Goal: Task Accomplishment & Management: Manage account settings

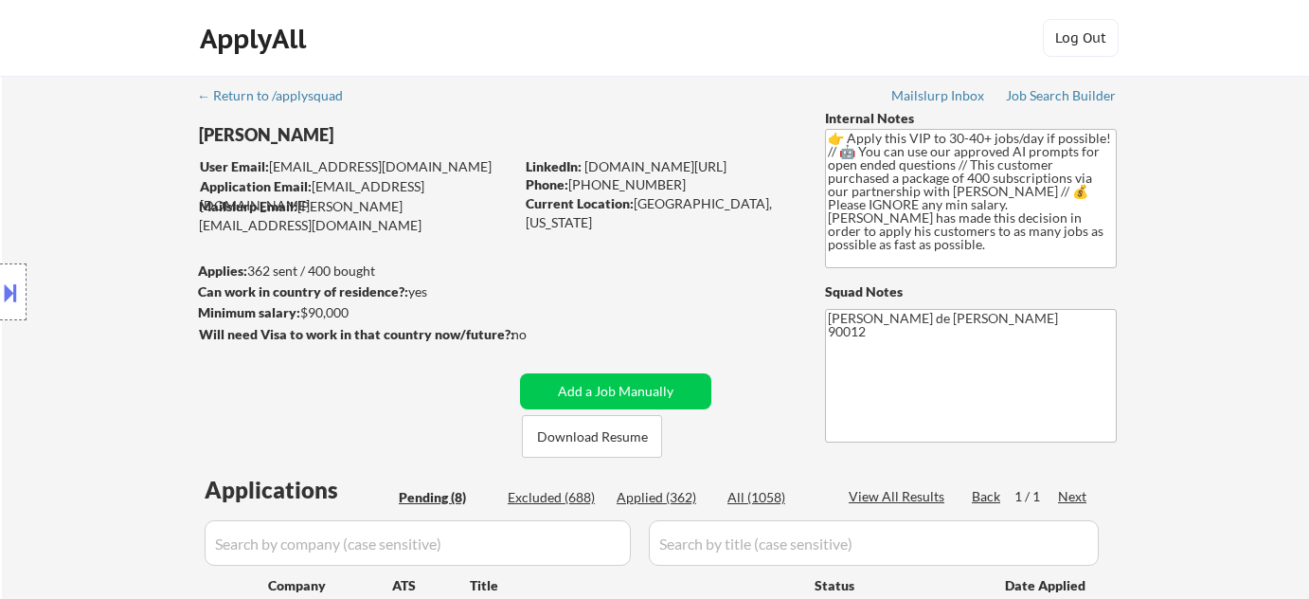
select select ""pending""
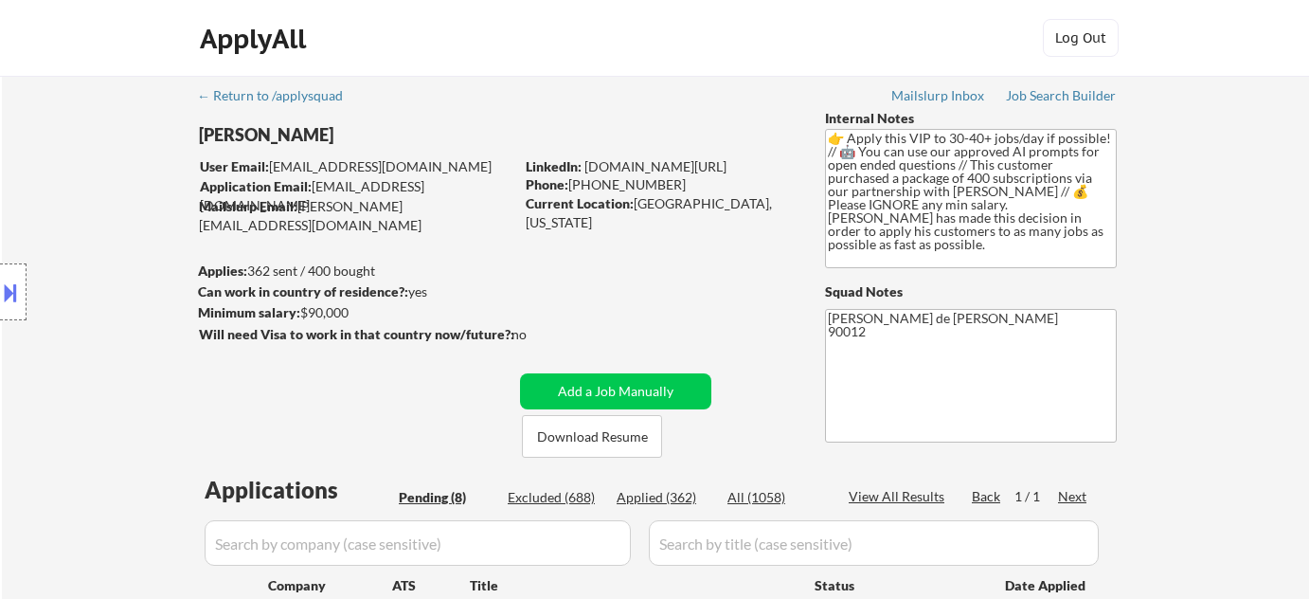
select select ""pending""
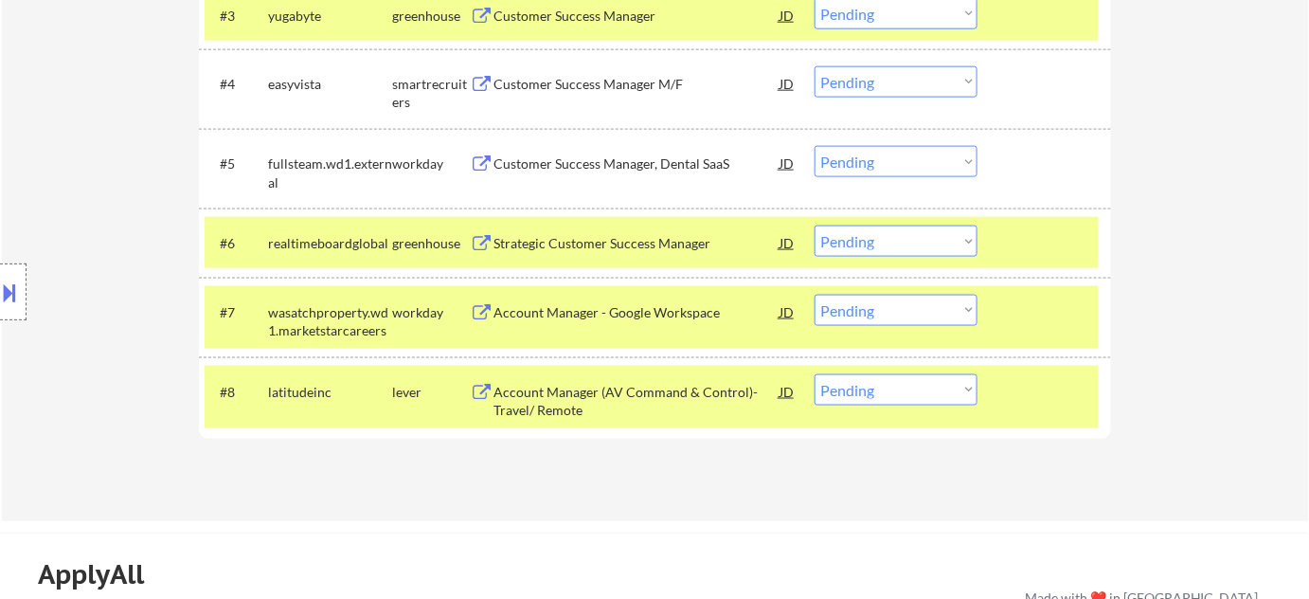
scroll to position [689, 0]
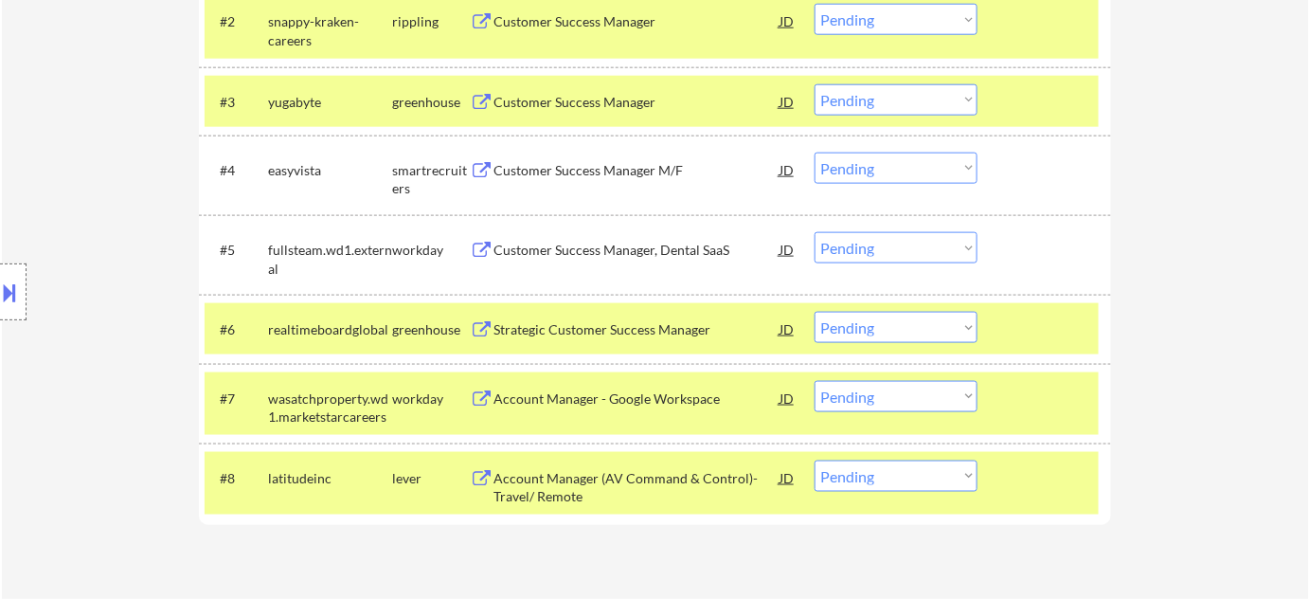
drag, startPoint x: 872, startPoint y: 99, endPoint x: 869, endPoint y: 110, distance: 12.0
click at [872, 99] on select "Choose an option... Pending Applied Excluded (Questions) Excluded (Expired) Exc…" at bounding box center [896, 99] width 163 height 31
click at [815, 84] on select "Choose an option... Pending Applied Excluded (Questions) Excluded (Expired) Exc…" at bounding box center [896, 99] width 163 height 31
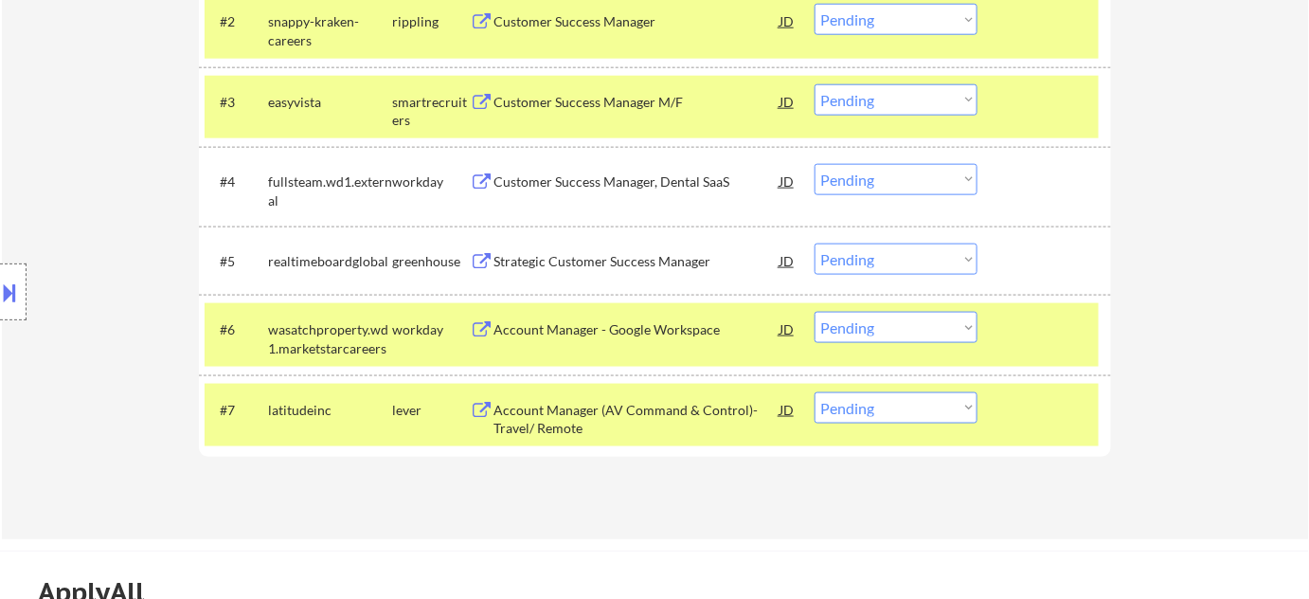
scroll to position [516, 0]
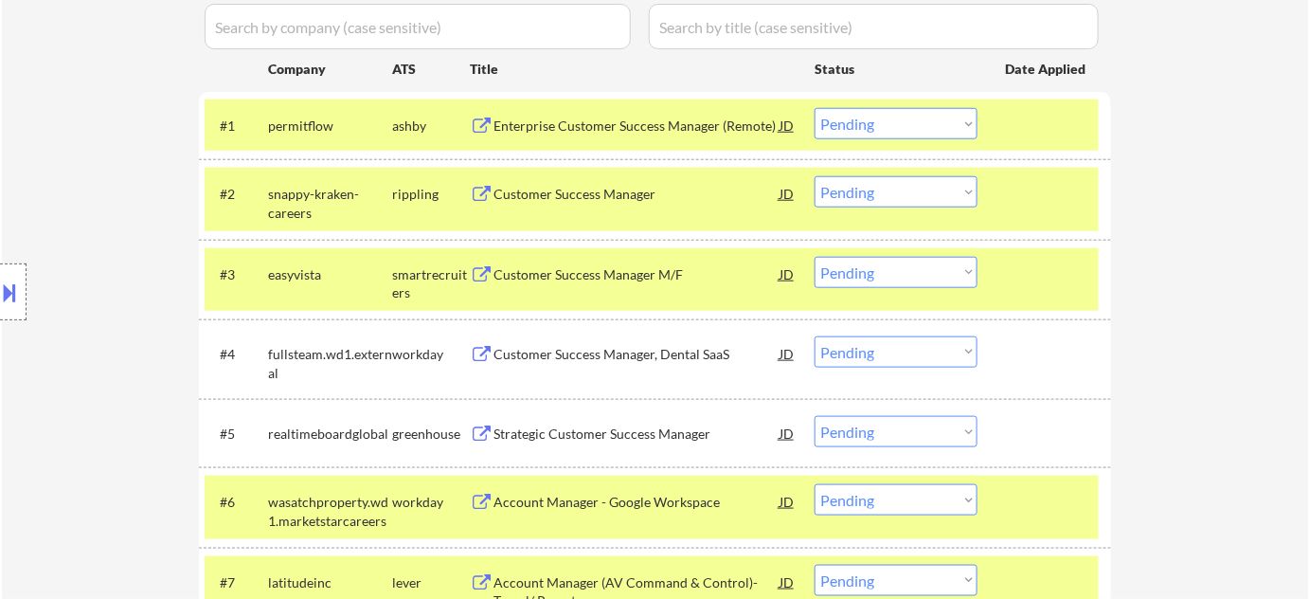
click at [914, 272] on select "Choose an option... Pending Applied Excluded (Questions) Excluded (Expired) Exc…" at bounding box center [896, 272] width 163 height 31
click at [815, 257] on select "Choose an option... Pending Applied Excluded (Questions) Excluded (Expired) Exc…" at bounding box center [896, 272] width 163 height 31
select select ""pending""
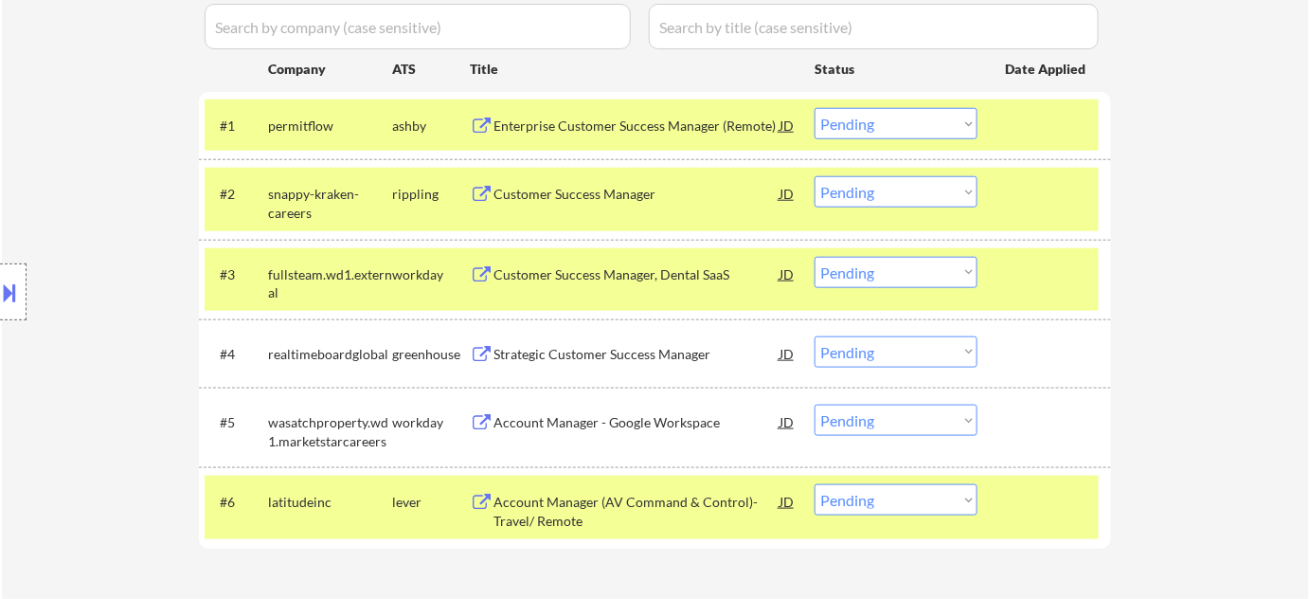
click at [909, 489] on select "Choose an option... Pending Applied Excluded (Questions) Excluded (Expired) Exc…" at bounding box center [896, 499] width 163 height 31
click at [815, 484] on select "Choose an option... Pending Applied Excluded (Questions) Excluded (Expired) Exc…" at bounding box center [896, 499] width 163 height 31
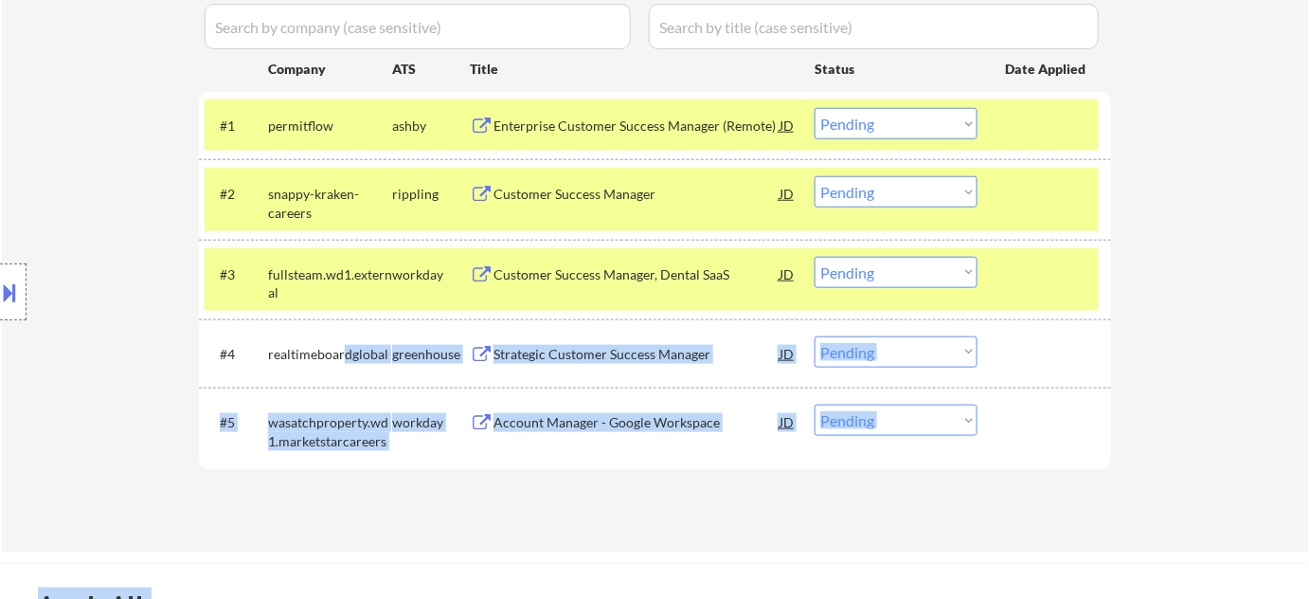
drag, startPoint x: 265, startPoint y: 350, endPoint x: 344, endPoint y: 352, distance: 78.7
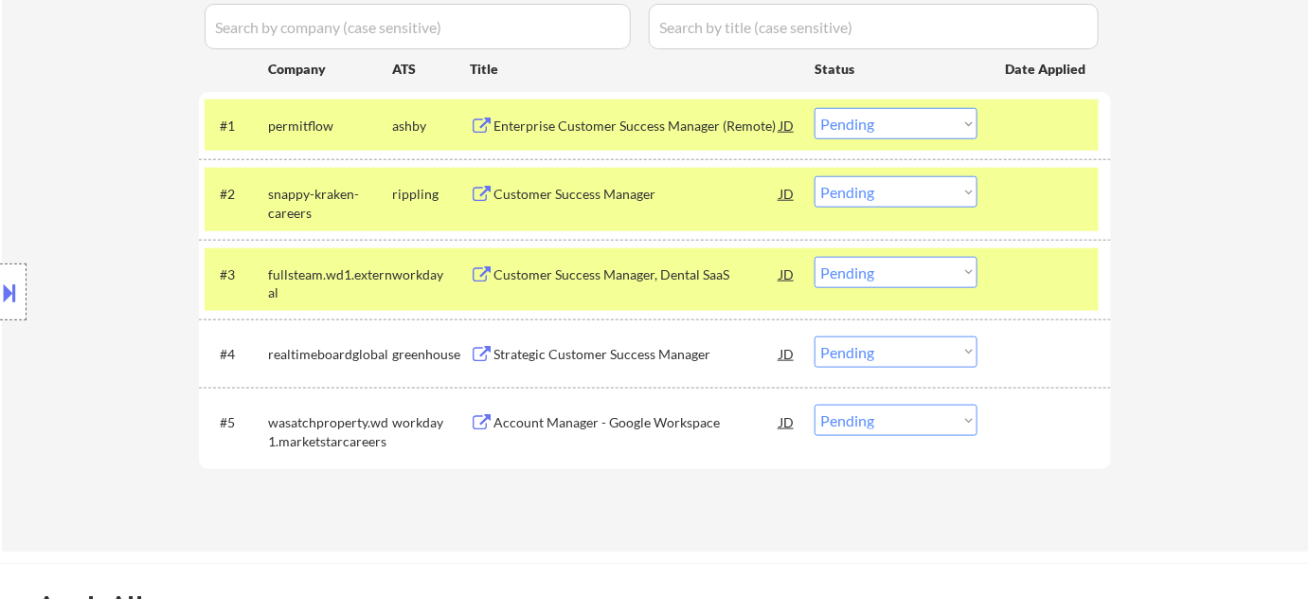
click at [350, 480] on div "Applications Pending (5) Excluded (689) Applied (364) All (1058) View All Resul…" at bounding box center [655, 236] width 912 height 558
select select ""pending""
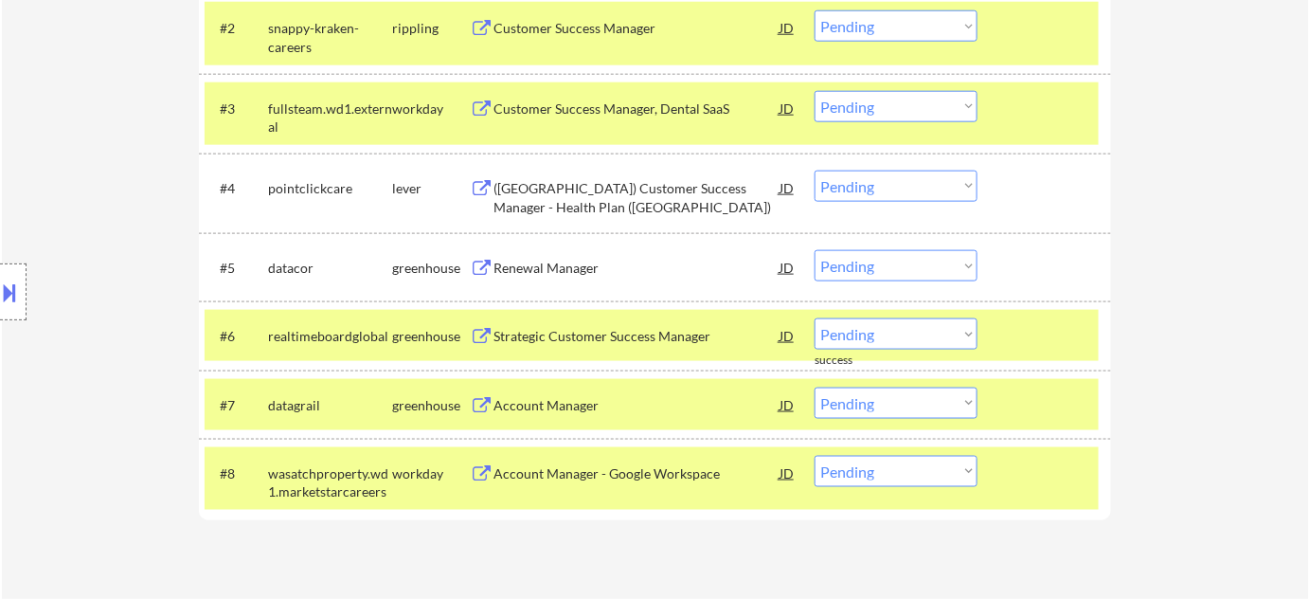
scroll to position [689, 0]
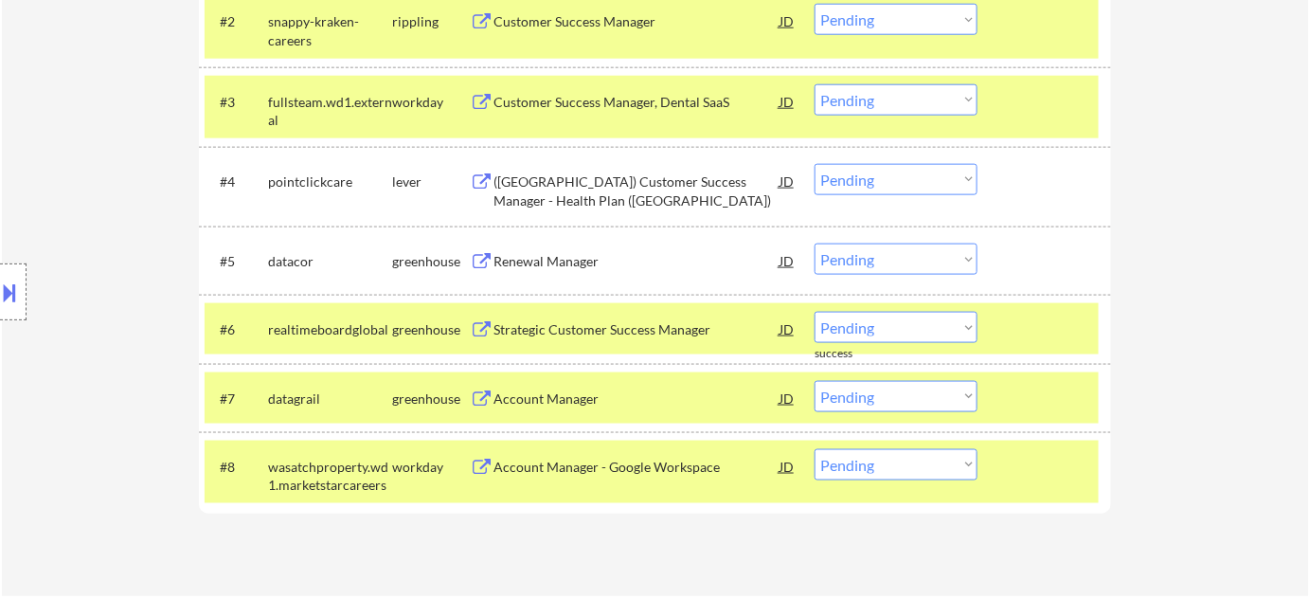
click at [897, 314] on select "Choose an option... Pending Applied Excluded (Questions) Excluded (Expired) Exc…" at bounding box center [896, 327] width 163 height 31
click at [815, 312] on select "Choose an option... Pending Applied Excluded (Questions) Excluded (Expired) Exc…" at bounding box center [896, 327] width 163 height 31
select select ""pending""
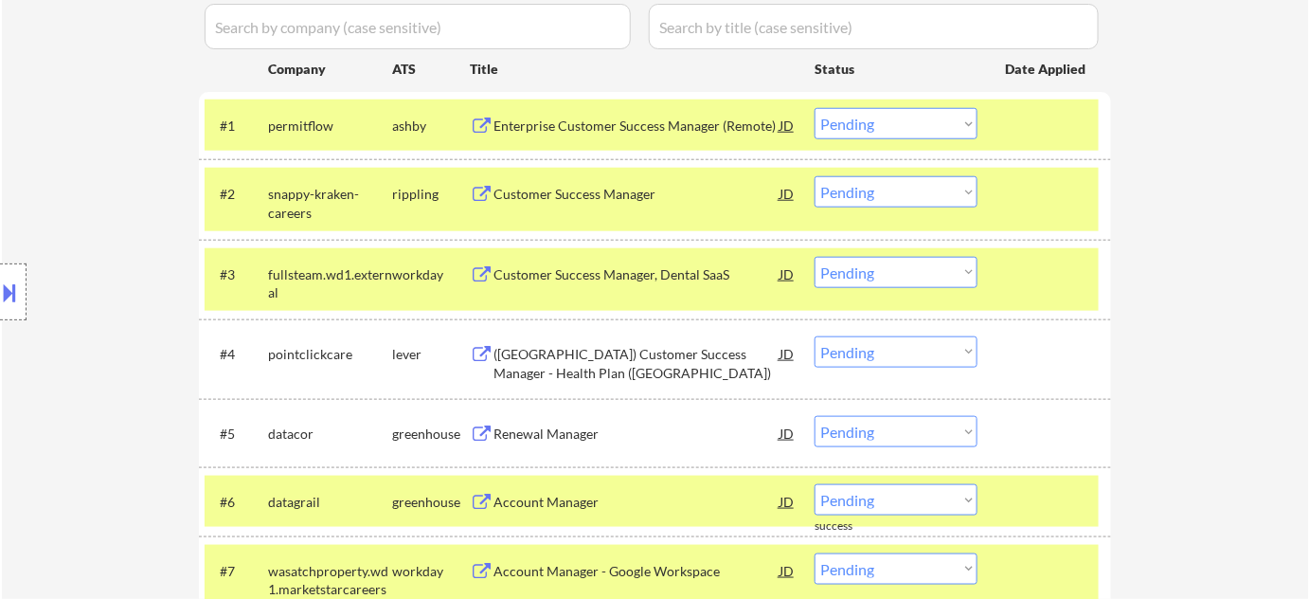
scroll to position [602, 0]
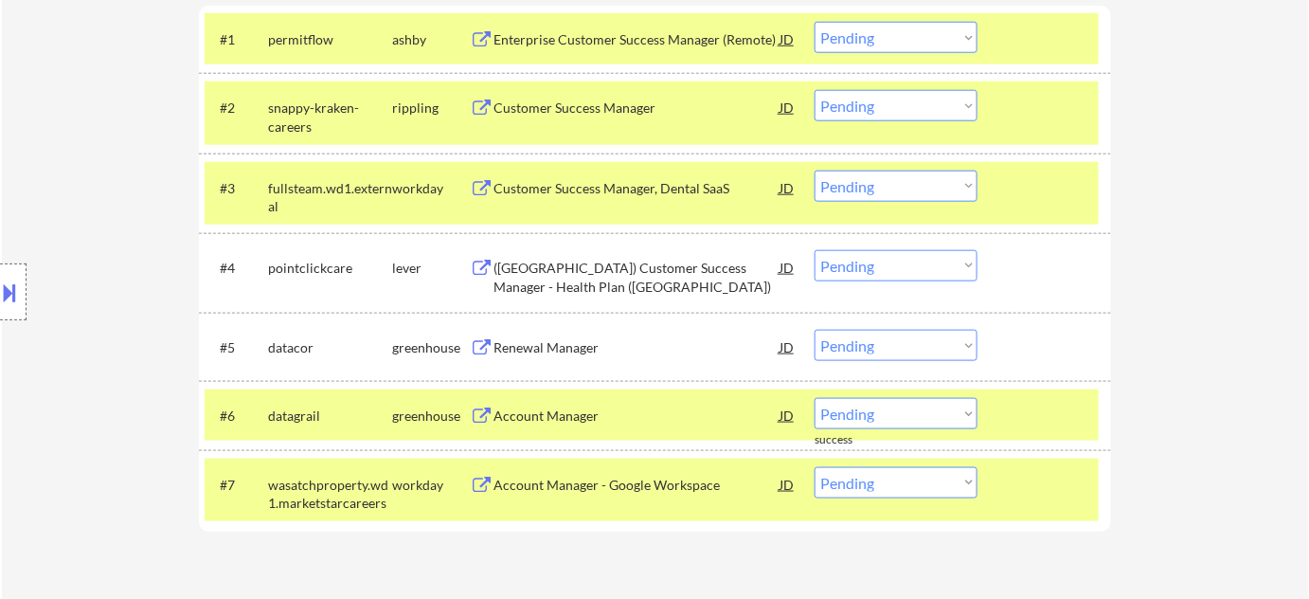
click at [904, 104] on select "Choose an option... Pending Applied Excluded (Questions) Excluded (Expired) Exc…" at bounding box center [896, 105] width 163 height 31
click at [815, 90] on select "Choose an option... Pending Applied Excluded (Questions) Excluded (Expired) Exc…" at bounding box center [896, 105] width 163 height 31
select select ""pending""
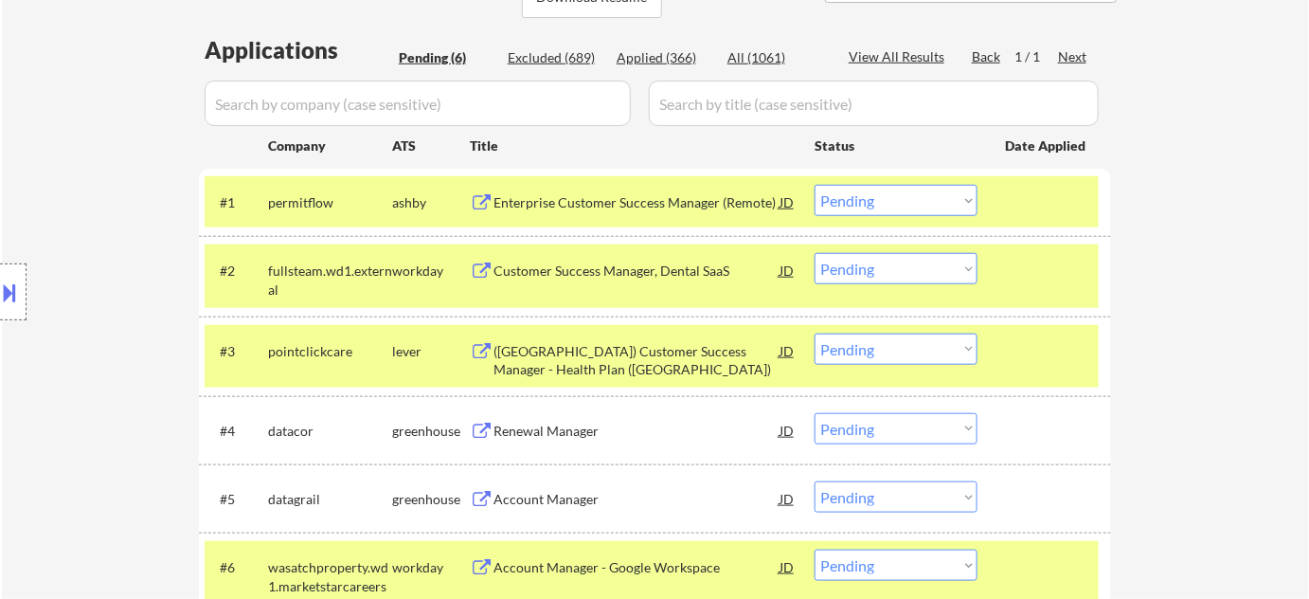
scroll to position [430, 0]
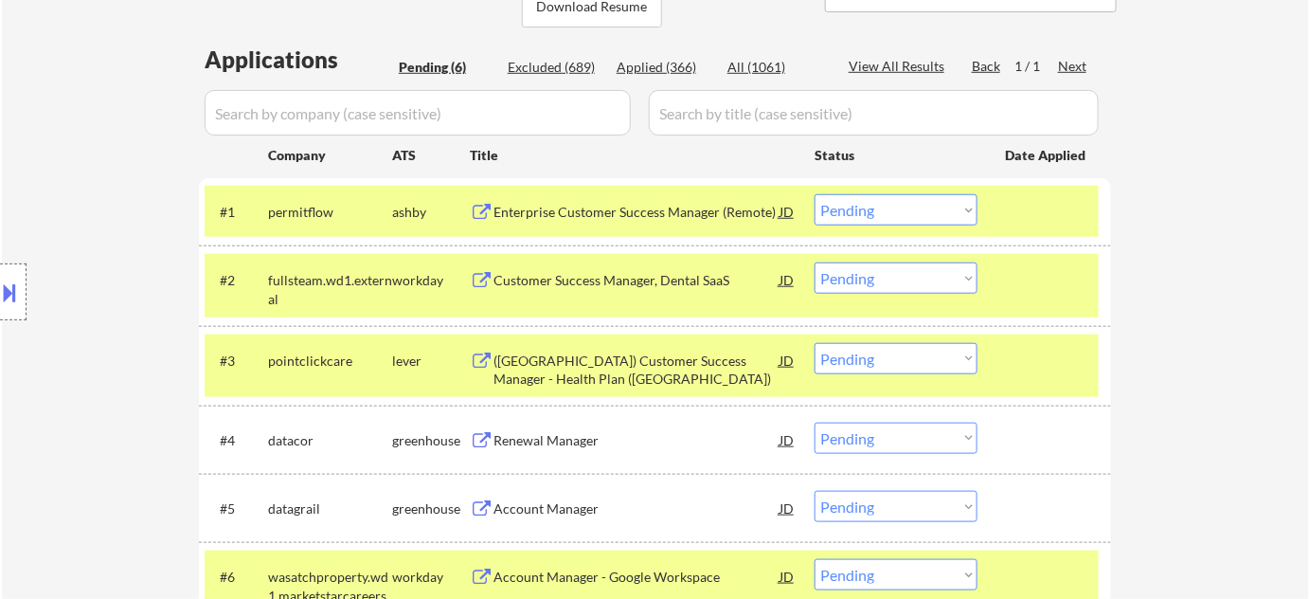
drag, startPoint x: 934, startPoint y: 207, endPoint x: 926, endPoint y: 215, distance: 10.7
click at [933, 207] on select "Choose an option... Pending Applied Excluded (Questions) Excluded (Expired) Exc…" at bounding box center [896, 209] width 163 height 31
click at [815, 194] on select "Choose an option... Pending Applied Excluded (Questions) Excluded (Expired) Exc…" at bounding box center [896, 209] width 163 height 31
select select ""pending""
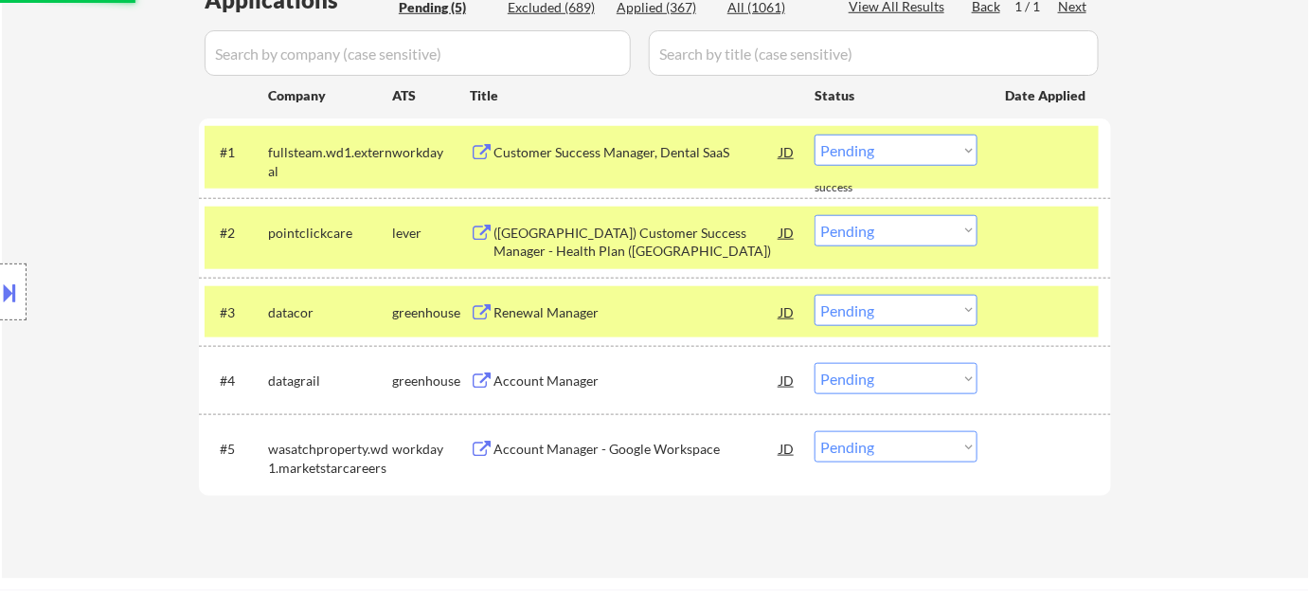
scroll to position [602, 0]
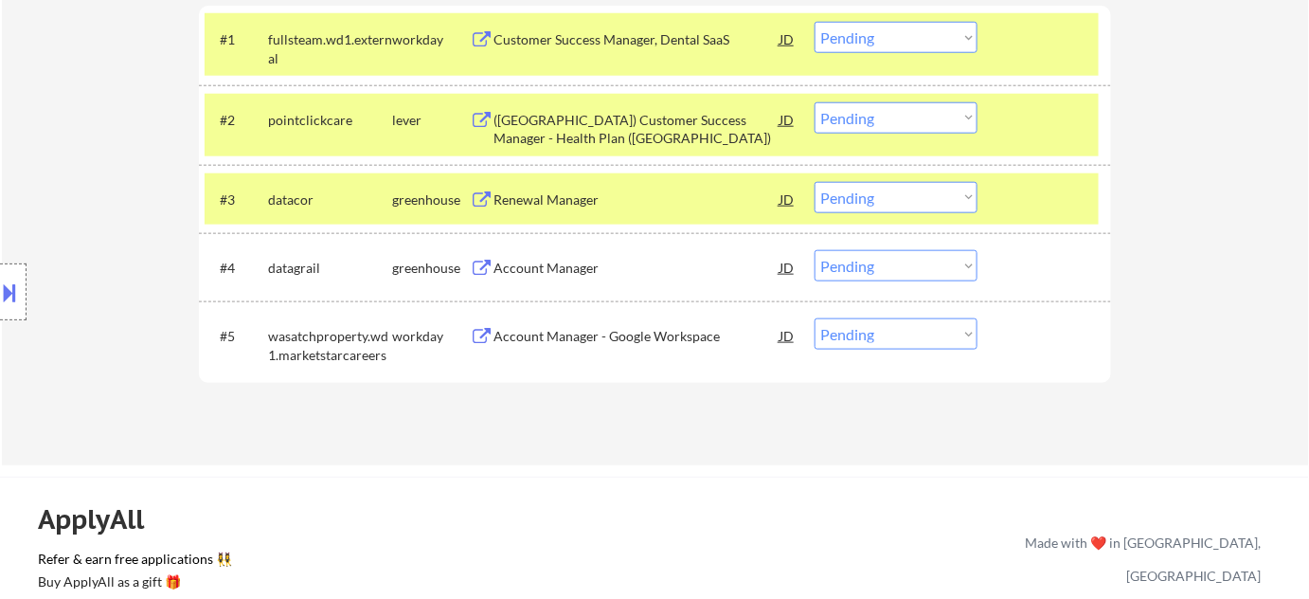
click at [548, 127] on div "(US) Customer Success Manager - Health Plan (West Coast)" at bounding box center [637, 129] width 286 height 37
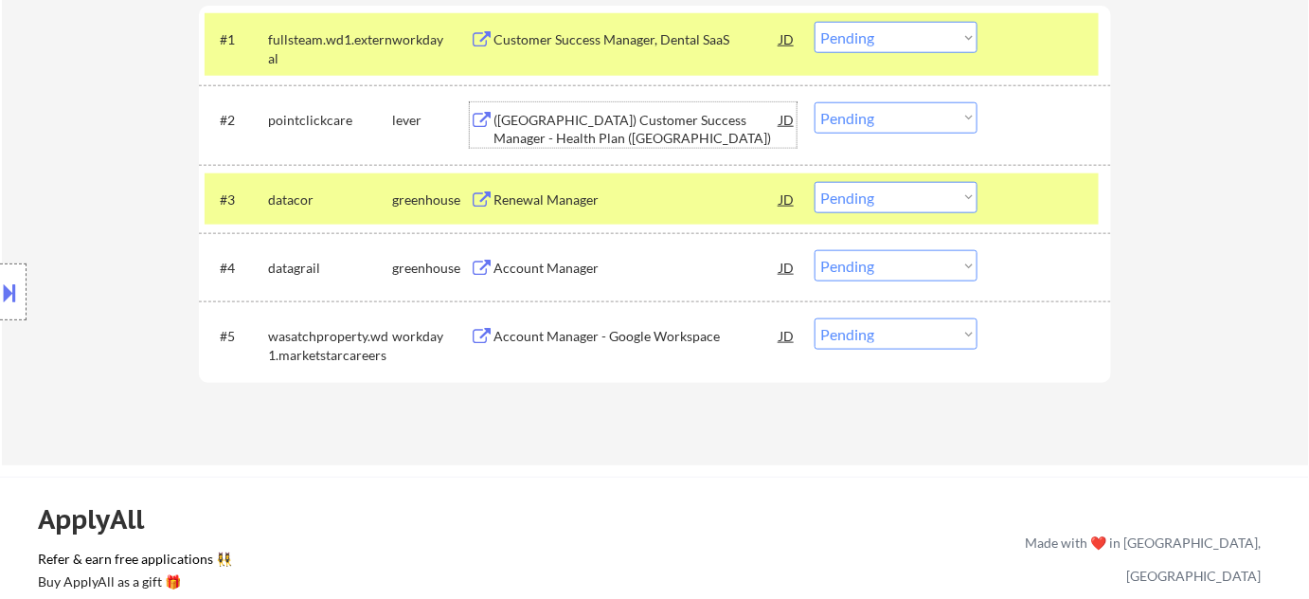
click at [546, 198] on div "Renewal Manager" at bounding box center [637, 199] width 286 height 19
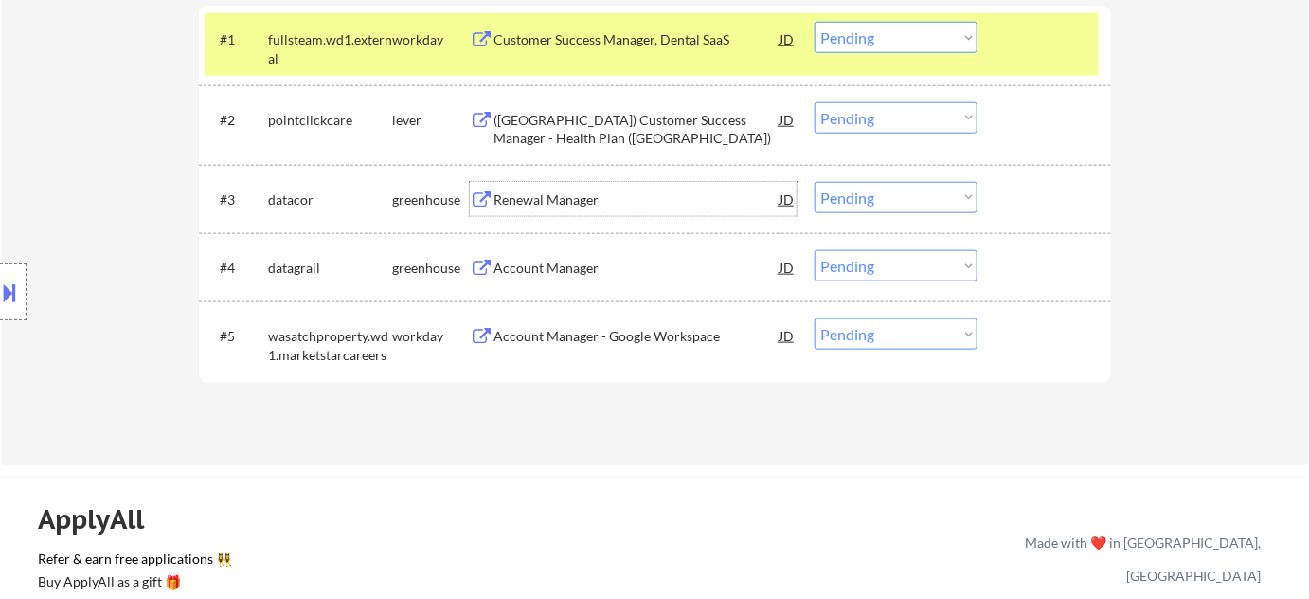
click at [871, 111] on select "Choose an option... Pending Applied Excluded (Questions) Excluded (Expired) Exc…" at bounding box center [896, 117] width 163 height 31
click at [815, 102] on select "Choose an option... Pending Applied Excluded (Questions) Excluded (Expired) Exc…" at bounding box center [896, 117] width 163 height 31
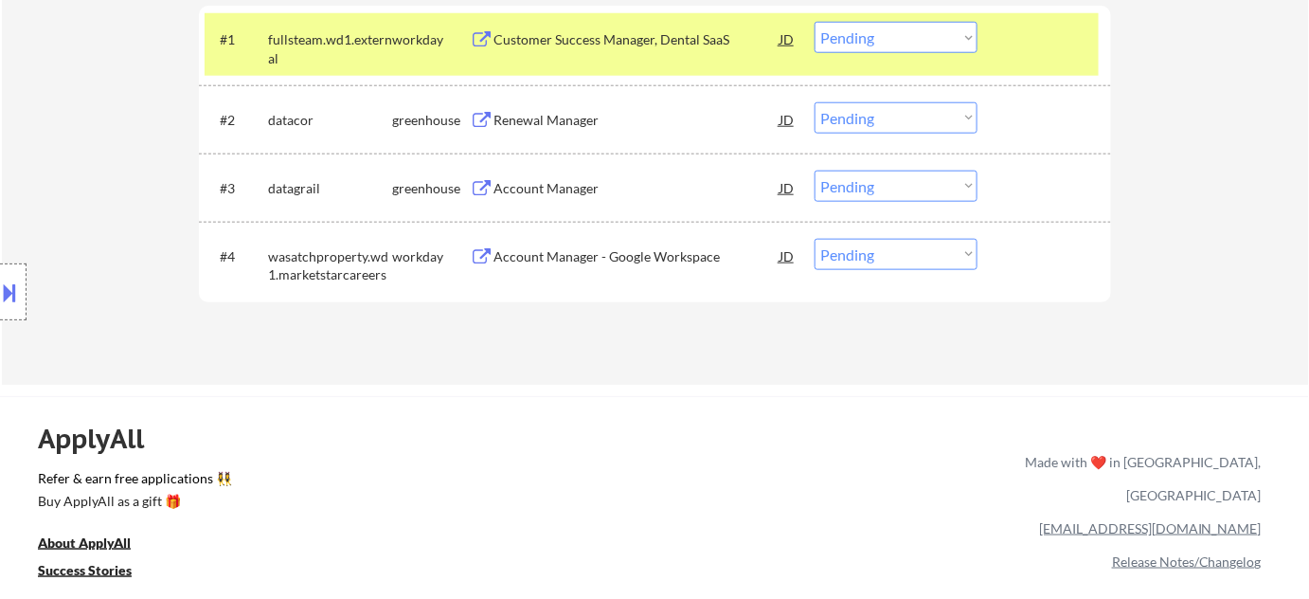
click at [843, 121] on select "Choose an option... Pending Applied Excluded (Questions) Excluded (Expired) Exc…" at bounding box center [896, 117] width 163 height 31
click at [815, 102] on select "Choose an option... Pending Applied Excluded (Questions) Excluded (Expired) Exc…" at bounding box center [896, 117] width 163 height 31
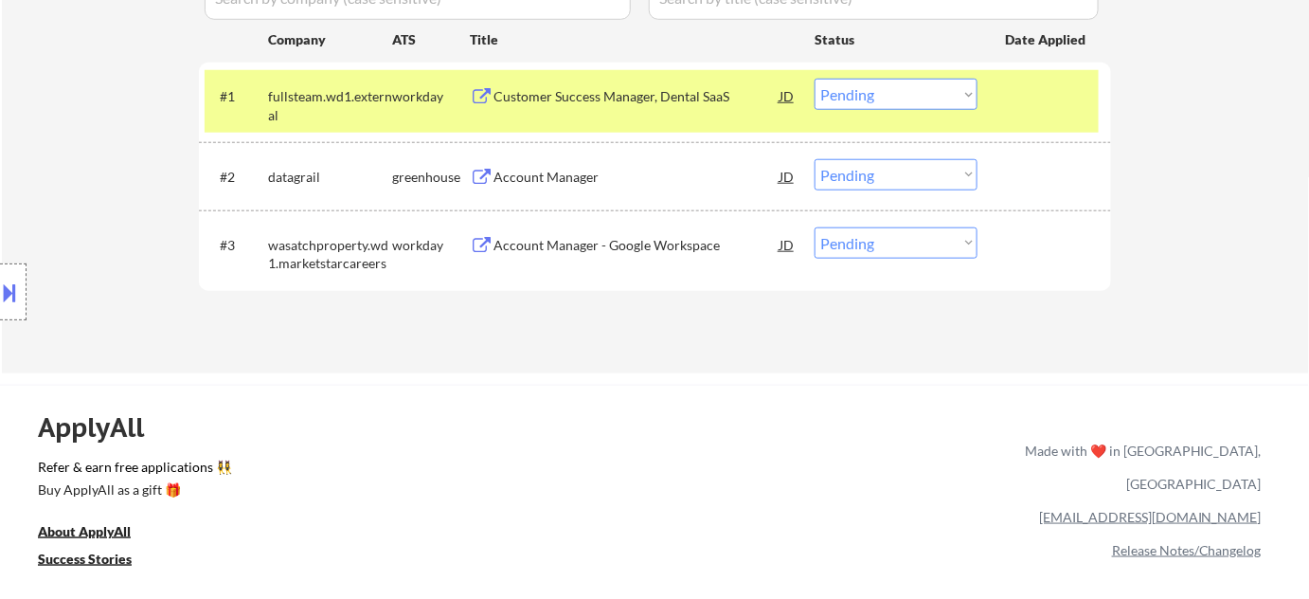
scroll to position [516, 0]
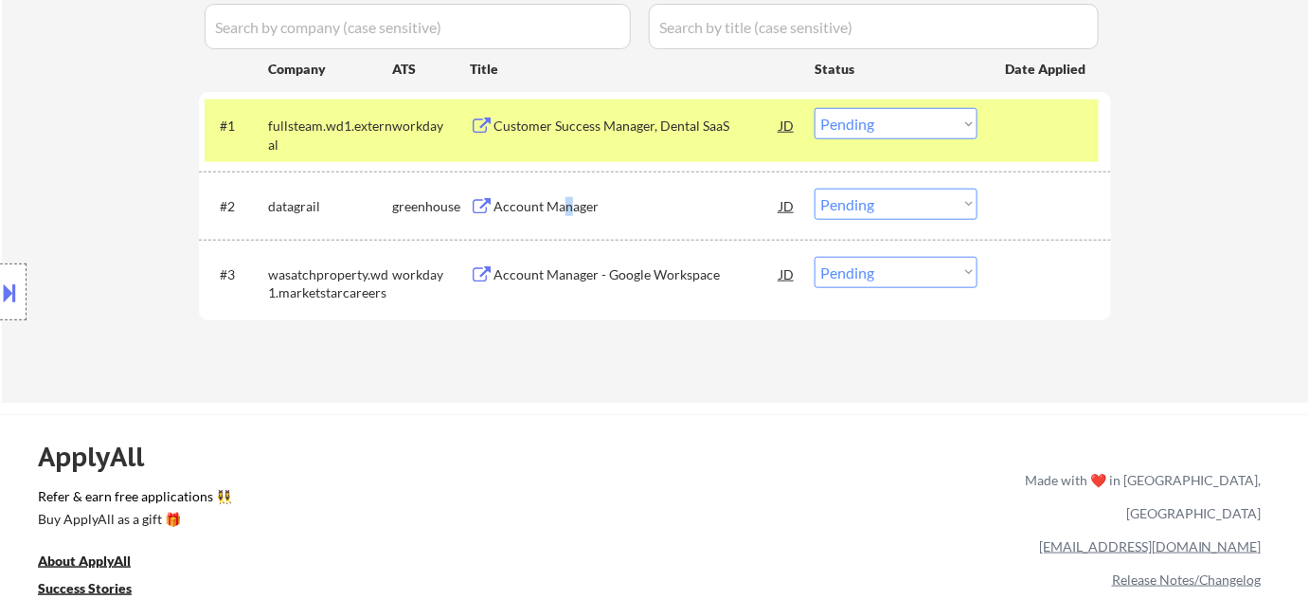
click at [566, 204] on div "Account Manager" at bounding box center [637, 206] width 286 height 19
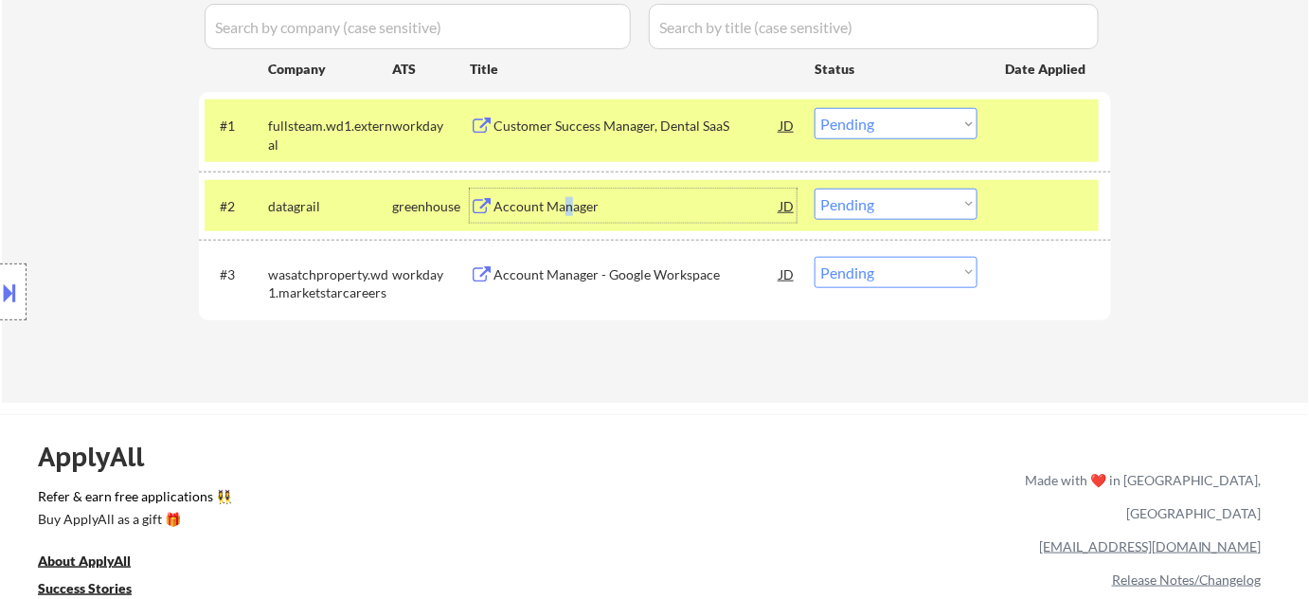
click at [853, 207] on select "Choose an option... Pending Applied Excluded (Questions) Excluded (Expired) Exc…" at bounding box center [896, 204] width 163 height 31
click at [815, 189] on select "Choose an option... Pending Applied Excluded (Questions) Excluded (Expired) Exc…" at bounding box center [896, 204] width 163 height 31
select select ""pending""
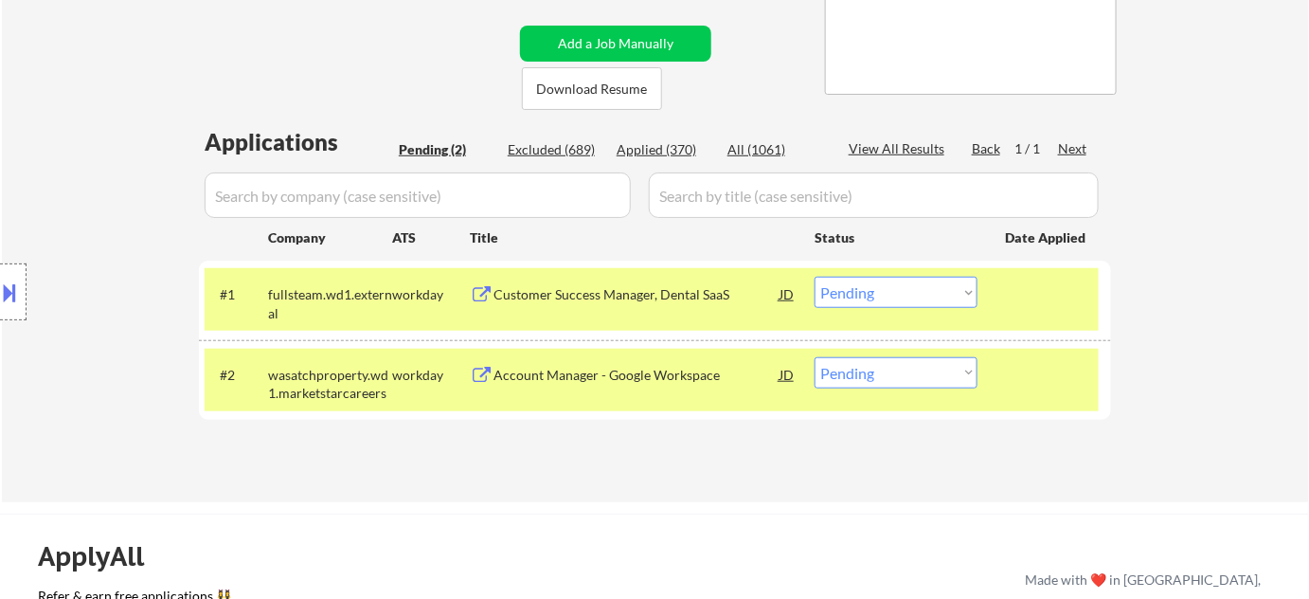
scroll to position [344, 0]
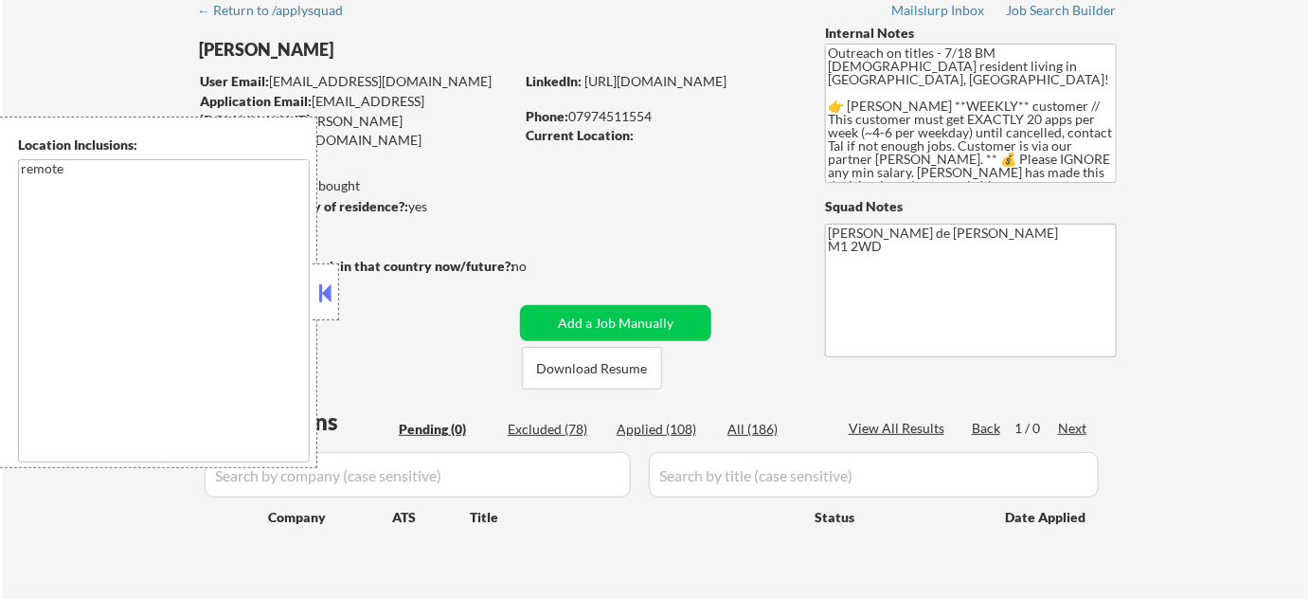
scroll to position [85, 0]
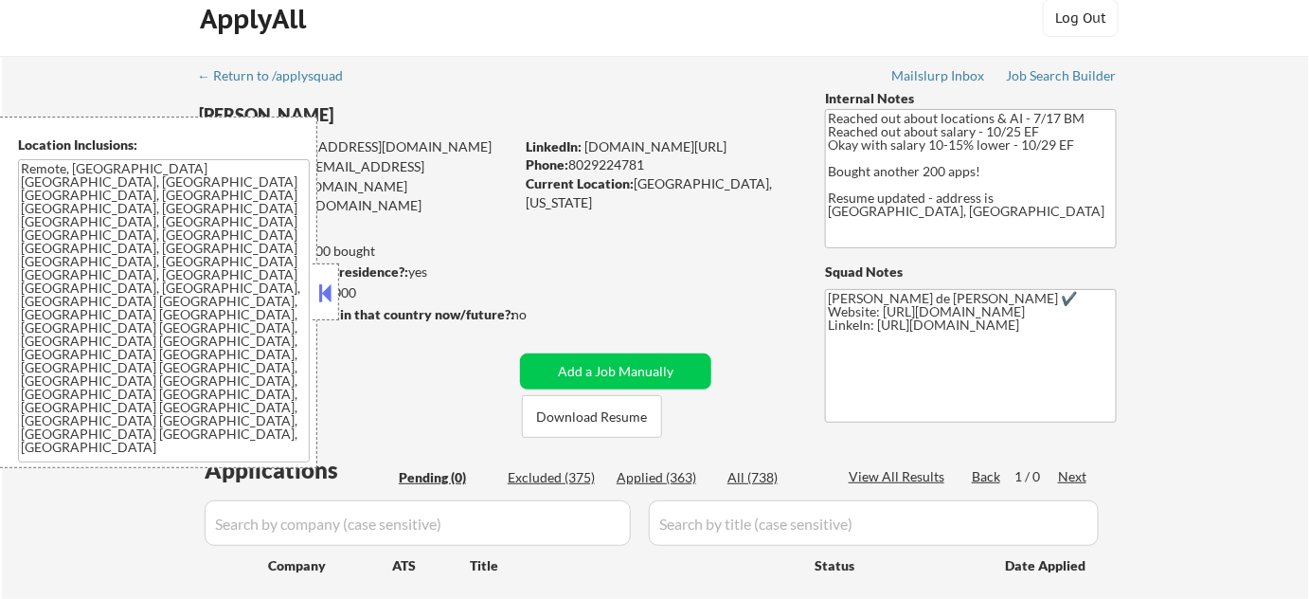
scroll to position [171, 0]
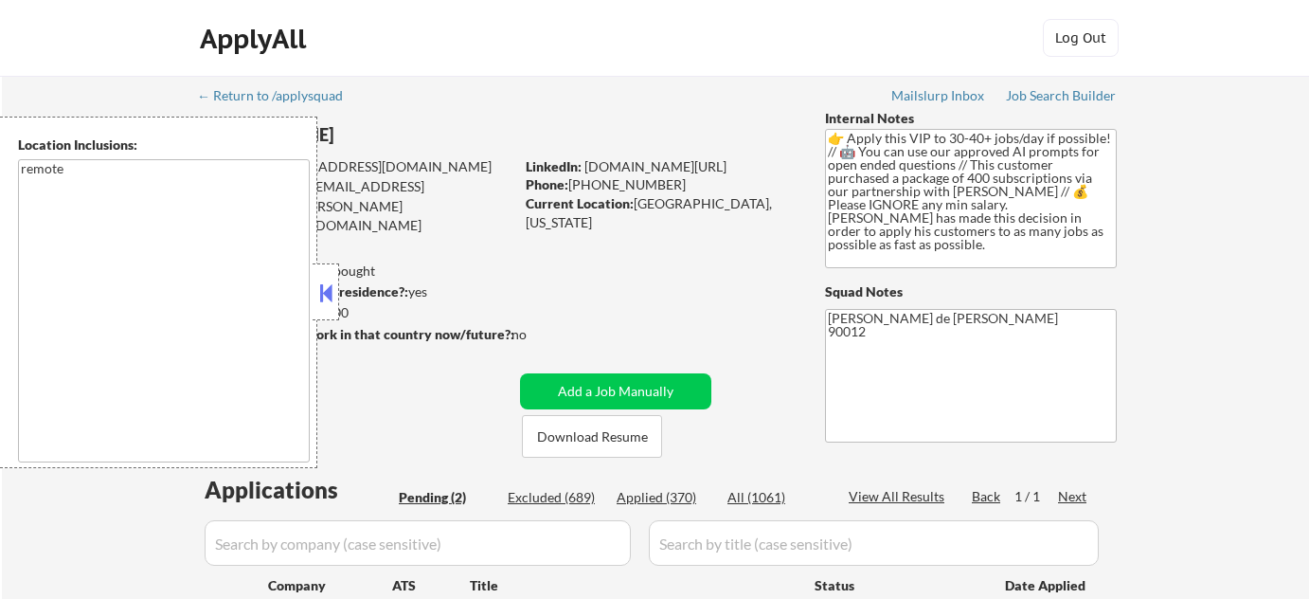
select select ""pending""
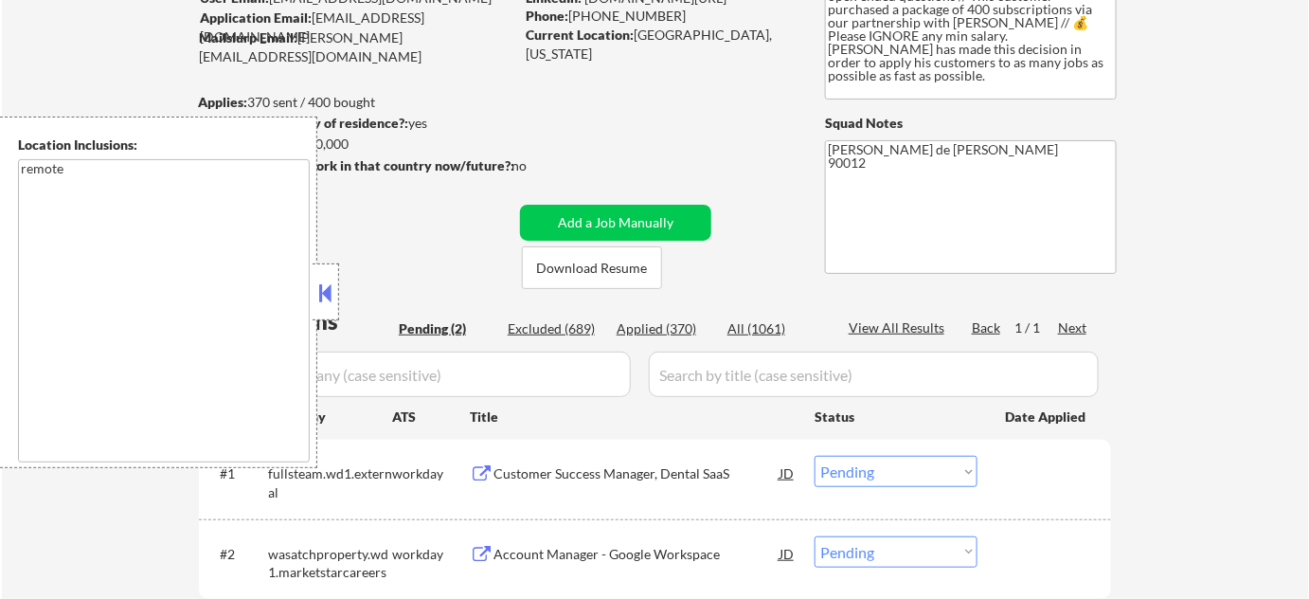
scroll to position [171, 0]
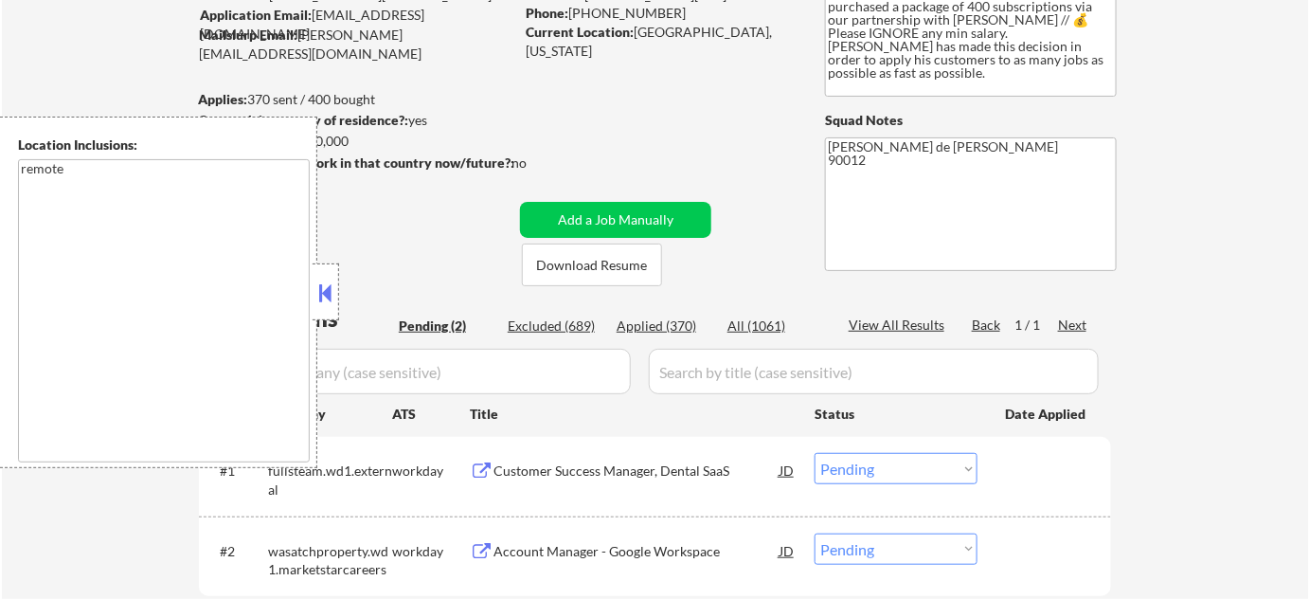
click at [335, 288] on button at bounding box center [325, 292] width 21 height 28
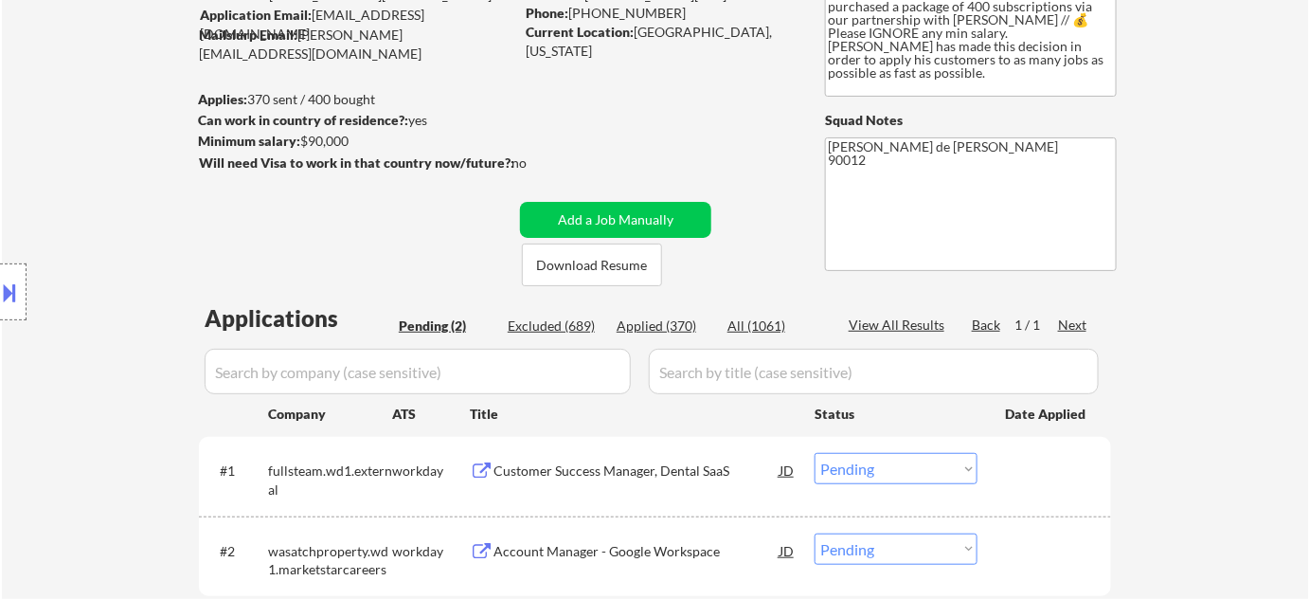
click at [646, 328] on div "Applied (370)" at bounding box center [664, 325] width 95 height 19
select select ""applied""
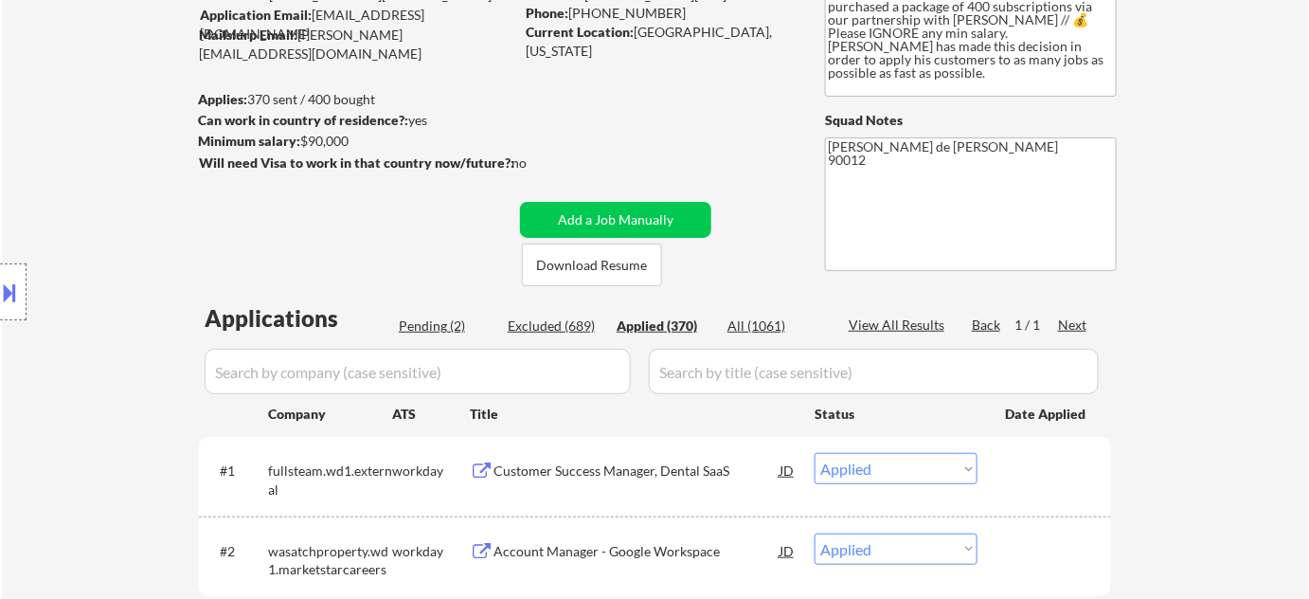
select select ""applied""
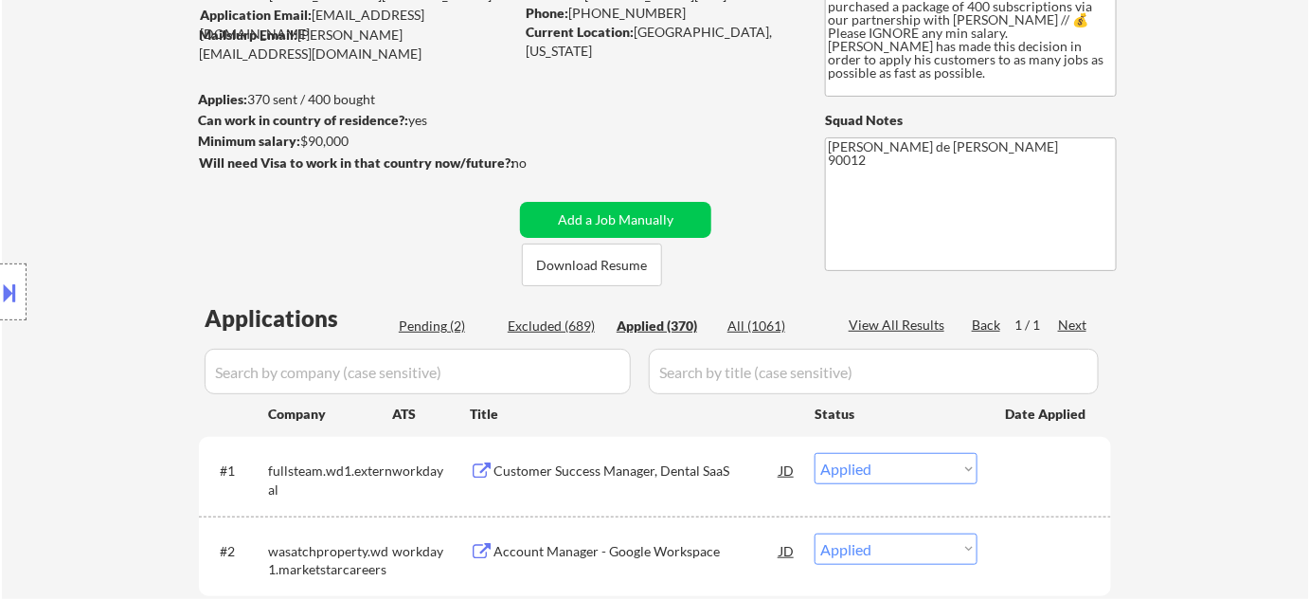
select select ""applied""
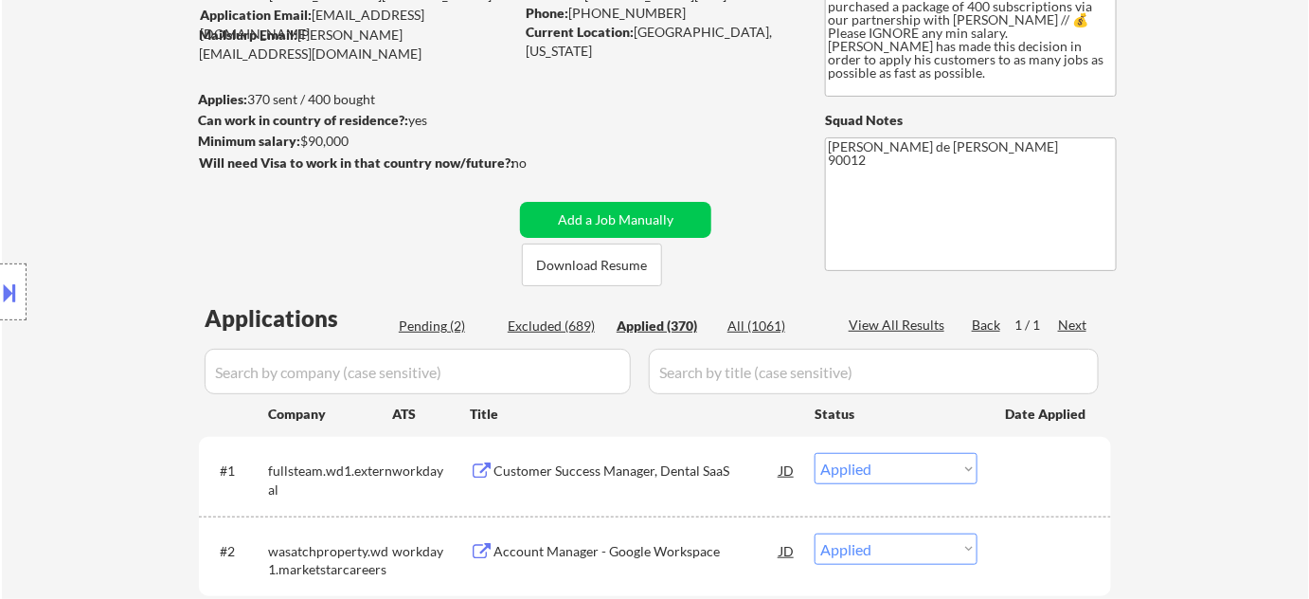
select select ""applied""
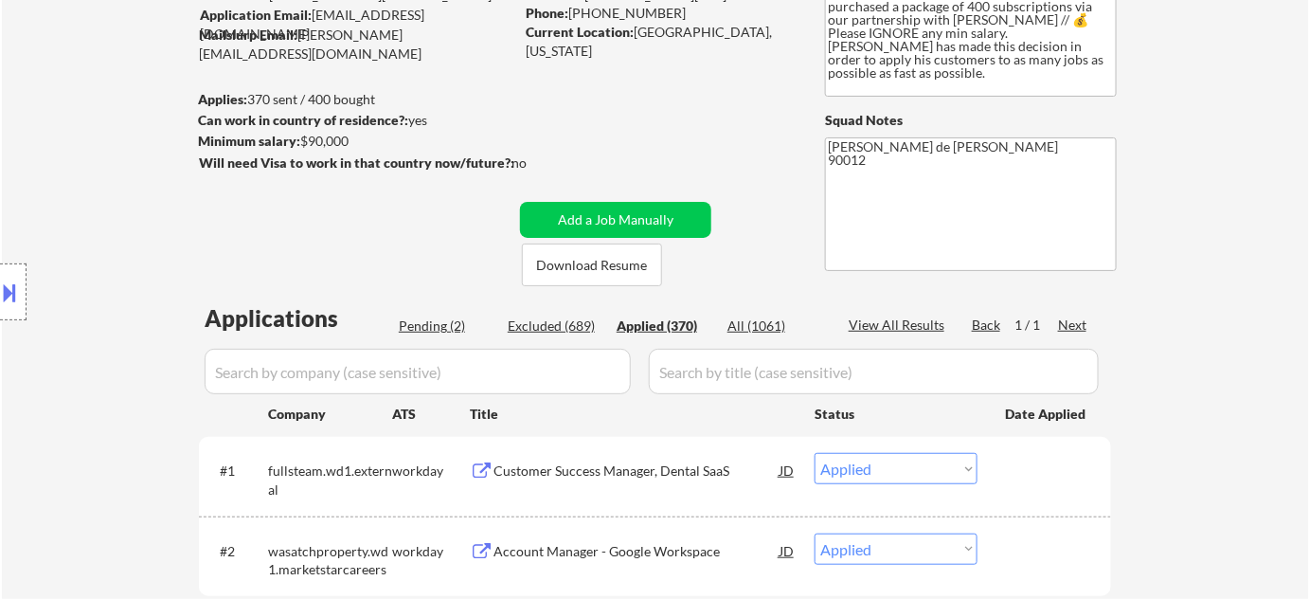
select select ""applied""
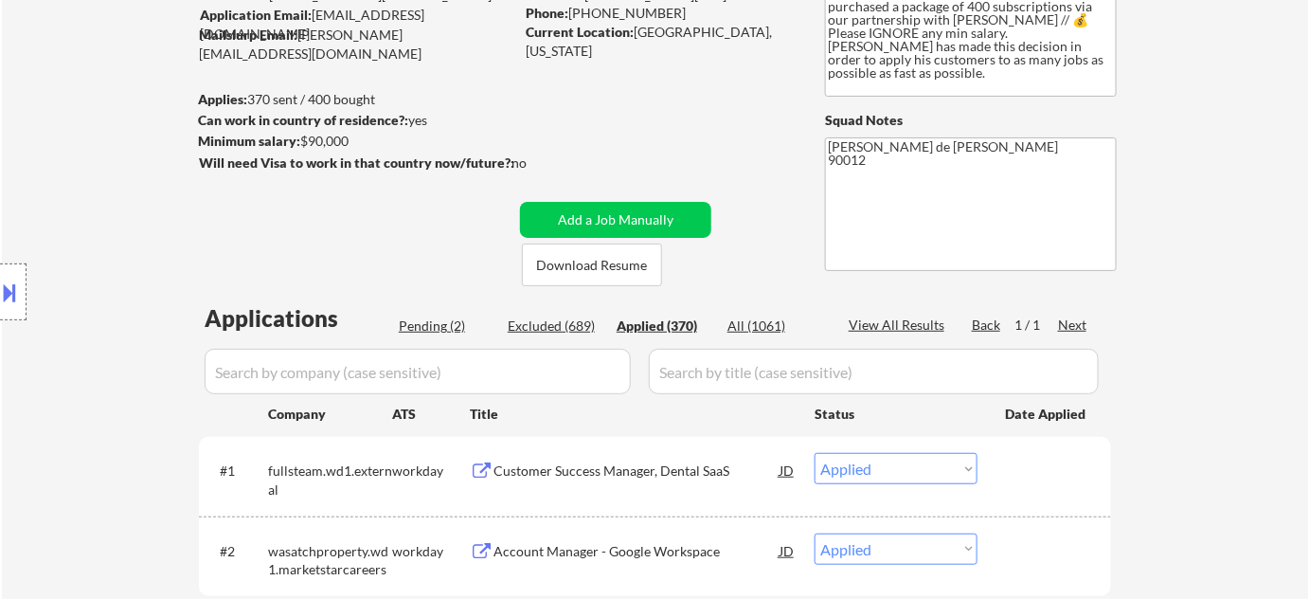
select select ""applied""
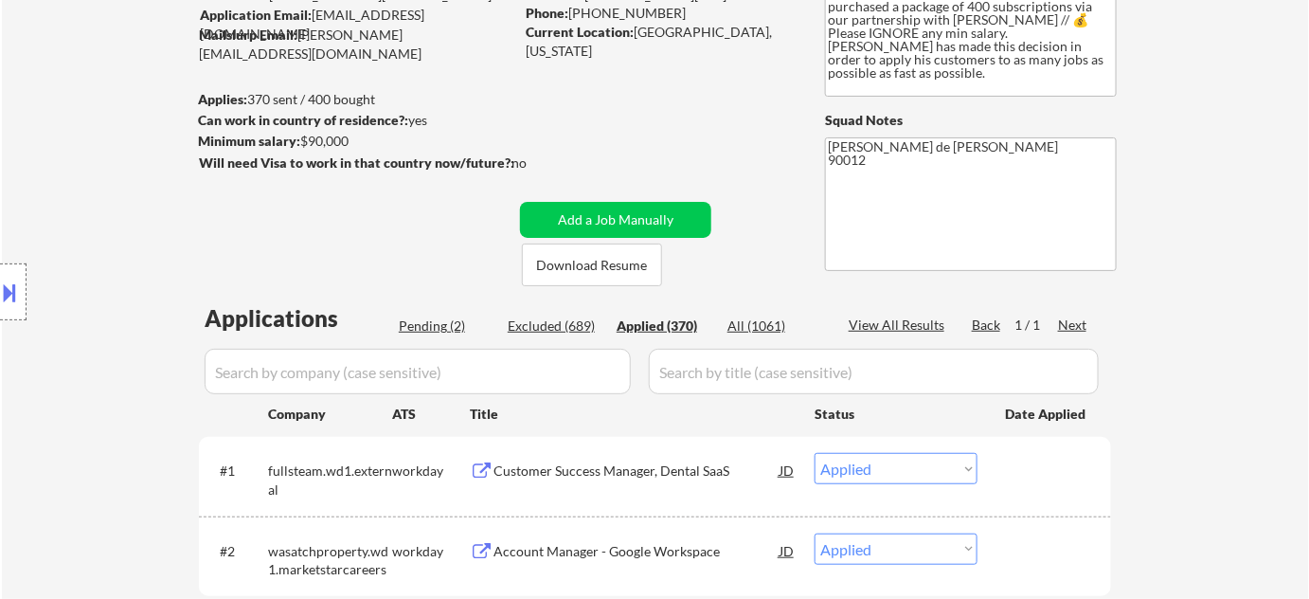
select select ""applied""
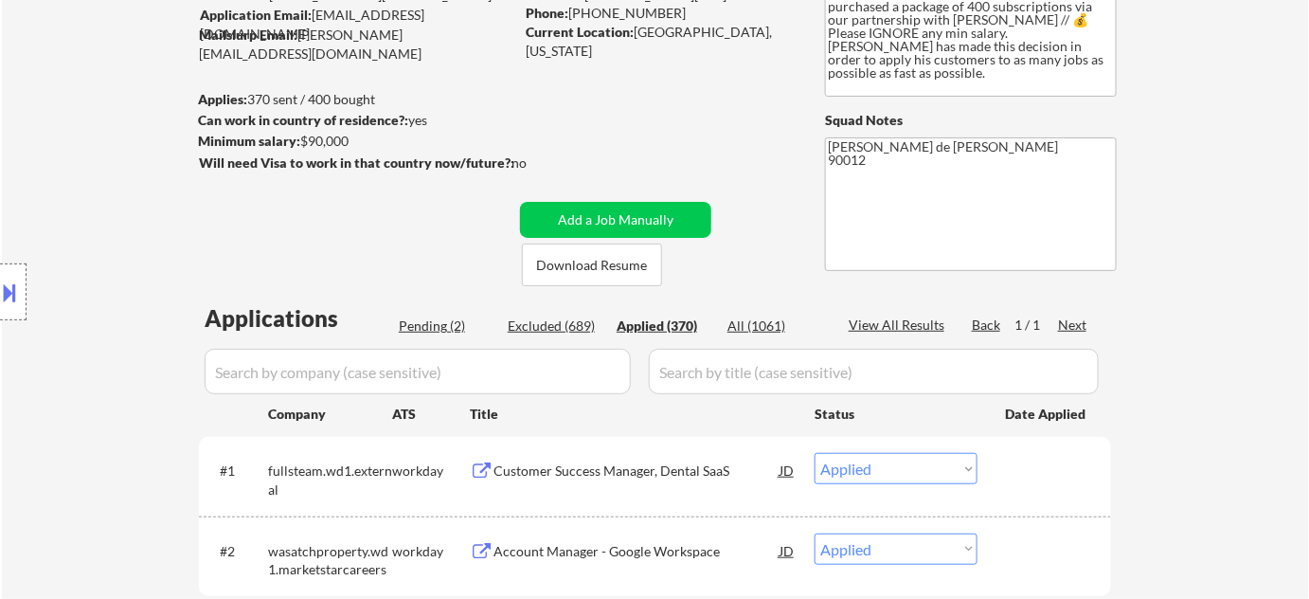
select select ""applied""
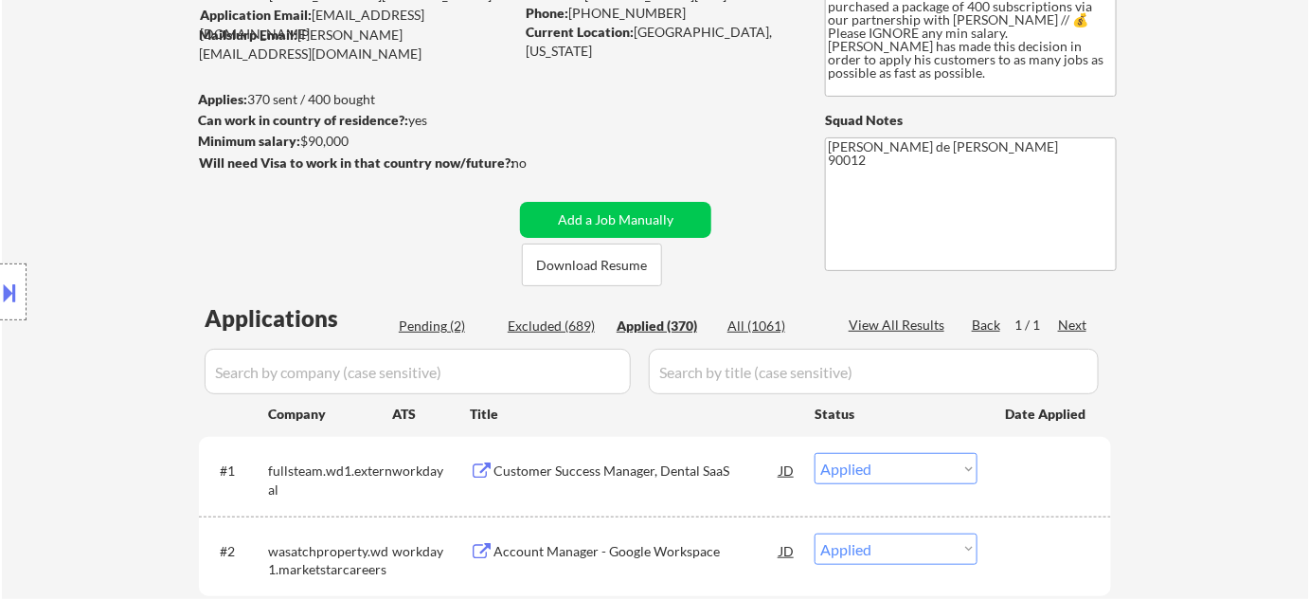
select select ""applied""
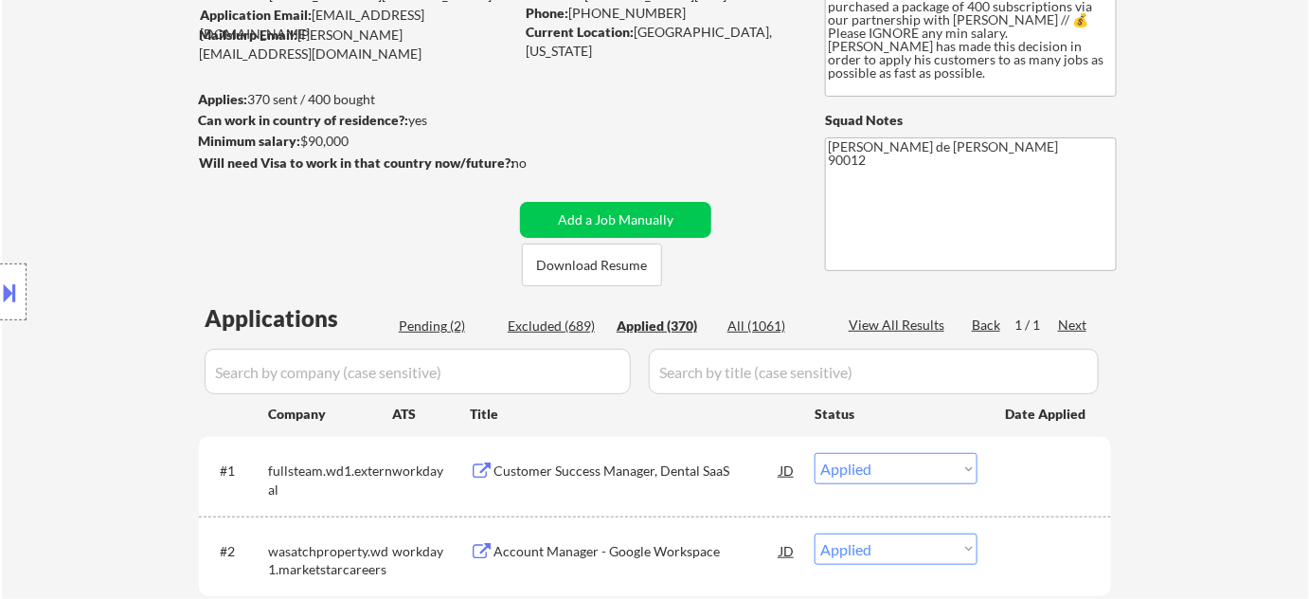
select select ""applied""
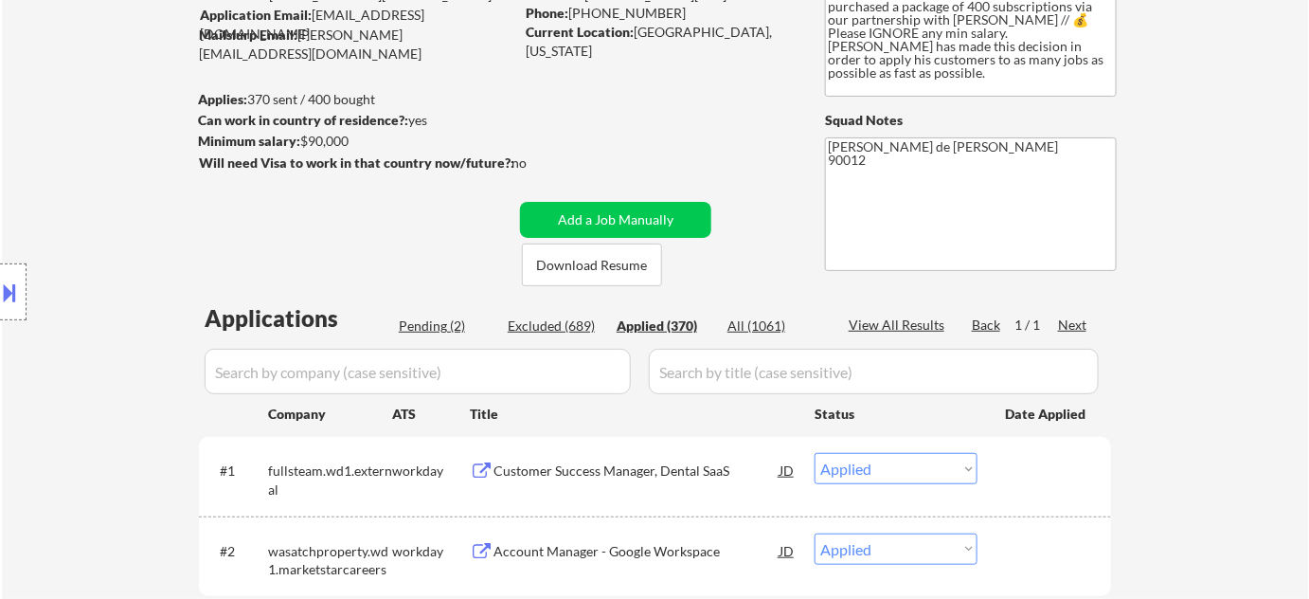
select select ""applied""
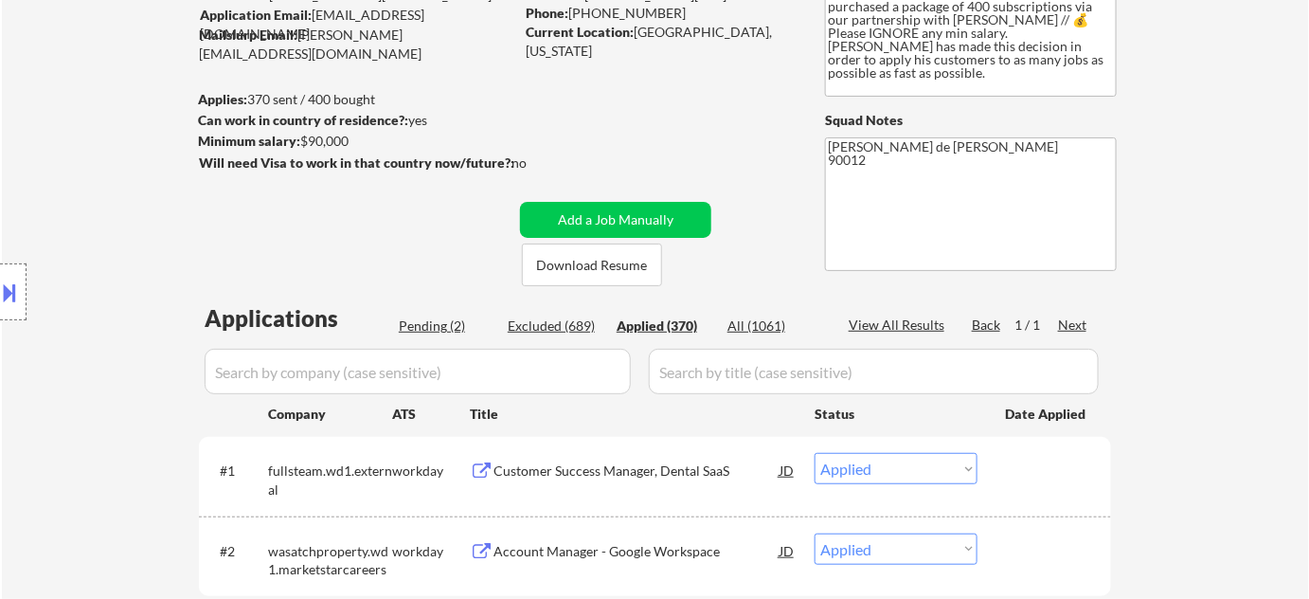
select select ""applied""
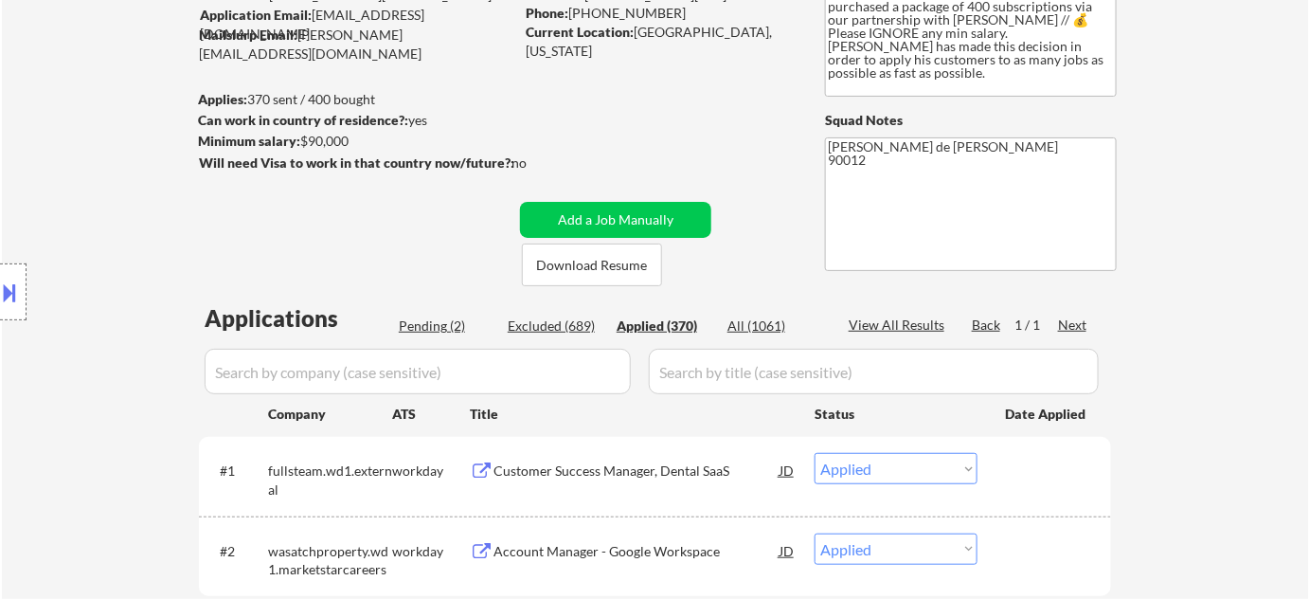
select select ""applied""
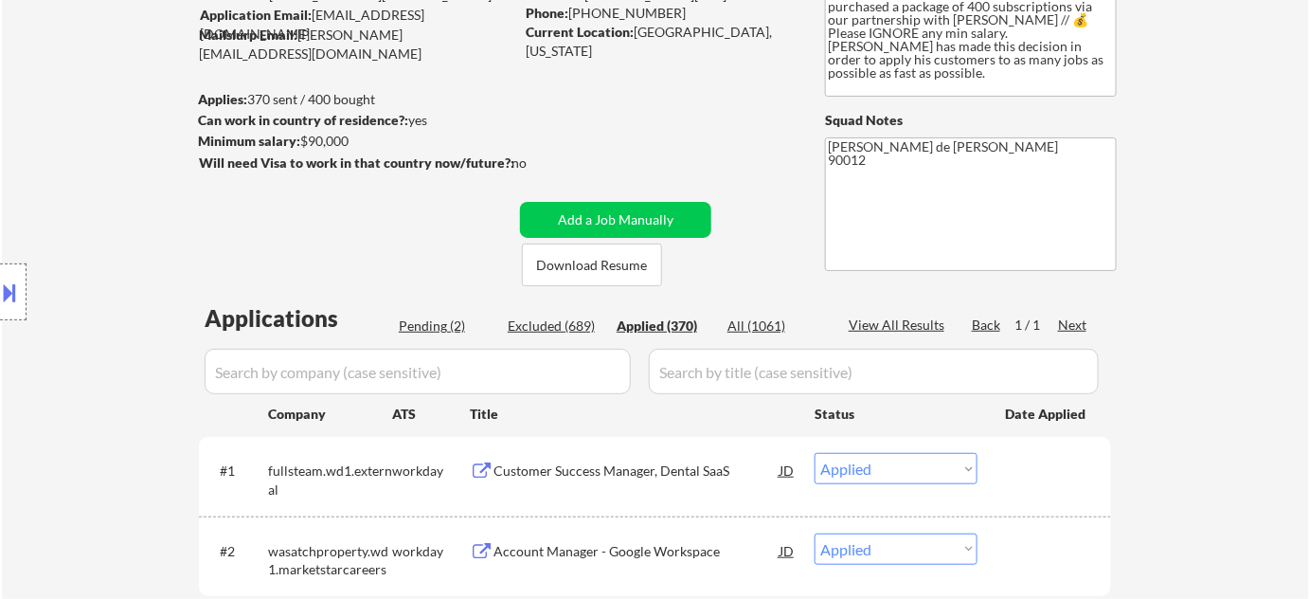
select select ""applied""
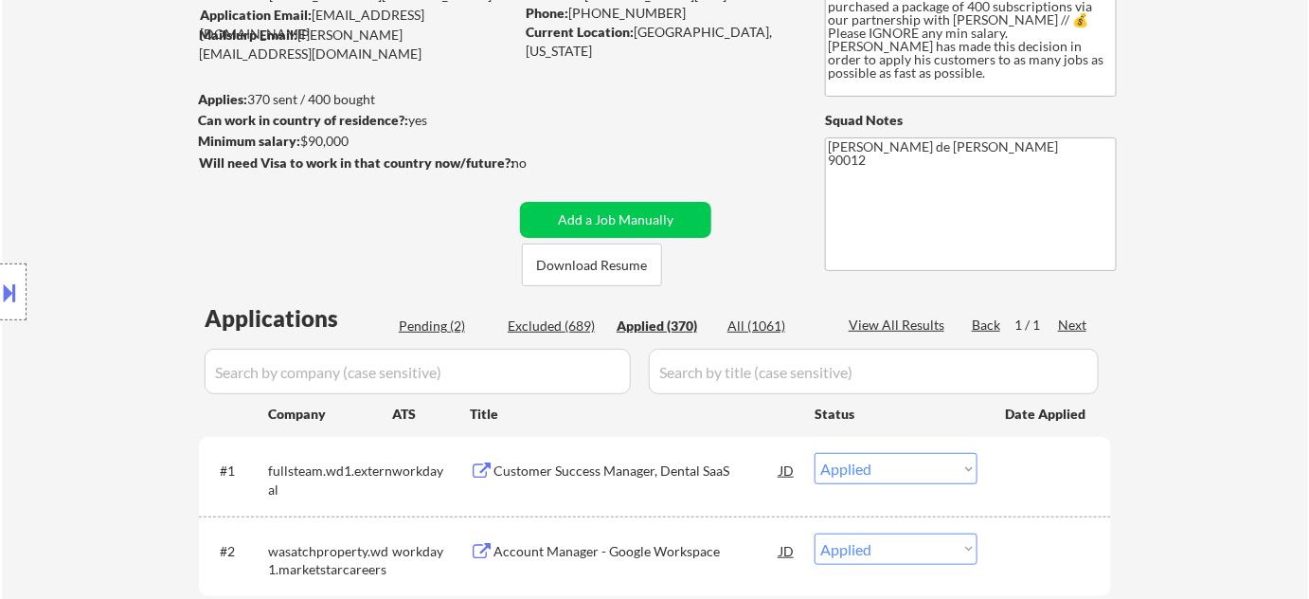
select select ""applied""
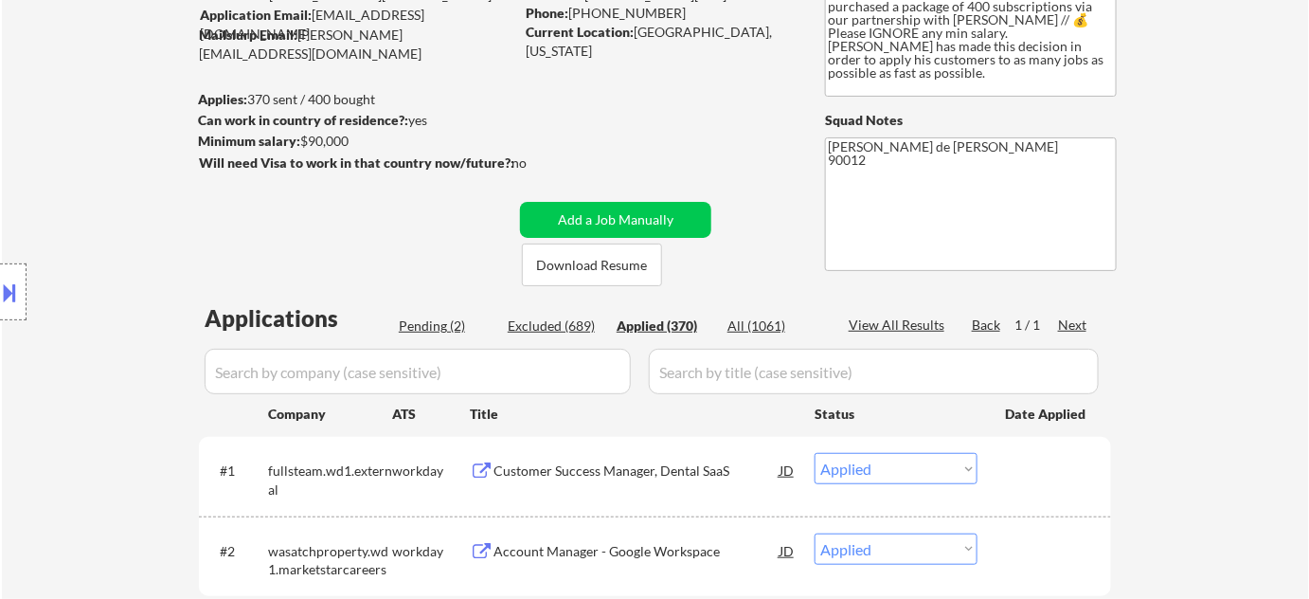
select select ""applied""
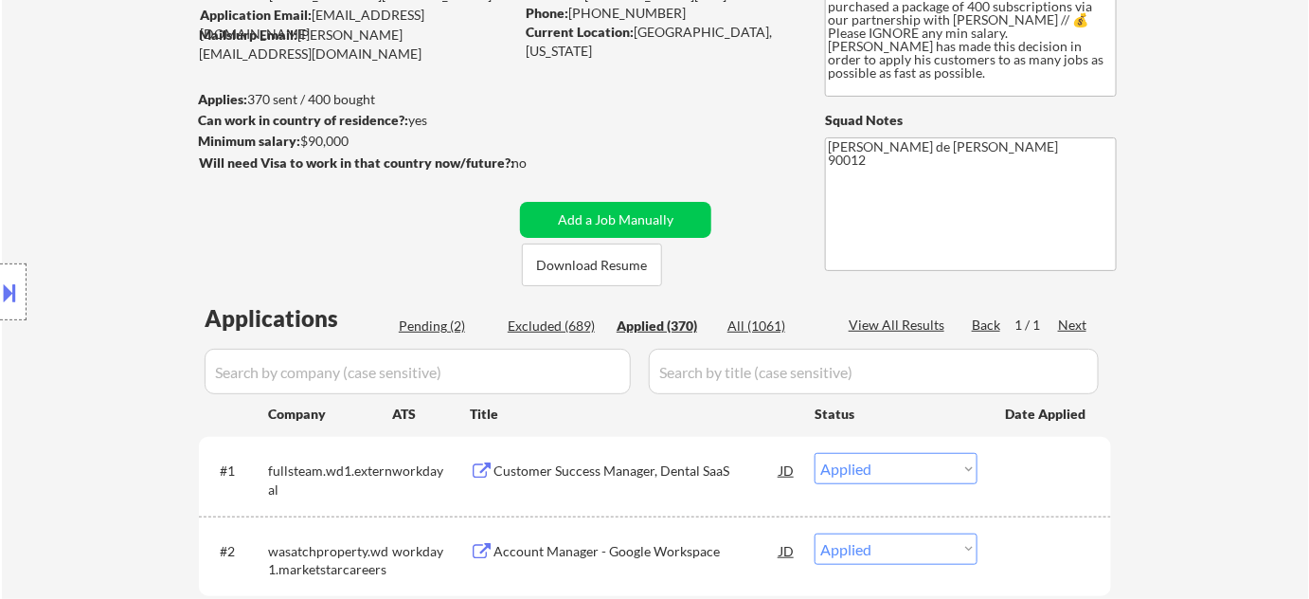
select select ""applied""
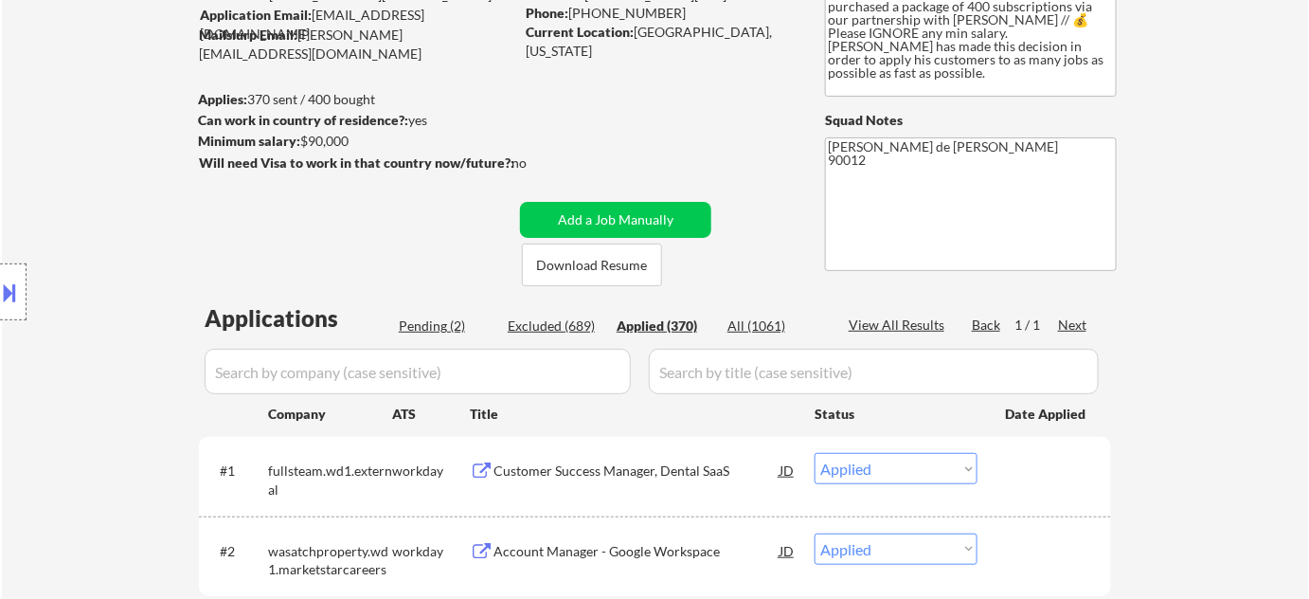
select select ""applied""
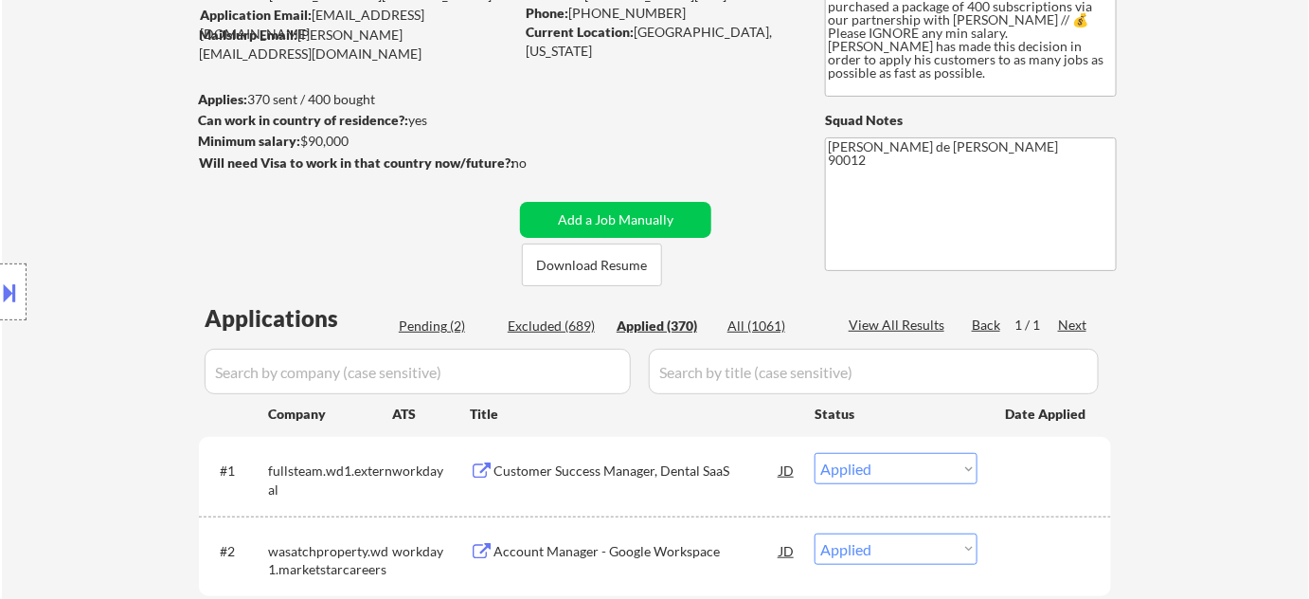
select select ""applied""
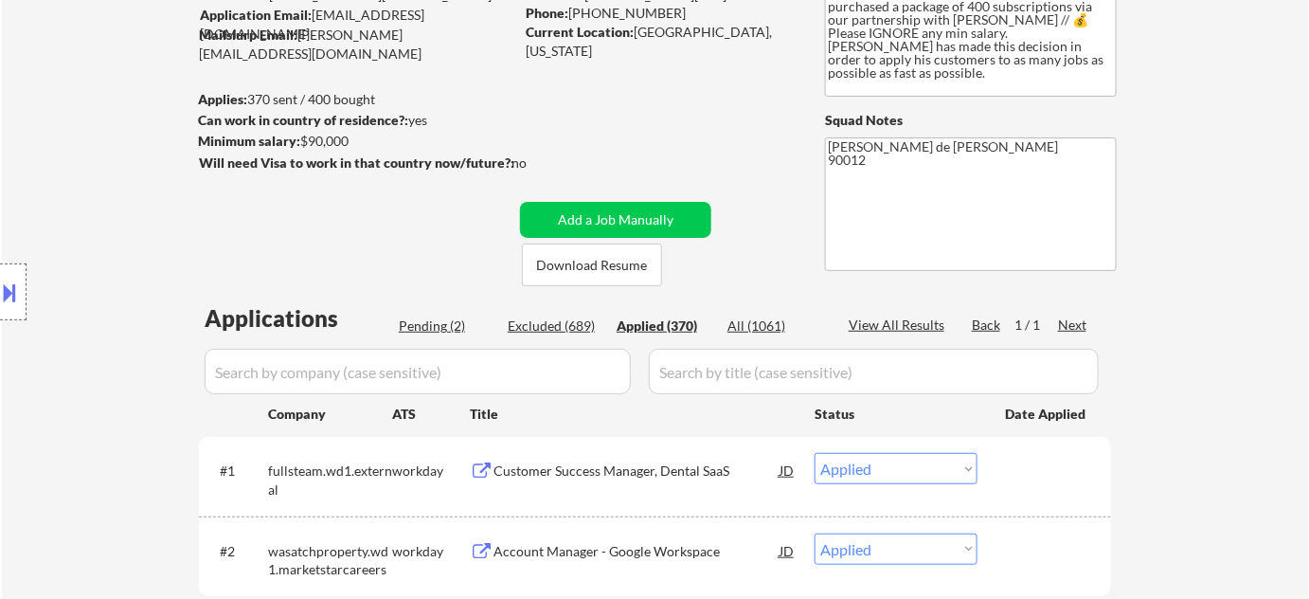
select select ""applied""
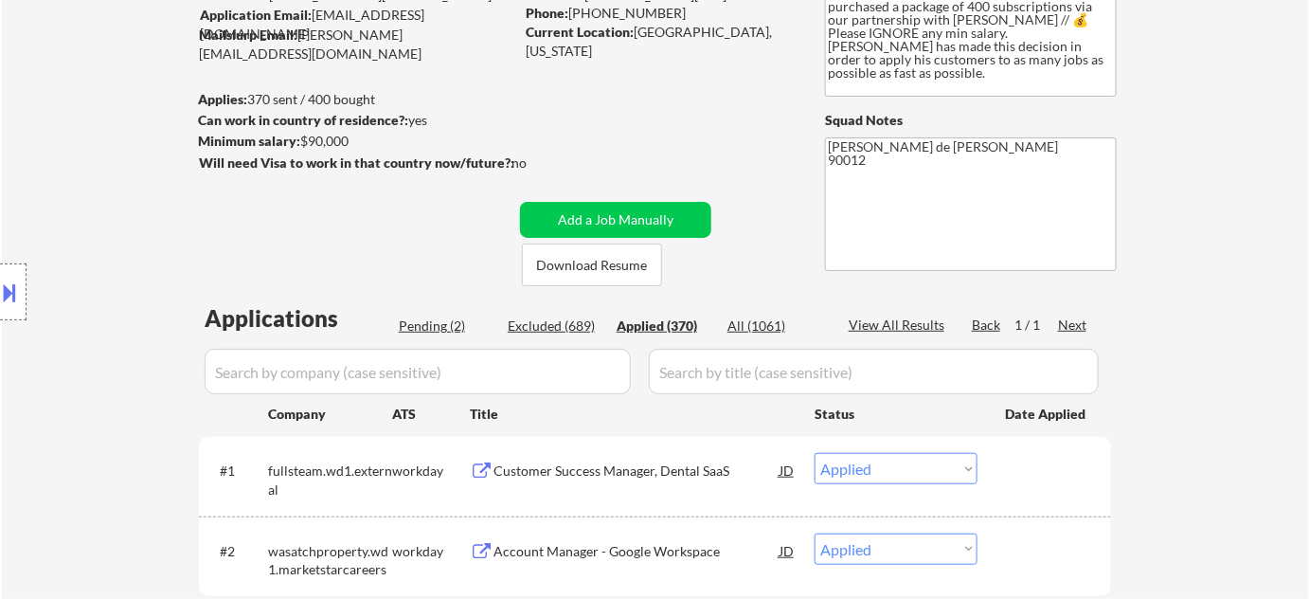
select select ""applied""
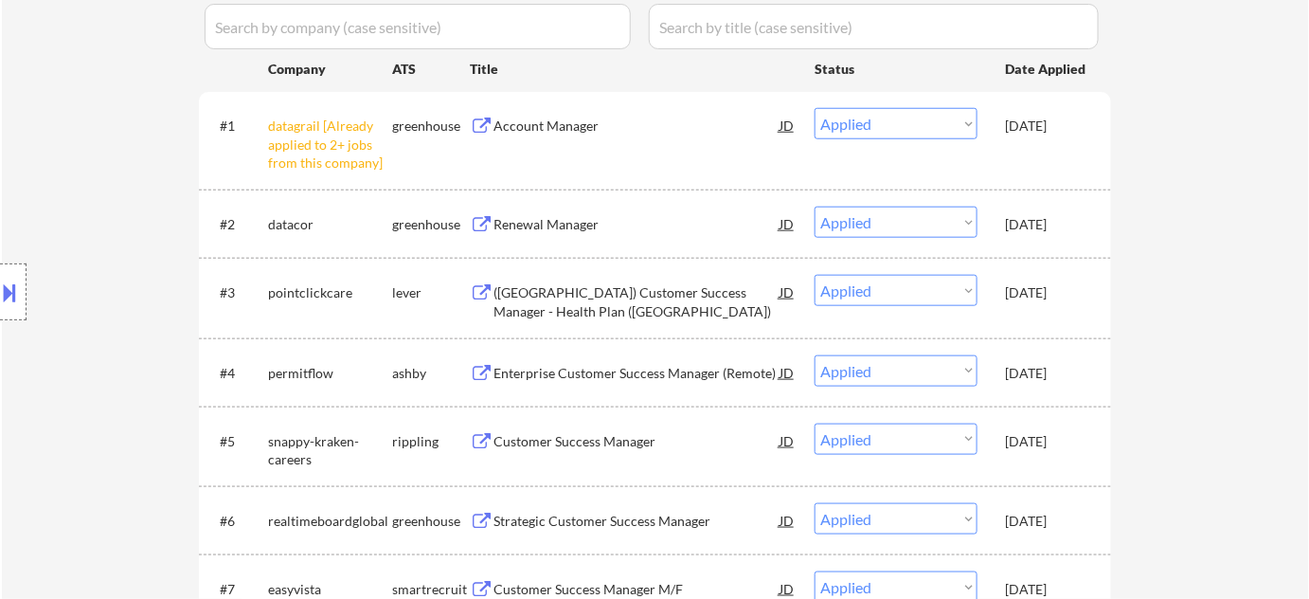
scroll to position [0, 0]
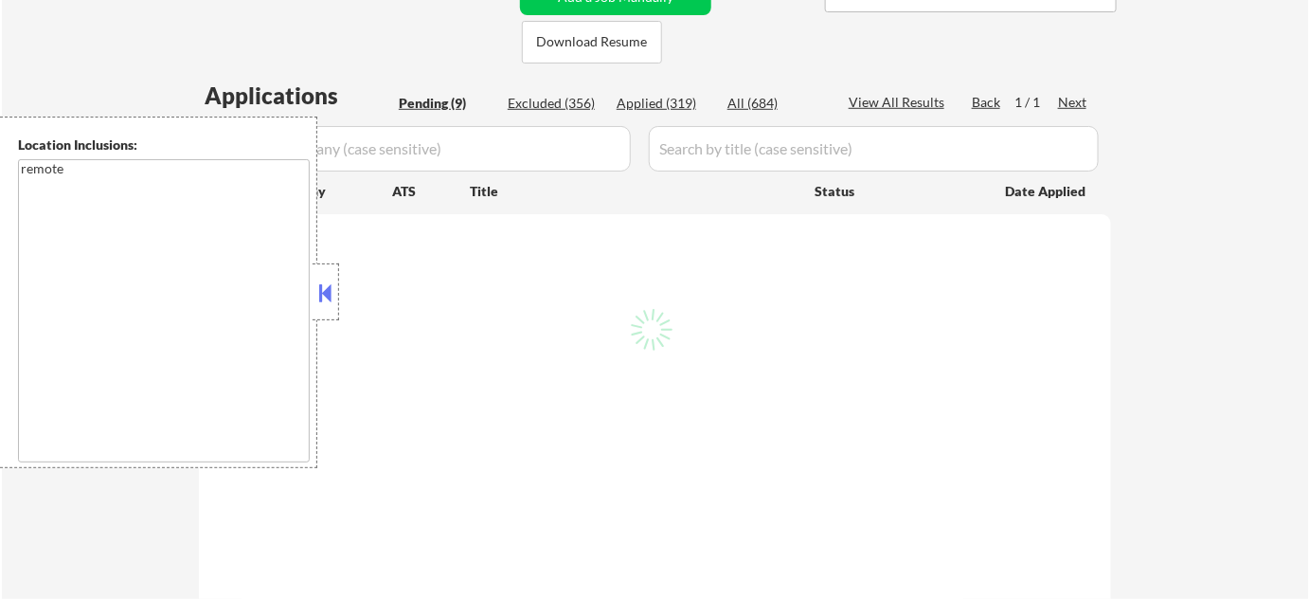
select select ""pending""
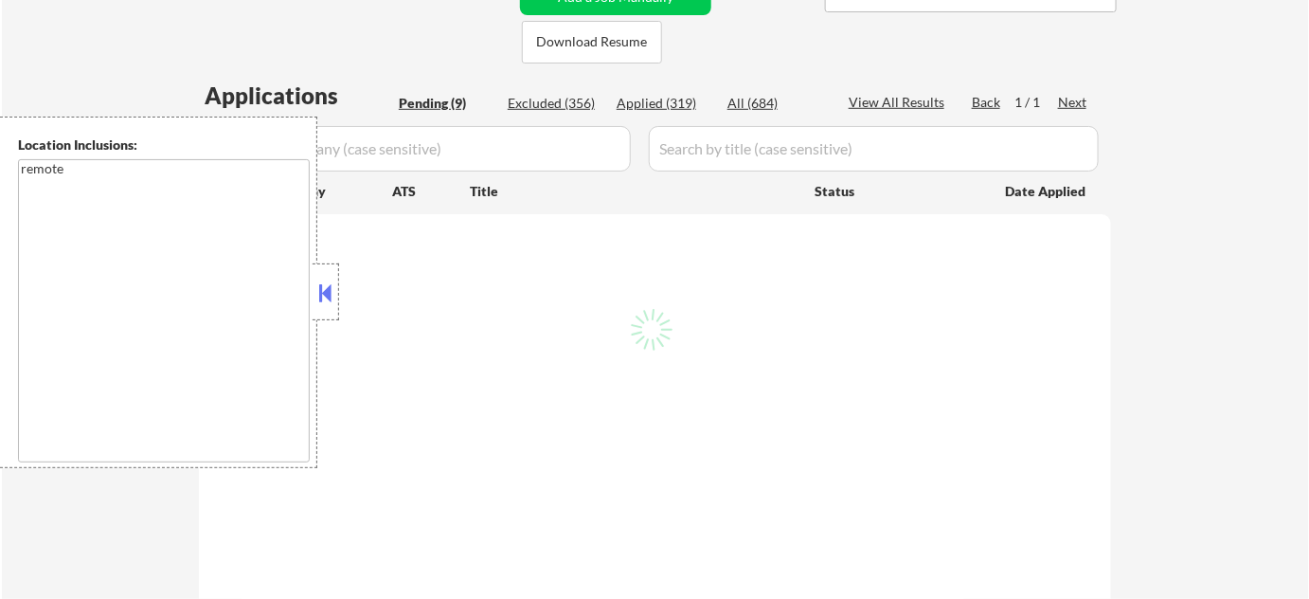
select select ""pending""
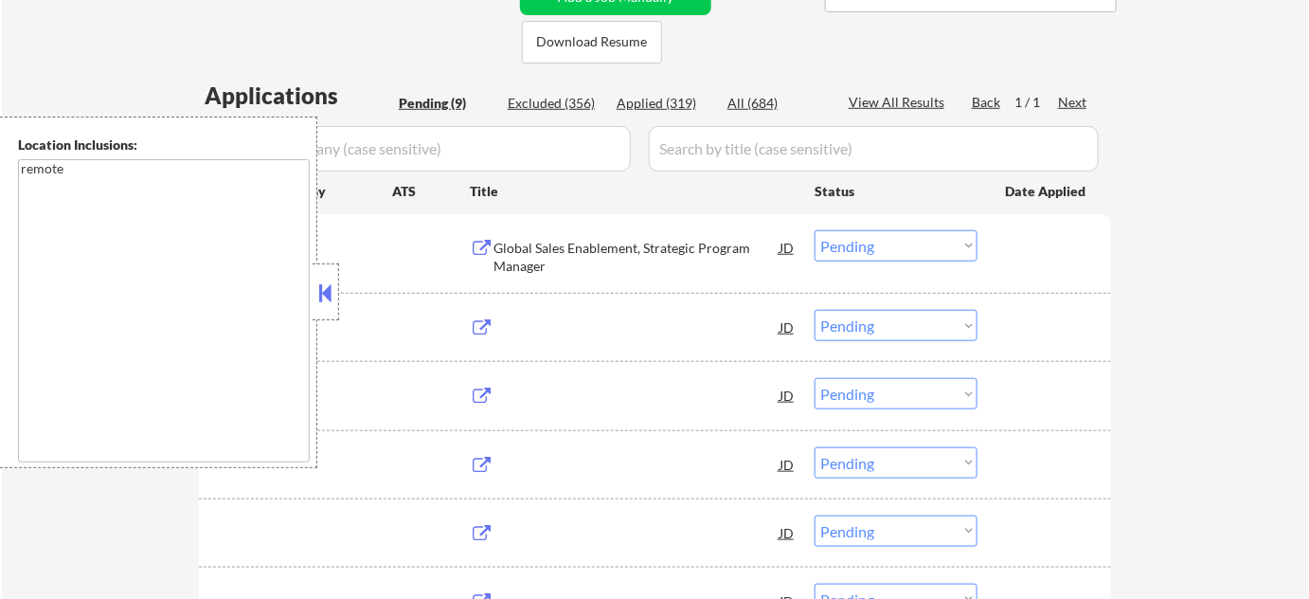
scroll to position [430, 0]
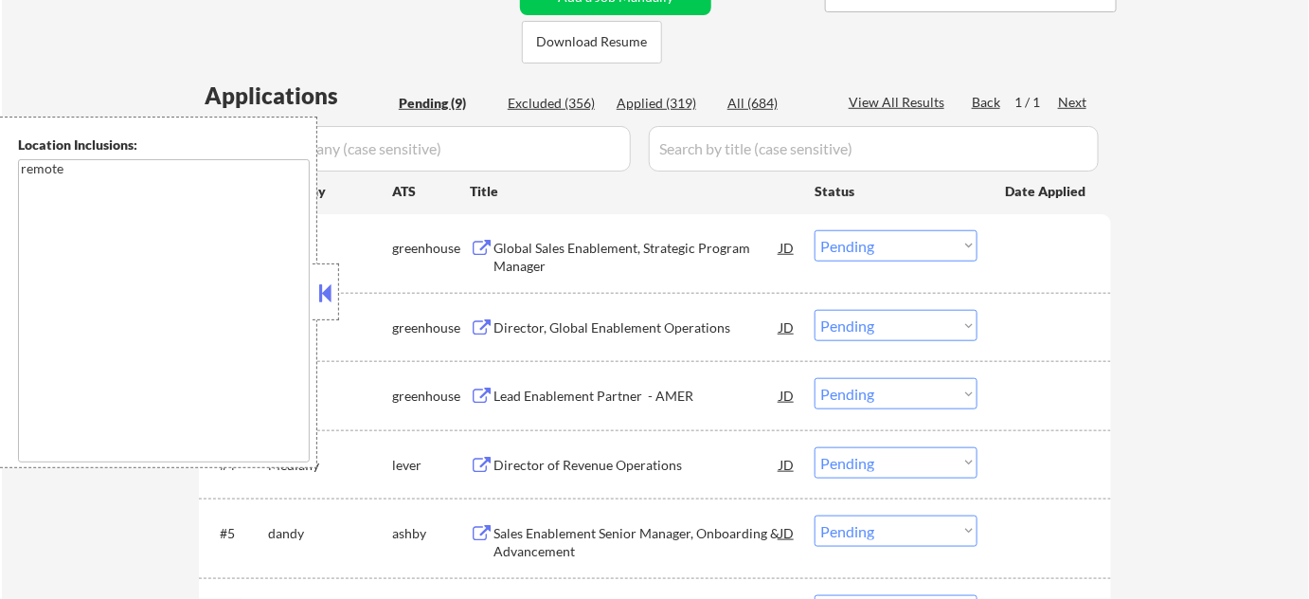
click at [323, 299] on button at bounding box center [325, 292] width 21 height 28
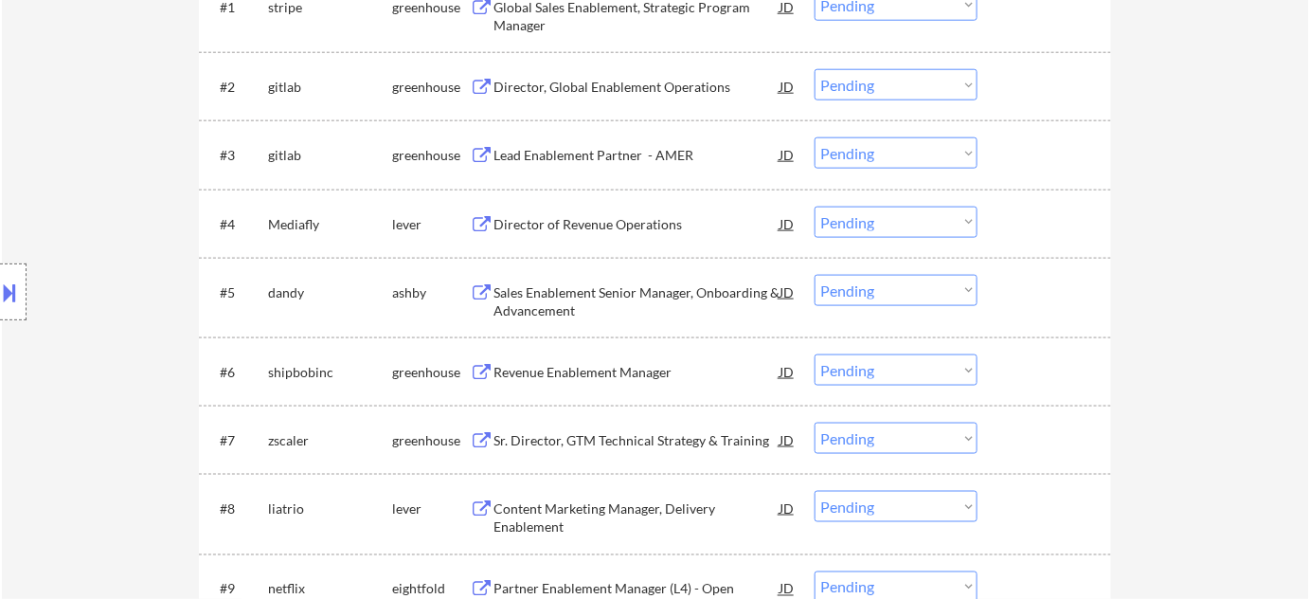
scroll to position [602, 0]
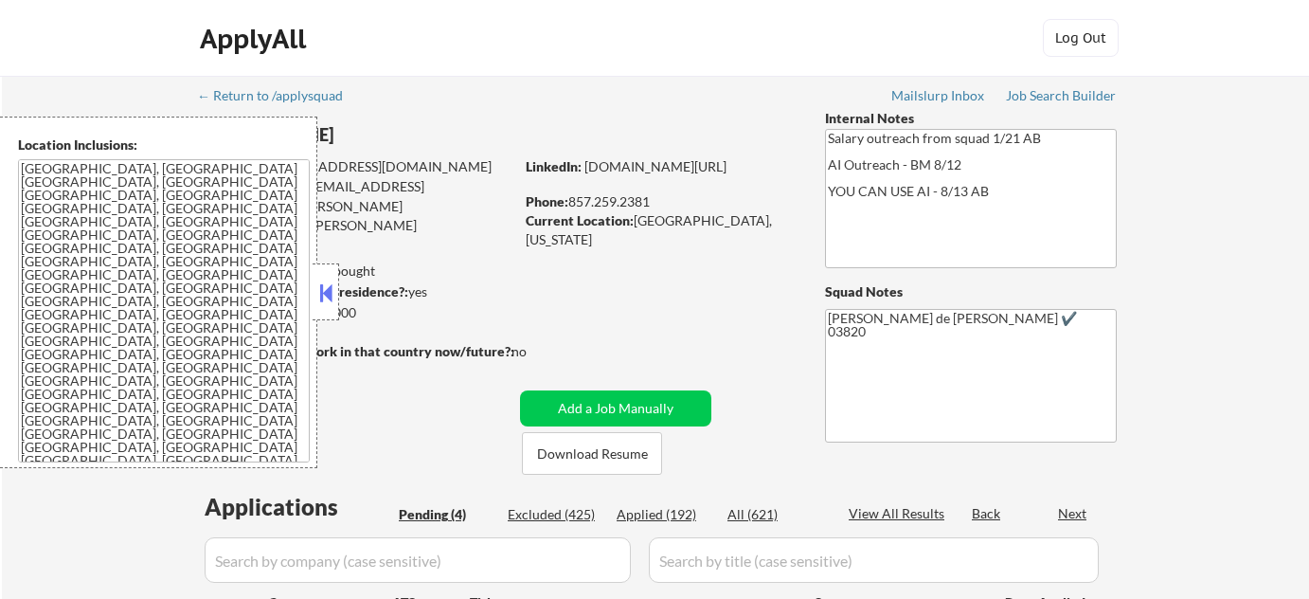
select select ""pending""
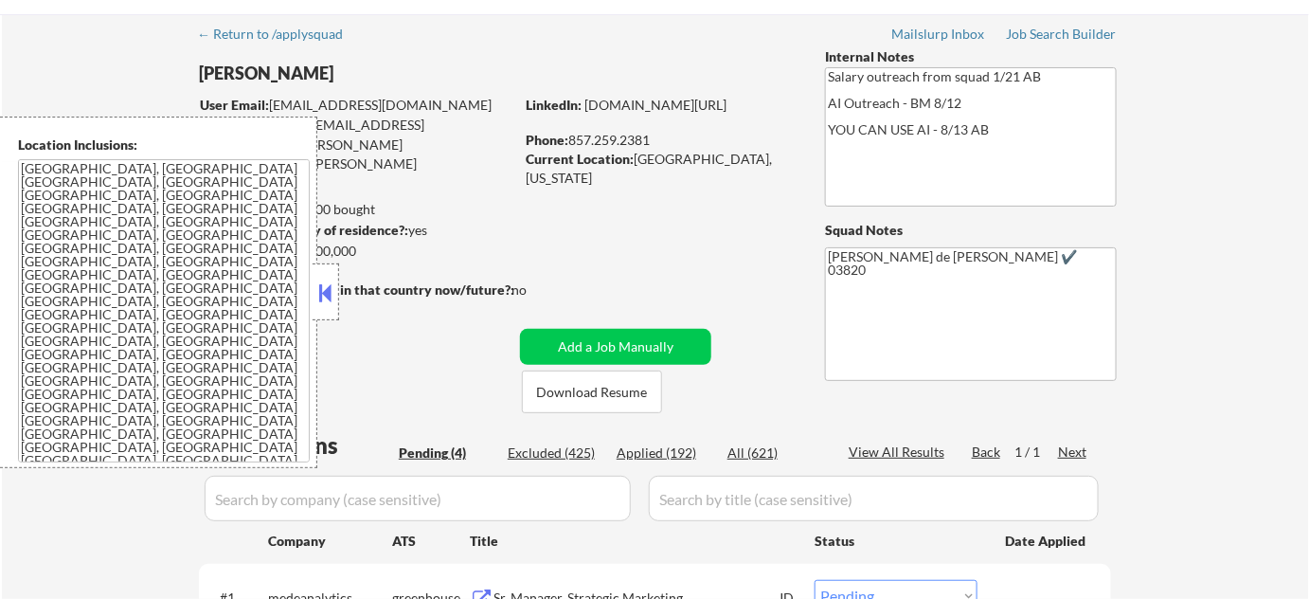
scroll to position [344, 0]
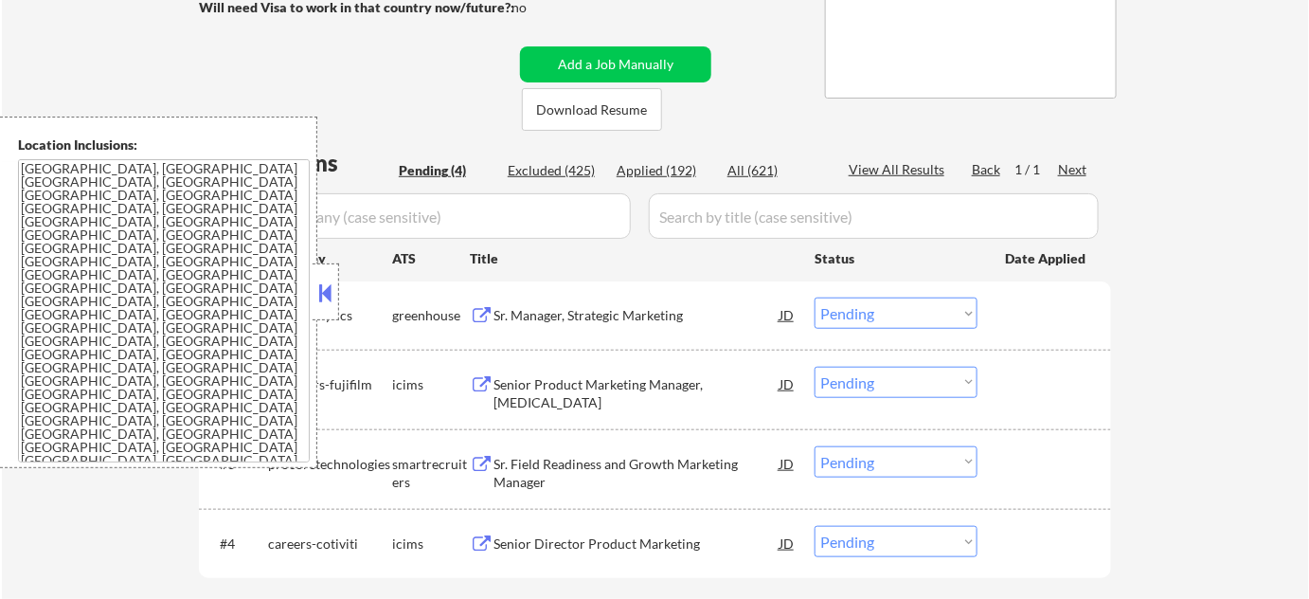
click at [331, 295] on button at bounding box center [325, 292] width 21 height 28
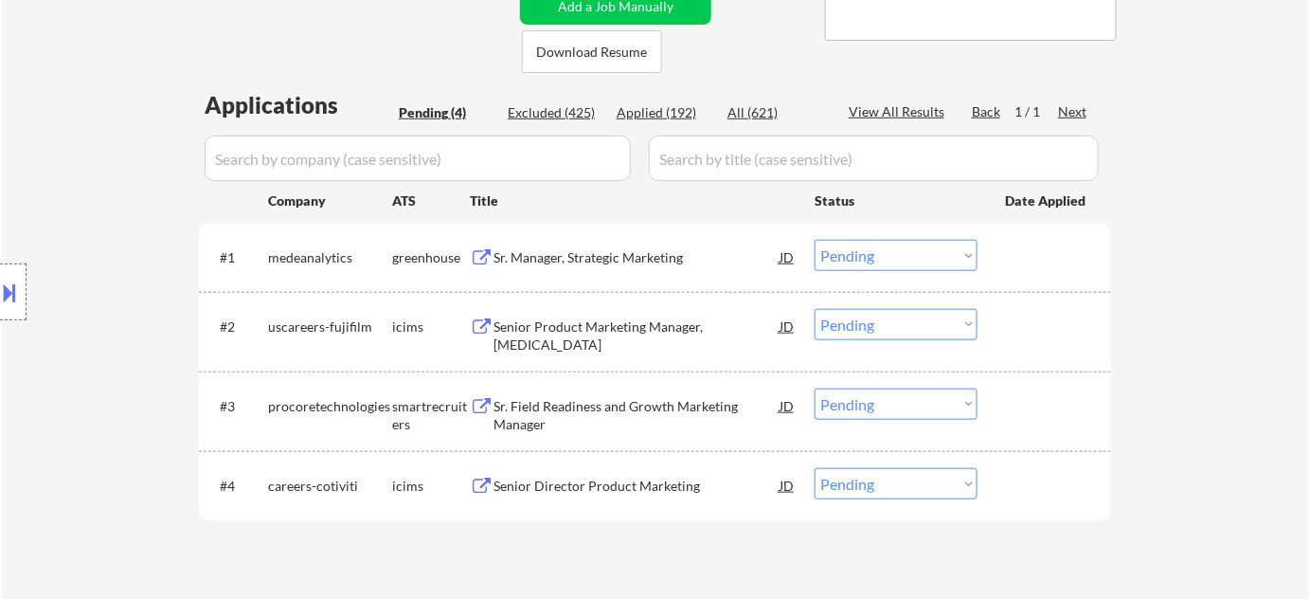
scroll to position [430, 0]
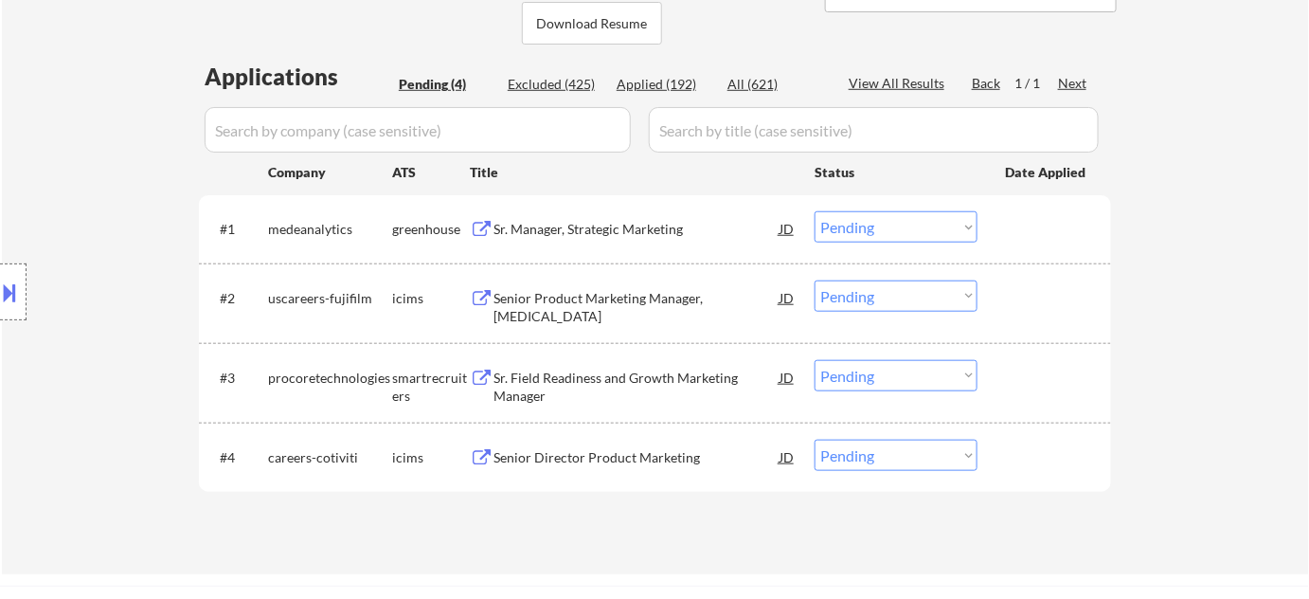
click at [609, 235] on div "Sr. Manager, Strategic Marketing" at bounding box center [637, 229] width 286 height 19
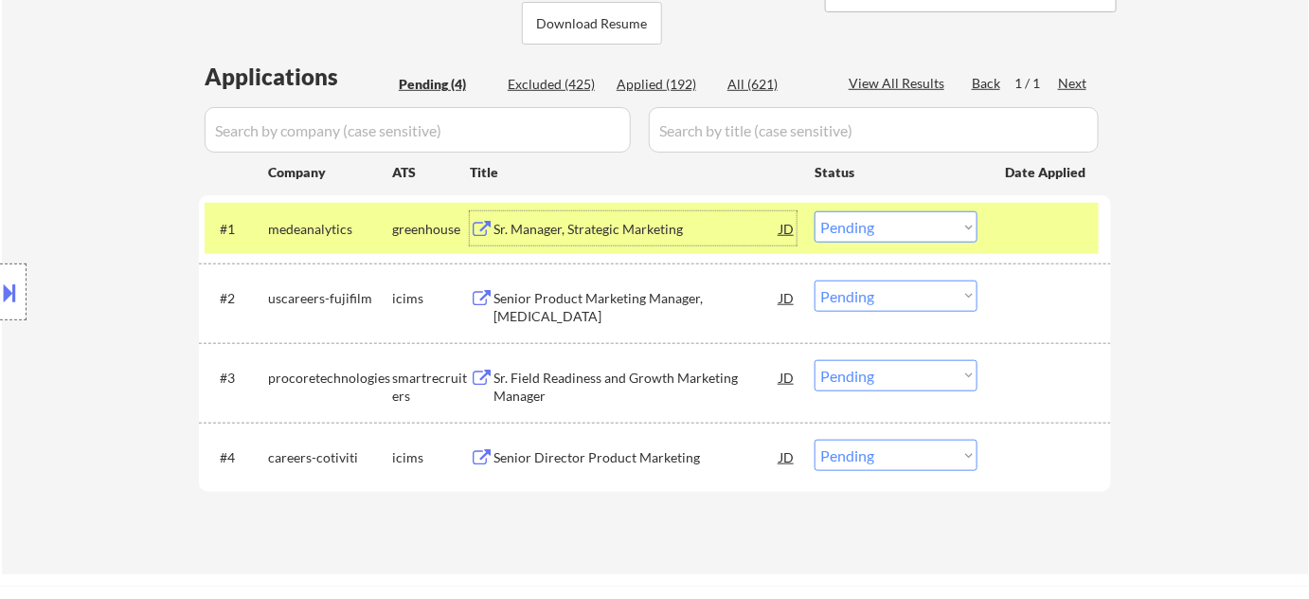
click at [615, 375] on div "Sr. Field Readiness and Growth Marketing Manager" at bounding box center [637, 386] width 286 height 37
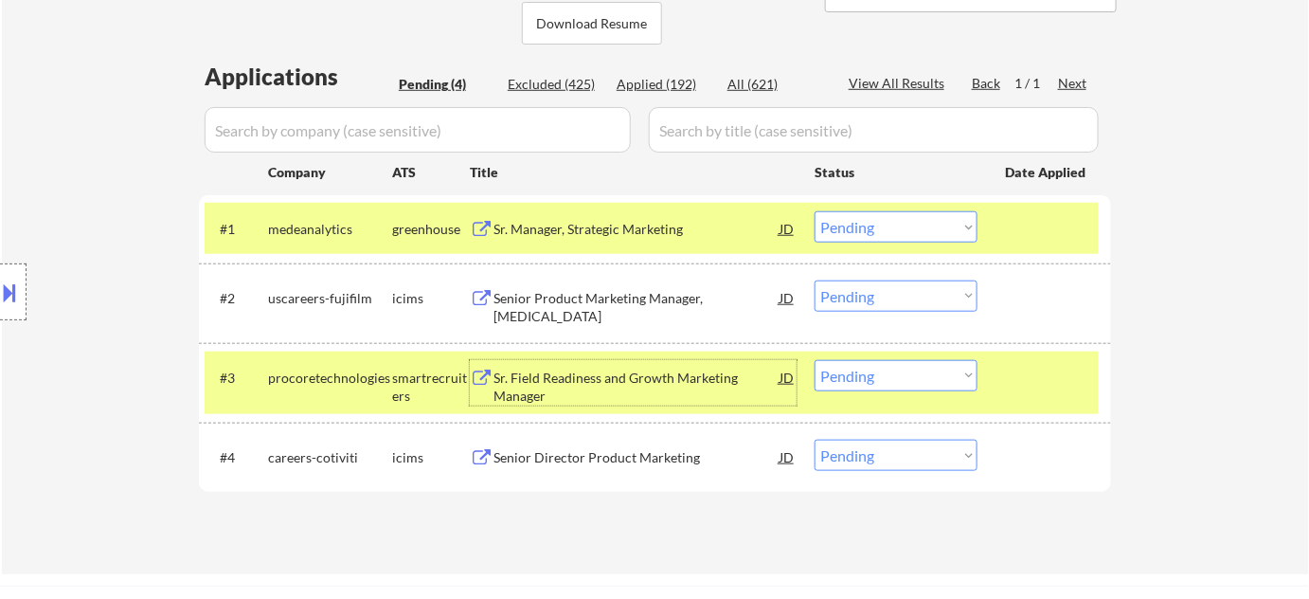
click at [587, 309] on div "Senior Product Marketing Manager, [MEDICAL_DATA]" at bounding box center [637, 307] width 286 height 37
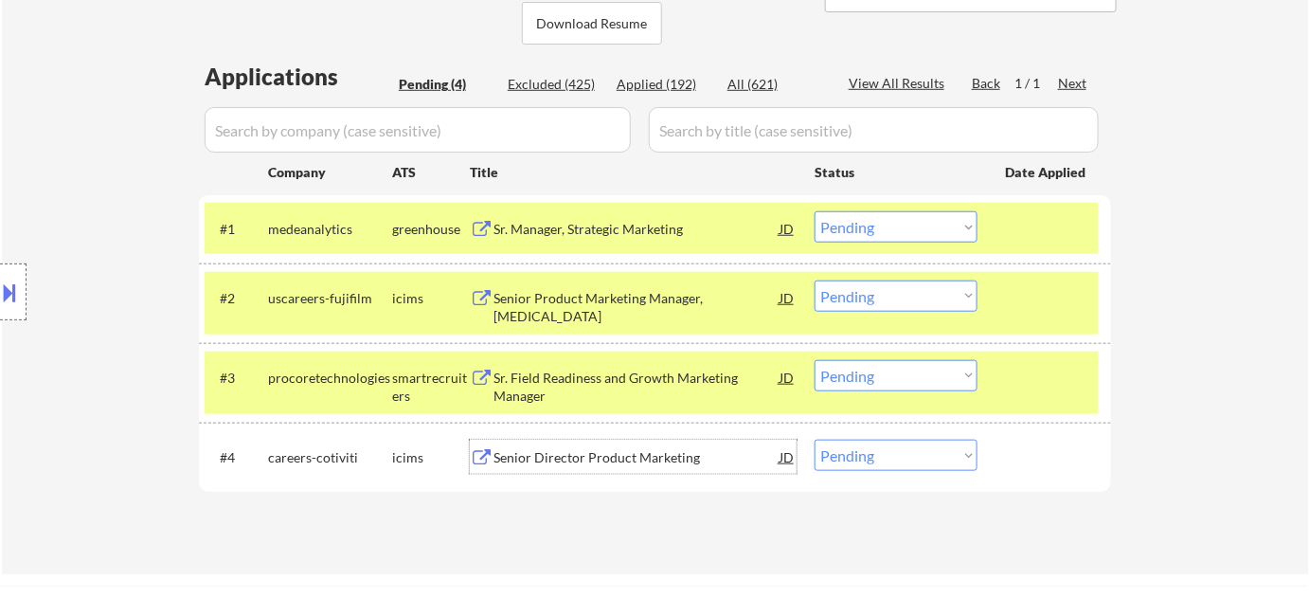
click at [615, 449] on div "Senior Director Product Marketing" at bounding box center [637, 457] width 286 height 19
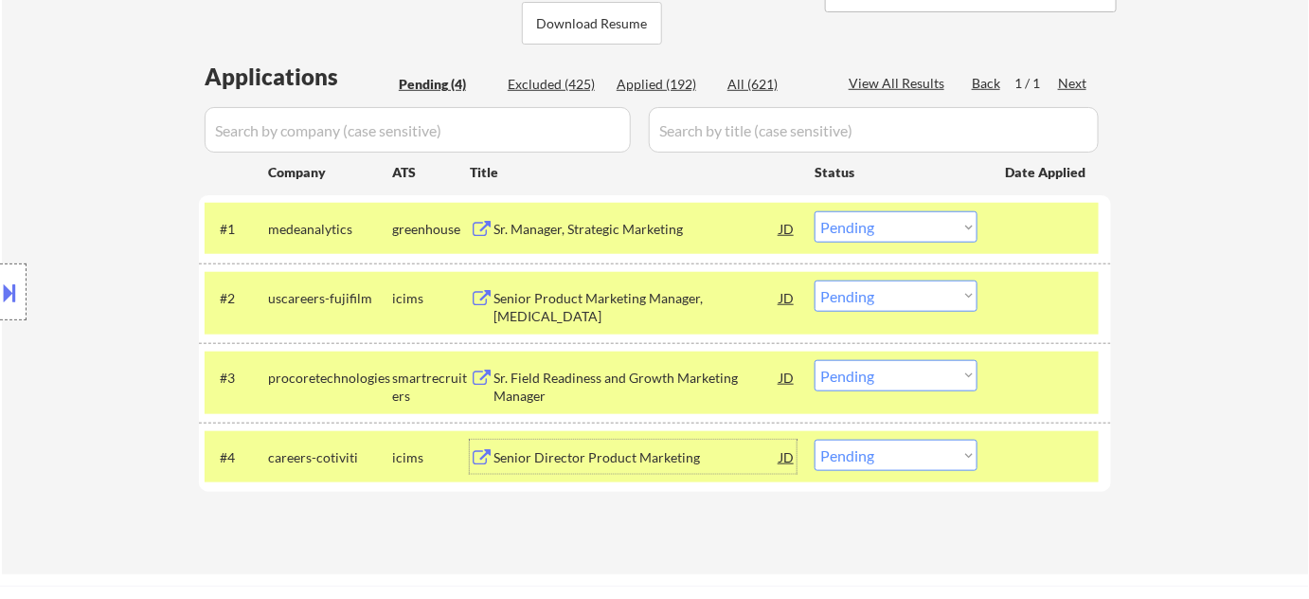
drag, startPoint x: 907, startPoint y: 290, endPoint x: 907, endPoint y: 307, distance: 17.1
click at [907, 290] on select "Choose an option... Pending Applied Excluded (Questions) Excluded (Expired) Exc…" at bounding box center [896, 295] width 163 height 31
click at [815, 280] on select "Choose an option... Pending Applied Excluded (Questions) Excluded (Expired) Exc…" at bounding box center [896, 295] width 163 height 31
select select ""pending""
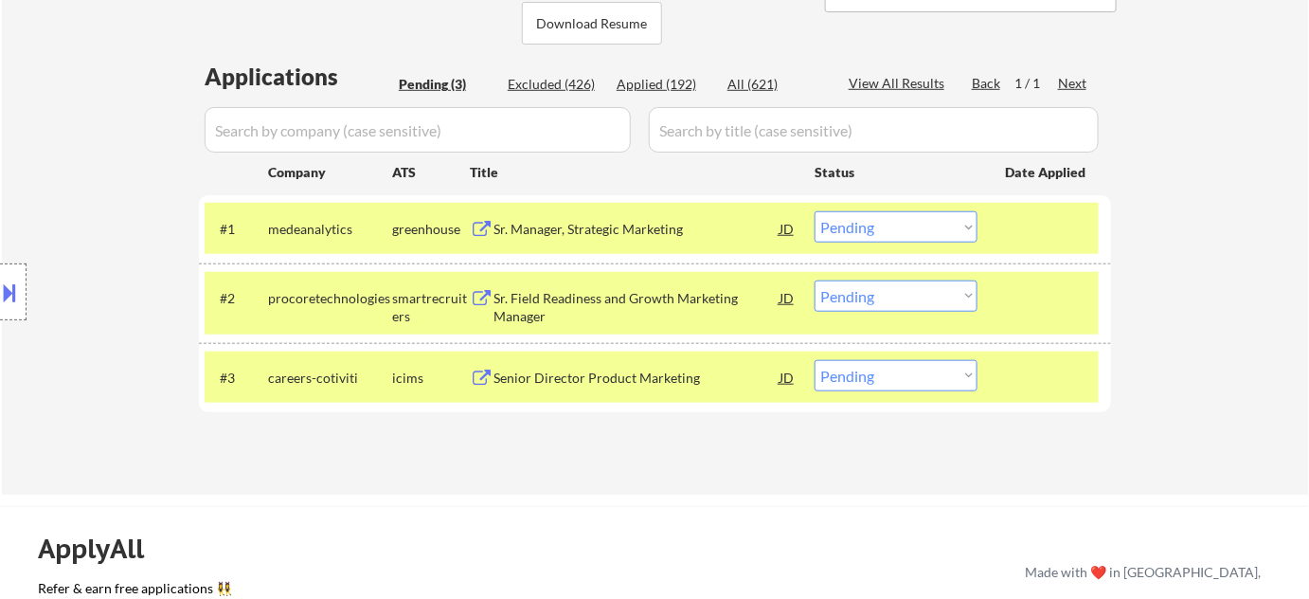
click at [917, 360] on select "Choose an option... Pending Applied Excluded (Questions) Excluded (Expired) Exc…" at bounding box center [896, 375] width 163 height 31
select select ""excluded__salary_""
click at [815, 360] on select "Choose an option... Pending Applied Excluded (Questions) Excluded (Expired) Exc…" at bounding box center [896, 375] width 163 height 31
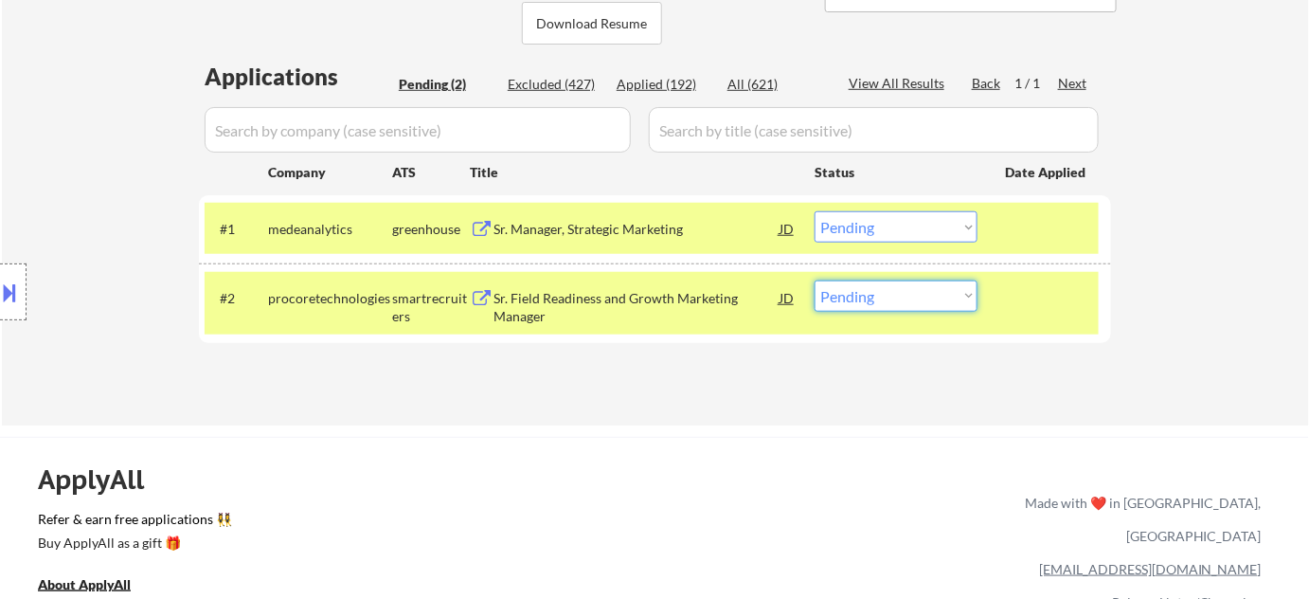
drag, startPoint x: 911, startPoint y: 297, endPoint x: 917, endPoint y: 306, distance: 10.2
click at [911, 297] on select "Choose an option... Pending Applied Excluded (Questions) Excluded (Expired) Exc…" at bounding box center [896, 295] width 163 height 31
select select ""excluded__salary_""
click at [815, 280] on select "Choose an option... Pending Applied Excluded (Questions) Excluded (Expired) Exc…" at bounding box center [896, 295] width 163 height 31
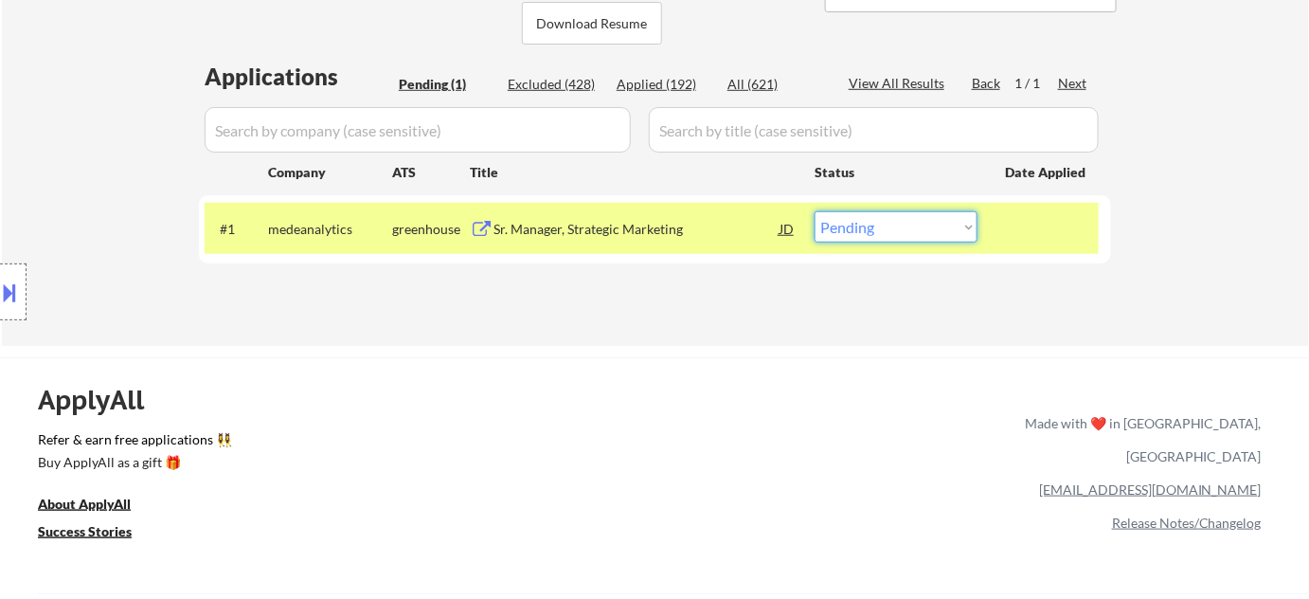
click at [907, 228] on select "Choose an option... Pending Applied Excluded (Questions) Excluded (Expired) Exc…" at bounding box center [896, 226] width 163 height 31
select select ""excluded__salary_""
click at [815, 211] on select "Choose an option... Pending Applied Excluded (Questions) Excluded (Expired) Exc…" at bounding box center [896, 226] width 163 height 31
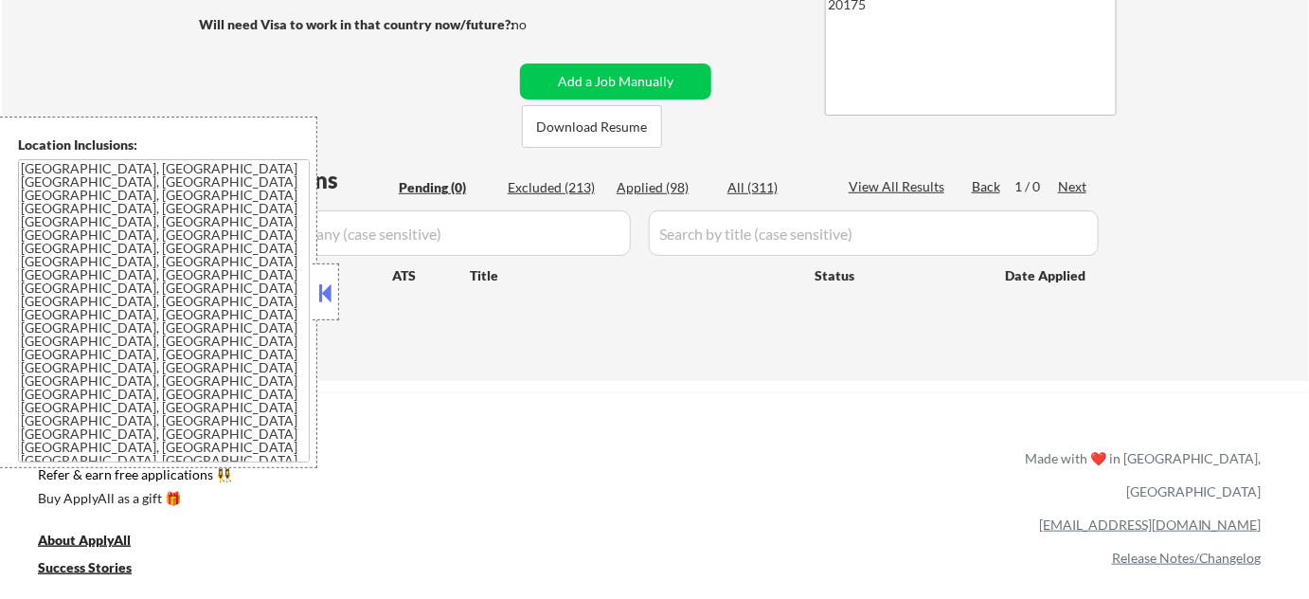
scroll to position [85, 0]
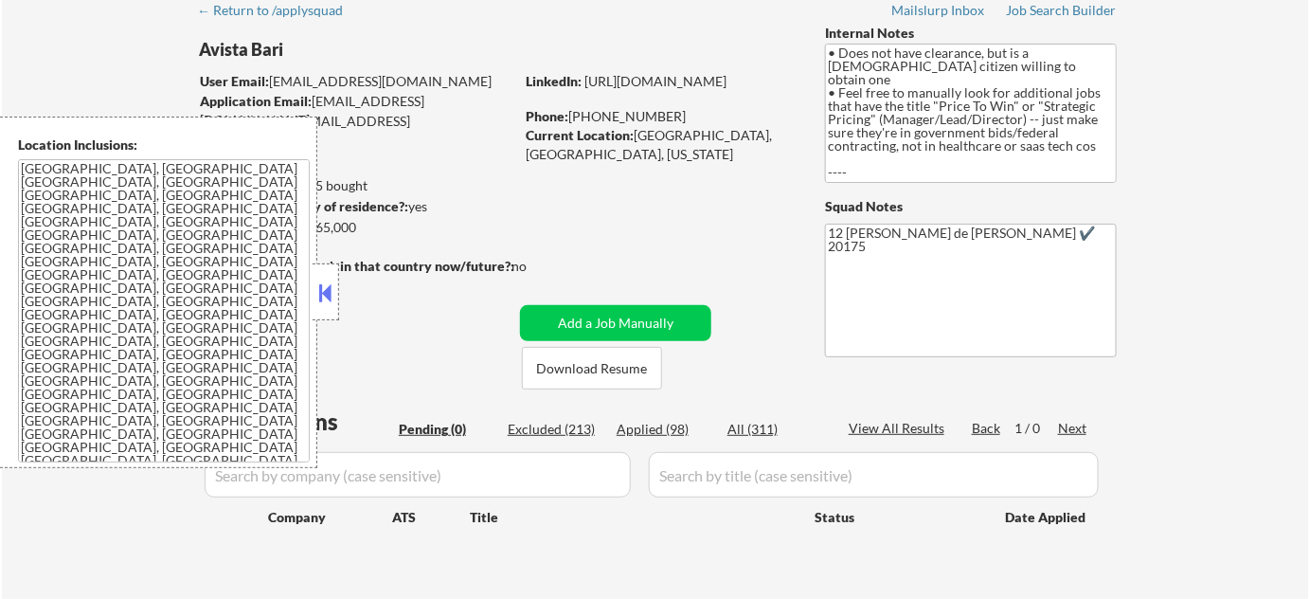
click at [335, 296] on button at bounding box center [325, 292] width 21 height 28
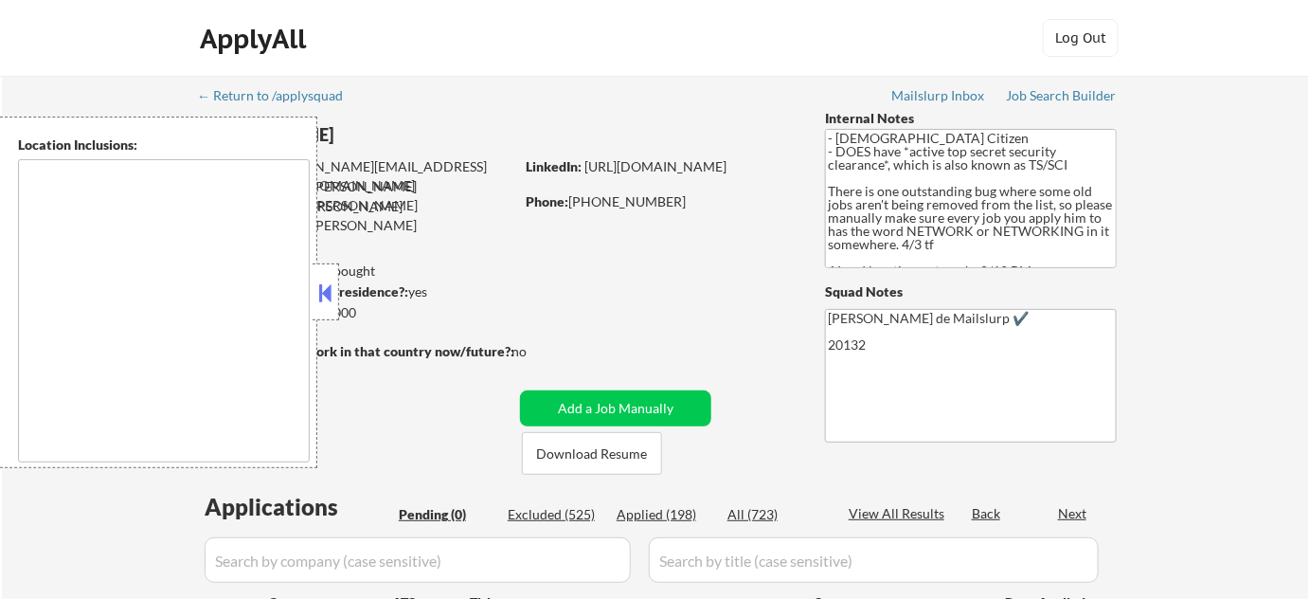
type textarea "[GEOGRAPHIC_DATA], [GEOGRAPHIC_DATA] [GEOGRAPHIC_DATA], [GEOGRAPHIC_DATA] [GEOG…"
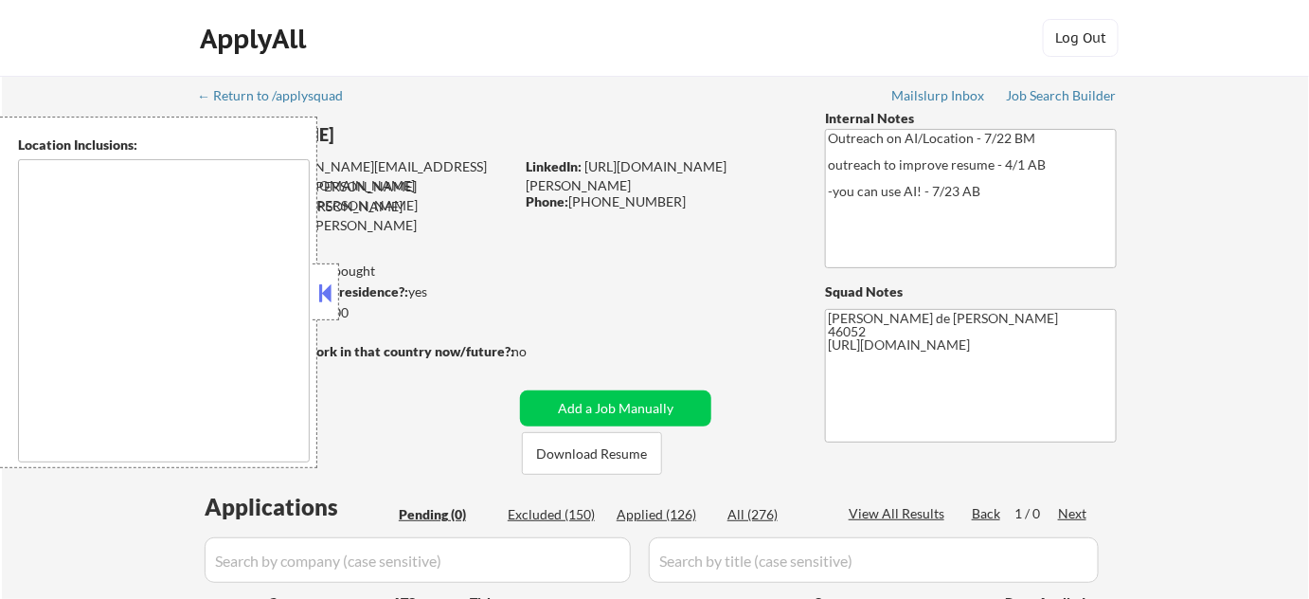
type textarea "[GEOGRAPHIC_DATA], IN [GEOGRAPHIC_DATA], IN [GEOGRAPHIC_DATA], IN [GEOGRAPHIC_D…"
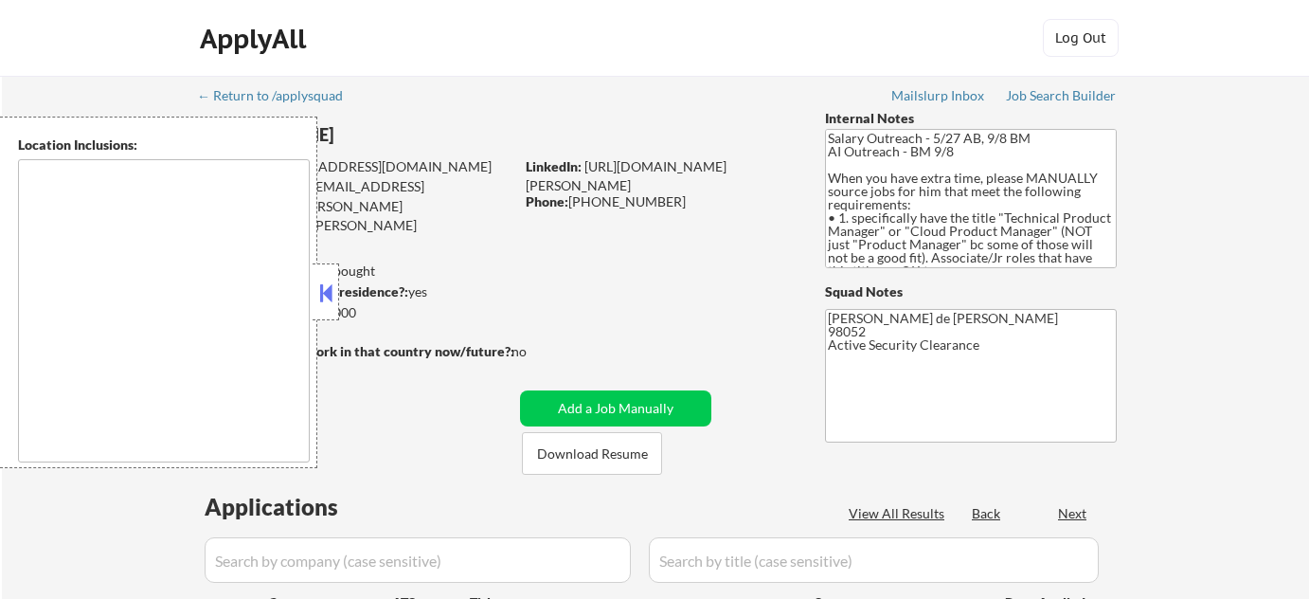
select select ""pending""
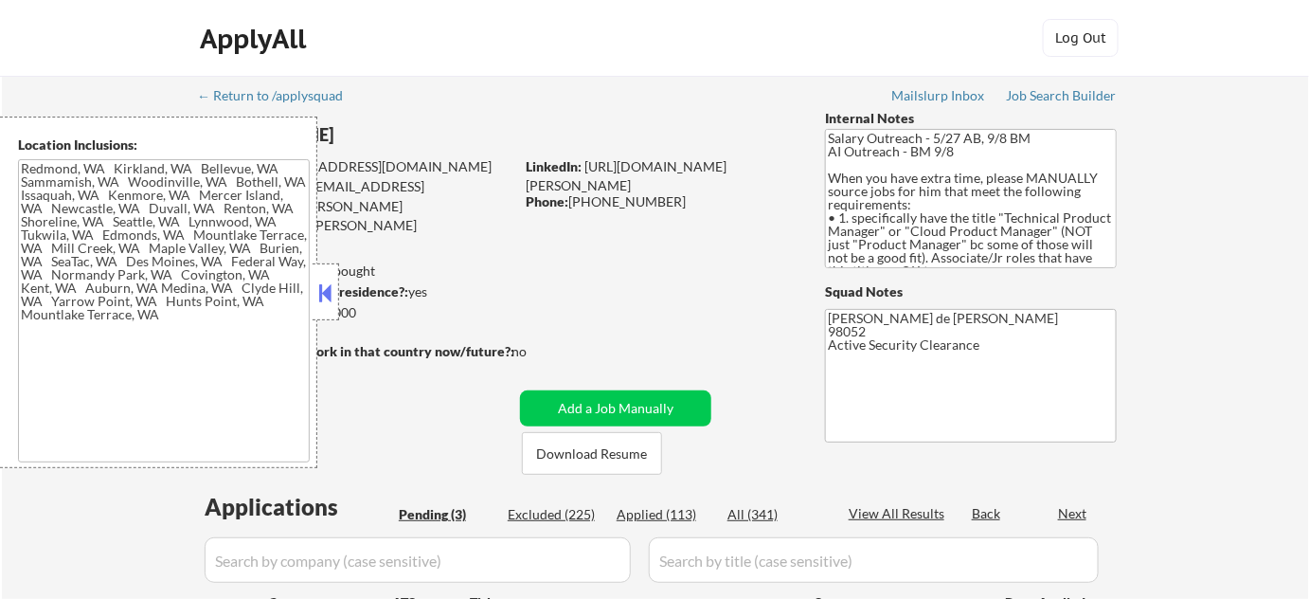
type textarea "[GEOGRAPHIC_DATA], [GEOGRAPHIC_DATA] [GEOGRAPHIC_DATA], [GEOGRAPHIC_DATA] [GEOG…"
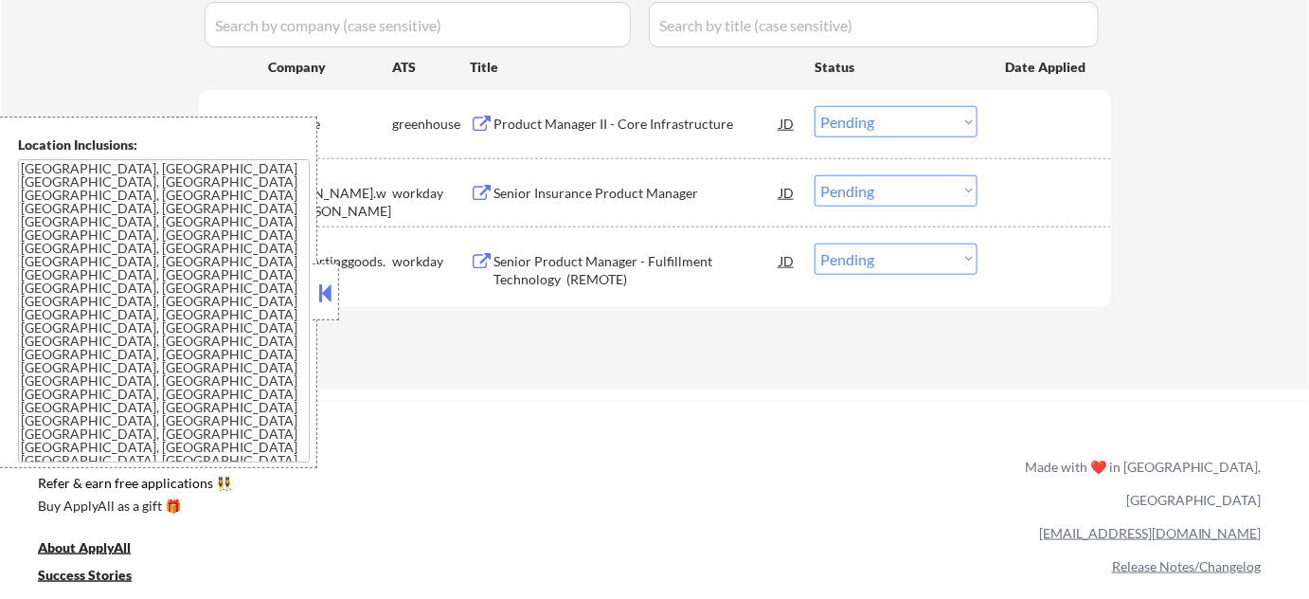
scroll to position [430, 0]
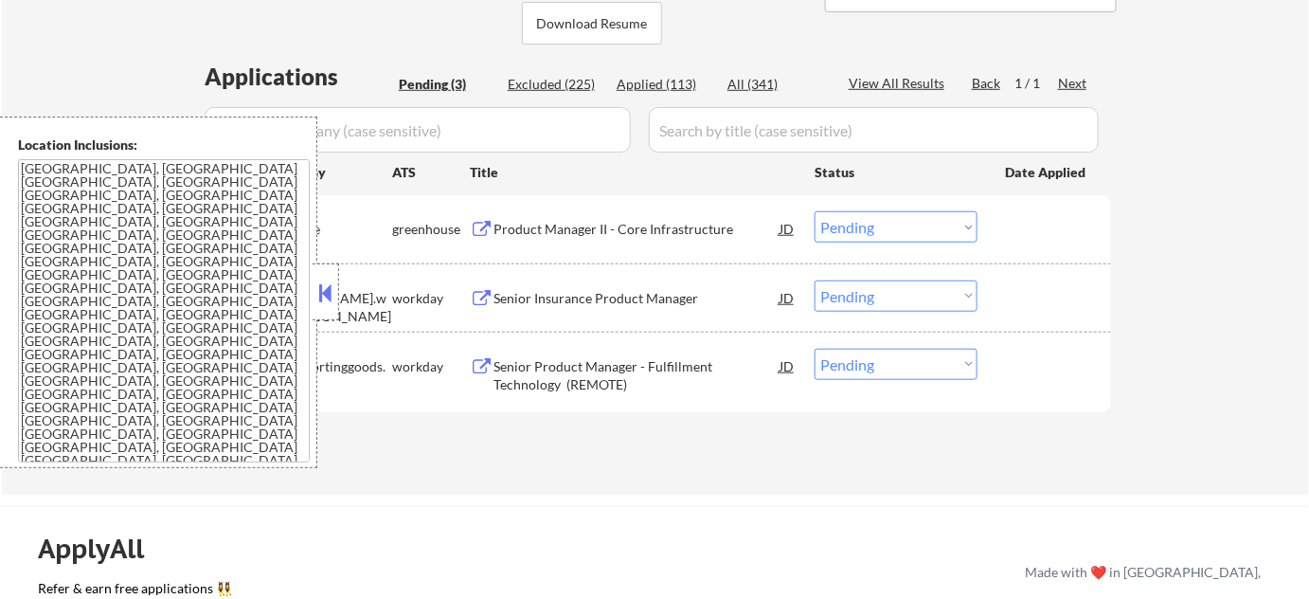
click at [334, 295] on button at bounding box center [325, 292] width 21 height 28
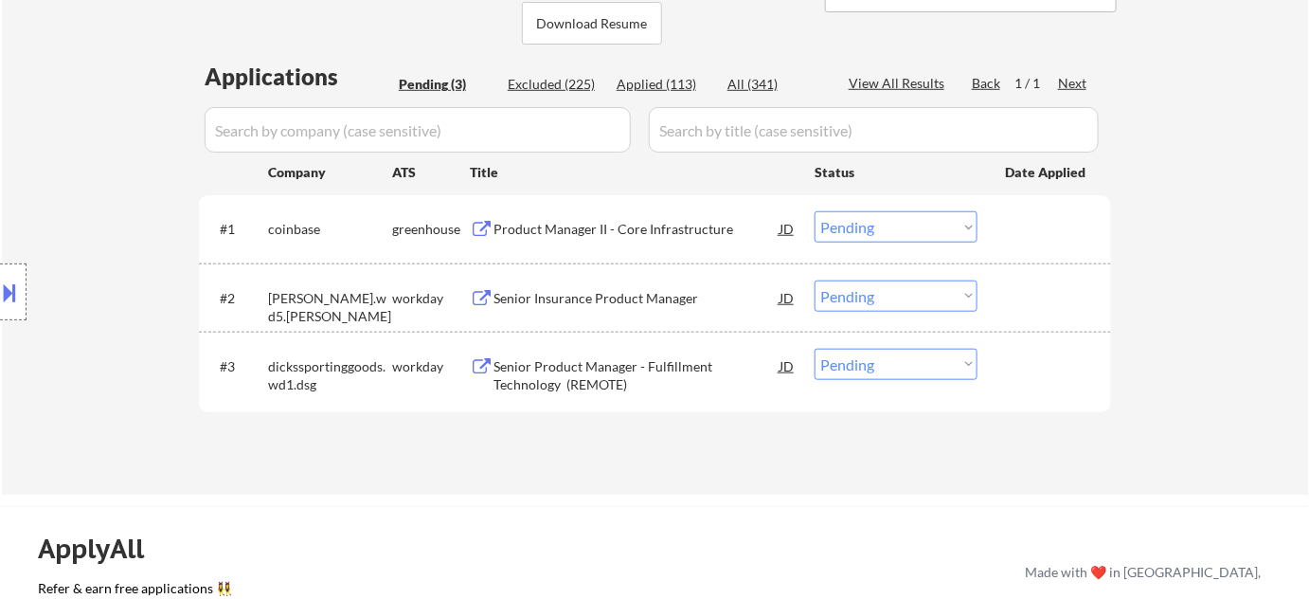
click at [629, 225] on div "Product Manager II - Core Infrastructure" at bounding box center [637, 229] width 286 height 19
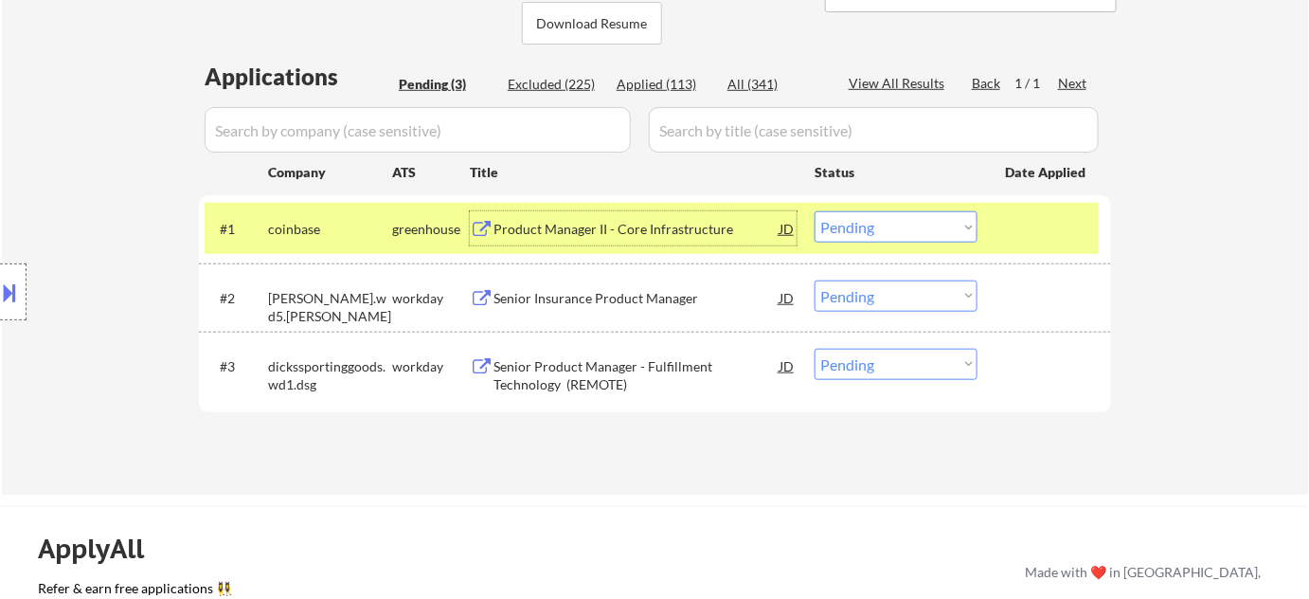
click at [602, 294] on div "Senior Insurance Product Manager" at bounding box center [637, 298] width 286 height 19
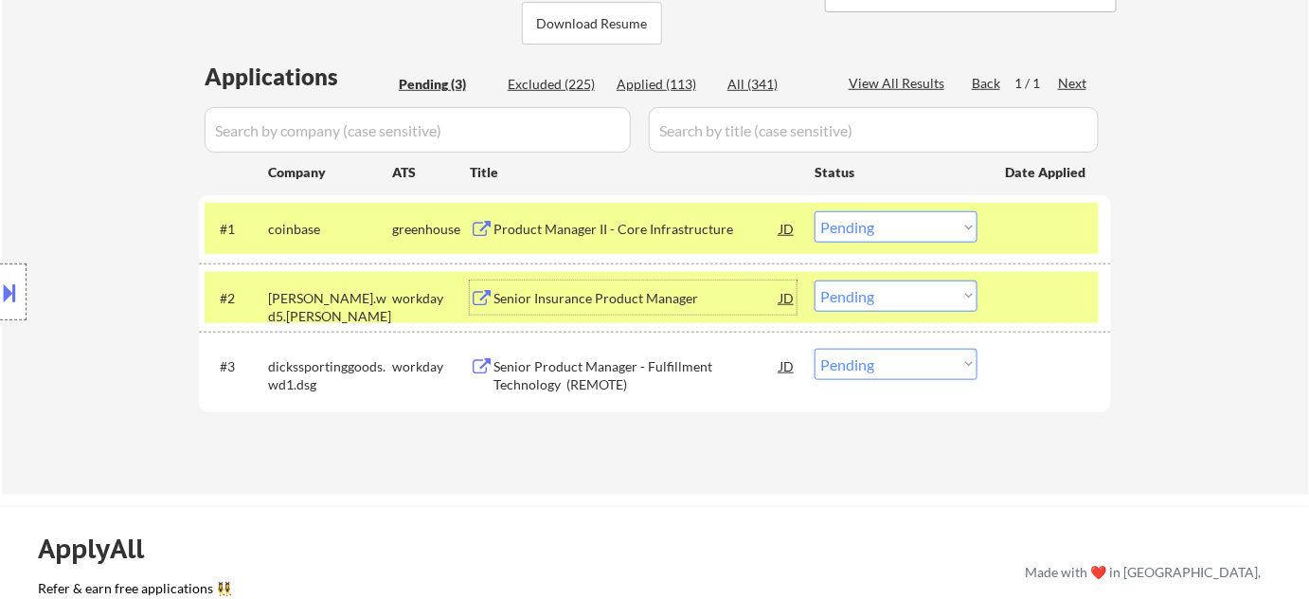
click at [553, 367] on div "Senior Product Manager - Fulfillment Technology (REMOTE)" at bounding box center [637, 375] width 286 height 37
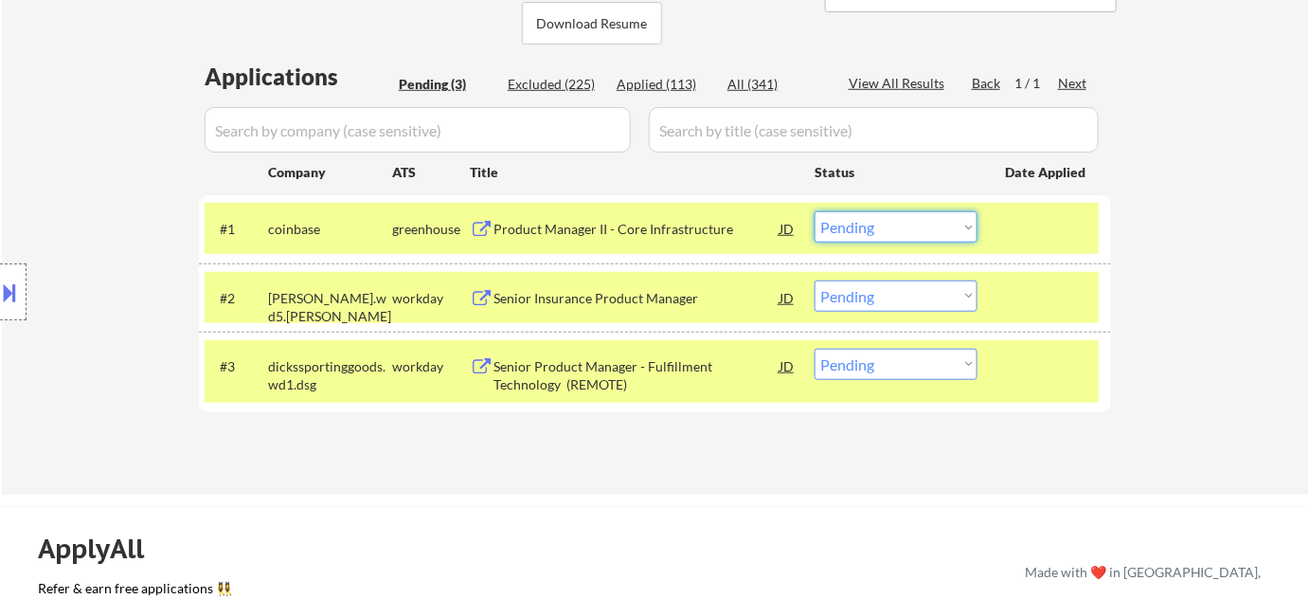
click at [934, 232] on select "Choose an option... Pending Applied Excluded (Questions) Excluded (Expired) Exc…" at bounding box center [896, 226] width 163 height 31
click at [815, 211] on select "Choose an option... Pending Applied Excluded (Questions) Excluded (Expired) Exc…" at bounding box center [896, 226] width 163 height 31
select select ""pending""
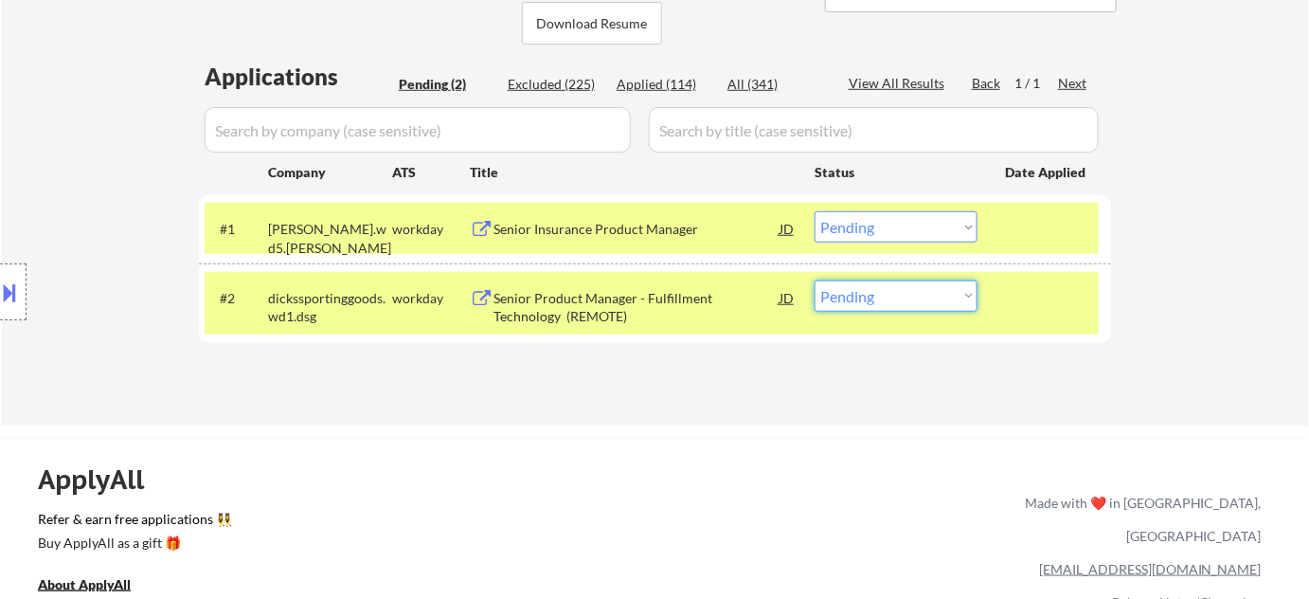
click at [878, 290] on select "Choose an option... Pending Applied Excluded (Questions) Excluded (Expired) Exc…" at bounding box center [896, 295] width 163 height 31
select select ""excluded__salary_""
click at [815, 280] on select "Choose an option... Pending Applied Excluded (Questions) Excluded (Expired) Exc…" at bounding box center [896, 295] width 163 height 31
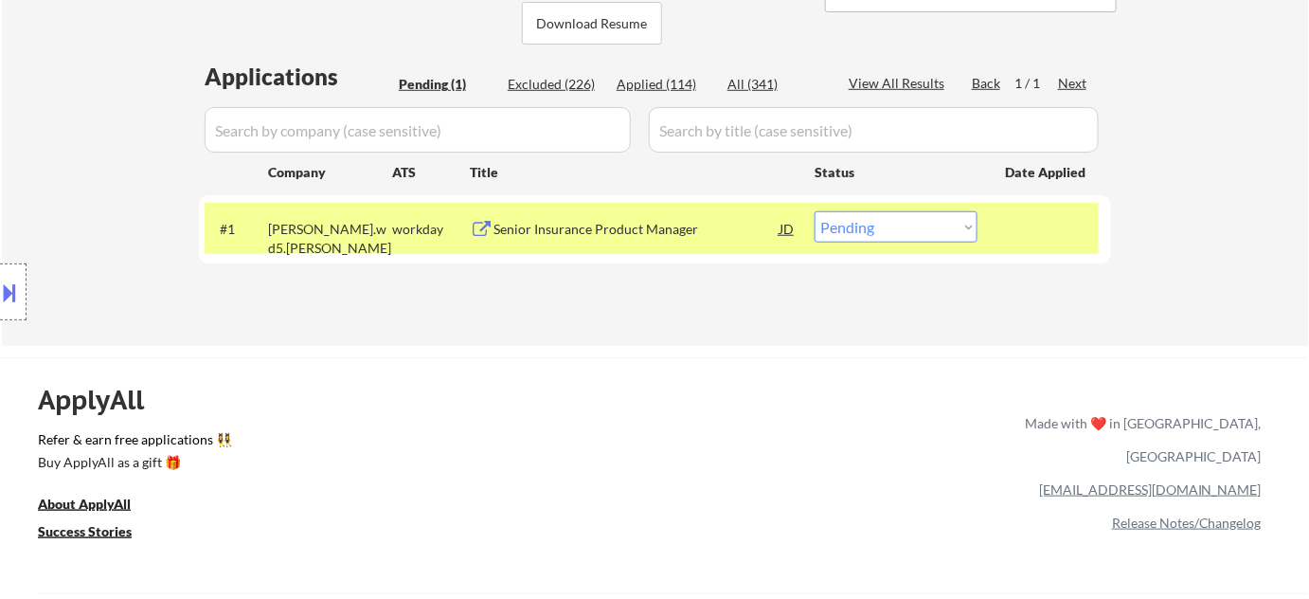
click at [942, 237] on select "Choose an option... Pending Applied Excluded (Questions) Excluded (Expired) Exc…" at bounding box center [896, 226] width 163 height 31
select select ""excluded__bad_match_""
click at [815, 211] on select "Choose an option... Pending Applied Excluded (Questions) Excluded (Expired) Exc…" at bounding box center [896, 226] width 163 height 31
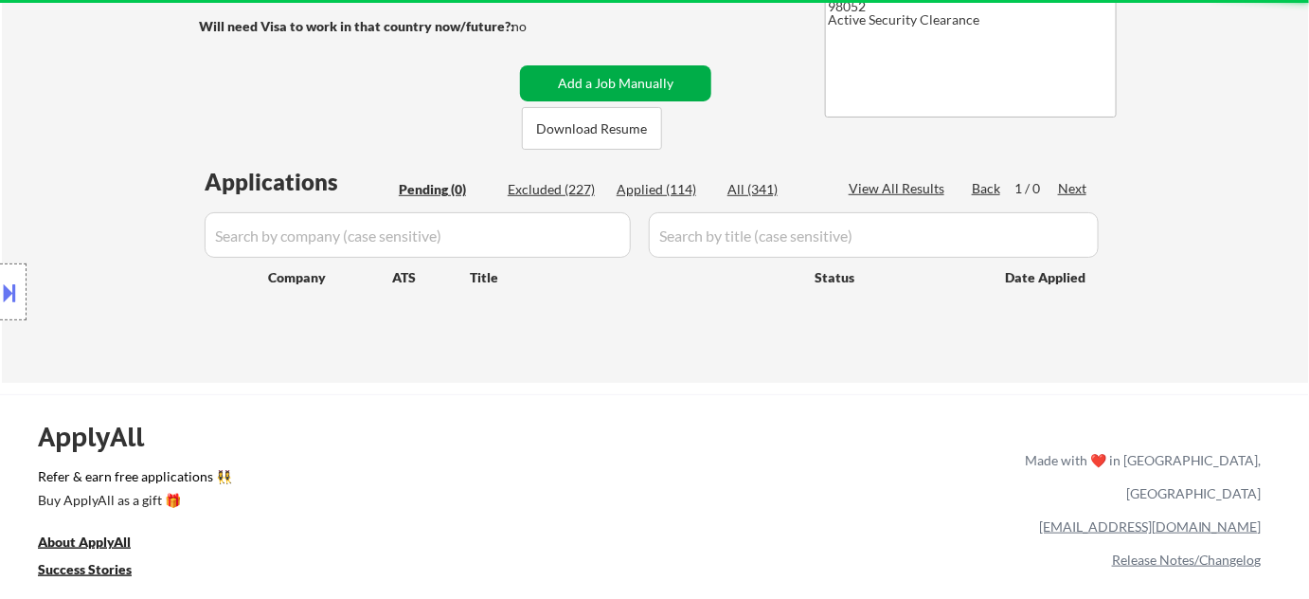
scroll to position [171, 0]
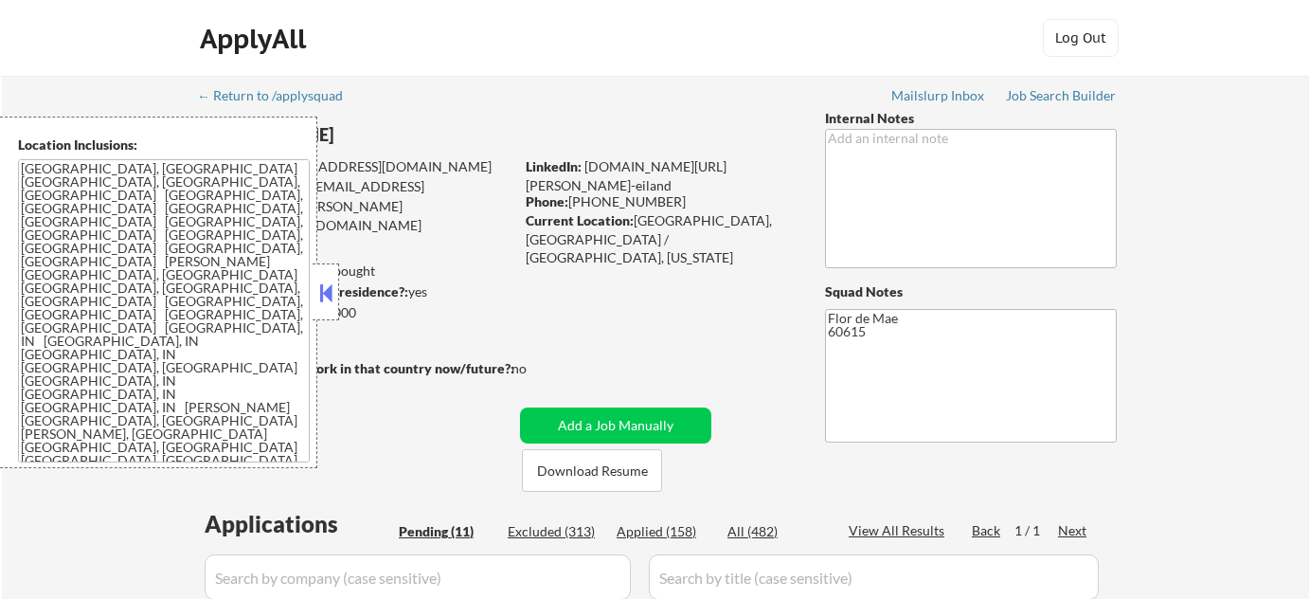
select select ""pending""
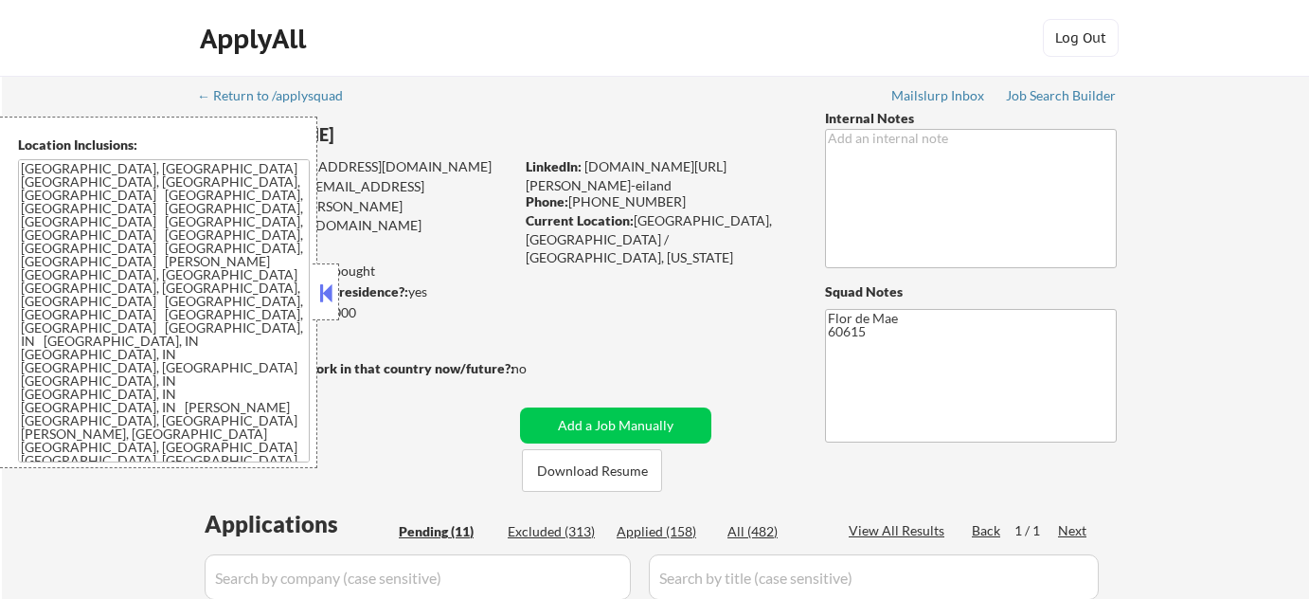
select select ""pending""
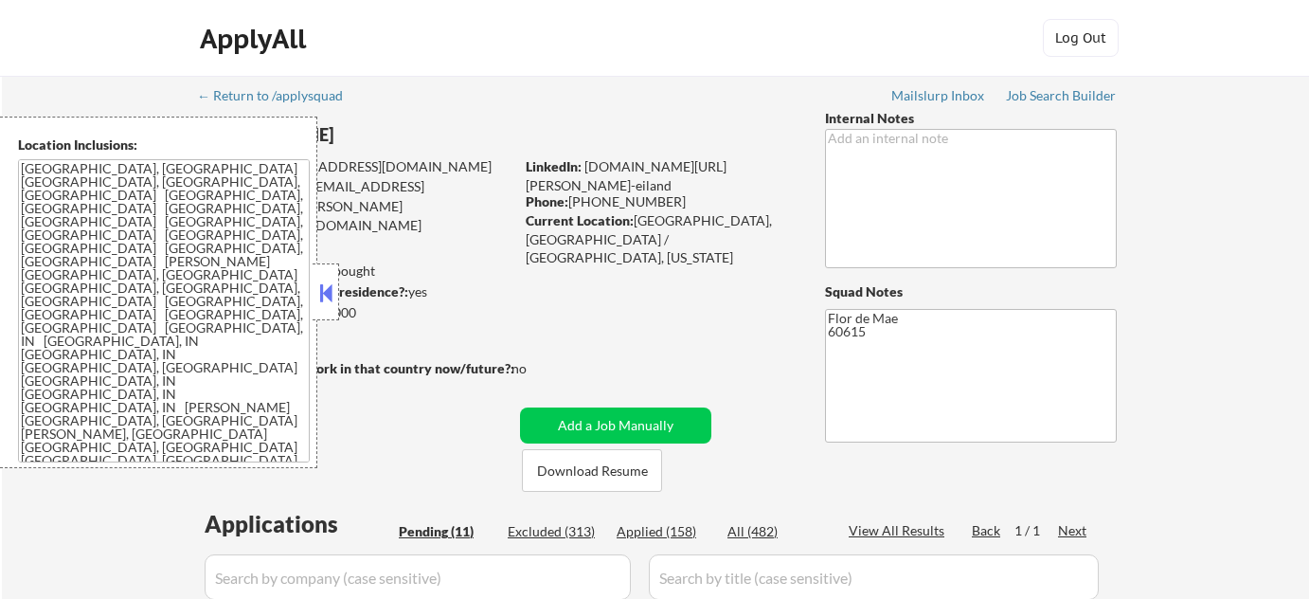
select select ""pending""
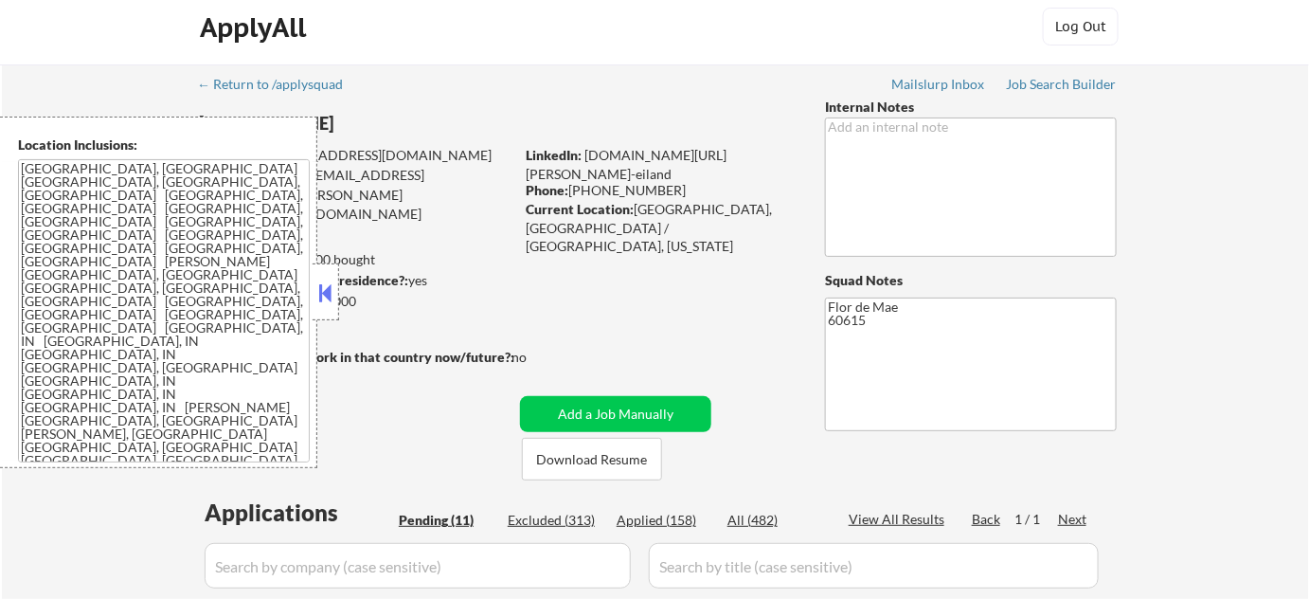
scroll to position [85, 0]
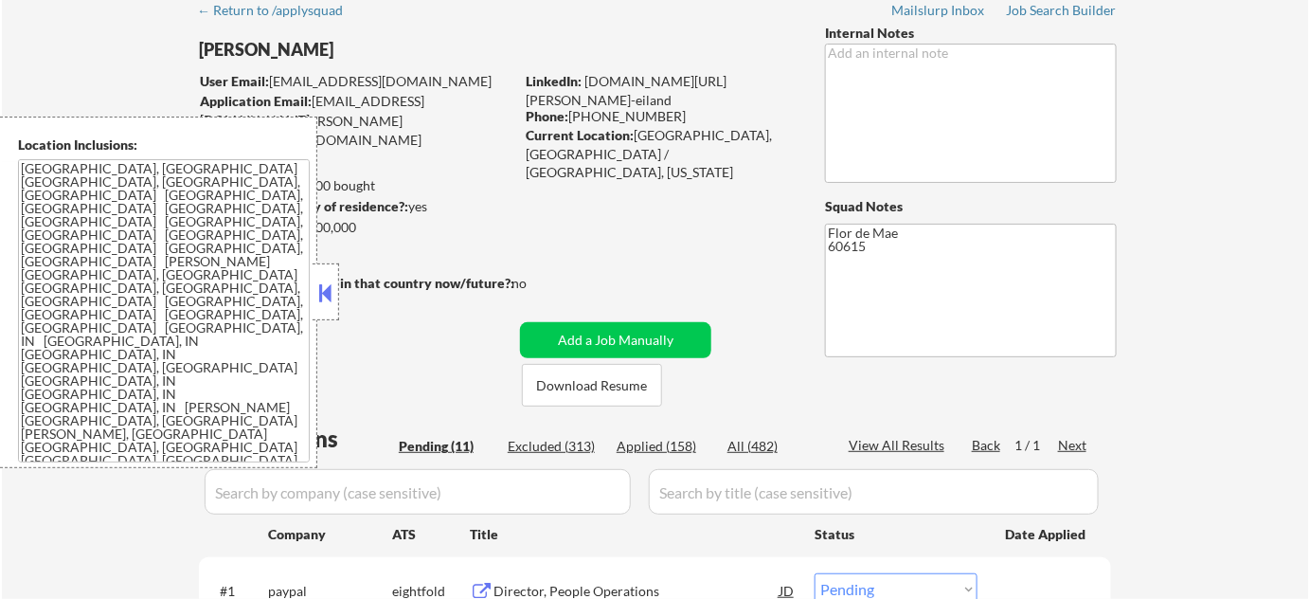
click at [333, 273] on div at bounding box center [326, 291] width 27 height 57
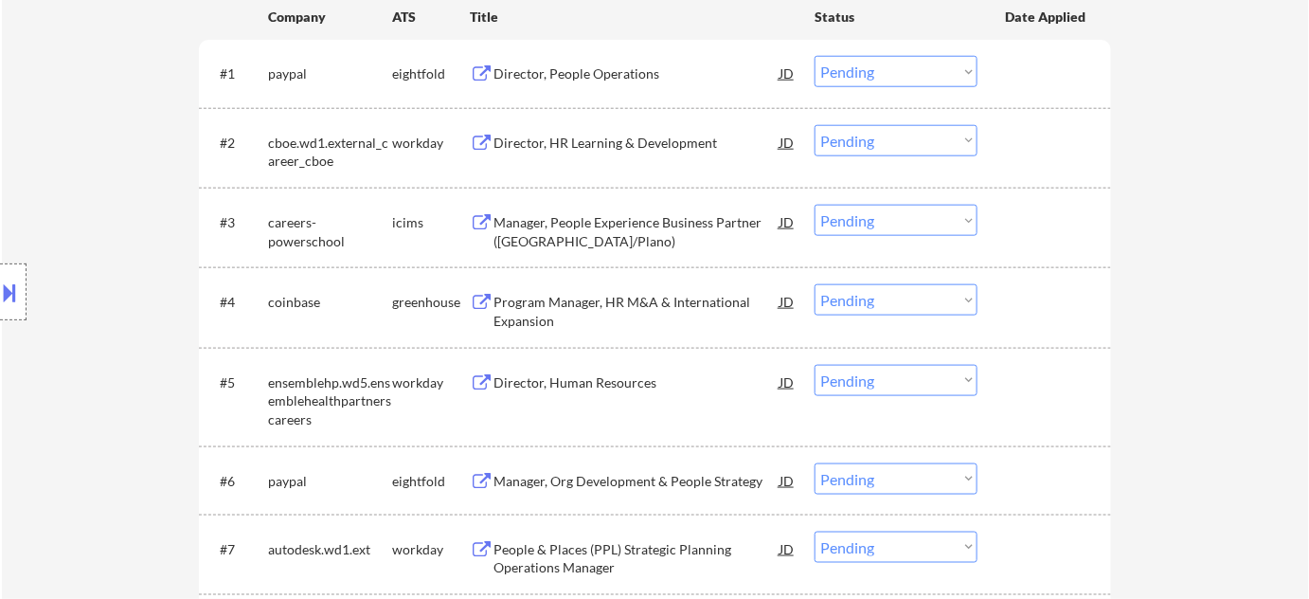
scroll to position [430, 0]
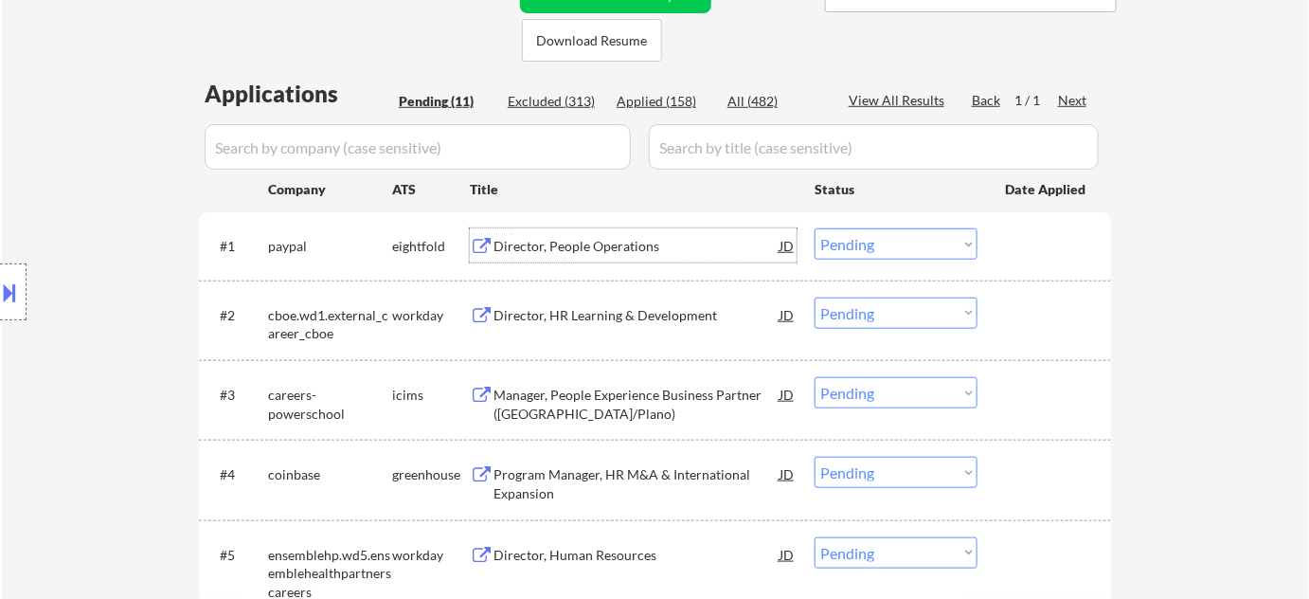
click at [596, 249] on div "Director, People Operations" at bounding box center [637, 246] width 286 height 19
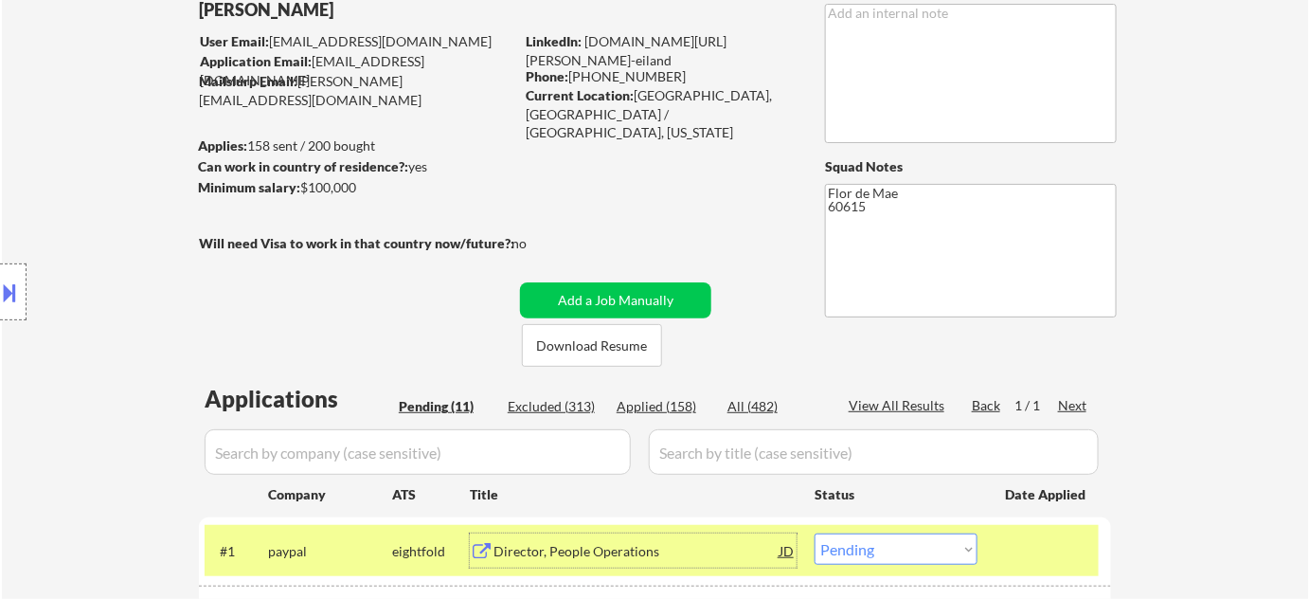
scroll to position [85, 0]
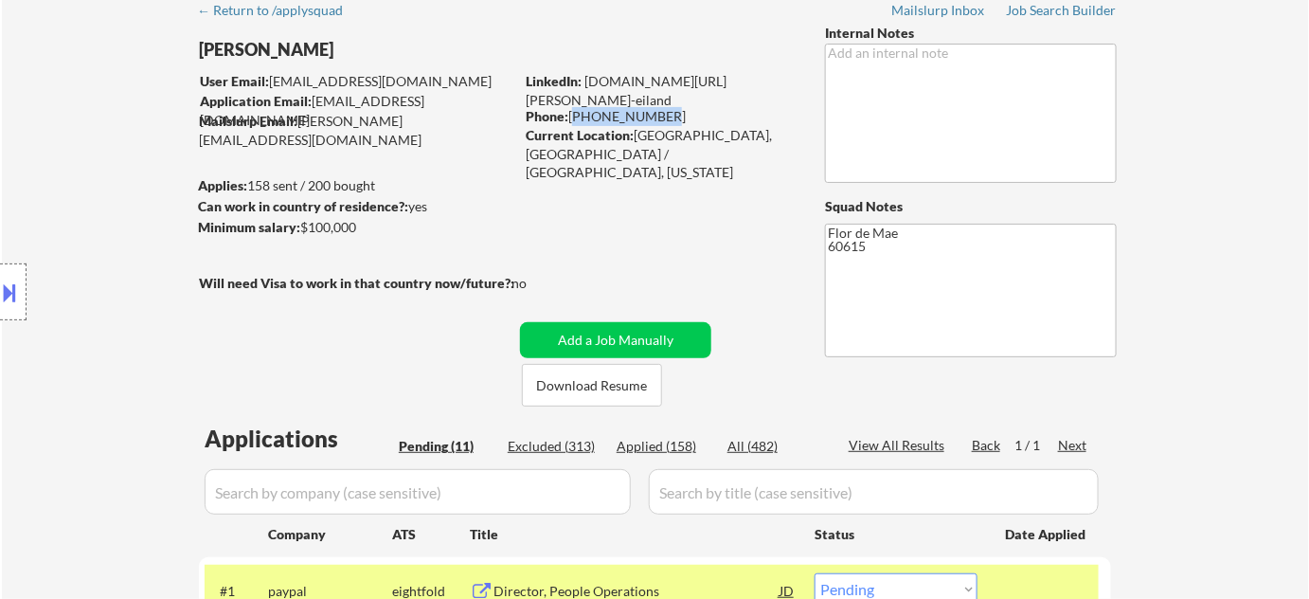
drag, startPoint x: 573, startPoint y: 111, endPoint x: 672, endPoint y: 118, distance: 98.8
click at [672, 118] on div "Phone: 773-230-1336" at bounding box center [660, 116] width 268 height 19
copy div "773-230-1336"
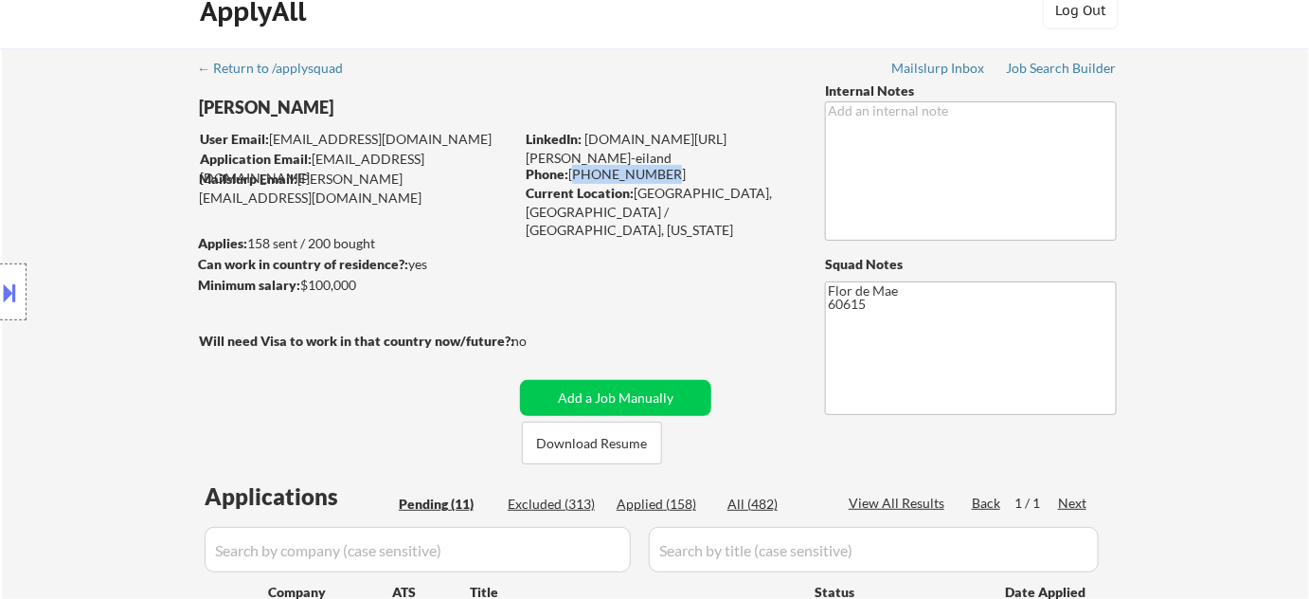
scroll to position [0, 0]
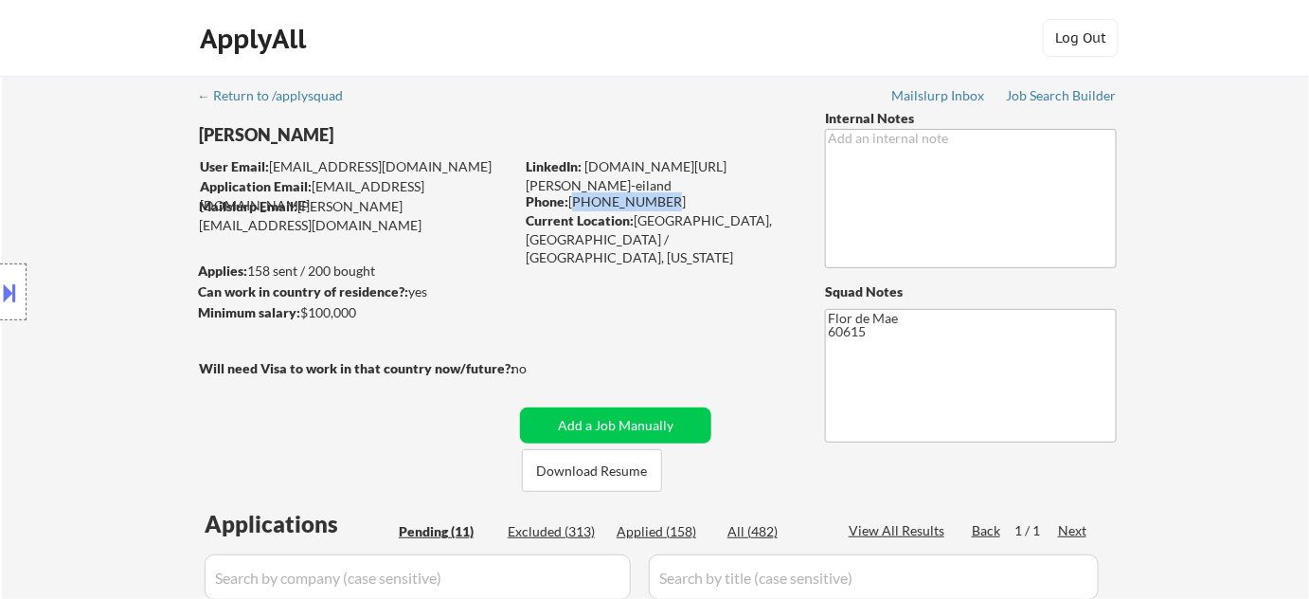
copy div "773-230-1336"
drag, startPoint x: 182, startPoint y: 133, endPoint x: 303, endPoint y: 127, distance: 121.4
click at [300, 128] on div "Location Inclusions: Chicago, IL Evanston, IL Oak Park, IL Cicero, IL Berwyn, I…" at bounding box center [169, 292] width 339 height 351
drag, startPoint x: 318, startPoint y: 137, endPoint x: 213, endPoint y: 138, distance: 105.1
click at [217, 136] on div "Location Inclusions: Chicago, IL Evanston, IL Oak Park, IL Cicero, IL Berwyn, I…" at bounding box center [169, 292] width 339 height 351
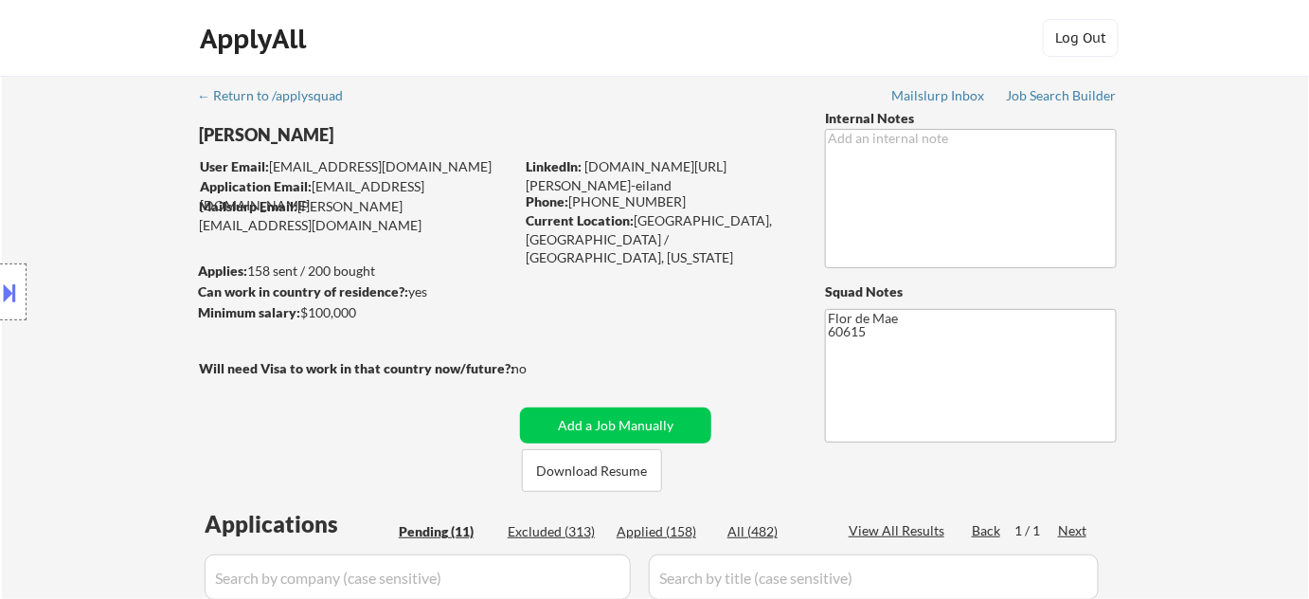
click at [14, 306] on button at bounding box center [10, 292] width 21 height 31
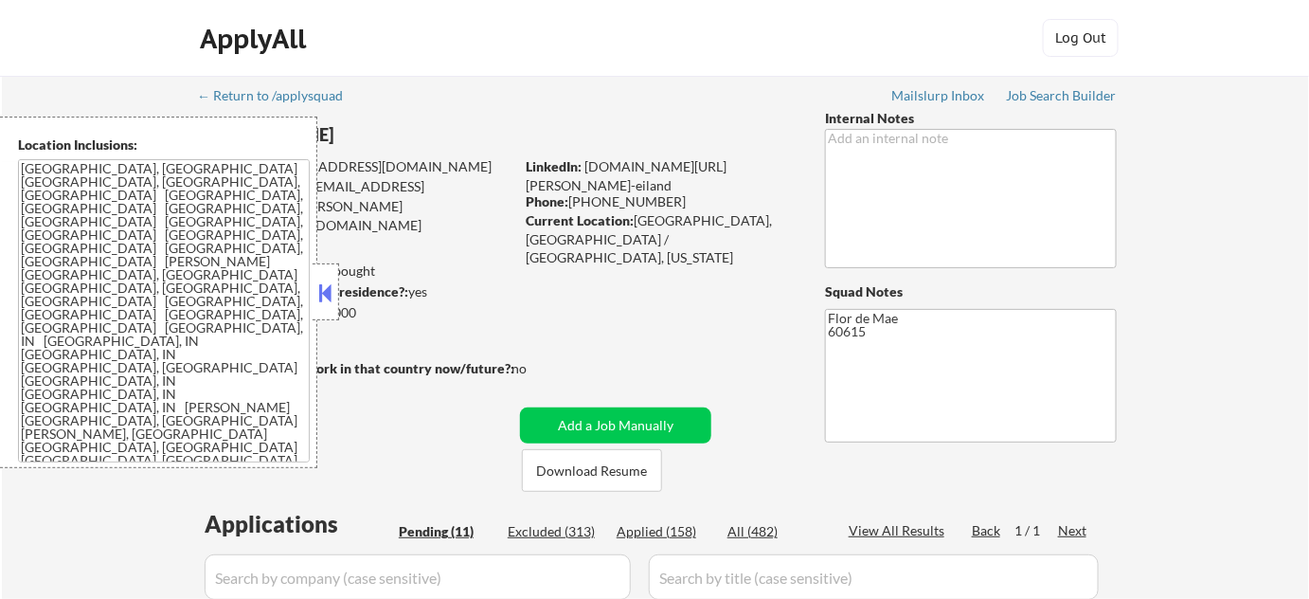
click at [345, 293] on strong "Can work in country of residence?:" at bounding box center [303, 291] width 210 height 16
click at [334, 296] on button at bounding box center [325, 292] width 21 height 28
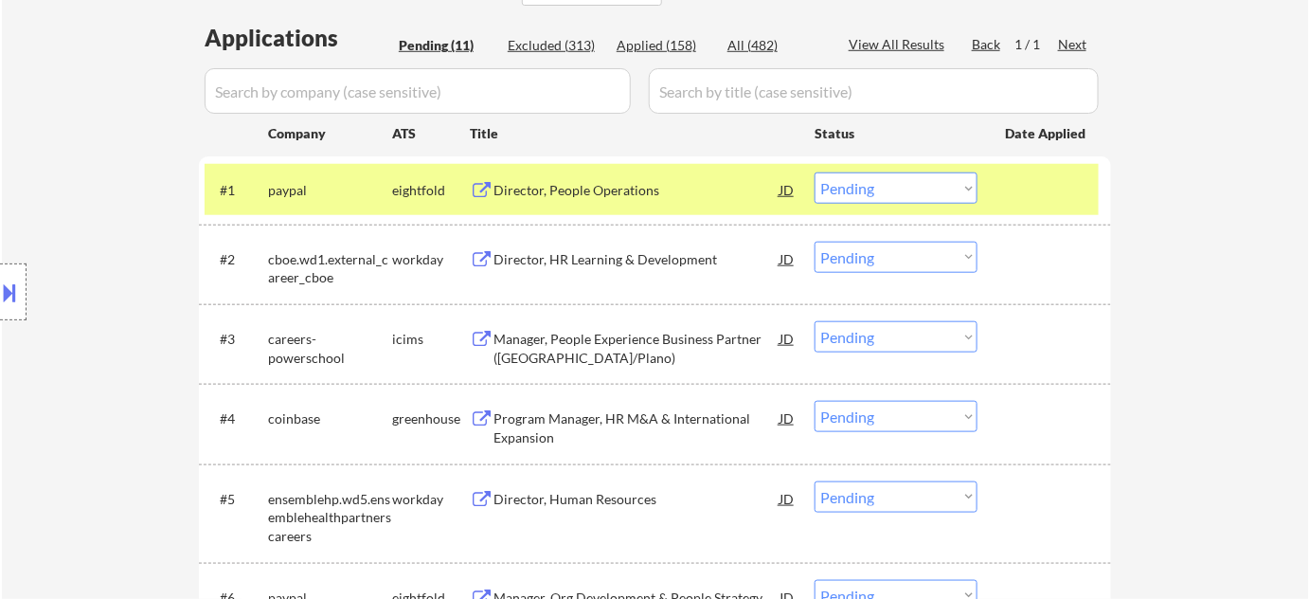
scroll to position [516, 0]
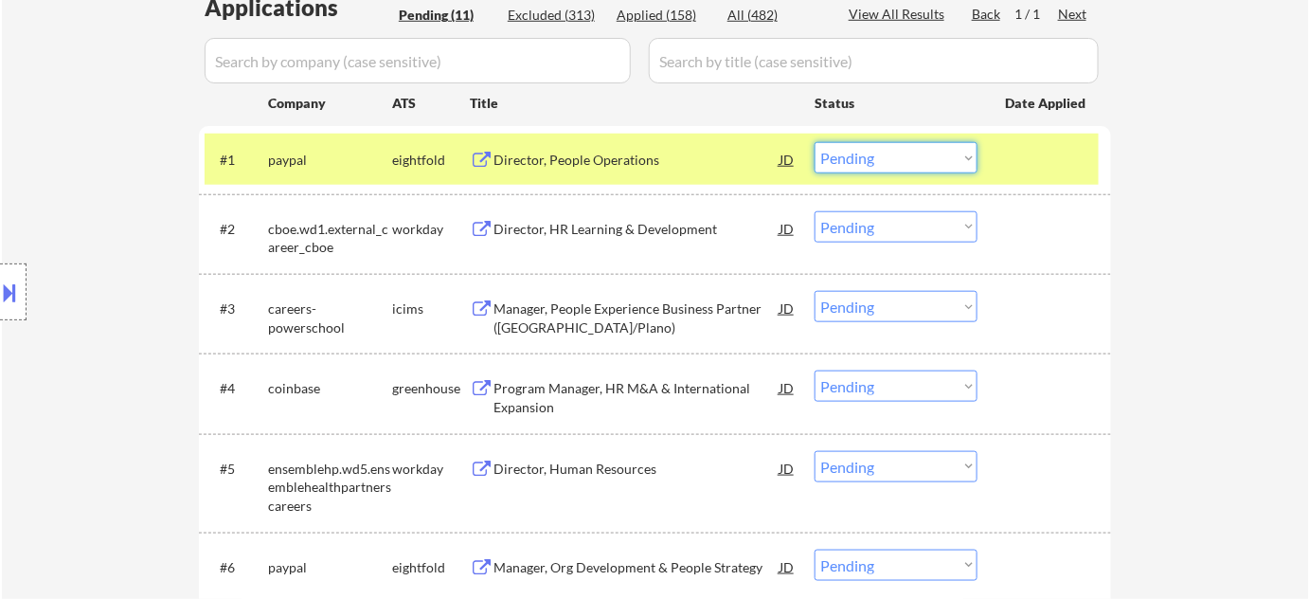
click at [840, 155] on select "Choose an option... Pending Applied Excluded (Questions) Excluded (Expired) Exc…" at bounding box center [896, 157] width 163 height 31
click at [815, 142] on select "Choose an option... Pending Applied Excluded (Questions) Excluded (Expired) Exc…" at bounding box center [896, 157] width 163 height 31
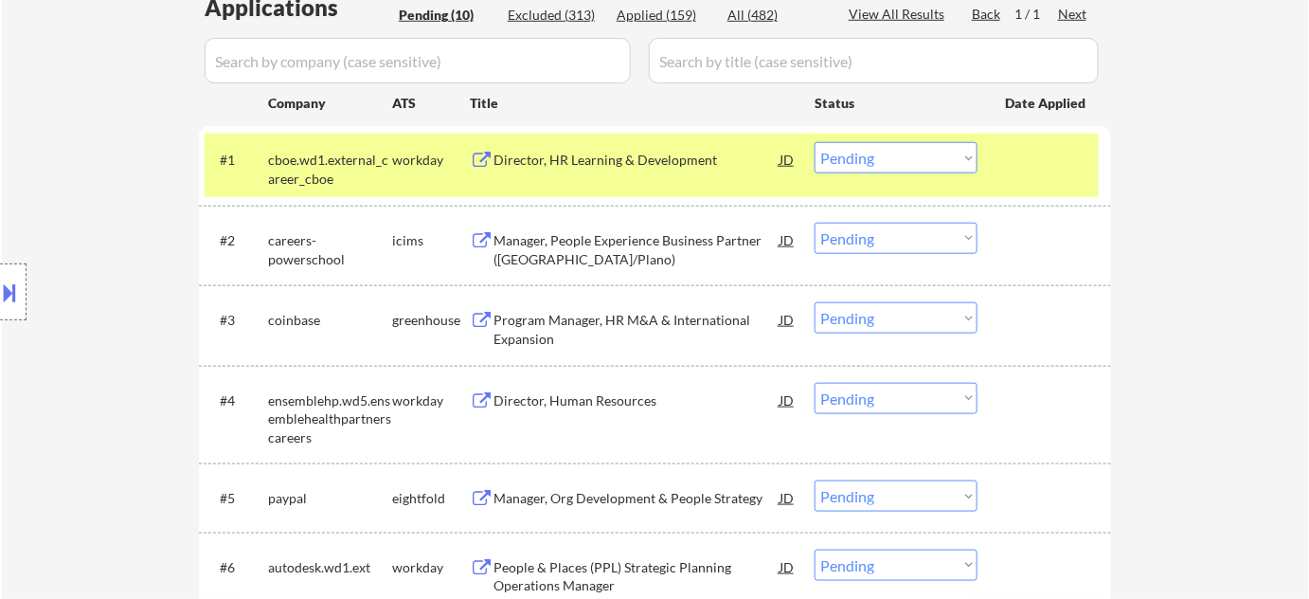
click at [597, 166] on div "Director, HR Learning & Development" at bounding box center [637, 160] width 286 height 19
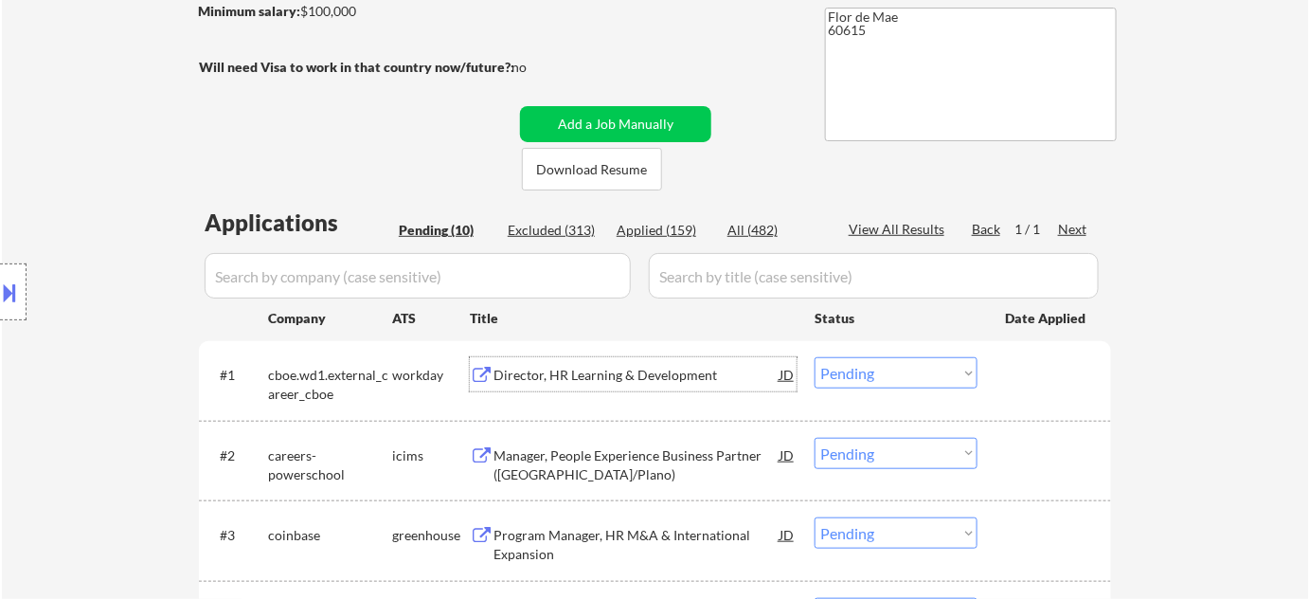
scroll to position [85, 0]
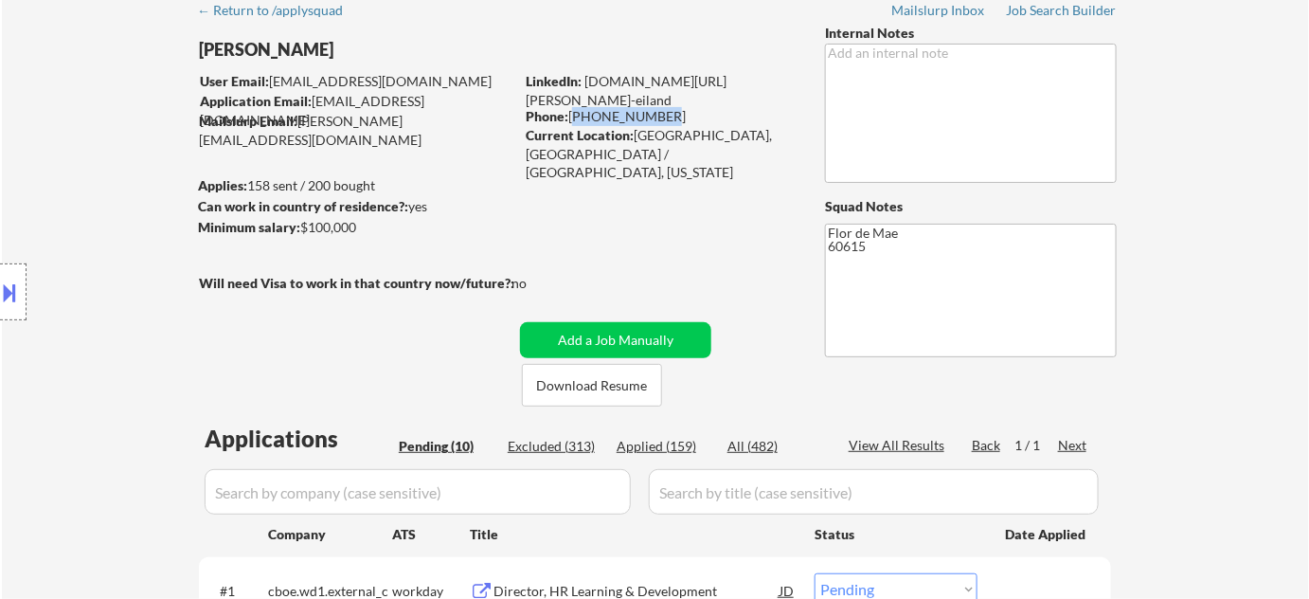
drag, startPoint x: 573, startPoint y: 120, endPoint x: 655, endPoint y: 109, distance: 82.3
click at [655, 109] on div "Phone: 773-230-1336" at bounding box center [660, 116] width 268 height 19
copy div "773-230-1336"
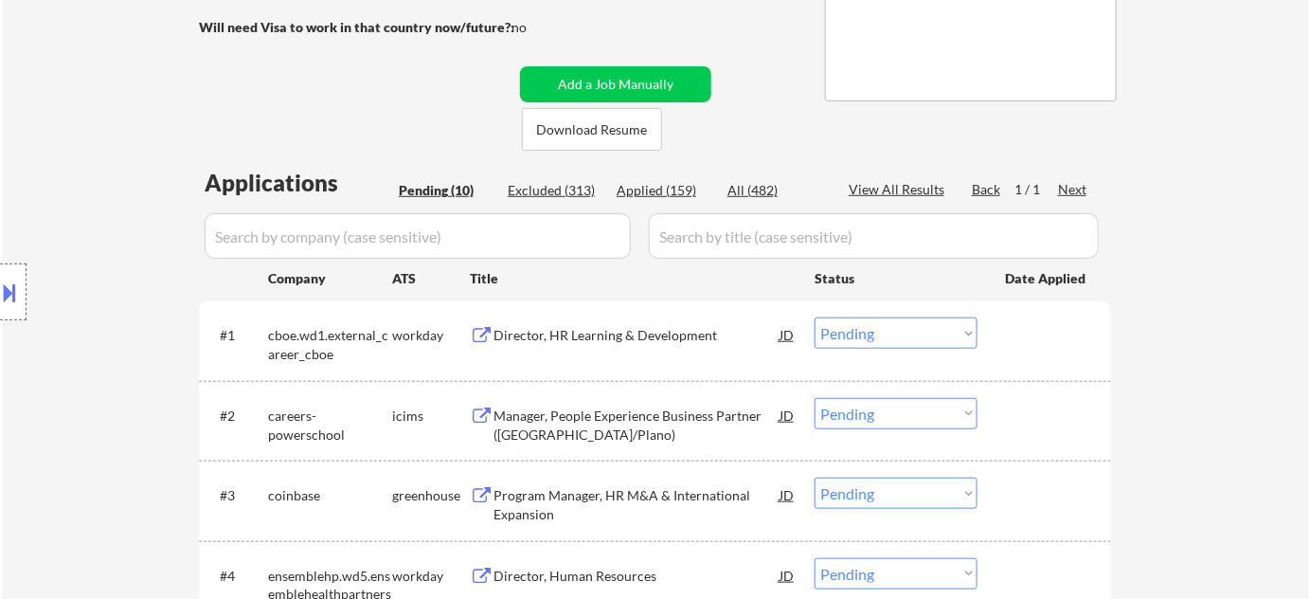
scroll to position [344, 0]
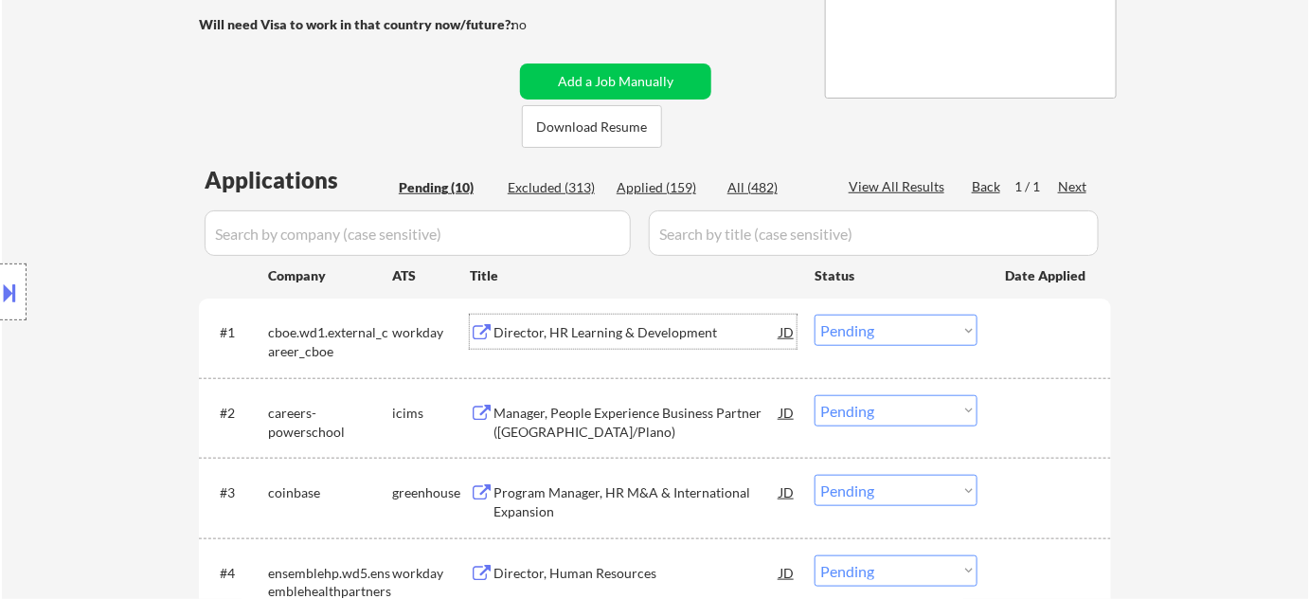
click at [629, 328] on div "Director, HR Learning & Development" at bounding box center [637, 332] width 286 height 19
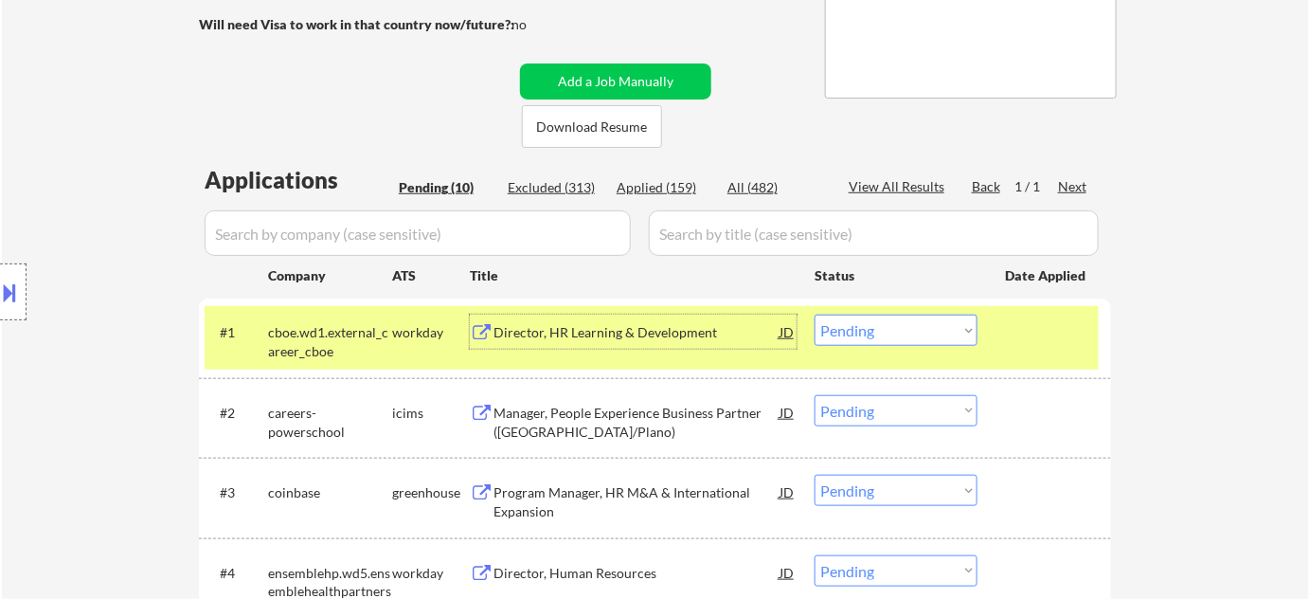
drag, startPoint x: 876, startPoint y: 322, endPoint x: 871, endPoint y: 332, distance: 11.4
click at [876, 322] on select "Choose an option... Pending Applied Excluded (Questions) Excluded (Expired) Exc…" at bounding box center [896, 329] width 163 height 31
click at [815, 314] on select "Choose an option... Pending Applied Excluded (Questions) Excluded (Expired) Exc…" at bounding box center [896, 329] width 163 height 31
select select ""pending""
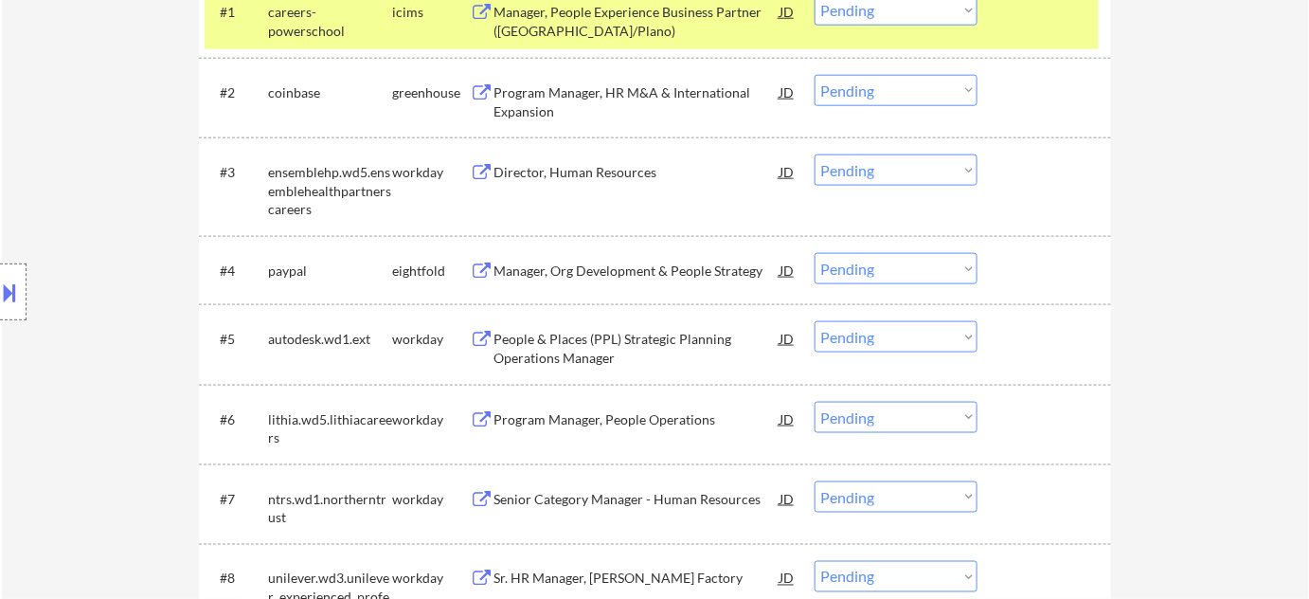
scroll to position [775, 0]
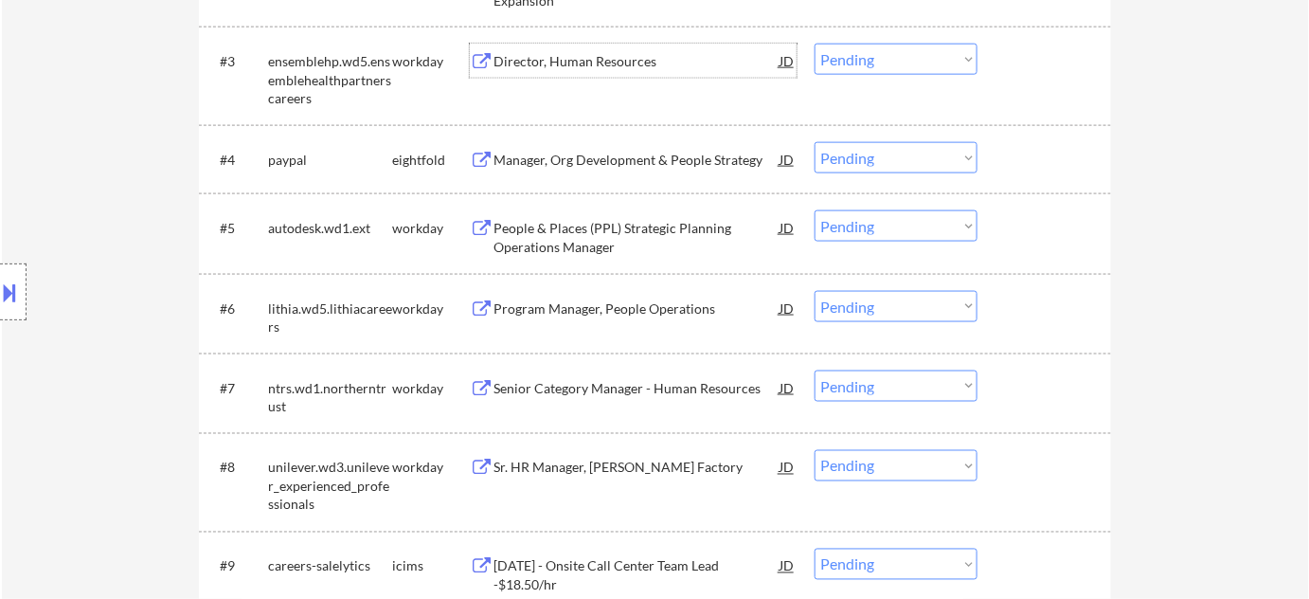
click at [591, 68] on div "Director, Human Resources" at bounding box center [637, 61] width 286 height 19
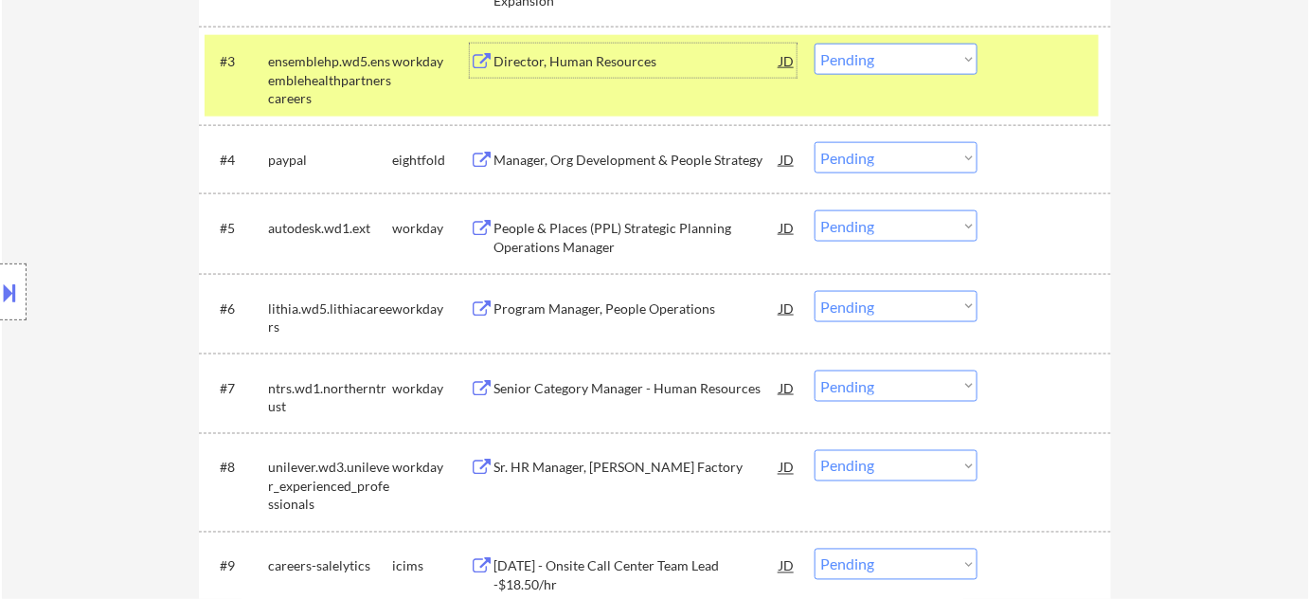
scroll to position [947, 0]
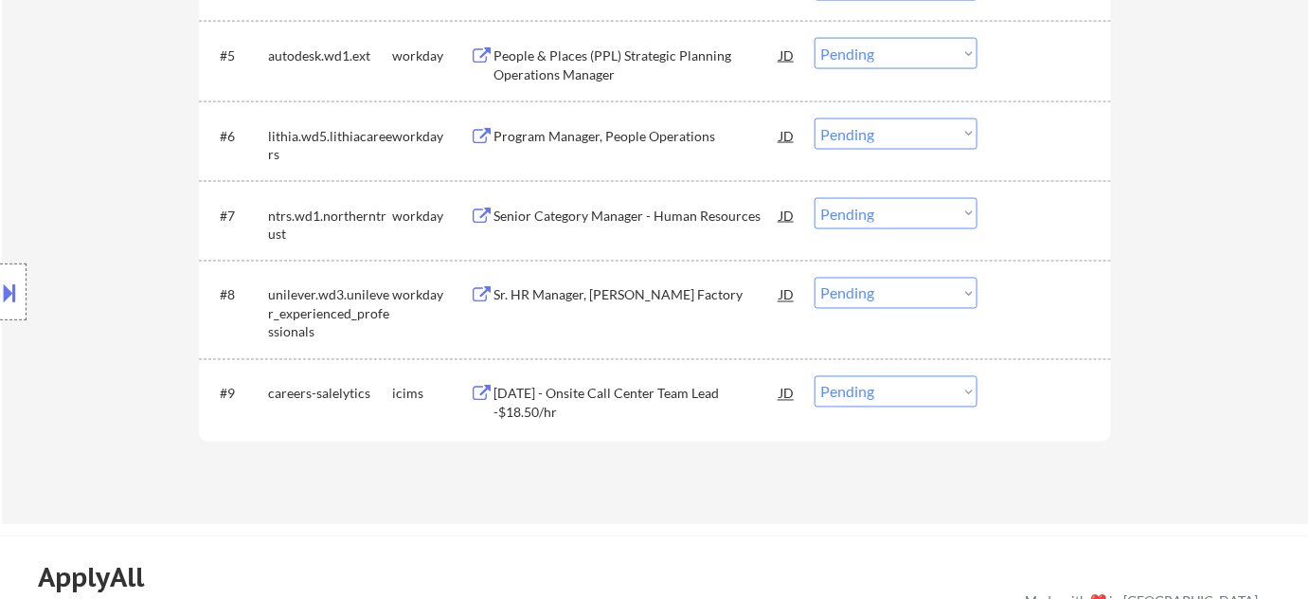
click at [919, 395] on select "Choose an option... Pending Applied Excluded (Questions) Excluded (Expired) Exc…" at bounding box center [896, 391] width 163 height 31
select select ""excluded__bad_match_""
click at [815, 376] on select "Choose an option... Pending Applied Excluded (Questions) Excluded (Expired) Exc…" at bounding box center [896, 391] width 163 height 31
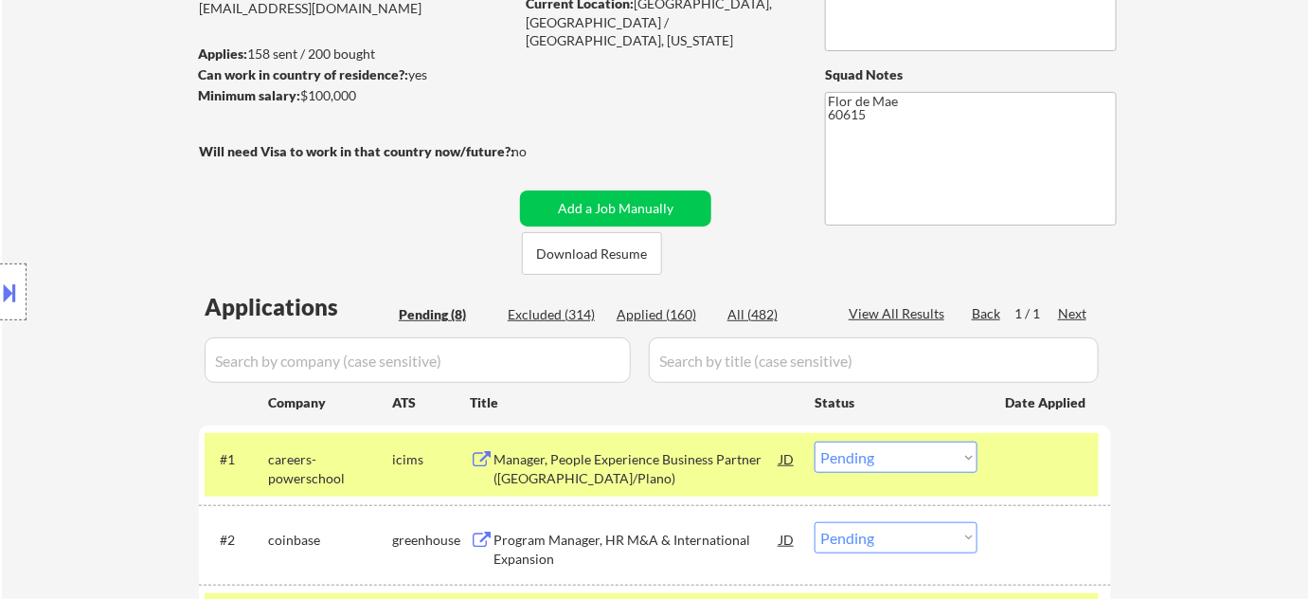
scroll to position [85, 0]
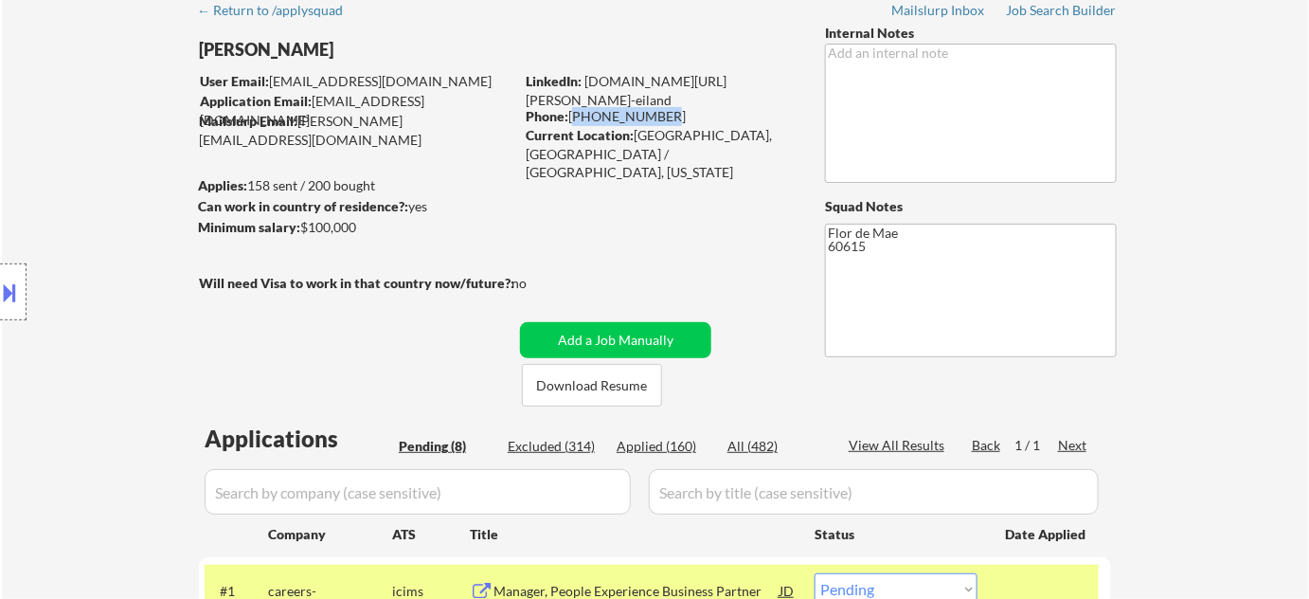
drag, startPoint x: 571, startPoint y: 110, endPoint x: 690, endPoint y: 108, distance: 118.4
click at [690, 108] on div "Phone: 773-230-1336" at bounding box center [660, 116] width 268 height 19
copy div "773-230-1336"
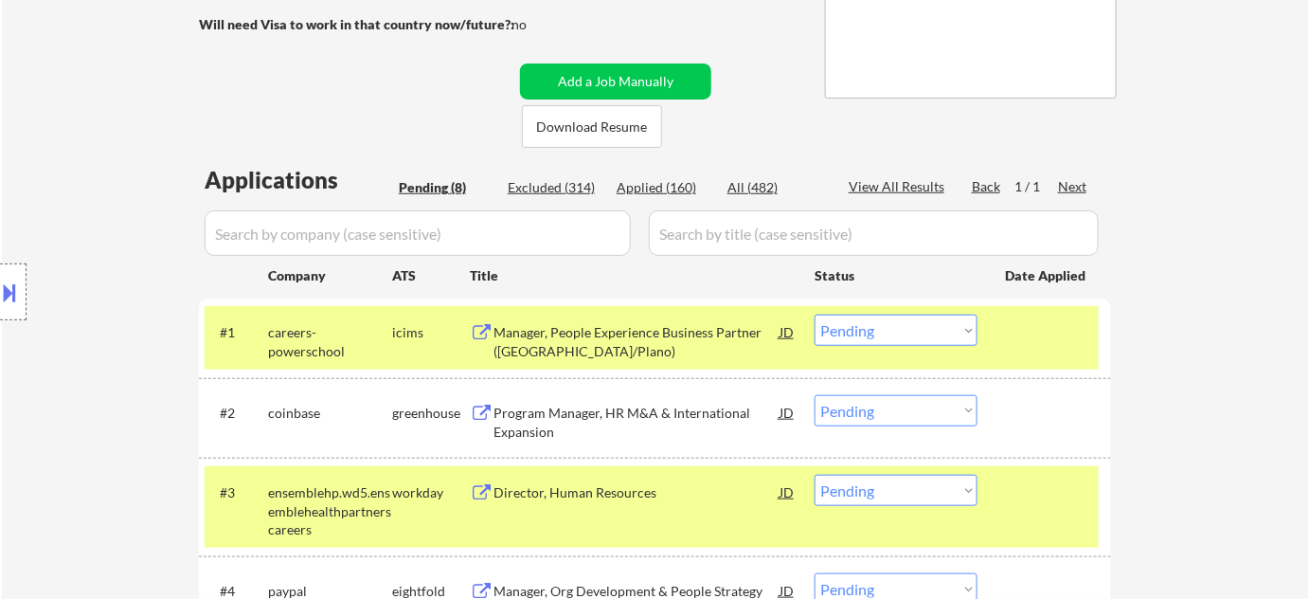
scroll to position [602, 0]
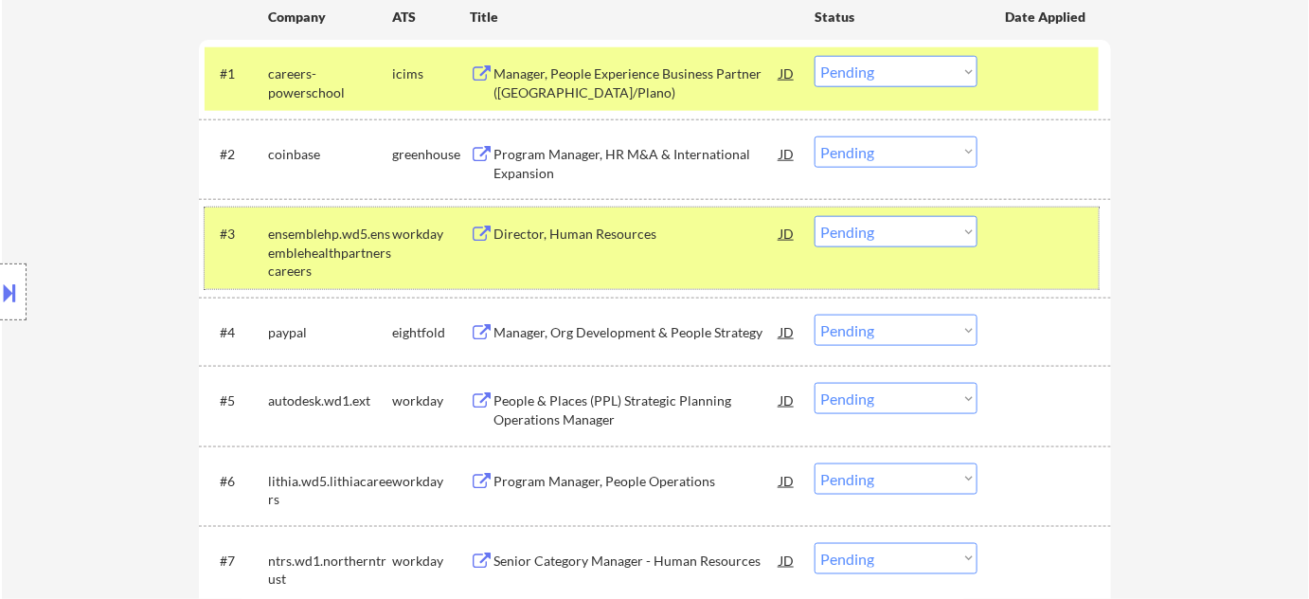
click at [860, 246] on div "#3 ensemblehp.wd5.ensemblehealthpartnerscareers workday Director, Human Resourc…" at bounding box center [652, 247] width 894 height 81
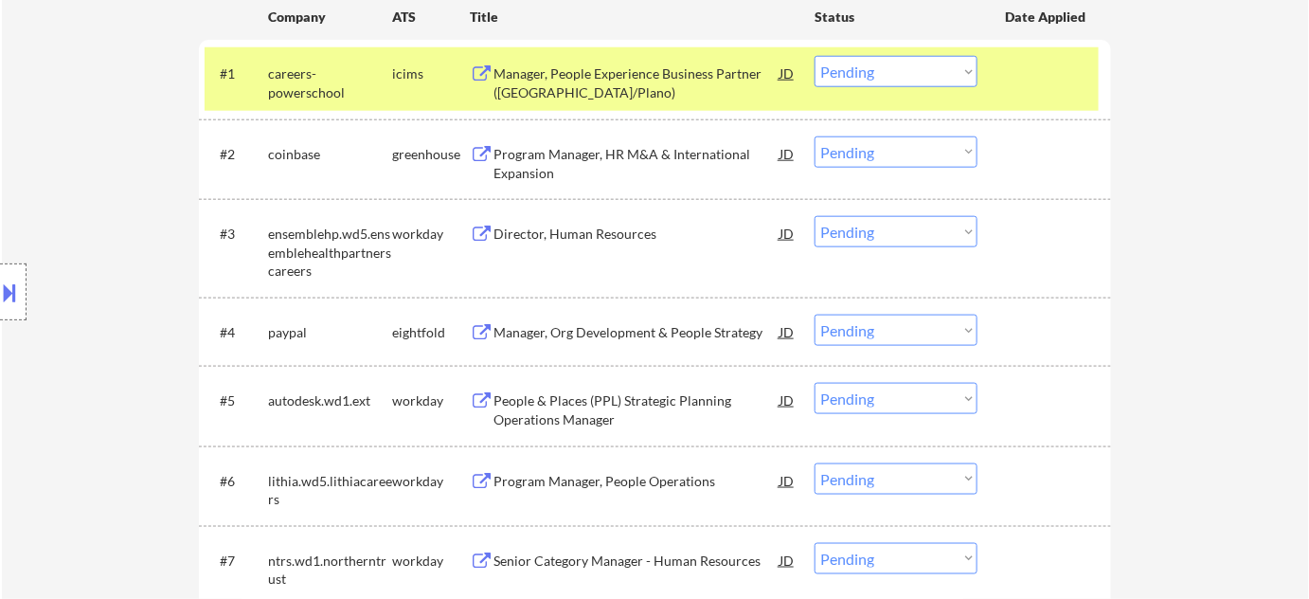
click at [887, 243] on select "Choose an option... Pending Applied Excluded (Questions) Excluded (Expired) Exc…" at bounding box center [896, 231] width 163 height 31
click at [815, 216] on select "Choose an option... Pending Applied Excluded (Questions) Excluded (Expired) Exc…" at bounding box center [896, 231] width 163 height 31
select select ""pending""
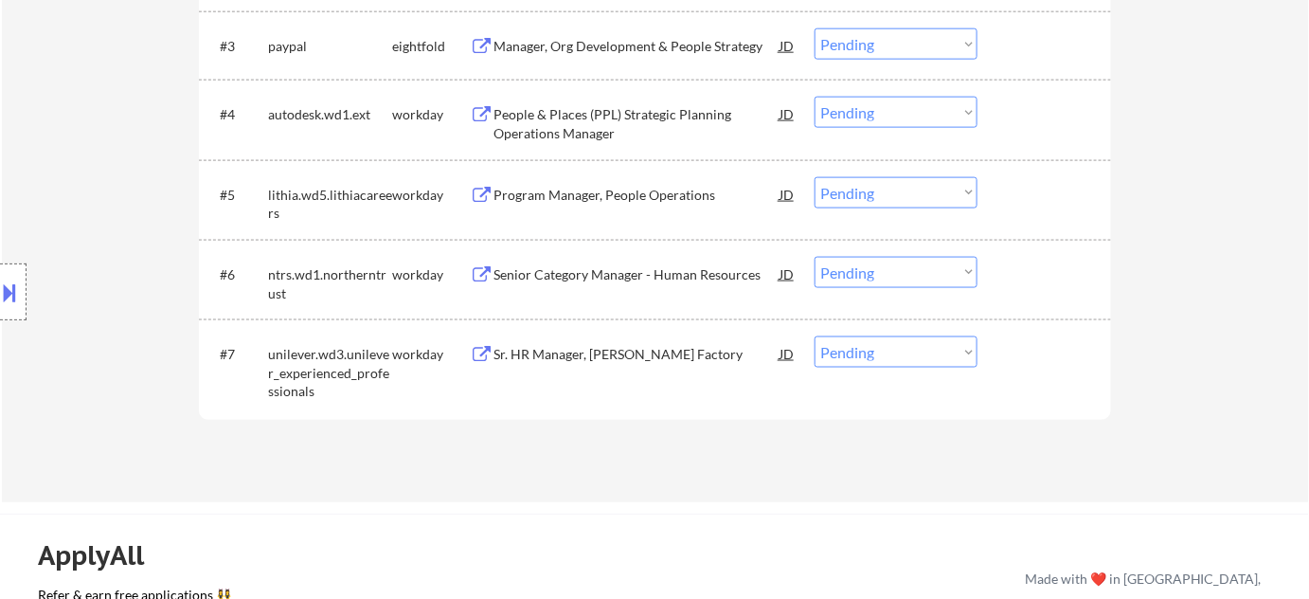
scroll to position [861, 0]
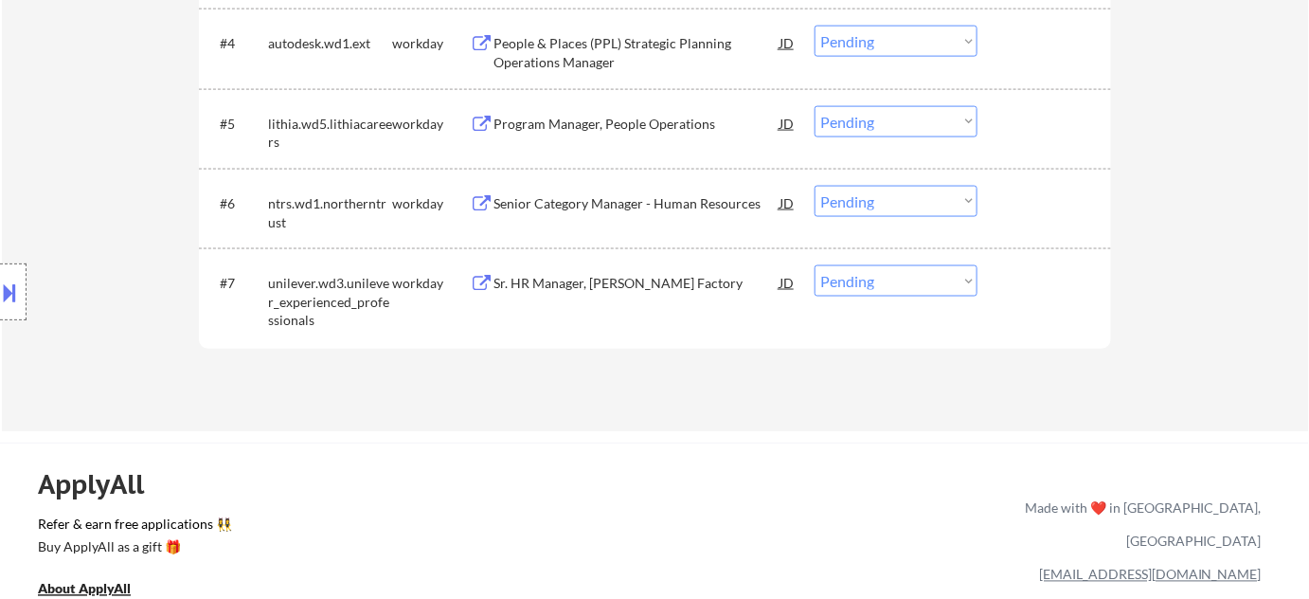
click at [568, 206] on div "Senior Category Manager - Human Resources" at bounding box center [637, 203] width 286 height 19
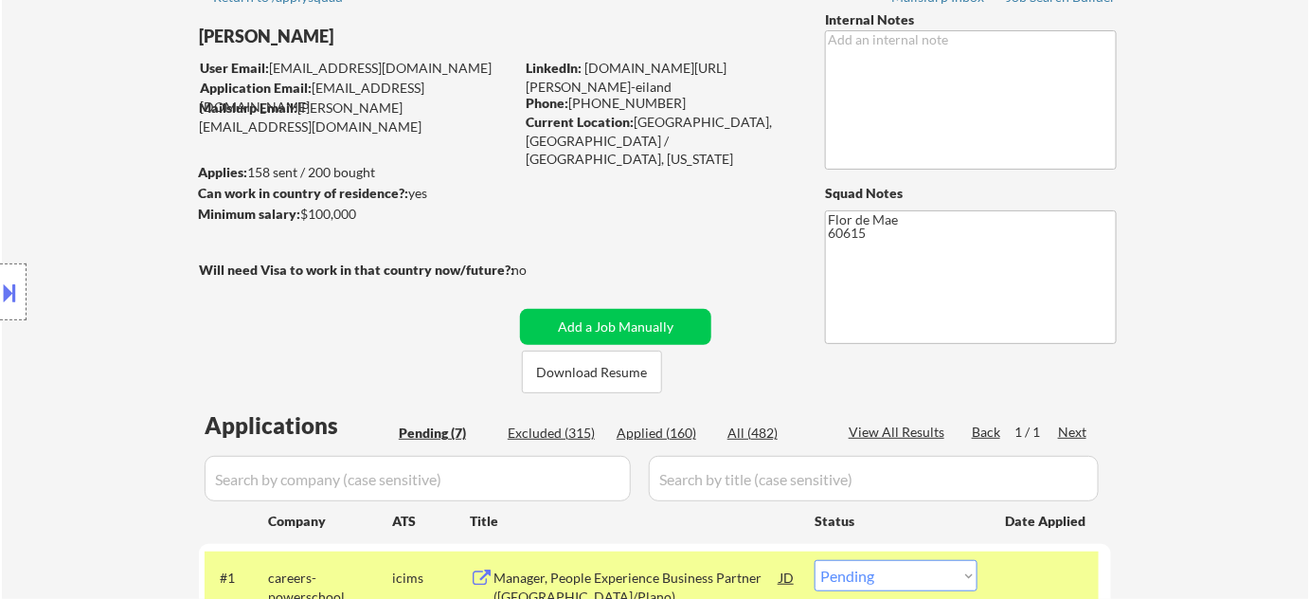
scroll to position [0, 0]
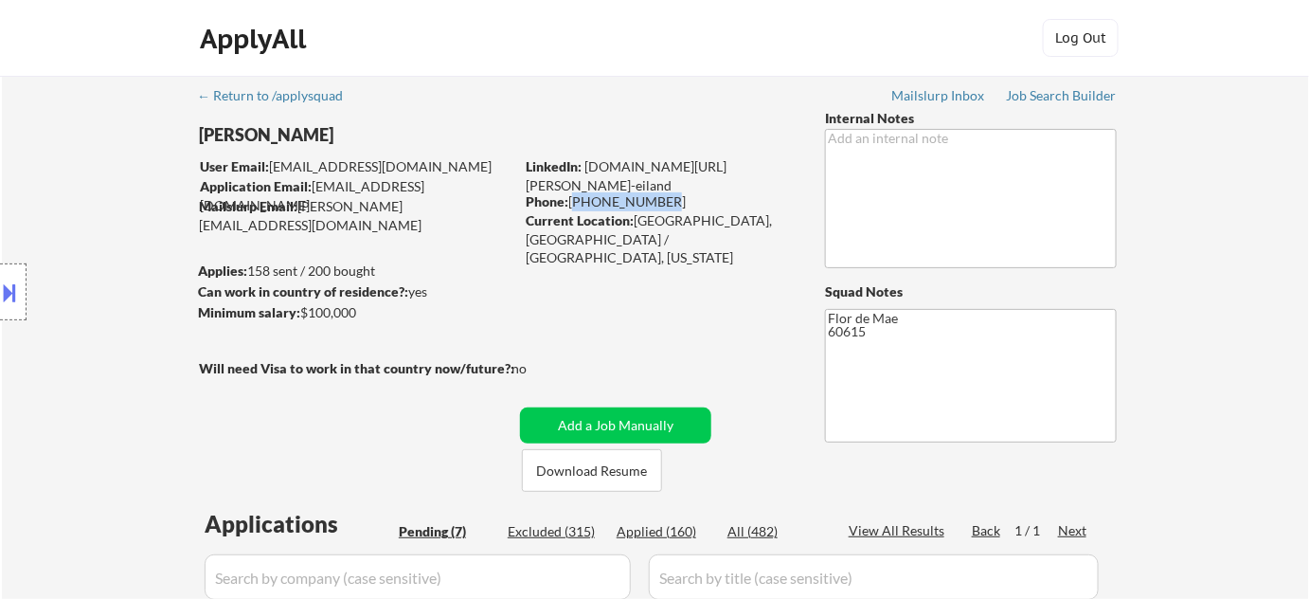
drag, startPoint x: 570, startPoint y: 200, endPoint x: 653, endPoint y: 200, distance: 82.4
click at [653, 200] on div "Phone: 773-230-1336" at bounding box center [660, 201] width 268 height 19
copy div "773-230-1336"
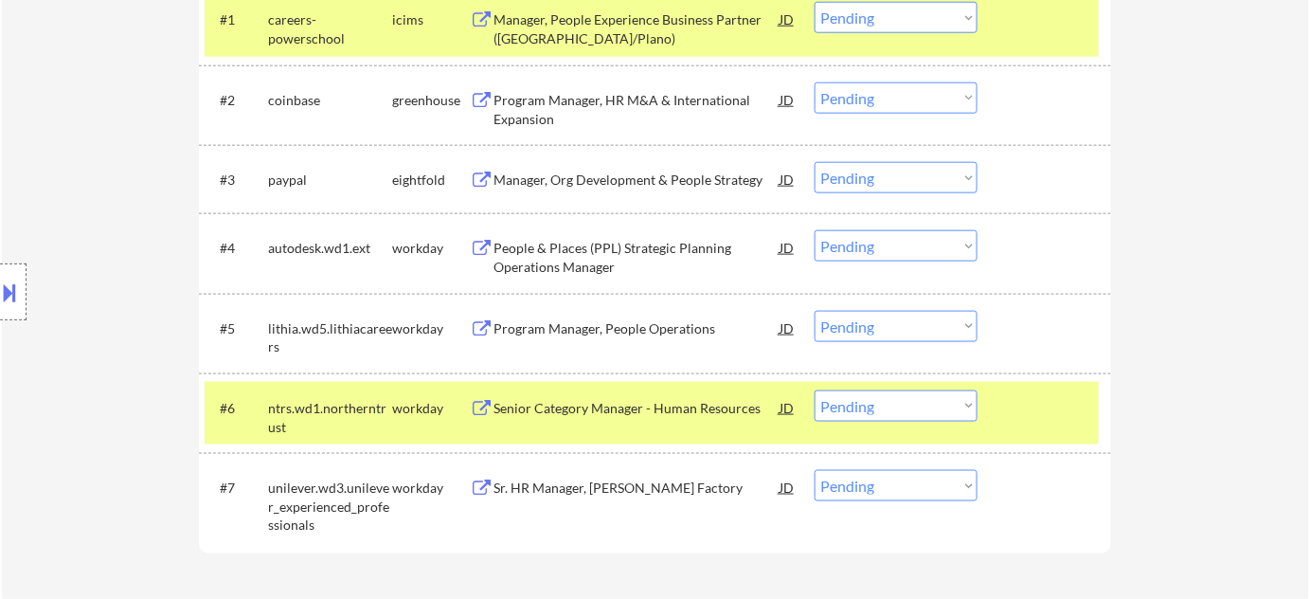
scroll to position [689, 0]
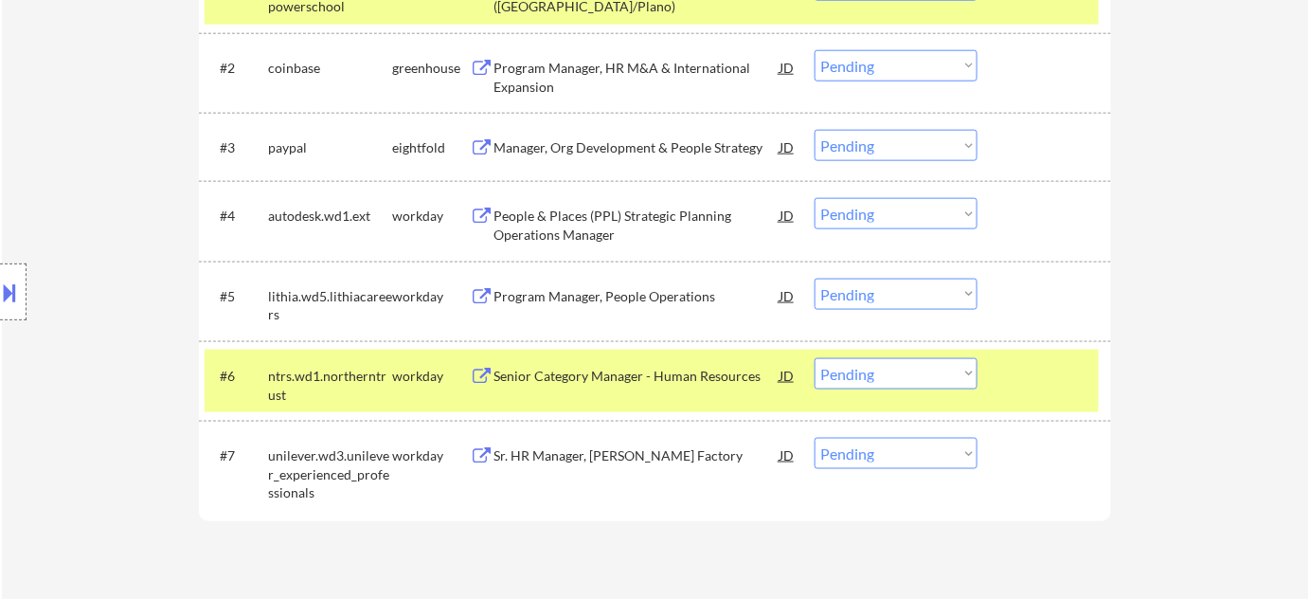
click at [646, 378] on div "Senior Category Manager - Human Resources" at bounding box center [637, 376] width 286 height 19
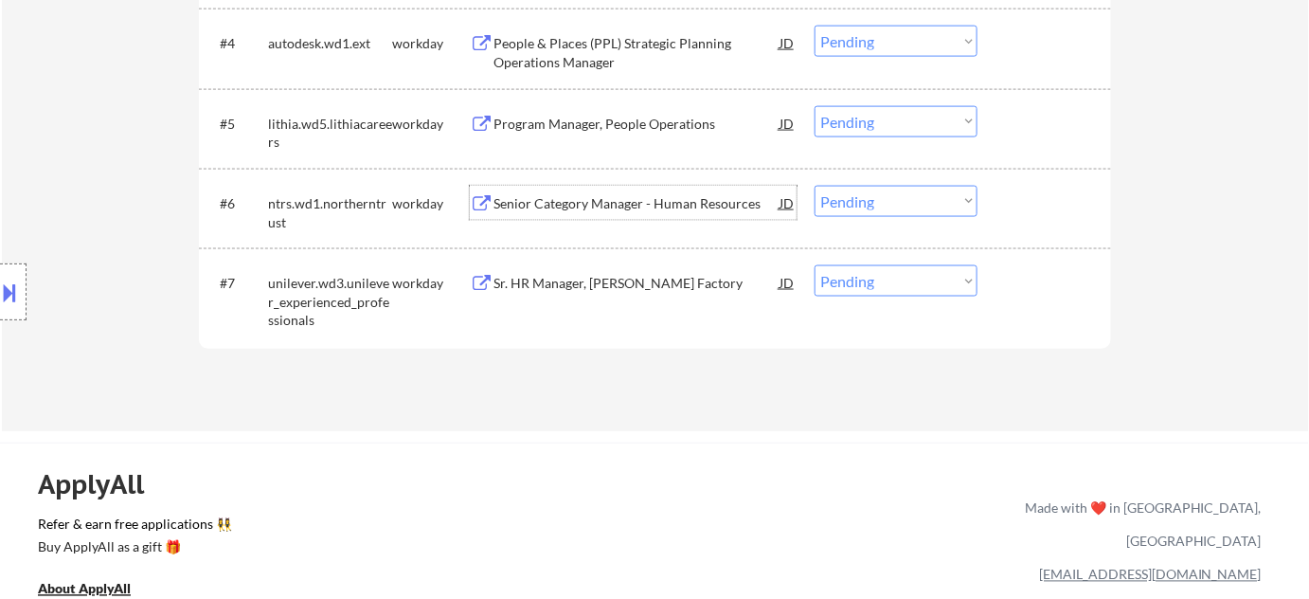
scroll to position [775, 0]
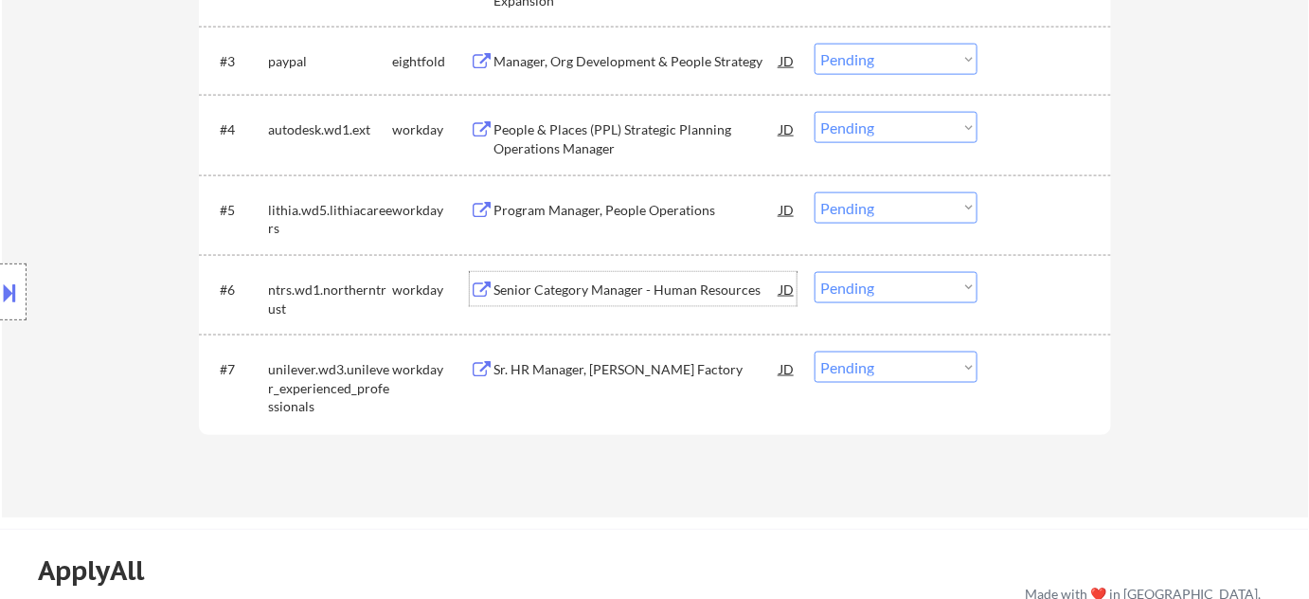
click at [592, 374] on div "Sr. HR Manager, Kilbourn Factory" at bounding box center [637, 369] width 286 height 19
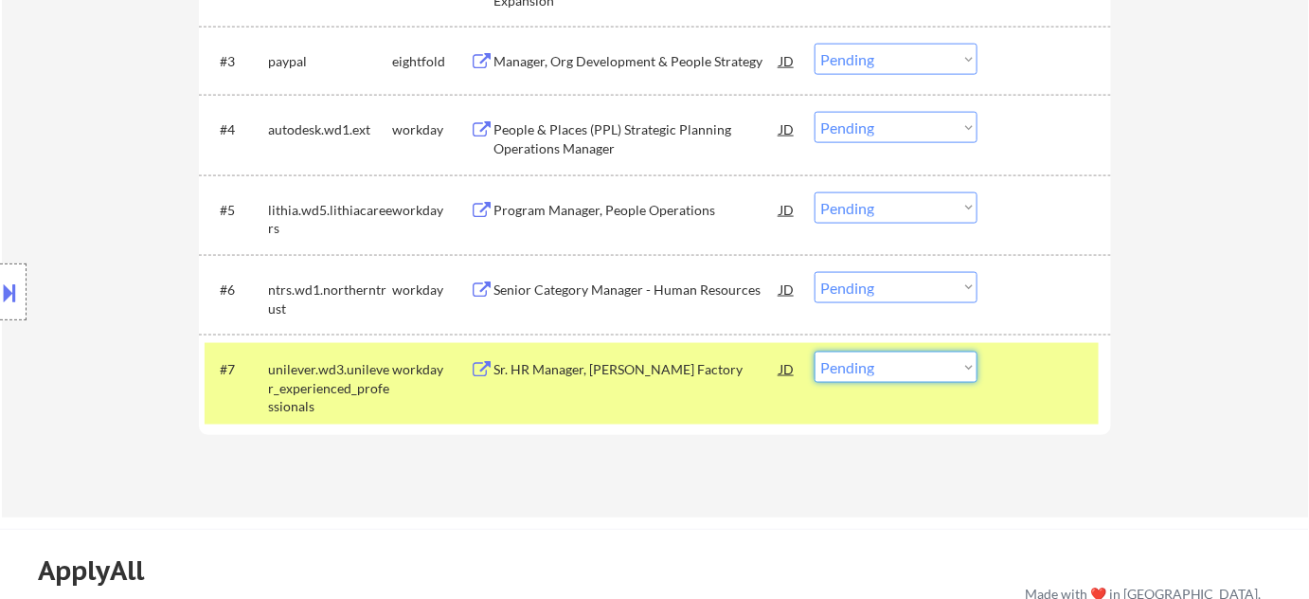
click at [924, 356] on select "Choose an option... Pending Applied Excluded (Questions) Excluded (Expired) Exc…" at bounding box center [896, 366] width 163 height 31
select select ""excluded__bad_match_""
click at [815, 351] on select "Choose an option... Pending Applied Excluded (Questions) Excluded (Expired) Exc…" at bounding box center [896, 366] width 163 height 31
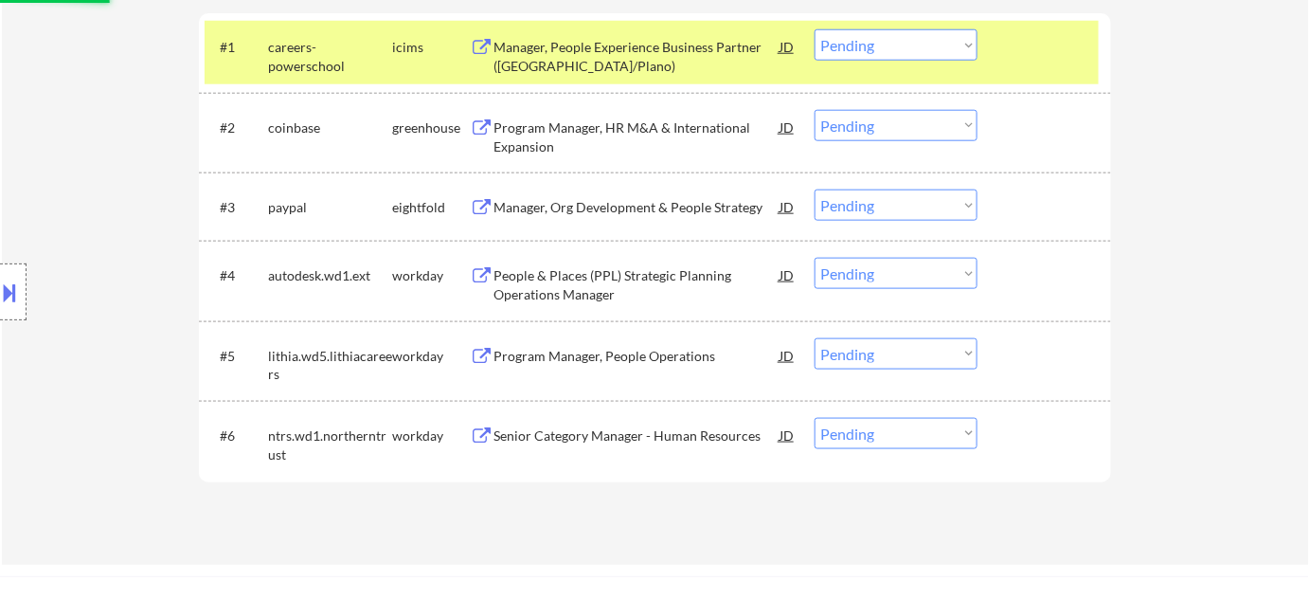
scroll to position [602, 0]
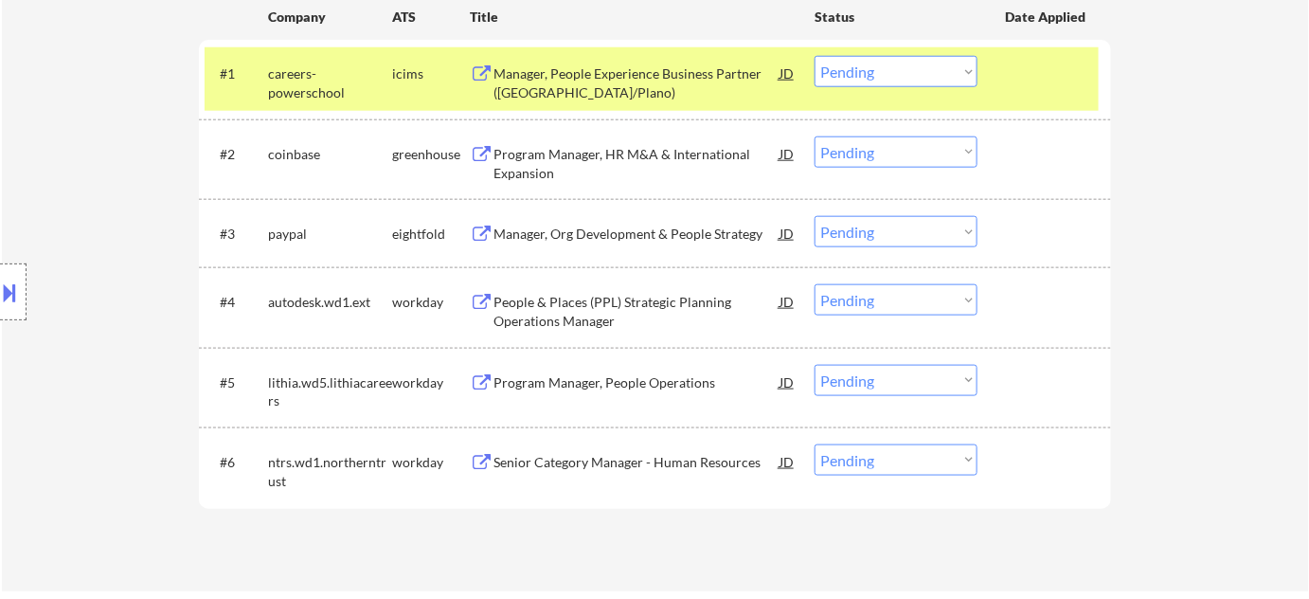
click at [578, 313] on div "People & Places (PPL) Strategic Planning Operations Manager" at bounding box center [637, 311] width 286 height 37
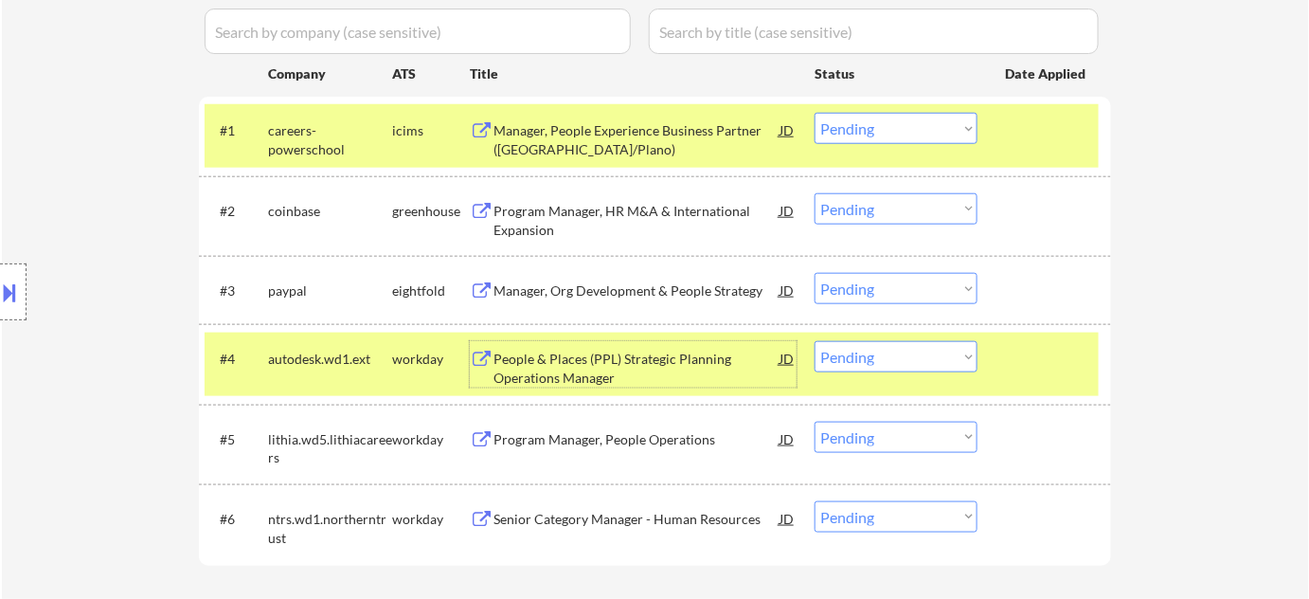
scroll to position [516, 0]
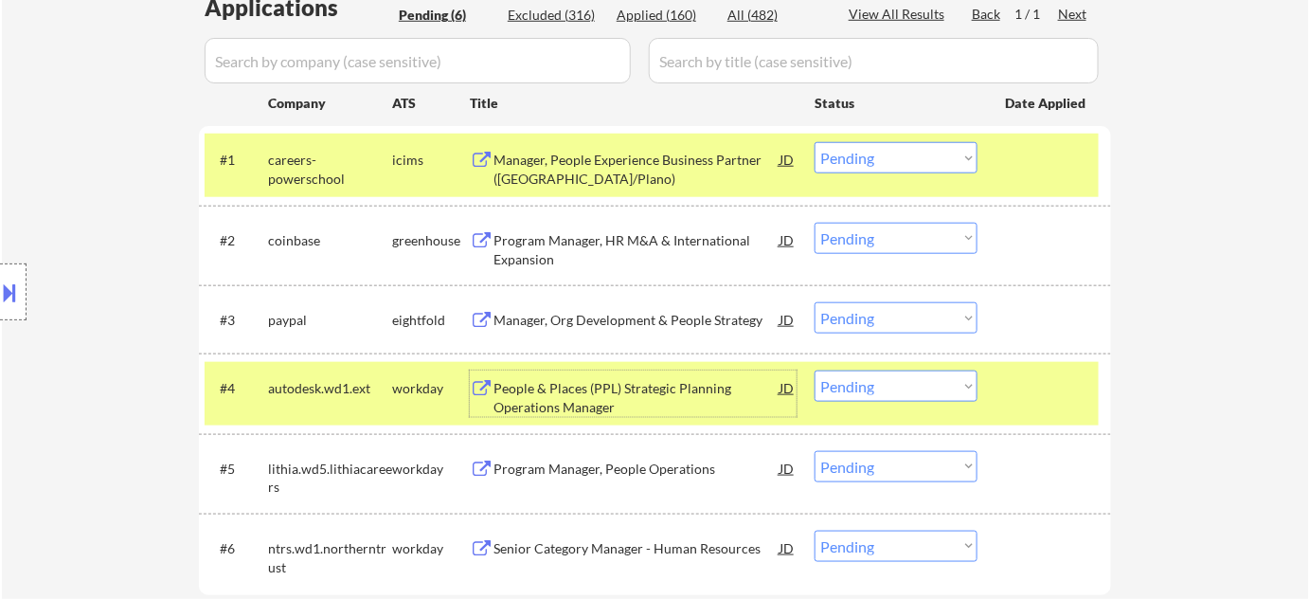
click at [528, 162] on div "Manager, People Experience Business Partner (Dallas/Plano)" at bounding box center [637, 169] width 286 height 37
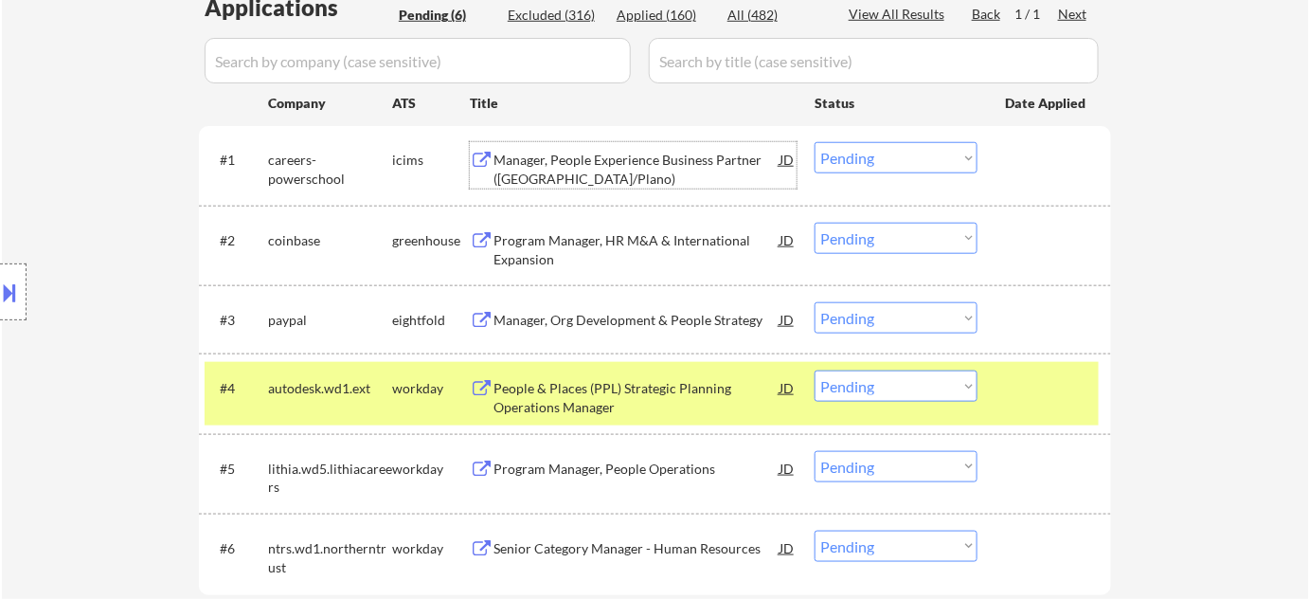
click at [861, 152] on select "Choose an option... Pending Applied Excluded (Questions) Excluded (Expired) Exc…" at bounding box center [896, 157] width 163 height 31
click at [815, 142] on select "Choose an option... Pending Applied Excluded (Questions) Excluded (Expired) Exc…" at bounding box center [896, 157] width 163 height 31
select select ""pending""
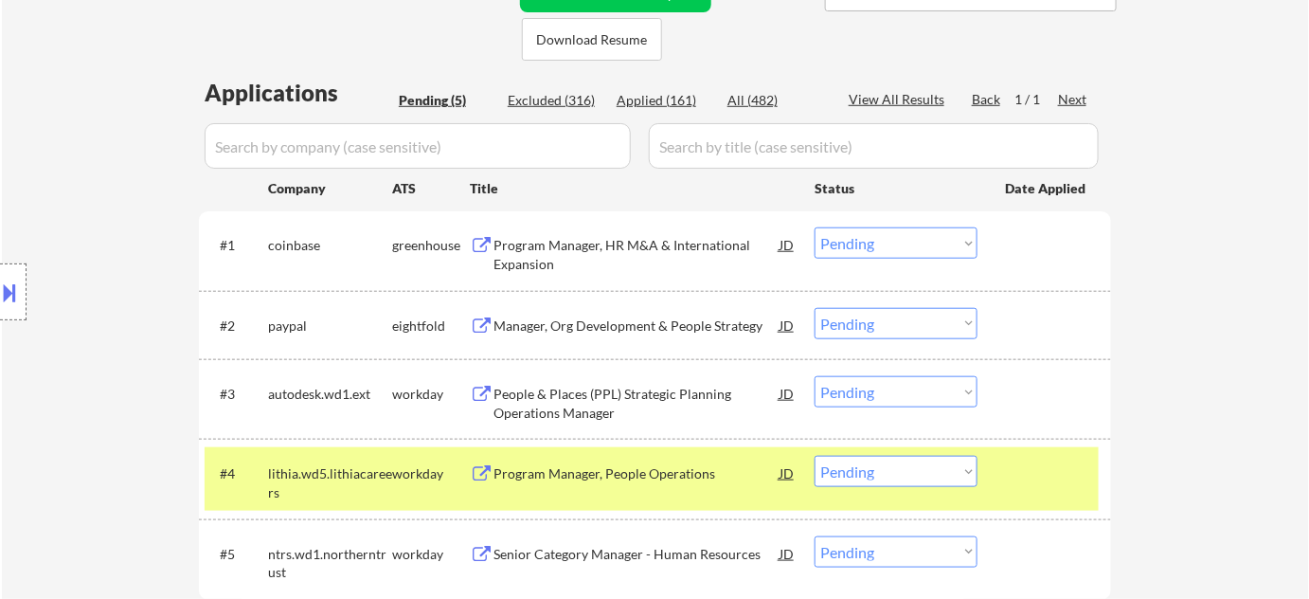
scroll to position [430, 0]
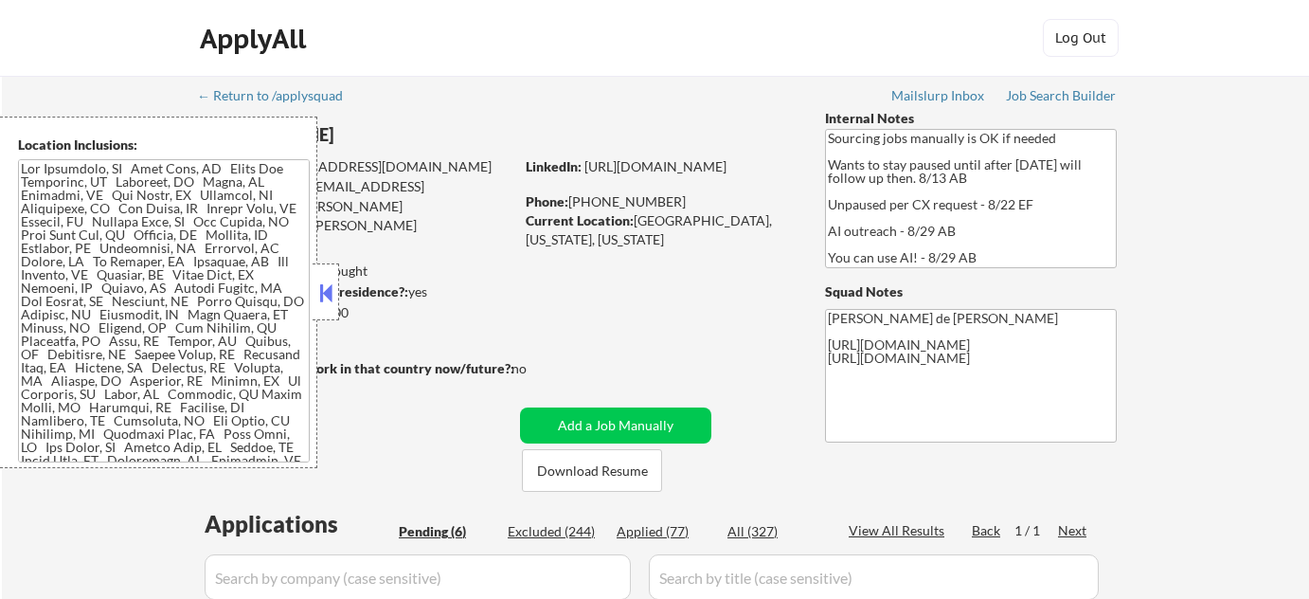
select select ""pending""
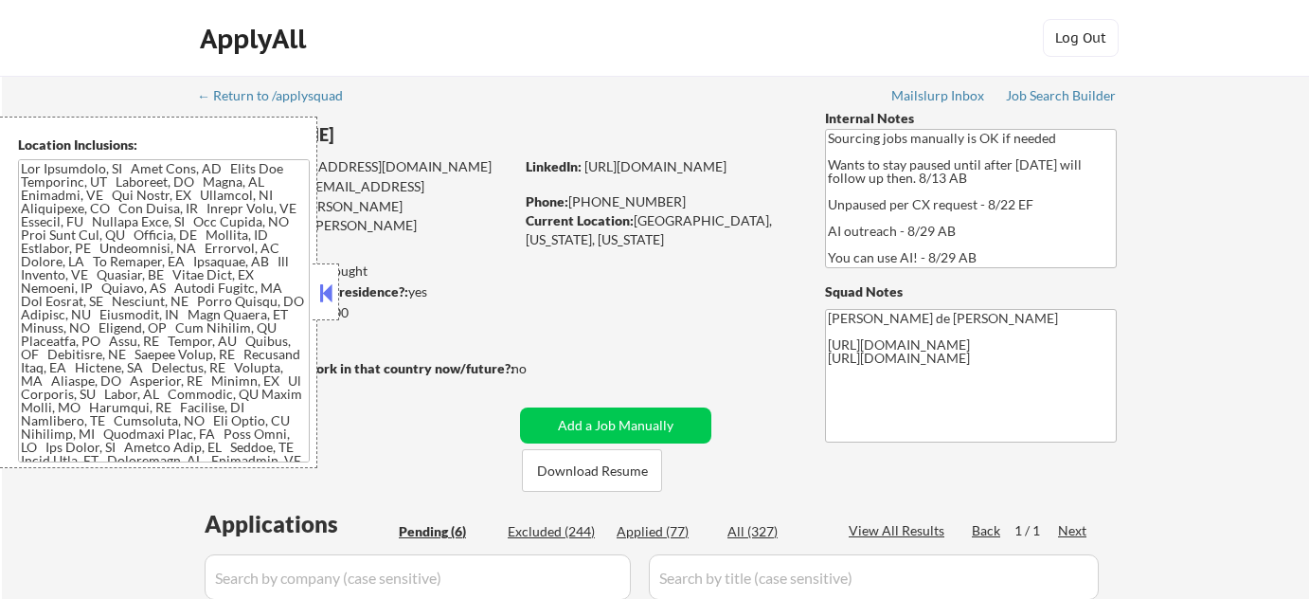
select select ""pending""
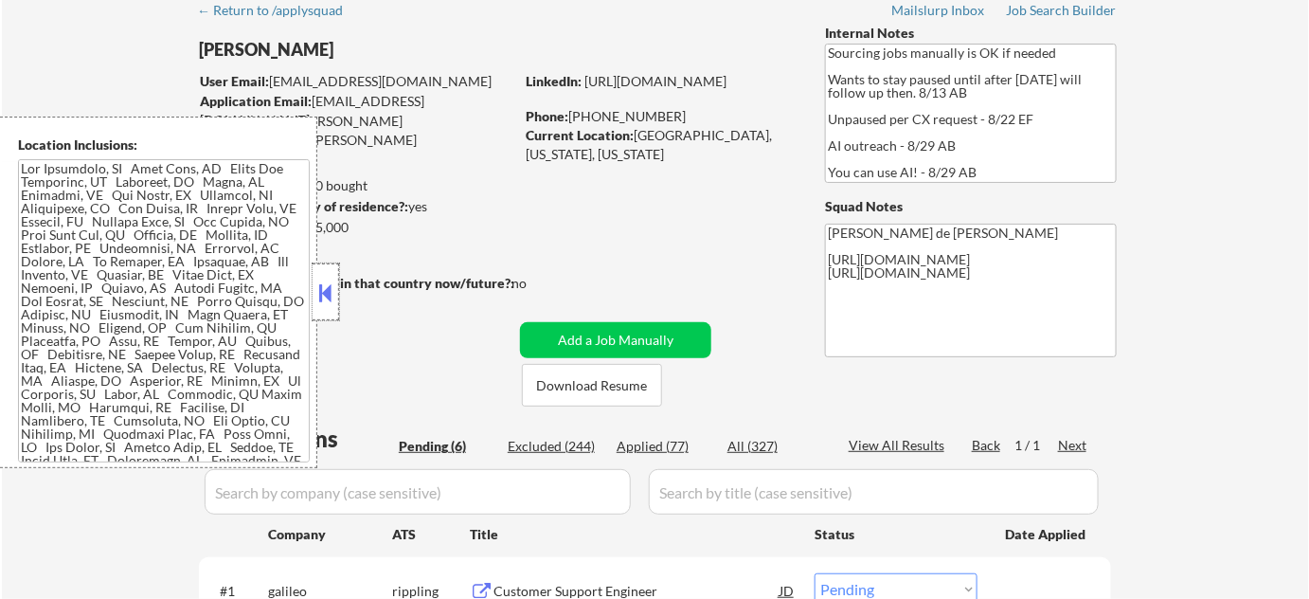
click at [328, 307] on div at bounding box center [326, 291] width 27 height 57
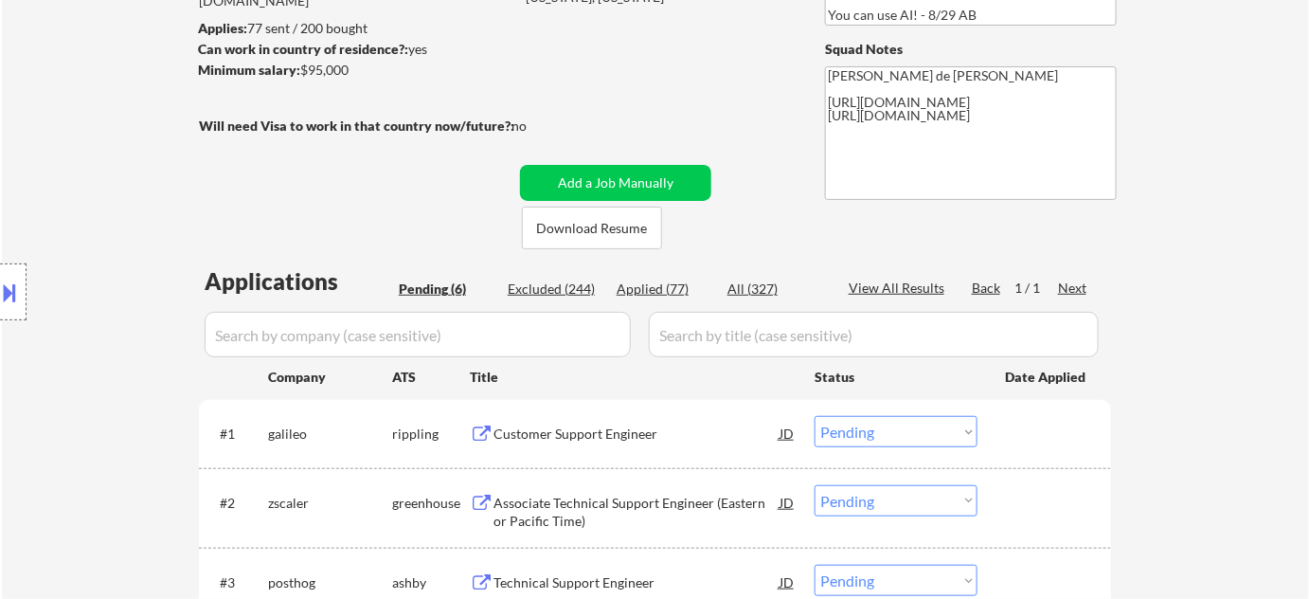
scroll to position [430, 0]
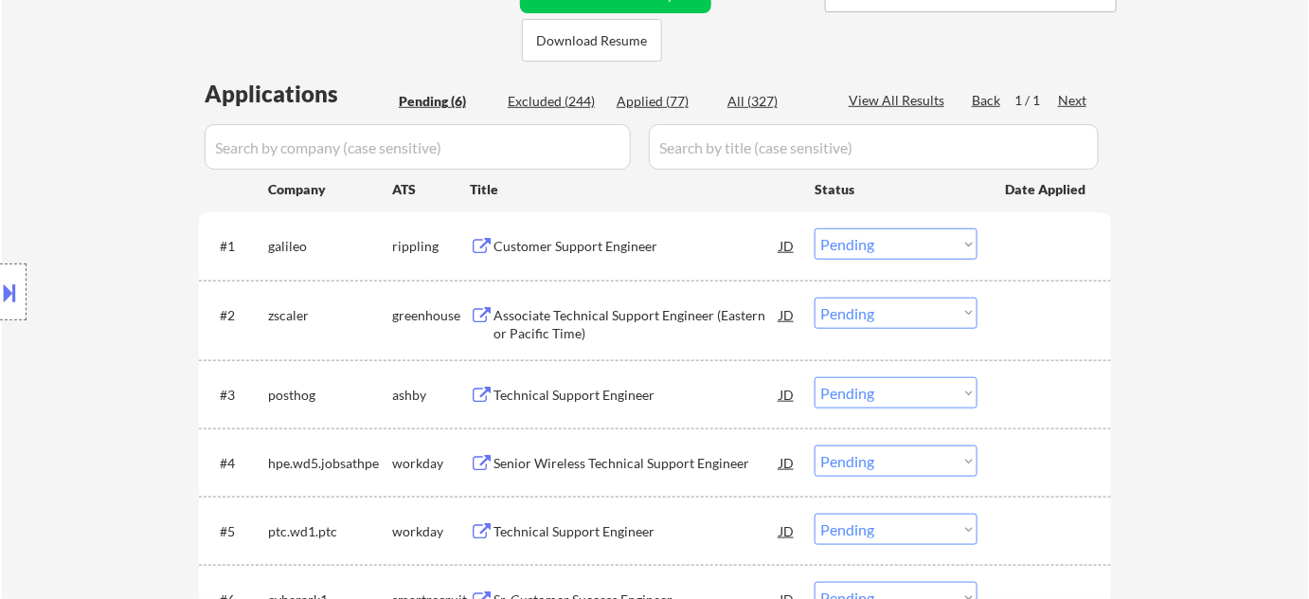
click at [590, 258] on div "Customer Support Engineer" at bounding box center [637, 245] width 286 height 34
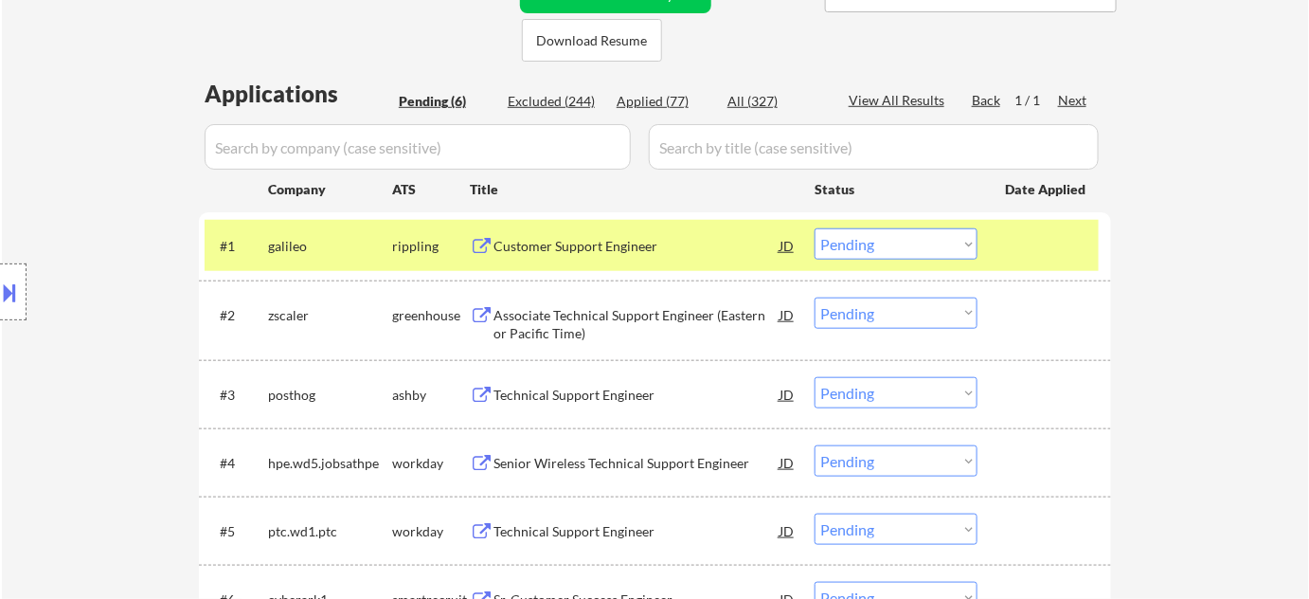
click at [0, 291] on button at bounding box center [10, 292] width 21 height 31
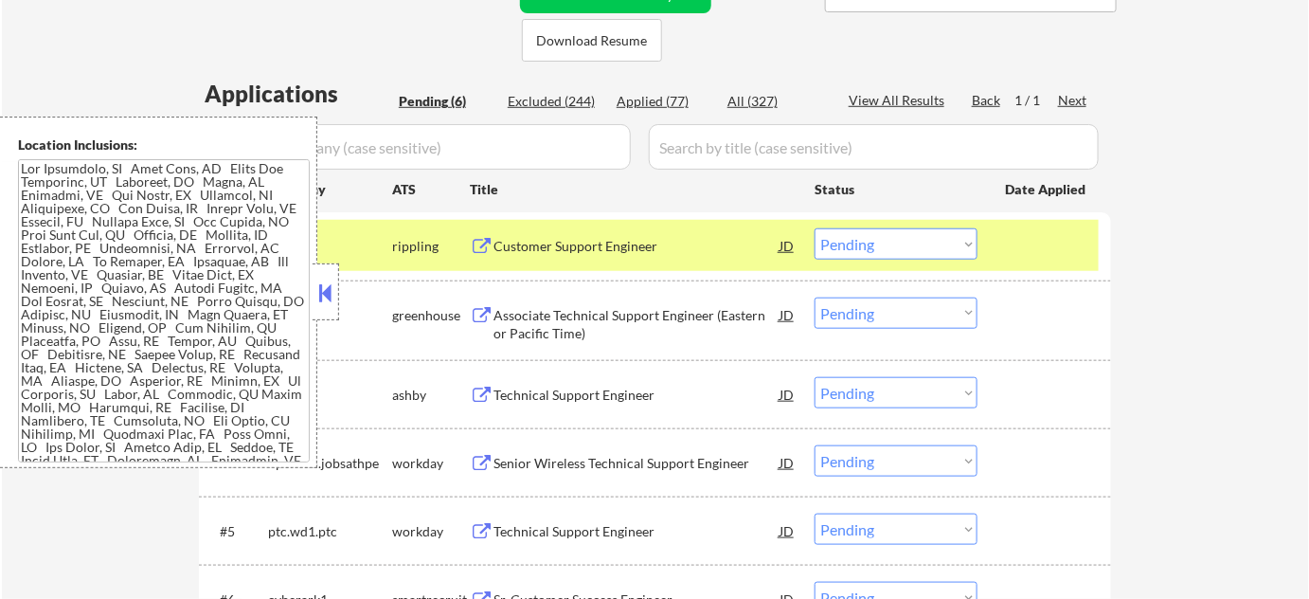
click at [334, 295] on button at bounding box center [325, 292] width 21 height 28
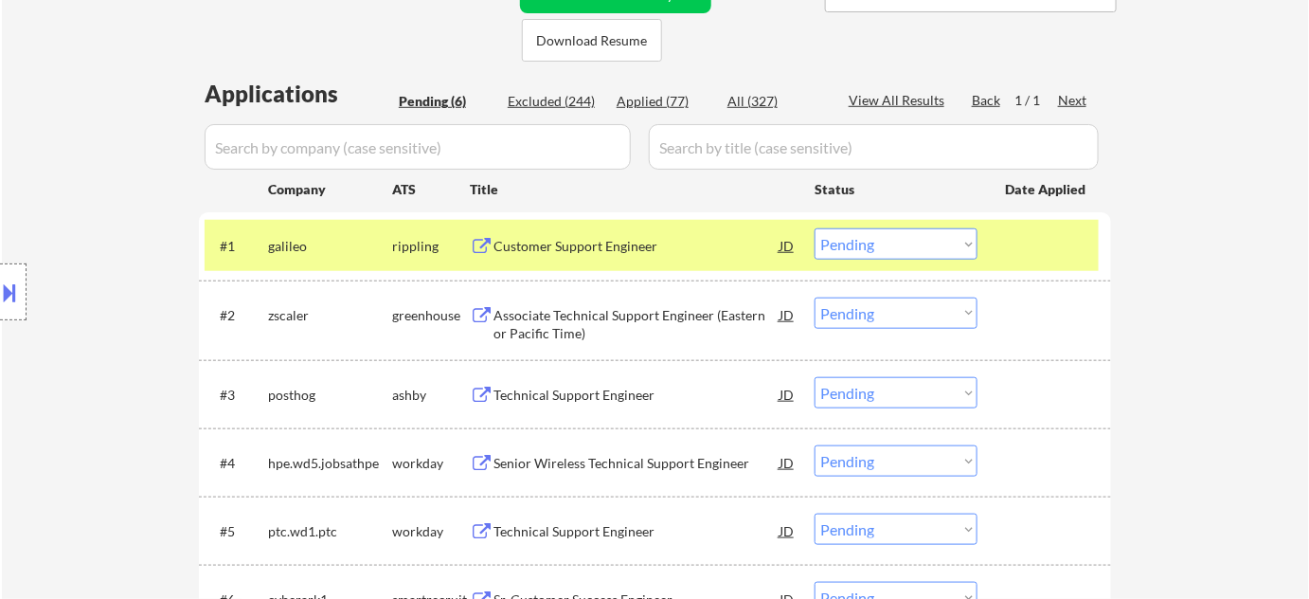
click at [879, 252] on select "Choose an option... Pending Applied Excluded (Questions) Excluded (Expired) Exc…" at bounding box center [896, 243] width 163 height 31
click at [815, 228] on select "Choose an option... Pending Applied Excluded (Questions) Excluded (Expired) Exc…" at bounding box center [896, 243] width 163 height 31
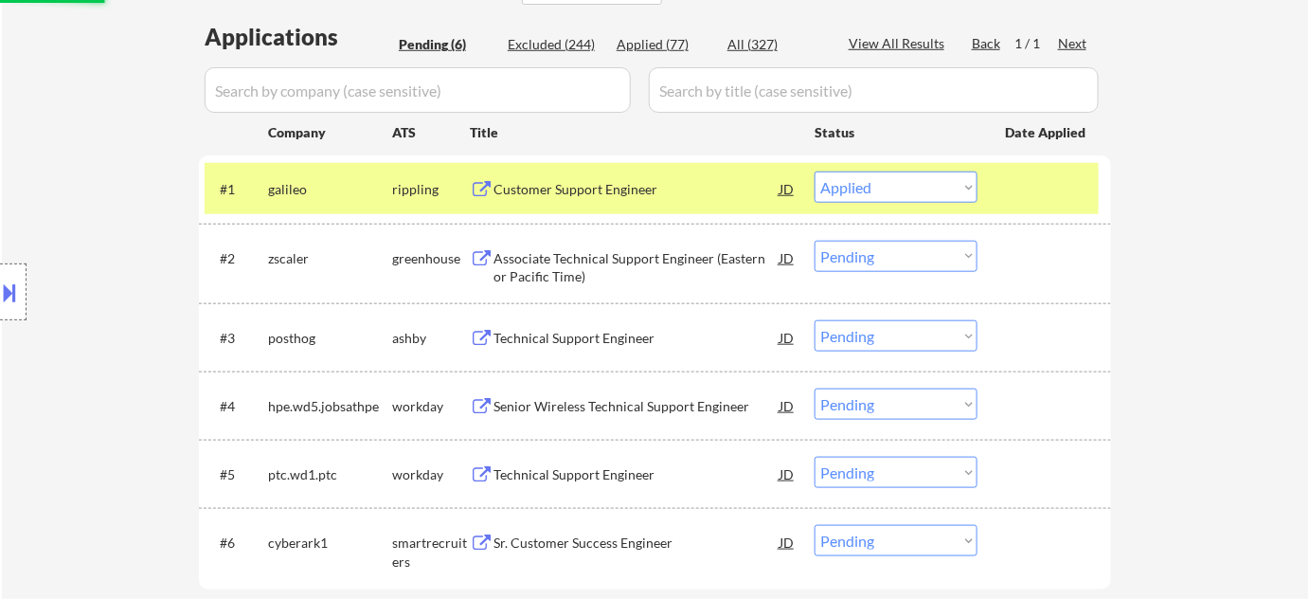
scroll to position [516, 0]
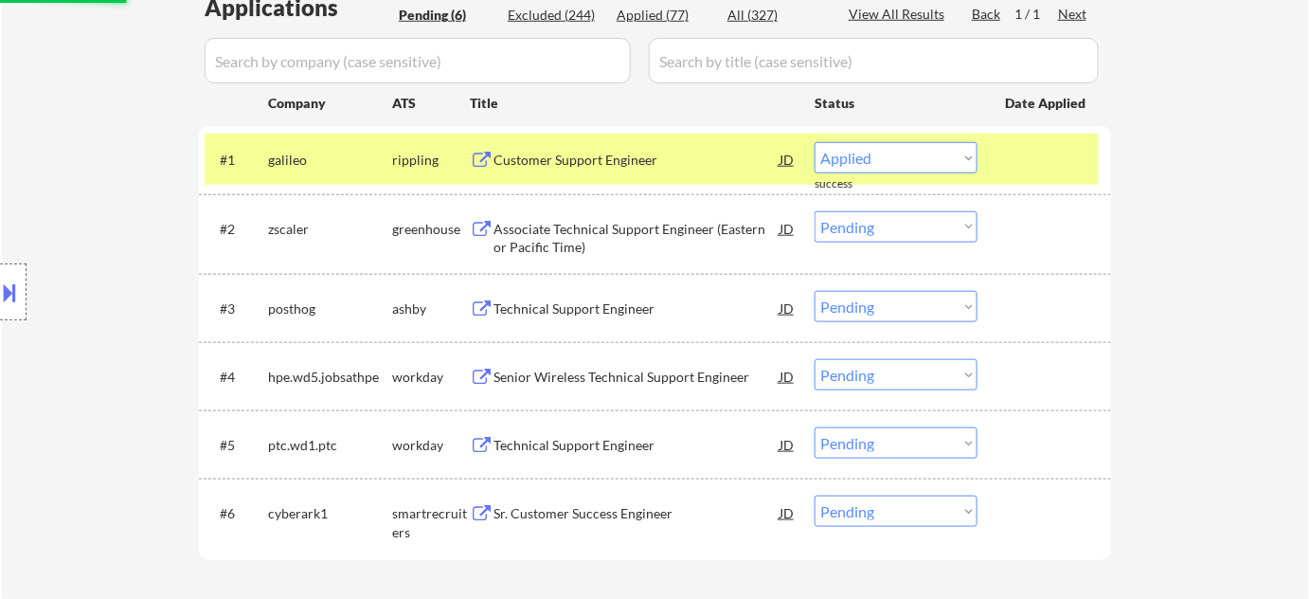
select select ""pending""
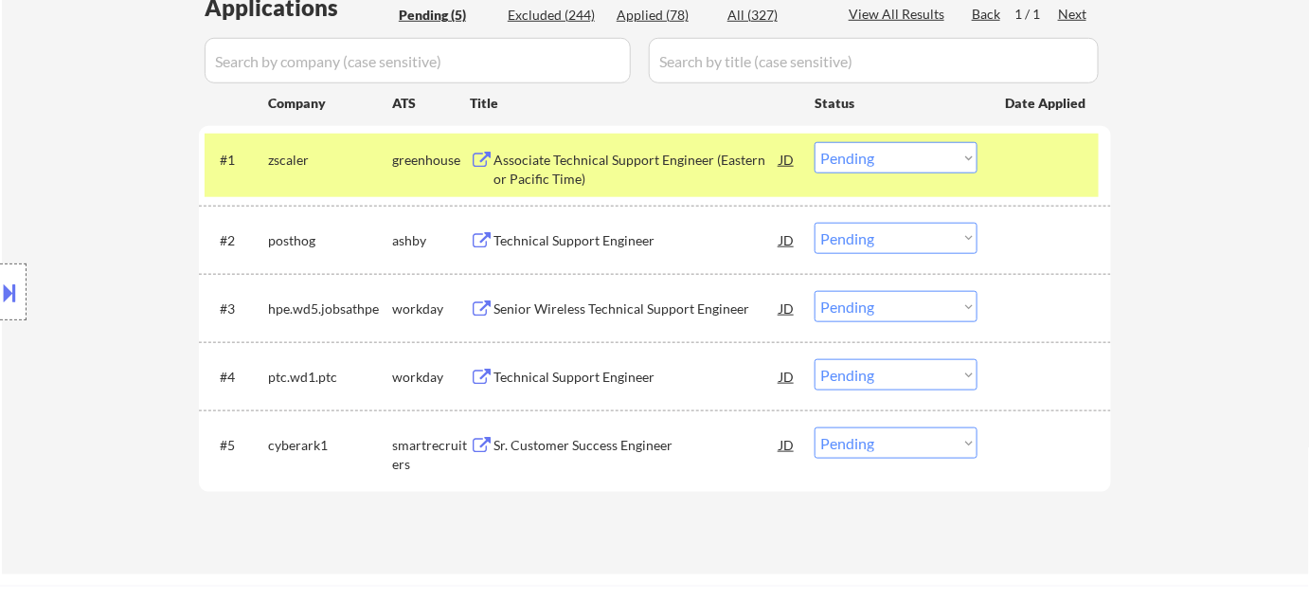
click at [570, 244] on div "Technical Support Engineer" at bounding box center [637, 240] width 286 height 19
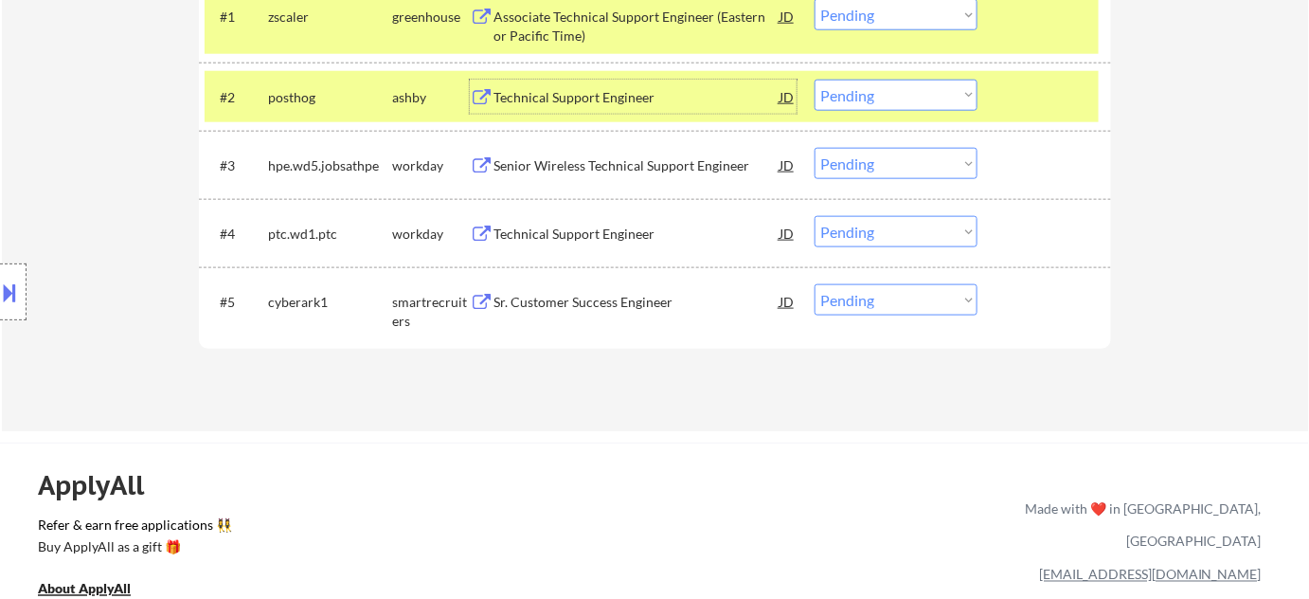
scroll to position [689, 0]
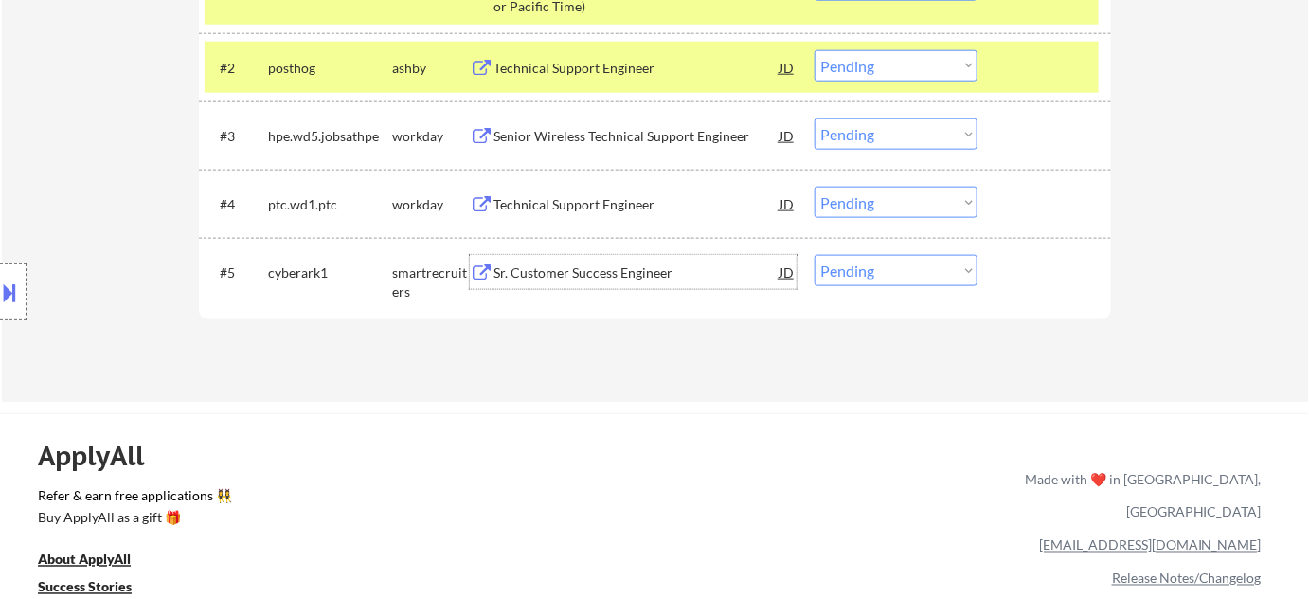
click at [573, 273] on div "Sr. Customer Success Engineer" at bounding box center [637, 272] width 286 height 19
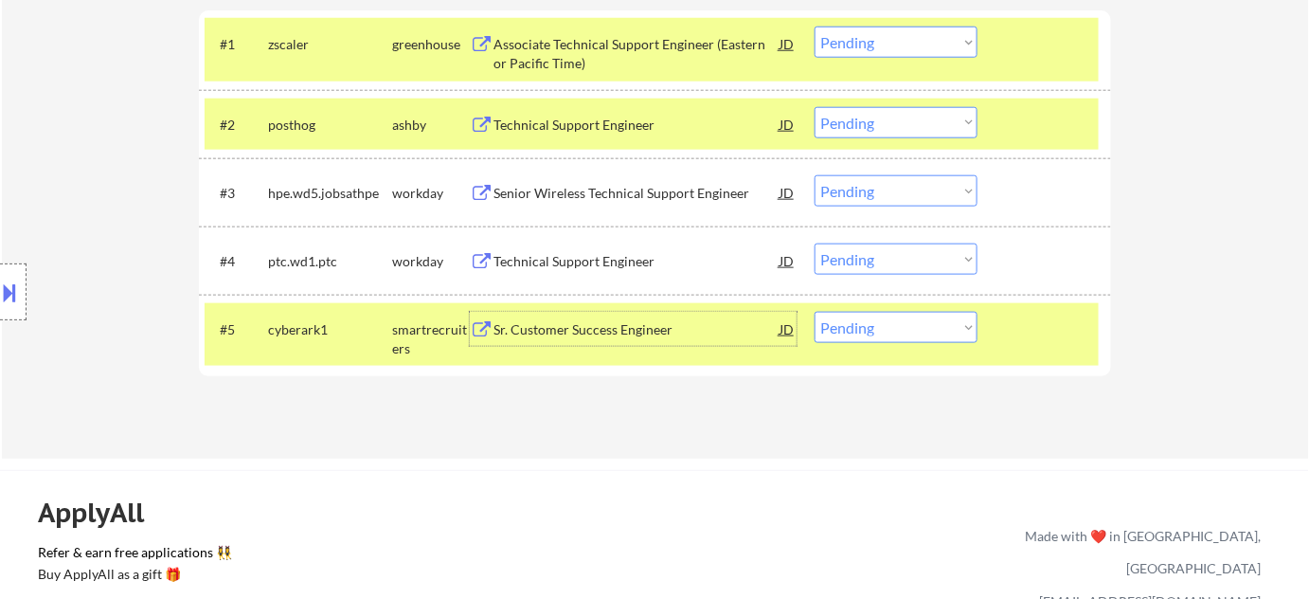
scroll to position [602, 0]
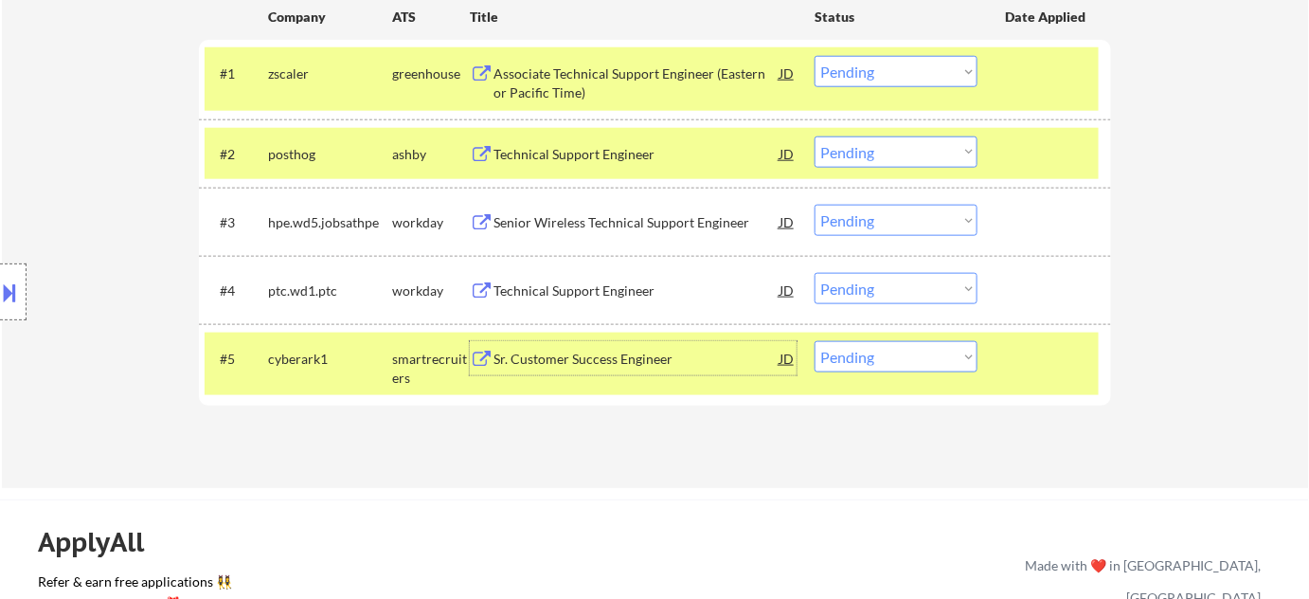
click at [902, 155] on select "Choose an option... Pending Applied Excluded (Questions) Excluded (Expired) Exc…" at bounding box center [896, 151] width 163 height 31
click at [815, 136] on select "Choose an option... Pending Applied Excluded (Questions) Excluded (Expired) Exc…" at bounding box center [896, 151] width 163 height 31
select select ""pending""
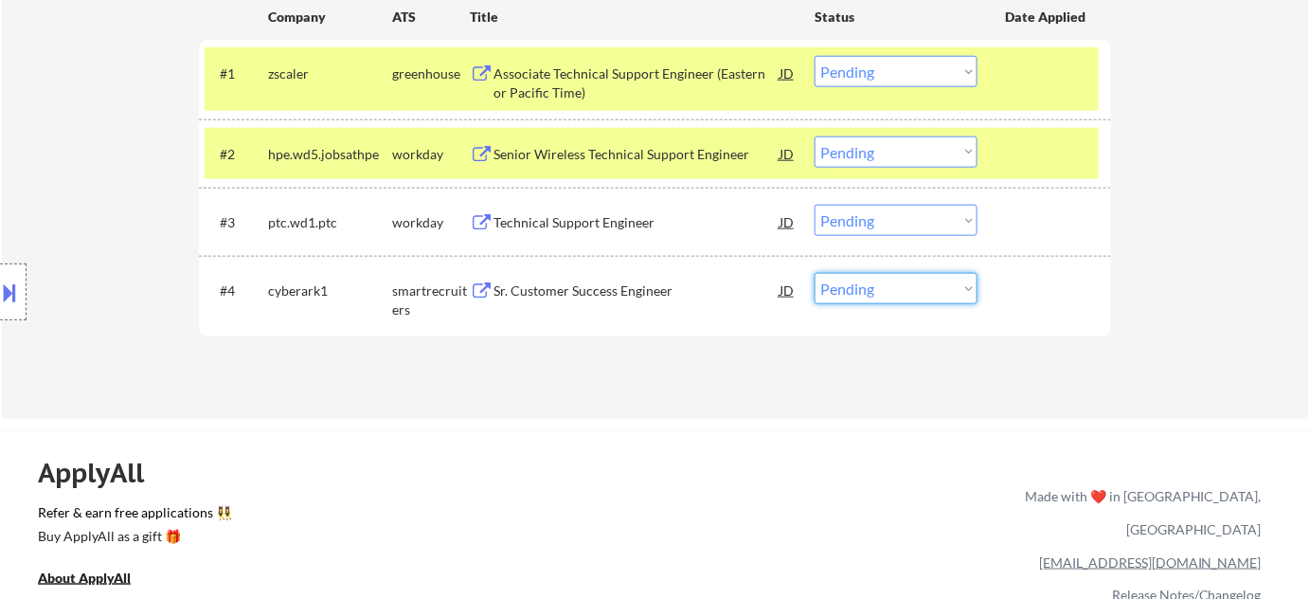
click at [879, 288] on select "Choose an option... Pending Applied Excluded (Questions) Excluded (Expired) Exc…" at bounding box center [896, 288] width 163 height 31
select select ""excluded__bad_match_""
click at [815, 273] on select "Choose an option... Pending Applied Excluded (Questions) Excluded (Expired) Exc…" at bounding box center [896, 288] width 163 height 31
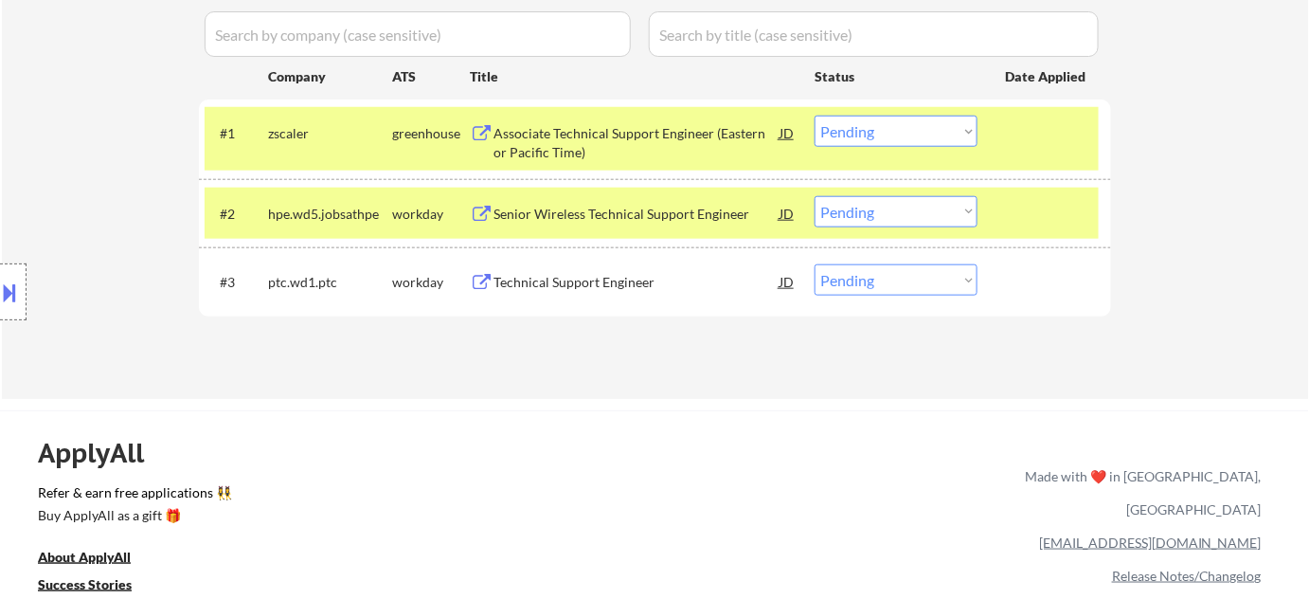
scroll to position [516, 0]
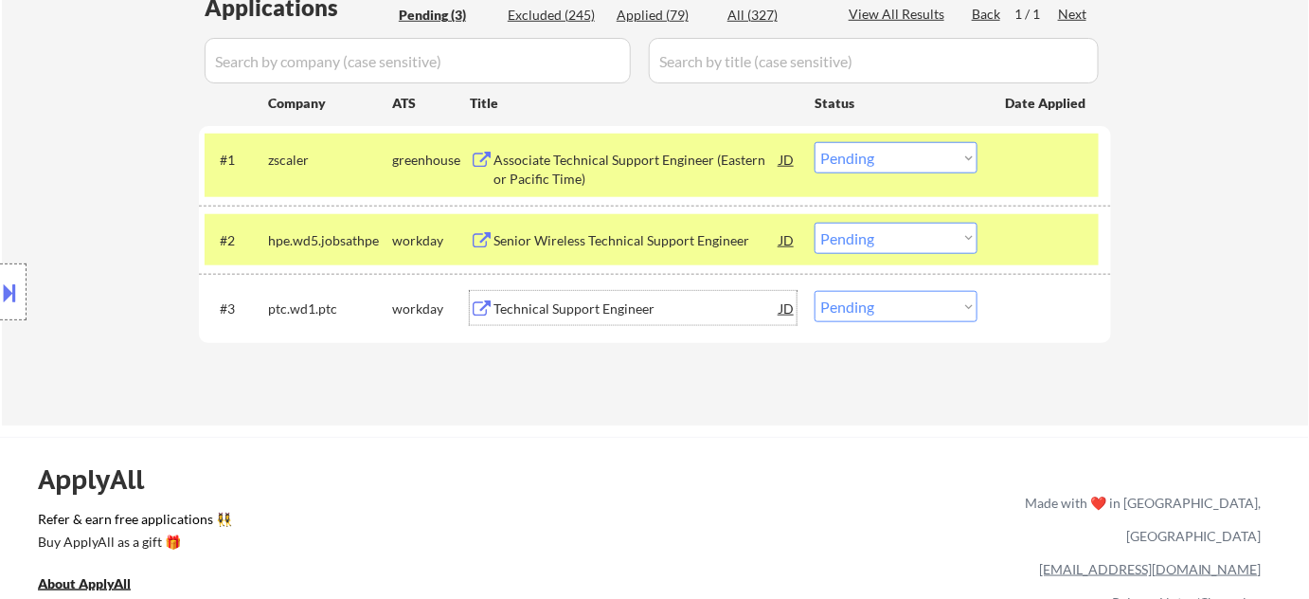
click at [574, 312] on div "Technical Support Engineer" at bounding box center [637, 308] width 286 height 19
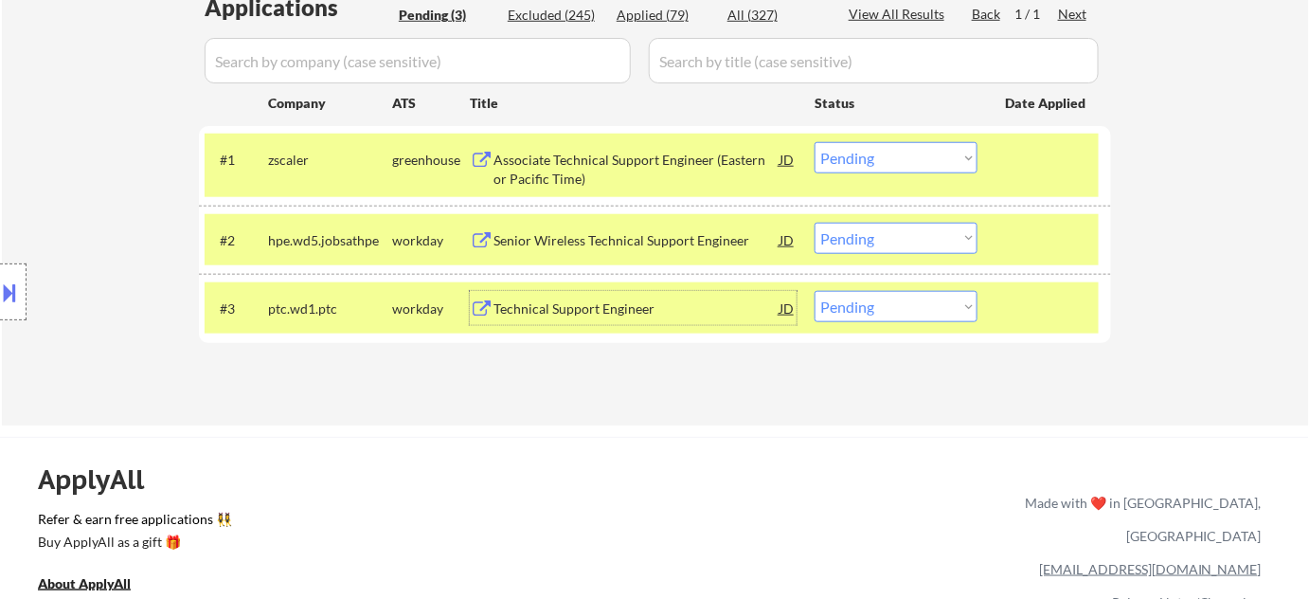
click at [889, 313] on select "Choose an option... Pending Applied Excluded (Questions) Excluded (Expired) Exc…" at bounding box center [896, 306] width 163 height 31
select select ""excluded__salary_""
click at [815, 291] on select "Choose an option... Pending Applied Excluded (Questions) Excluded (Expired) Exc…" at bounding box center [896, 306] width 163 height 31
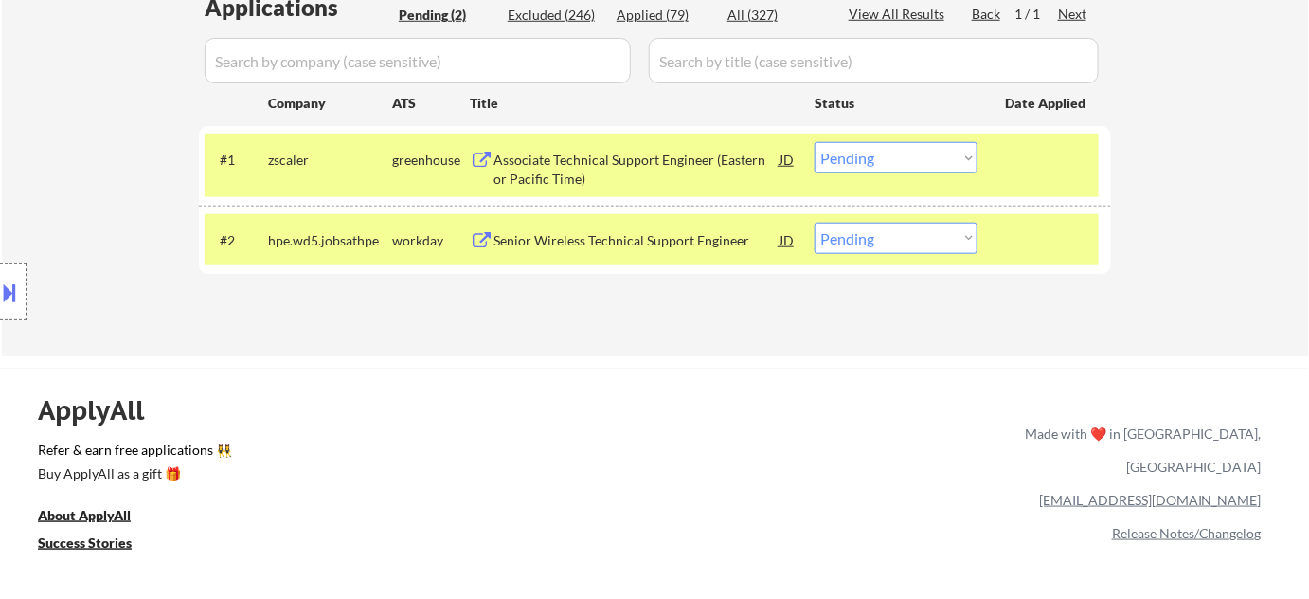
click at [644, 246] on div "Senior Wireless Technical Support Engineer" at bounding box center [637, 240] width 286 height 19
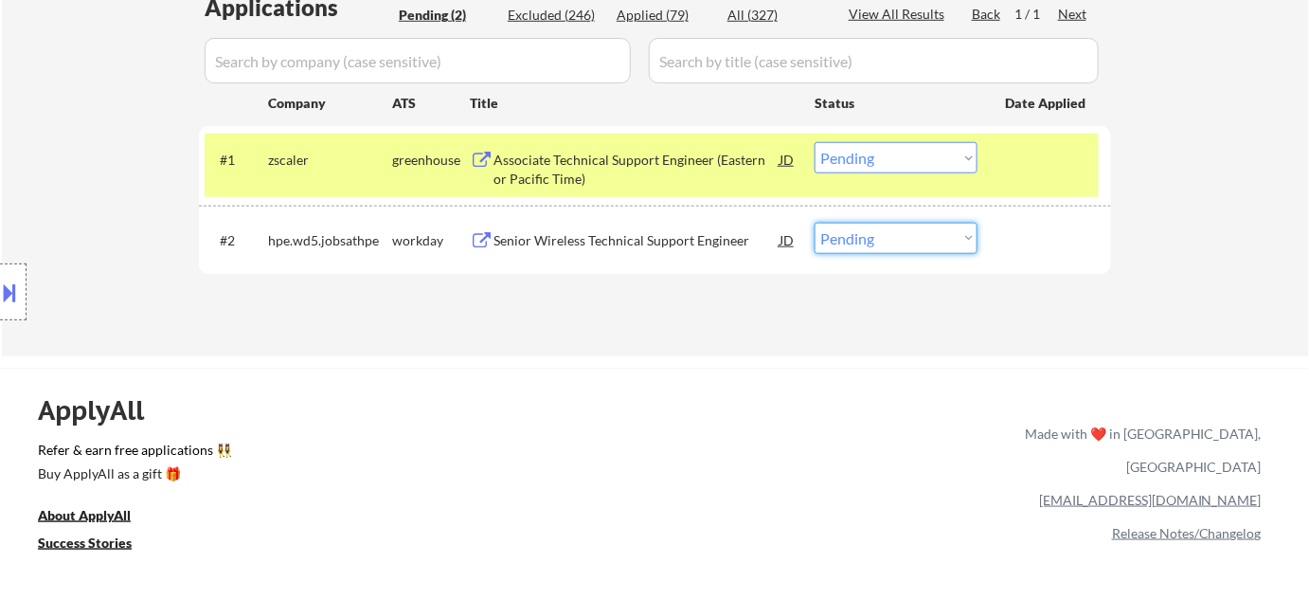
click at [939, 242] on select "Choose an option... Pending Applied Excluded (Questions) Excluded (Expired) Exc…" at bounding box center [896, 238] width 163 height 31
select select ""excluded__bad_match_""
click at [815, 223] on select "Choose an option... Pending Applied Excluded (Questions) Excluded (Expired) Exc…" at bounding box center [896, 238] width 163 height 31
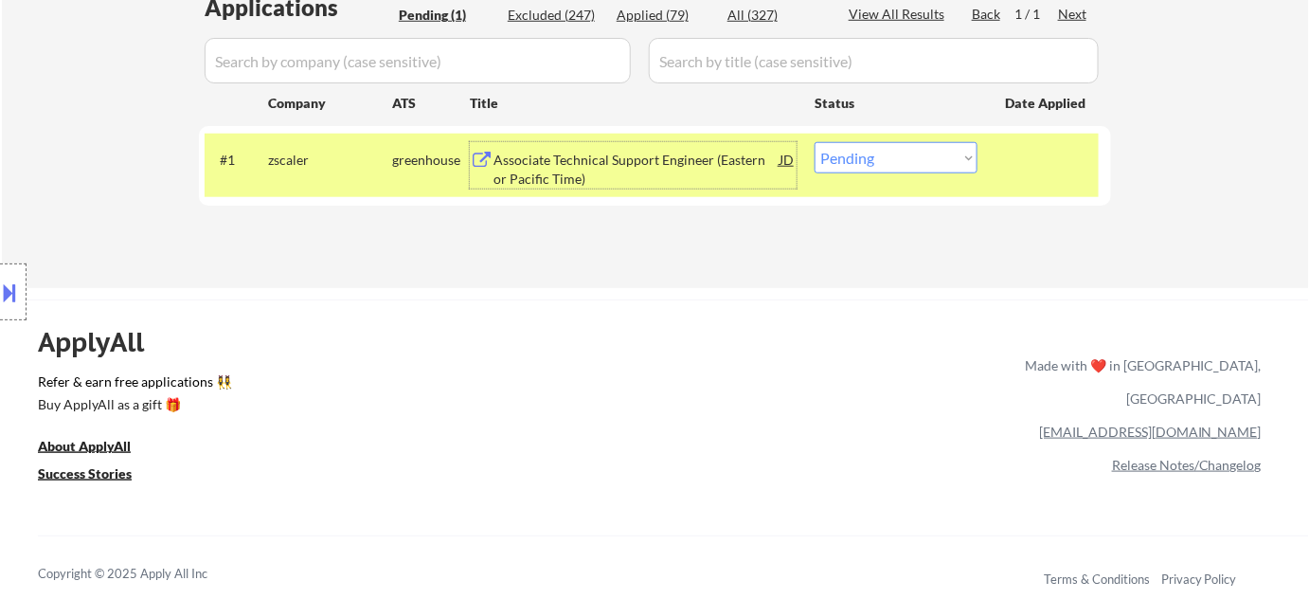
click at [576, 155] on div "Associate Technical Support Engineer (Eastern or Pacific Time)" at bounding box center [637, 169] width 286 height 37
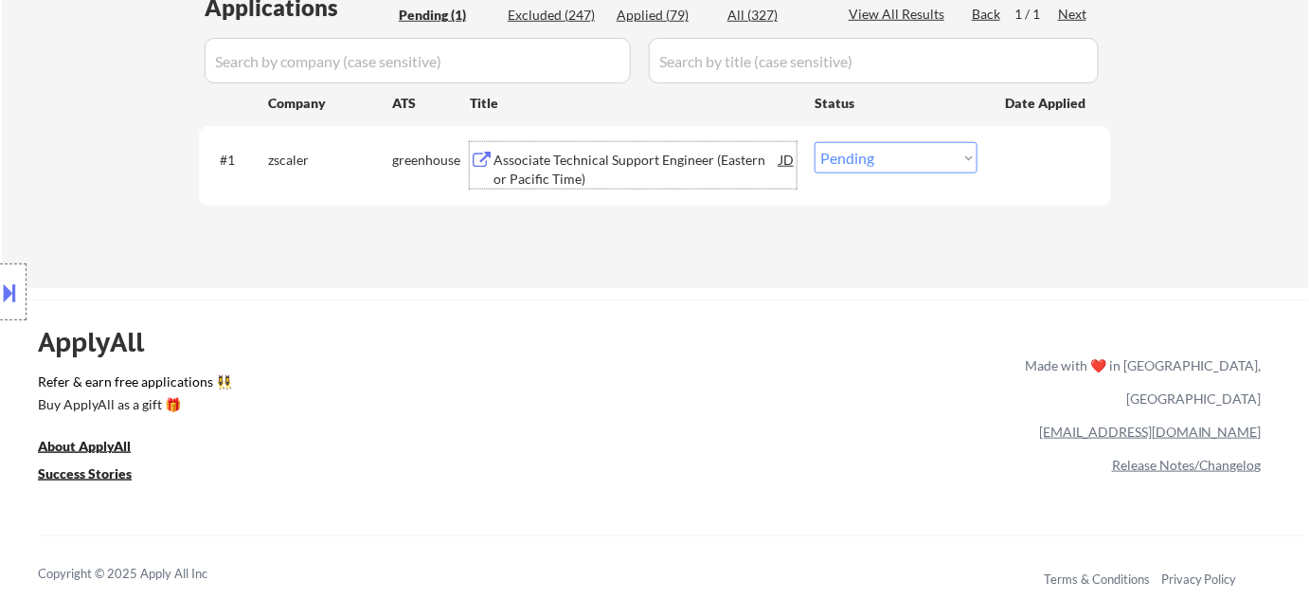
click at [940, 172] on select "Choose an option... Pending Applied Excluded (Questions) Excluded (Expired) Exc…" at bounding box center [896, 157] width 163 height 31
select select ""excluded__other_""
click at [815, 142] on select "Choose an option... Pending Applied Excluded (Questions) Excluded (Expired) Exc…" at bounding box center [896, 157] width 163 height 31
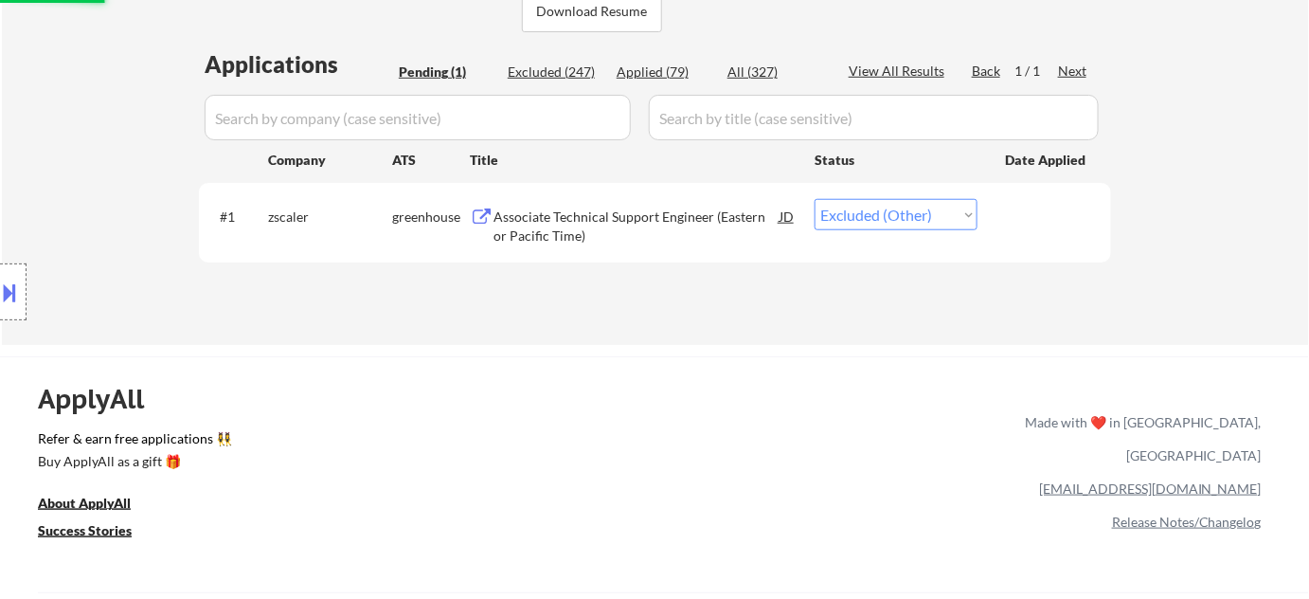
scroll to position [430, 0]
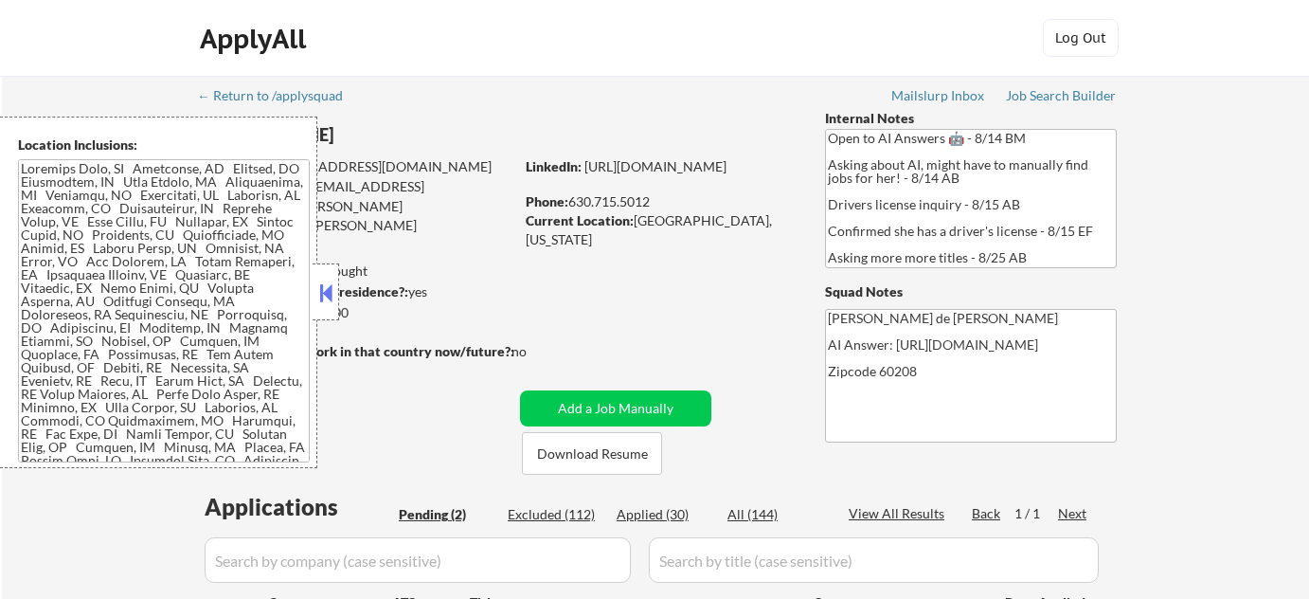
select select ""pending""
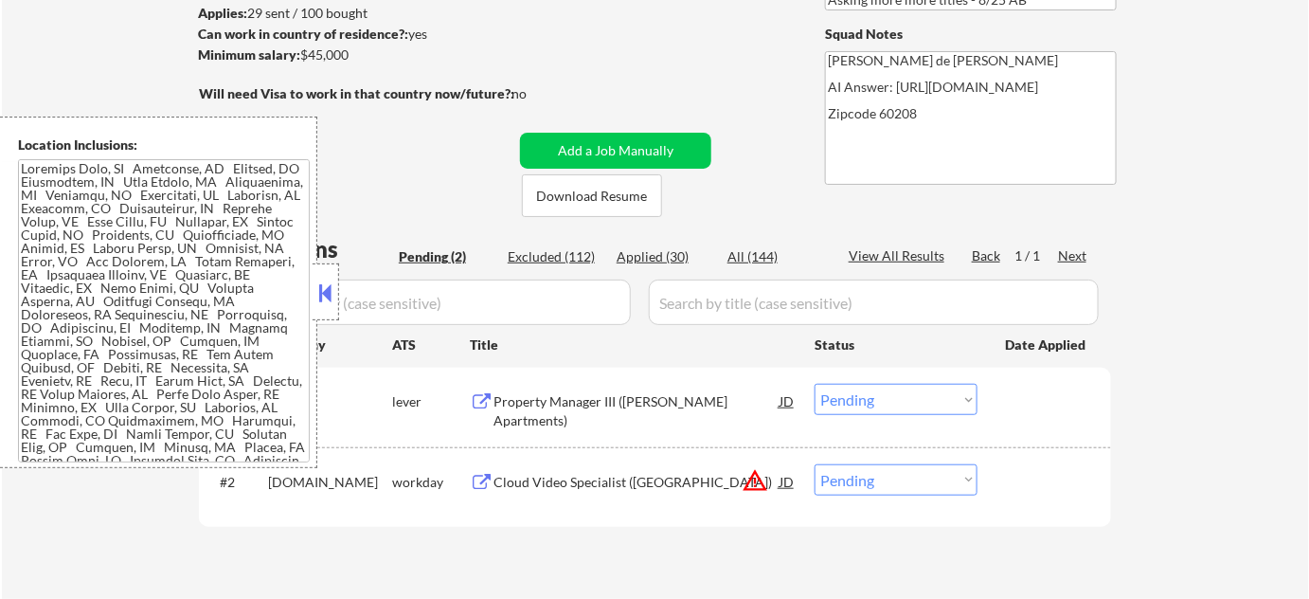
click at [328, 292] on button at bounding box center [325, 292] width 21 height 28
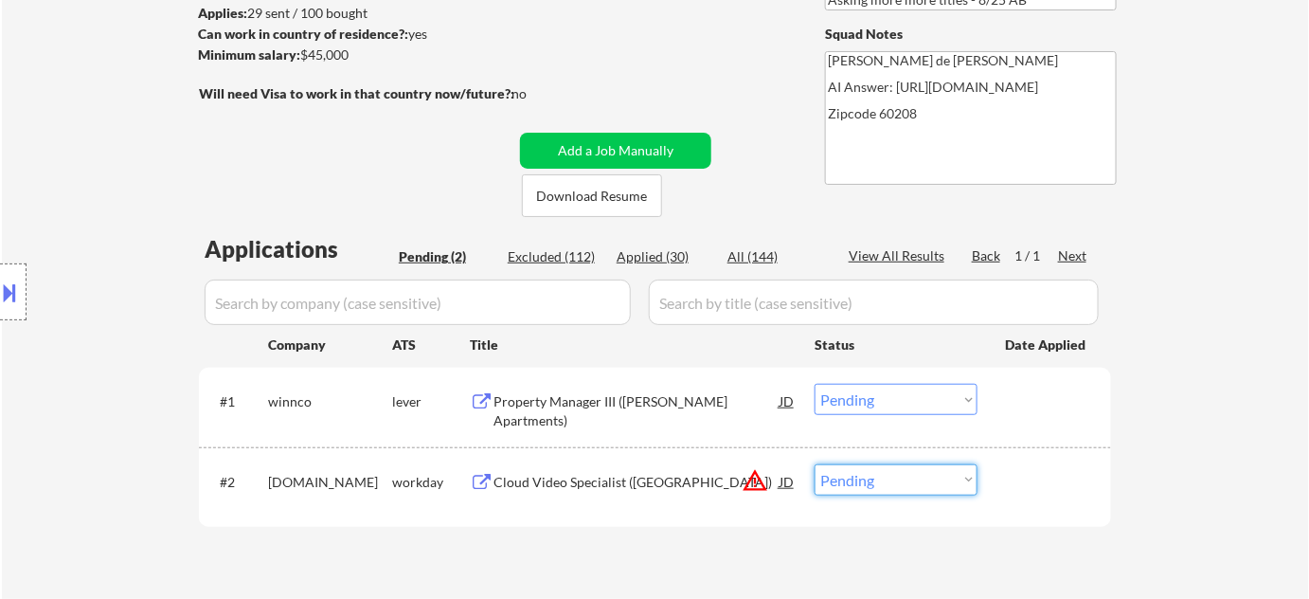
click at [875, 480] on select "Choose an option... Pending Applied Excluded (Questions) Excluded (Expired) Exc…" at bounding box center [896, 479] width 163 height 31
select select ""excluded__bad_match_""
click at [815, 464] on select "Choose an option... Pending Applied Excluded (Questions) Excluded (Expired) Exc…" at bounding box center [896, 479] width 163 height 31
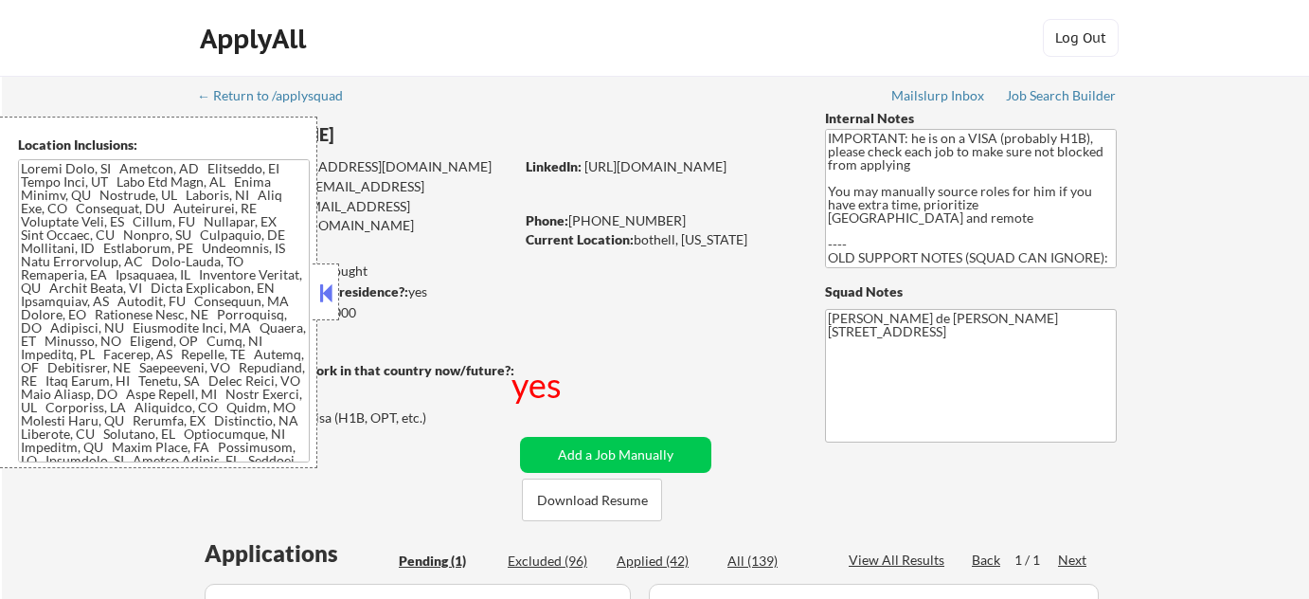
select select ""pending""
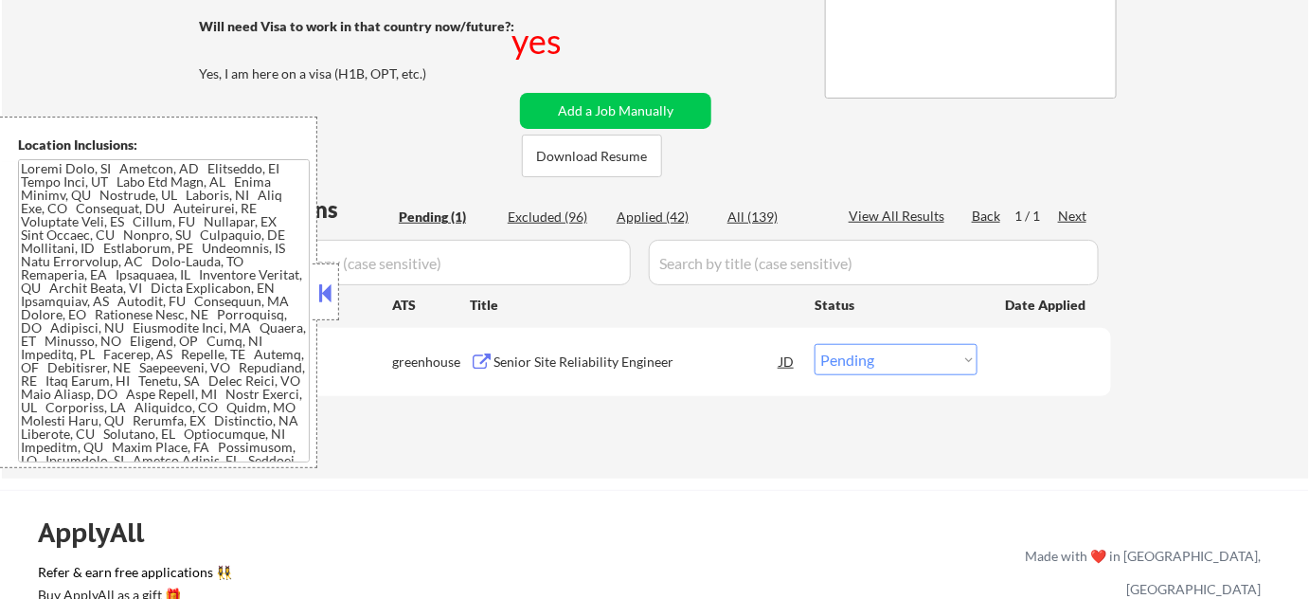
click at [320, 279] on button at bounding box center [325, 292] width 21 height 28
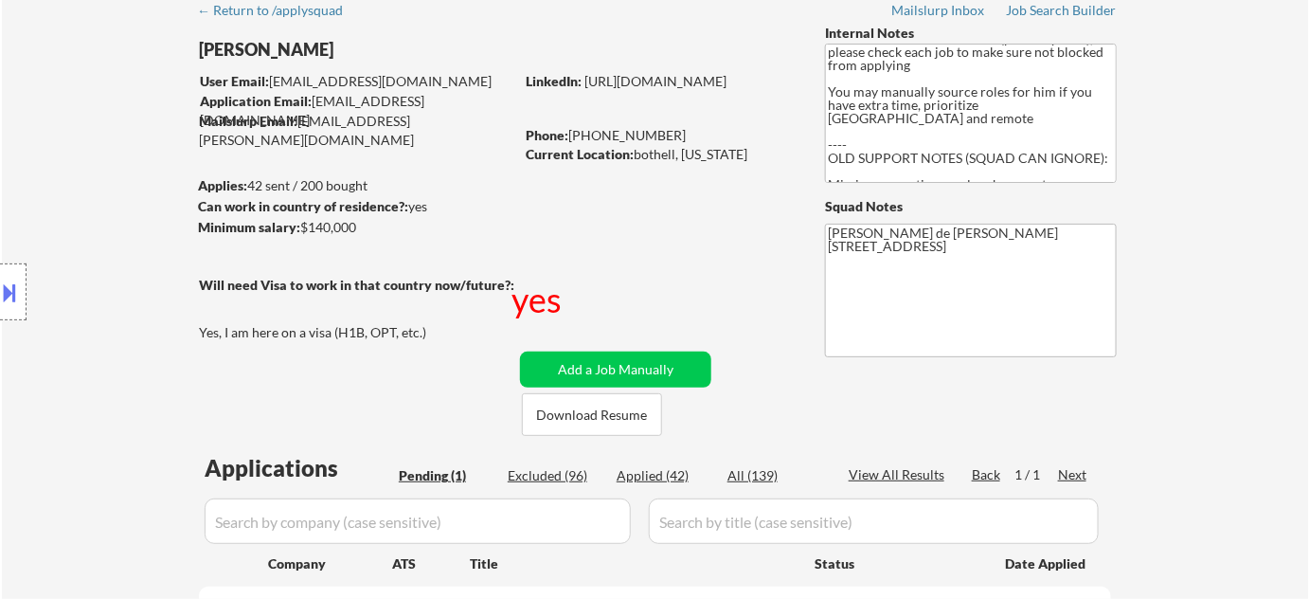
scroll to position [0, 0]
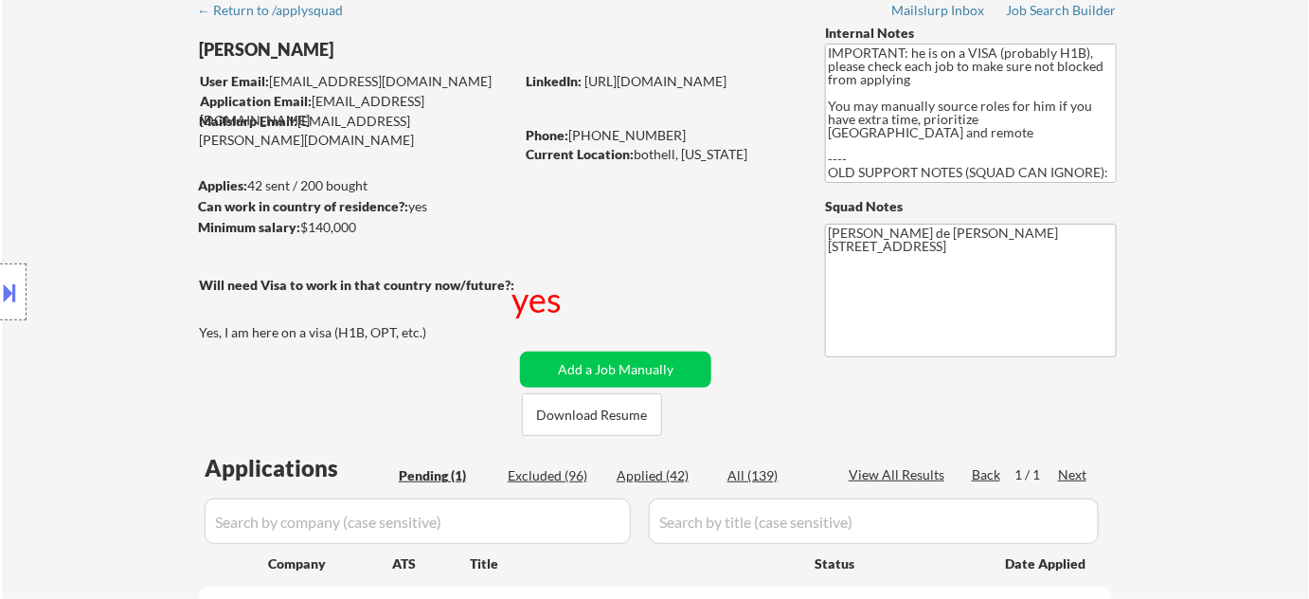
click at [1212, 141] on div "← Return to /applysquad Mailslurp Inbox Job Search Builder Vijay Koneru User Em…" at bounding box center [655, 364] width 1307 height 746
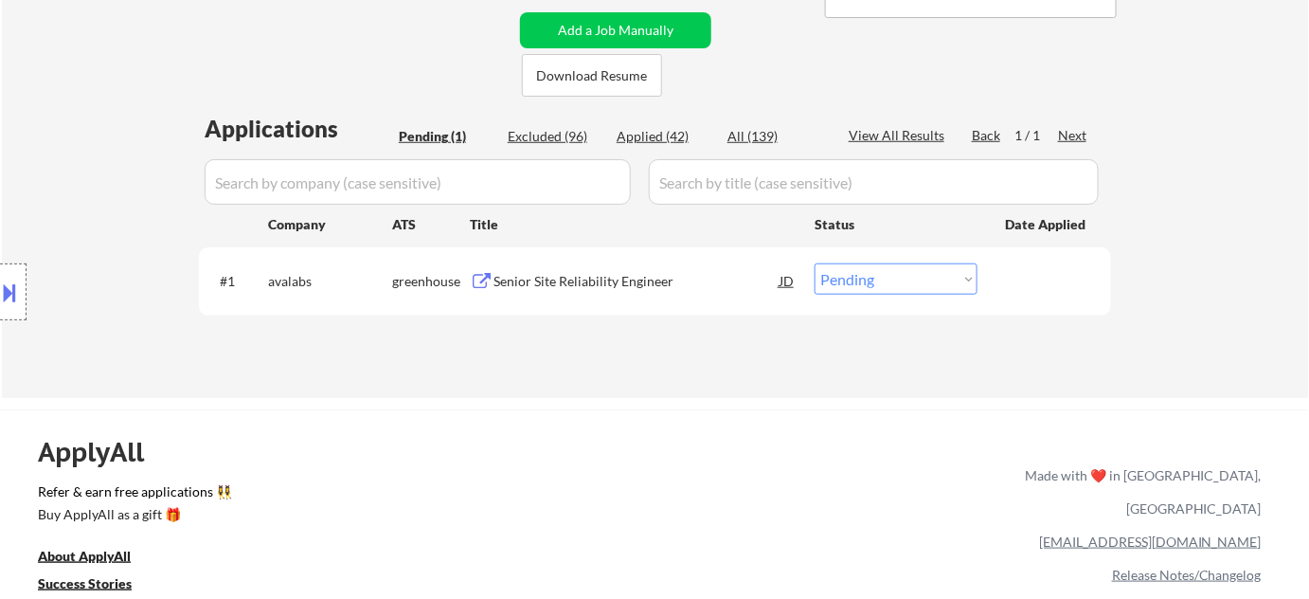
scroll to position [430, 0]
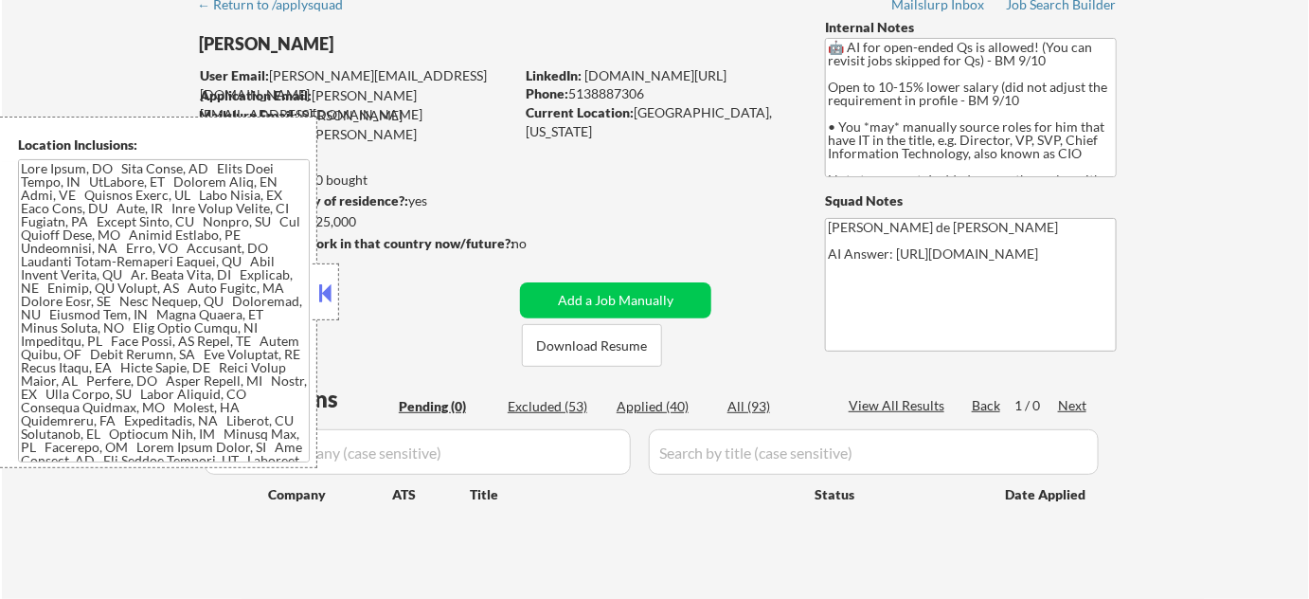
scroll to position [171, 0]
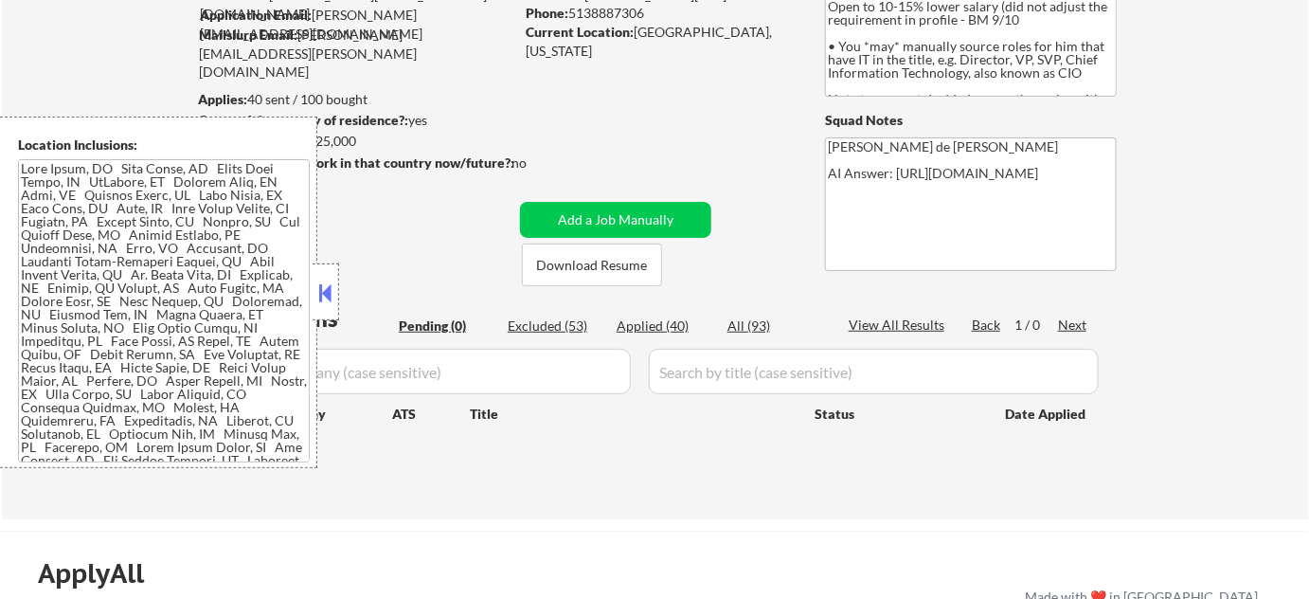
click at [323, 289] on button at bounding box center [325, 292] width 21 height 28
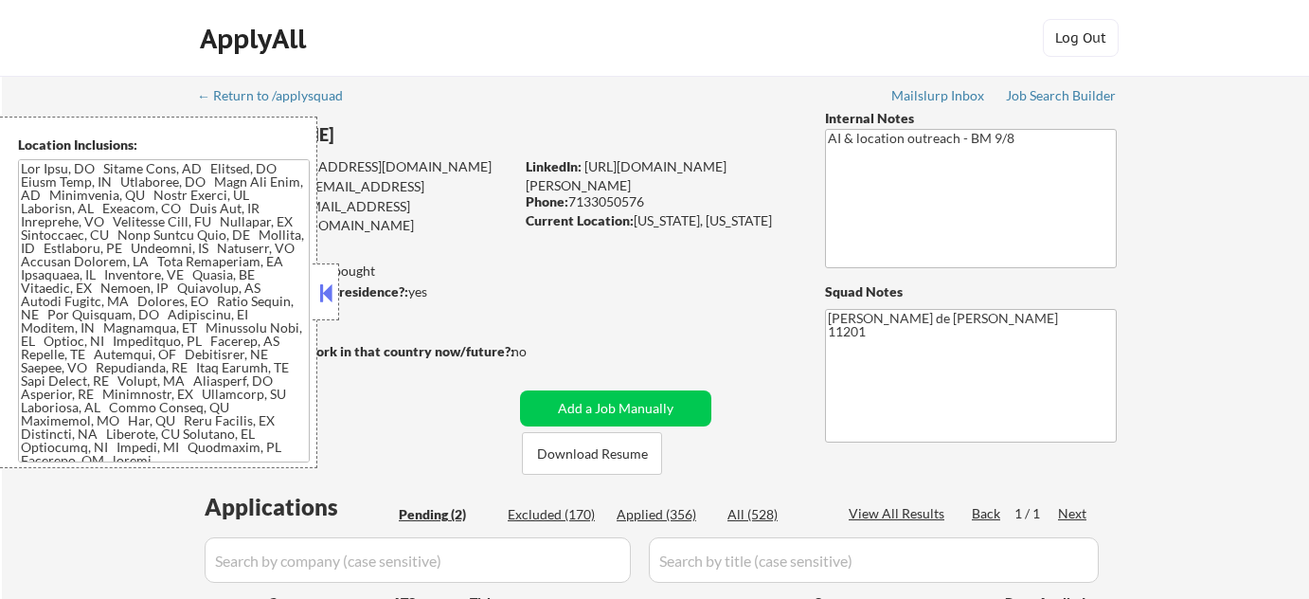
select select ""pending""
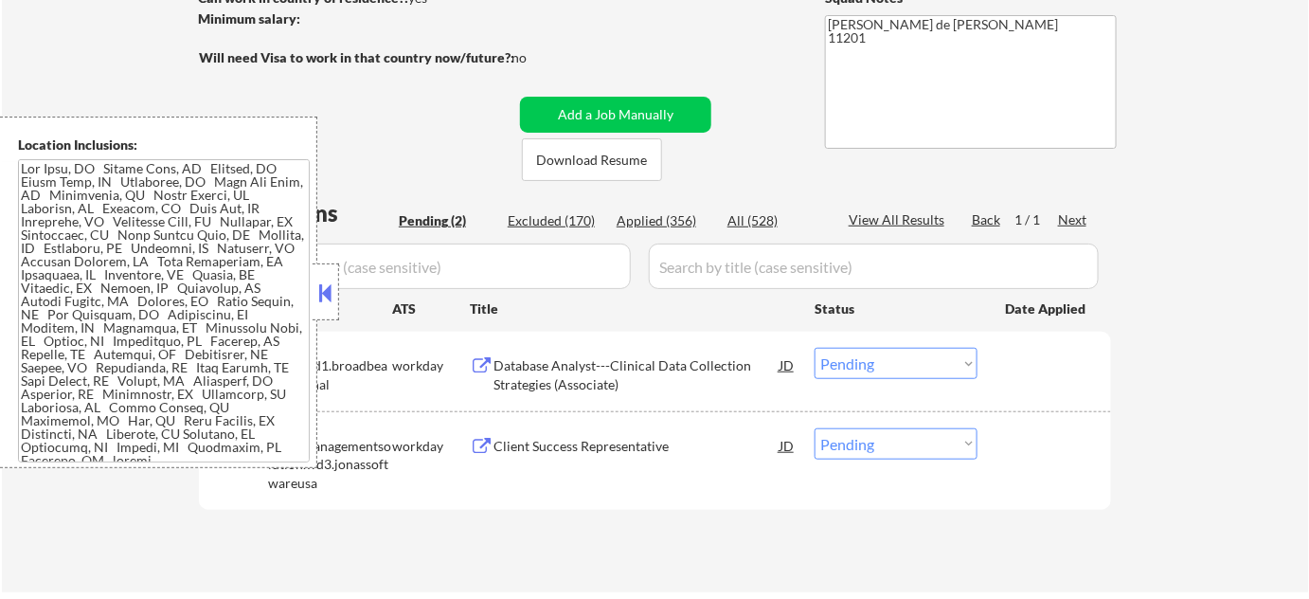
scroll to position [344, 0]
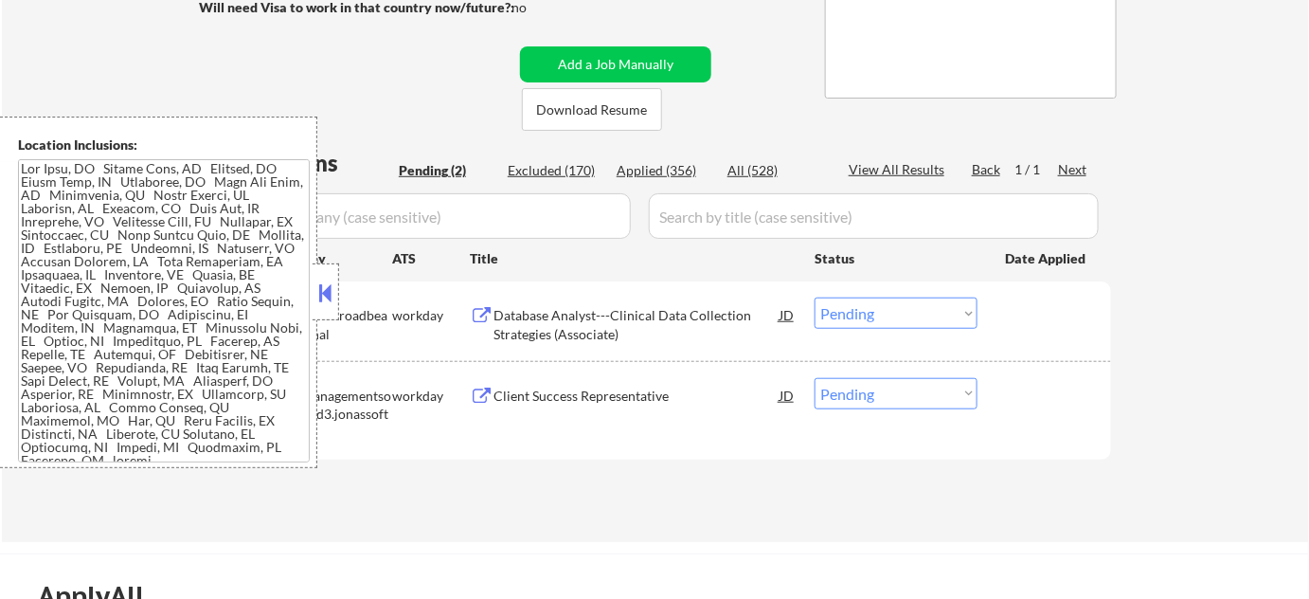
click at [332, 295] on button at bounding box center [325, 292] width 21 height 28
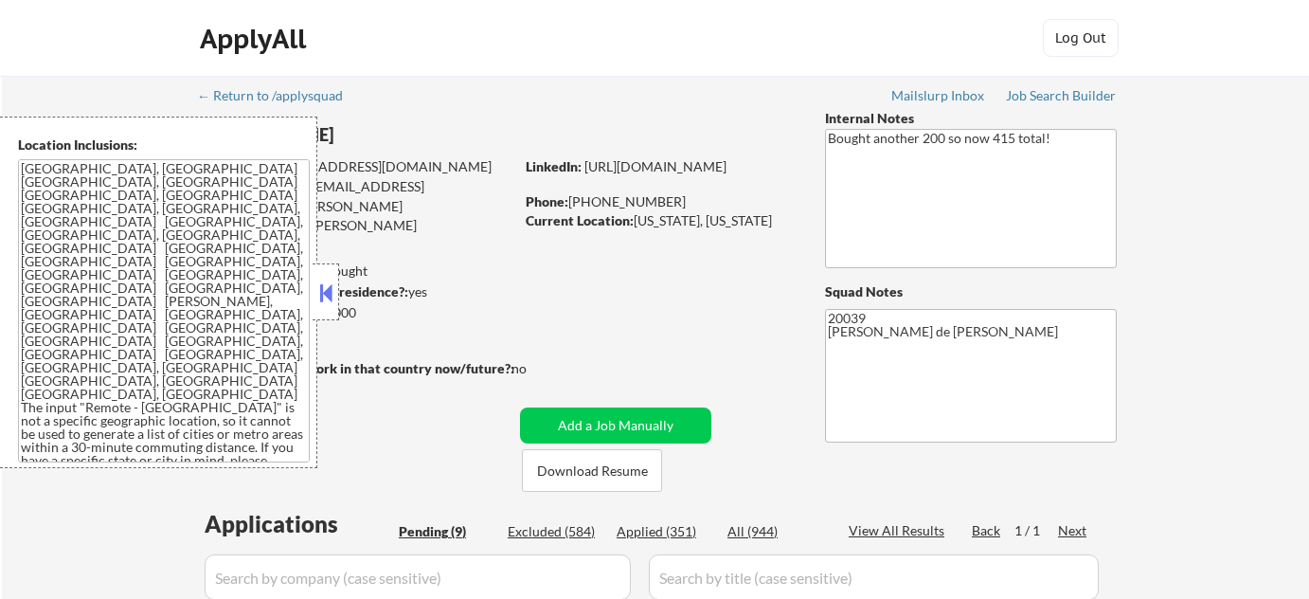
select select ""pending""
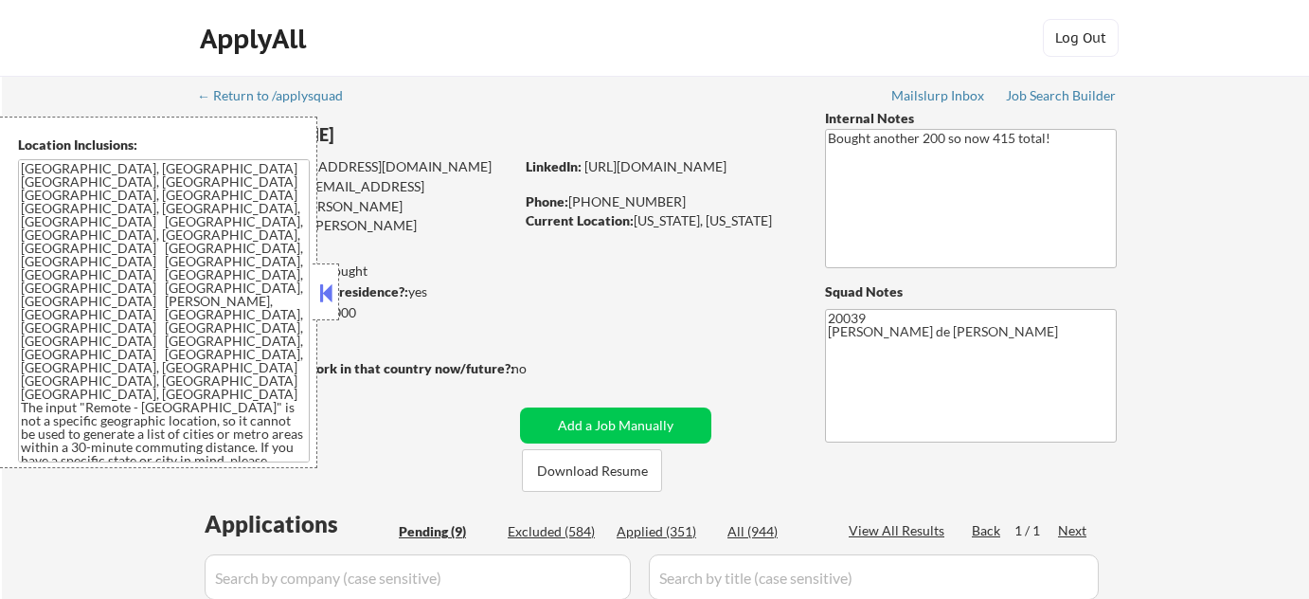
select select ""pending""
click at [327, 304] on button at bounding box center [325, 292] width 21 height 28
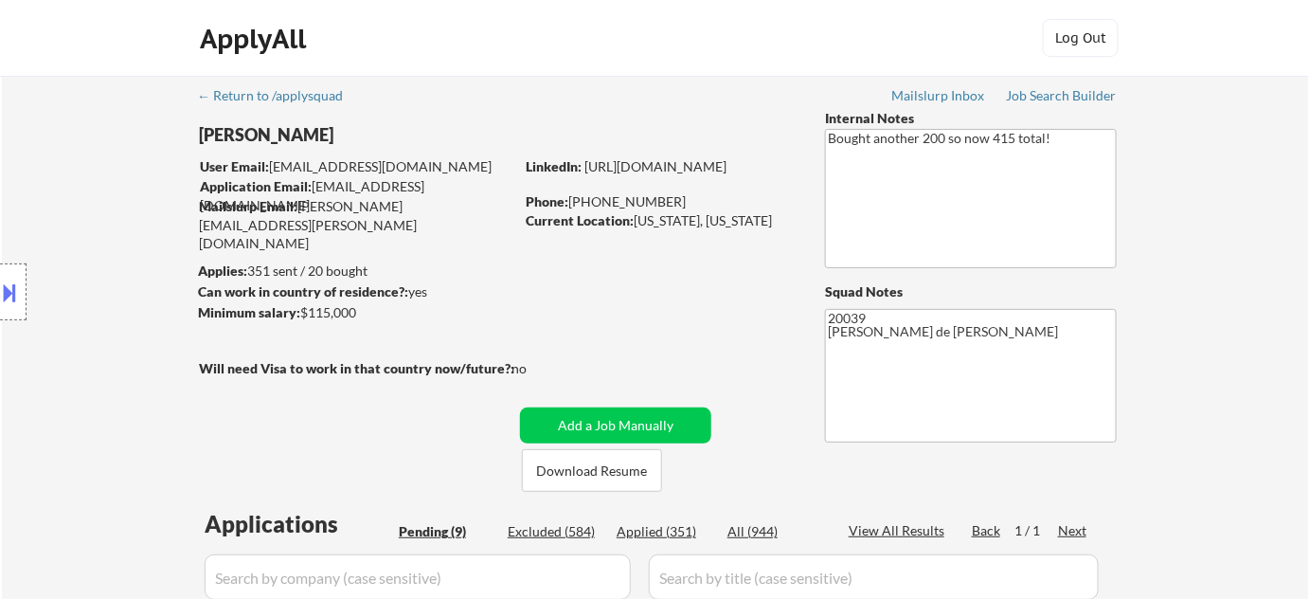
click at [13, 282] on button at bounding box center [10, 292] width 21 height 31
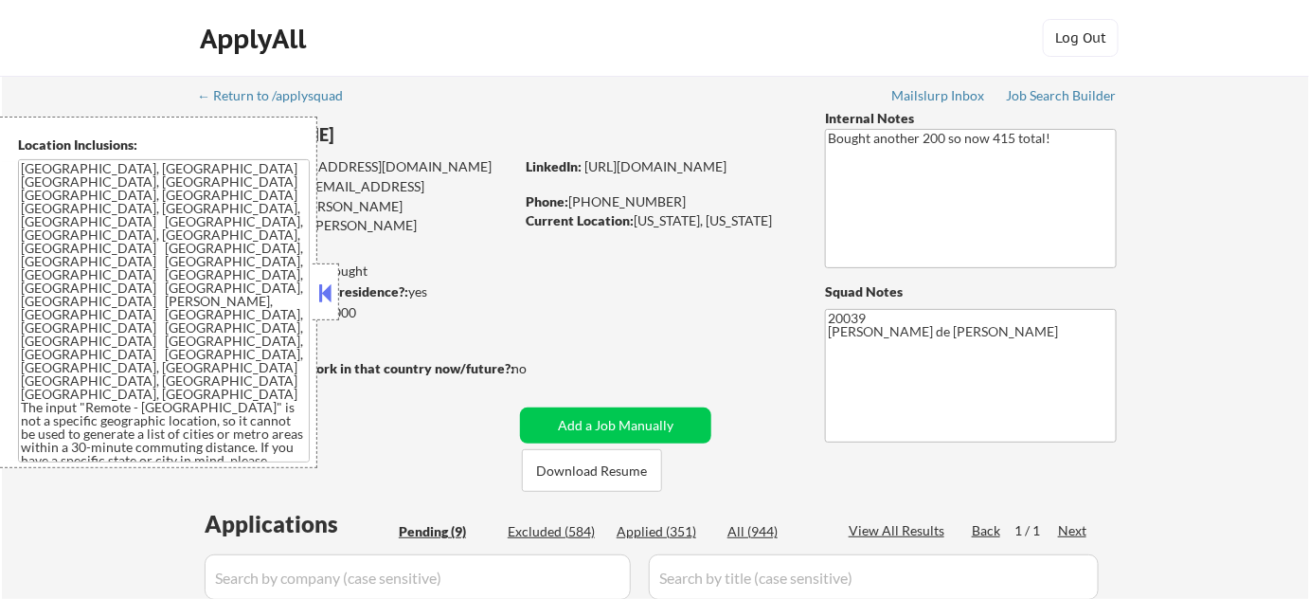
click at [331, 295] on button at bounding box center [325, 292] width 21 height 28
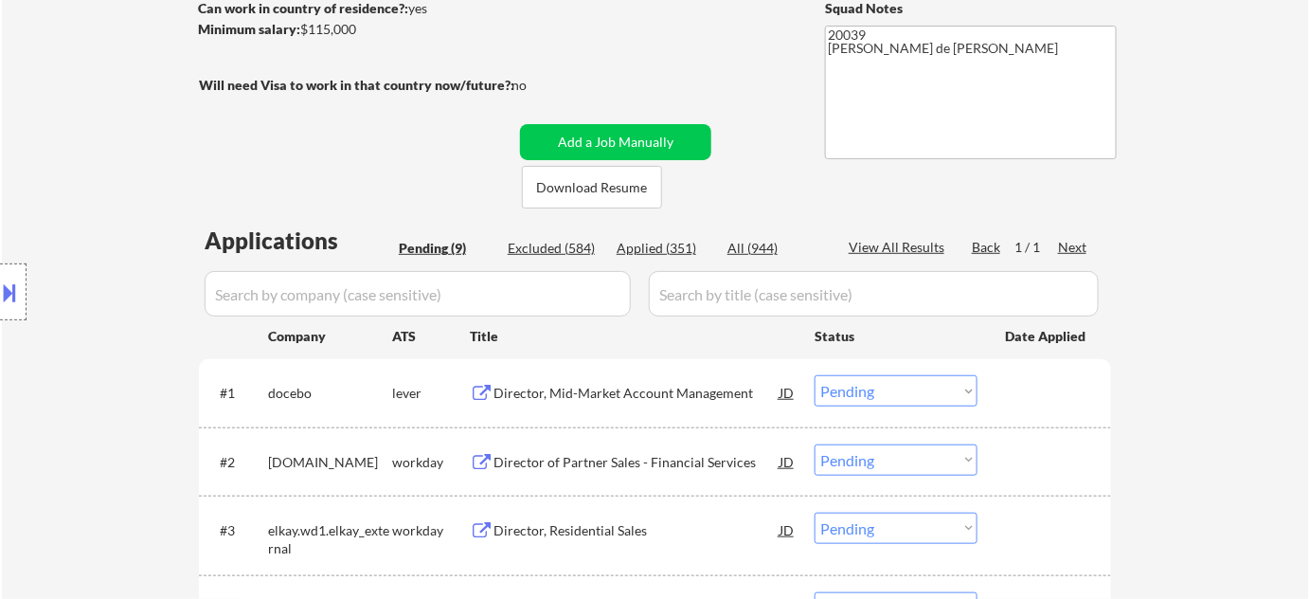
scroll to position [344, 0]
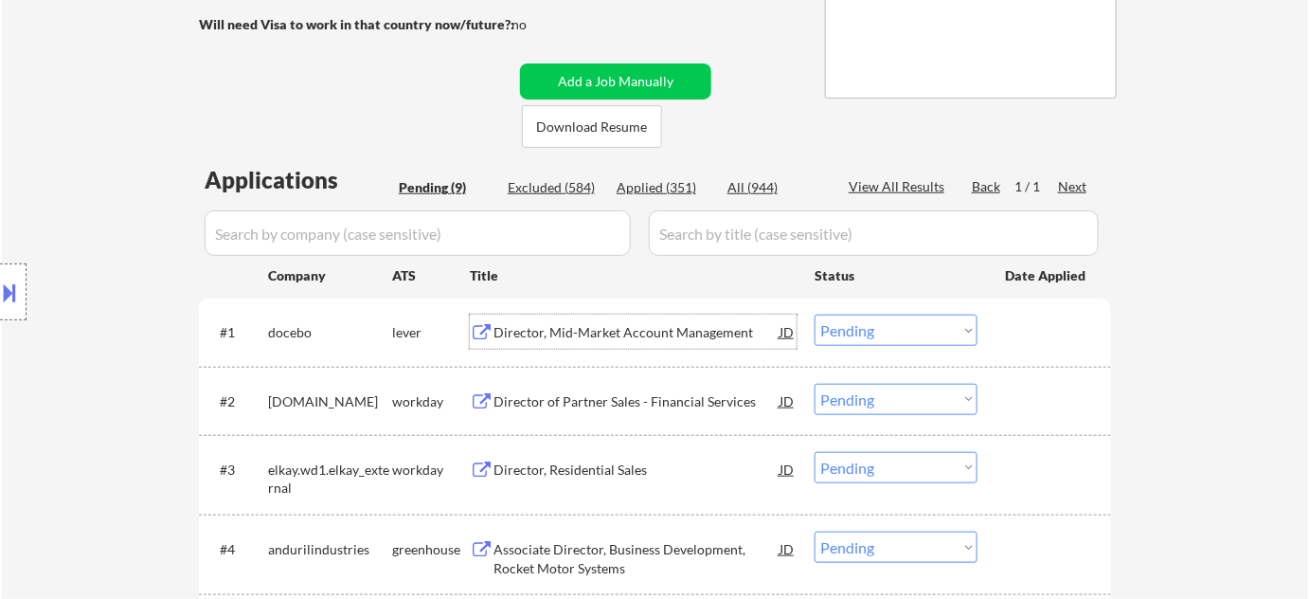
click at [680, 323] on div "Director, Mid-Market Account Management" at bounding box center [637, 332] width 286 height 19
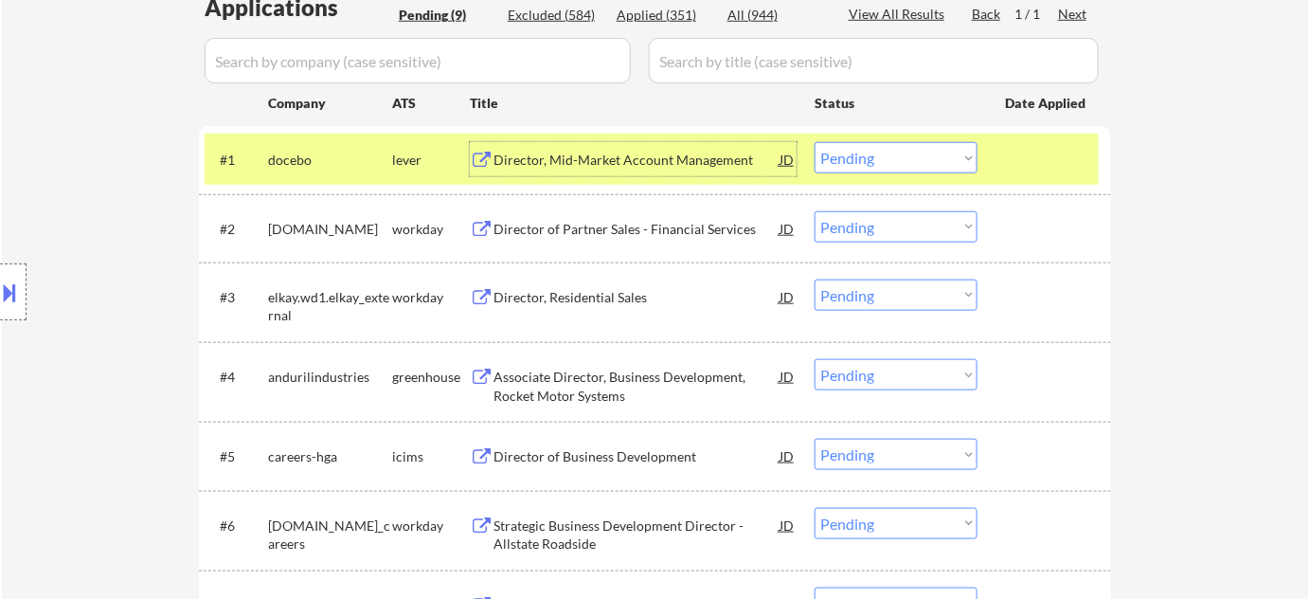
scroll to position [861, 0]
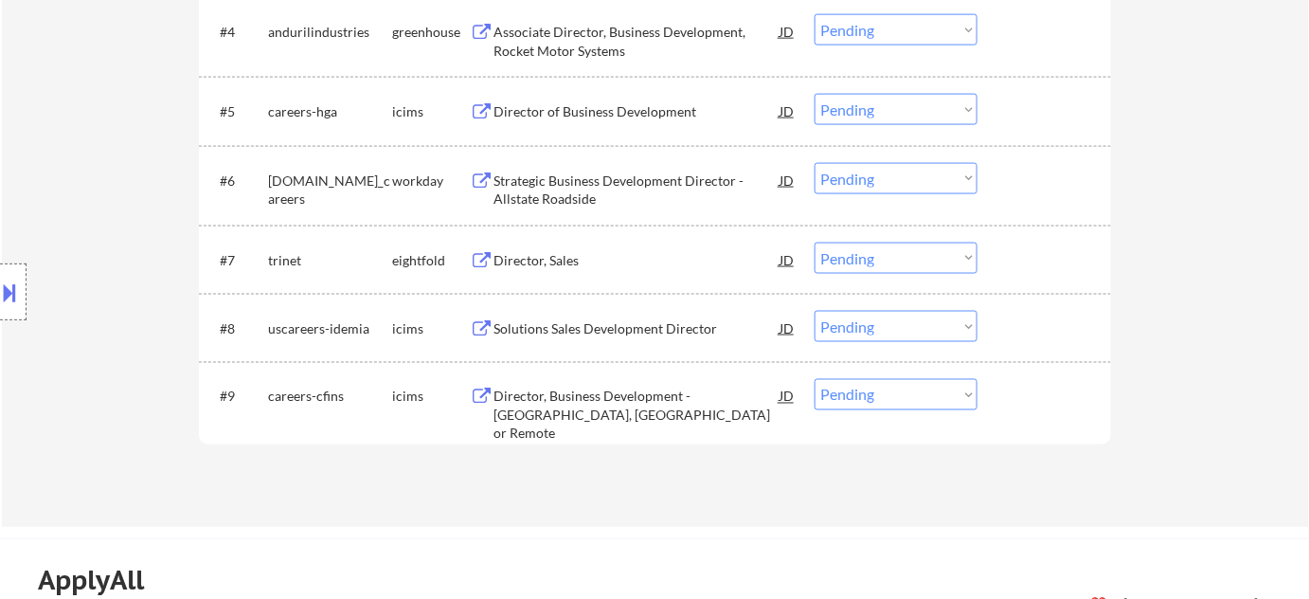
click at [554, 264] on div "Director, Sales" at bounding box center [637, 260] width 286 height 19
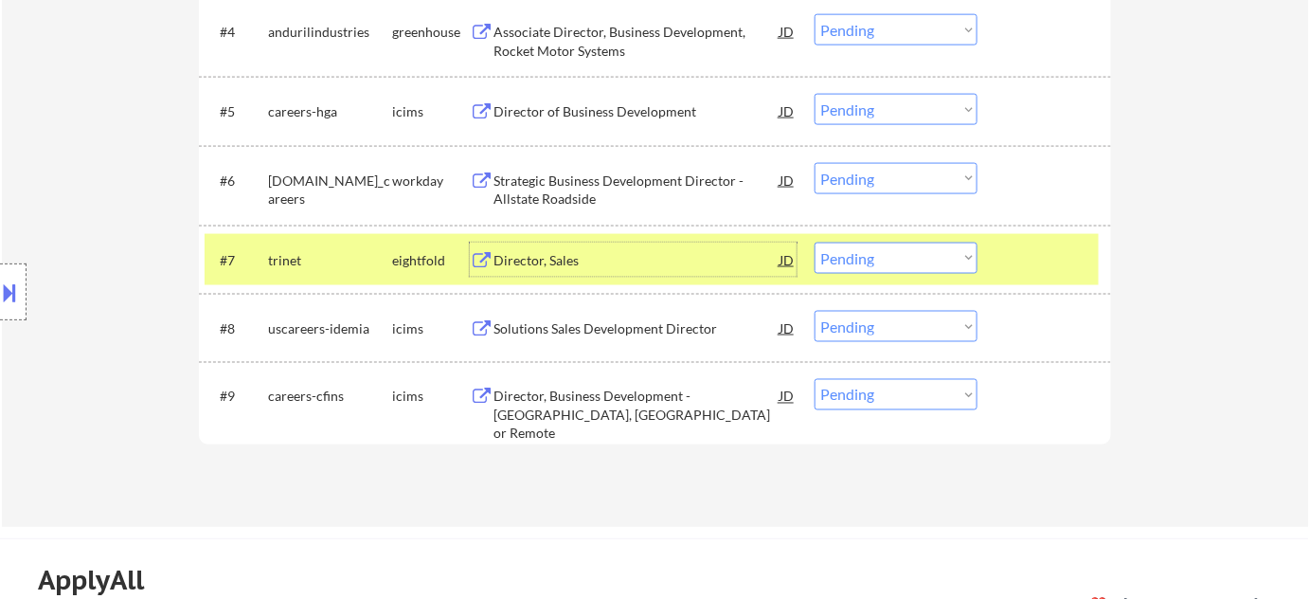
scroll to position [516, 0]
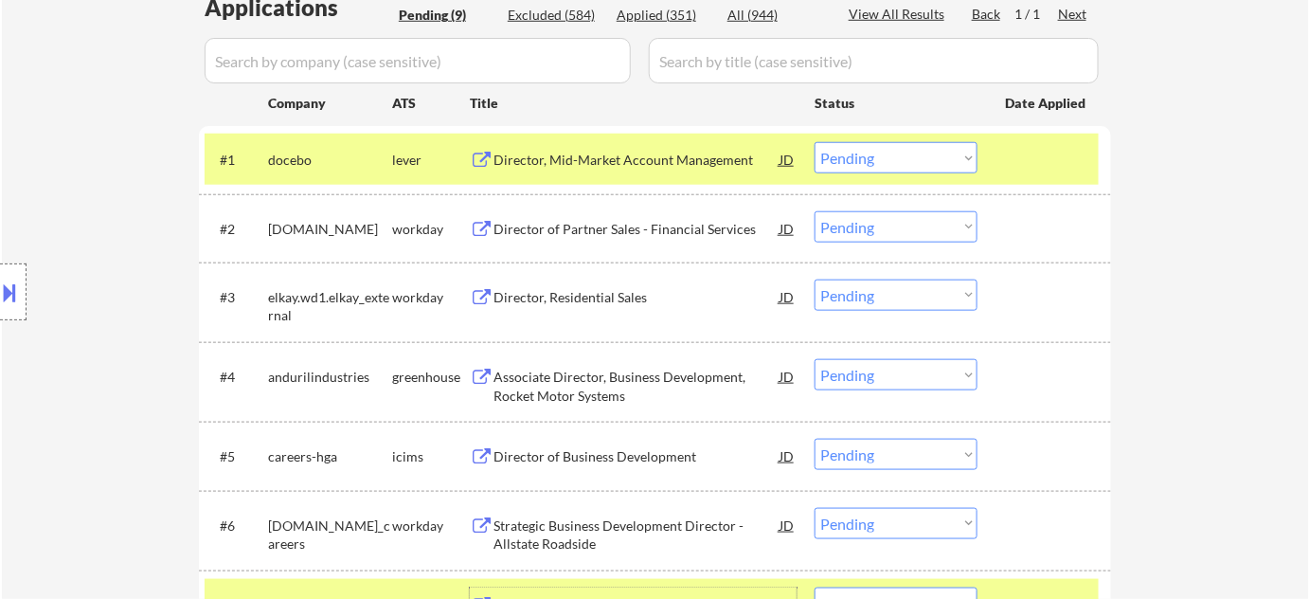
click at [855, 160] on select "Choose an option... Pending Applied Excluded (Questions) Excluded (Expired) Exc…" at bounding box center [896, 157] width 163 height 31
click at [815, 142] on select "Choose an option... Pending Applied Excluded (Questions) Excluded (Expired) Exc…" at bounding box center [896, 157] width 163 height 31
select select ""pending""
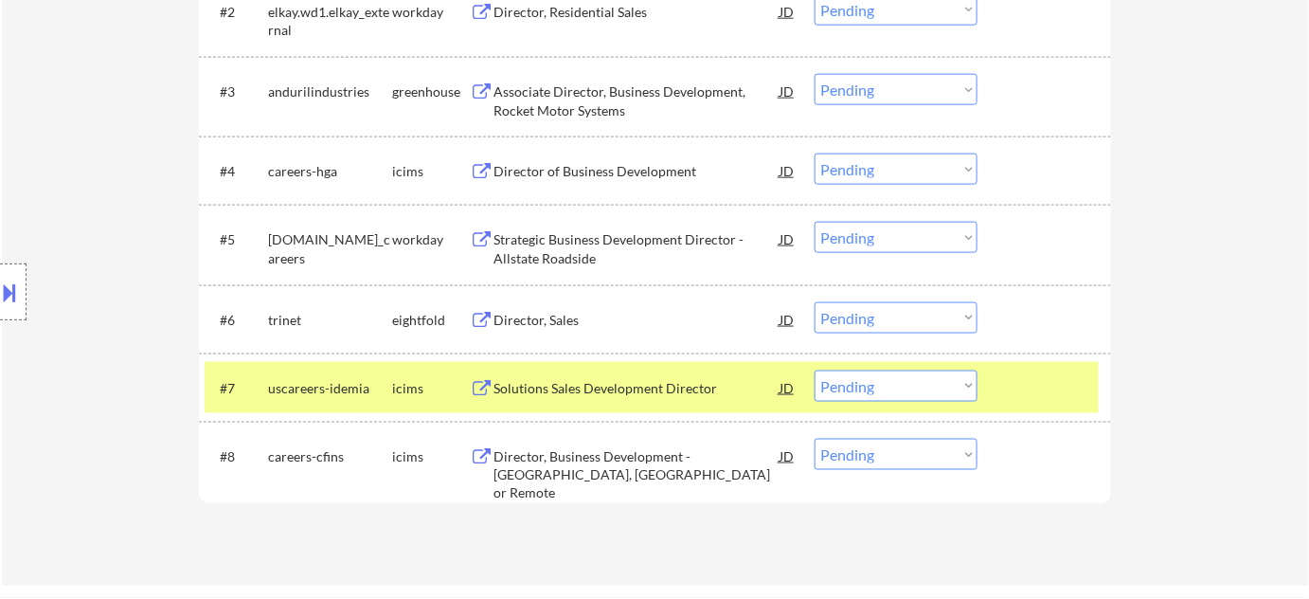
scroll to position [775, 0]
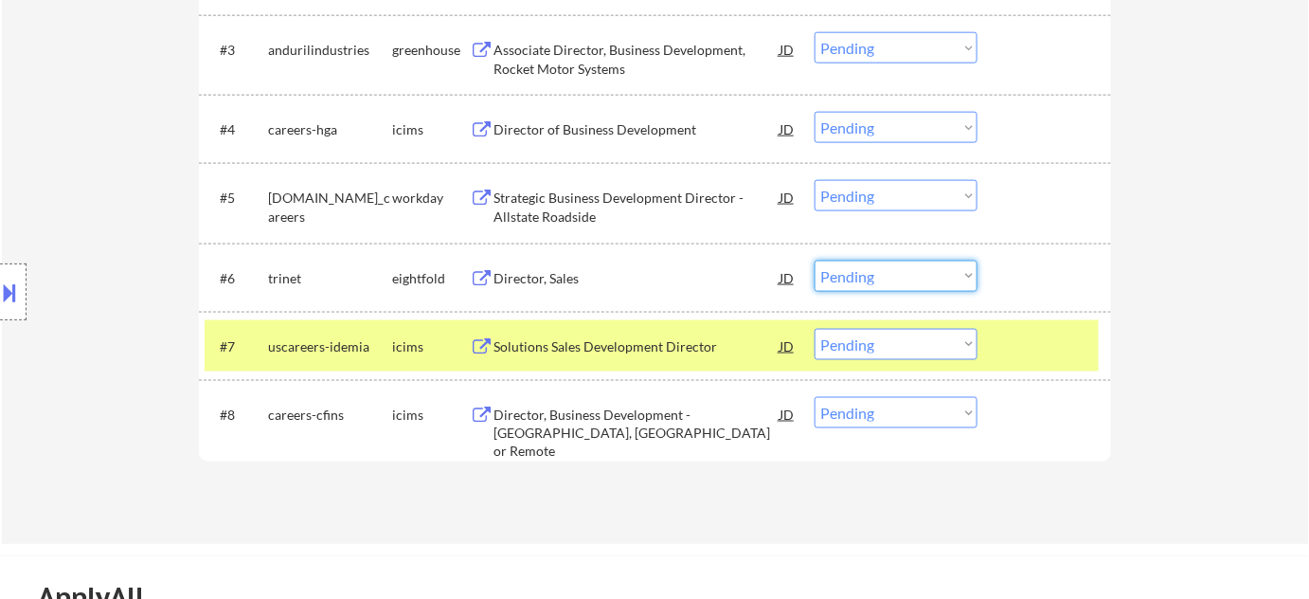
click at [897, 273] on select "Choose an option... Pending Applied Excluded (Questions) Excluded (Expired) Exc…" at bounding box center [896, 275] width 163 height 31
click at [815, 260] on select "Choose an option... Pending Applied Excluded (Questions) Excluded (Expired) Exc…" at bounding box center [896, 275] width 163 height 31
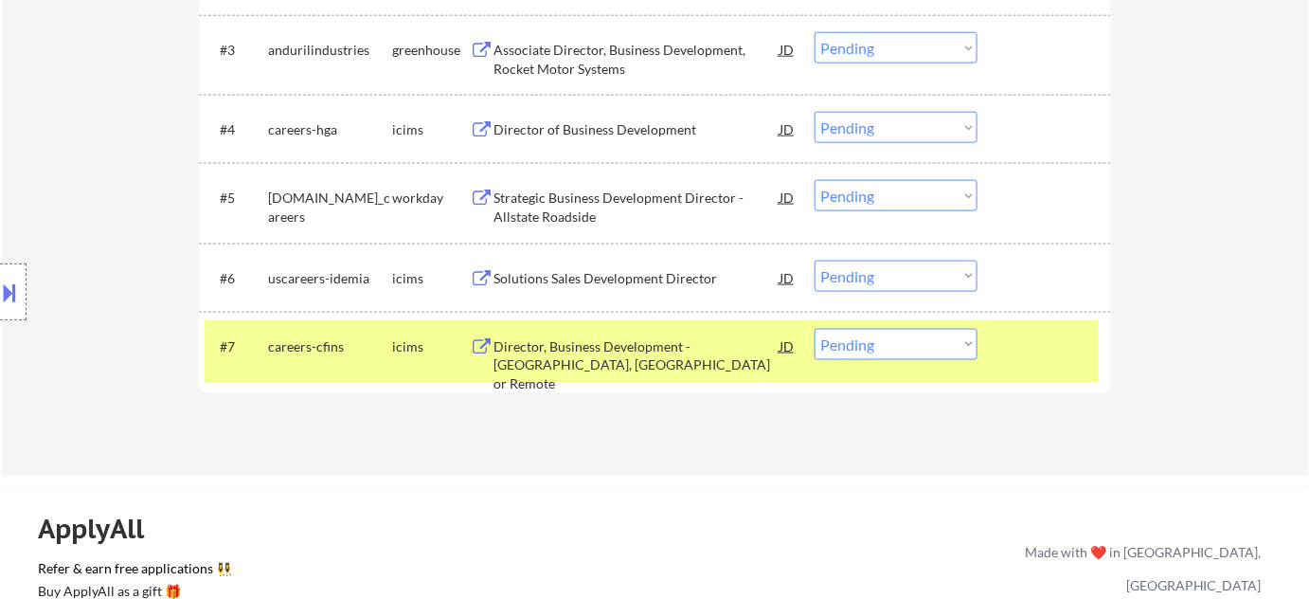
click at [581, 284] on div "Solutions Sales Development Director" at bounding box center [637, 278] width 286 height 19
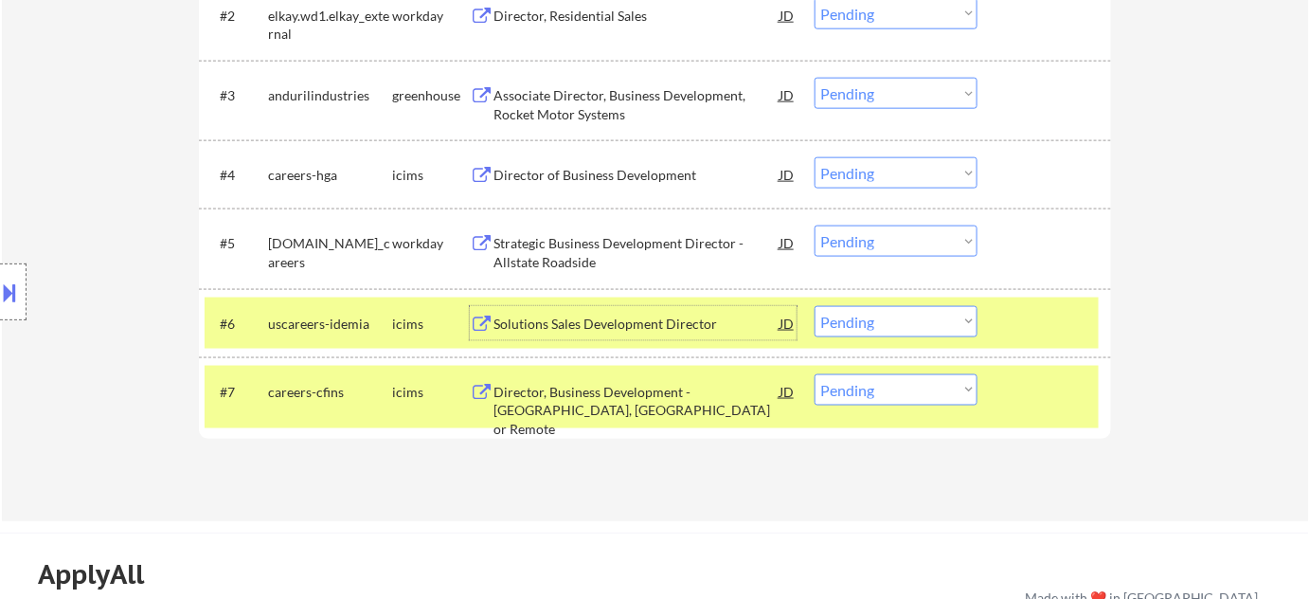
scroll to position [689, 0]
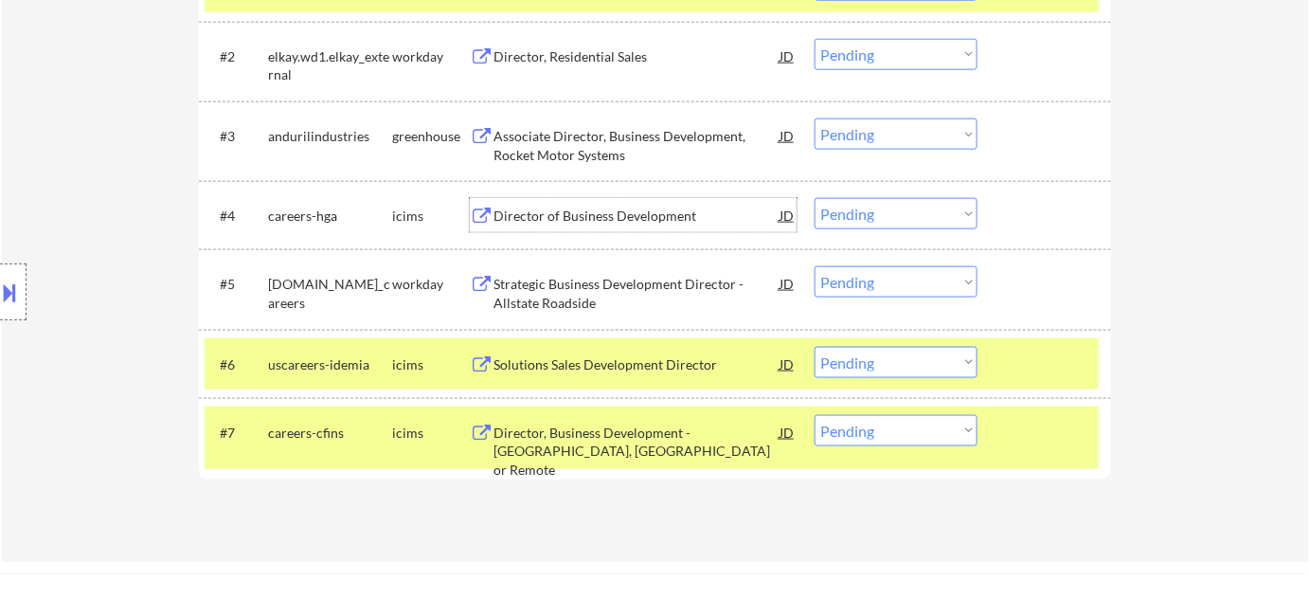
click at [565, 209] on div "Director of Business Development" at bounding box center [637, 215] width 286 height 19
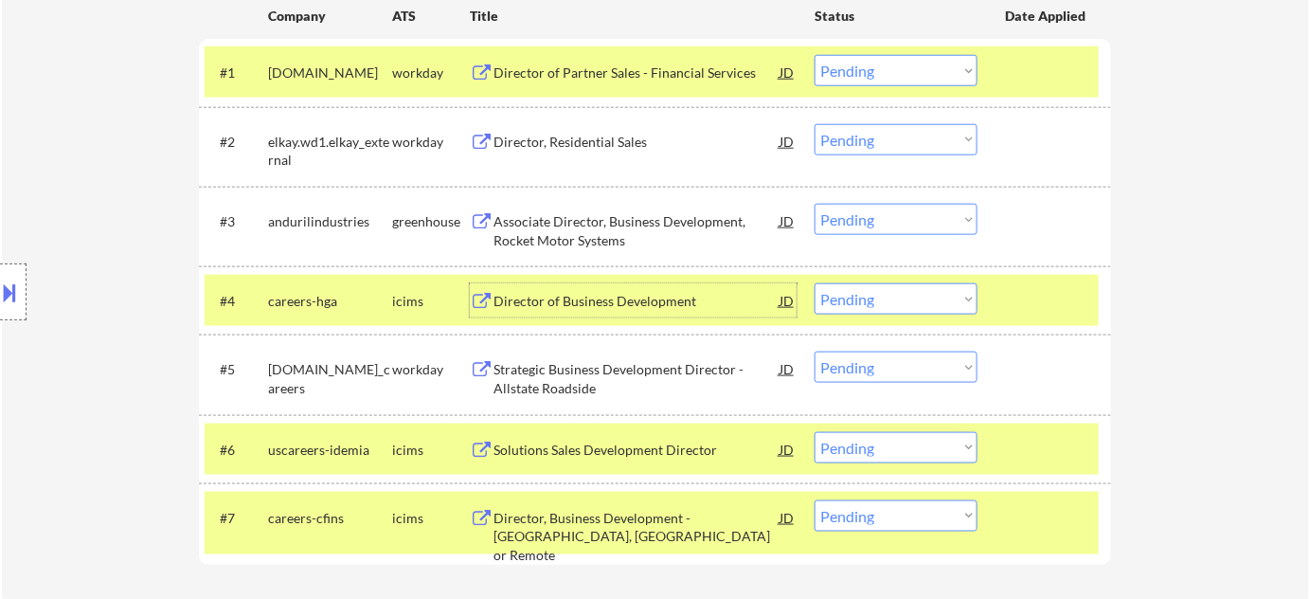
scroll to position [602, 0]
click at [578, 144] on div "Director, Residential Sales" at bounding box center [637, 143] width 286 height 19
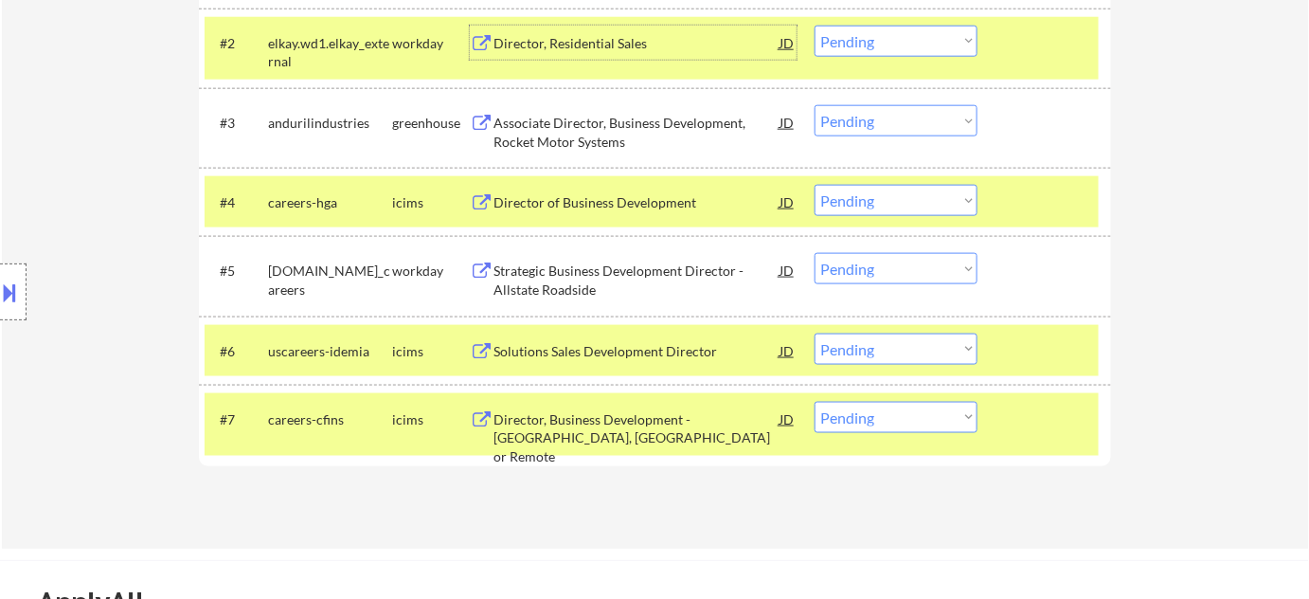
scroll to position [775, 0]
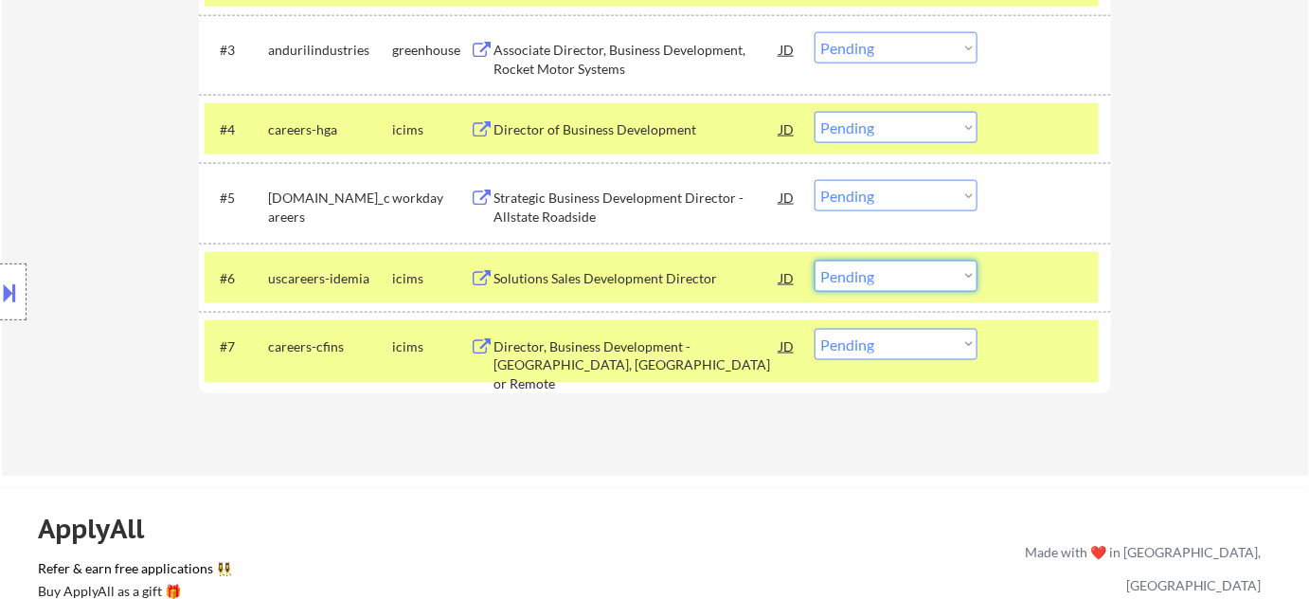
click at [897, 260] on select "Choose an option... Pending Applied Excluded (Questions) Excluded (Expired) Exc…" at bounding box center [896, 275] width 163 height 31
click at [815, 260] on select "Choose an option... Pending Applied Excluded (Questions) Excluded (Expired) Exc…" at bounding box center [896, 275] width 163 height 31
select select ""pending""
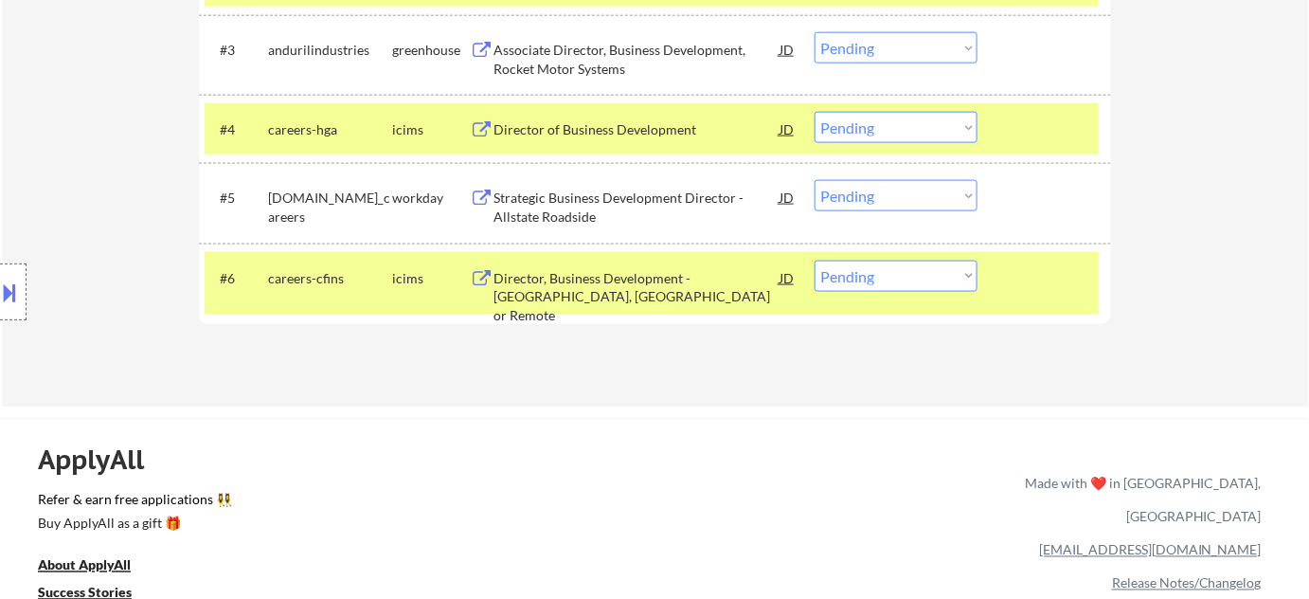
click at [889, 280] on select "Choose an option... Pending Applied Excluded (Questions) Excluded (Expired) Exc…" at bounding box center [896, 275] width 163 height 31
click at [866, 129] on select "Choose an option... Pending Applied Excluded (Questions) Excluded (Expired) Exc…" at bounding box center [896, 127] width 163 height 31
click at [815, 112] on select "Choose an option... Pending Applied Excluded (Questions) Excluded (Expired) Exc…" at bounding box center [896, 127] width 163 height 31
select select ""pending""
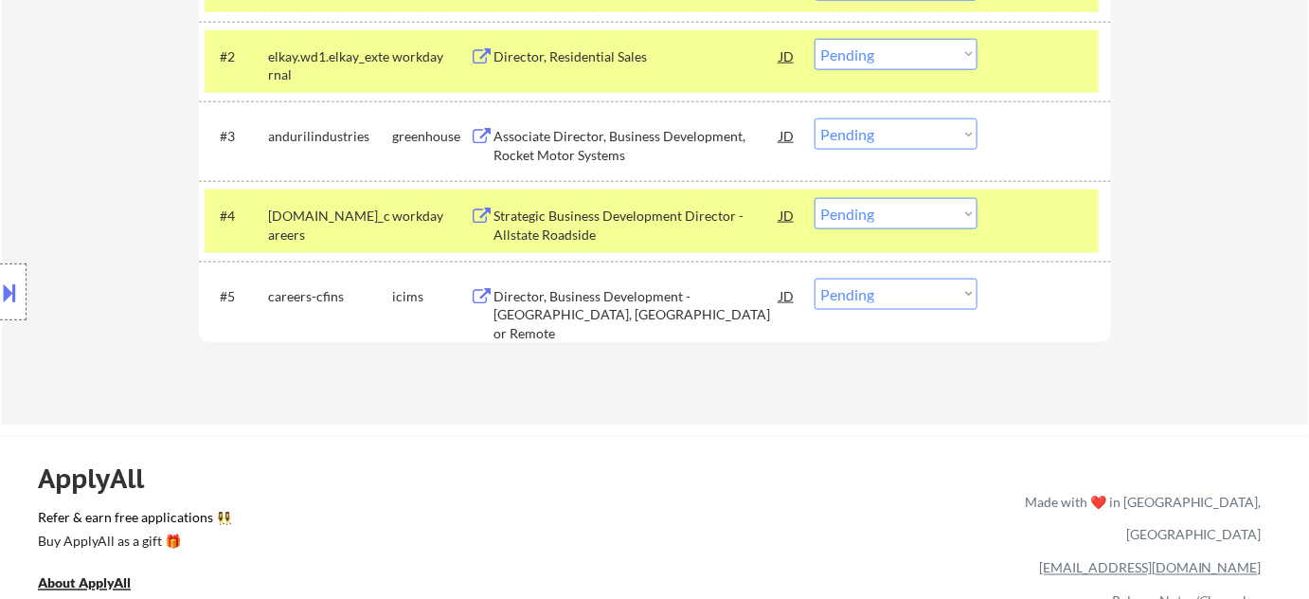
scroll to position [602, 0]
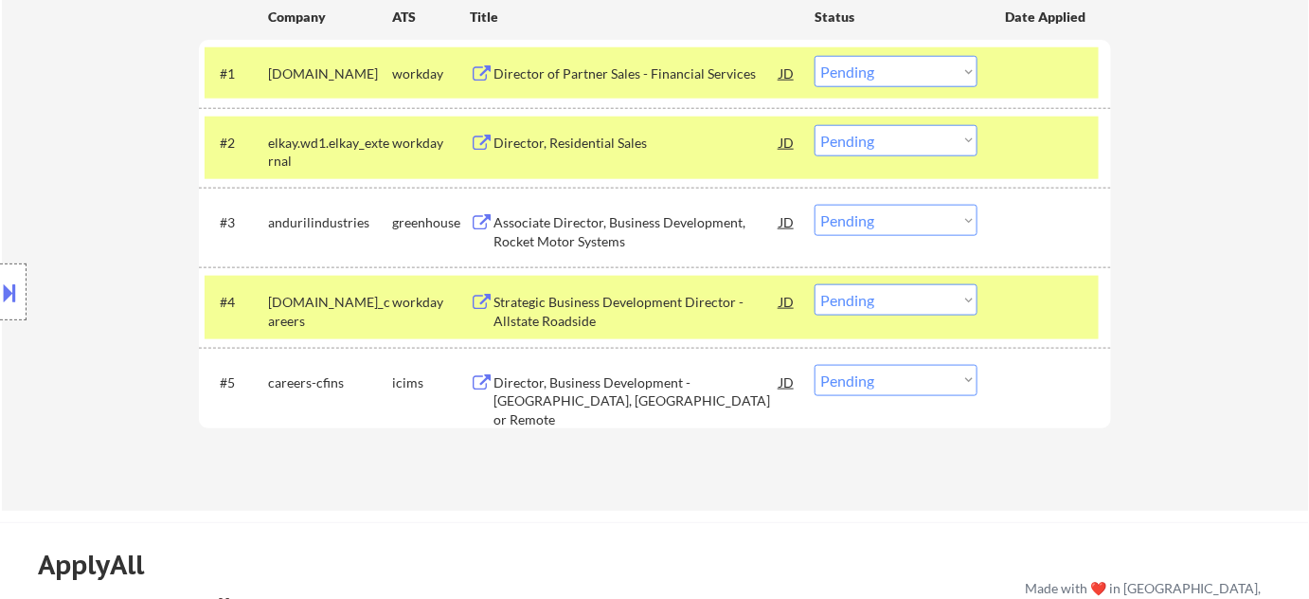
click at [597, 135] on div "Director, Residential Sales" at bounding box center [637, 143] width 286 height 19
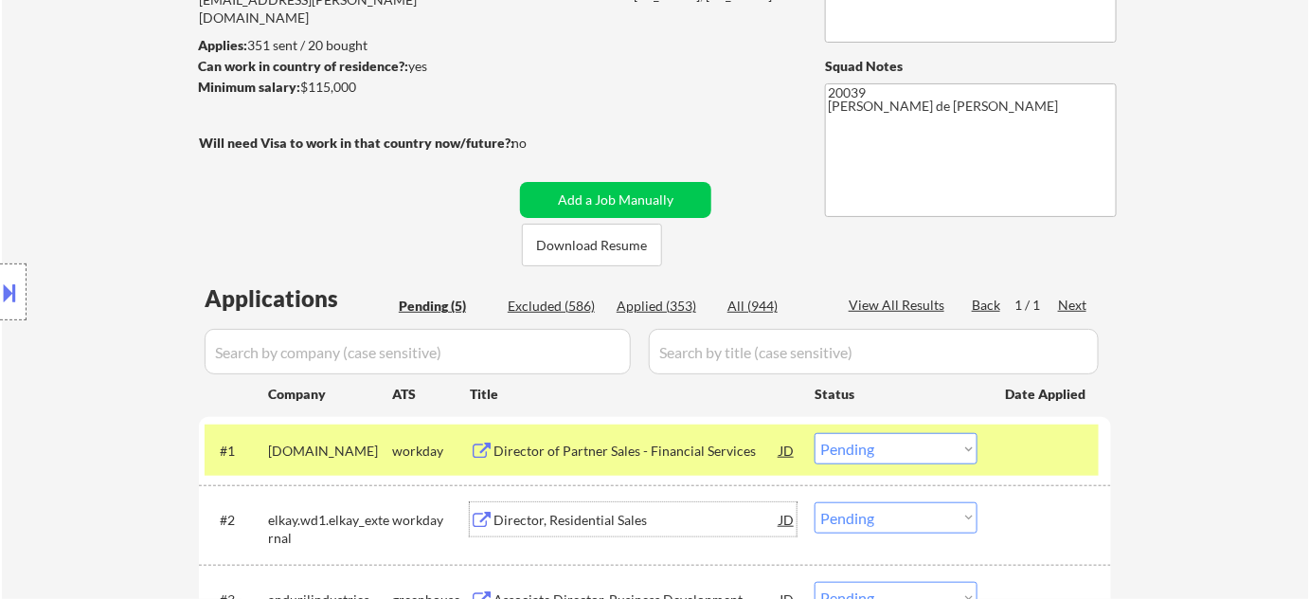
scroll to position [85, 0]
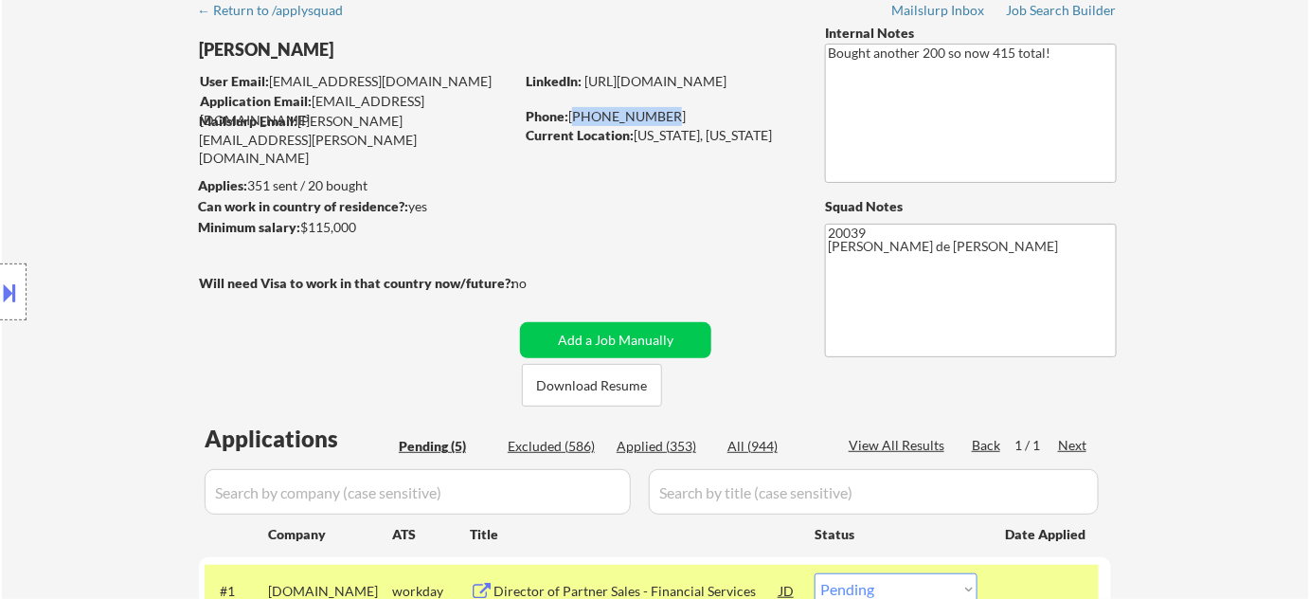
drag, startPoint x: 572, startPoint y: 115, endPoint x: 654, endPoint y: 115, distance: 81.5
click at [654, 115] on div "Phone: 336-803-1541" at bounding box center [660, 116] width 268 height 19
copy div "336-803-1541"
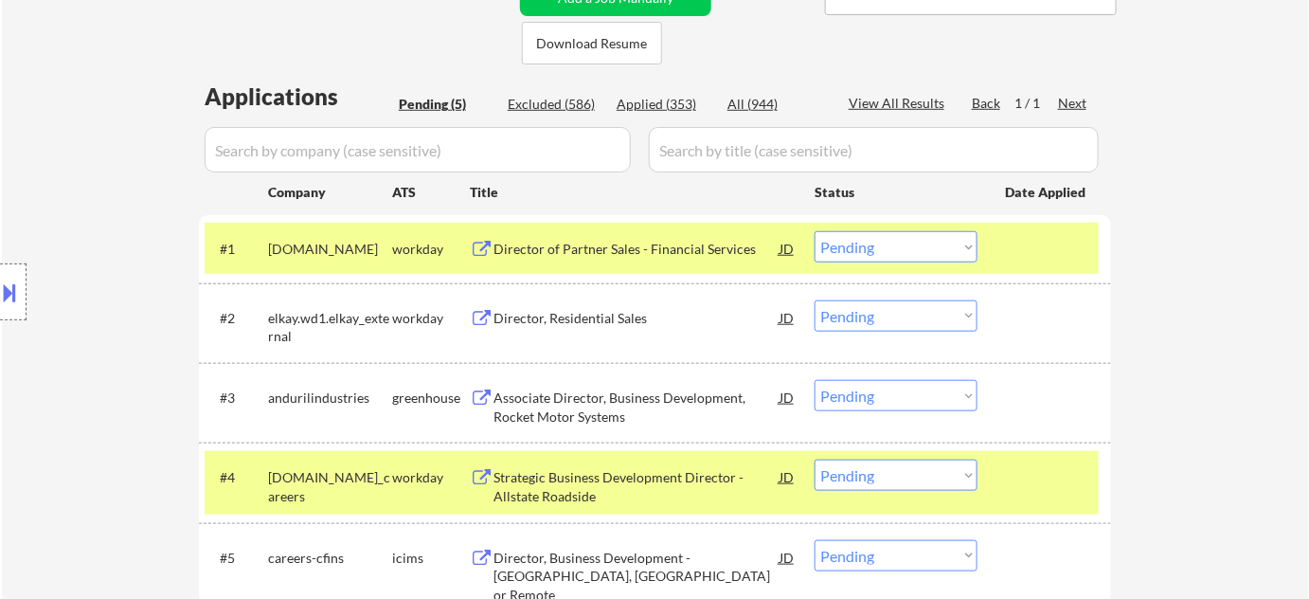
scroll to position [430, 0]
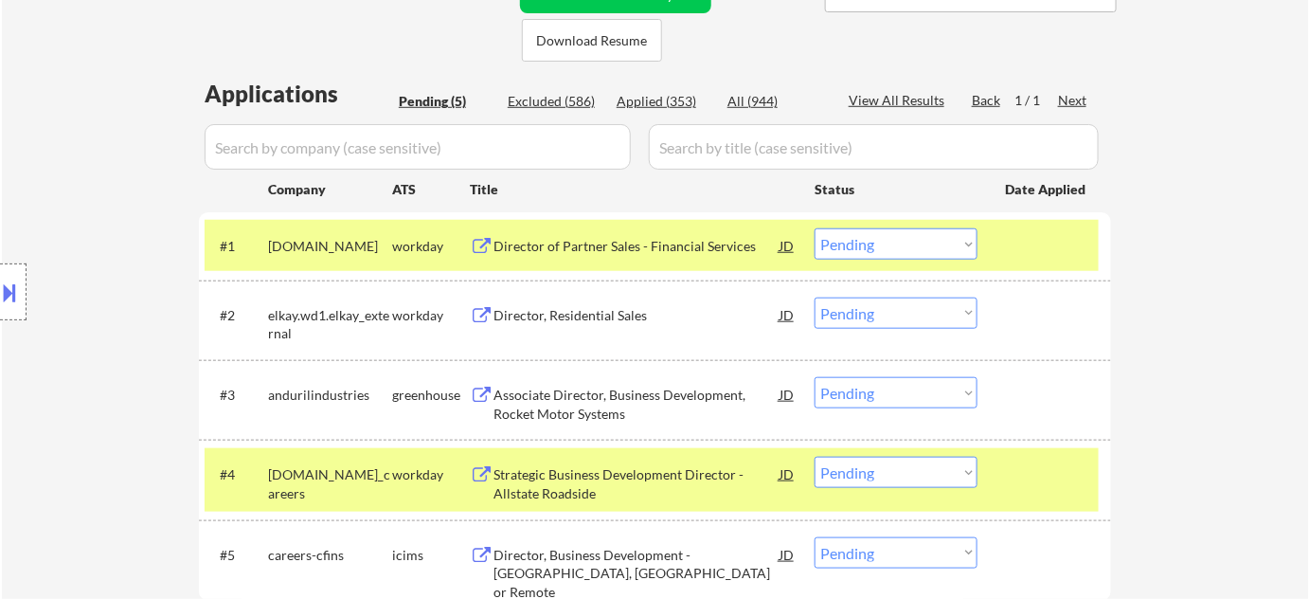
drag, startPoint x: 886, startPoint y: 316, endPoint x: 887, endPoint y: 326, distance: 9.5
click at [886, 316] on select "Choose an option... Pending Applied Excluded (Questions) Excluded (Expired) Exc…" at bounding box center [896, 312] width 163 height 31
click at [815, 297] on select "Choose an option... Pending Applied Excluded (Questions) Excluded (Expired) Exc…" at bounding box center [896, 312] width 163 height 31
select select ""pending""
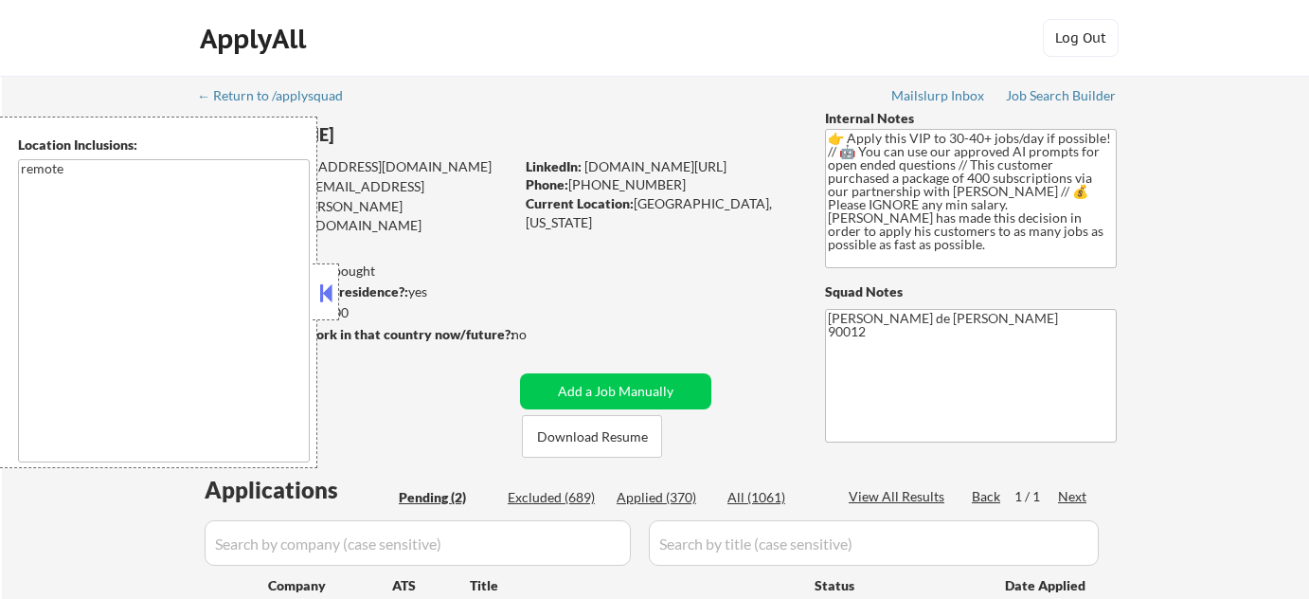
select select ""pending""
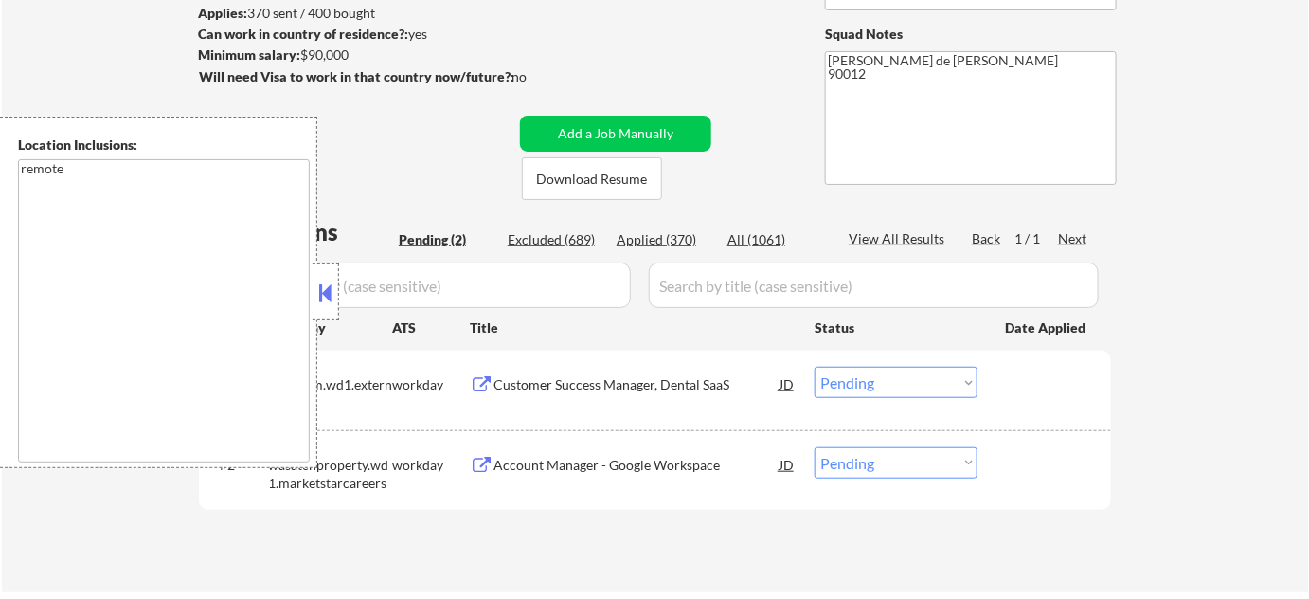
click at [662, 222] on div "Applications Pending (2) Excluded (689) Applied (370) All (1061) View All Resul…" at bounding box center [655, 386] width 912 height 340
click at [655, 239] on div "Applied (370)" at bounding box center [664, 239] width 95 height 19
click at [765, 257] on div "Applications Pending (2) Excluded (689) Applied (370) All (1061) View All Resul…" at bounding box center [655, 386] width 912 height 340
click at [332, 292] on button at bounding box center [325, 292] width 21 height 28
select select ""applied""
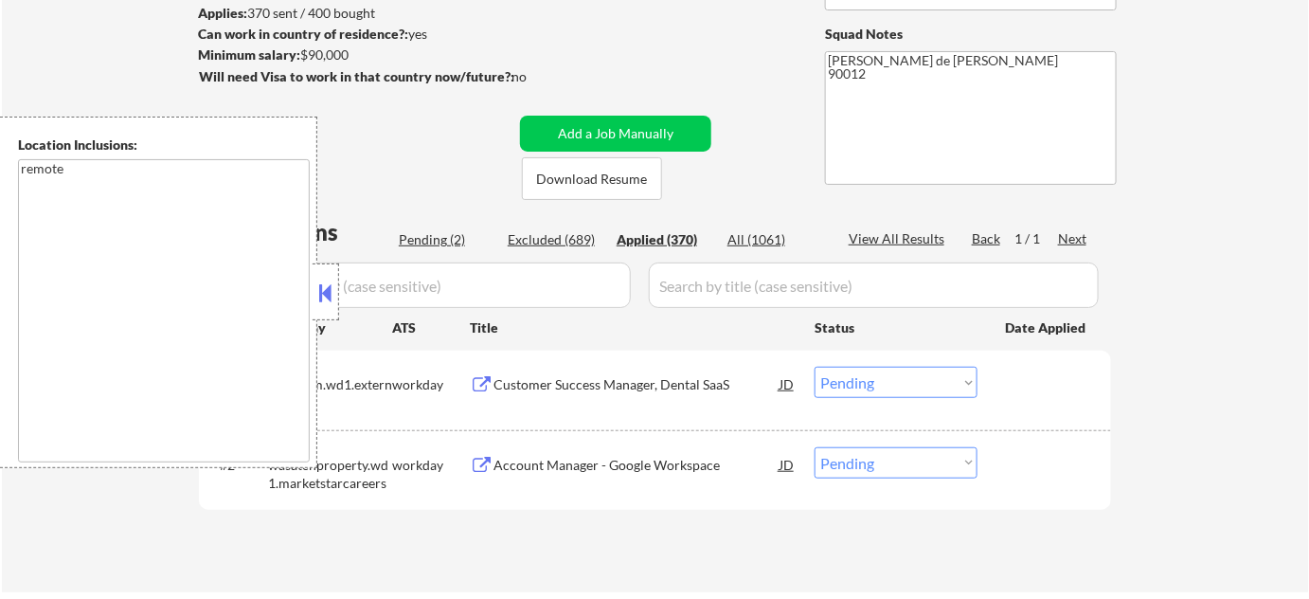
select select ""applied""
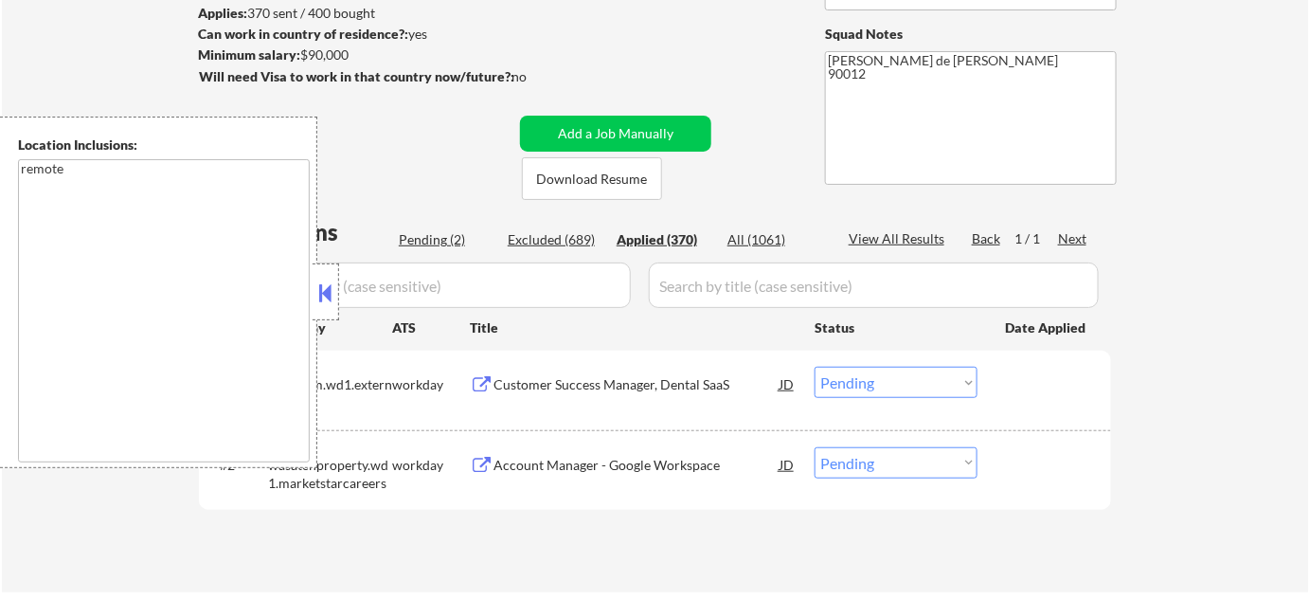
select select ""applied""
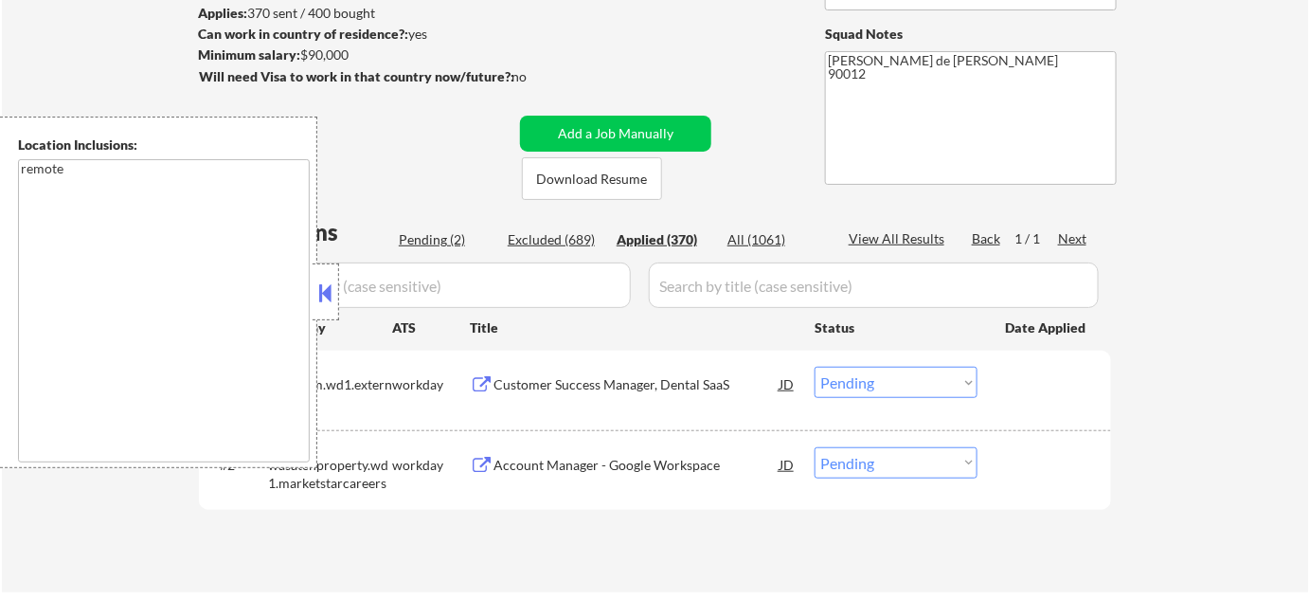
select select ""applied""
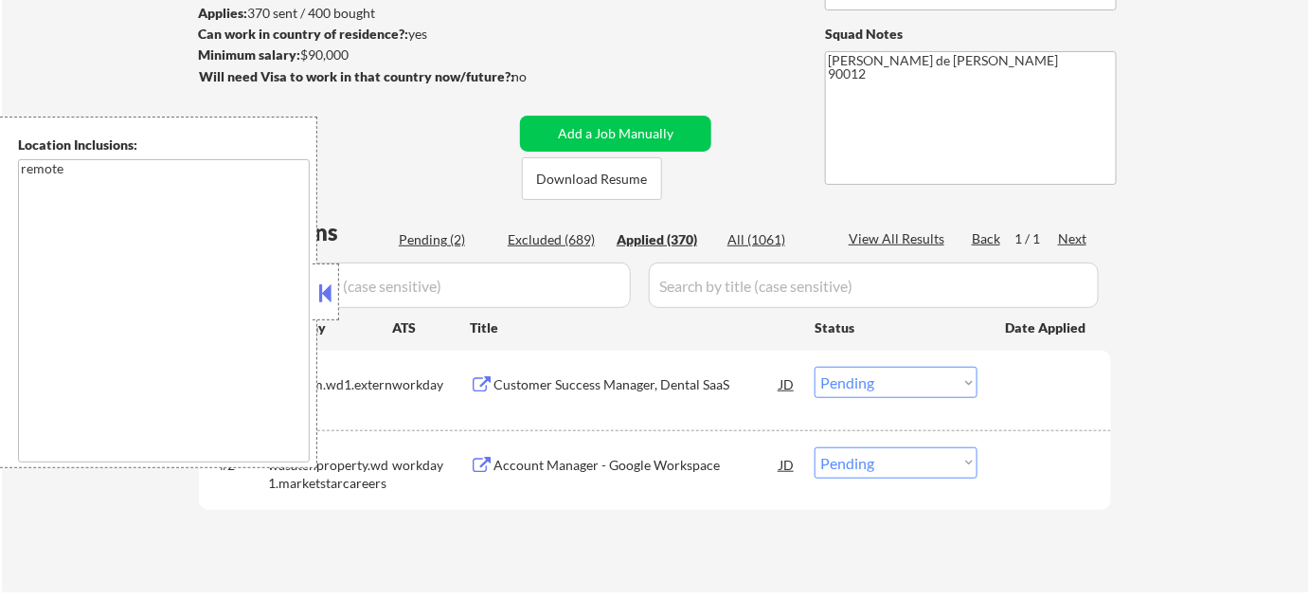
select select ""applied""
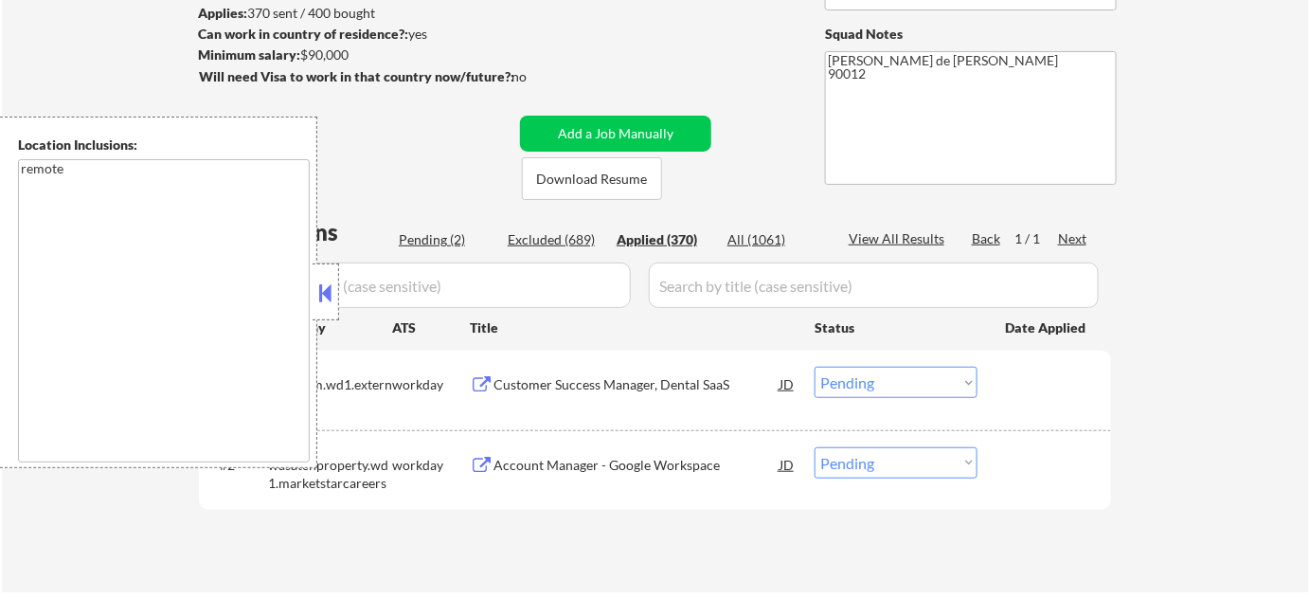
select select ""applied""
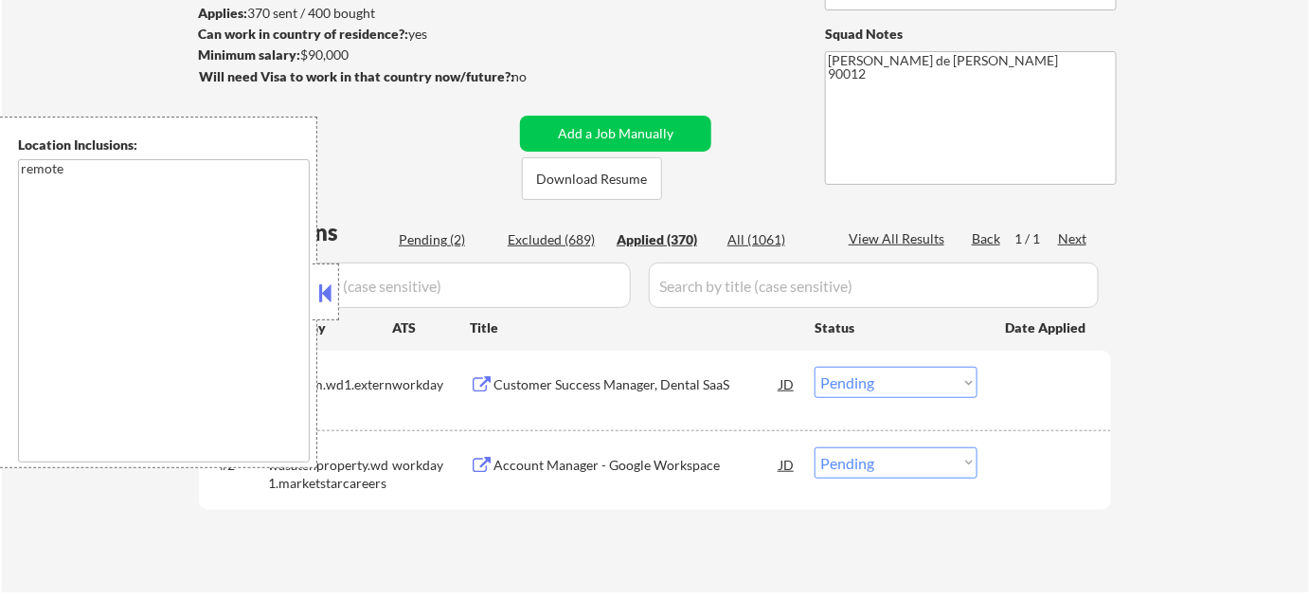
select select ""applied""
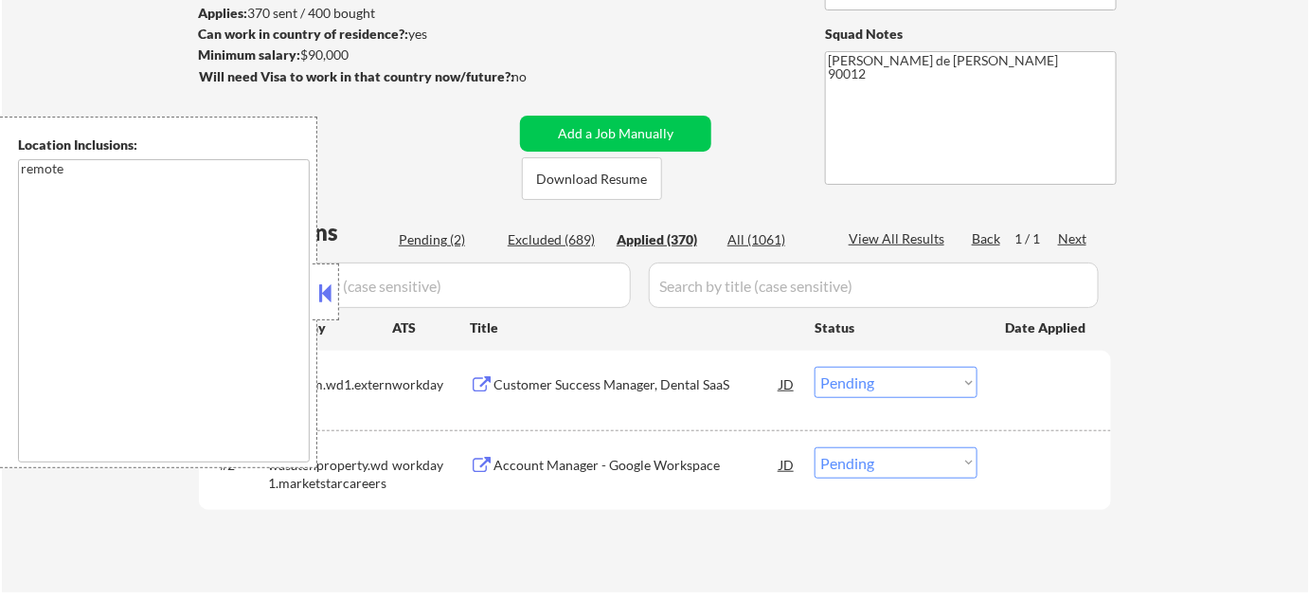
select select ""applied""
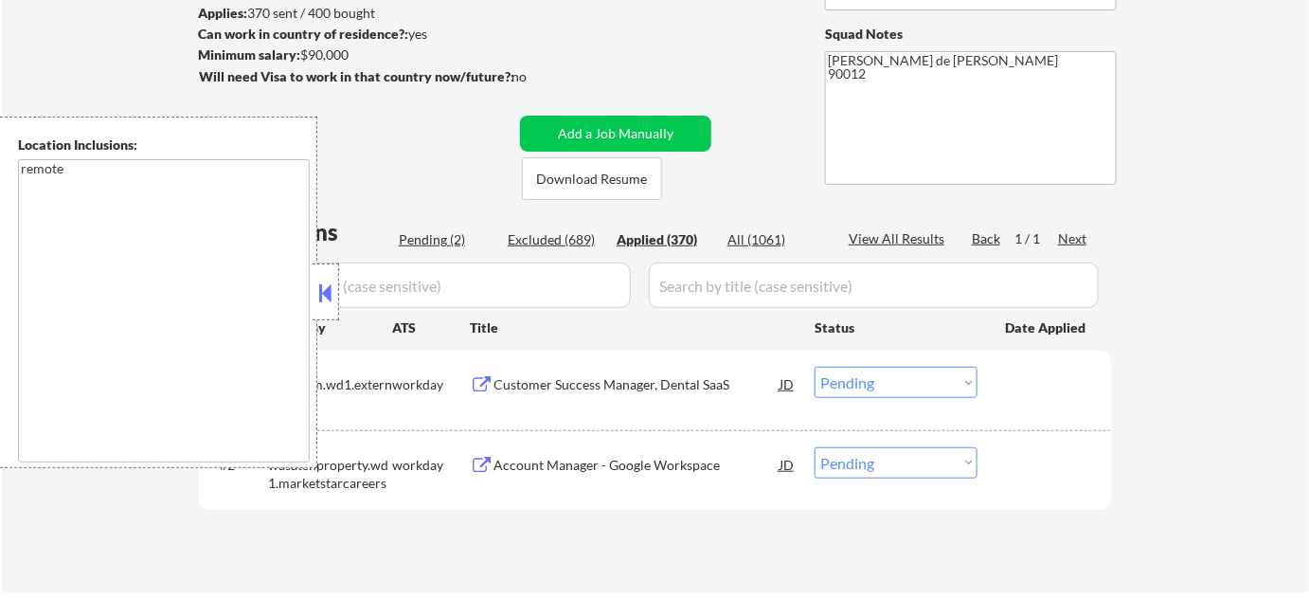
select select ""applied""
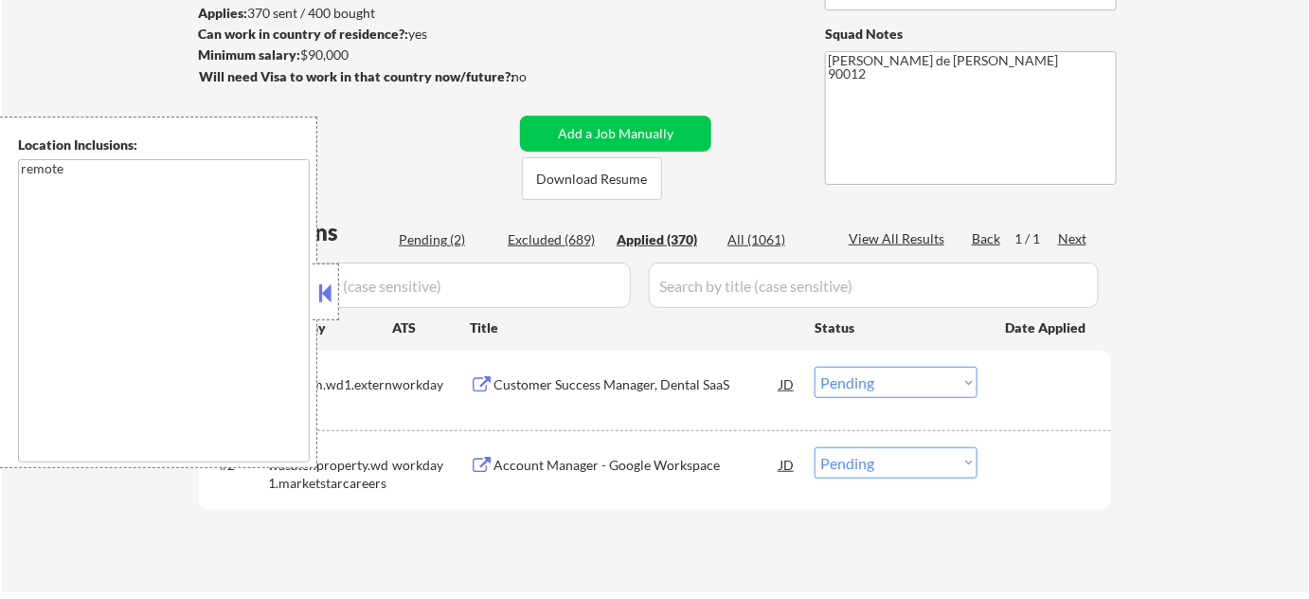
select select ""applied""
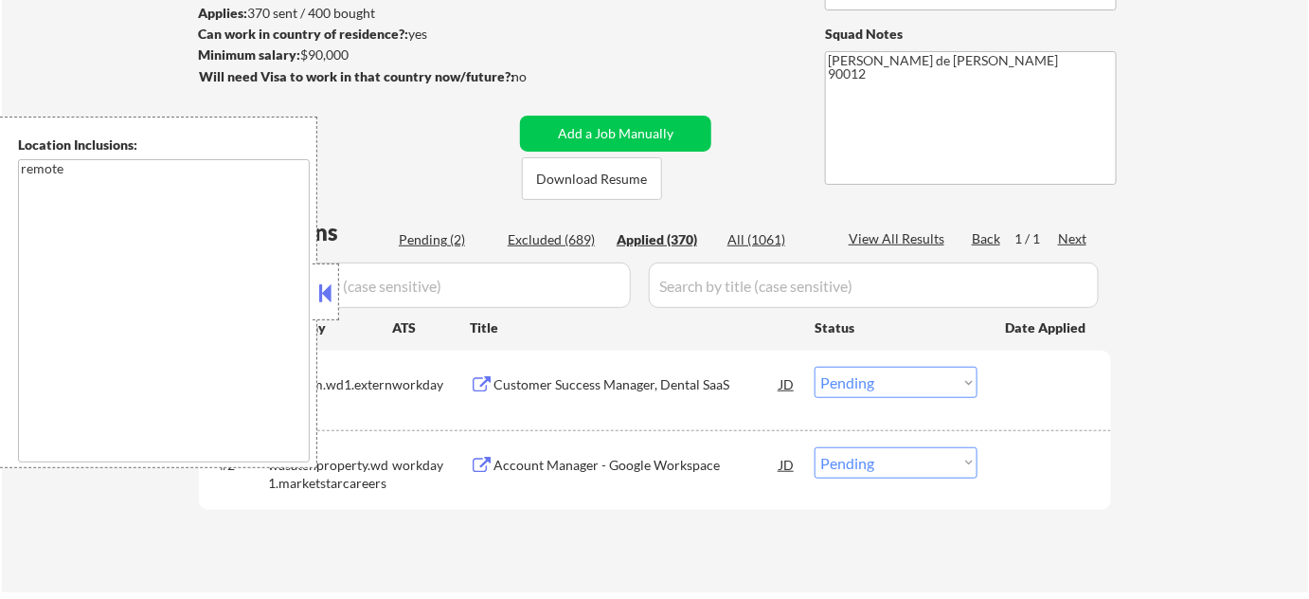
select select ""applied""
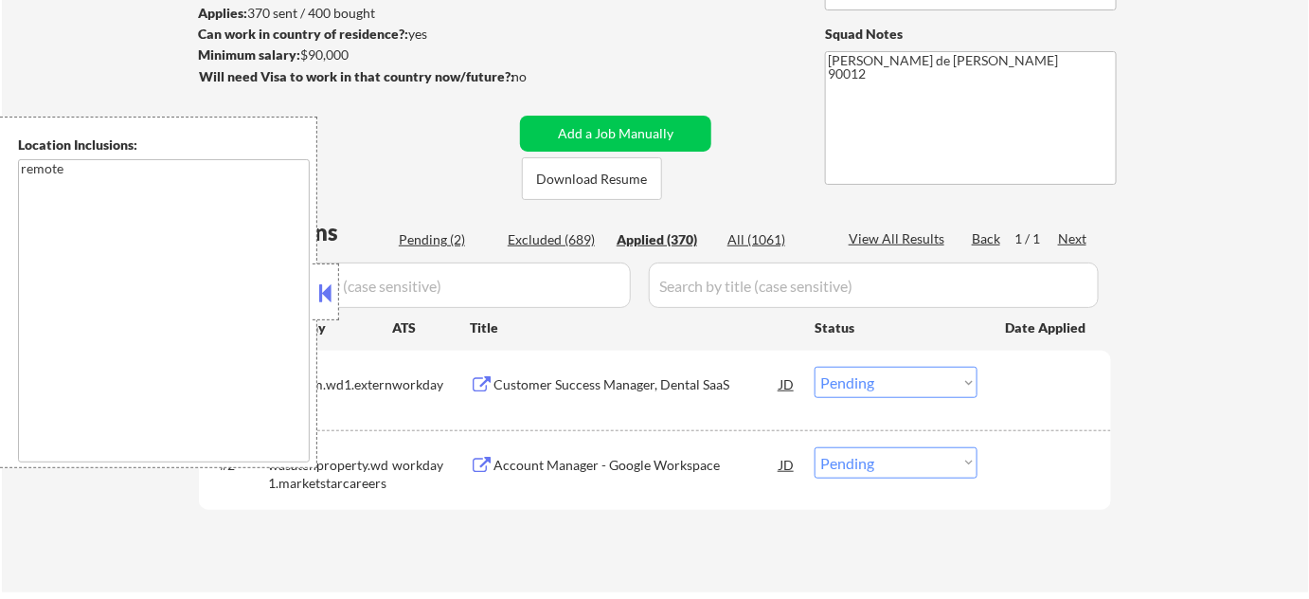
select select ""applied""
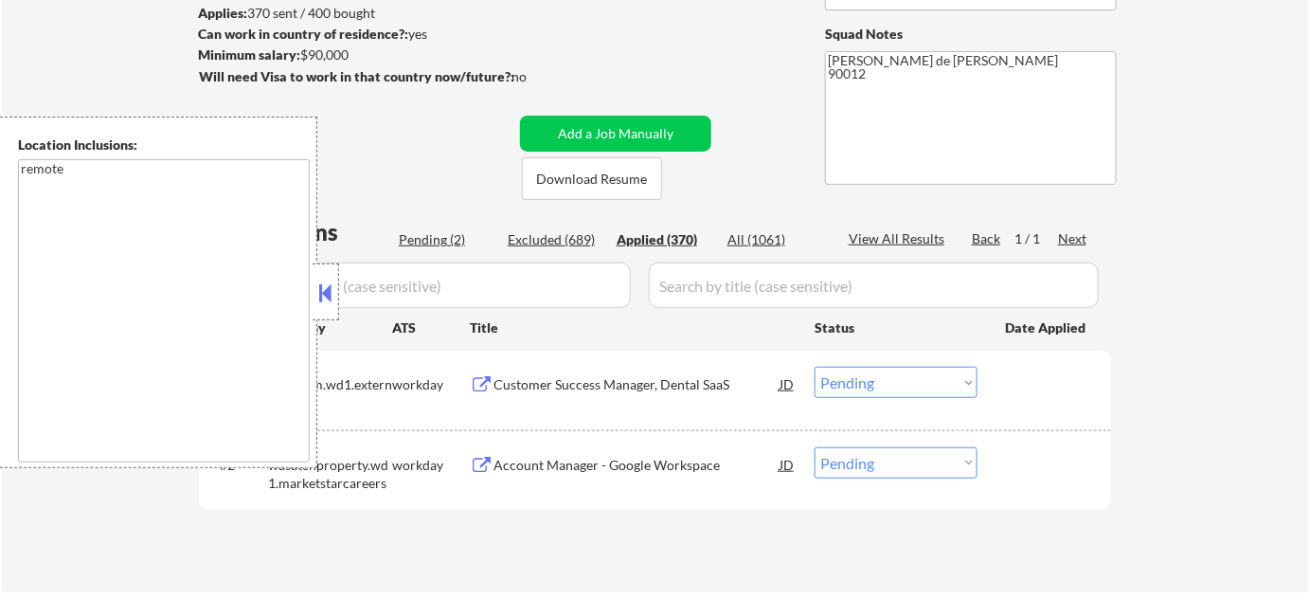
select select ""applied""
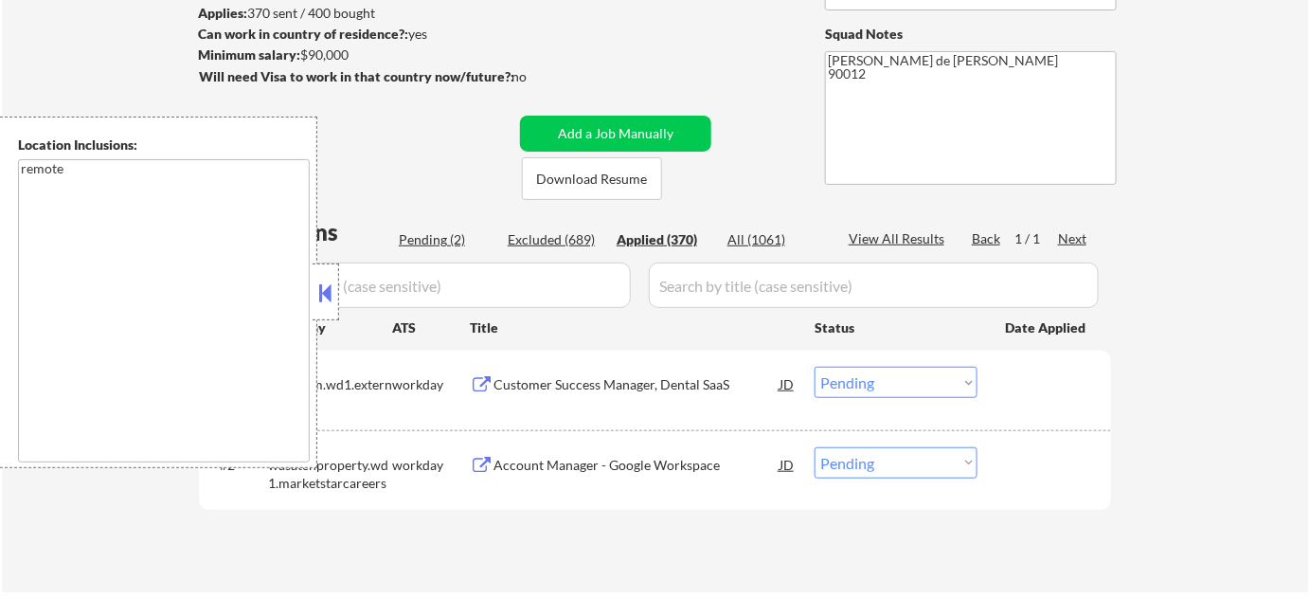
select select ""applied""
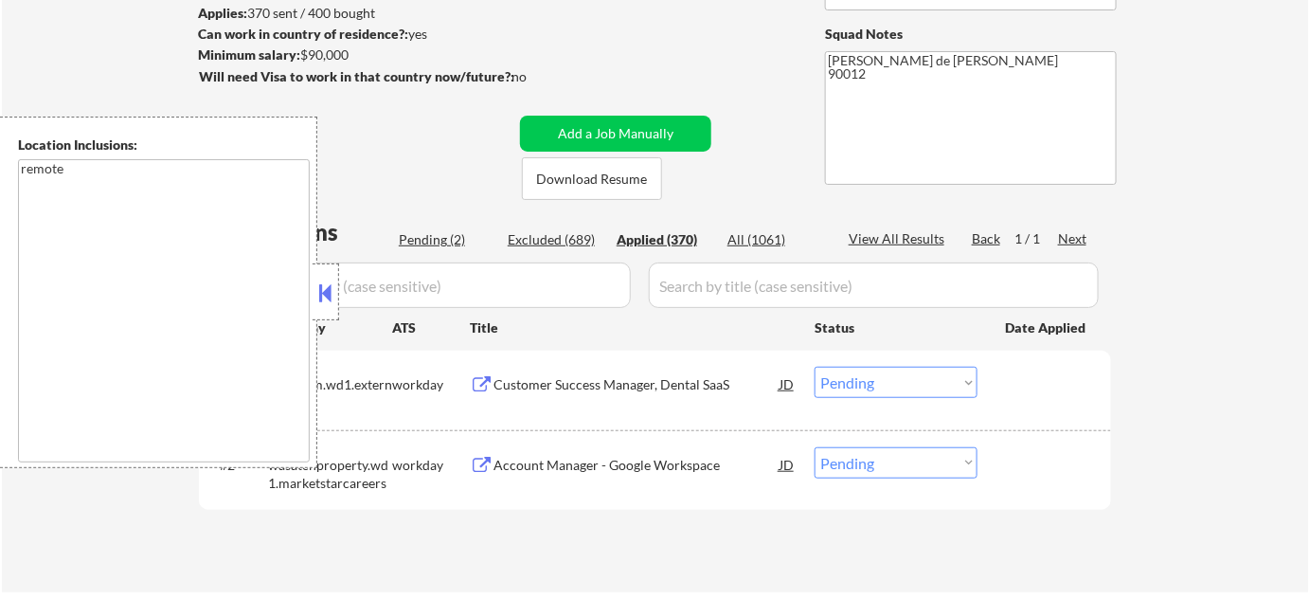
select select ""applied""
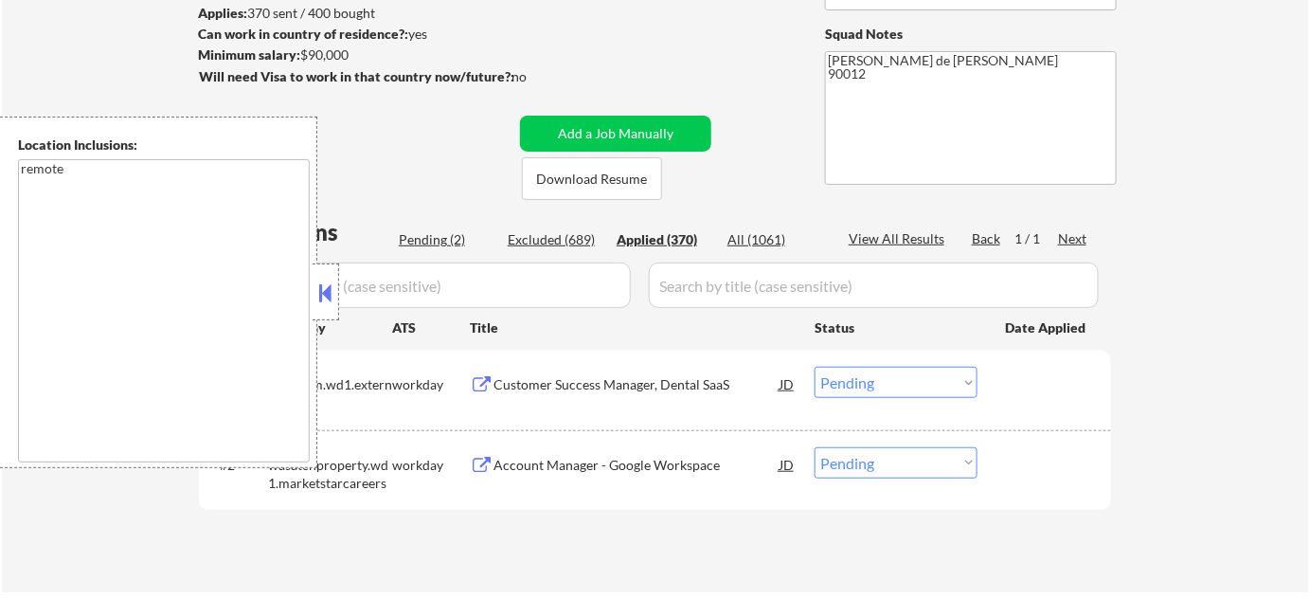
select select ""applied""
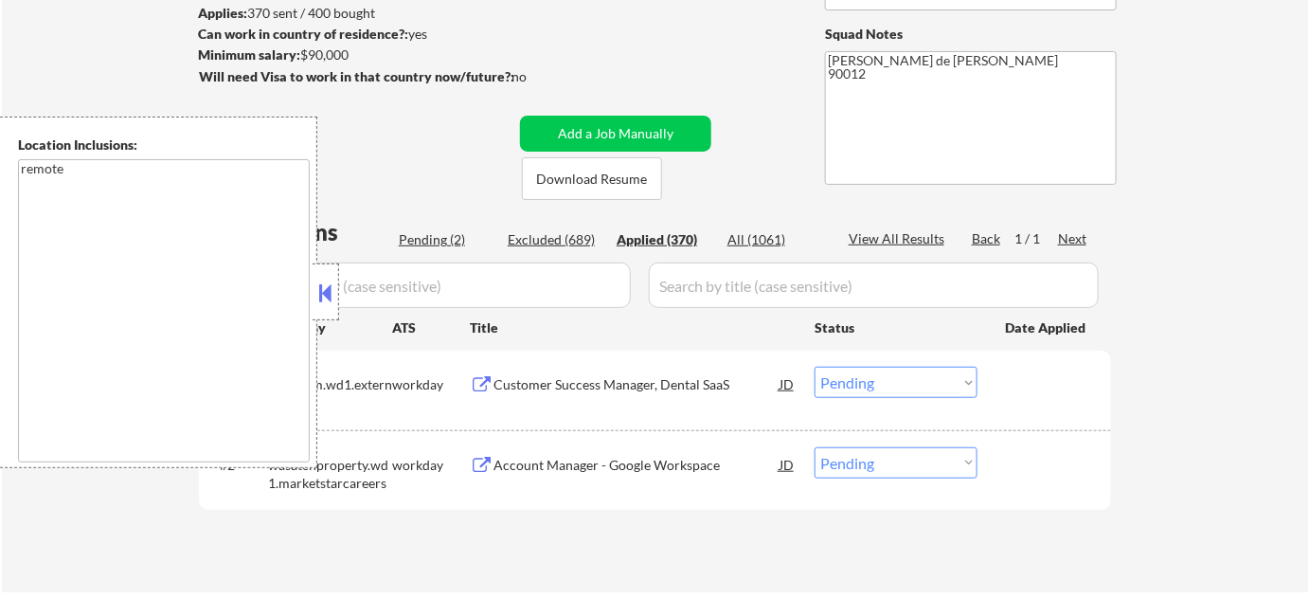
select select ""applied""
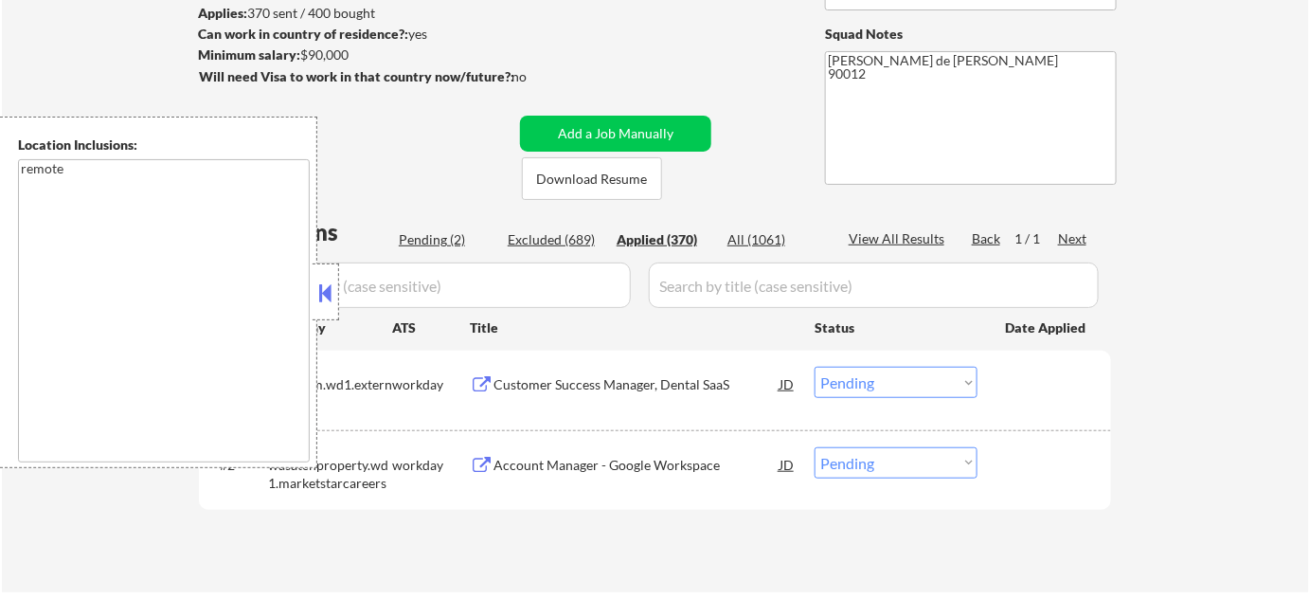
select select ""applied""
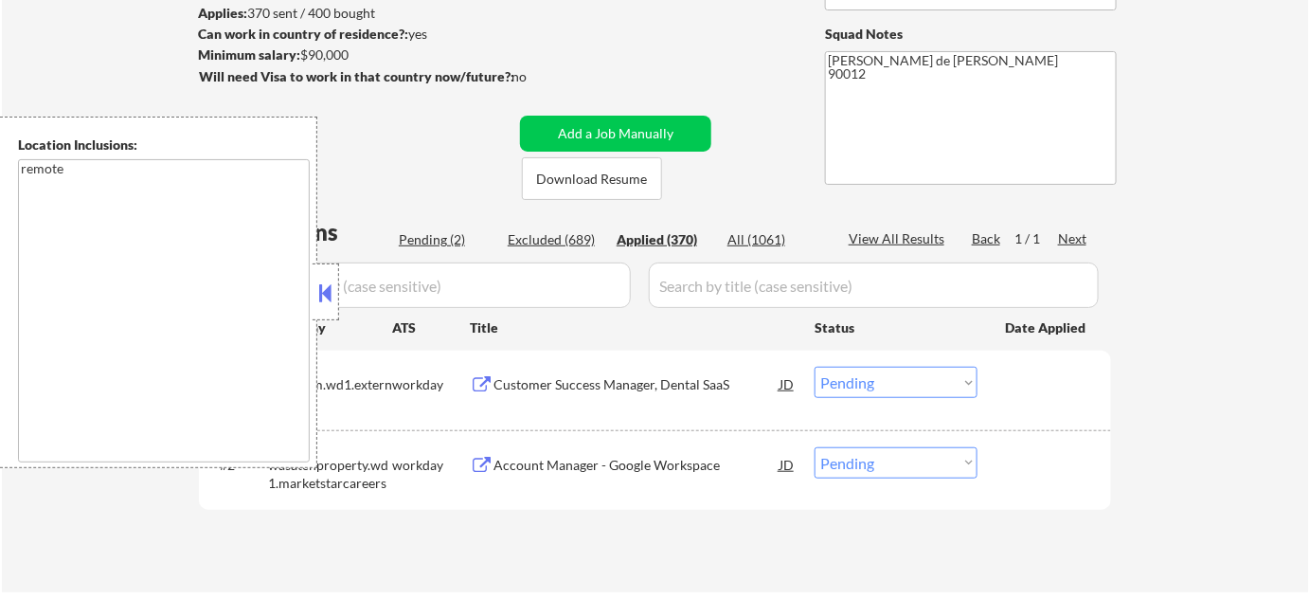
select select ""applied""
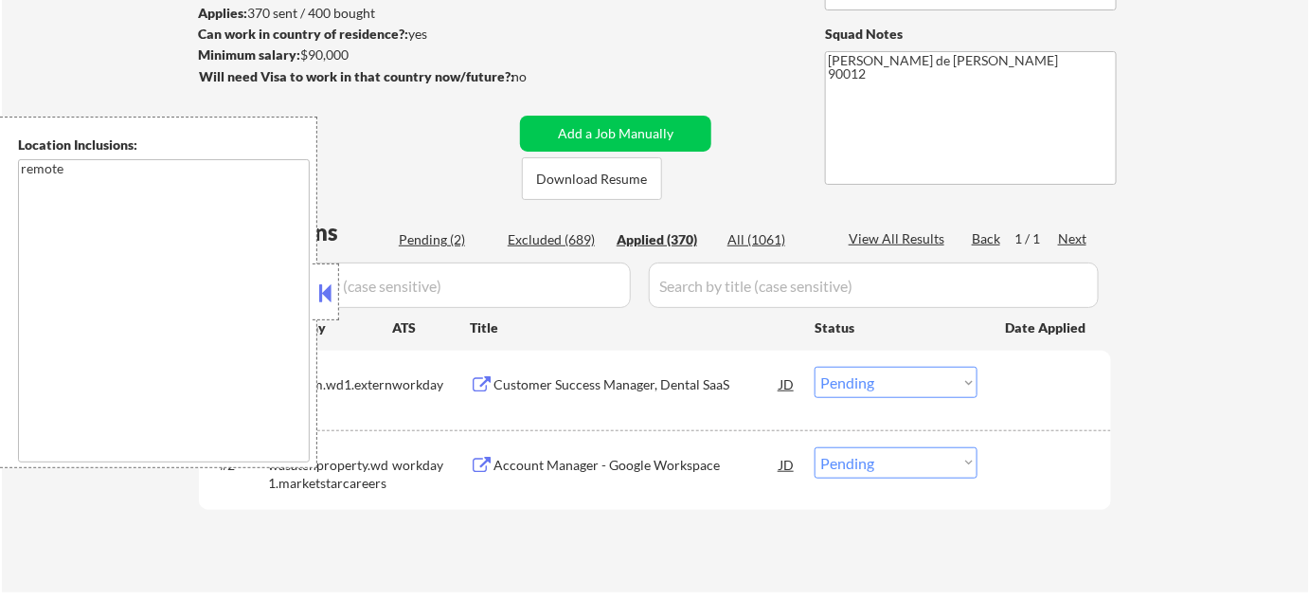
select select ""applied""
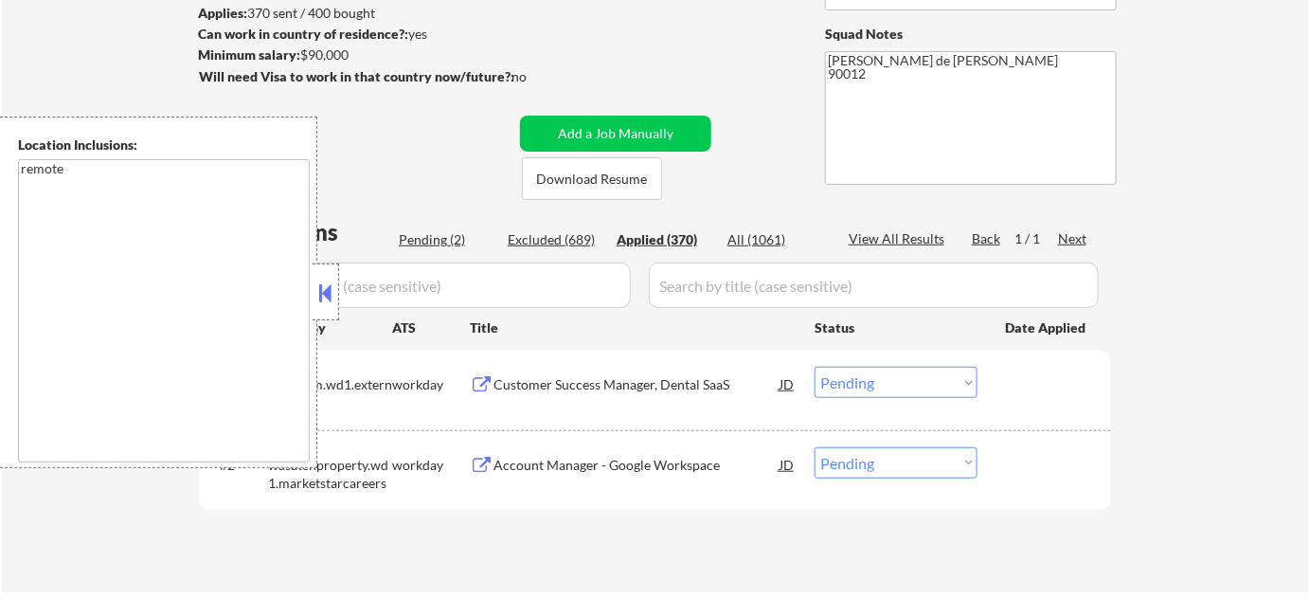
select select ""applied""
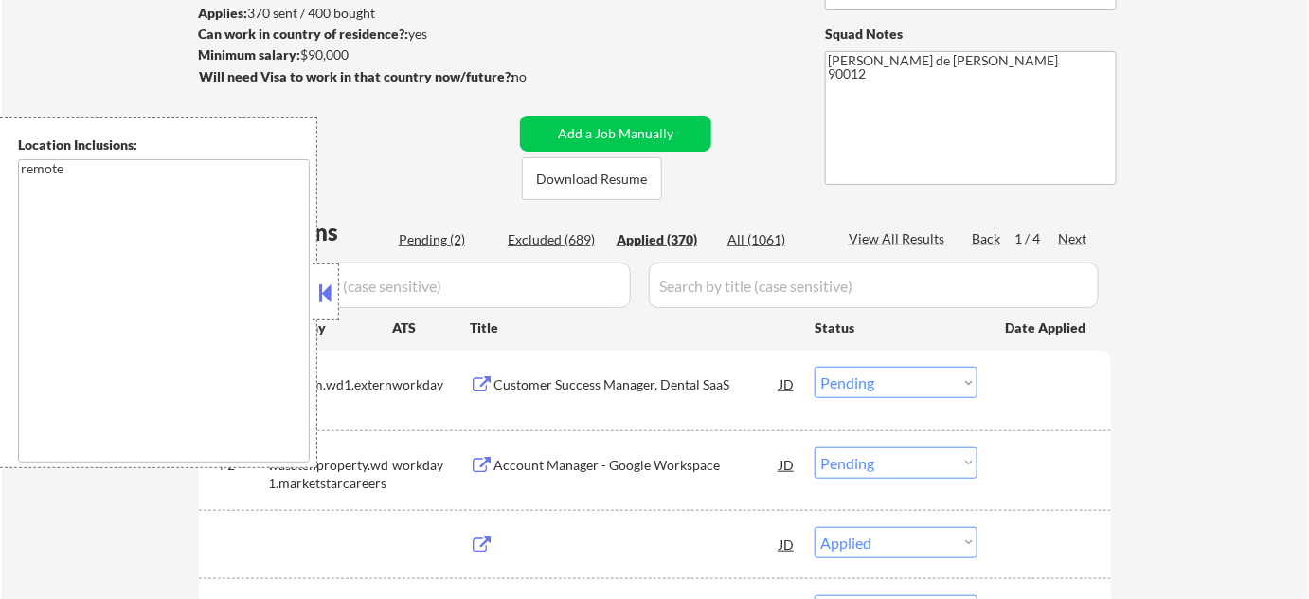
select select ""applied""
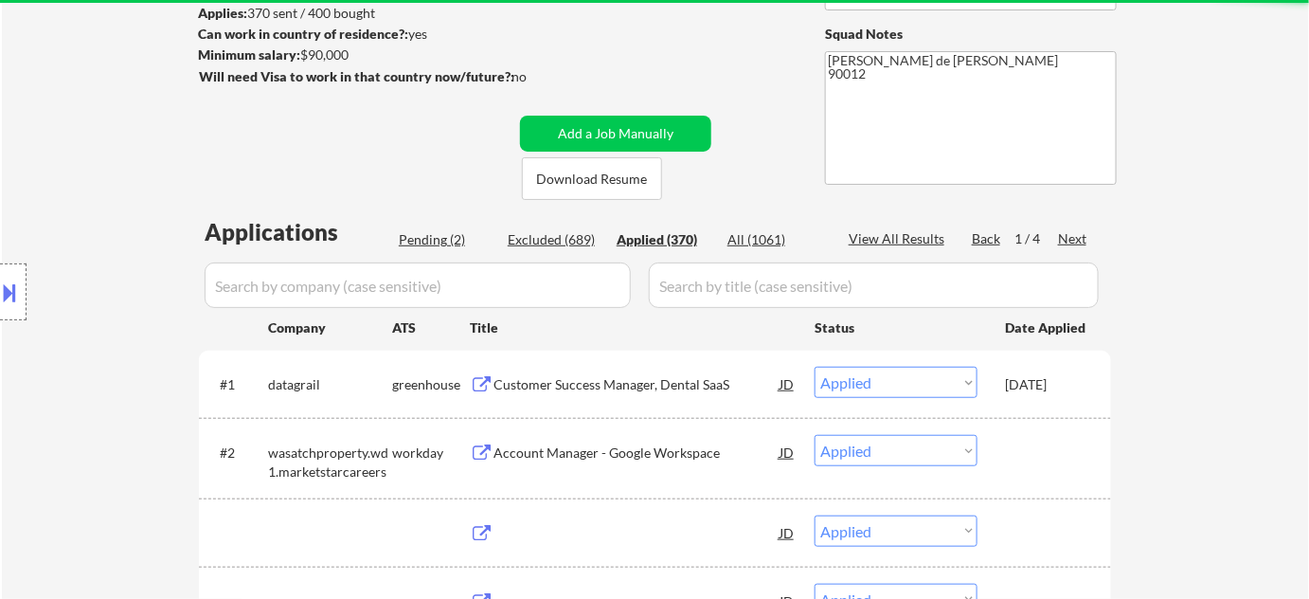
click at [319, 295] on div "Location Inclusions: remote" at bounding box center [169, 292] width 339 height 351
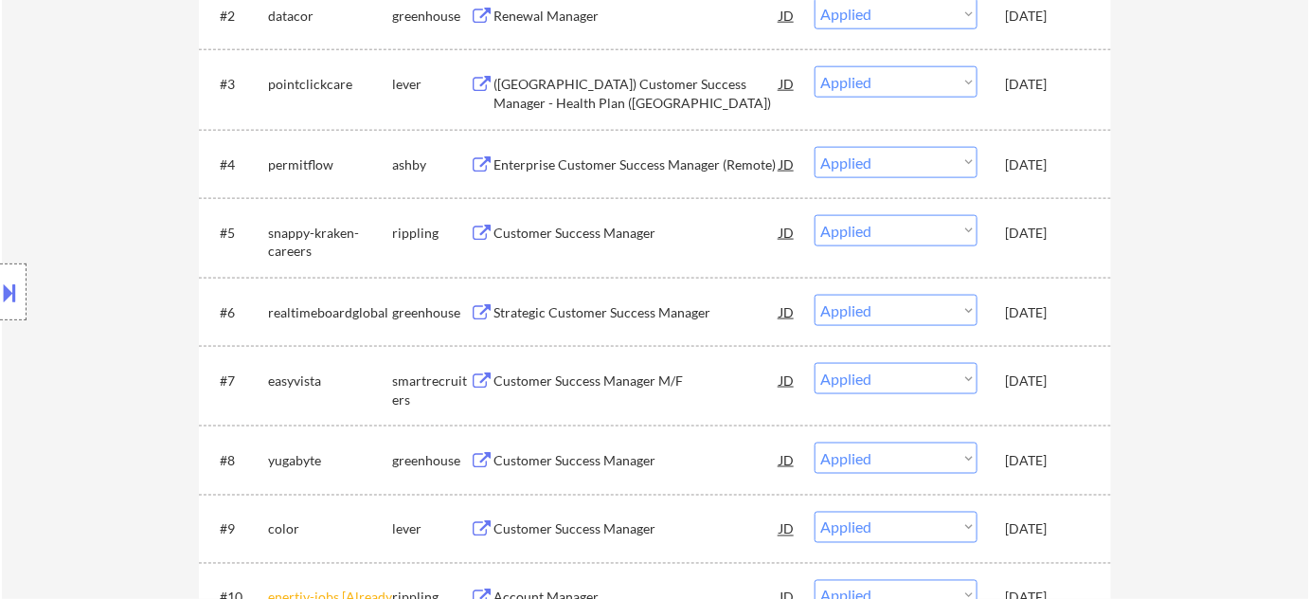
scroll to position [85, 0]
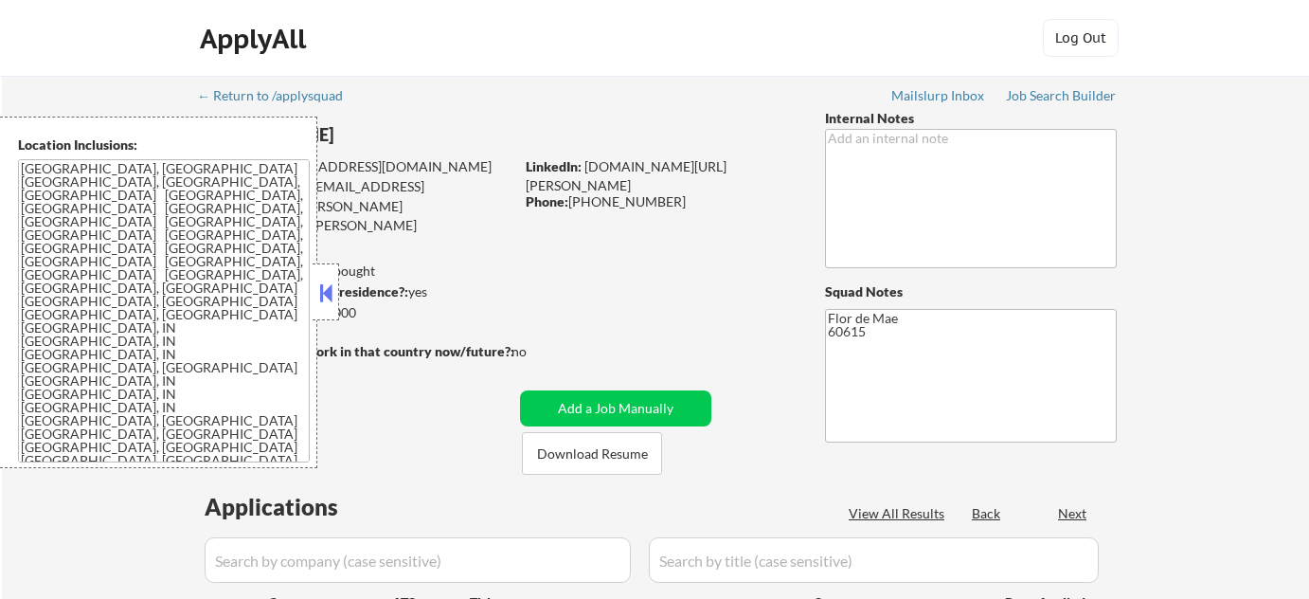
select select ""pending""
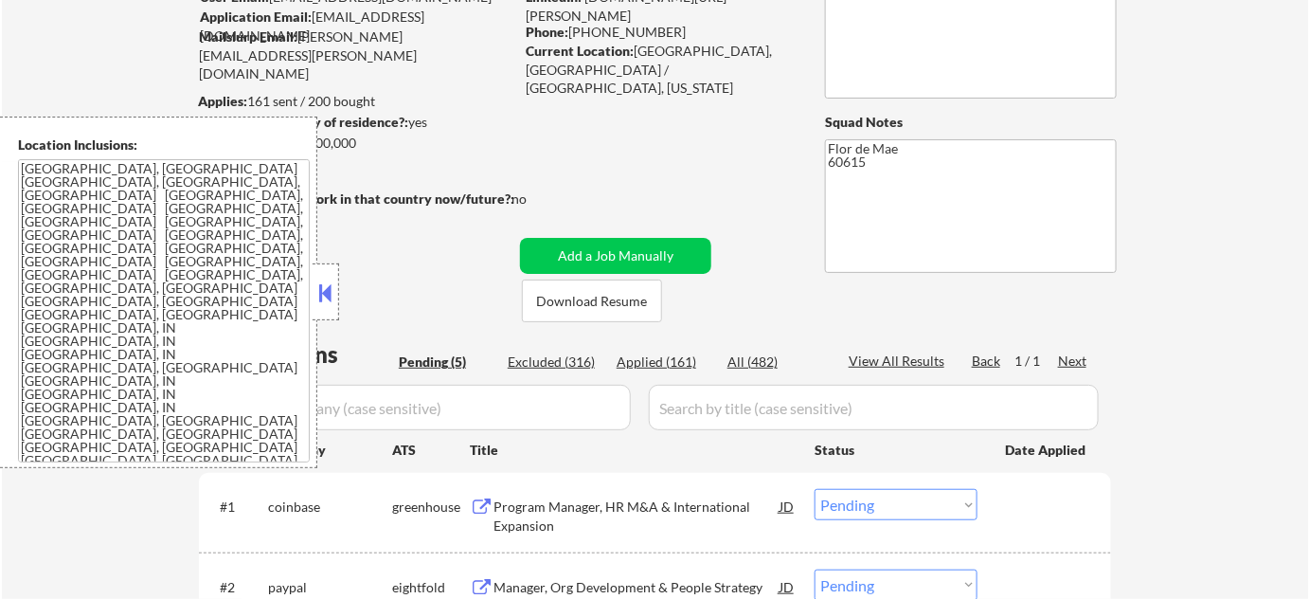
scroll to position [171, 0]
click at [690, 352] on div "Applied (161)" at bounding box center [664, 359] width 95 height 19
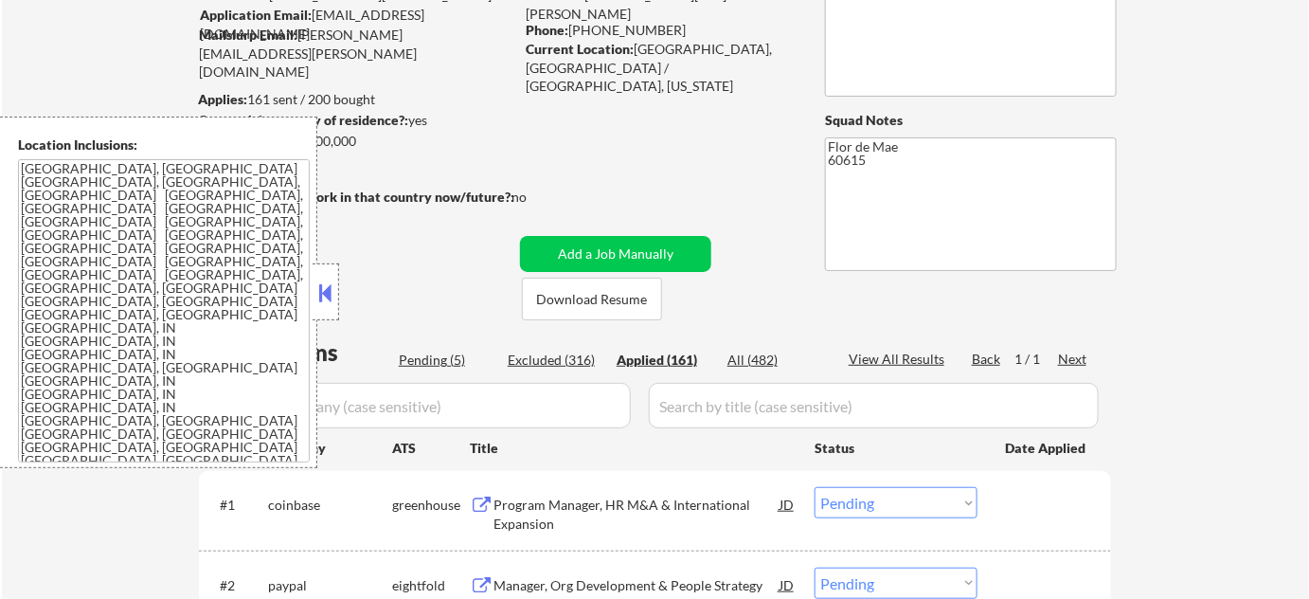
click at [328, 302] on button at bounding box center [325, 292] width 21 height 28
click at [321, 284] on button at bounding box center [325, 292] width 21 height 28
select select ""applied""
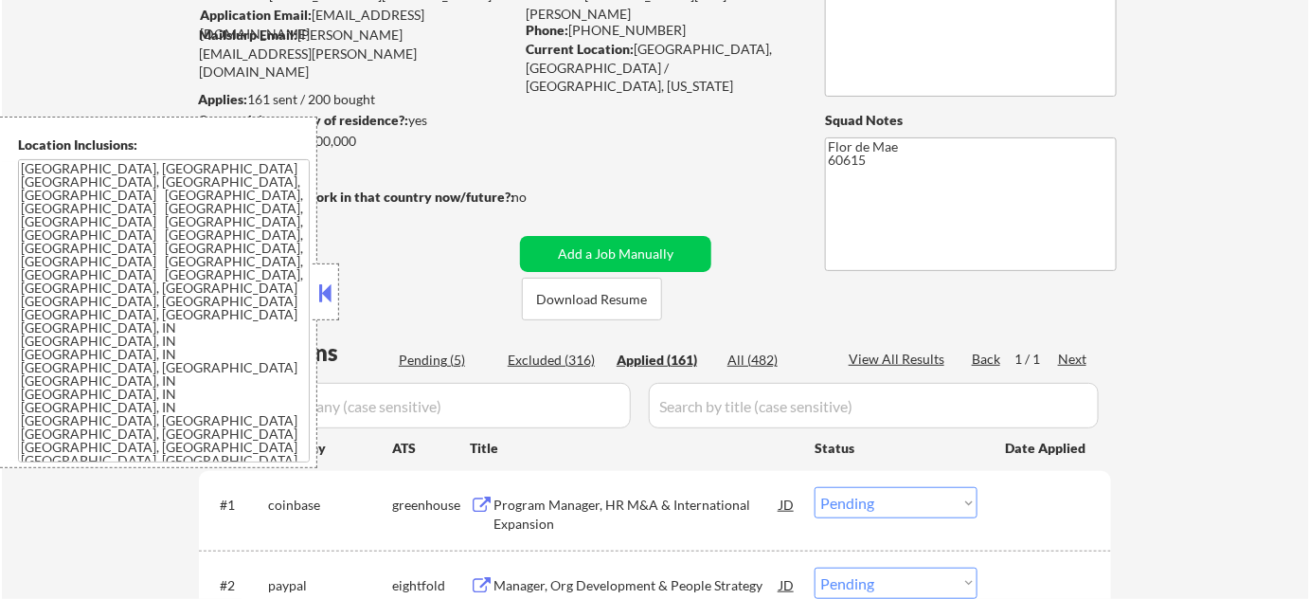
select select ""applied""
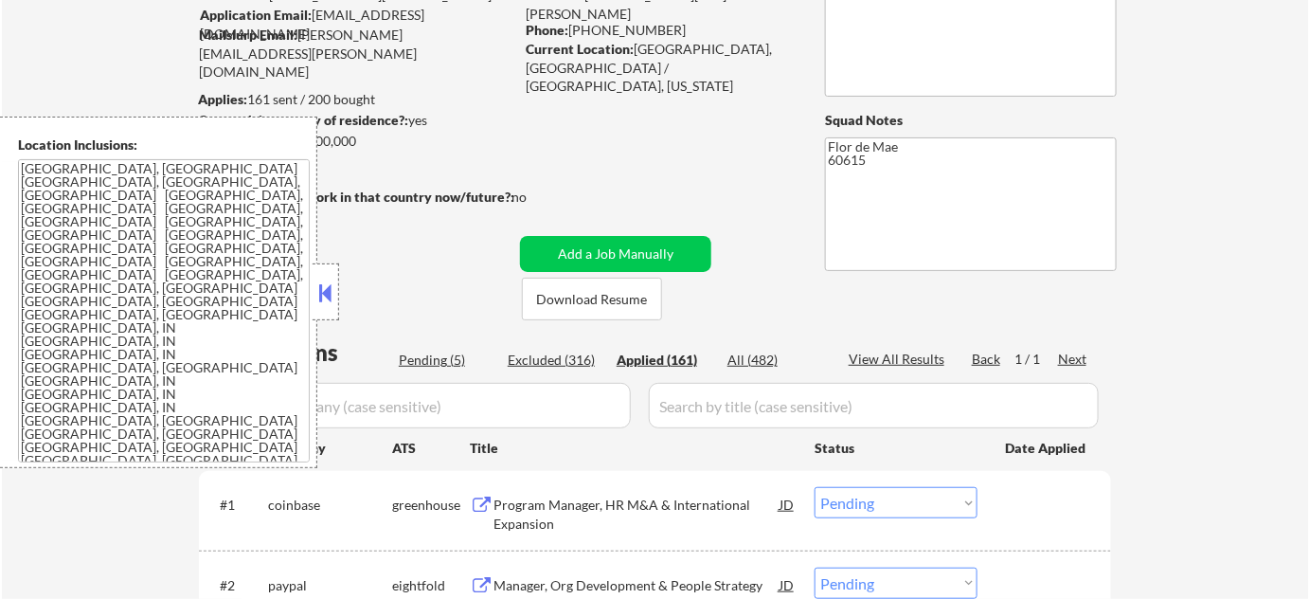
select select ""applied""
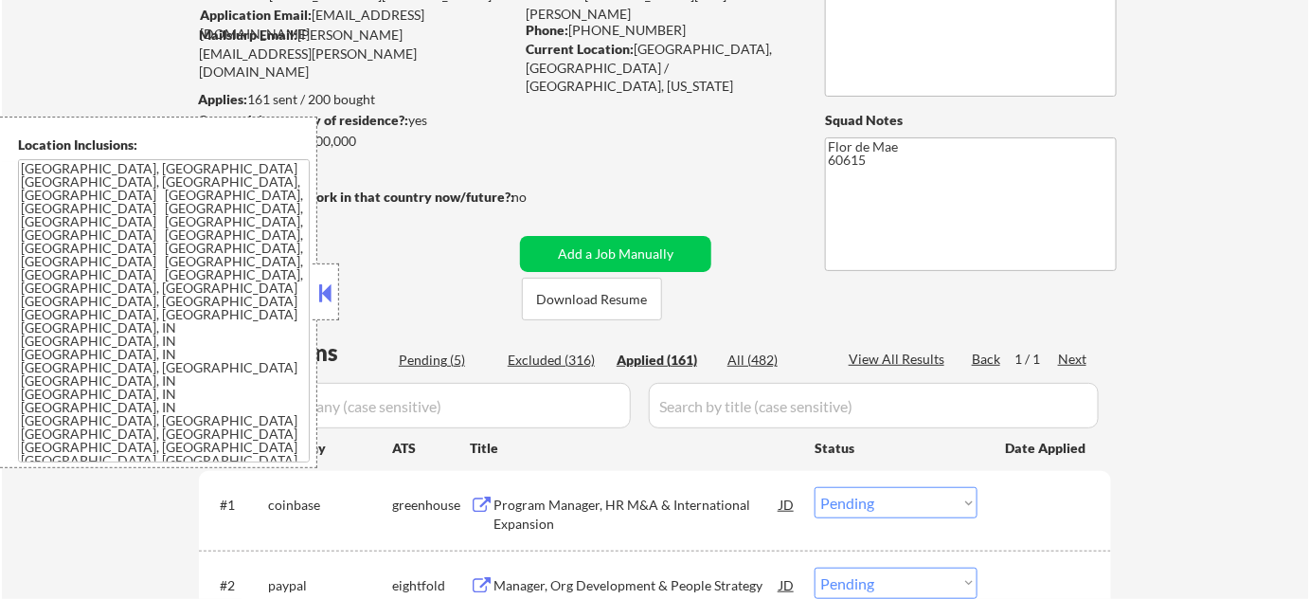
select select ""applied""
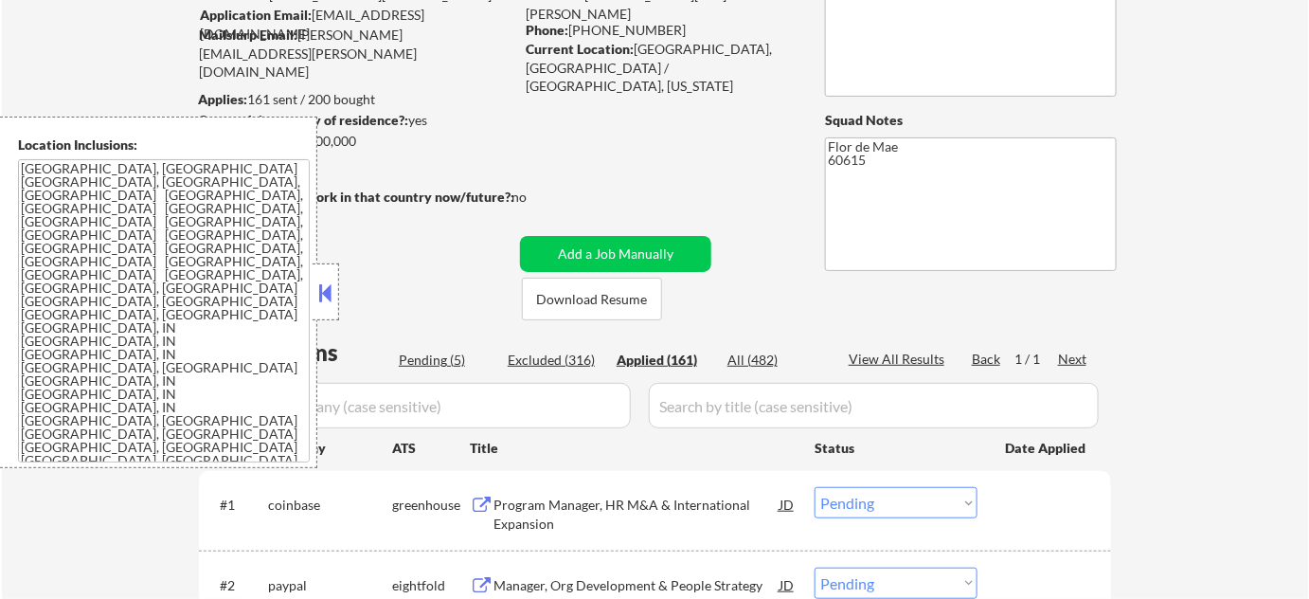
select select ""applied""
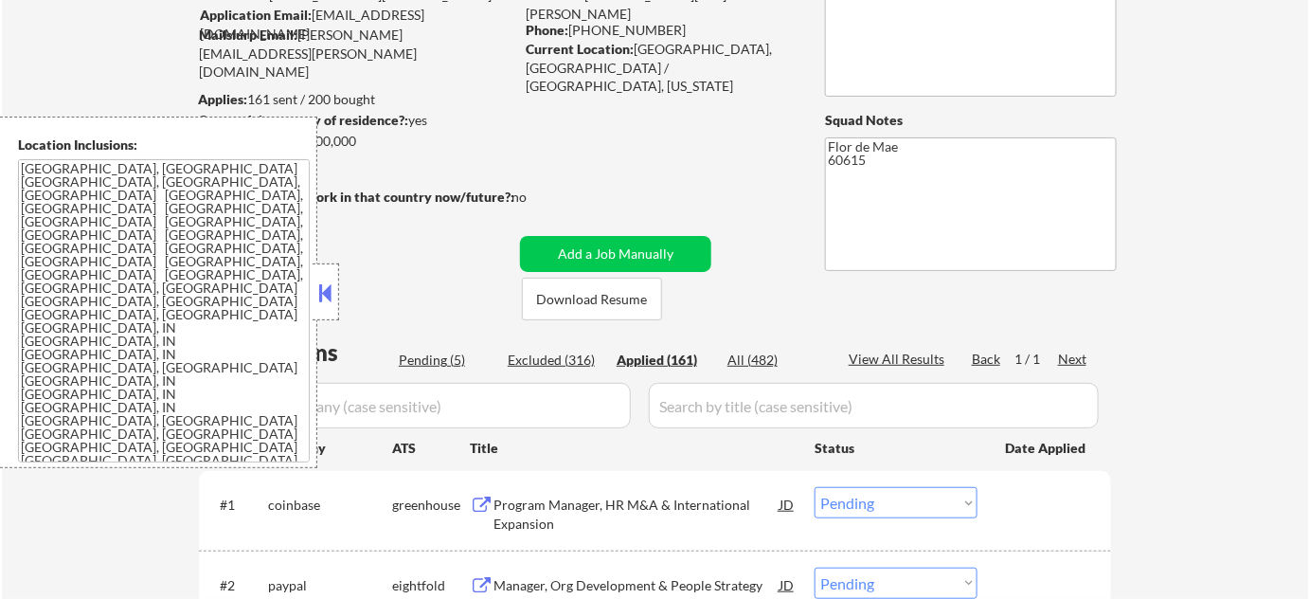
select select ""applied""
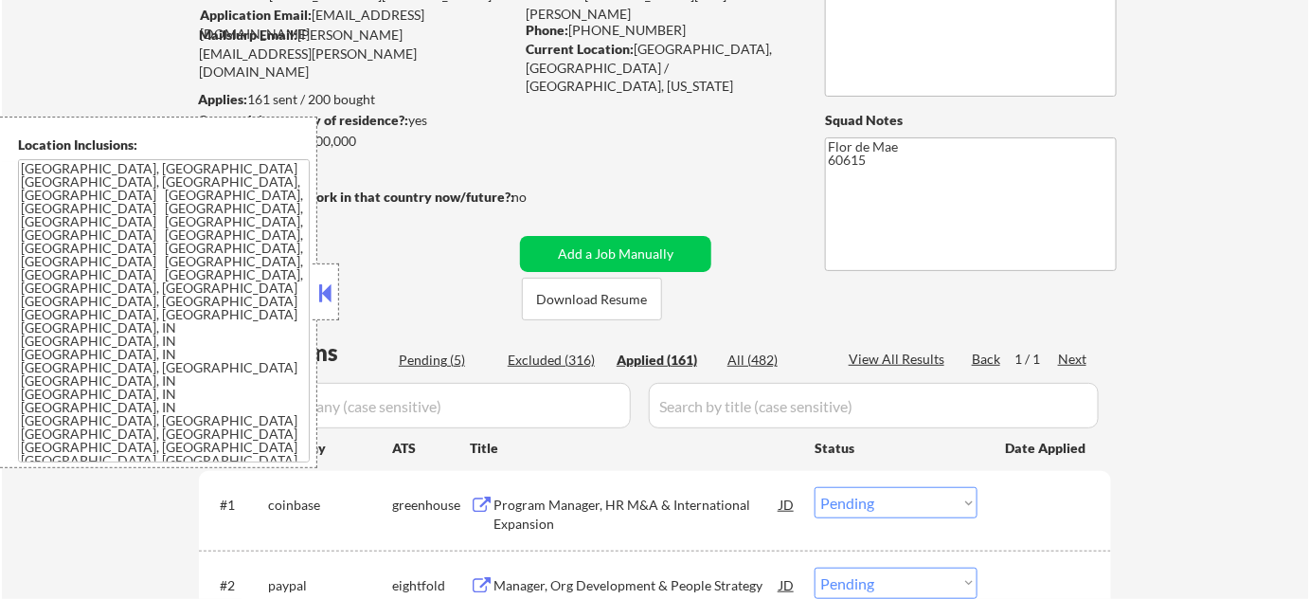
select select ""applied""
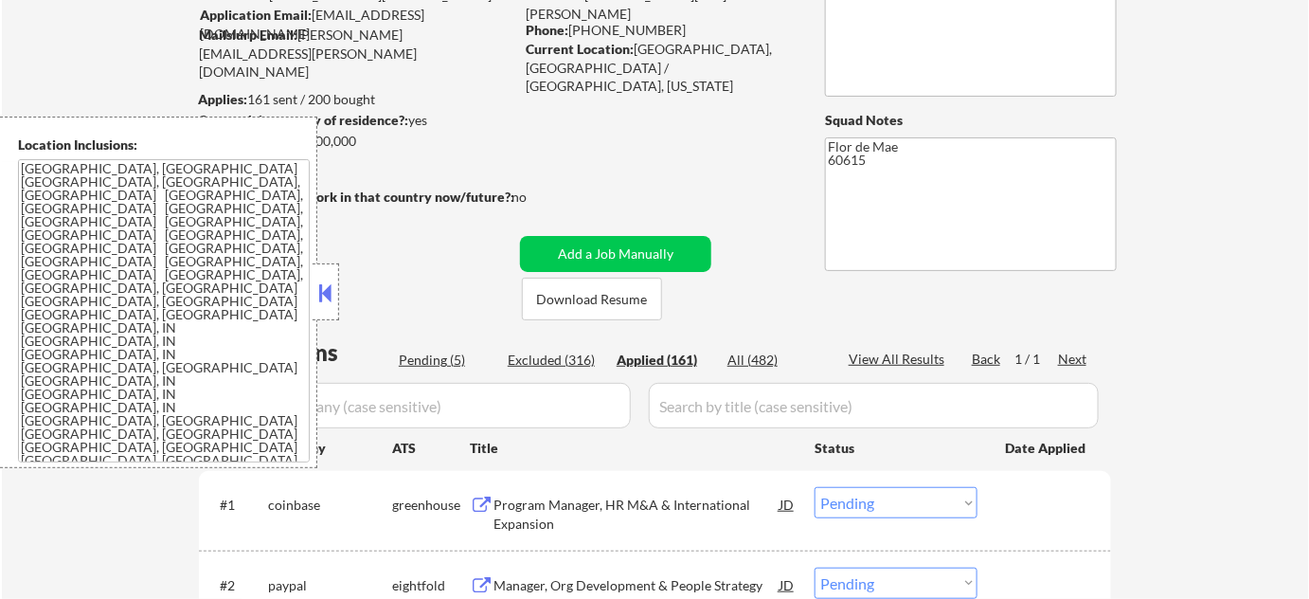
select select ""applied""
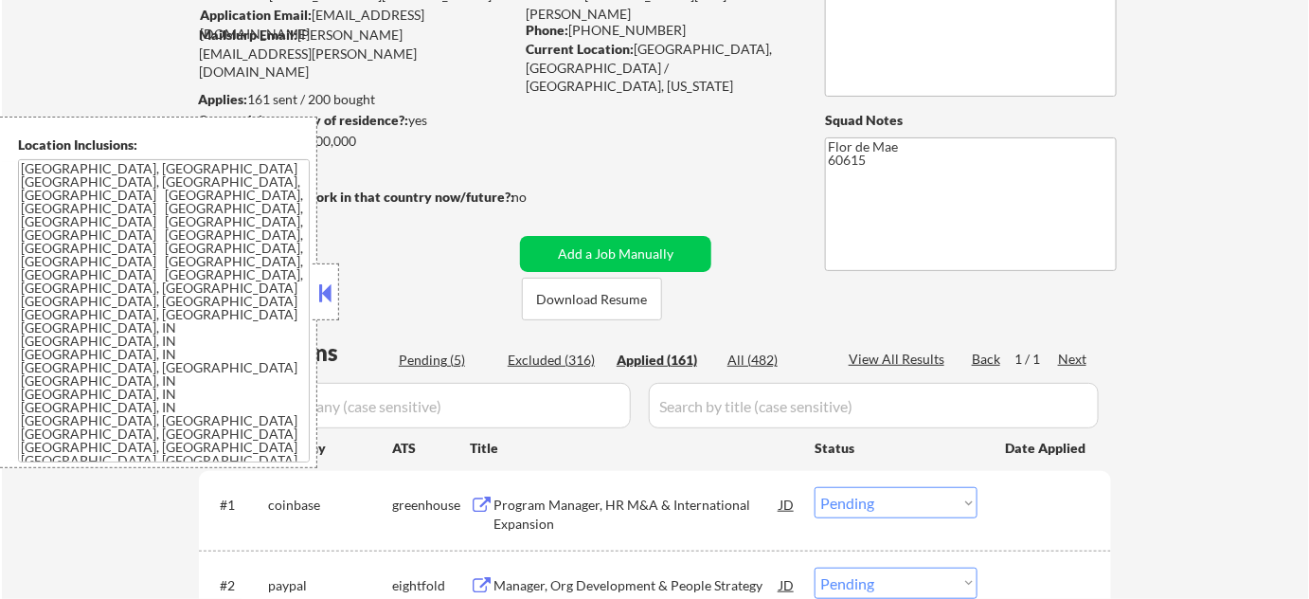
select select ""applied""
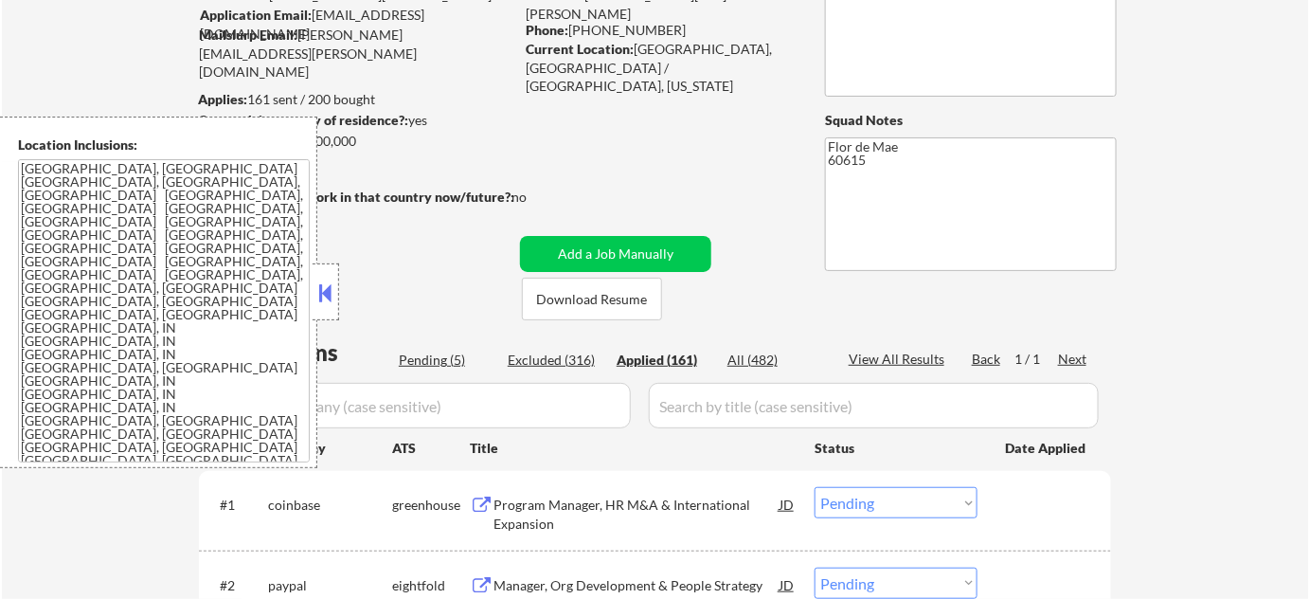
select select ""applied""
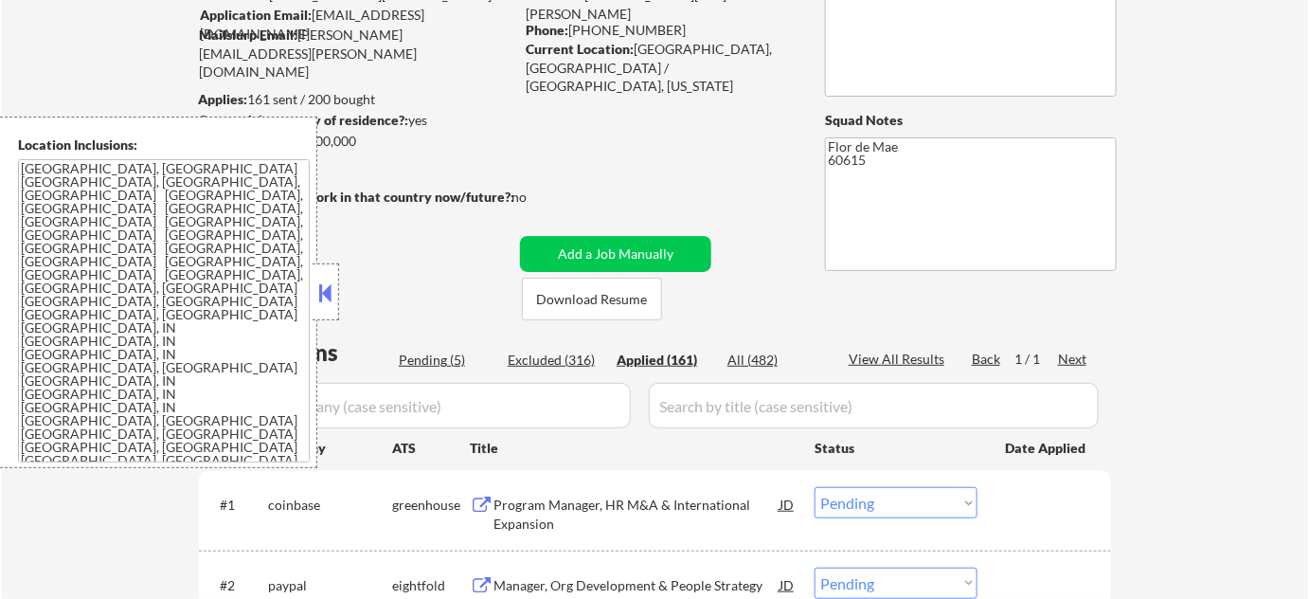
select select ""applied""
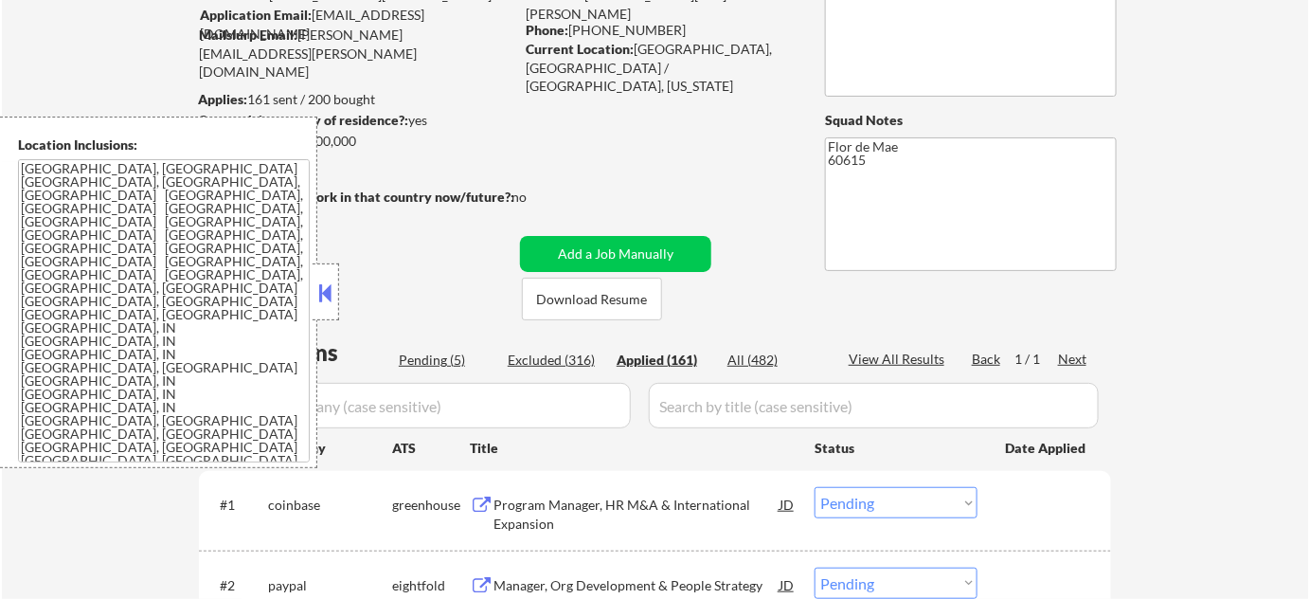
select select ""applied""
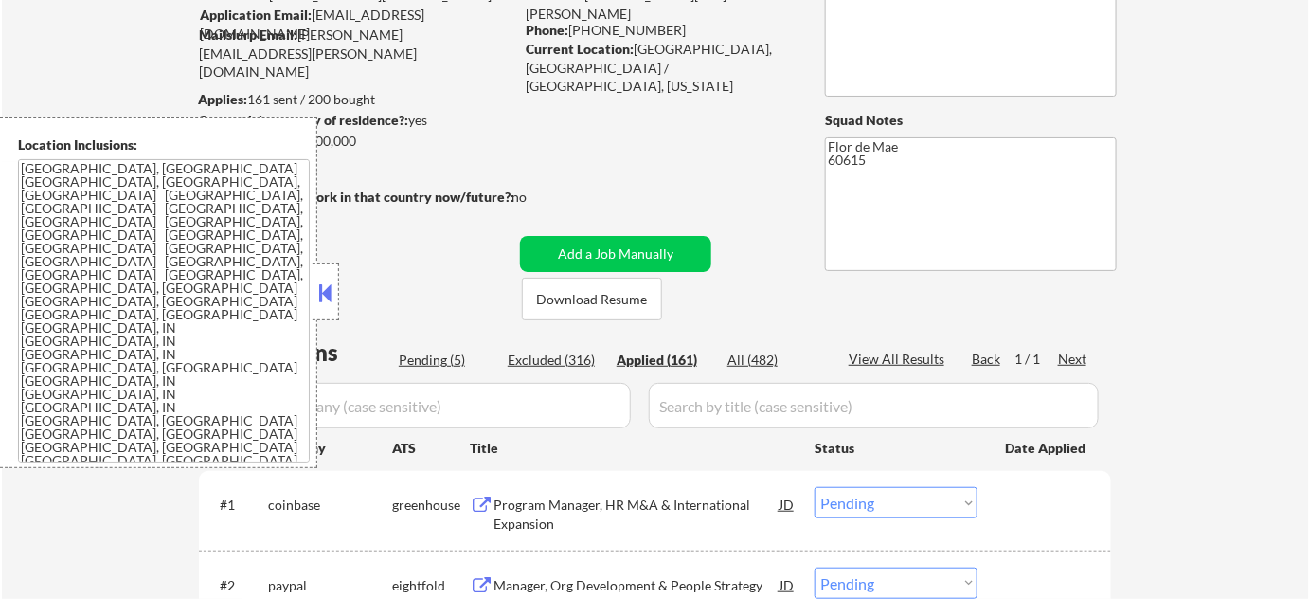
select select ""applied""
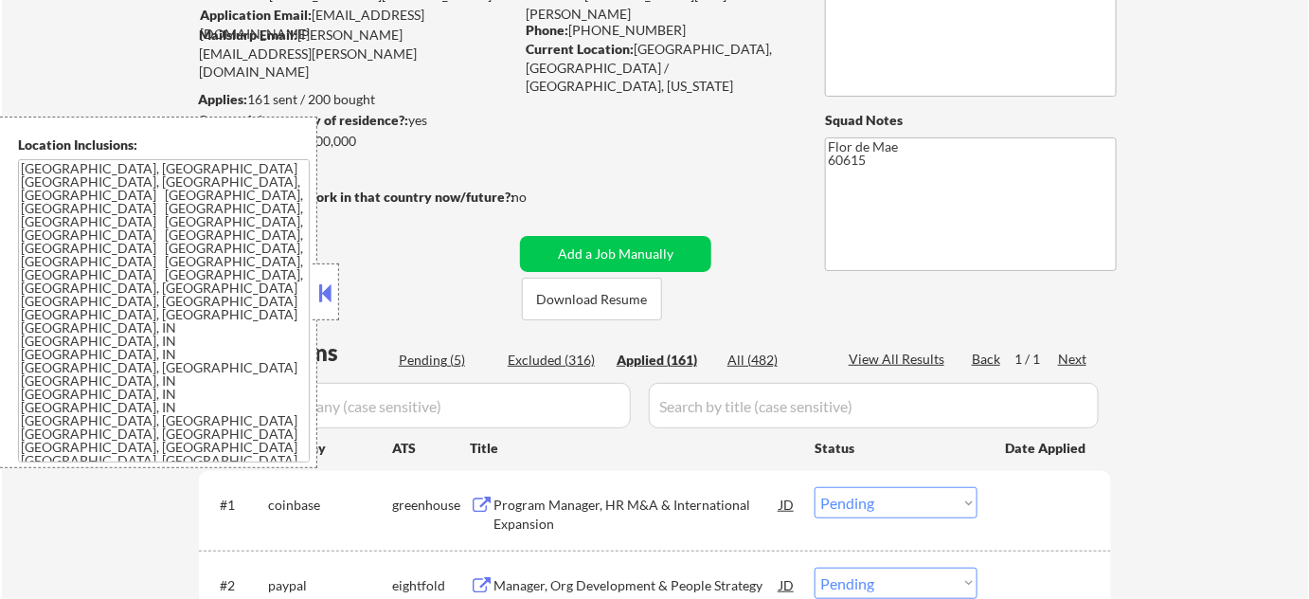
select select ""applied""
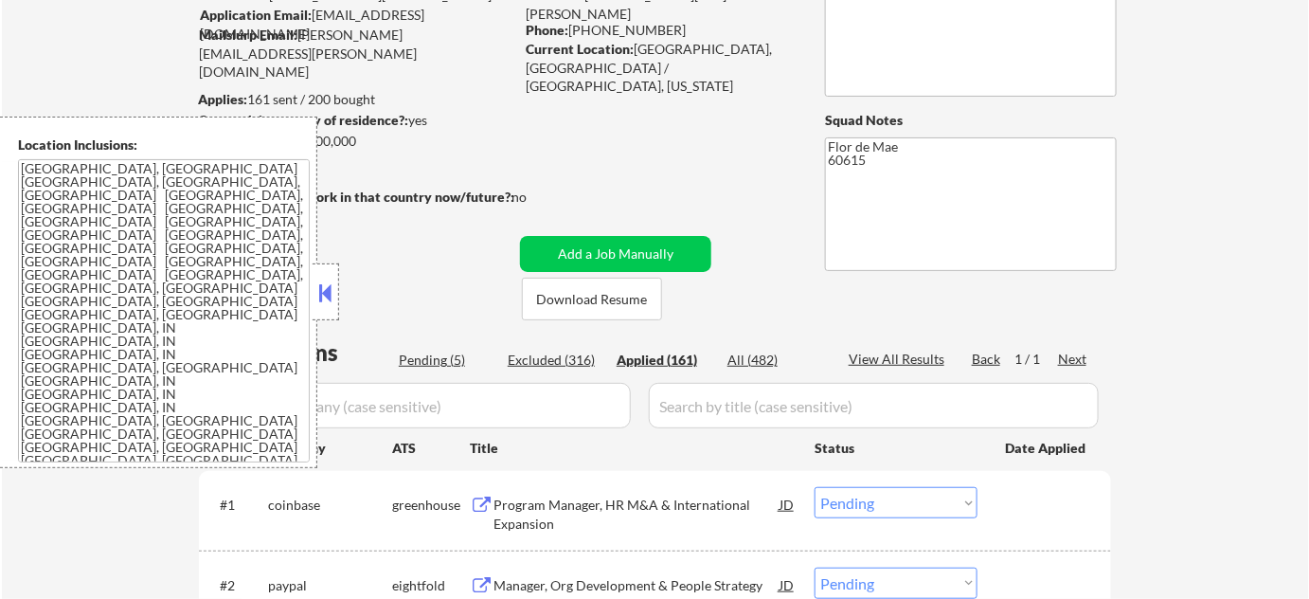
select select ""applied""
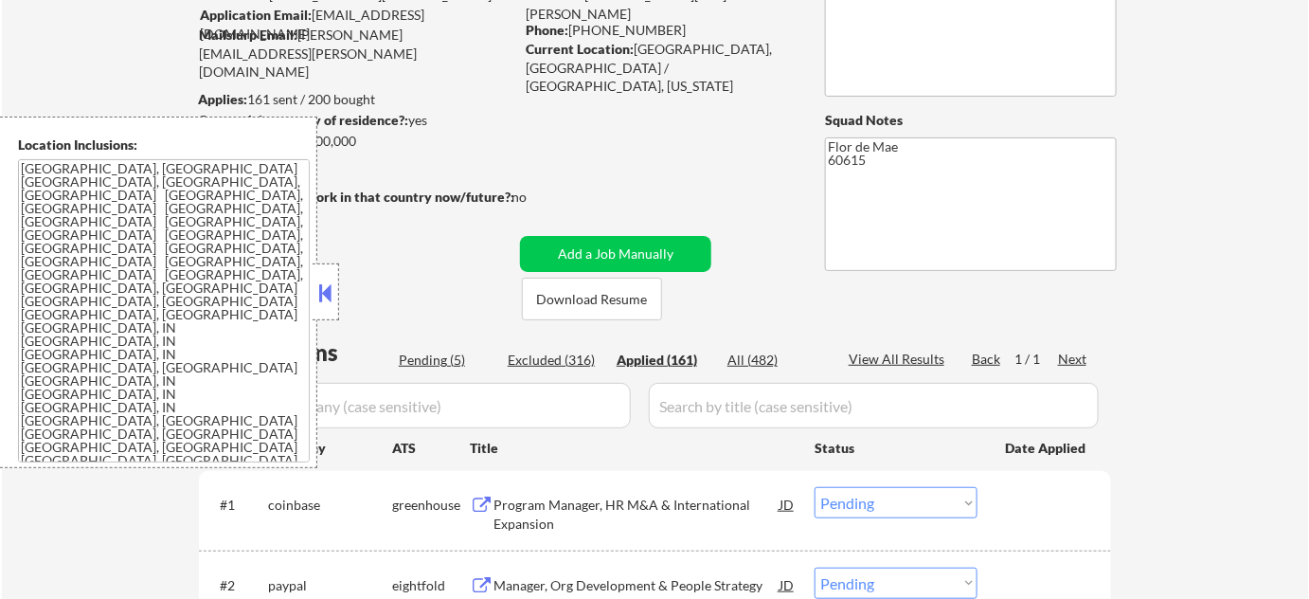
select select ""applied""
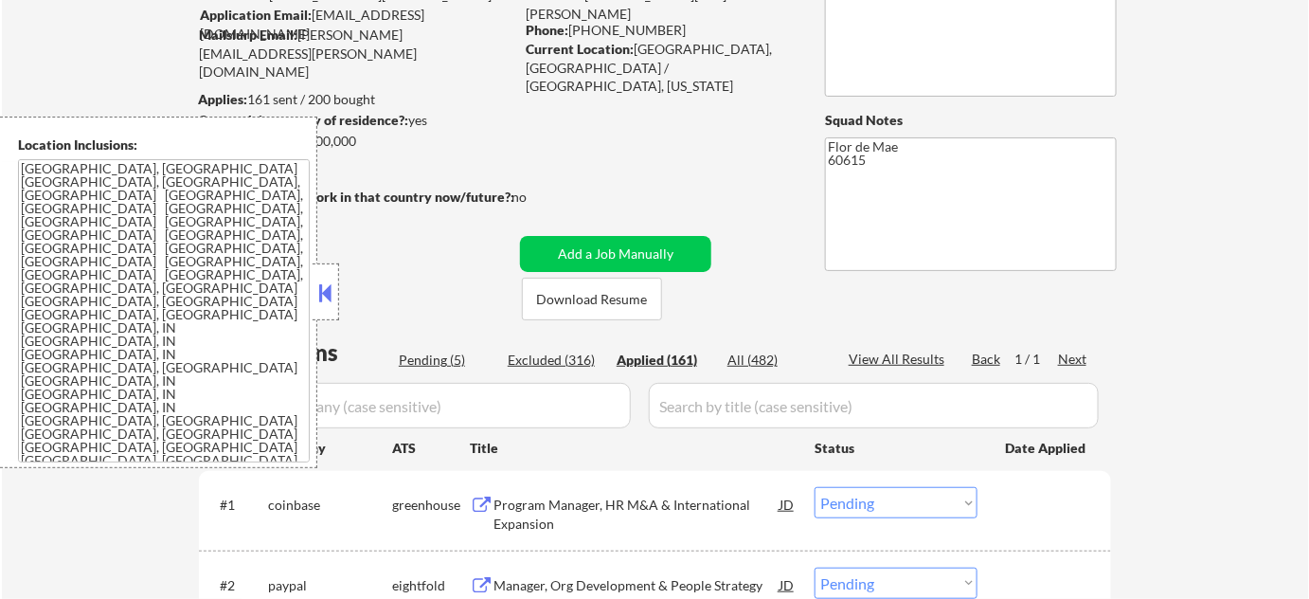
select select ""applied""
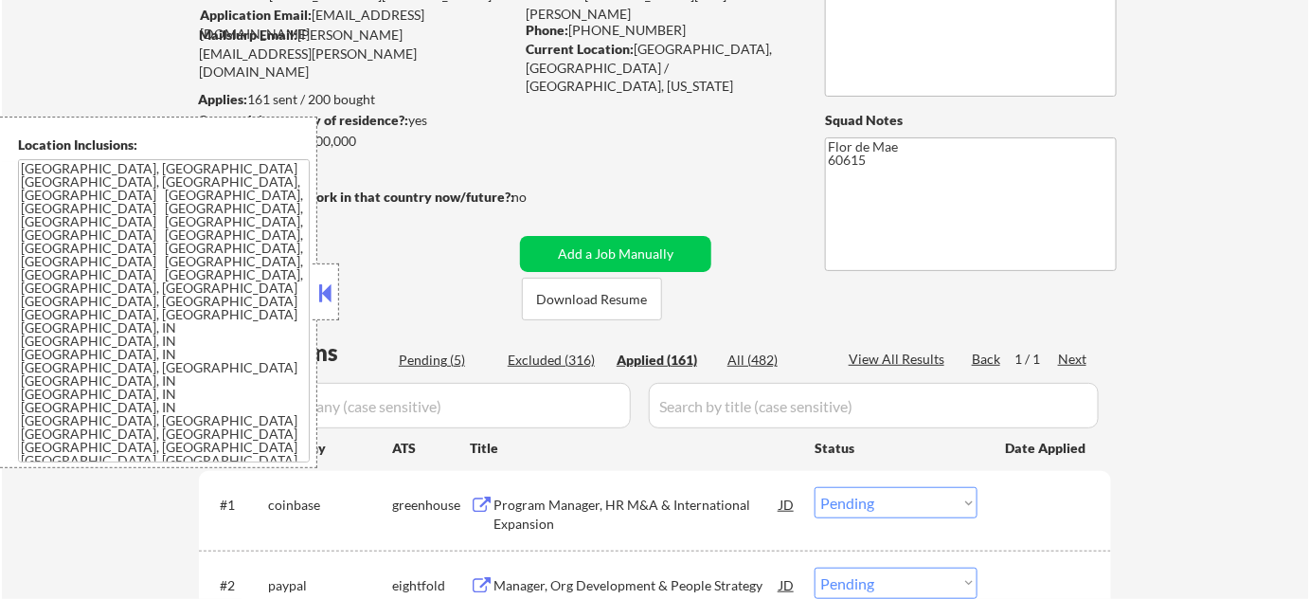
select select ""applied""
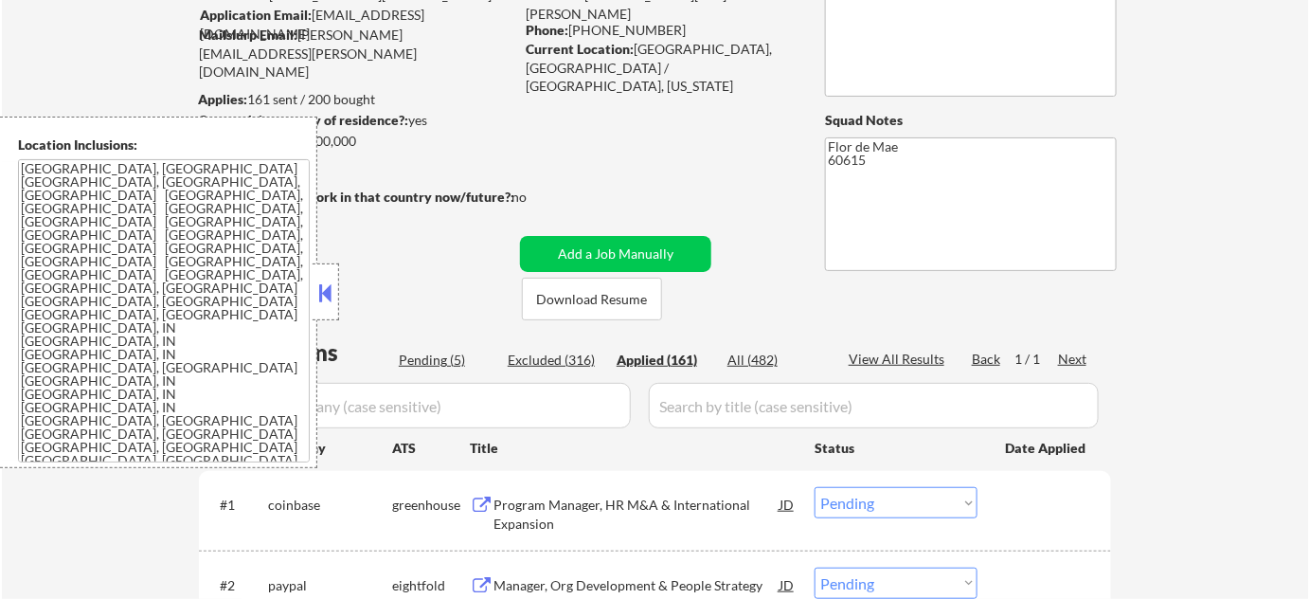
select select ""applied""
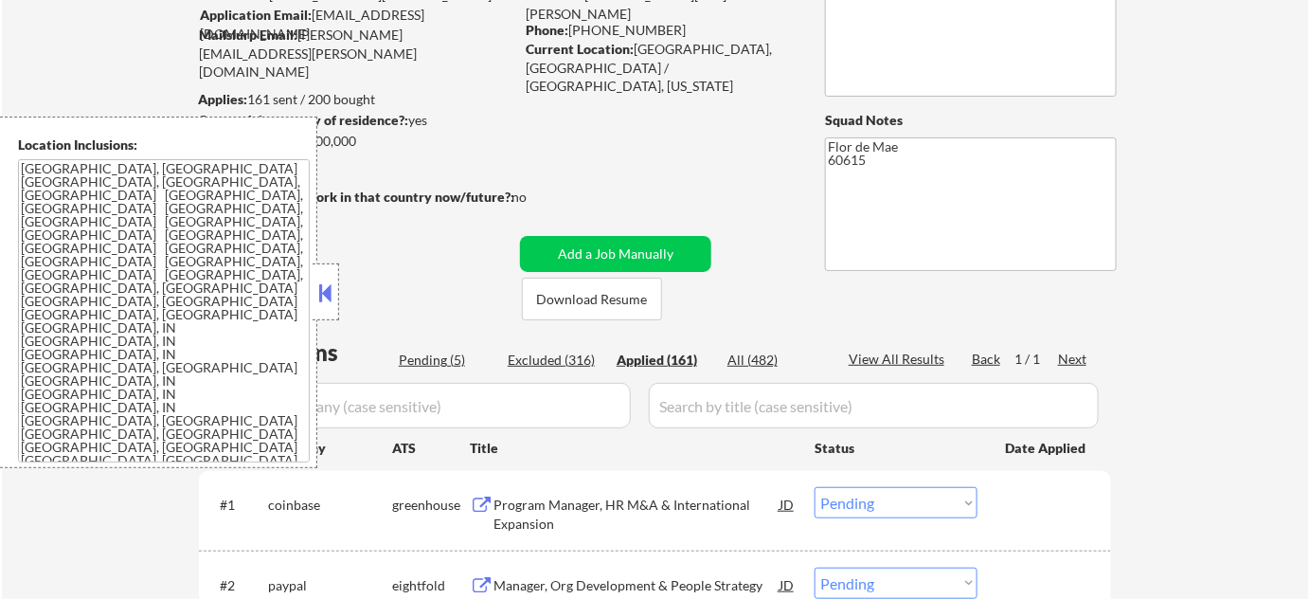
select select ""applied""
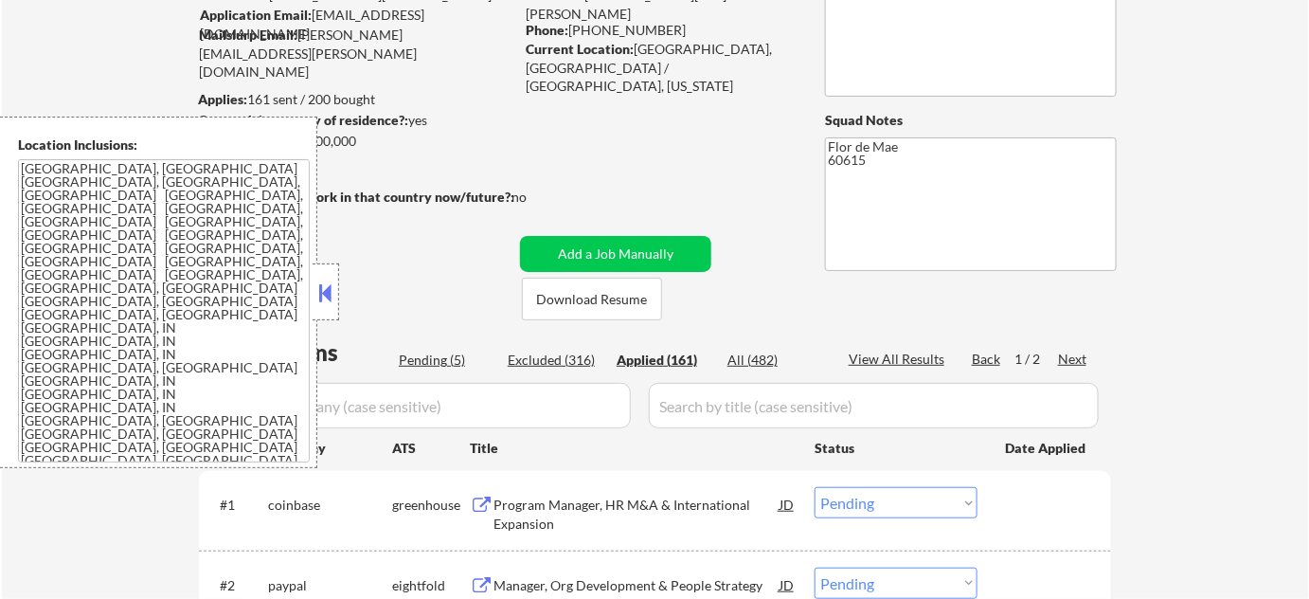
select select ""applied""
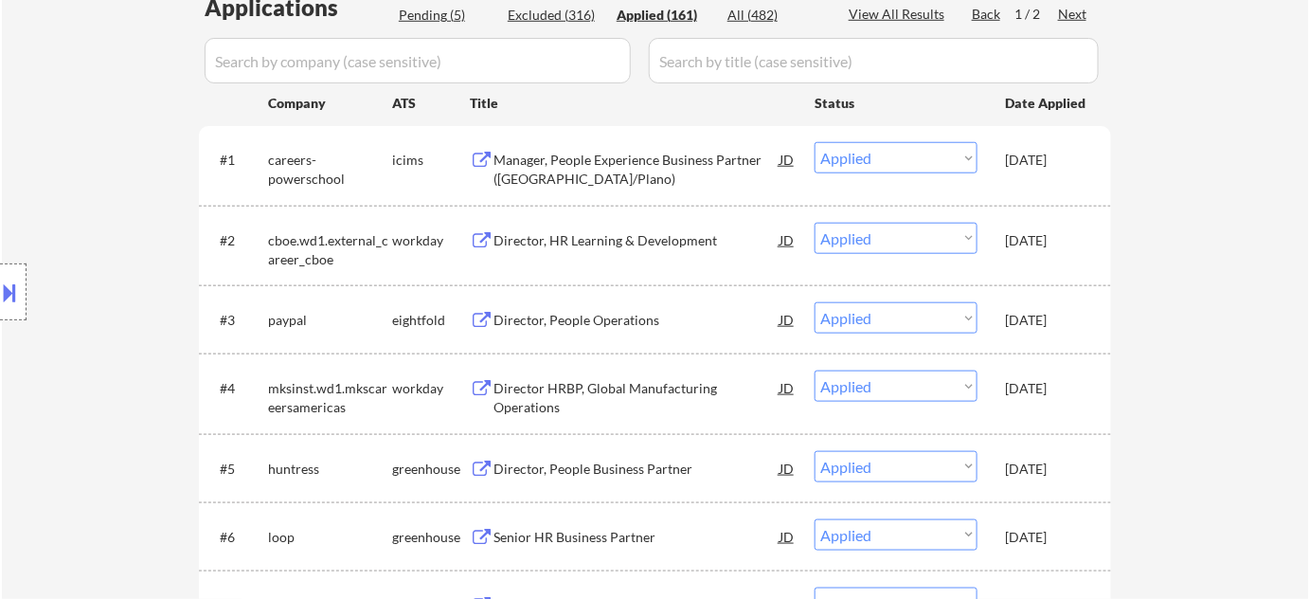
click at [582, 242] on div "Director, HR Learning & Development" at bounding box center [637, 240] width 286 height 19
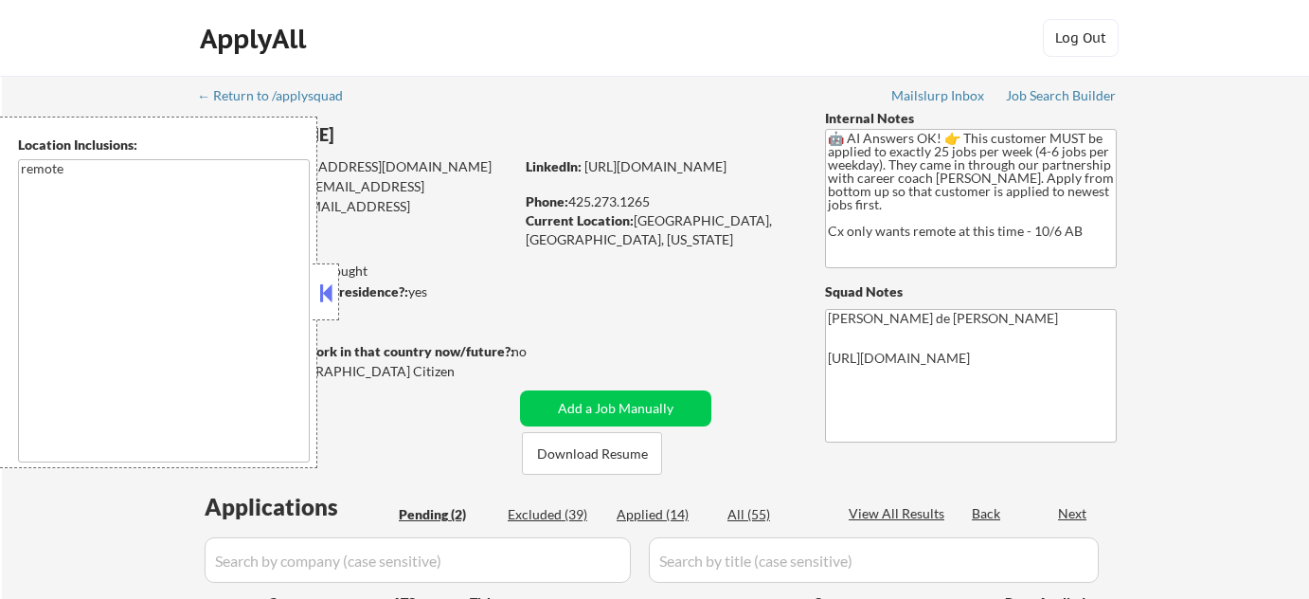
scroll to position [258, 0]
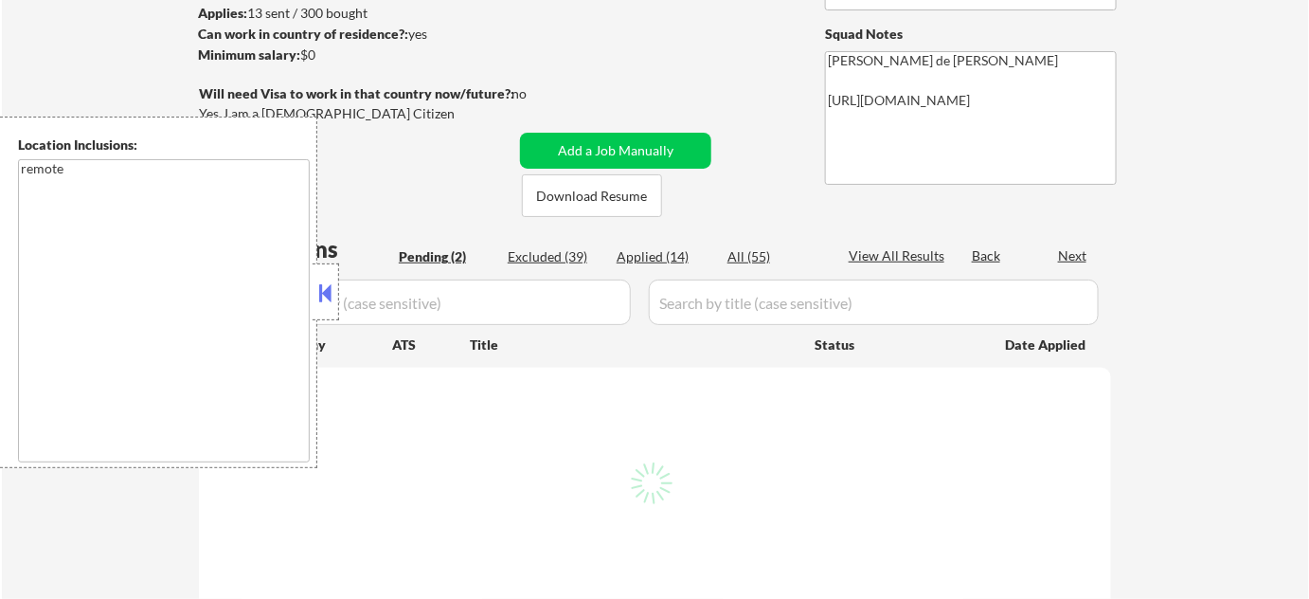
click at [331, 295] on button at bounding box center [325, 292] width 21 height 28
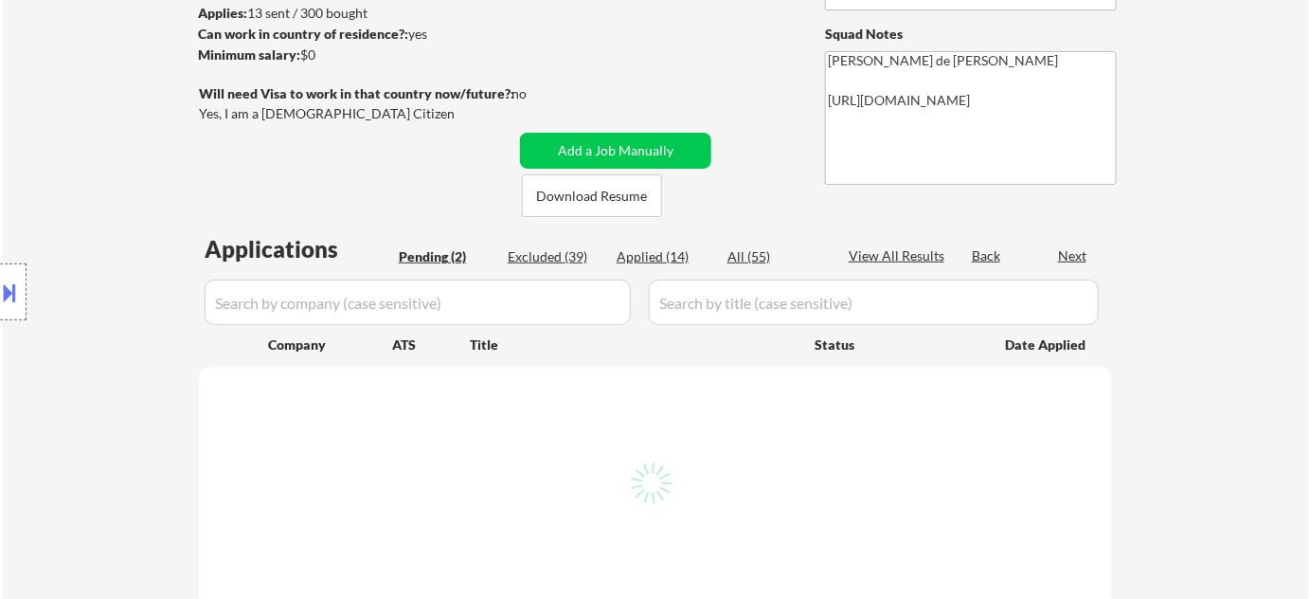
select select ""pending""
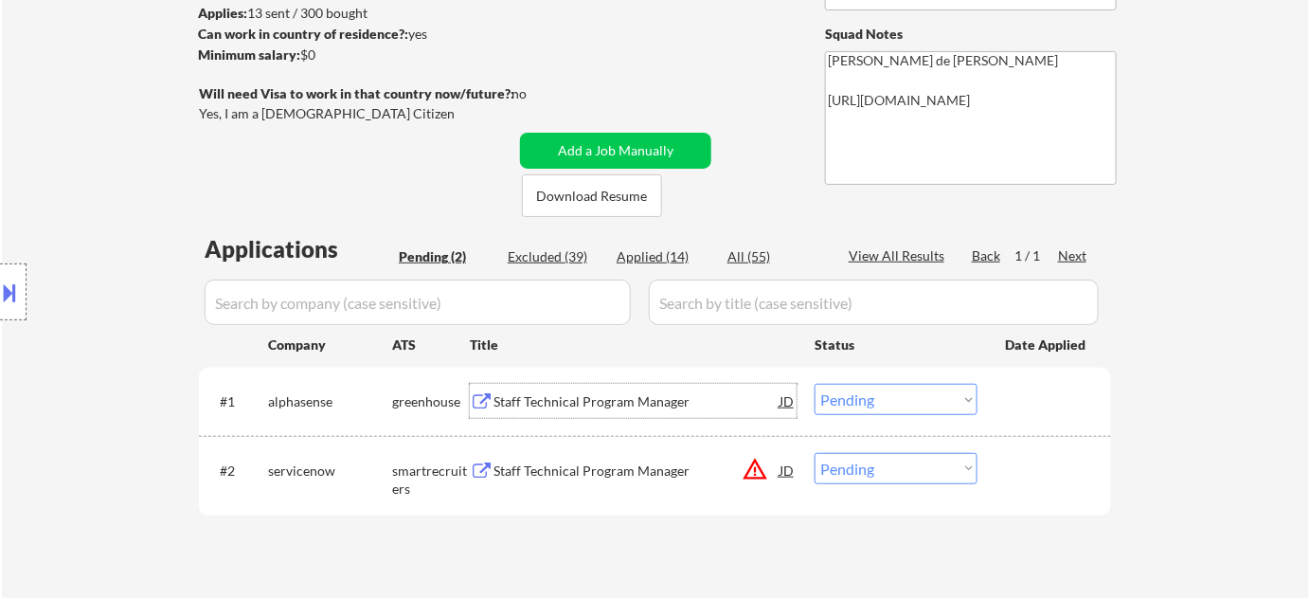
click at [581, 405] on div "Staff Technical Program Manager" at bounding box center [637, 401] width 286 height 19
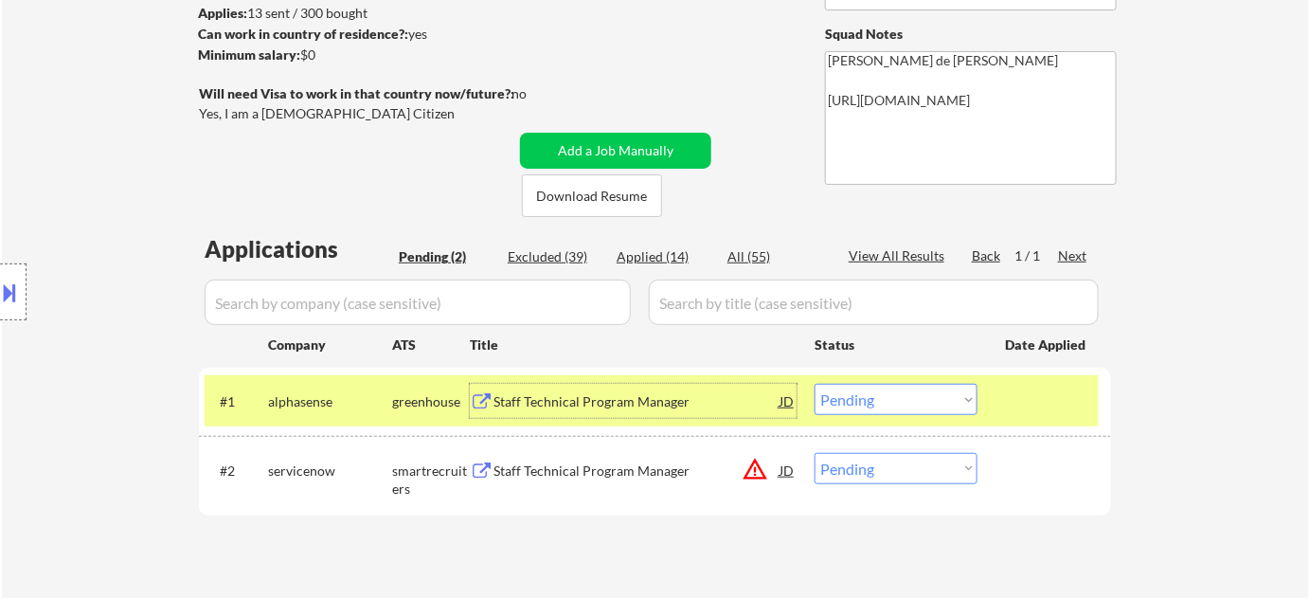
click at [593, 461] on div "Staff Technical Program Manager" at bounding box center [637, 470] width 286 height 19
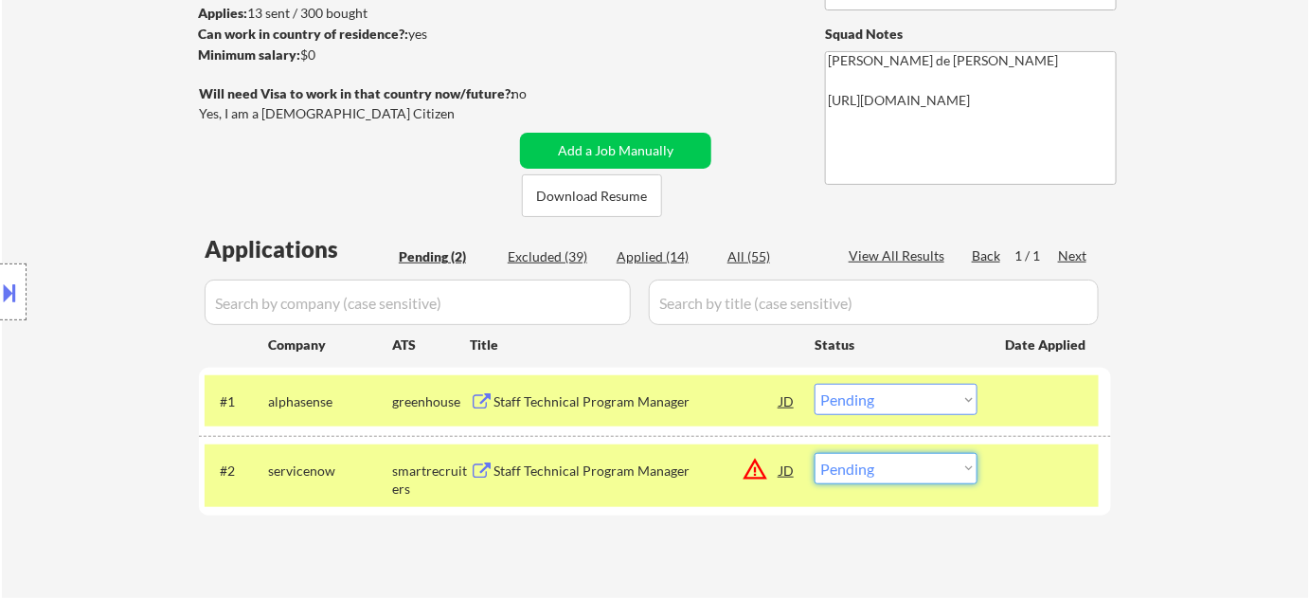
click at [949, 470] on select "Choose an option... Pending Applied Excluded (Questions) Excluded (Expired) Exc…" at bounding box center [896, 468] width 163 height 31
click at [947, 473] on select "Choose an option... Pending Applied Excluded (Questions) Excluded (Expired) Exc…" at bounding box center [896, 468] width 163 height 31
select select ""excluded__bad_match_""
click at [815, 453] on select "Choose an option... Pending Applied Excluded (Questions) Excluded (Expired) Exc…" at bounding box center [896, 468] width 163 height 31
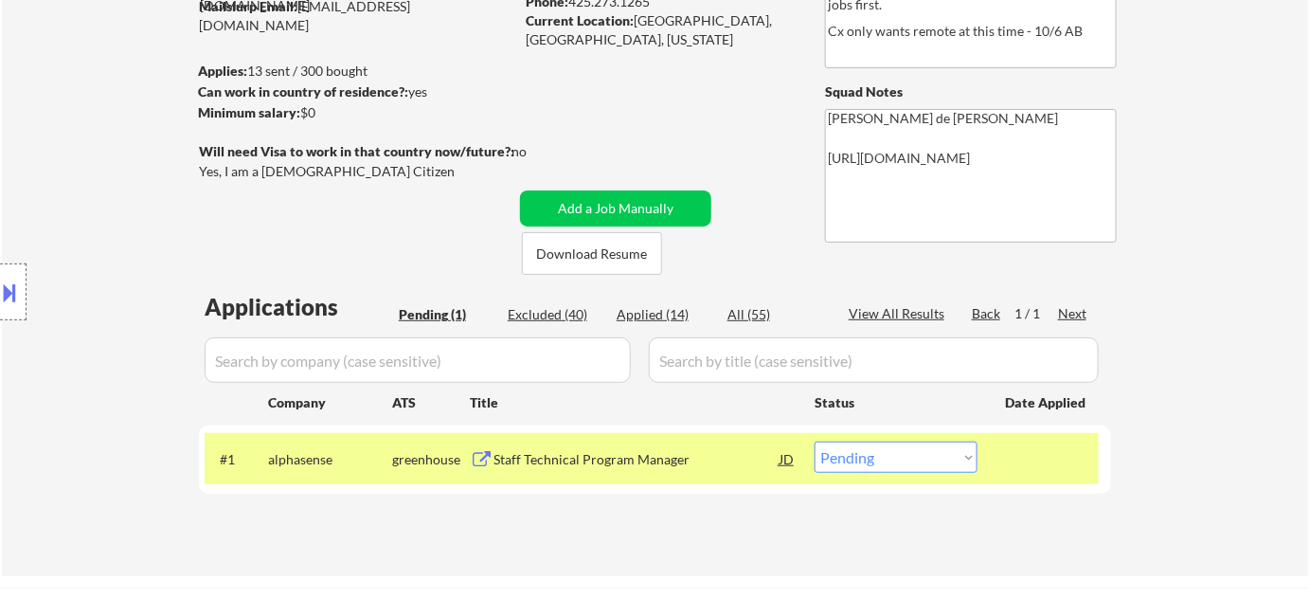
scroll to position [171, 0]
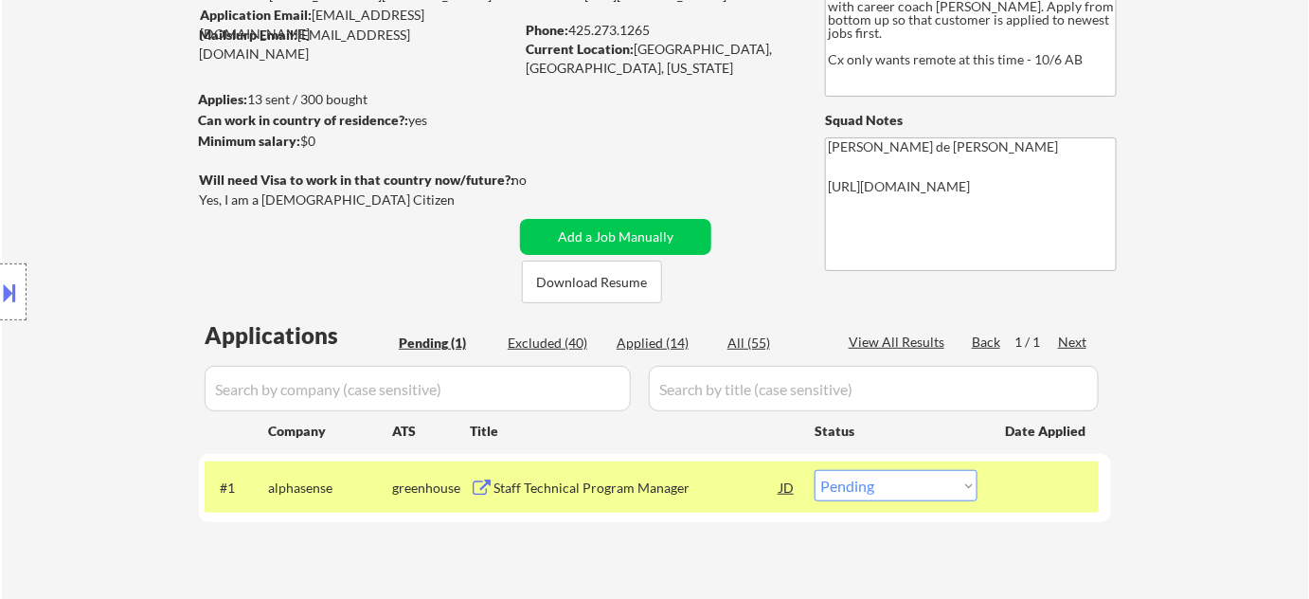
click at [658, 343] on div "Applied (14)" at bounding box center [664, 342] width 95 height 19
select select ""applied""
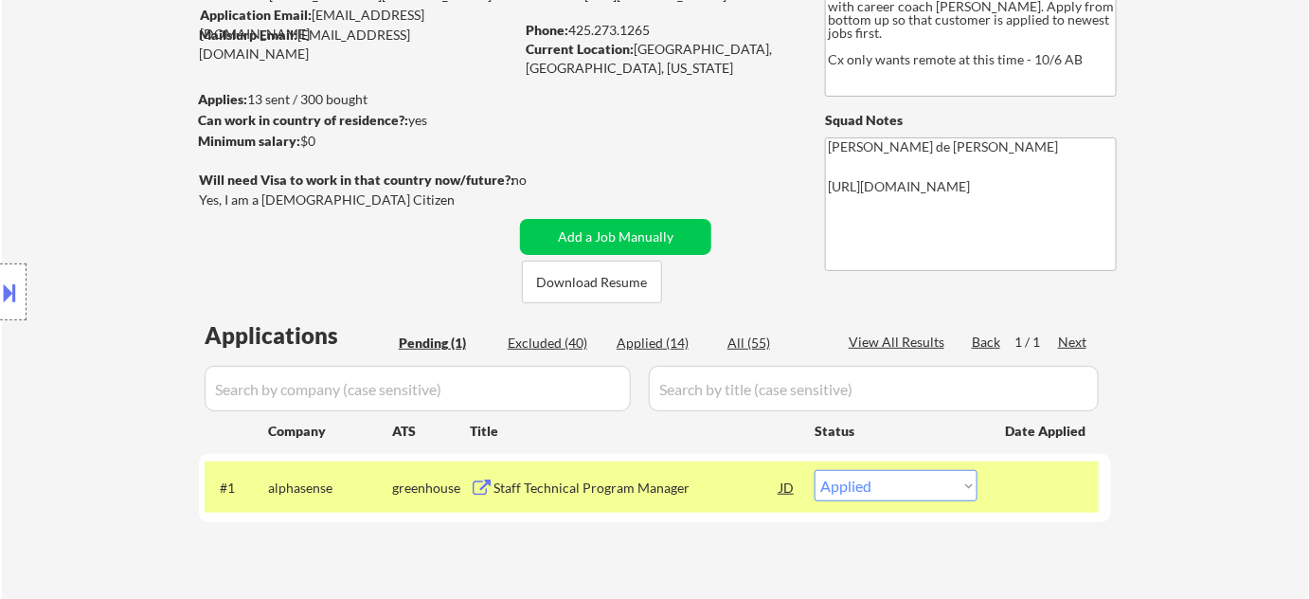
select select ""applied""
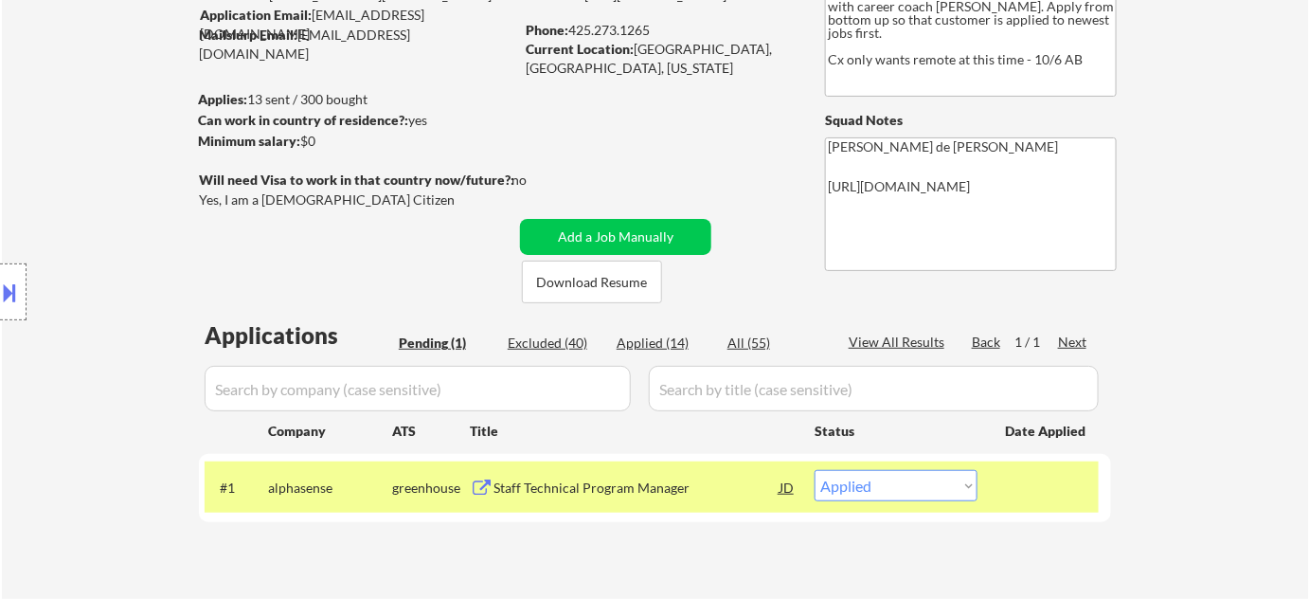
select select ""applied""
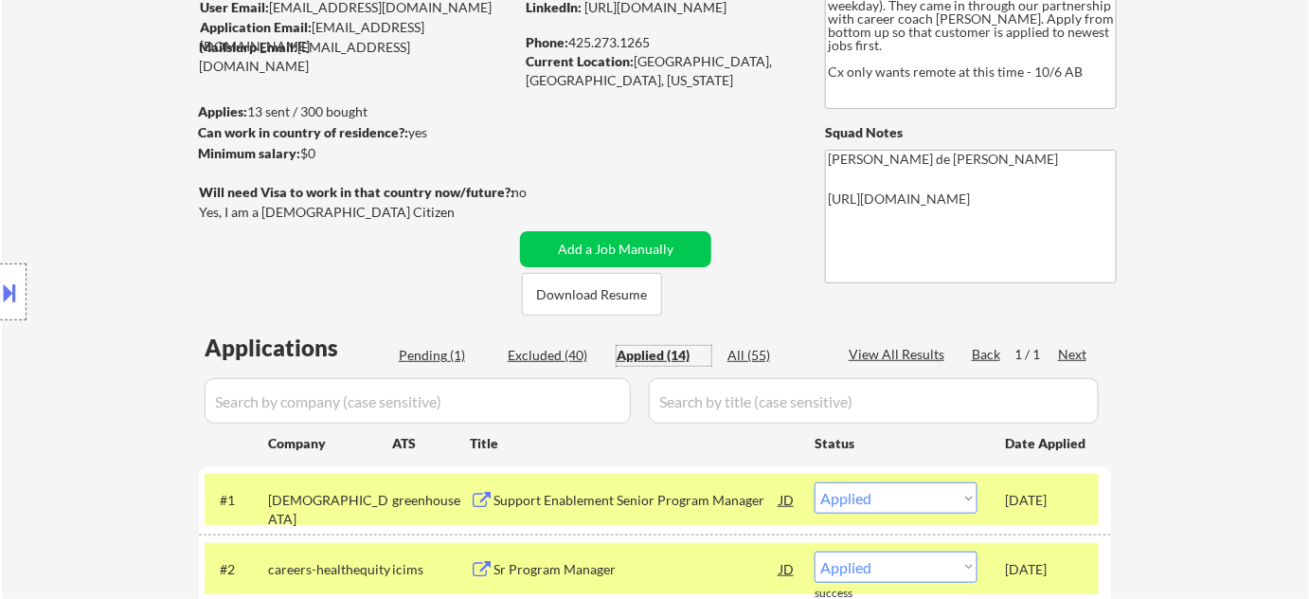
scroll to position [258, 0]
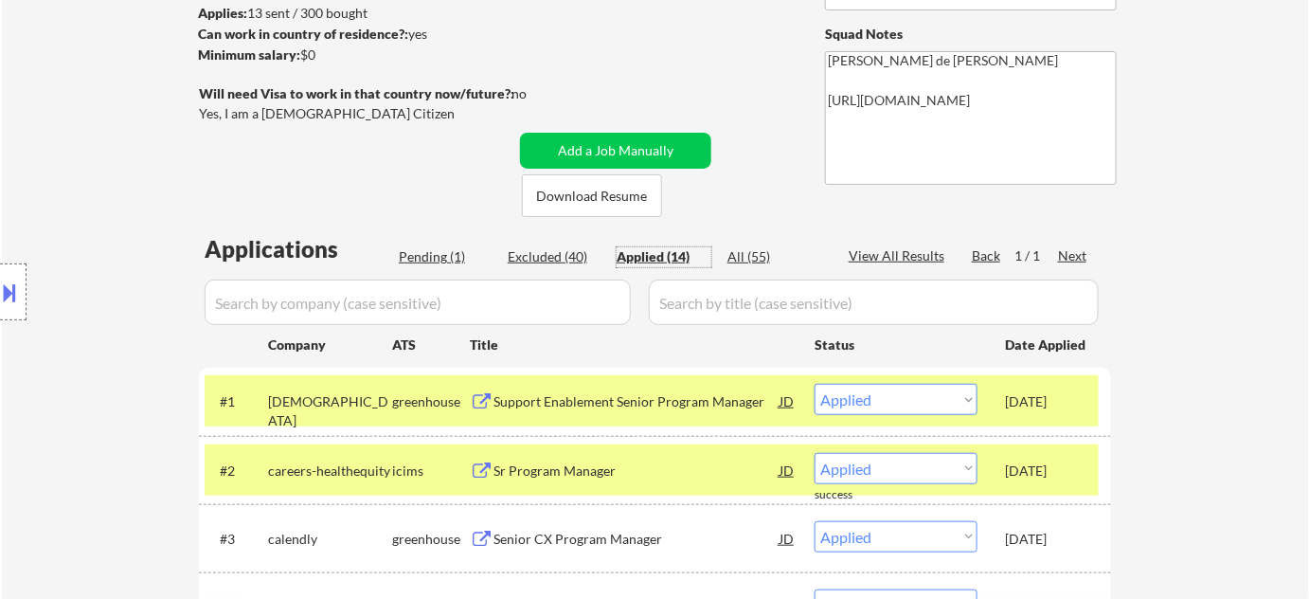
click at [450, 254] on div "Pending (1)" at bounding box center [446, 256] width 95 height 19
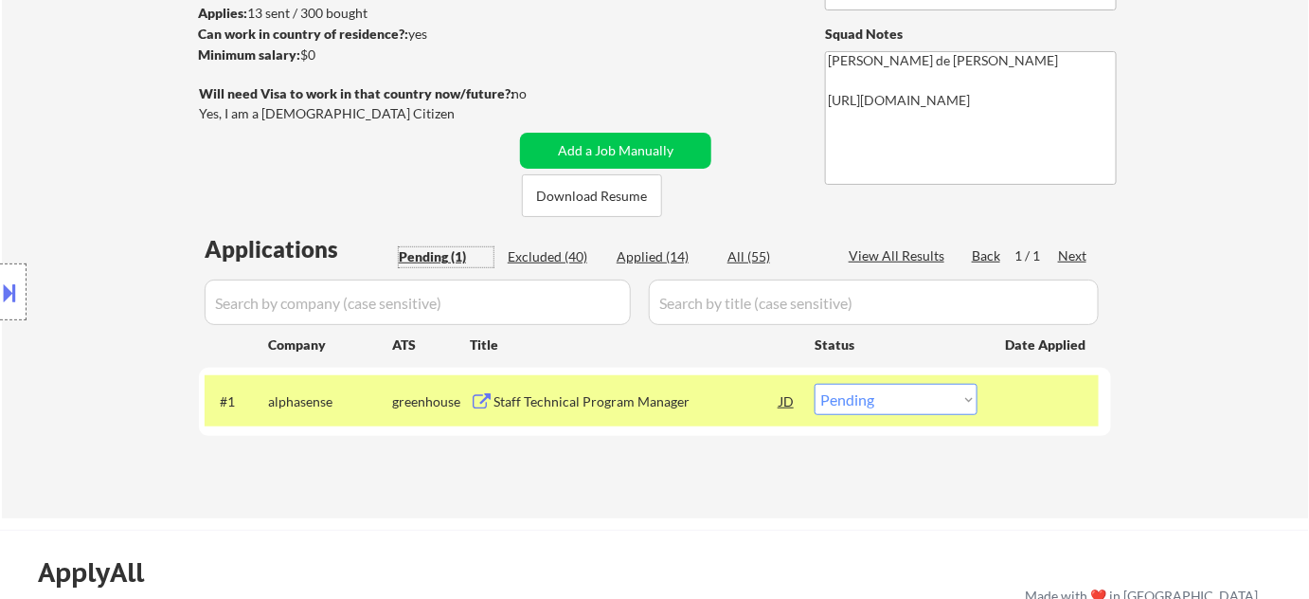
click at [907, 390] on select "Choose an option... Pending Applied Excluded (Questions) Excluded (Expired) Exc…" at bounding box center [896, 399] width 163 height 31
select select ""excluded__bad_match_""
click at [815, 384] on select "Choose an option... Pending Applied Excluded (Questions) Excluded (Expired) Exc…" at bounding box center [896, 399] width 163 height 31
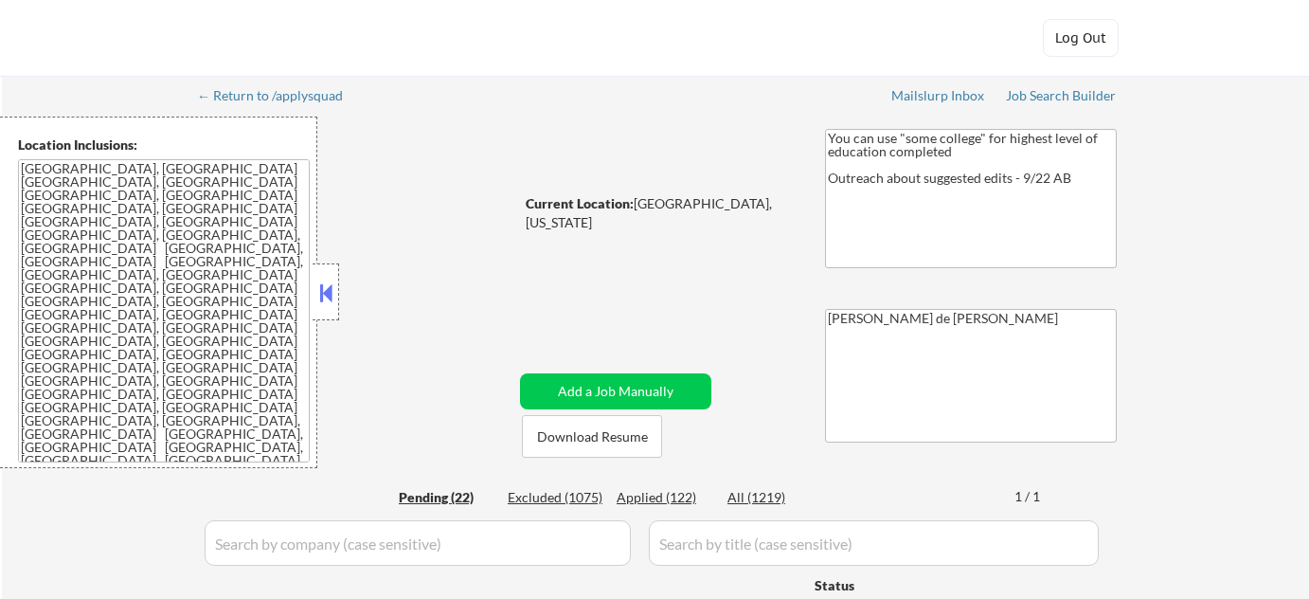
select select ""pending""
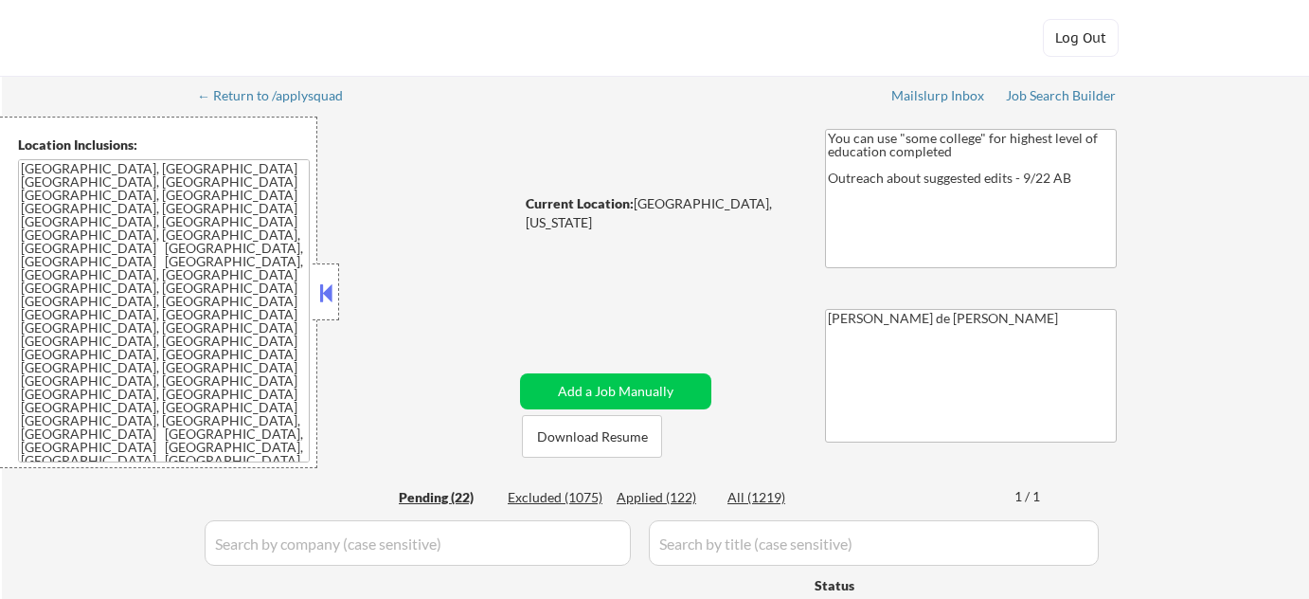
select select ""pending""
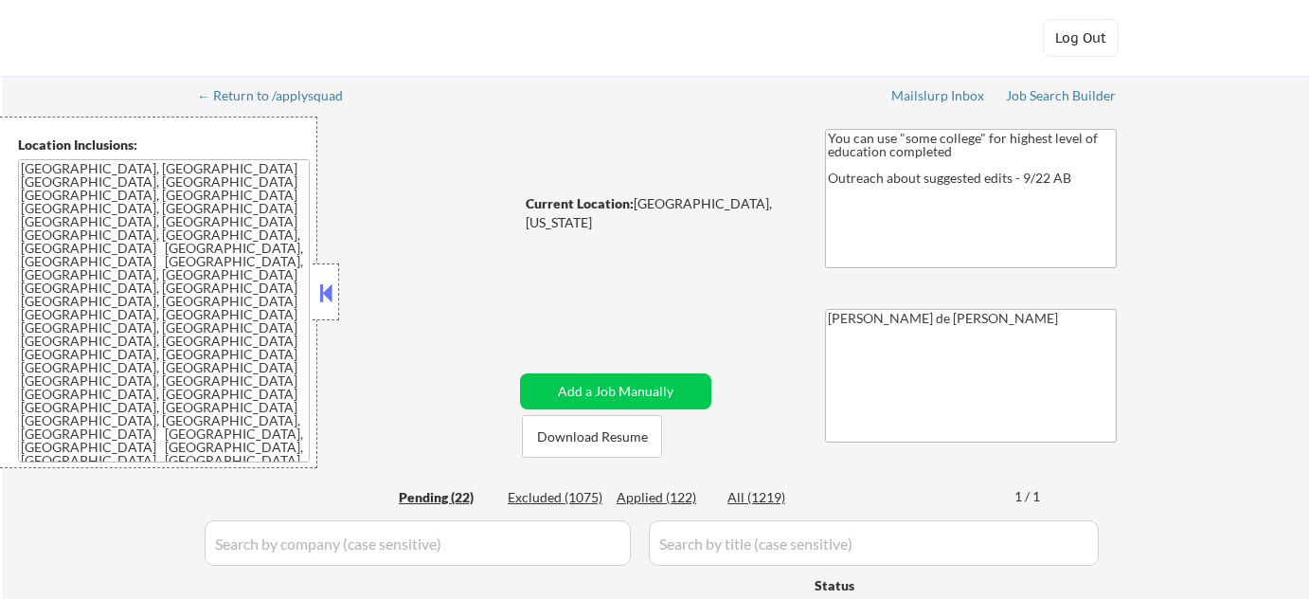
select select ""pending""
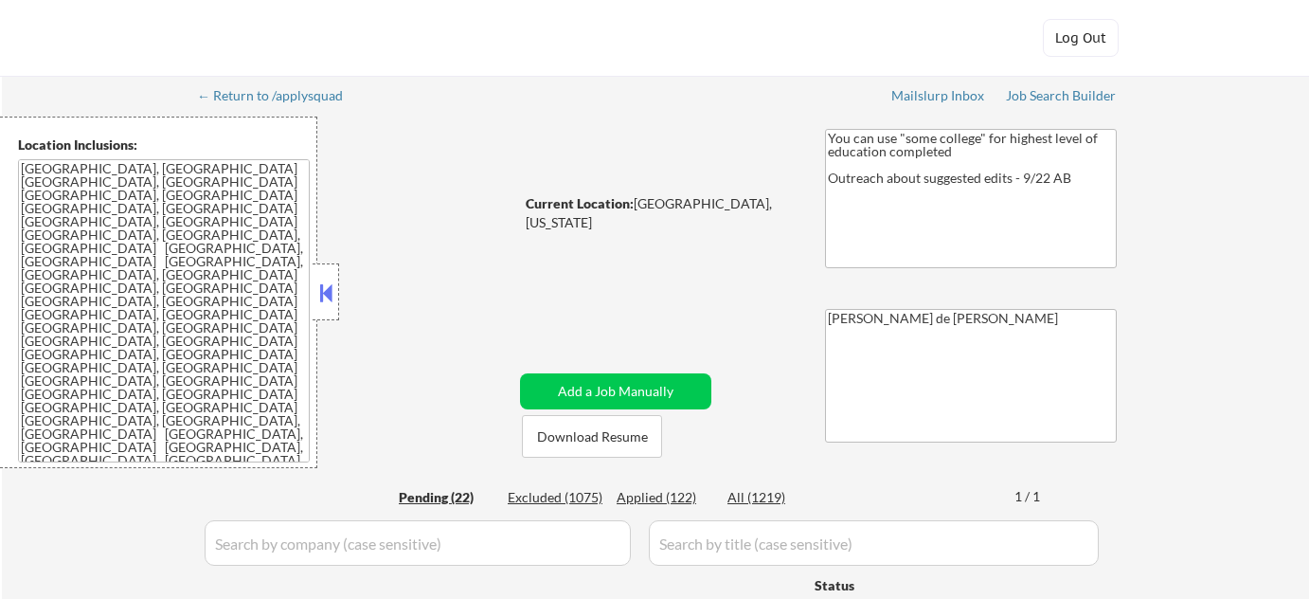
select select ""pending""
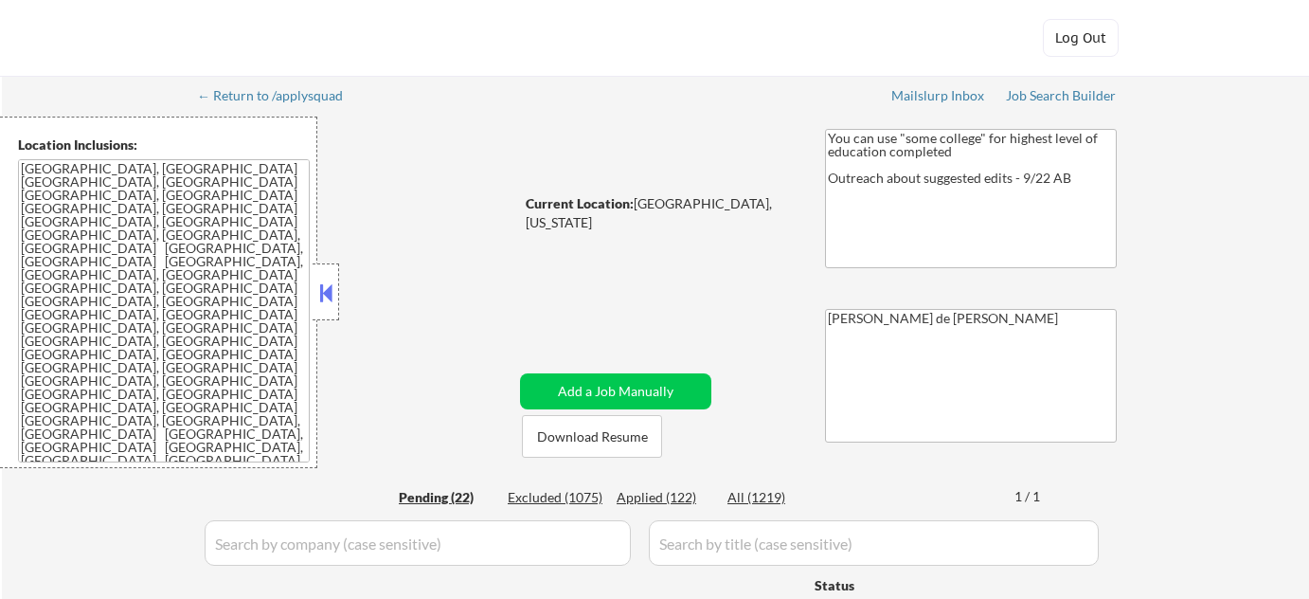
select select ""pending""
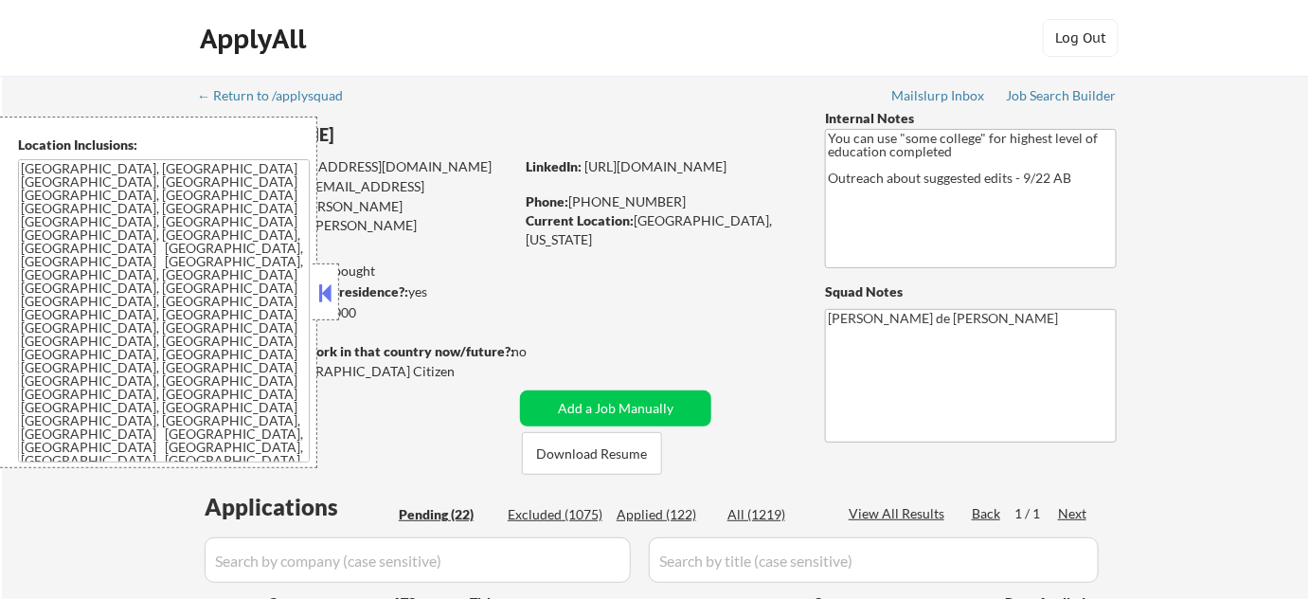
scroll to position [430, 0]
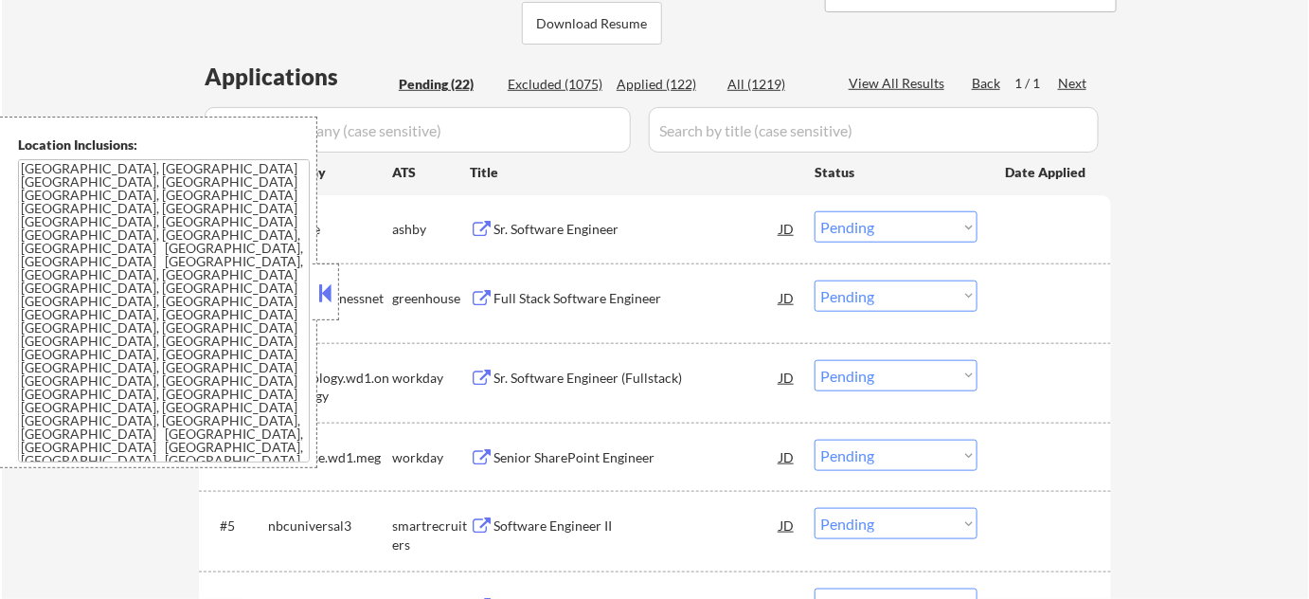
click at [326, 298] on button at bounding box center [325, 292] width 21 height 28
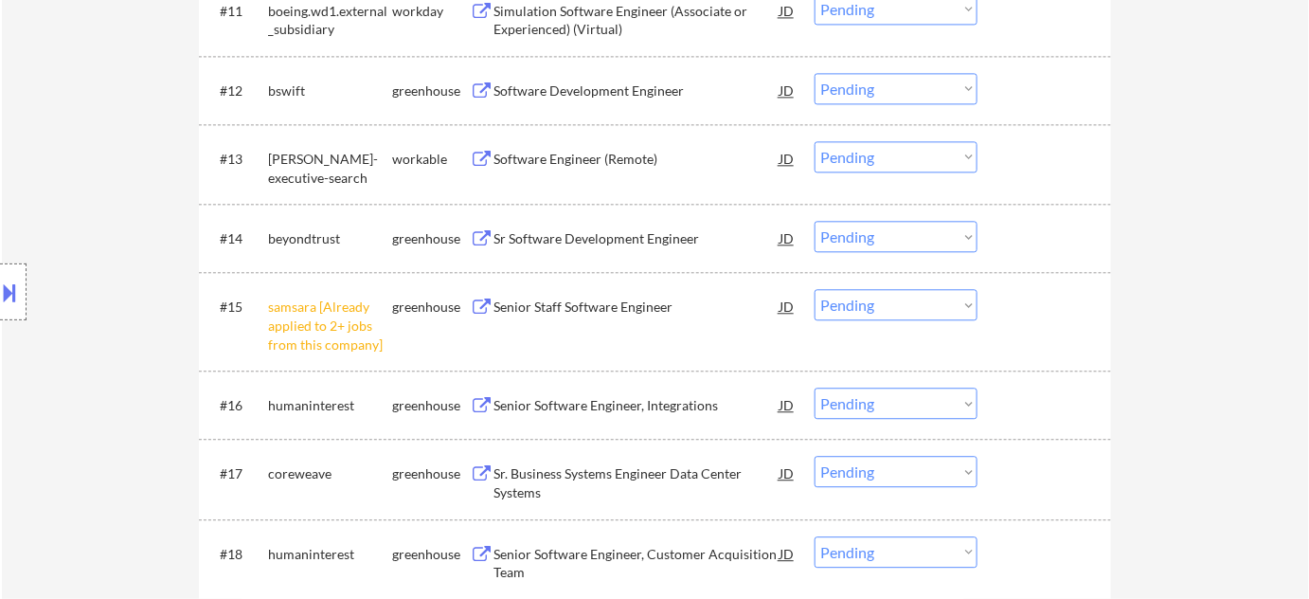
scroll to position [1463, 0]
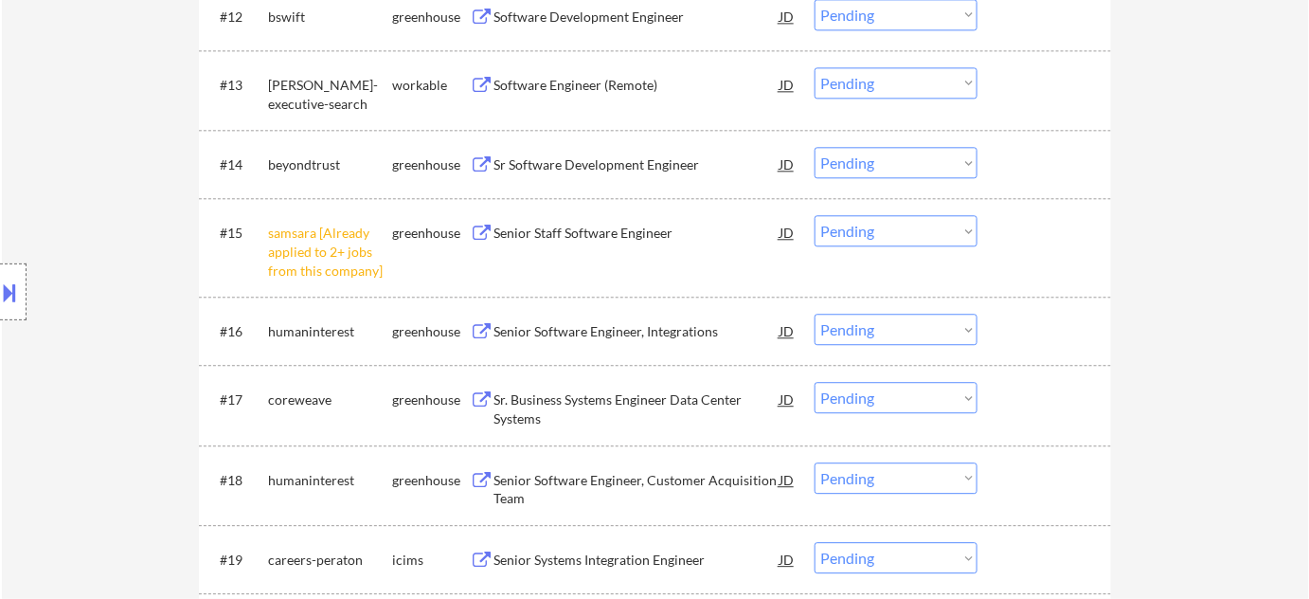
click at [944, 239] on select "Choose an option... Pending Applied Excluded (Questions) Excluded (Expired) Exc…" at bounding box center [896, 230] width 163 height 31
click at [815, 215] on select "Choose an option... Pending Applied Excluded (Questions) Excluded (Expired) Exc…" at bounding box center [896, 230] width 163 height 31
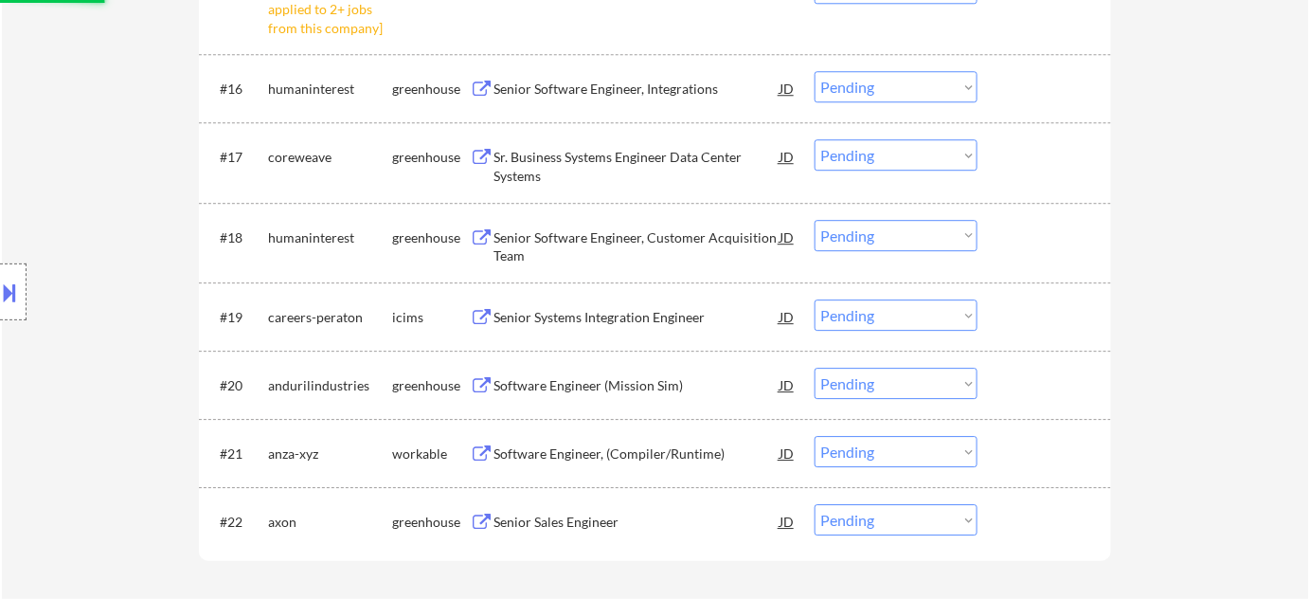
scroll to position [1808, 0]
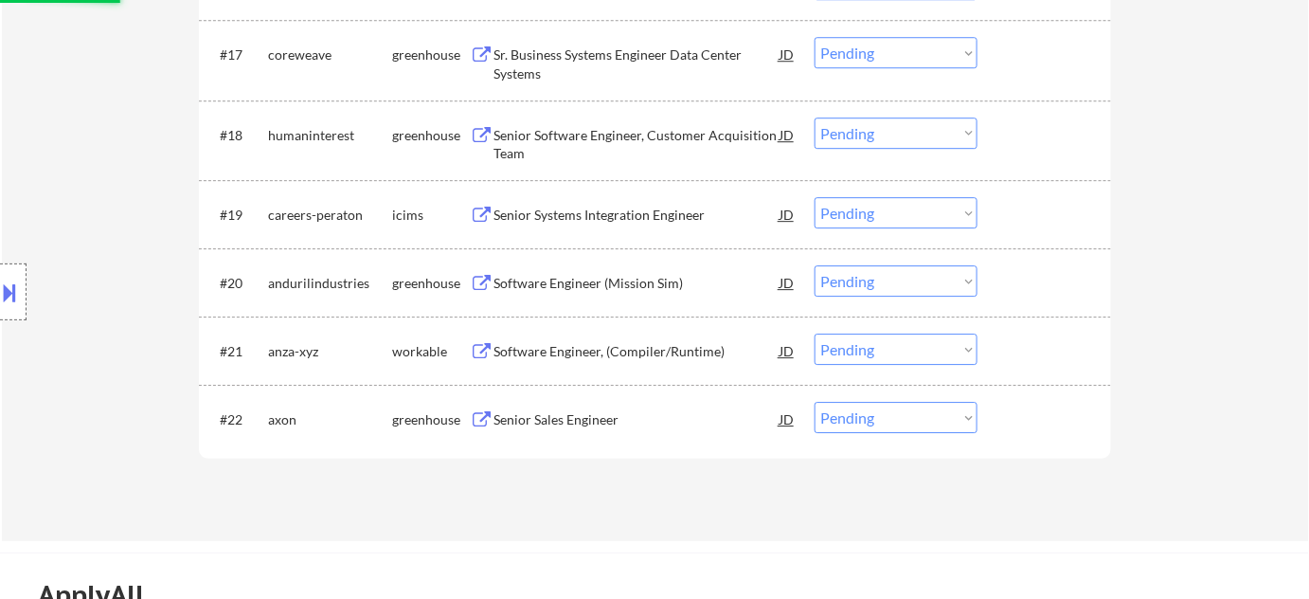
select select ""pending""
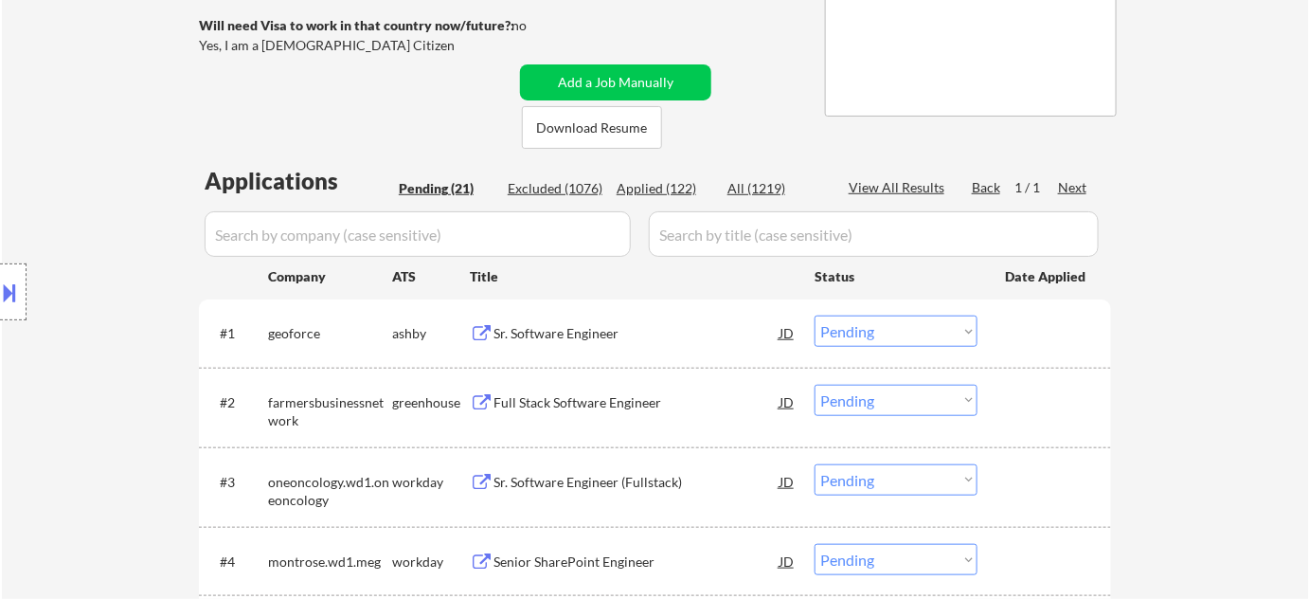
scroll to position [430, 0]
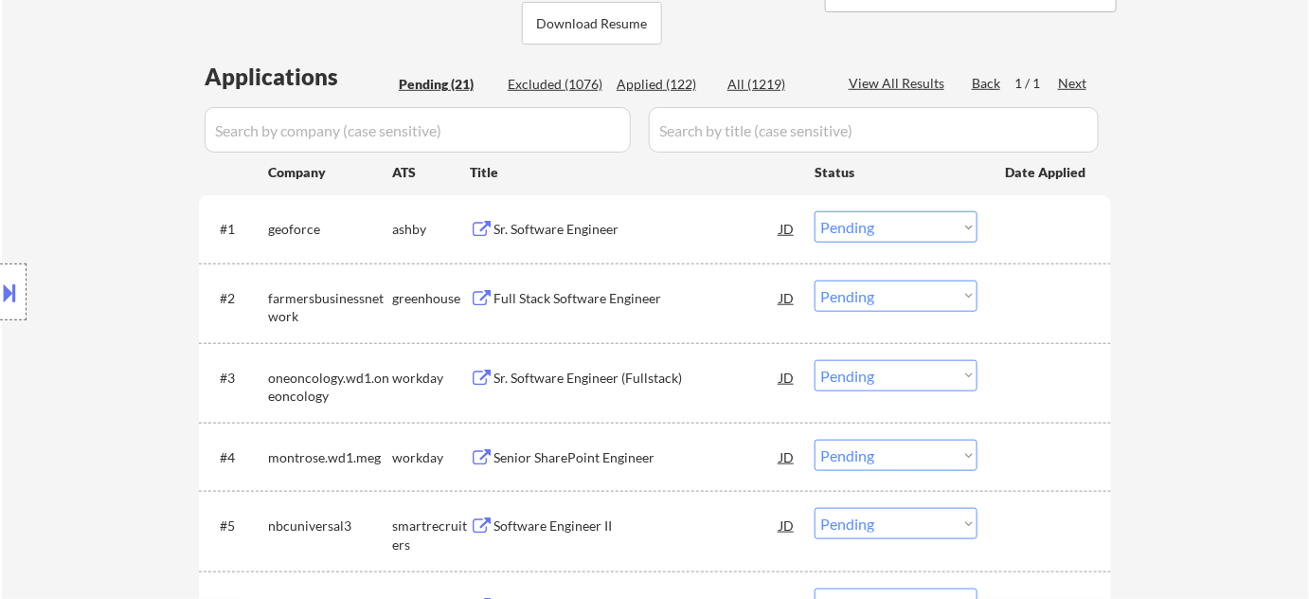
click at [548, 225] on div "Sr. Software Engineer" at bounding box center [637, 229] width 286 height 19
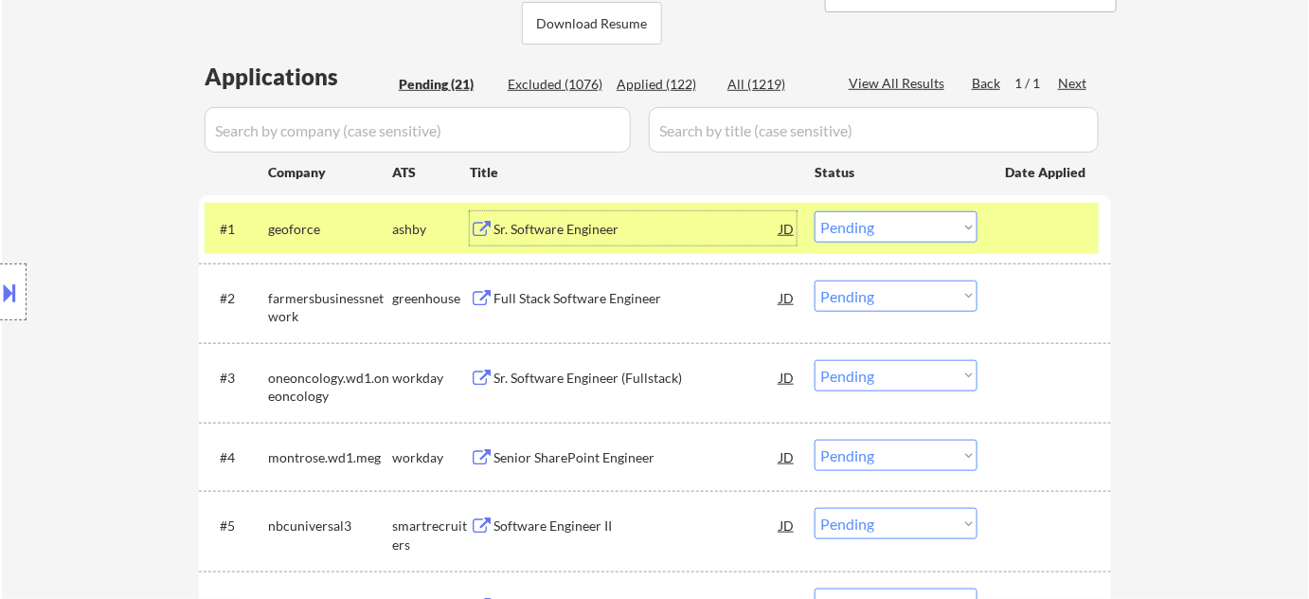
click at [579, 299] on div "Full Stack Software Engineer" at bounding box center [637, 298] width 286 height 19
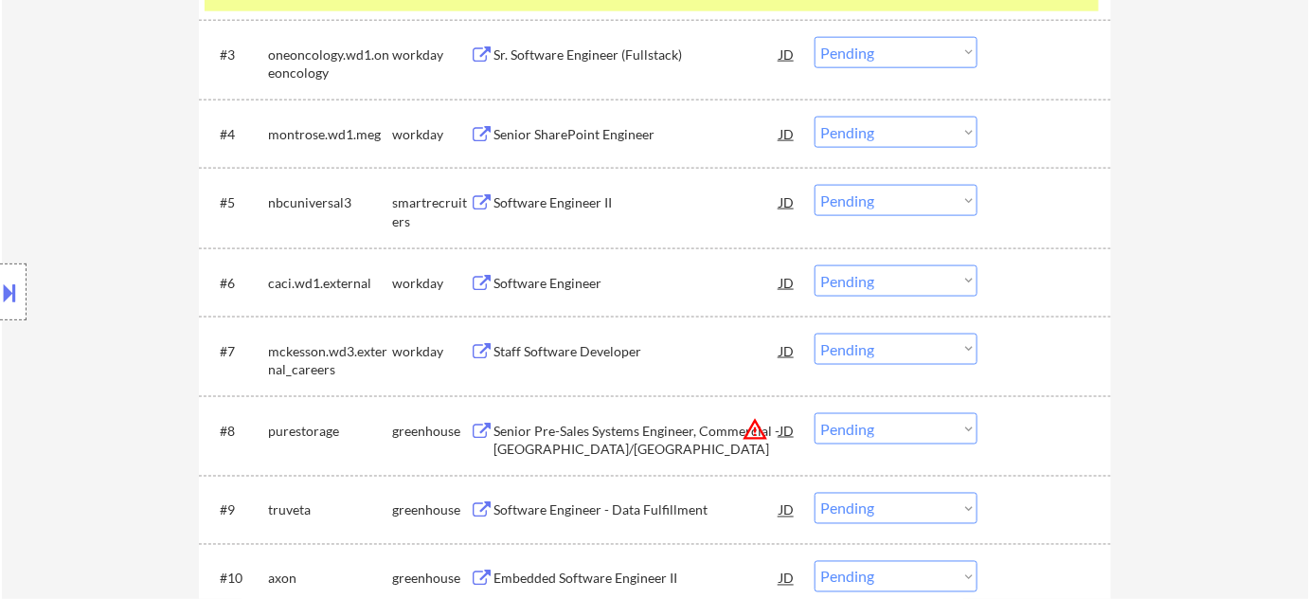
scroll to position [775, 0]
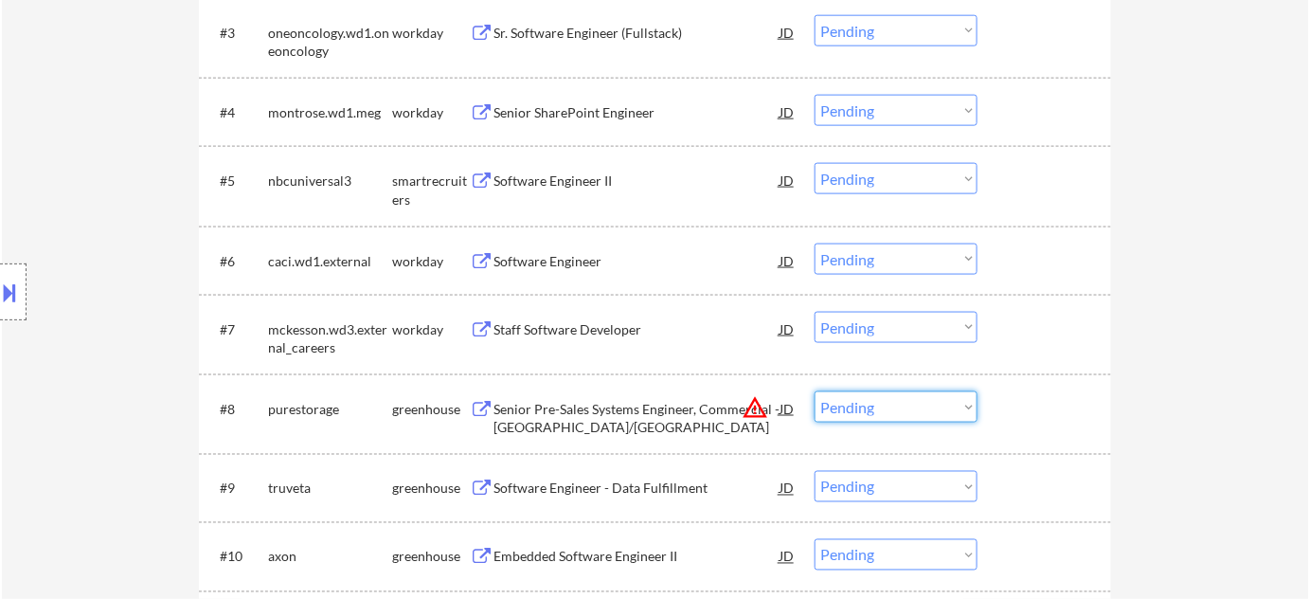
drag, startPoint x: 843, startPoint y: 413, endPoint x: 850, endPoint y: 404, distance: 11.6
click at [843, 413] on select "Choose an option... Pending Applied Excluded (Questions) Excluded (Expired) Exc…" at bounding box center [896, 406] width 163 height 31
click at [815, 391] on select "Choose an option... Pending Applied Excluded (Questions) Excluded (Expired) Exc…" at bounding box center [896, 406] width 163 height 31
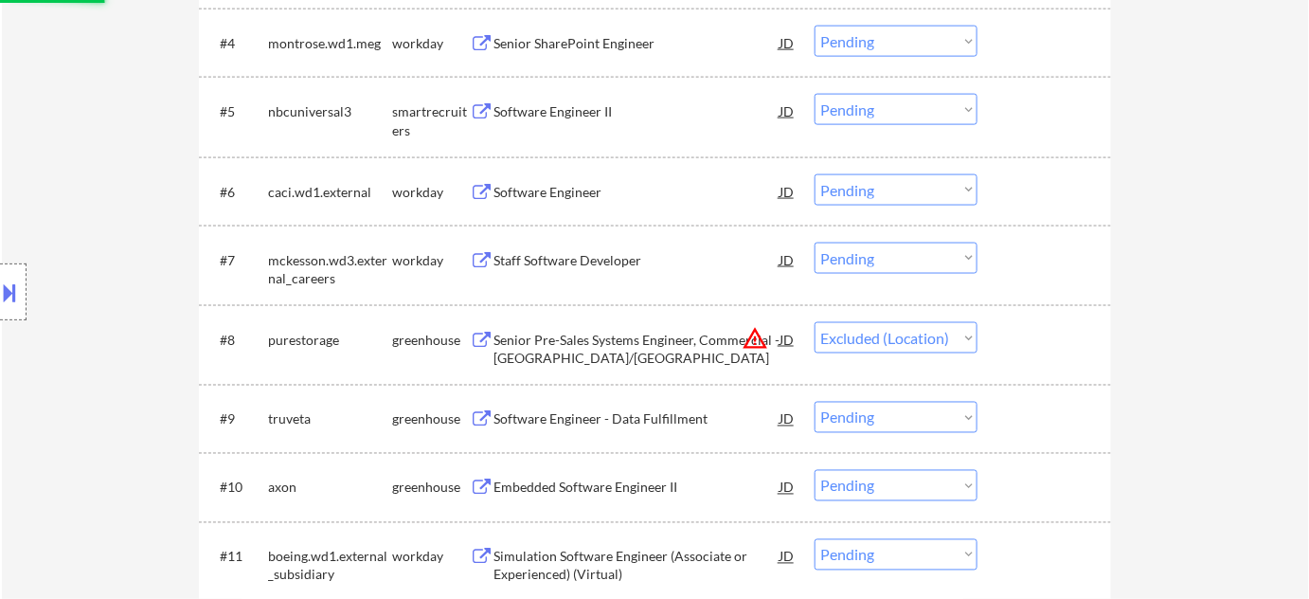
scroll to position [1032, 0]
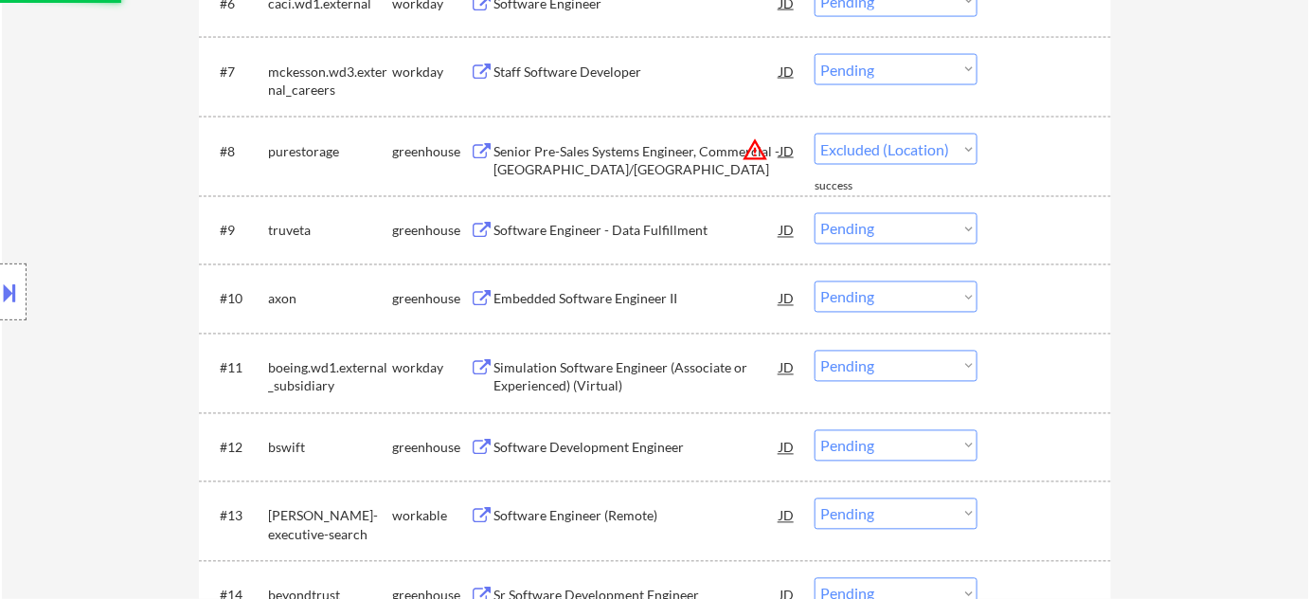
select select ""pending""
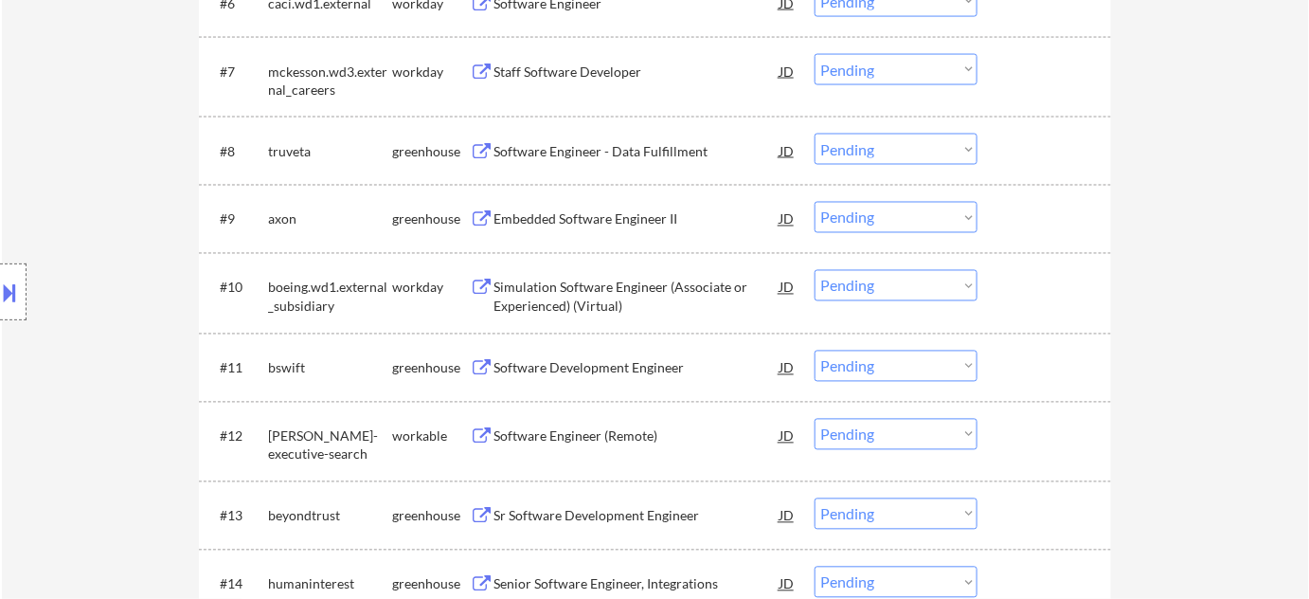
click at [601, 153] on div "Software Engineer - Data Fulfillment" at bounding box center [637, 151] width 286 height 19
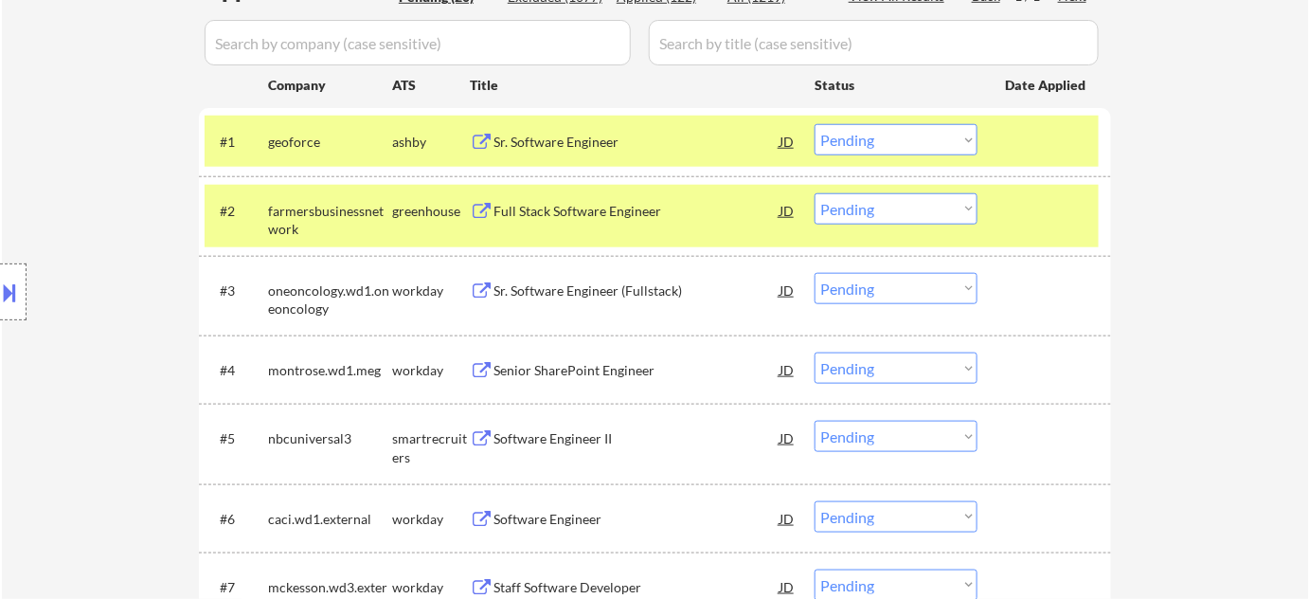
scroll to position [516, 0]
click at [903, 143] on select "Choose an option... Pending Applied Excluded (Questions) Excluded (Expired) Exc…" at bounding box center [896, 140] width 163 height 31
click at [815, 125] on select "Choose an option... Pending Applied Excluded (Questions) Excluded (Expired) Exc…" at bounding box center [896, 140] width 163 height 31
select select ""pending""
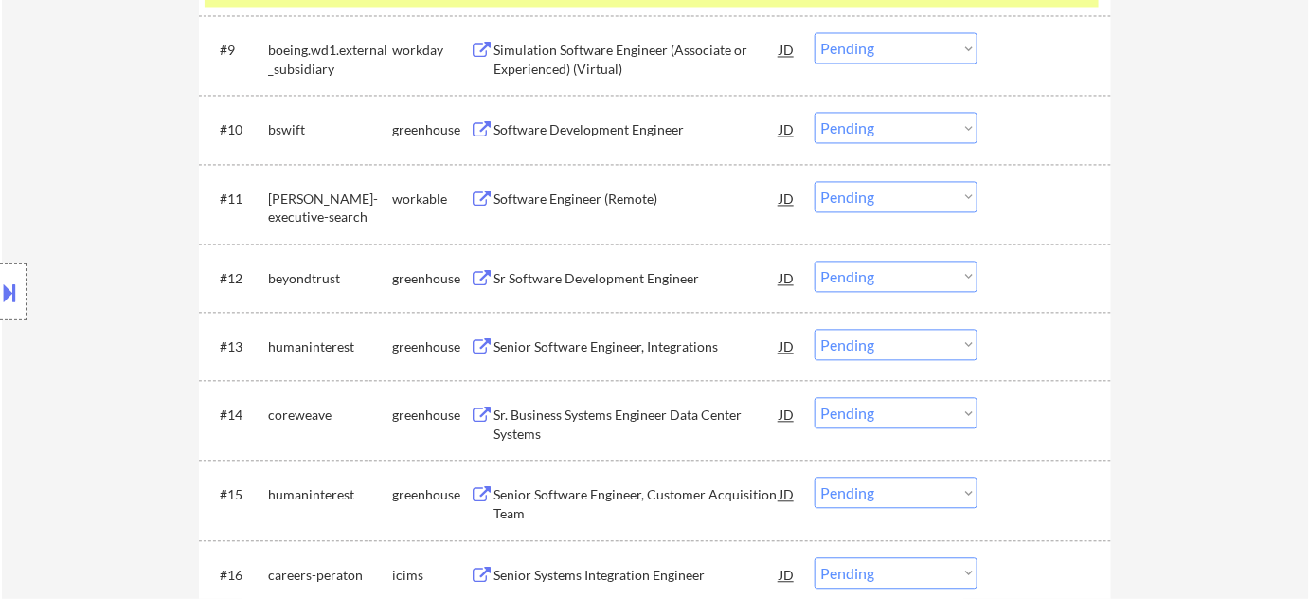
scroll to position [1205, 0]
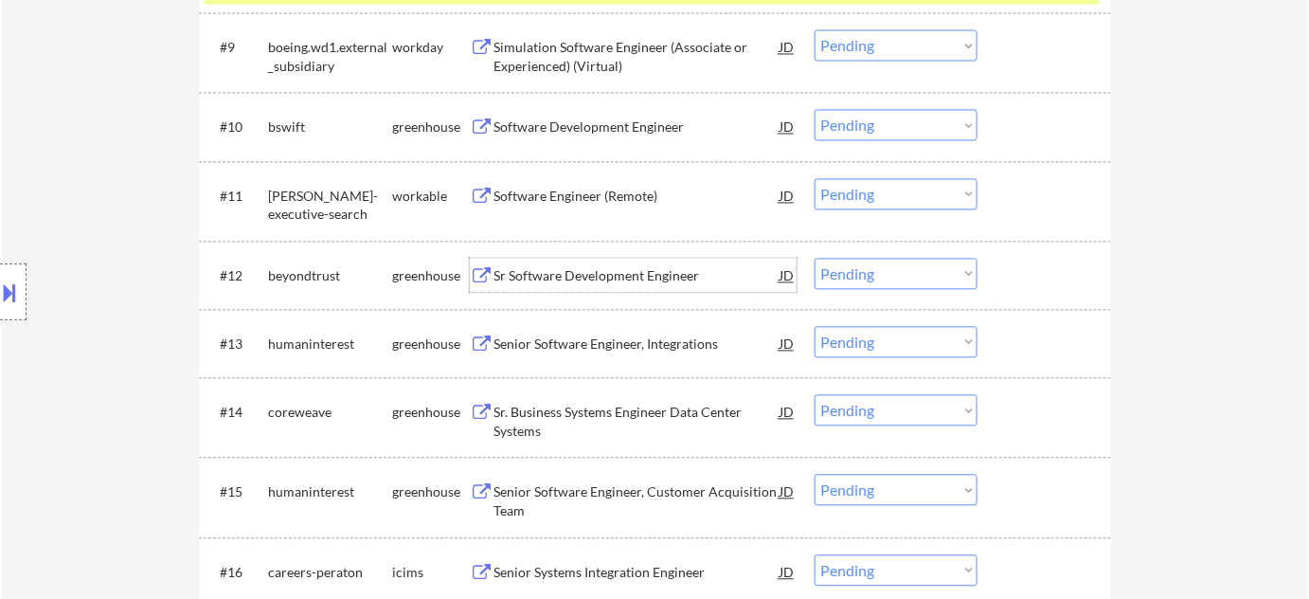
click at [611, 278] on div "Sr Software Development Engineer" at bounding box center [637, 275] width 286 height 19
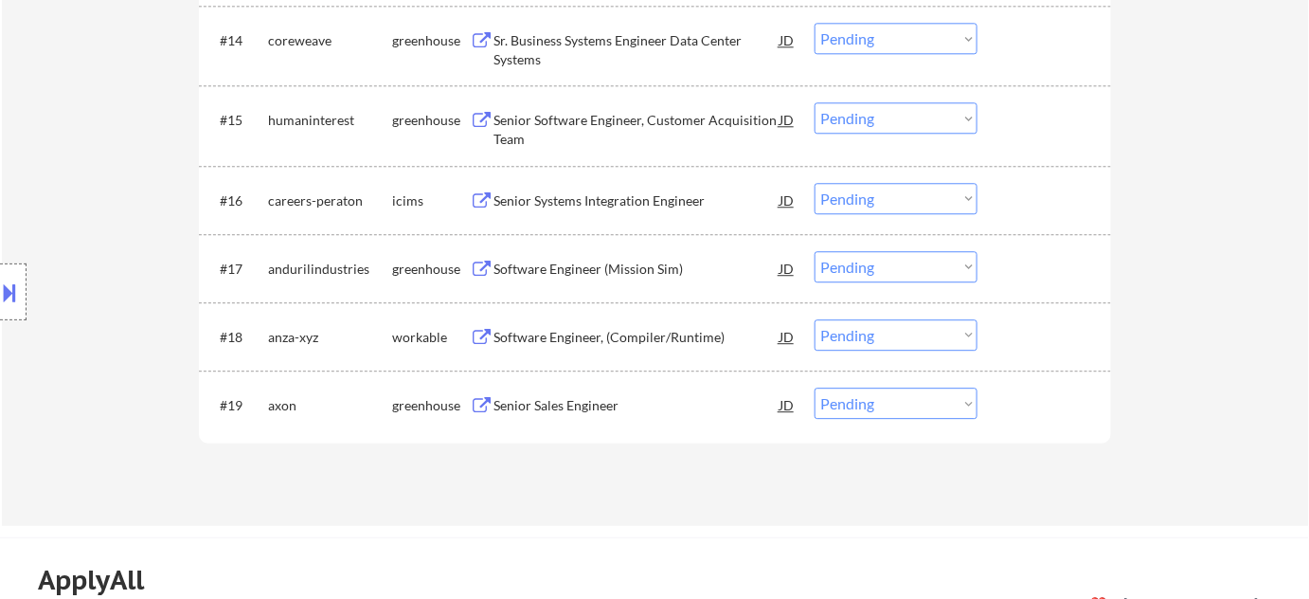
scroll to position [1550, 0]
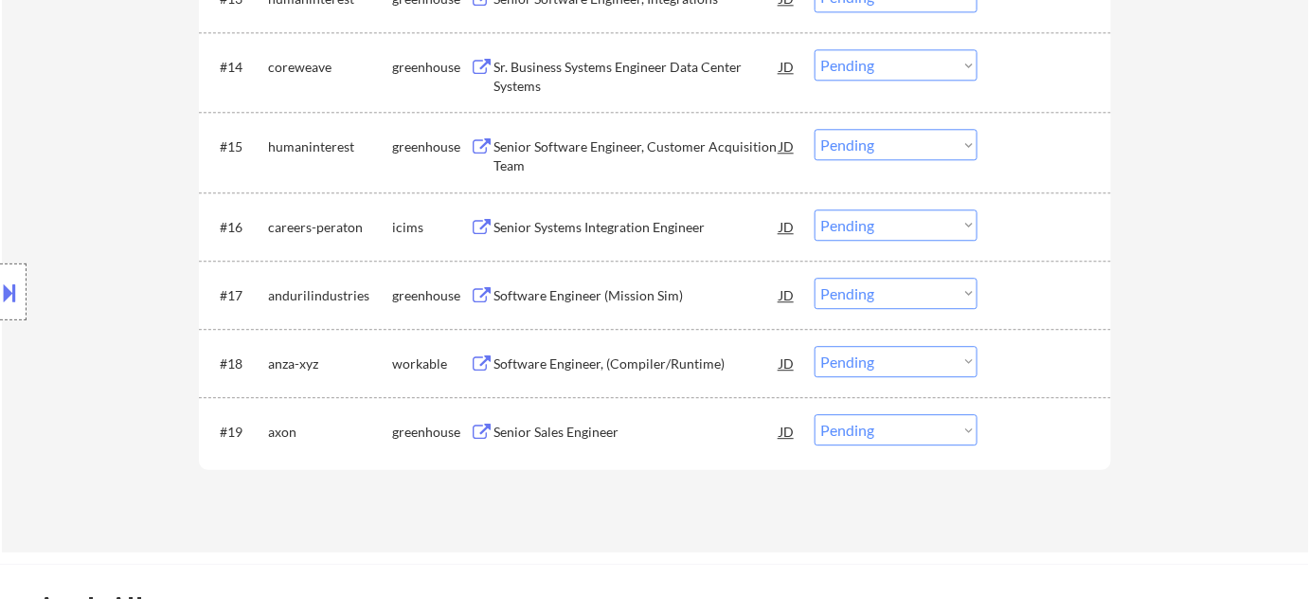
click at [585, 358] on div "Software Engineer, (Compiler/Runtime)" at bounding box center [637, 363] width 286 height 19
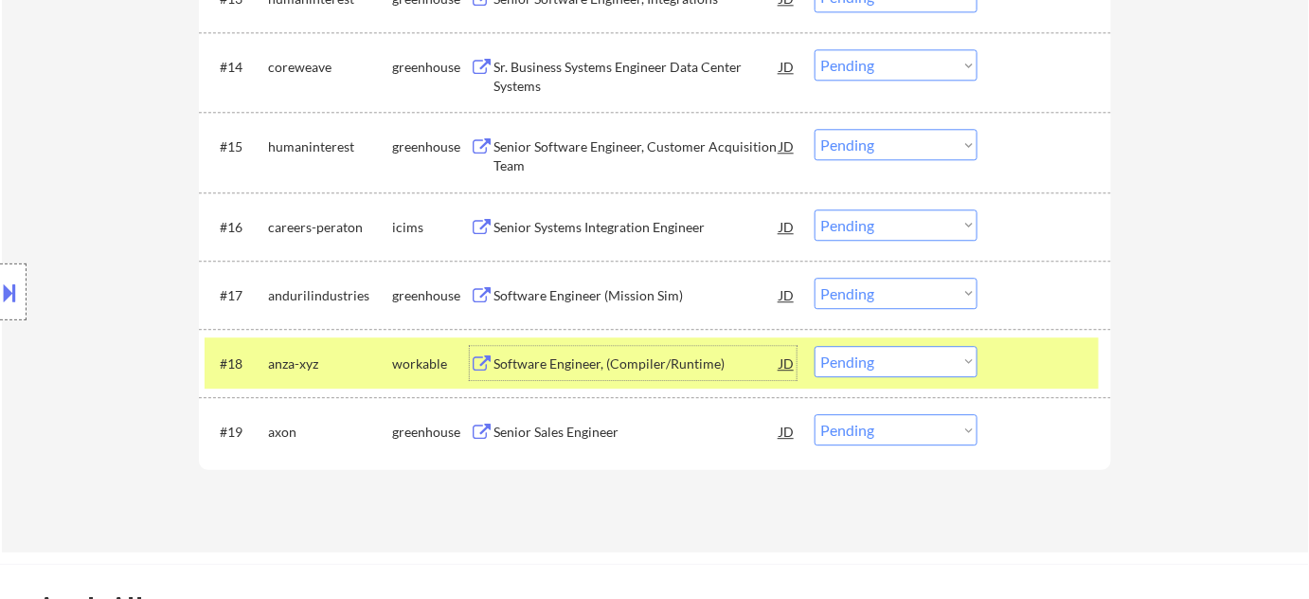
click at [560, 151] on div "Senior Software Engineer, Customer Acquisition Team" at bounding box center [637, 155] width 286 height 37
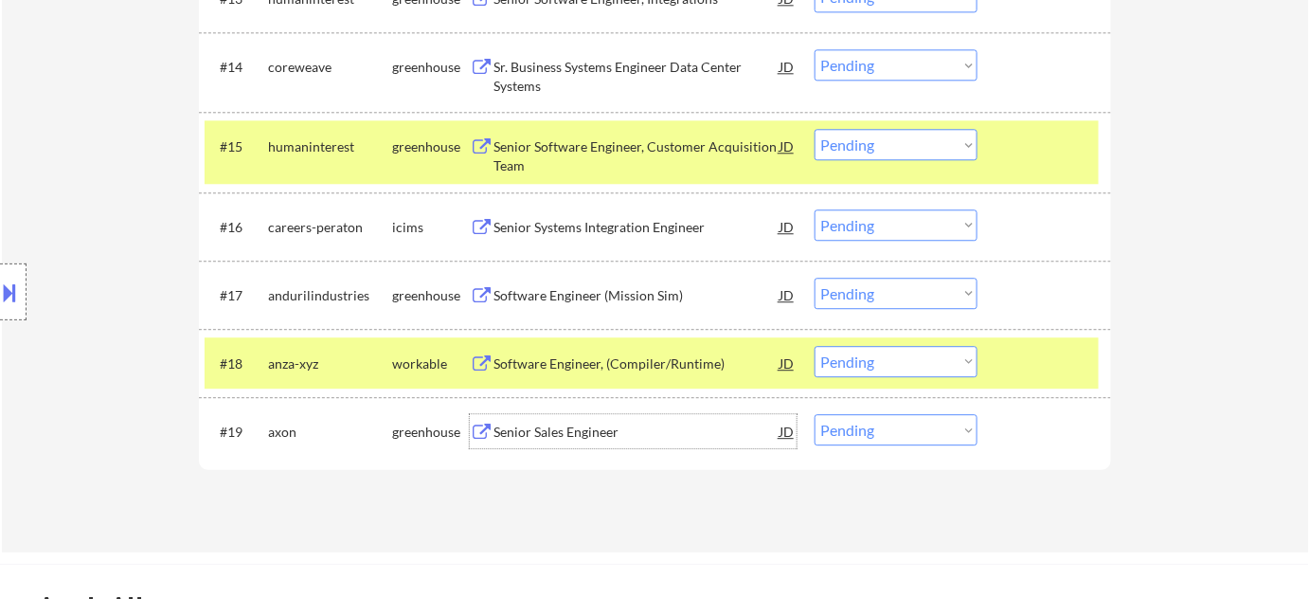
click at [570, 431] on div "Senior Sales Engineer" at bounding box center [637, 431] width 286 height 19
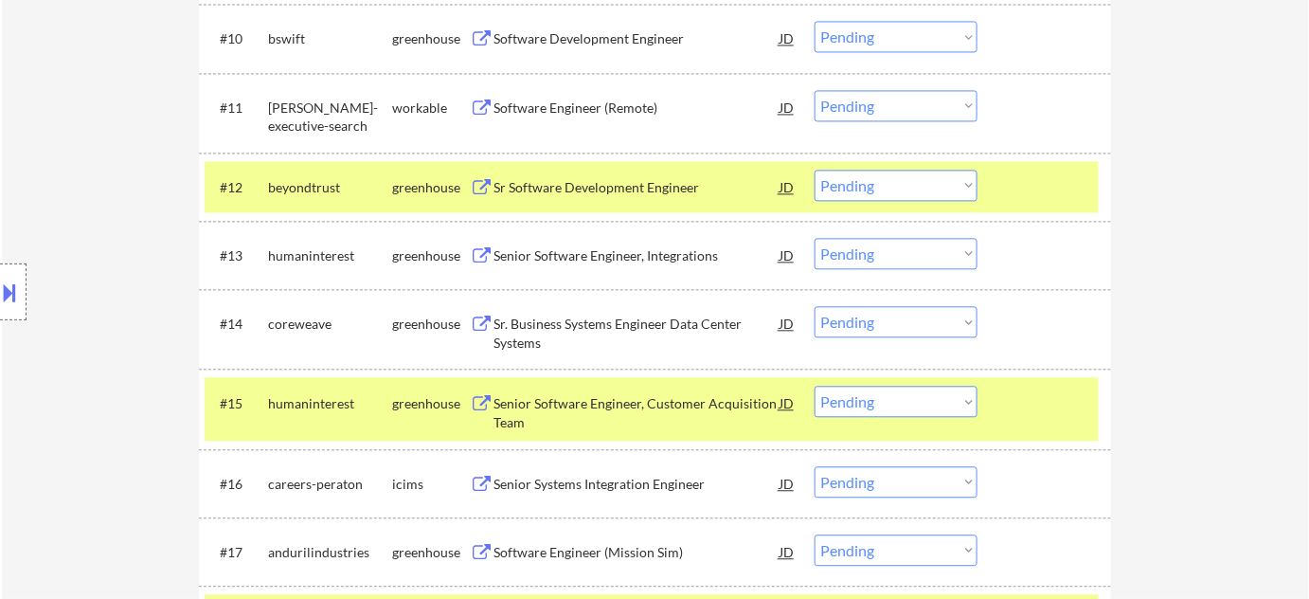
scroll to position [1291, 0]
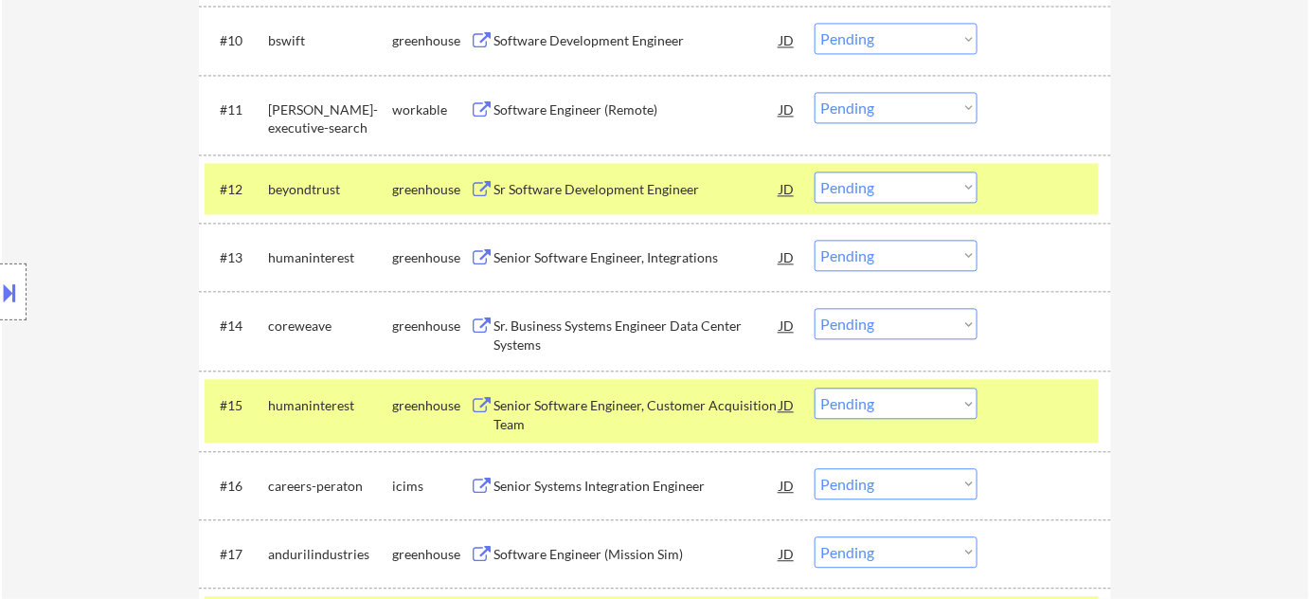
click at [876, 190] on select "Choose an option... Pending Applied Excluded (Questions) Excluded (Expired) Exc…" at bounding box center [896, 186] width 163 height 31
click at [815, 171] on select "Choose an option... Pending Applied Excluded (Questions) Excluded (Expired) Exc…" at bounding box center [896, 186] width 163 height 31
select select ""pending""
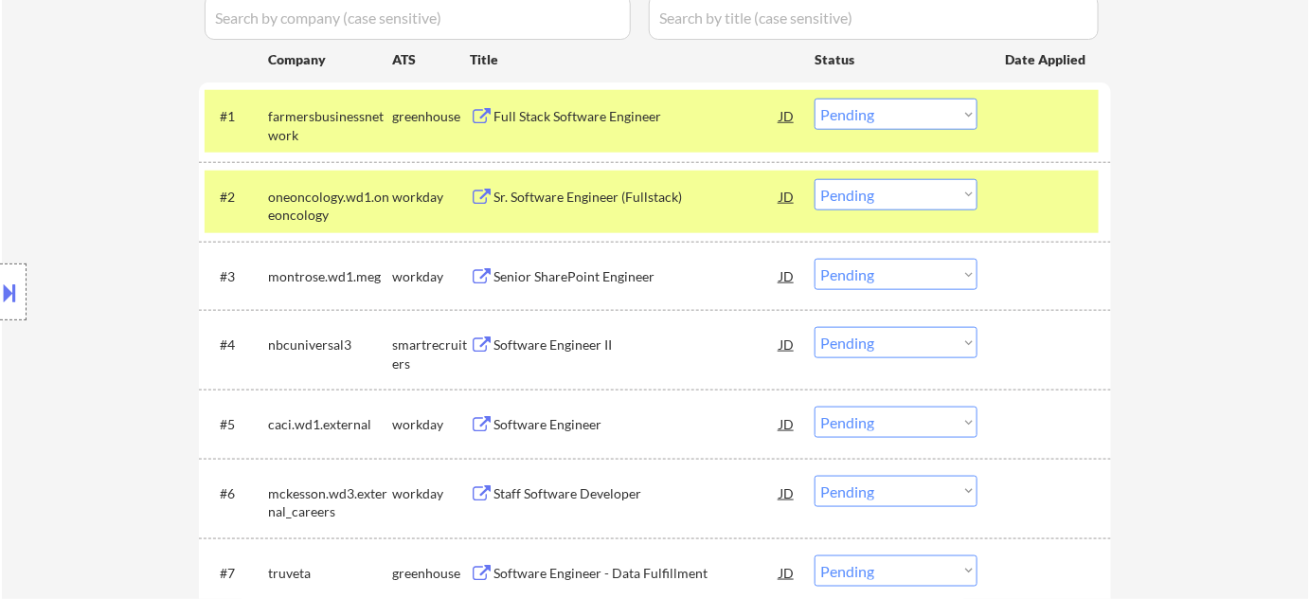
scroll to position [516, 0]
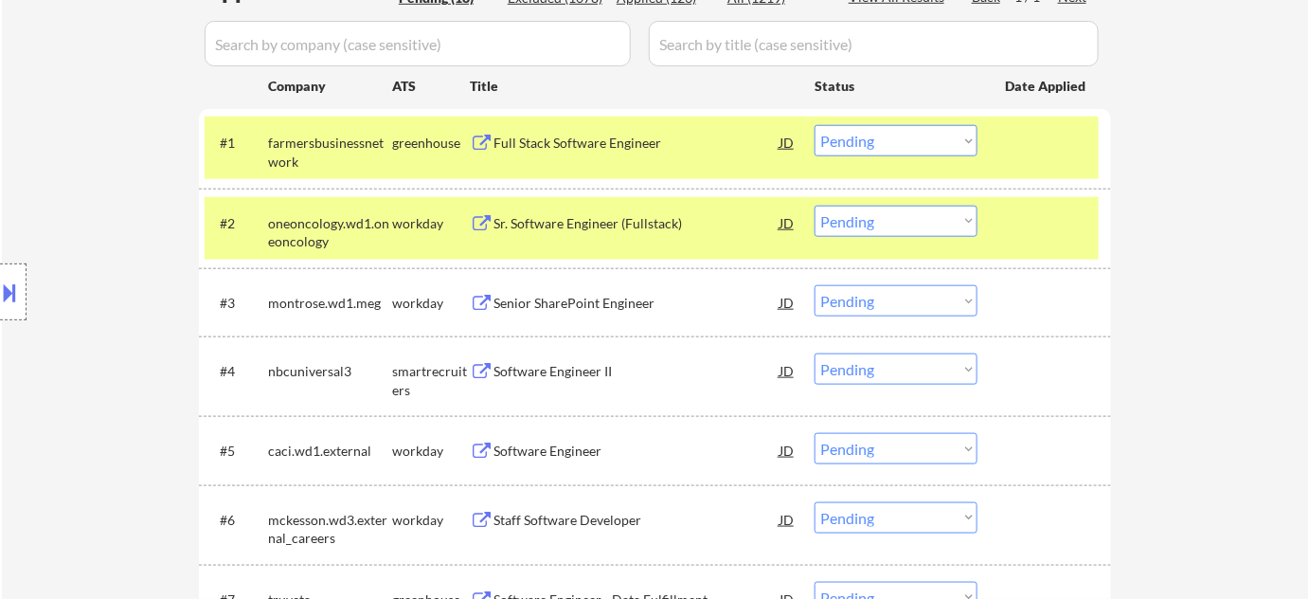
drag, startPoint x: 871, startPoint y: 130, endPoint x: 875, endPoint y: 153, distance: 24.2
click at [871, 131] on select "Choose an option... Pending Applied Excluded (Questions) Excluded (Expired) Exc…" at bounding box center [896, 140] width 163 height 31
click at [815, 125] on select "Choose an option... Pending Applied Excluded (Questions) Excluded (Expired) Exc…" at bounding box center [896, 140] width 163 height 31
click at [893, 283] on div "#3 montrose.wd1.meg workday Senior SharePoint Engineer JD Choose an option... P…" at bounding box center [652, 302] width 894 height 51
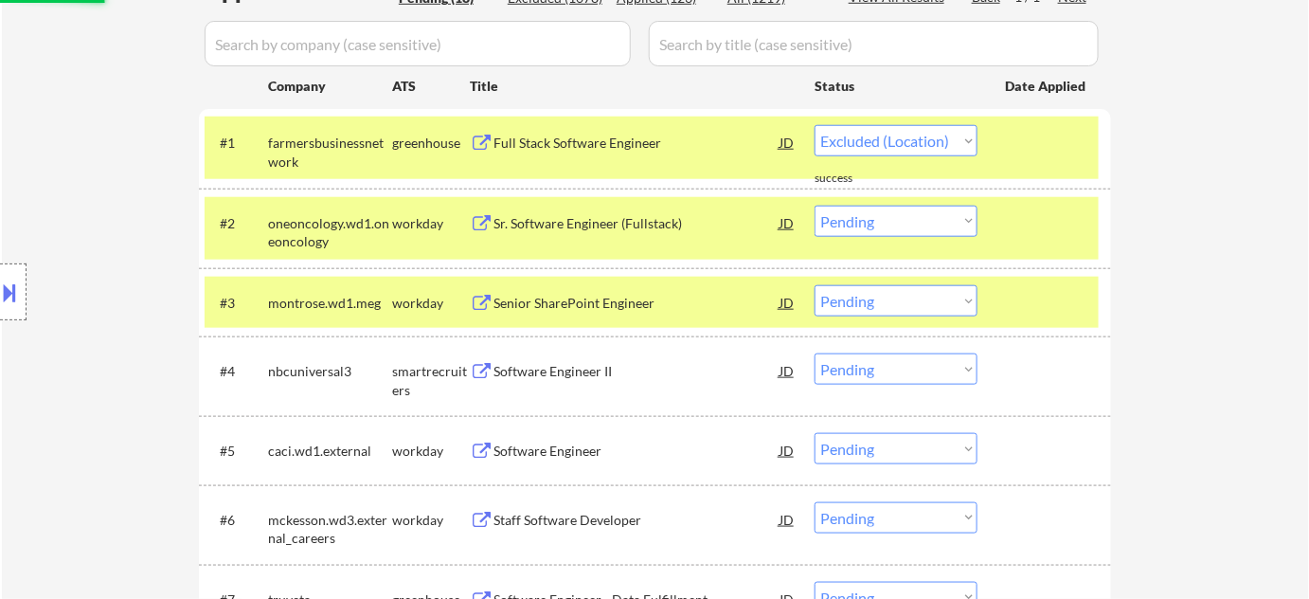
click at [1222, 173] on div "← Return to /applysquad Mailslurp Inbox Job Search Builder Jimmie Lundie User E…" at bounding box center [655, 539] width 1307 height 1958
select select ""pending""
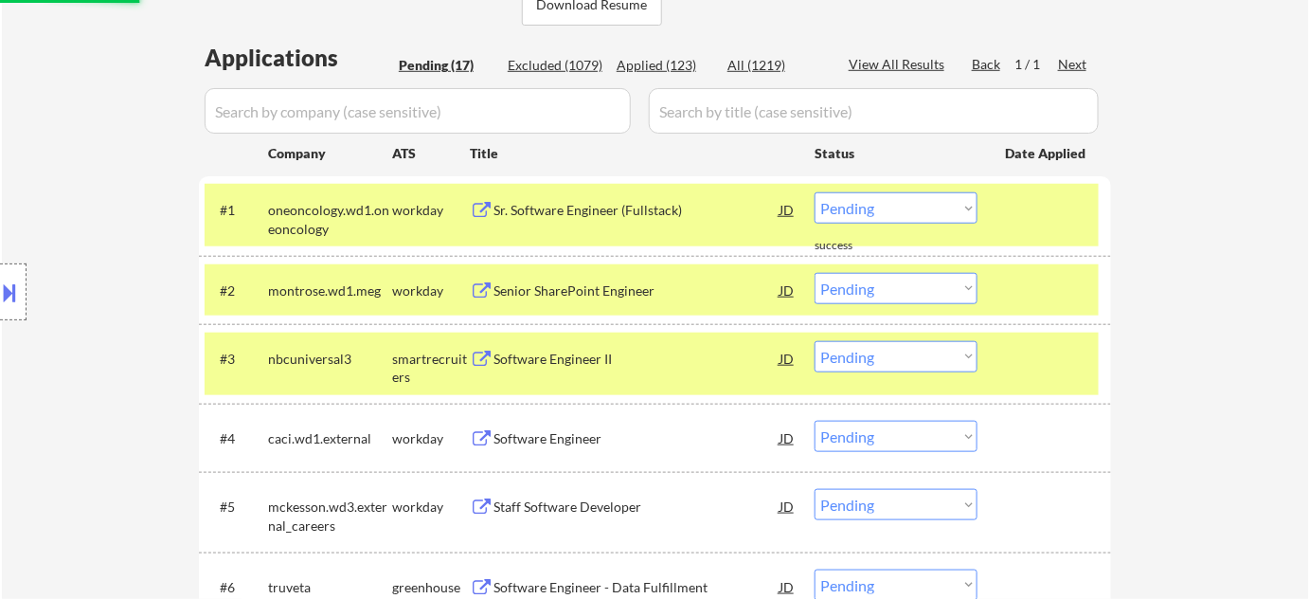
scroll to position [344, 0]
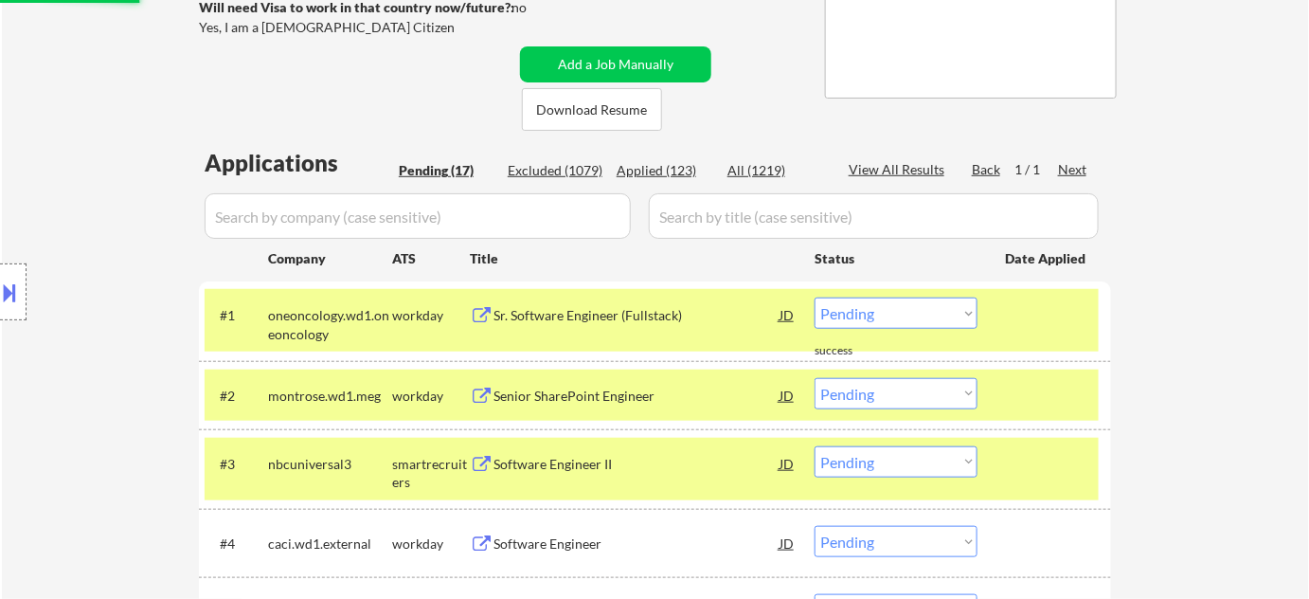
click at [568, 167] on div "Excluded (1079)" at bounding box center [555, 170] width 95 height 19
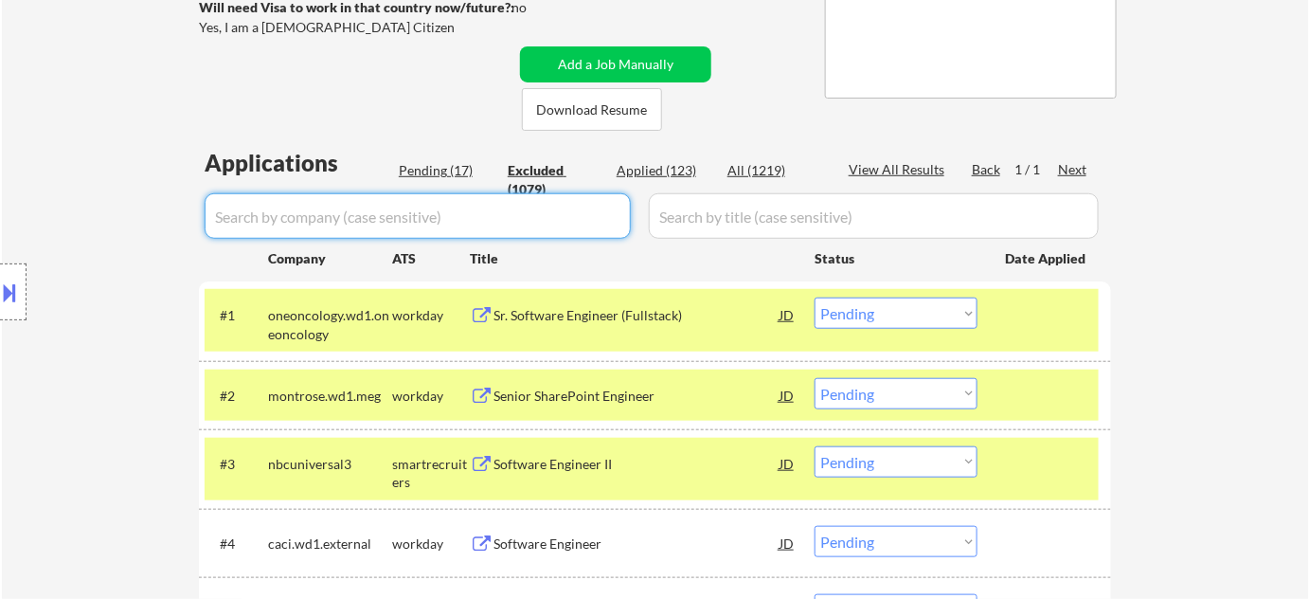
click at [500, 216] on input "input" at bounding box center [418, 215] width 426 height 45
type input "farmer"
click at [522, 216] on input "input" at bounding box center [418, 215] width 426 height 45
select select ""excluded__location_""
select select ""excluded__bad_match_""
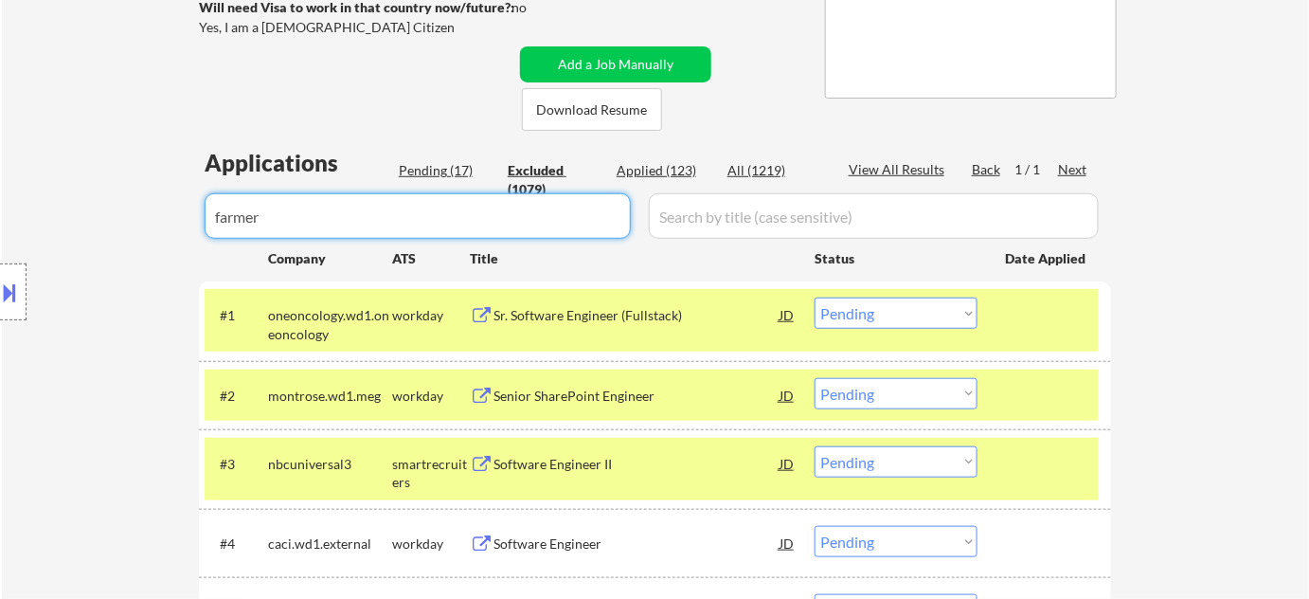
select select ""excluded__other_""
select select ""excluded__location_""
select select ""excluded__salary_""
select select ""excluded__expired_""
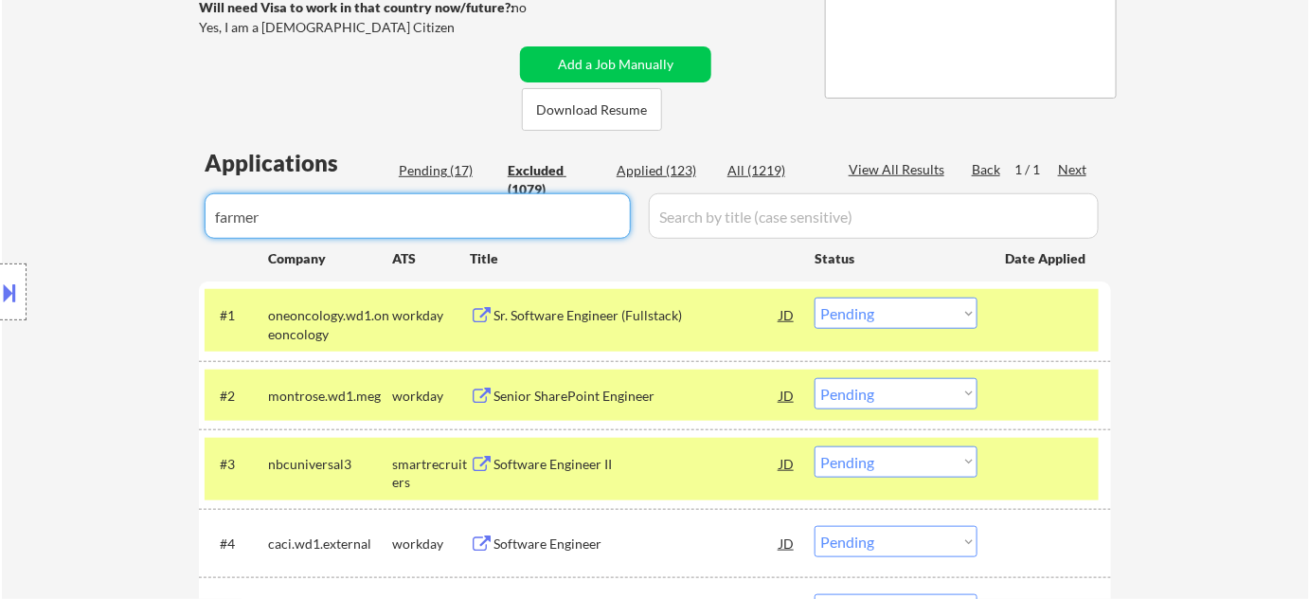
select select ""excluded__location_""
select select ""excluded__expired_""
select select ""excluded__other_""
select select ""excluded__location_""
select select ""excluded__expired_""
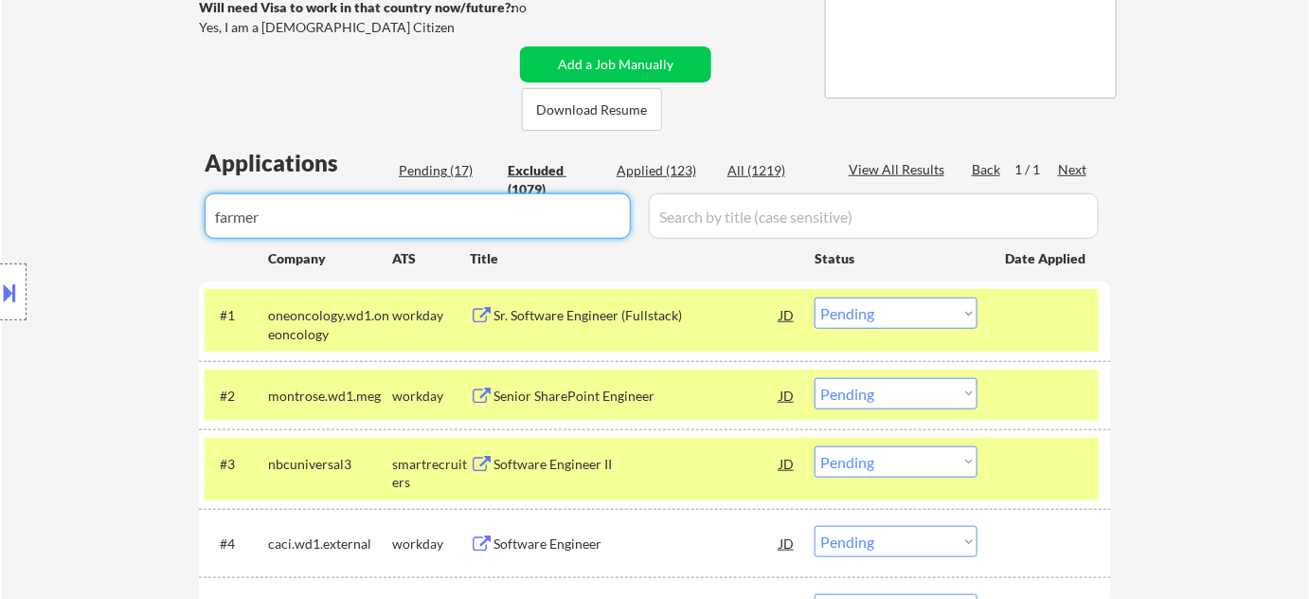
select select ""excluded__location_""
select select ""excluded__expired_""
select select ""excluded""
select select ""excluded__expired_""
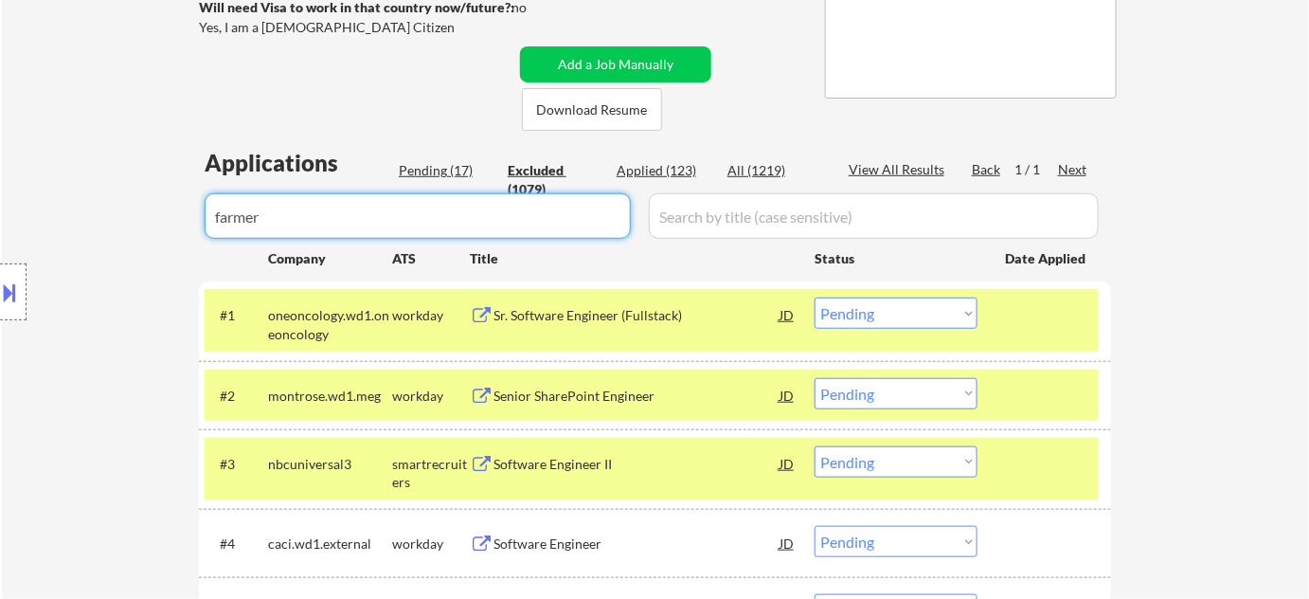
select select ""excluded__bad_match_""
select select ""excluded__location_""
select select ""excluded__bad_match_""
select select ""excluded""
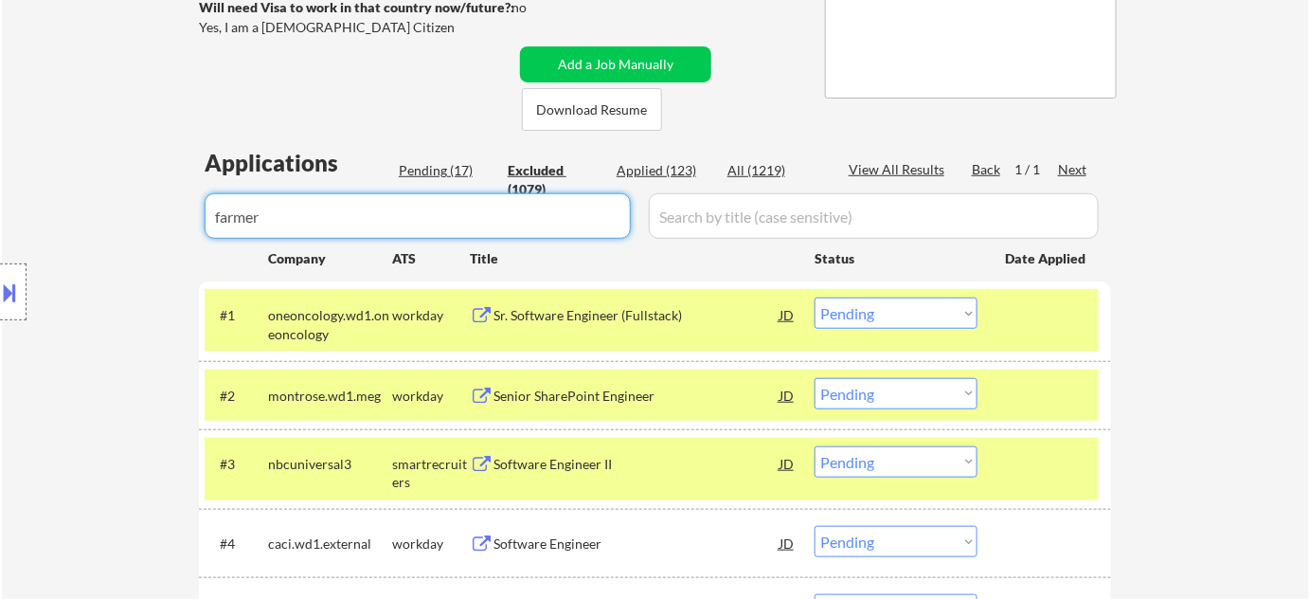
select select ""excluded__location_""
select select ""excluded__bad_match_""
select select ""excluded__location_""
select select ""excluded""
select select ""excluded__bad_match_""
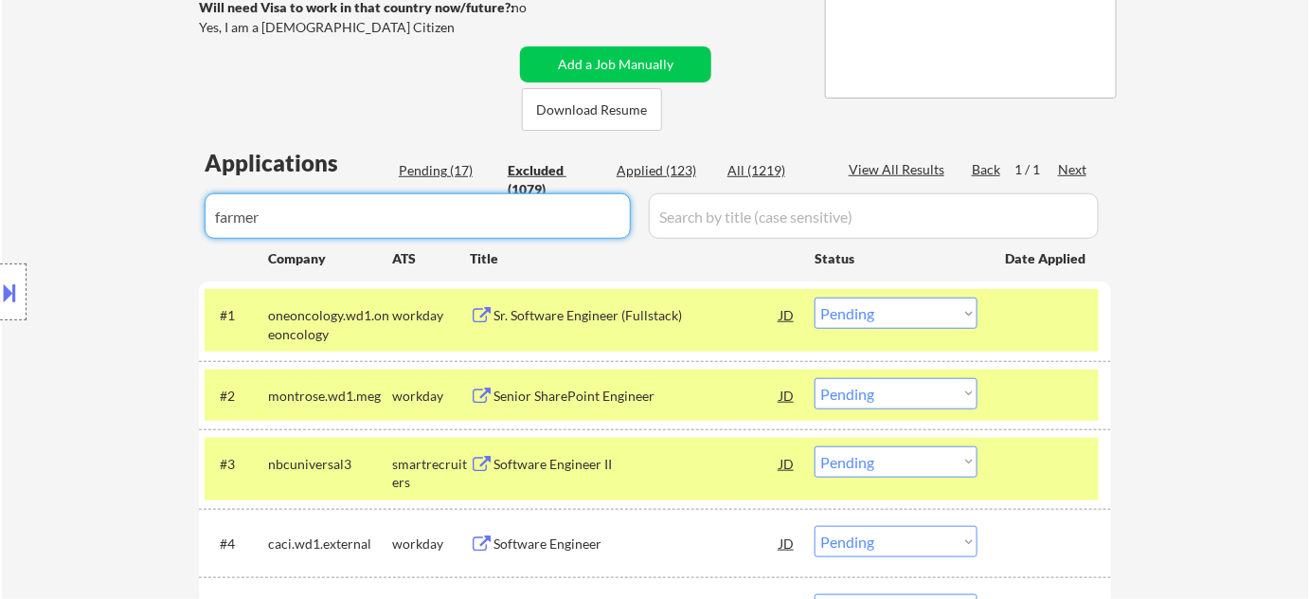
select select ""excluded__expired_""
select select ""excluded__bad_match_""
select select ""excluded__other_""
select select ""excluded__bad_match_""
select select ""excluded__expired_""
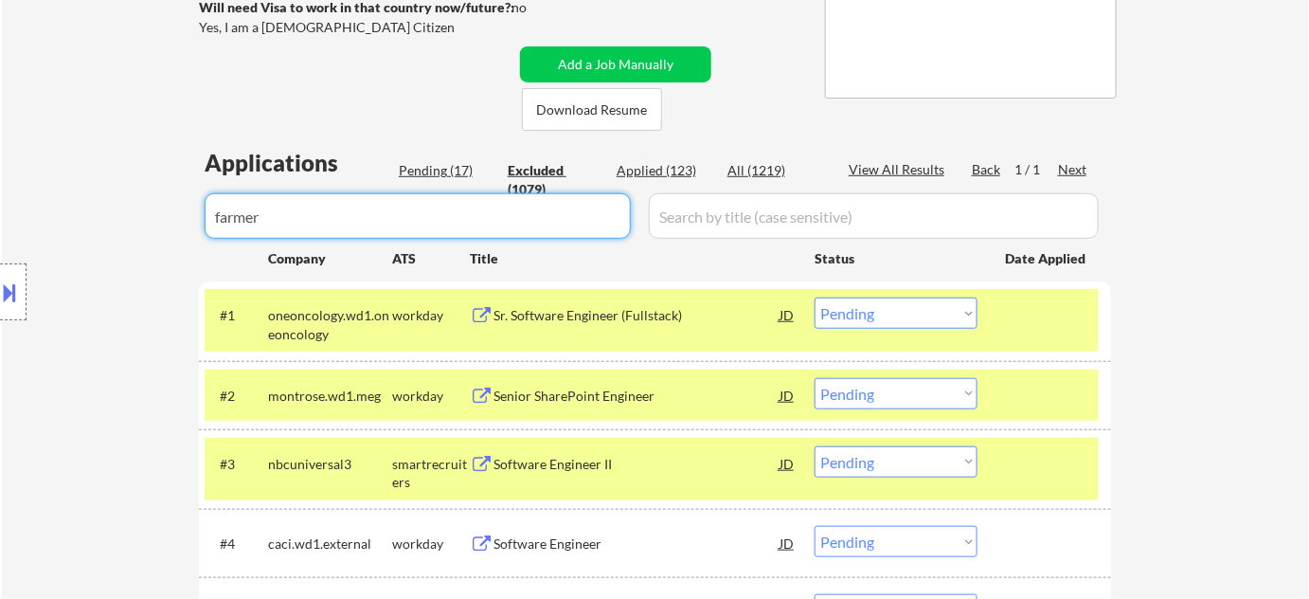
select select ""excluded__expired_""
select select ""excluded""
select select ""excluded__expired_""
select select ""excluded__location_""
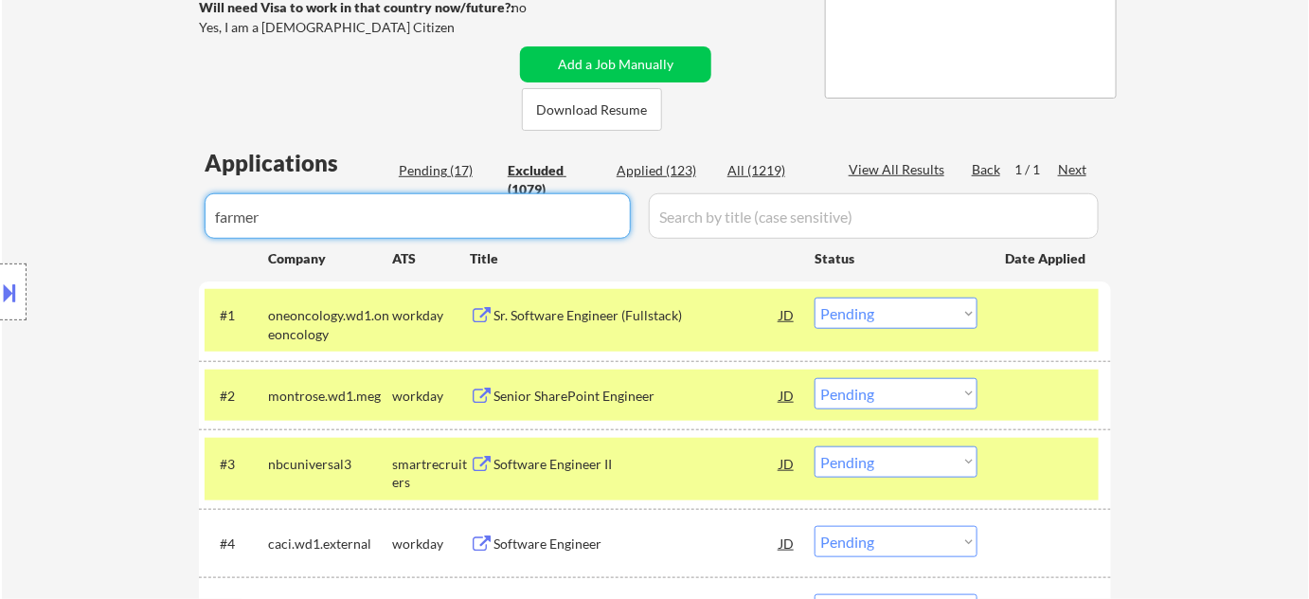
select select ""excluded__bad_match_""
select select ""excluded__location_""
select select ""excluded__expired_""
select select ""excluded__bad_match_""
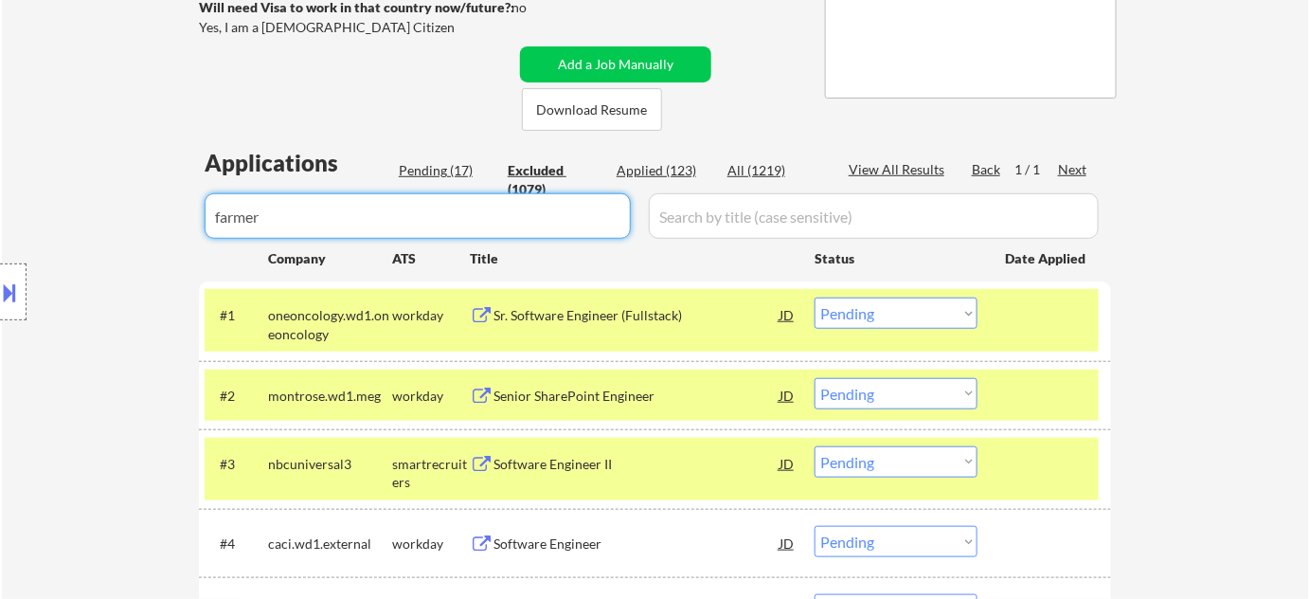
select select ""excluded__expired_""
select select ""excluded__location_""
select select ""excluded""
select select ""excluded__bad_match_""
select select ""excluded__location_""
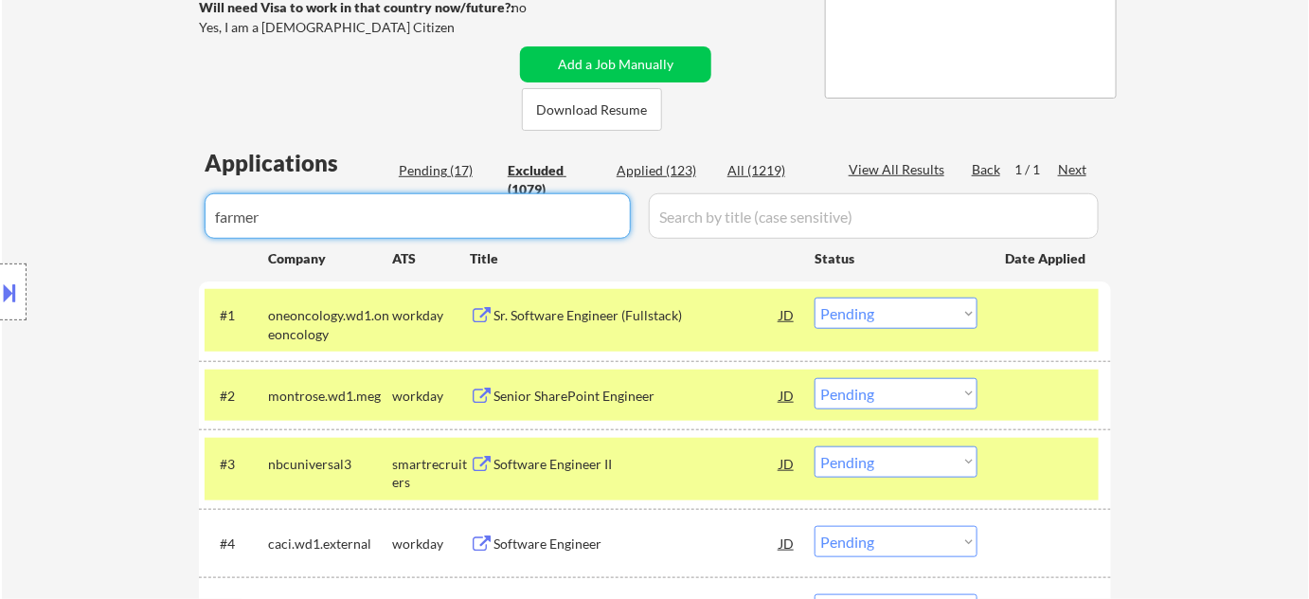
select select ""excluded__location_""
select select ""excluded__bad_match_""
select select ""excluded__expired_""
select select ""excluded__bad_match_""
select select ""excluded__location_""
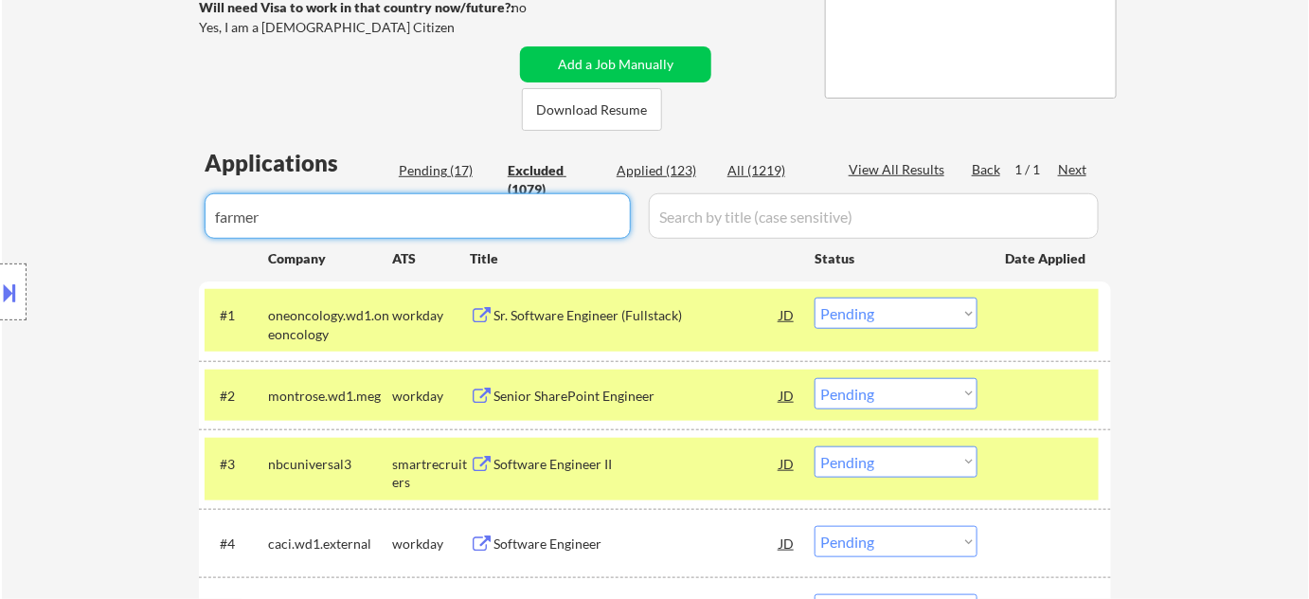
select select ""excluded__other_""
select select ""excluded__expired_""
select select ""excluded__other_""
select select ""excluded__location_""
select select ""excluded__expired_""
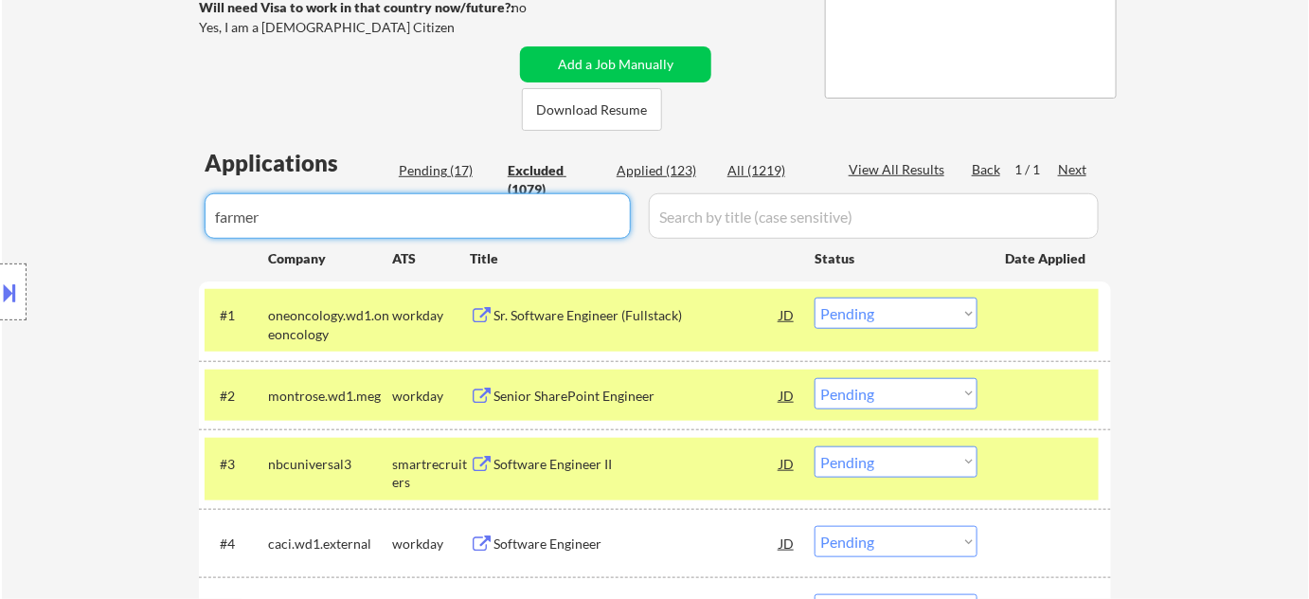
select select ""excluded__location_""
select select ""excluded__expired_""
select select ""excluded""
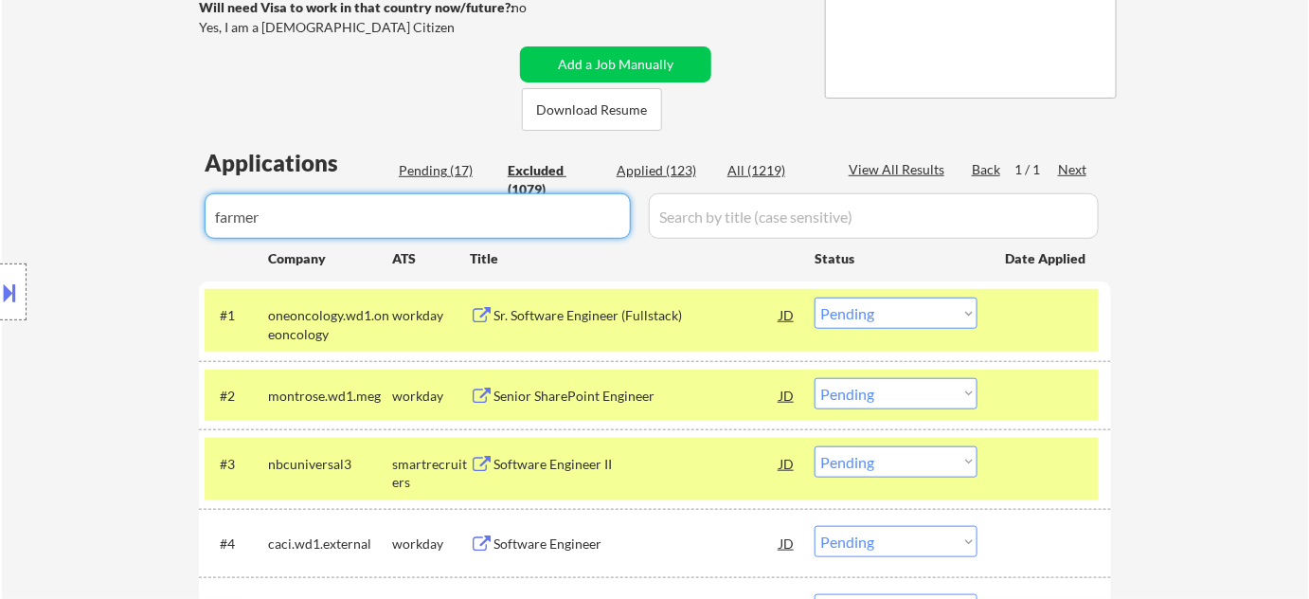
select select ""excluded""
select select ""excluded__expired_""
select select ""excluded__location_""
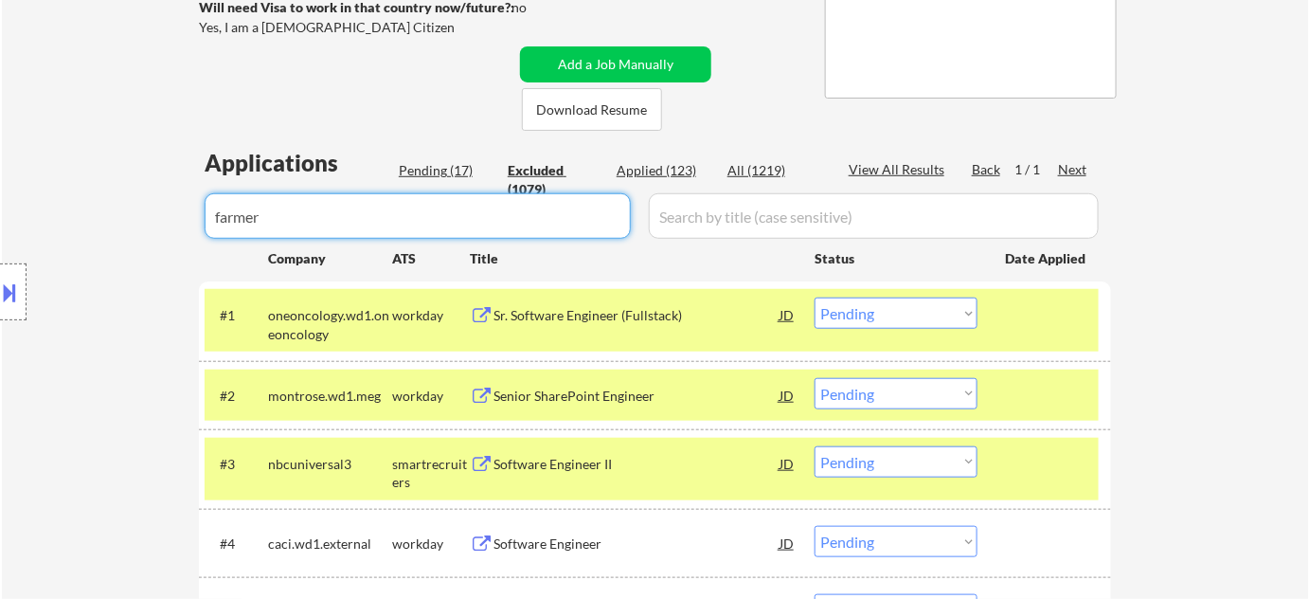
select select ""excluded__location_""
select select ""excluded__other_""
select select ""excluded__bad_match_""
select select ""excluded__location_""
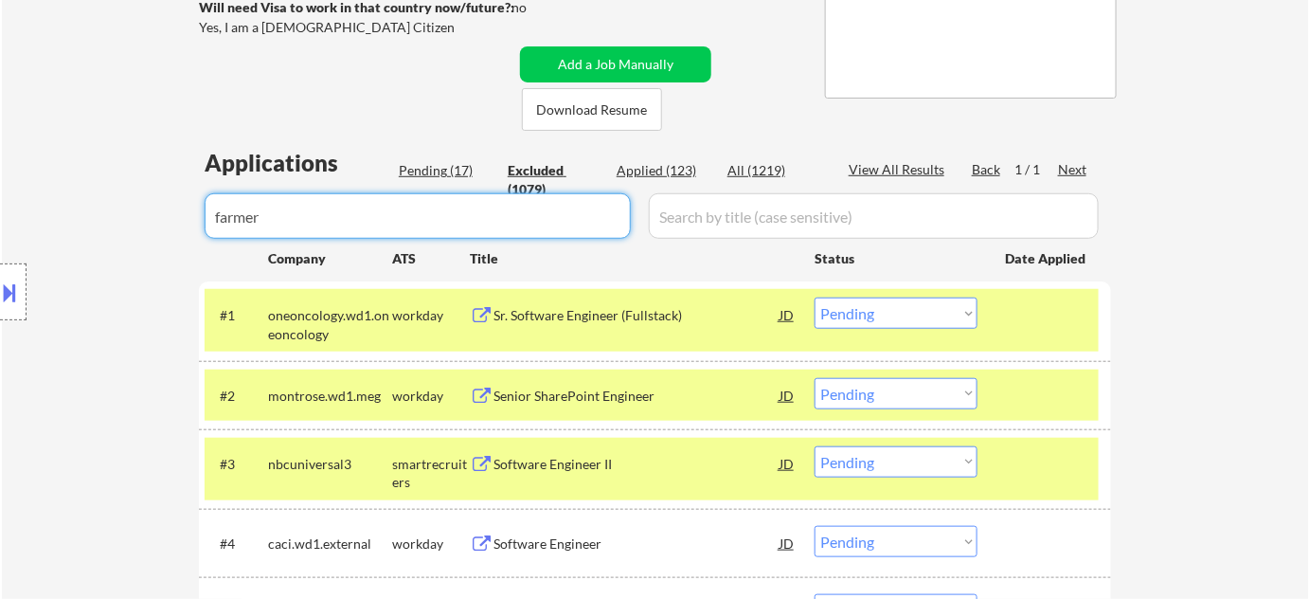
select select ""excluded__location_""
select select ""excluded__expired_""
select select ""excluded""
select select ""excluded__other_""
select select ""excluded__bad_match_""
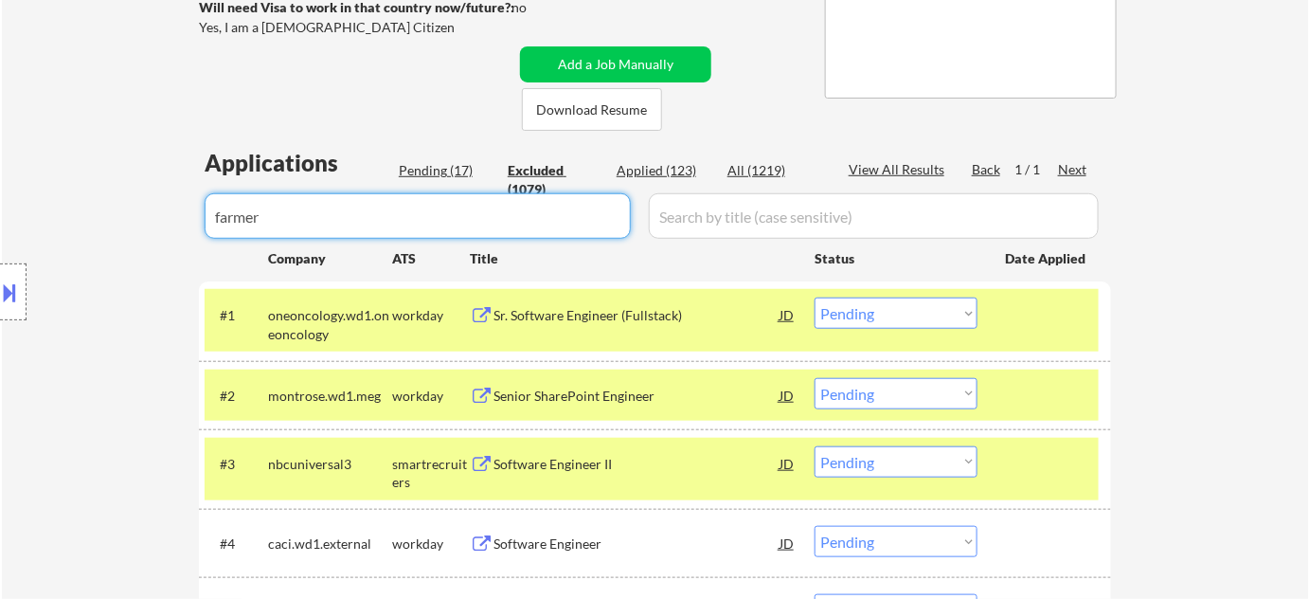
select select ""excluded__expired_""
select select ""excluded__location_""
select select ""excluded__bad_match_""
select select ""excluded__location_""
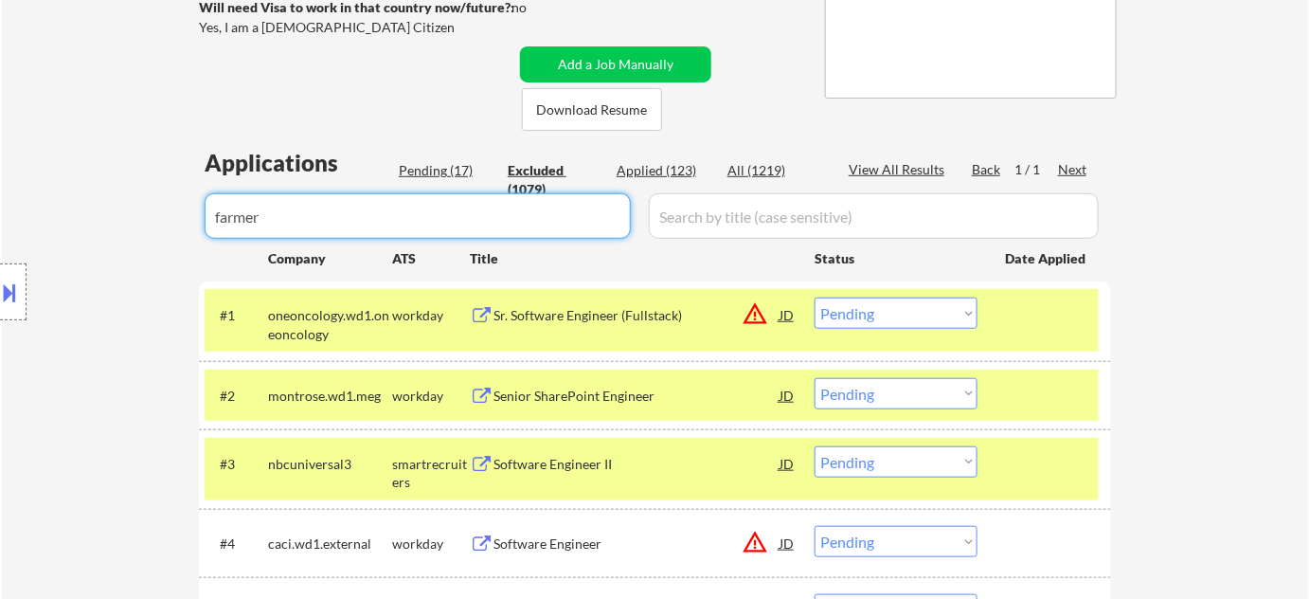
select select ""excluded__bad_match_""
select select ""excluded__location_""
select select ""excluded__expired_""
select select ""excluded__location_""
select select ""excluded__other_""
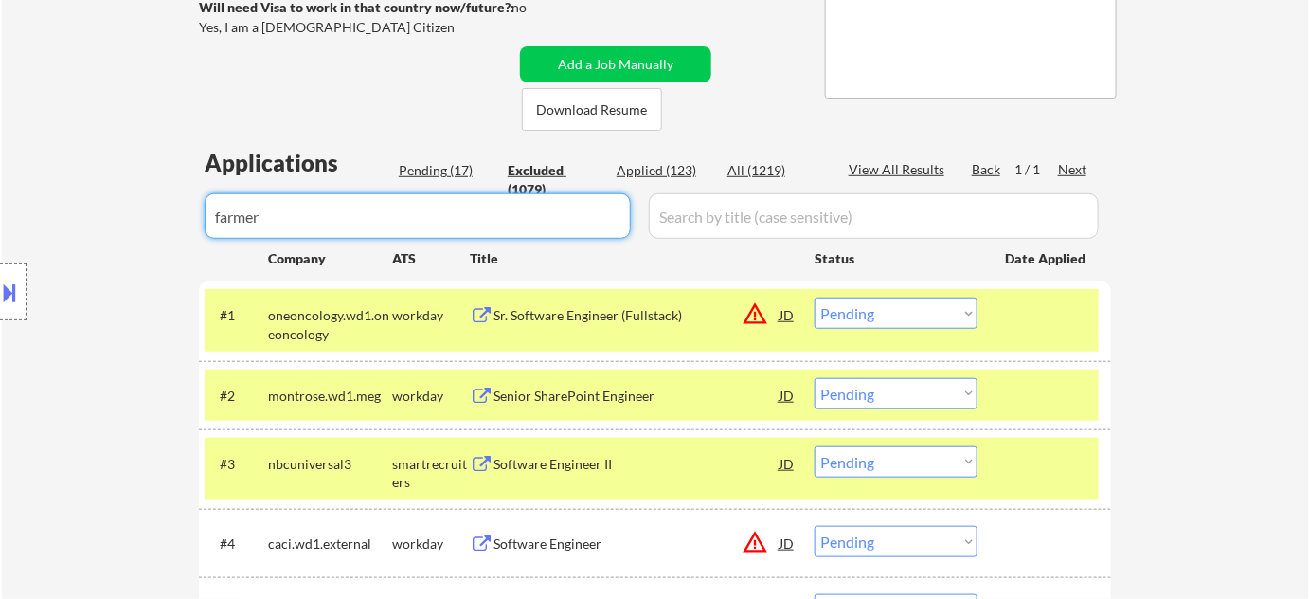
select select ""excluded__expired_""
select select ""excluded__location_""
select select ""excluded""
select select ""excluded__location_""
select select ""excluded__bad_match_""
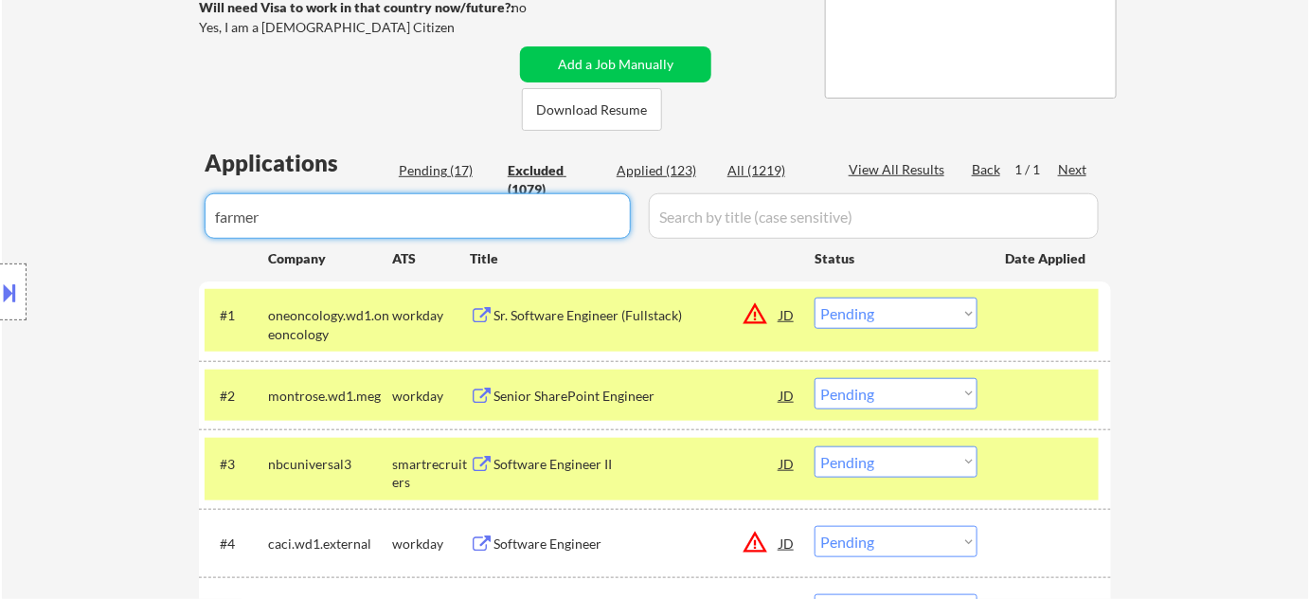
select select ""excluded__location_""
select select ""excluded__bad_match_""
select select ""excluded__expired_""
select select ""excluded__location_""
select select ""excluded__bad_match_""
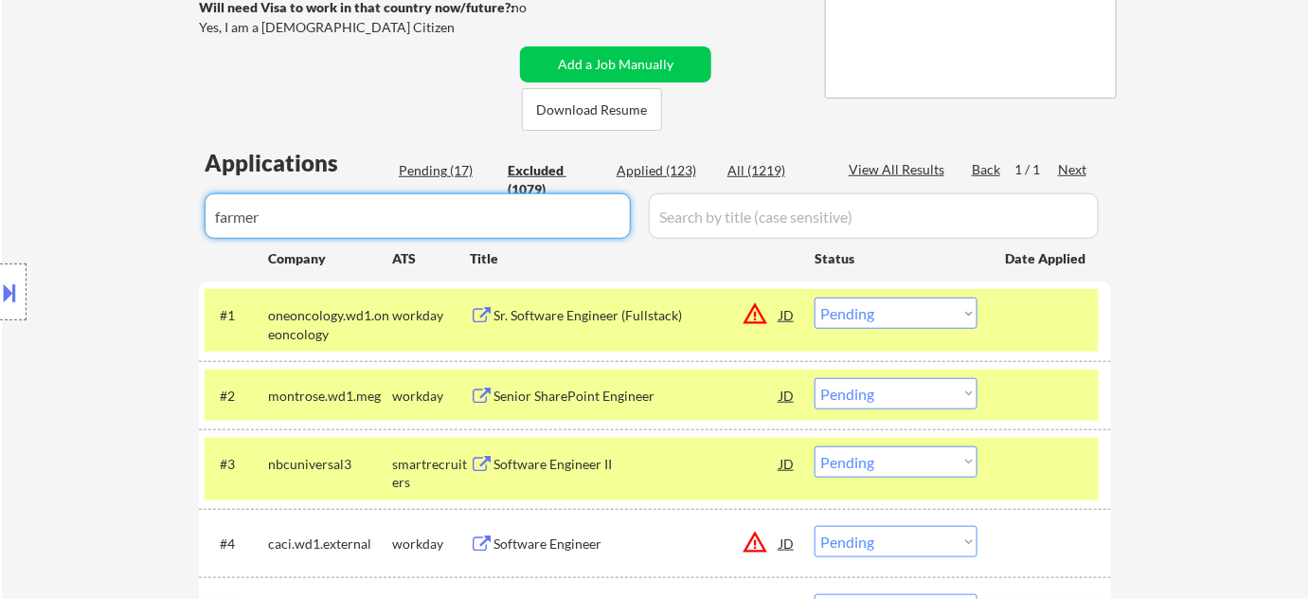
select select ""excluded__expired_""
select select ""excluded__bad_match_""
select select ""excluded__salary_""
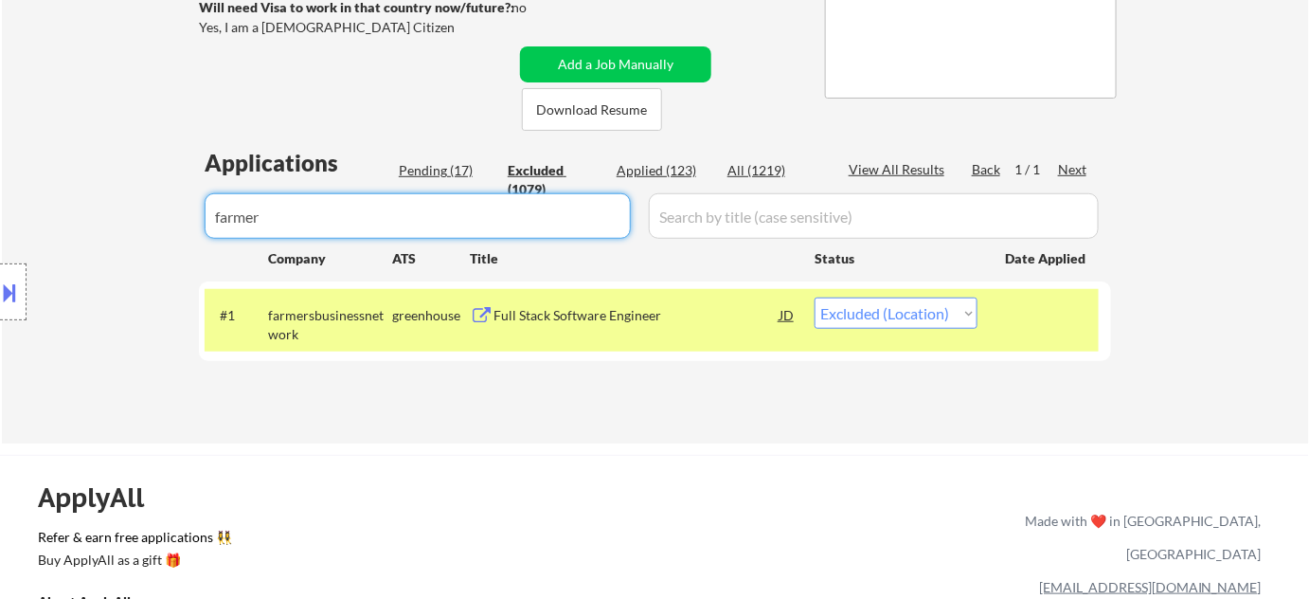
type input "farmer"
click at [907, 305] on select "Choose an option... Pending Applied Excluded (Questions) Excluded (Expired) Exc…" at bounding box center [896, 312] width 163 height 31
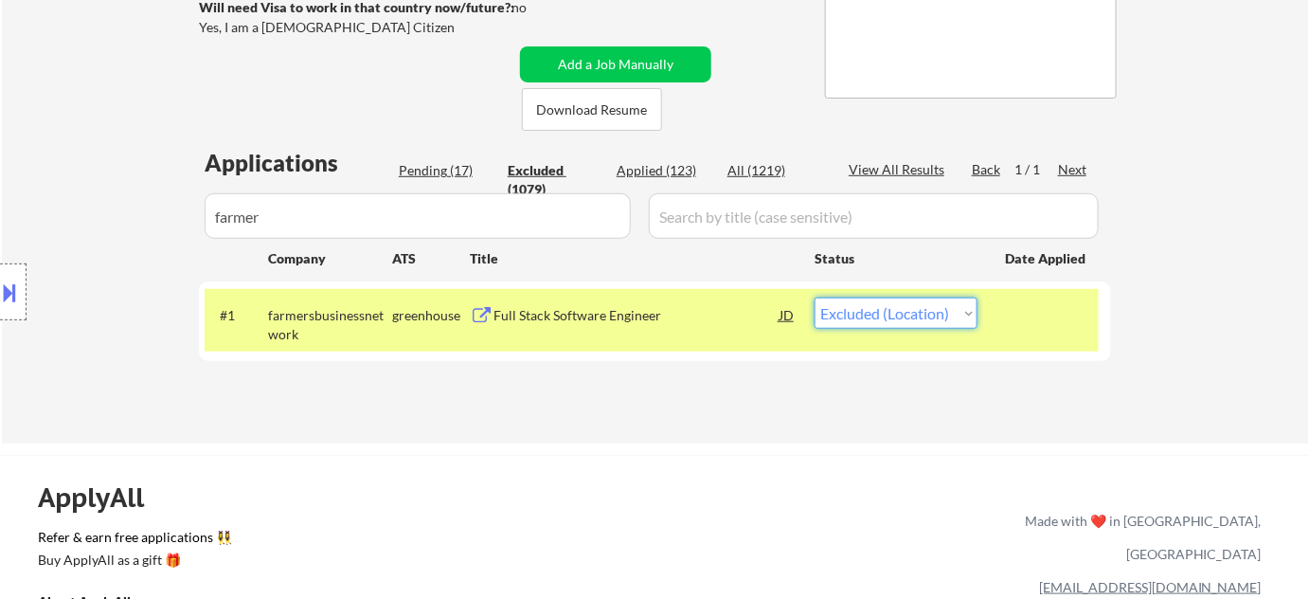
select select ""excluded__bad_match_""
click at [815, 297] on select "Choose an option... Pending Applied Excluded (Questions) Excluded (Expired) Exc…" at bounding box center [896, 312] width 163 height 31
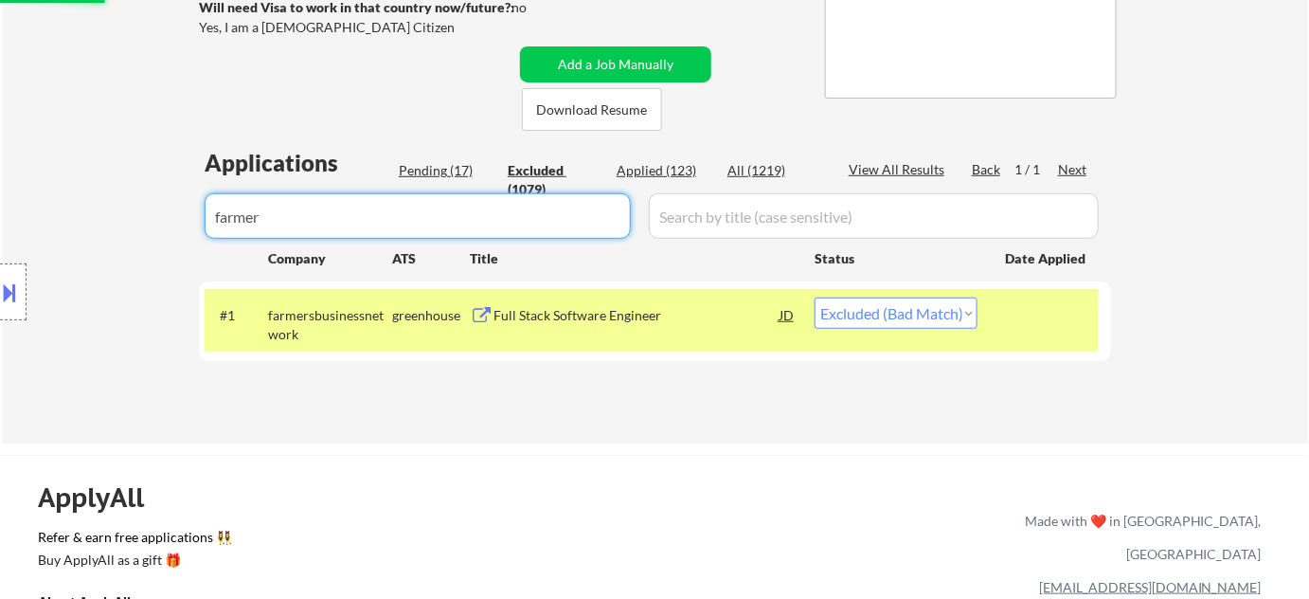
drag, startPoint x: 313, startPoint y: 224, endPoint x: 63, endPoint y: 226, distance: 250.1
select select ""excluded__bad_match_""
select select ""excluded__location_""
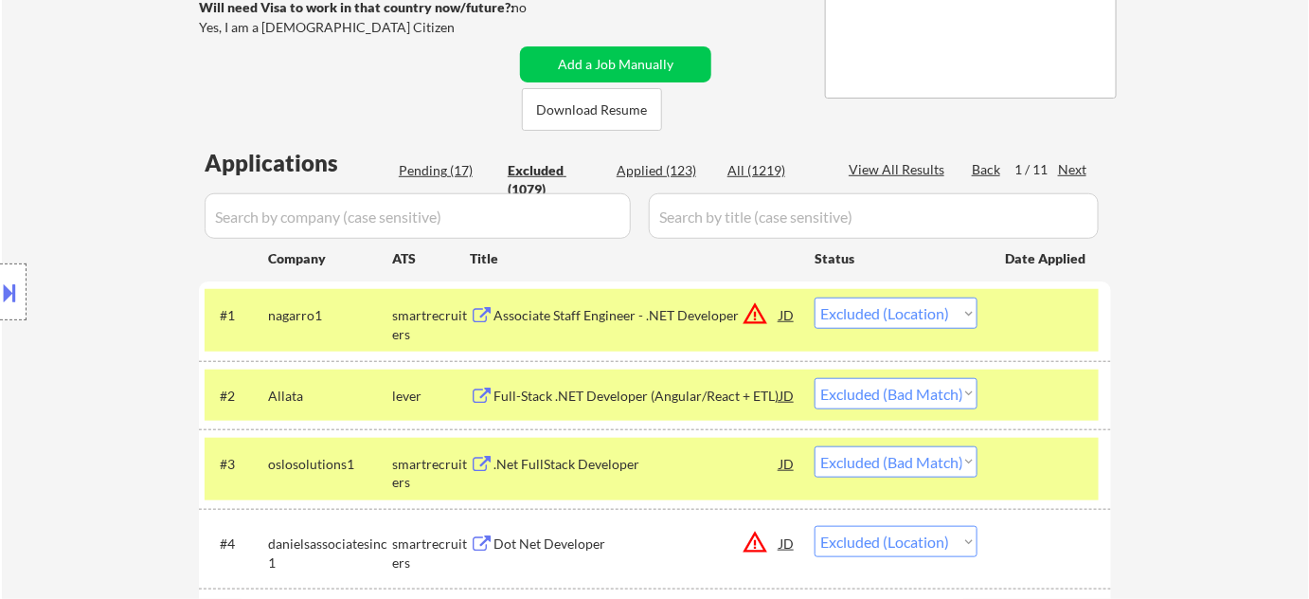
click at [0, 296] on button at bounding box center [10, 292] width 21 height 31
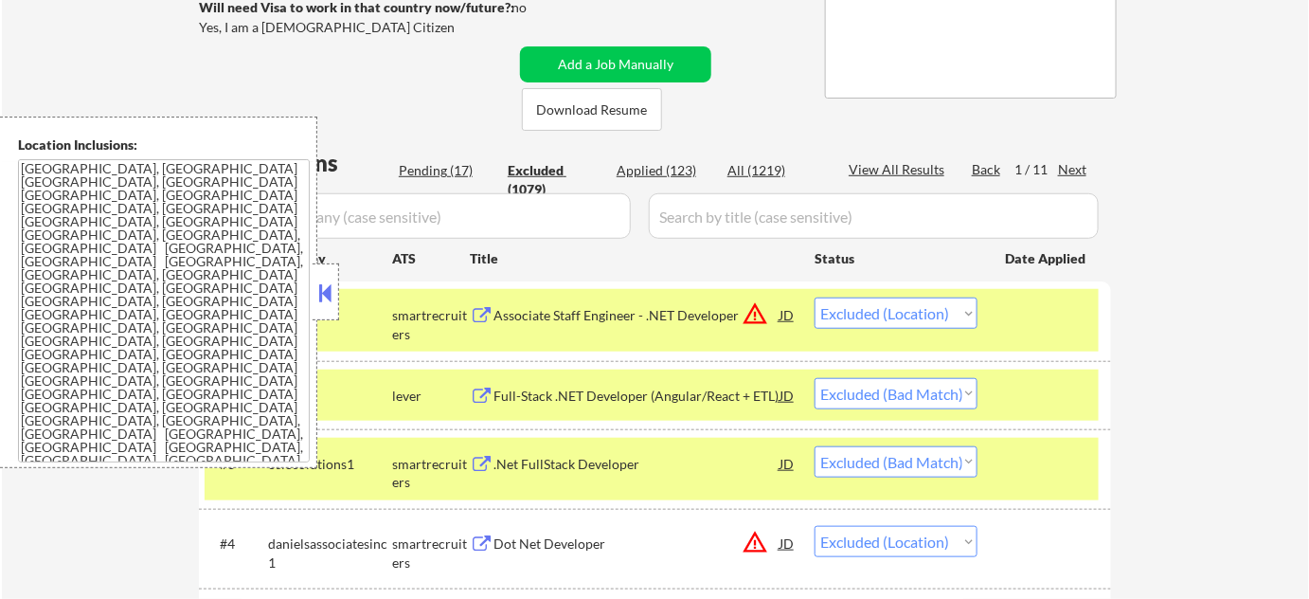
click at [325, 293] on button at bounding box center [325, 292] width 21 height 28
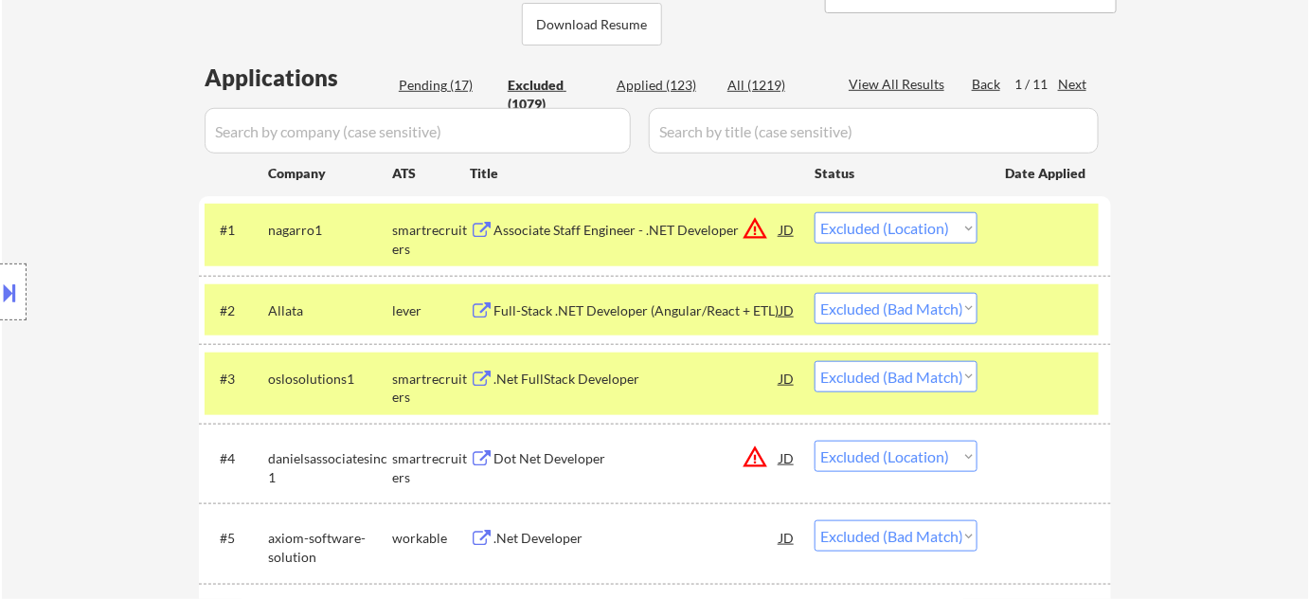
scroll to position [171, 0]
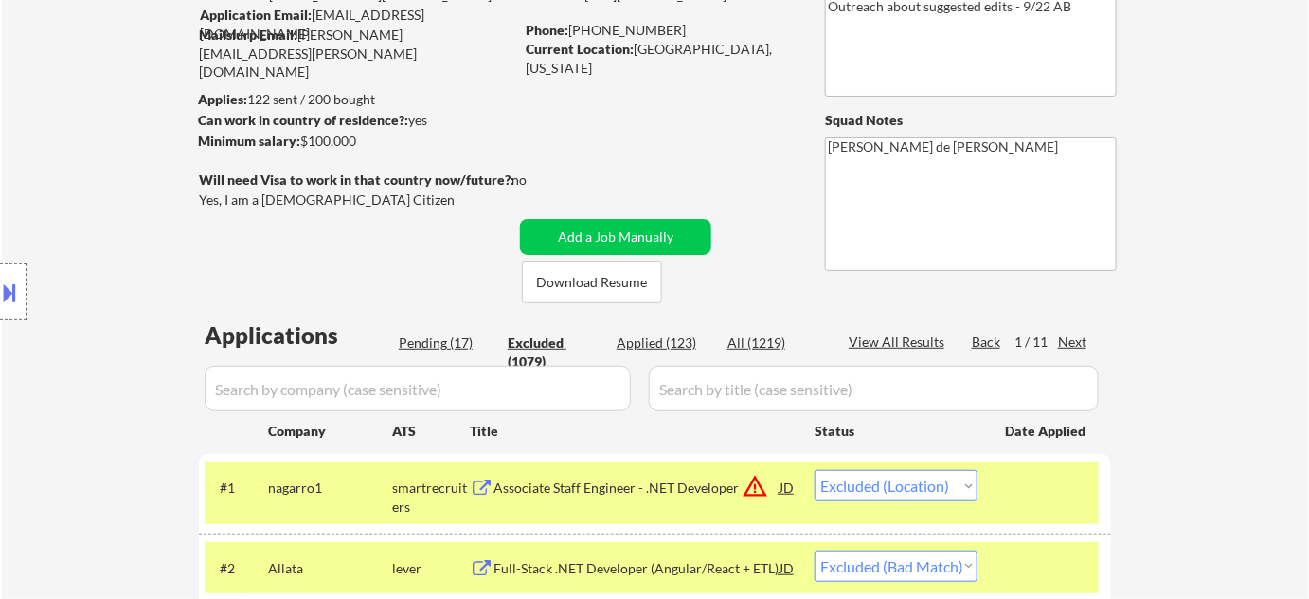
click at [456, 345] on div "Pending (17)" at bounding box center [446, 342] width 95 height 19
select select ""pending""
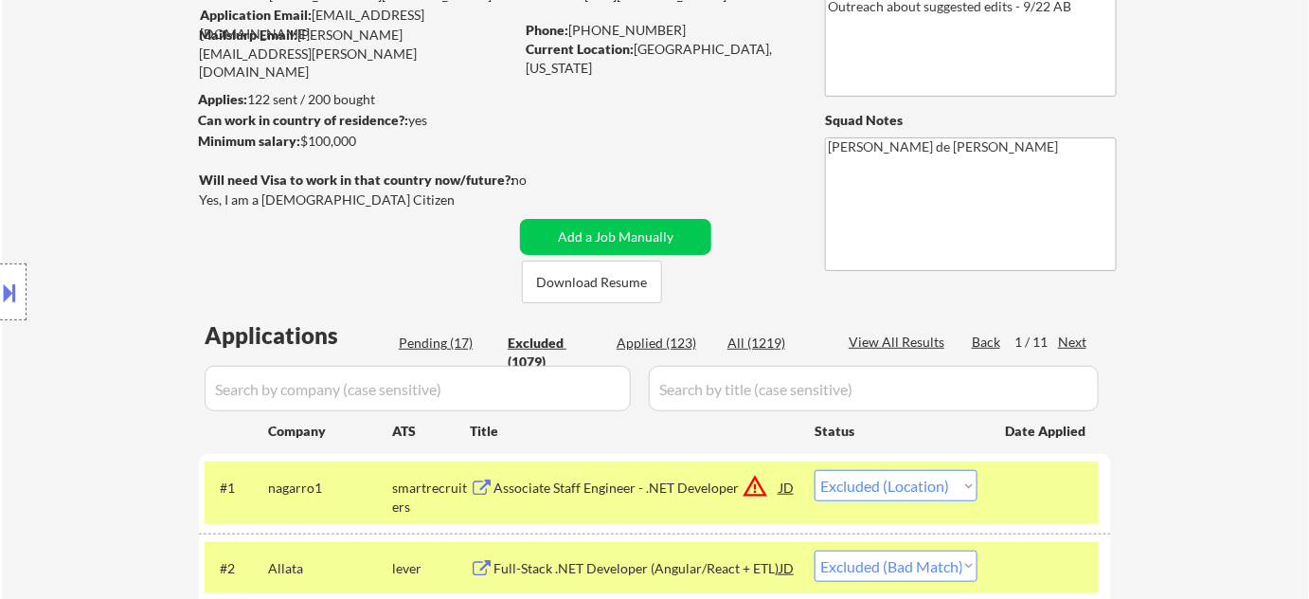
select select ""pending""
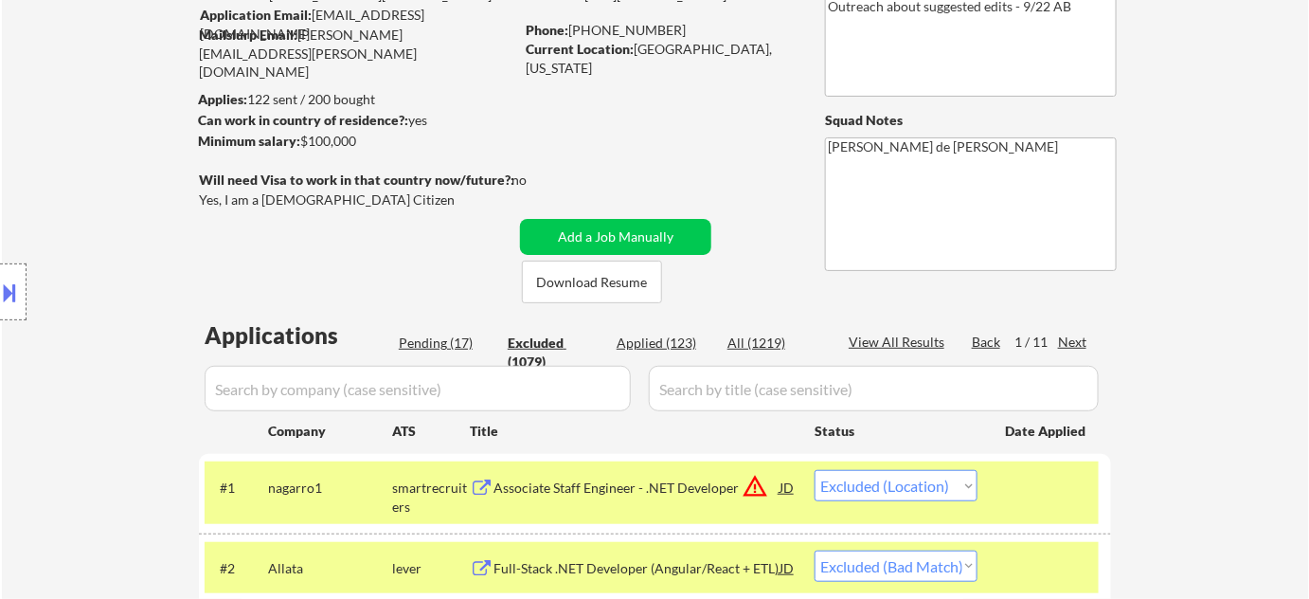
select select ""pending""
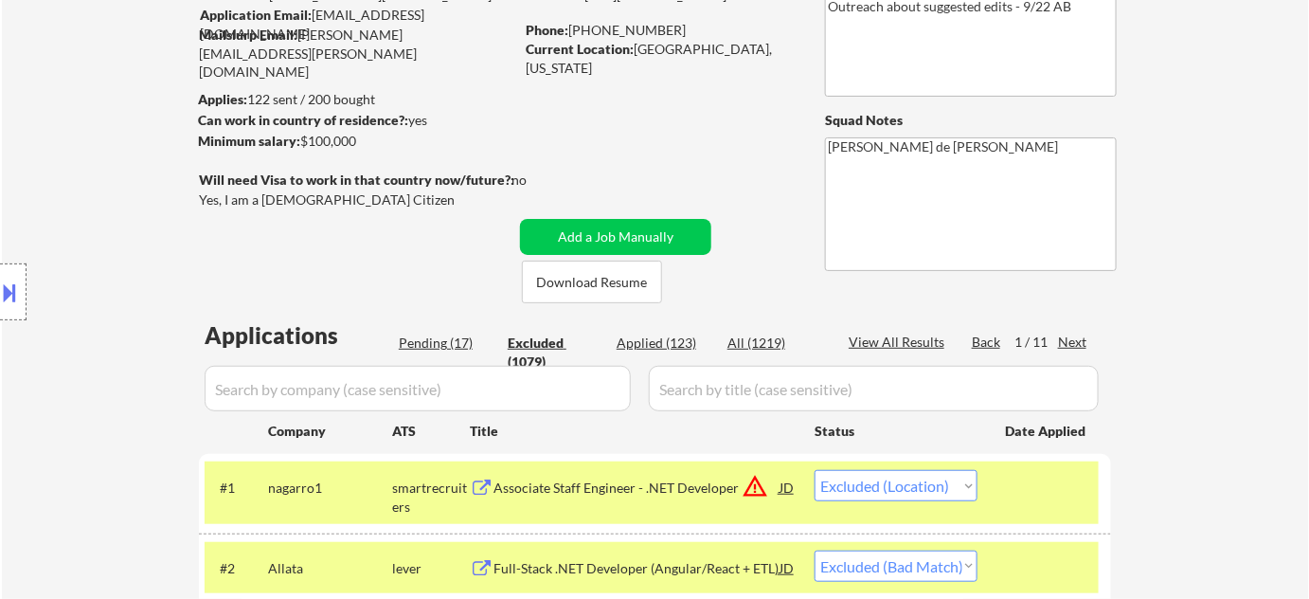
select select ""pending""
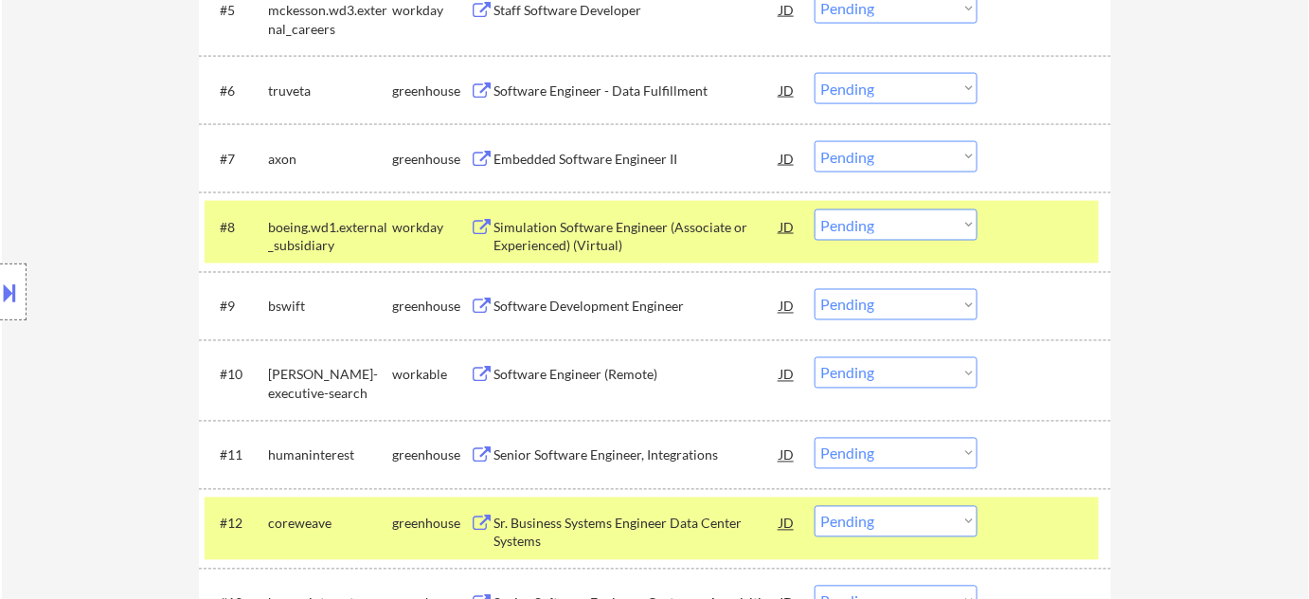
scroll to position [861, 0]
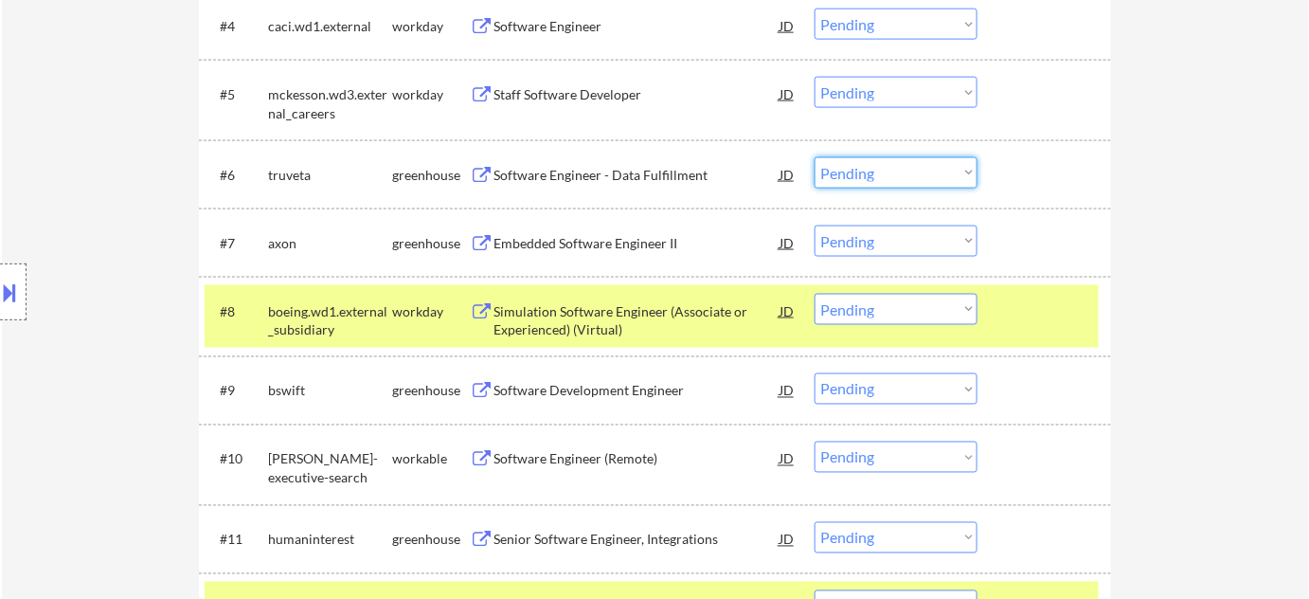
drag, startPoint x: 849, startPoint y: 171, endPoint x: 853, endPoint y: 184, distance: 14.1
click at [849, 171] on select "Choose an option... Pending Applied Excluded (Questions) Excluded (Expired) Exc…" at bounding box center [896, 172] width 163 height 31
click at [815, 157] on select "Choose an option... Pending Applied Excluded (Questions) Excluded (Expired) Exc…" at bounding box center [896, 172] width 163 height 31
select select ""pending""
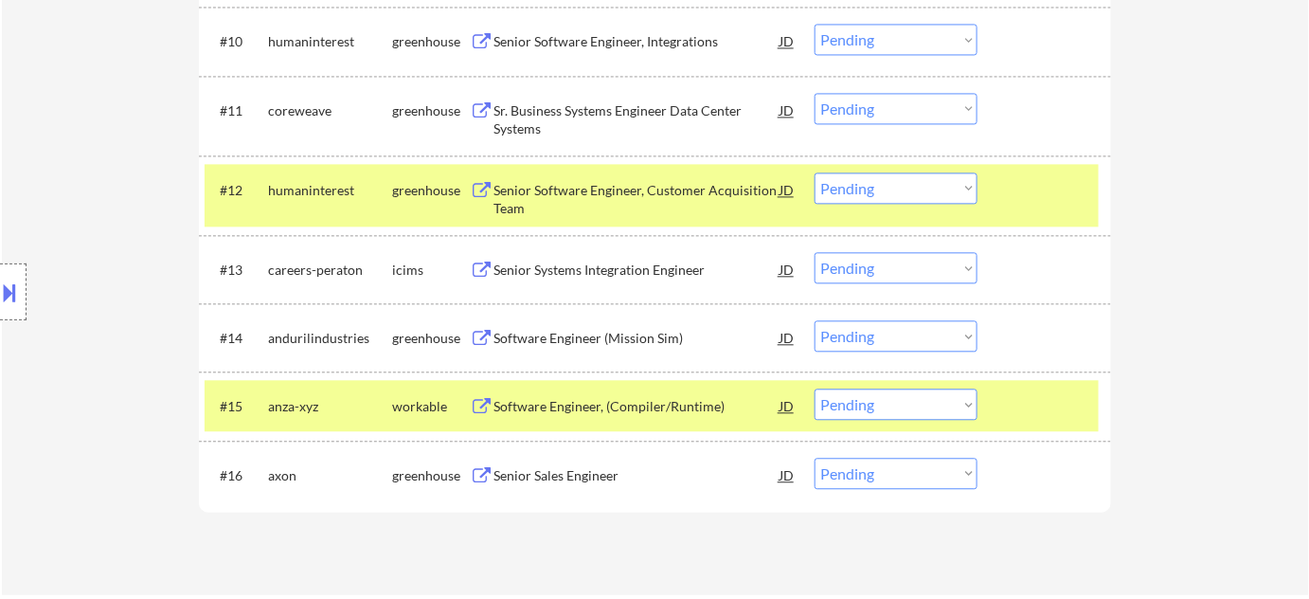
scroll to position [1291, 0]
drag, startPoint x: 853, startPoint y: 394, endPoint x: 856, endPoint y: 404, distance: 9.9
click at [853, 398] on select "Choose an option... Pending Applied Excluded (Questions) Excluded (Expired) Exc…" at bounding box center [896, 402] width 163 height 31
click at [815, 387] on select "Choose an option... Pending Applied Excluded (Questions) Excluded (Expired) Exc…" at bounding box center [896, 402] width 163 height 31
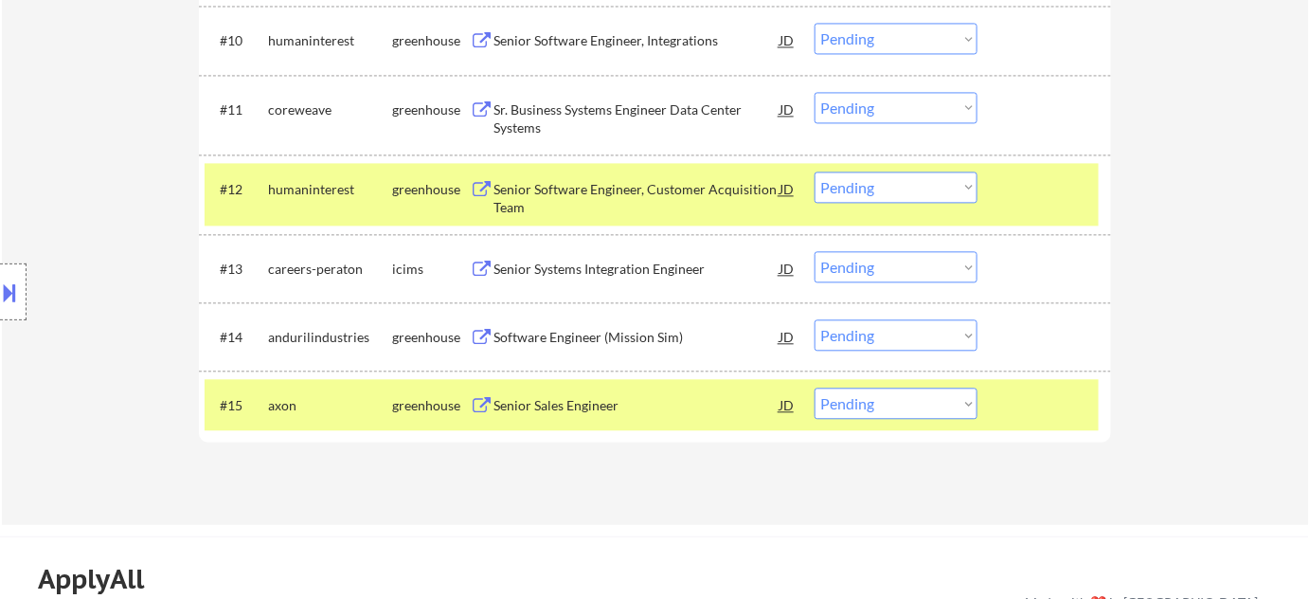
click at [879, 405] on select "Choose an option... Pending Applied Excluded (Questions) Excluded (Expired) Exc…" at bounding box center [896, 402] width 163 height 31
select select ""excluded__bad_match_""
click at [815, 387] on select "Choose an option... Pending Applied Excluded (Questions) Excluded (Expired) Exc…" at bounding box center [896, 402] width 163 height 31
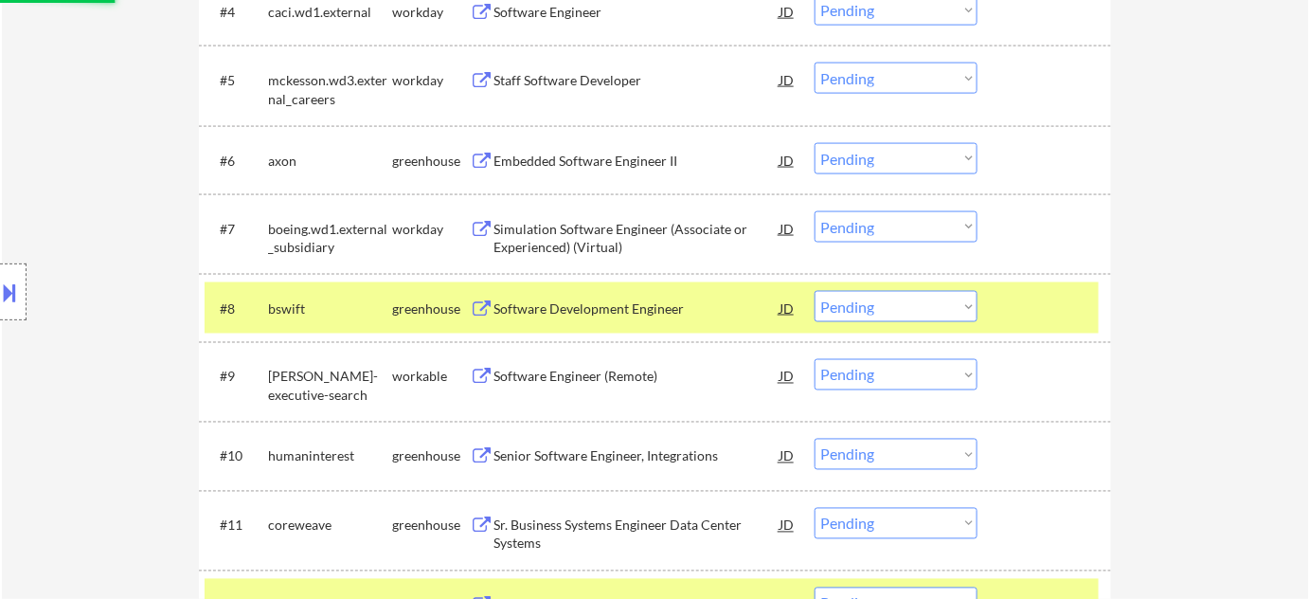
scroll to position [775, 0]
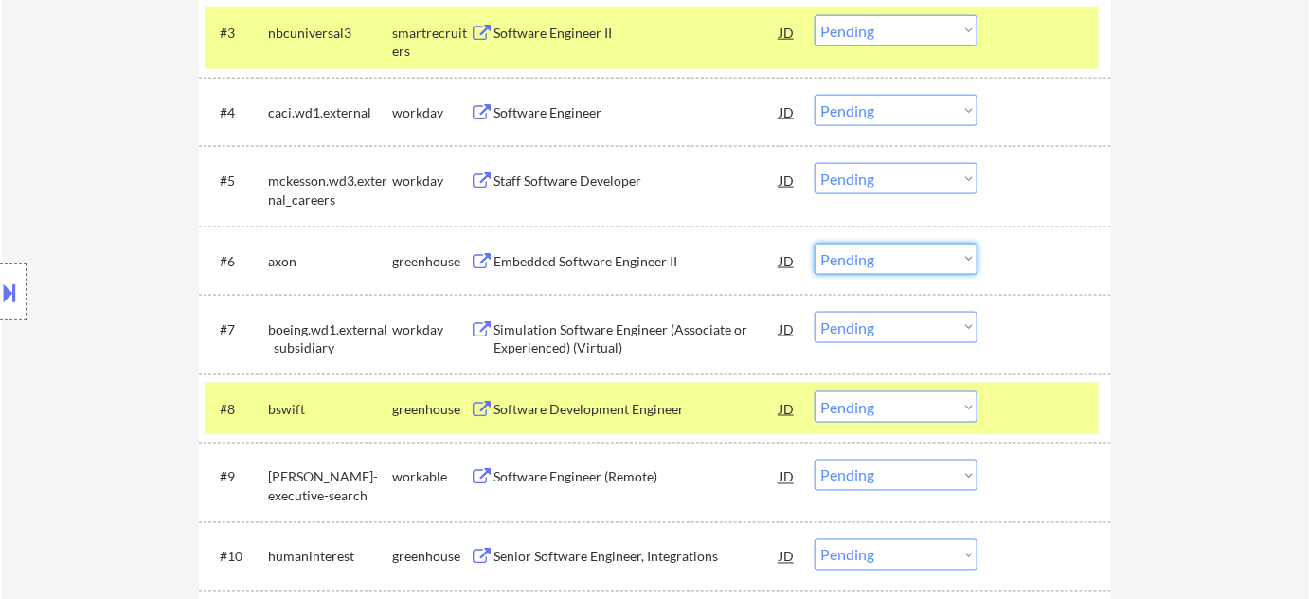
drag, startPoint x: 849, startPoint y: 260, endPoint x: 853, endPoint y: 268, distance: 9.8
click at [849, 260] on select "Choose an option... Pending Applied Excluded (Questions) Excluded (Expired) Exc…" at bounding box center [896, 258] width 163 height 31
click at [815, 243] on select "Choose an option... Pending Applied Excluded (Questions) Excluded (Expired) Exc…" at bounding box center [896, 258] width 163 height 31
select select ""pending""
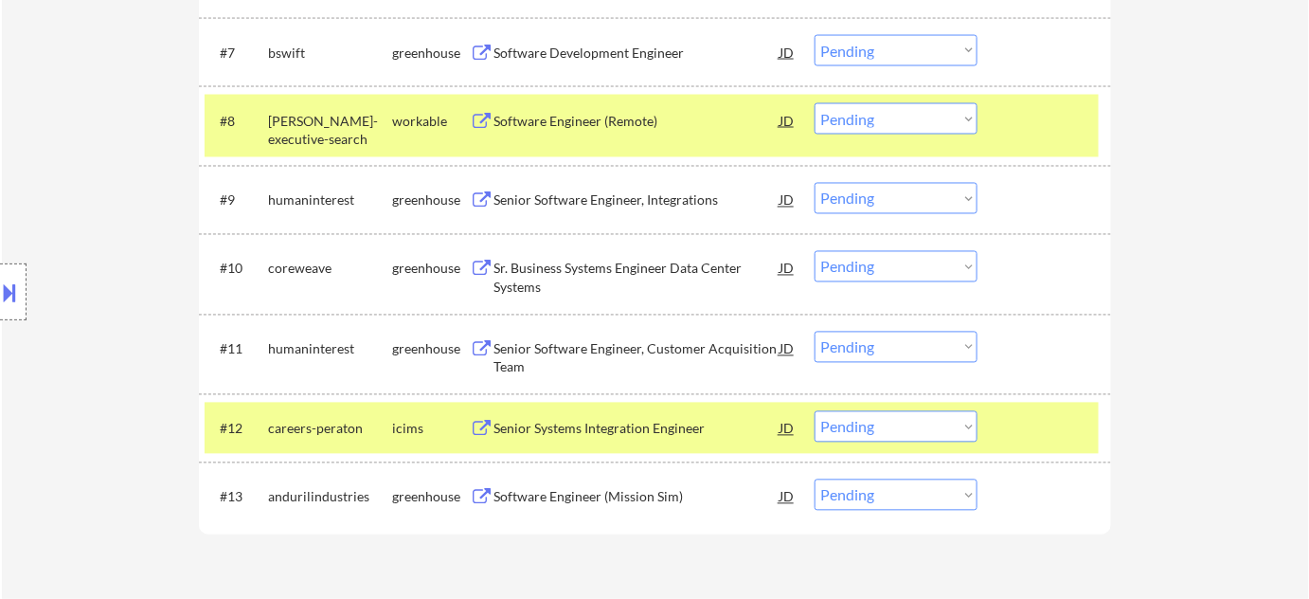
scroll to position [1032, 0]
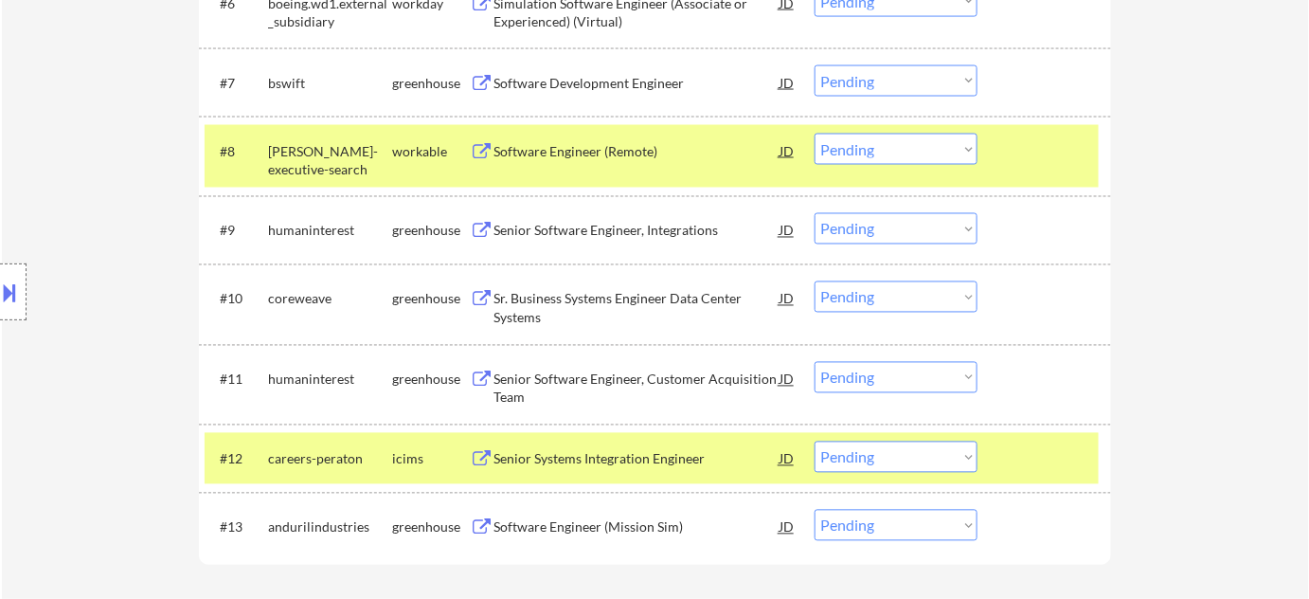
click at [616, 519] on div "Software Engineer (Mission Sim)" at bounding box center [637, 527] width 286 height 19
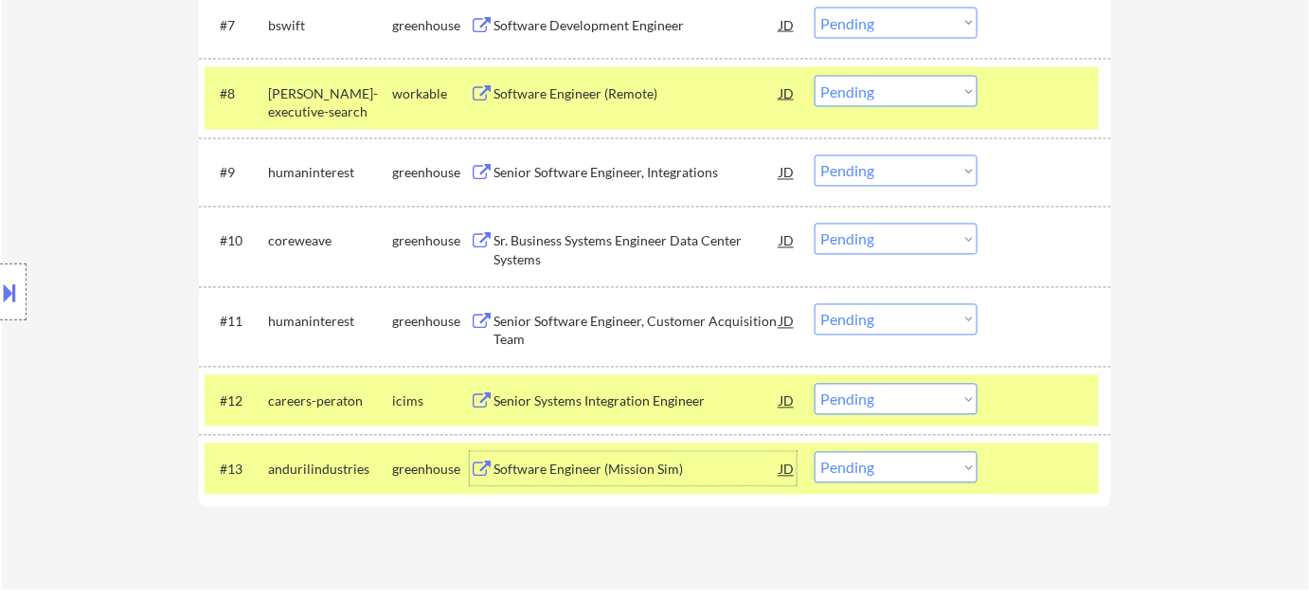
scroll to position [1119, 0]
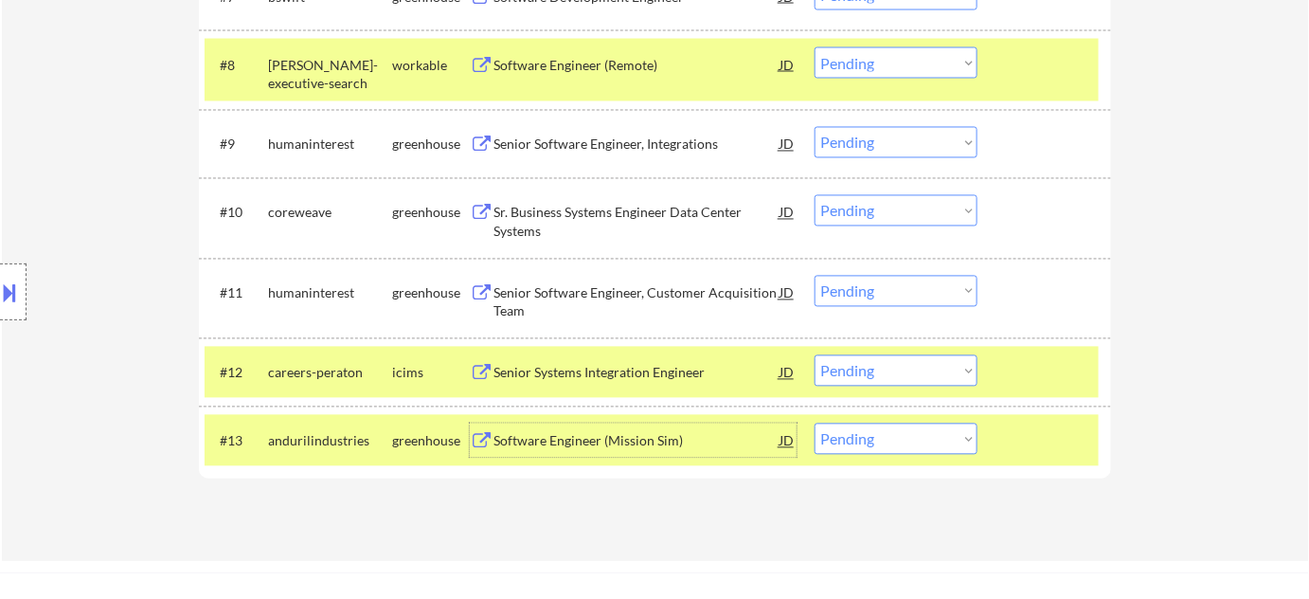
click at [904, 438] on select "Choose an option... Pending Applied Excluded (Questions) Excluded (Expired) Exc…" at bounding box center [896, 438] width 163 height 31
select select ""excluded__bad_match_""
click at [815, 423] on select "Choose an option... Pending Applied Excluded (Questions) Excluded (Expired) Exc…" at bounding box center [896, 438] width 163 height 31
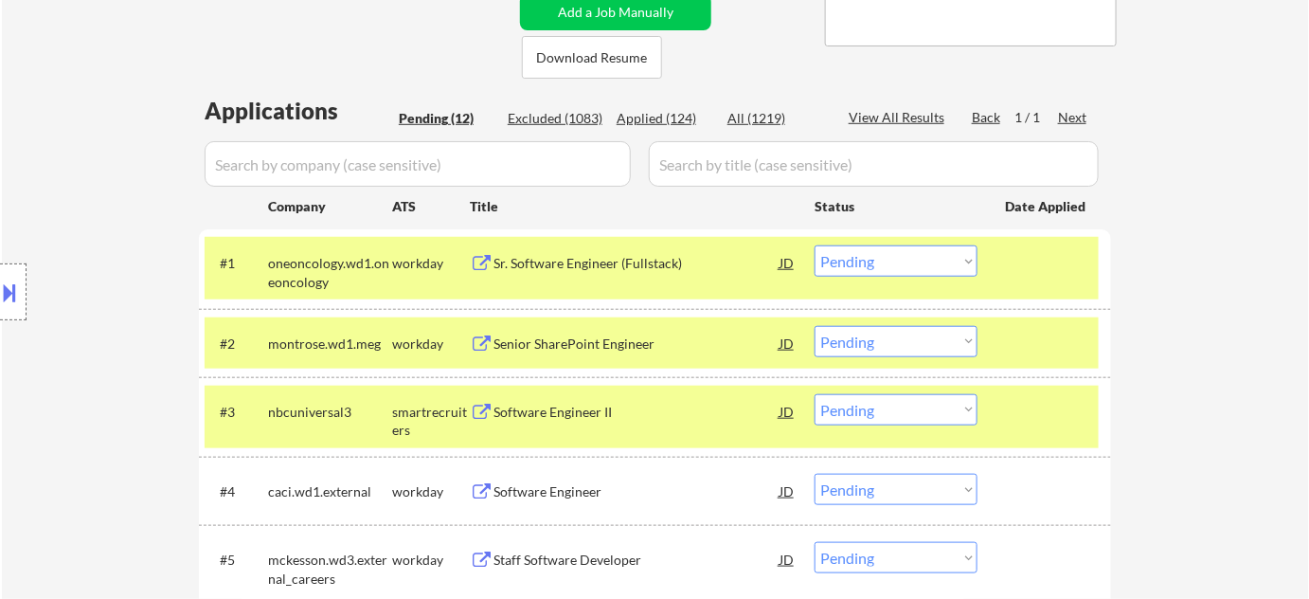
scroll to position [516, 0]
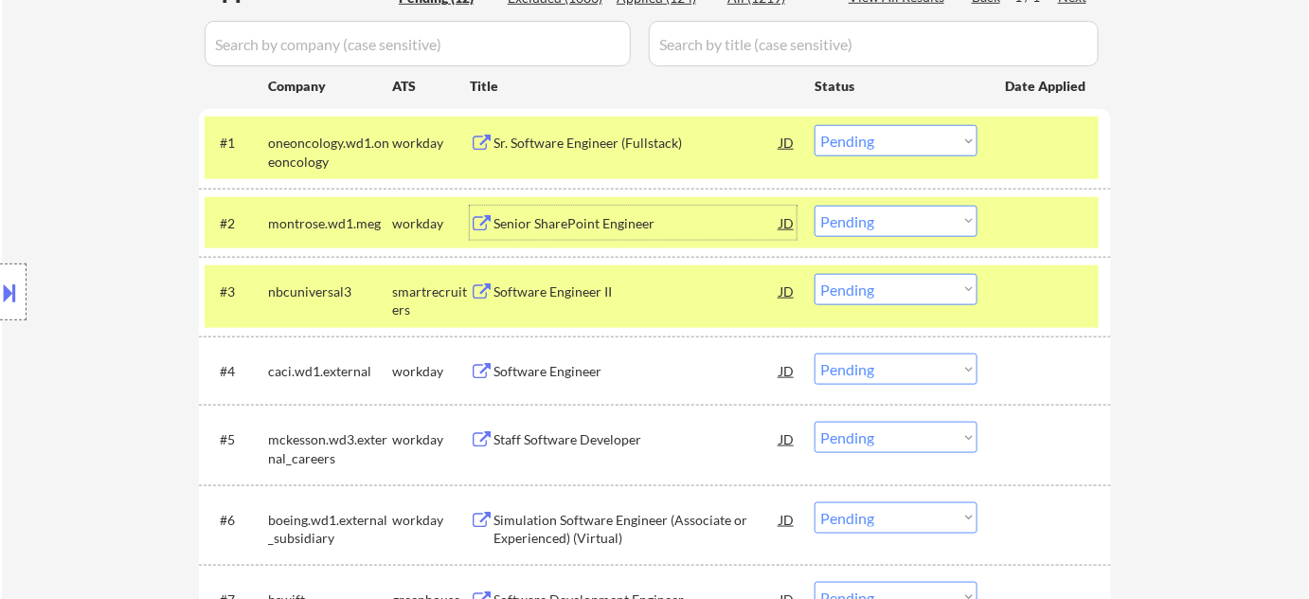
click at [607, 223] on div "Senior SharePoint Engineer" at bounding box center [637, 223] width 286 height 19
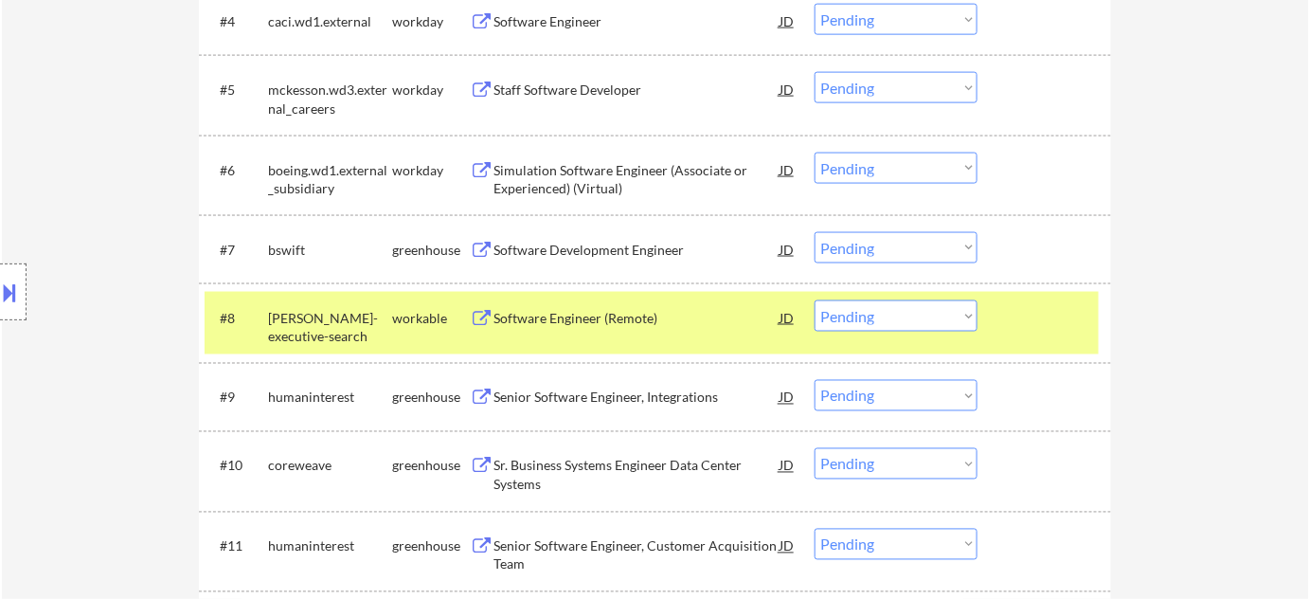
scroll to position [1032, 0]
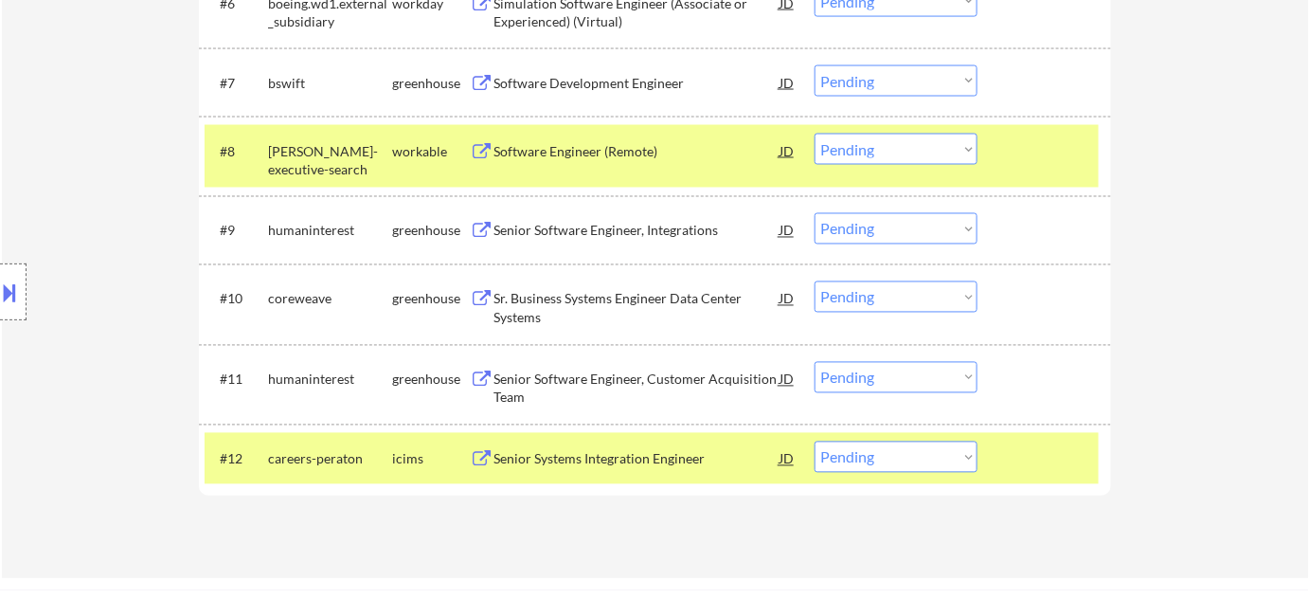
click at [599, 305] on div "Sr. Business Systems Engineer Data Center Systems" at bounding box center [637, 308] width 286 height 37
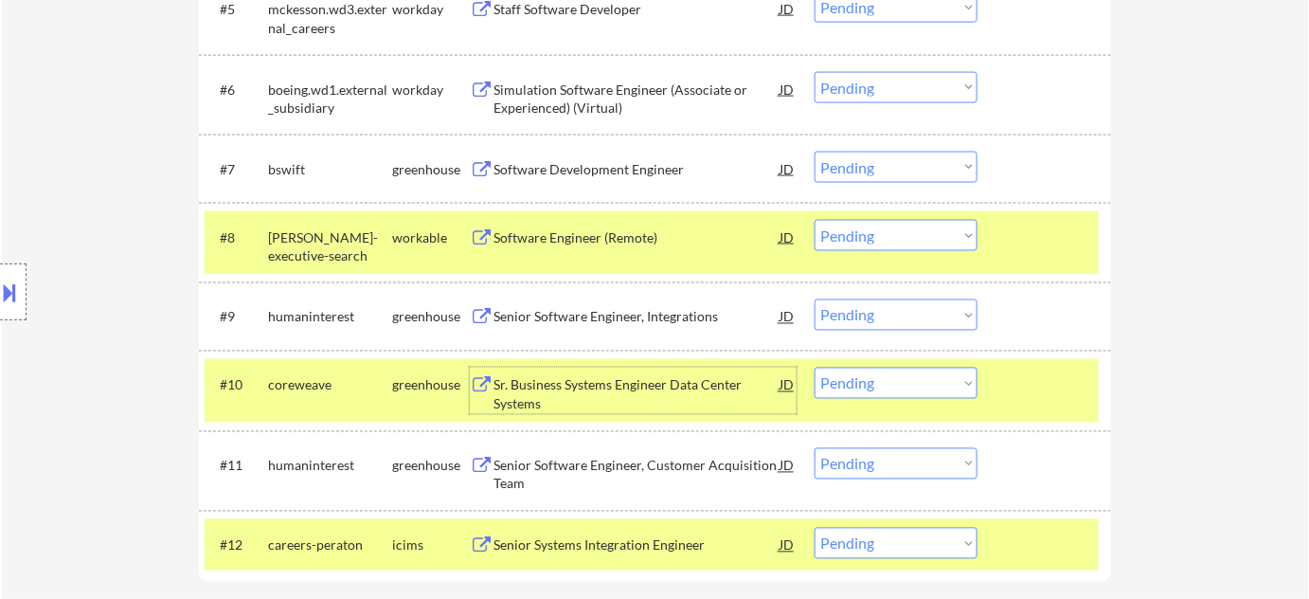
scroll to position [861, 0]
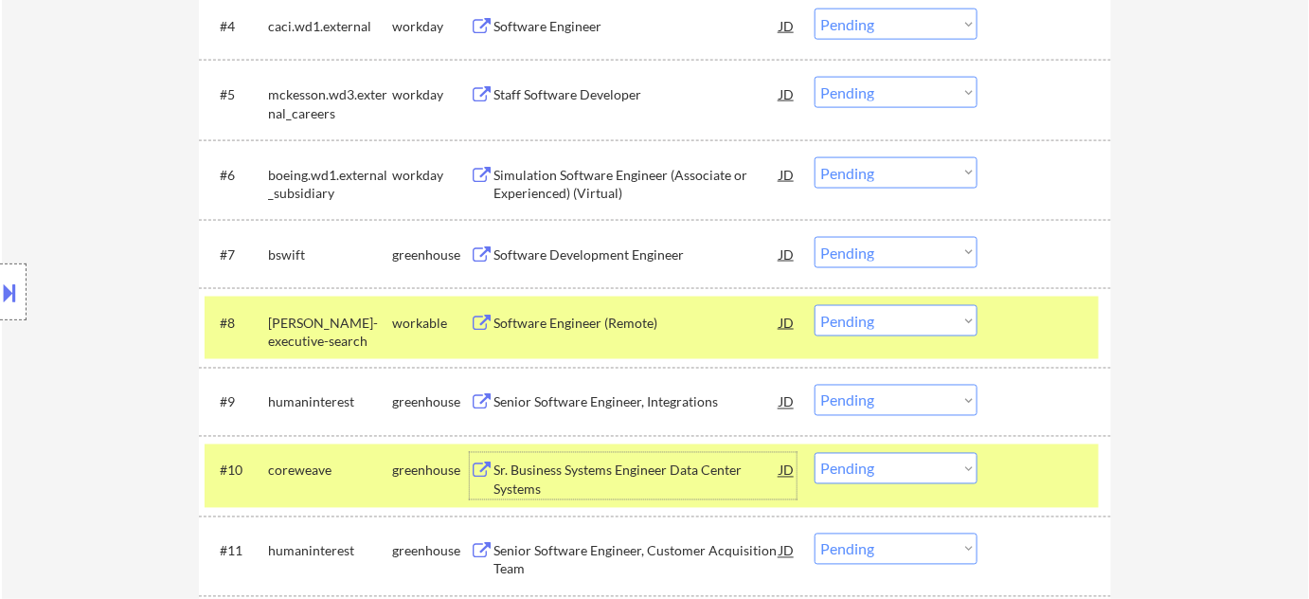
click at [599, 195] on div "Simulation Software Engineer (Associate or Experienced) (Virtual)" at bounding box center [637, 184] width 286 height 37
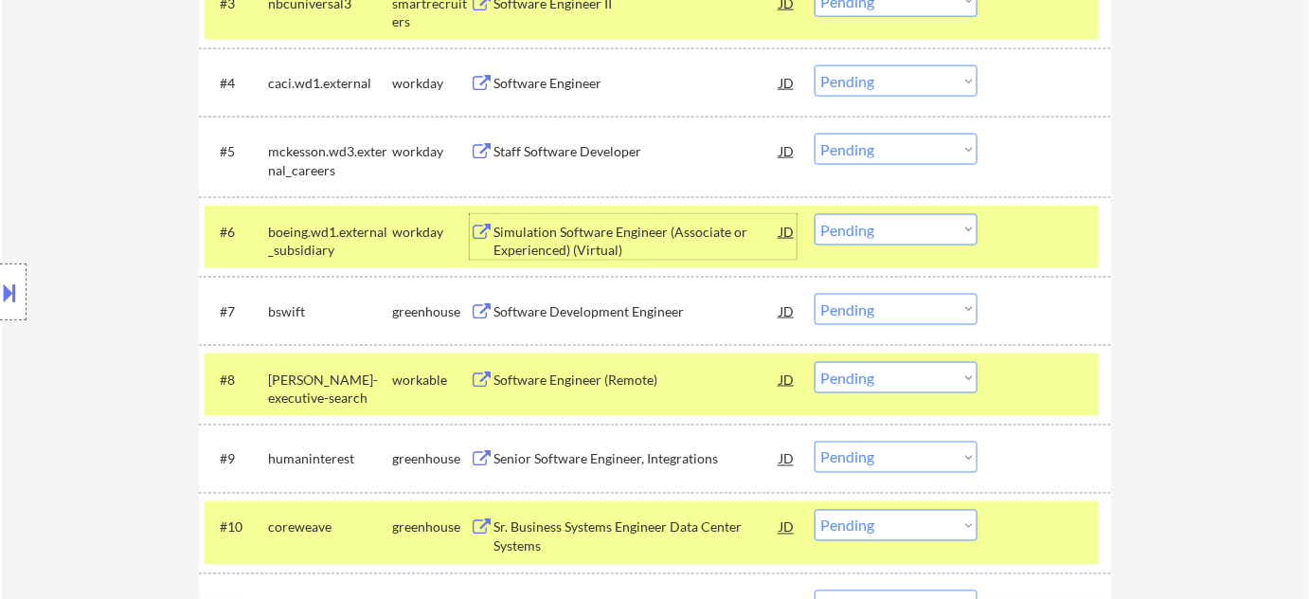
scroll to position [775, 0]
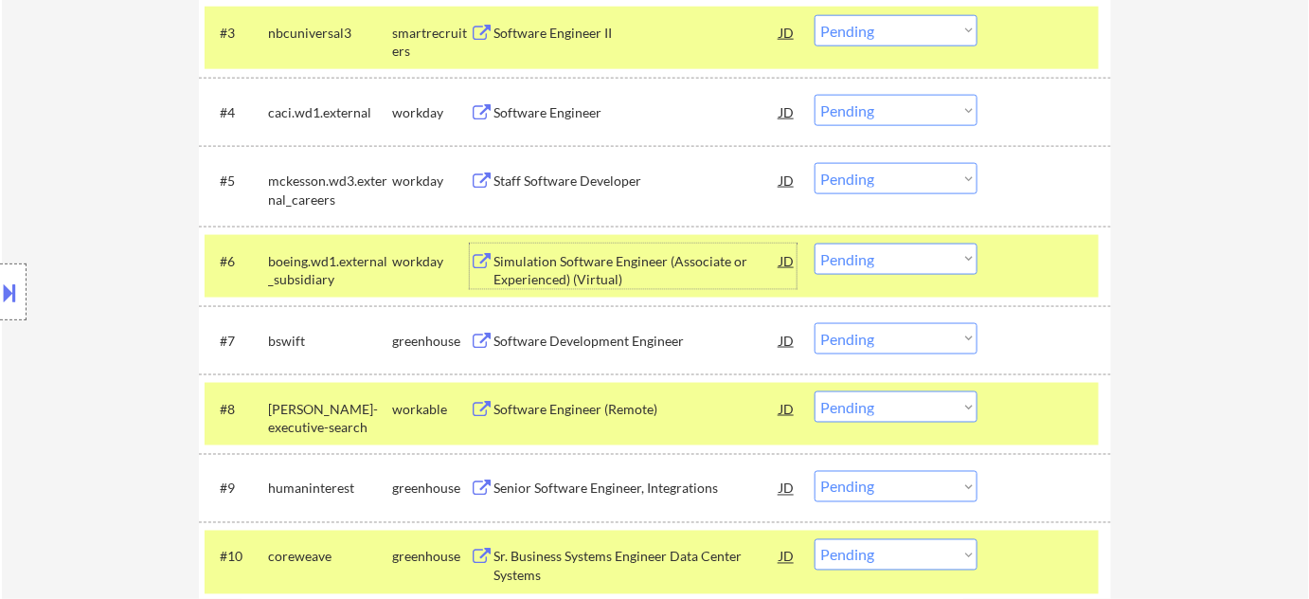
click at [530, 175] on div "Staff Software Developer" at bounding box center [637, 180] width 286 height 19
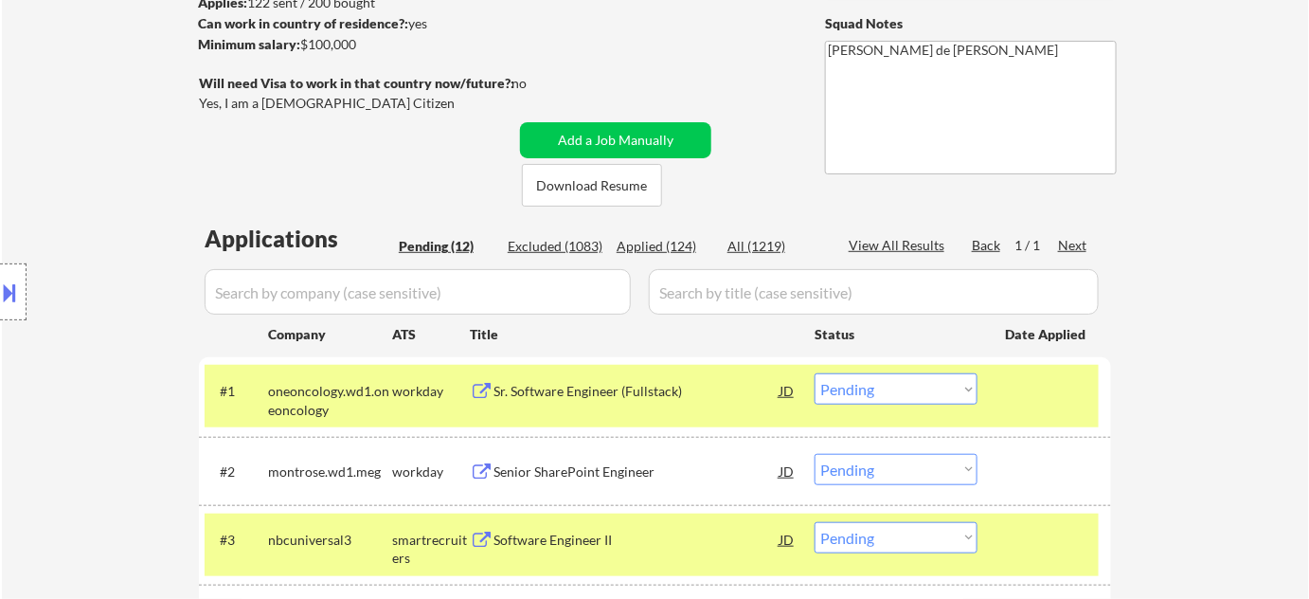
scroll to position [430, 0]
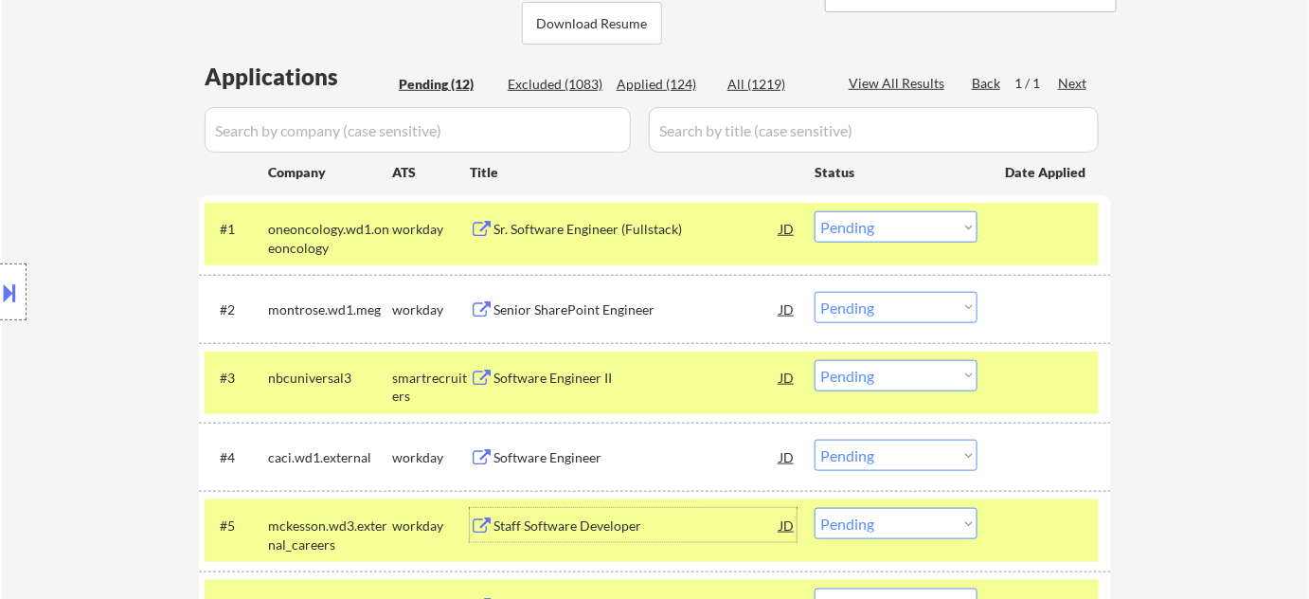
click at [111, 296] on div "Location Inclusions: Seattle, WA Mercer Island, WA Shoreline, WA Tukwila, WA Bu…" at bounding box center [169, 292] width 339 height 351
click at [584, 296] on div "Senior SharePoint Engineer" at bounding box center [637, 309] width 286 height 34
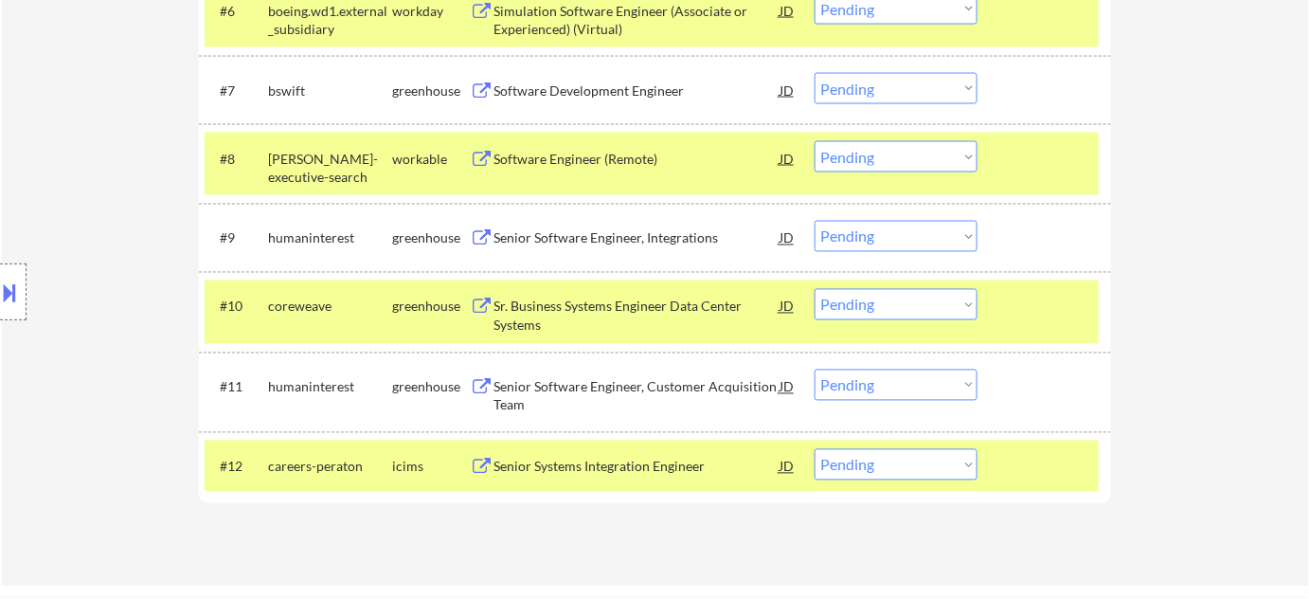
scroll to position [1032, 0]
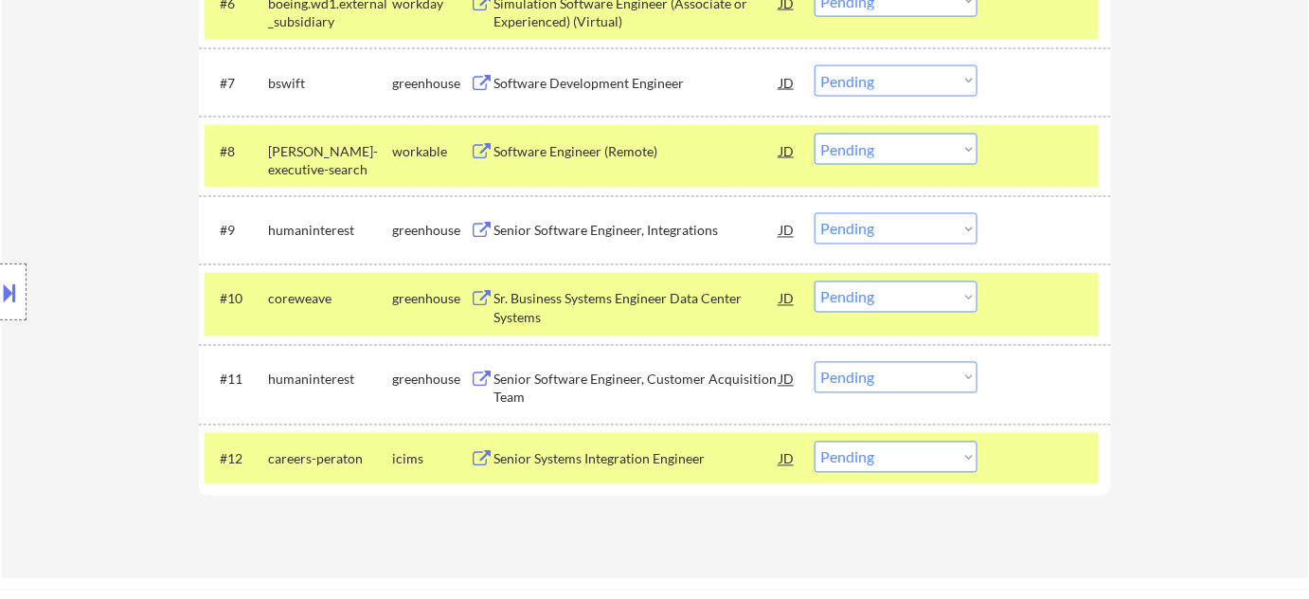
click at [970, 303] on select "Choose an option... Pending Applied Excluded (Questions) Excluded (Expired) Exc…" at bounding box center [896, 296] width 163 height 31
select select ""excluded__bad_match_""
click at [815, 281] on select "Choose an option... Pending Applied Excluded (Questions) Excluded (Expired) Exc…" at bounding box center [896, 296] width 163 height 31
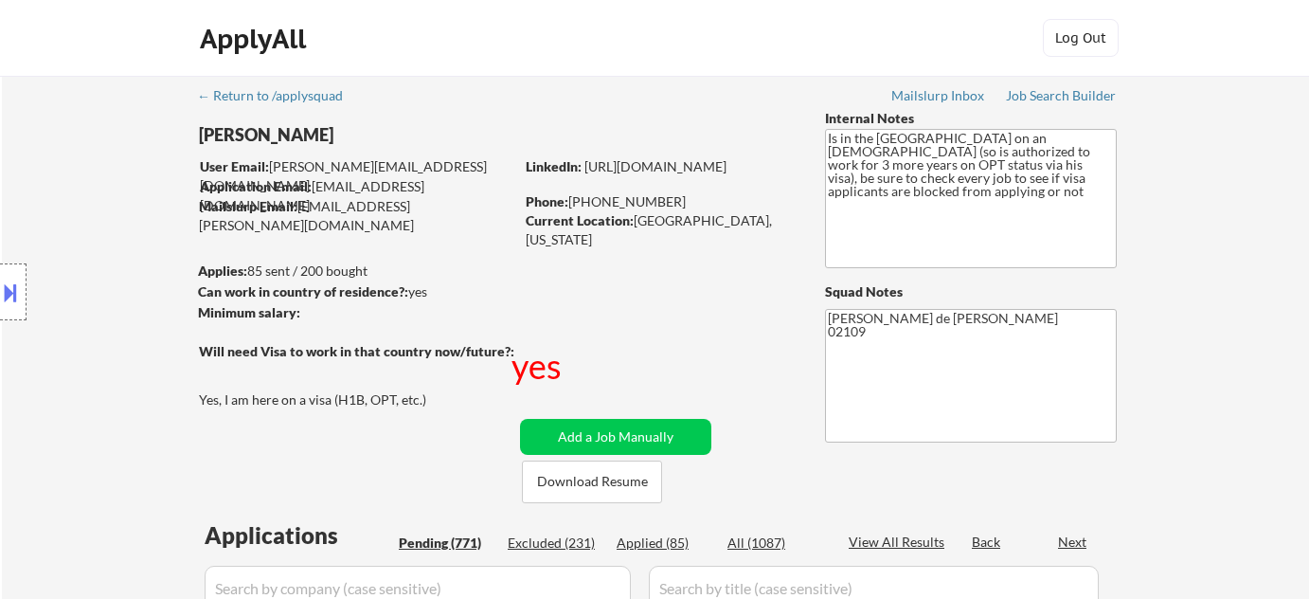
select select ""pending""
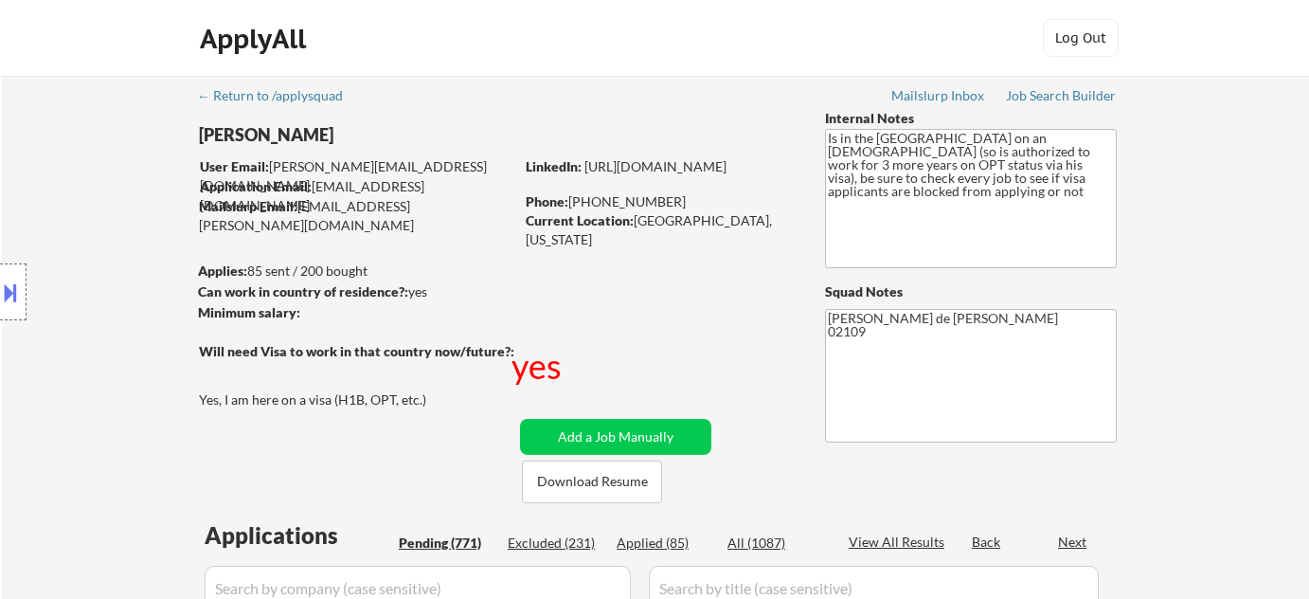
select select ""pending""
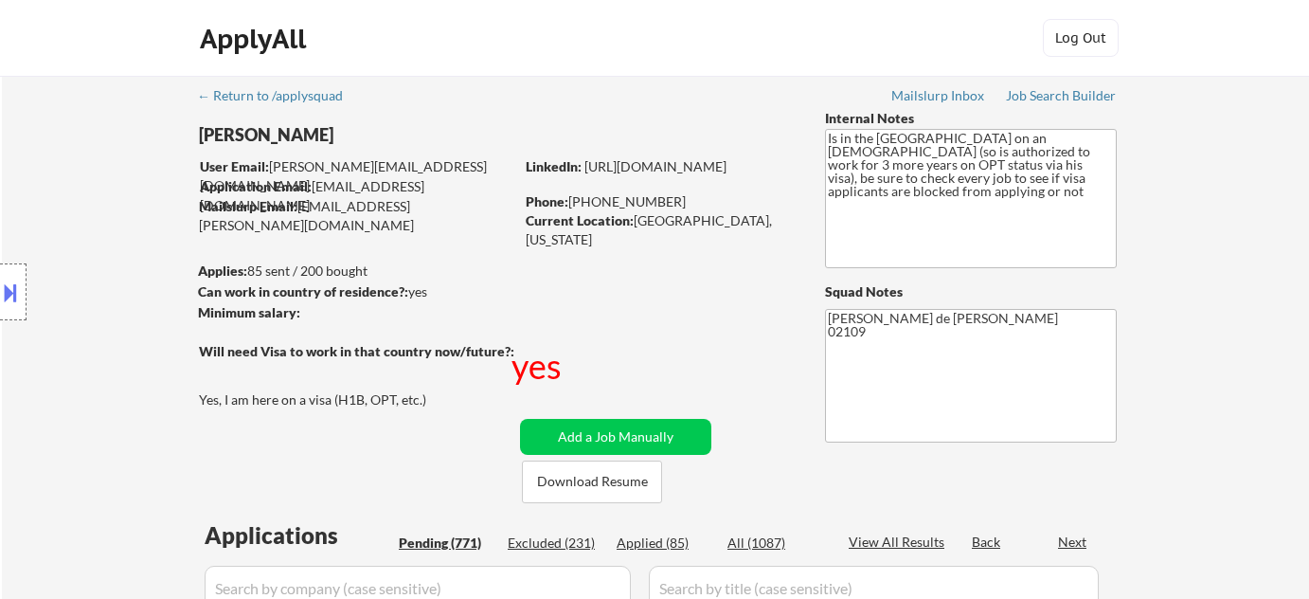
select select ""pending""
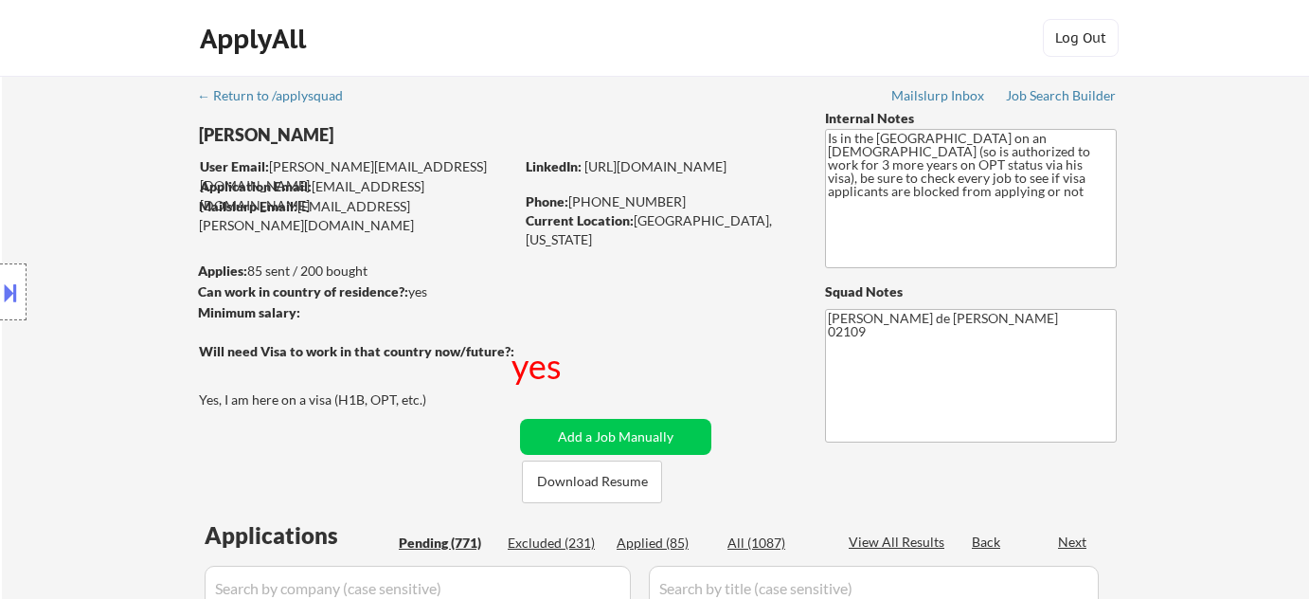
select select ""pending""
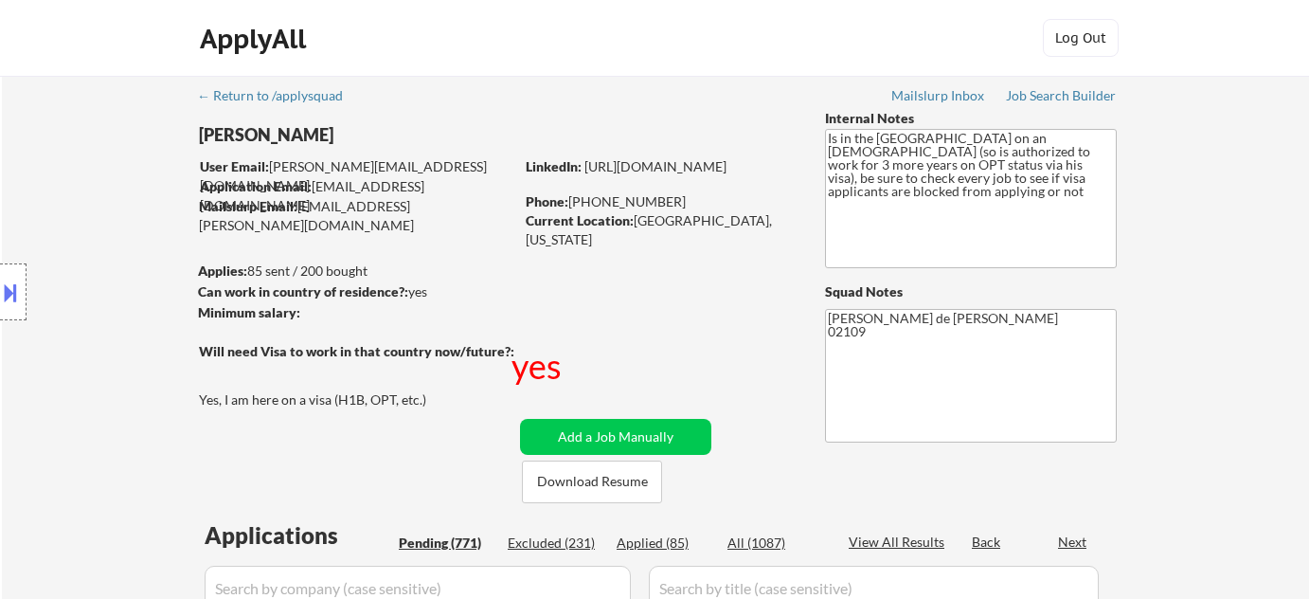
select select ""pending""
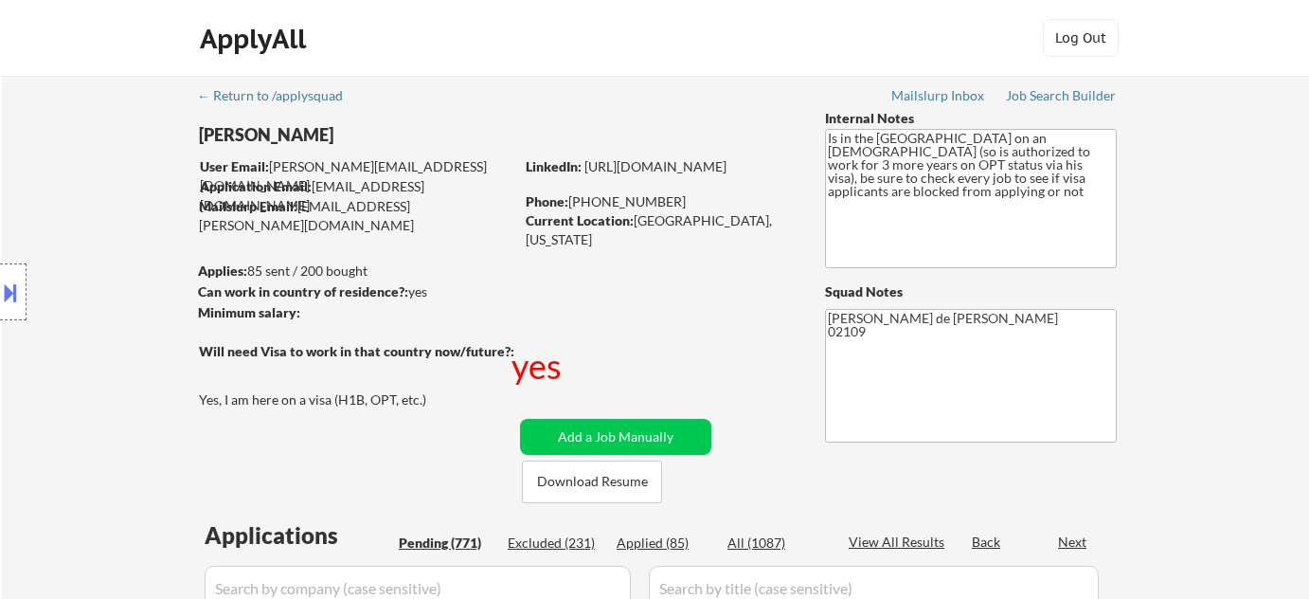
select select ""pending""
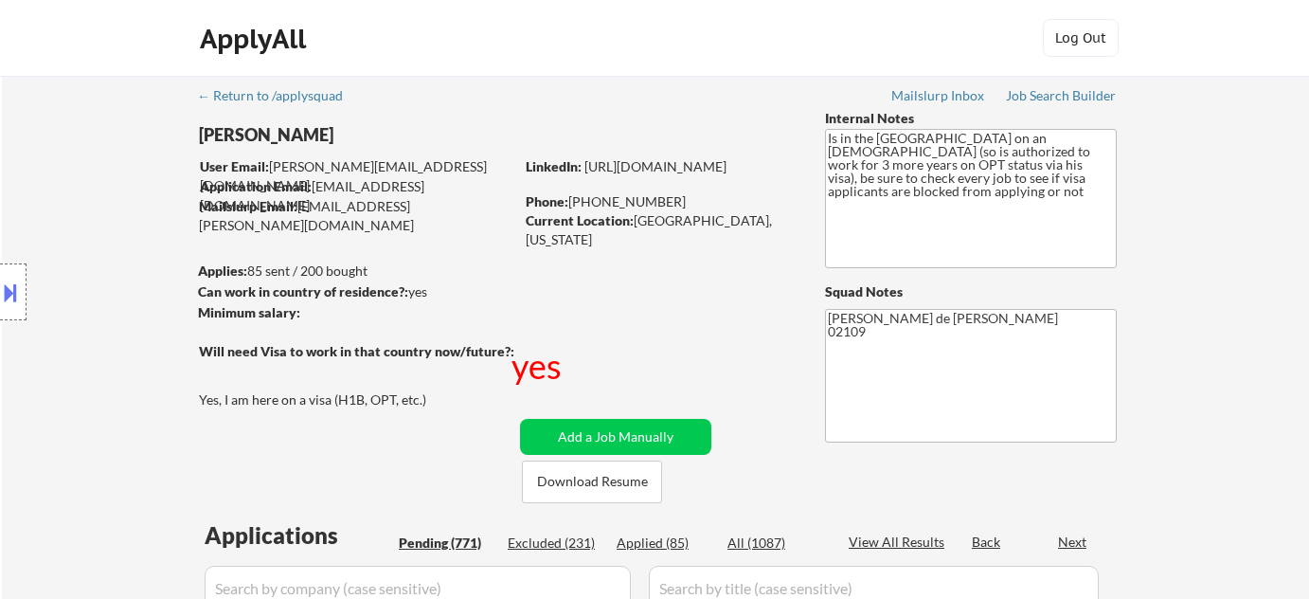
select select ""pending""
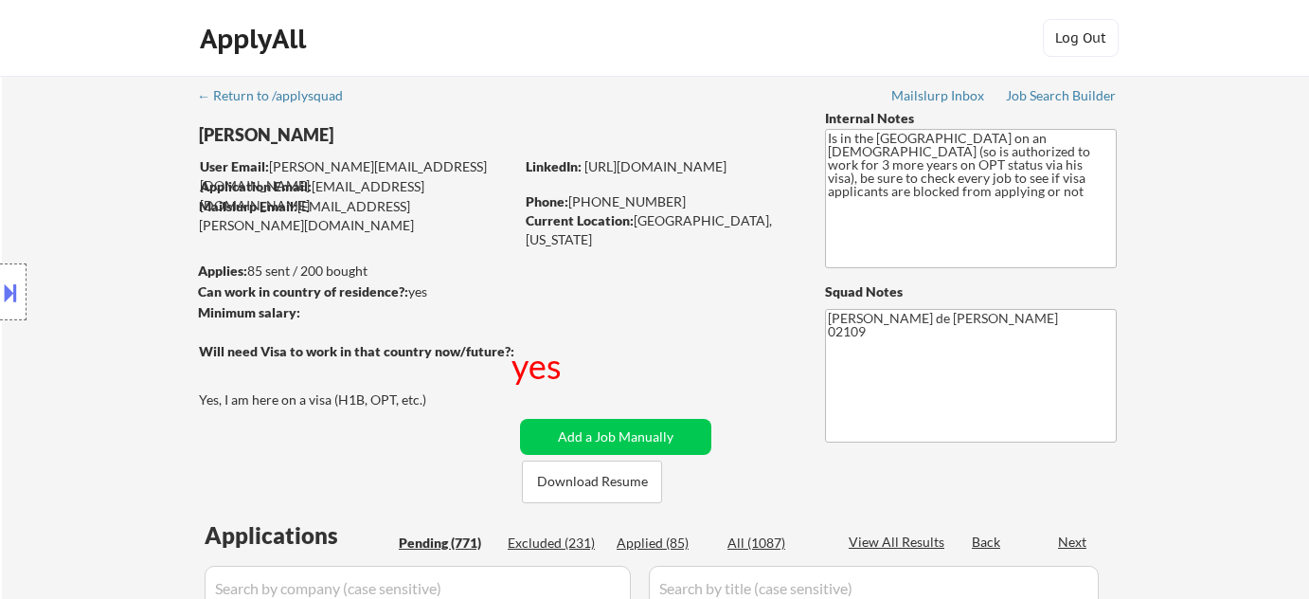
select select ""pending""
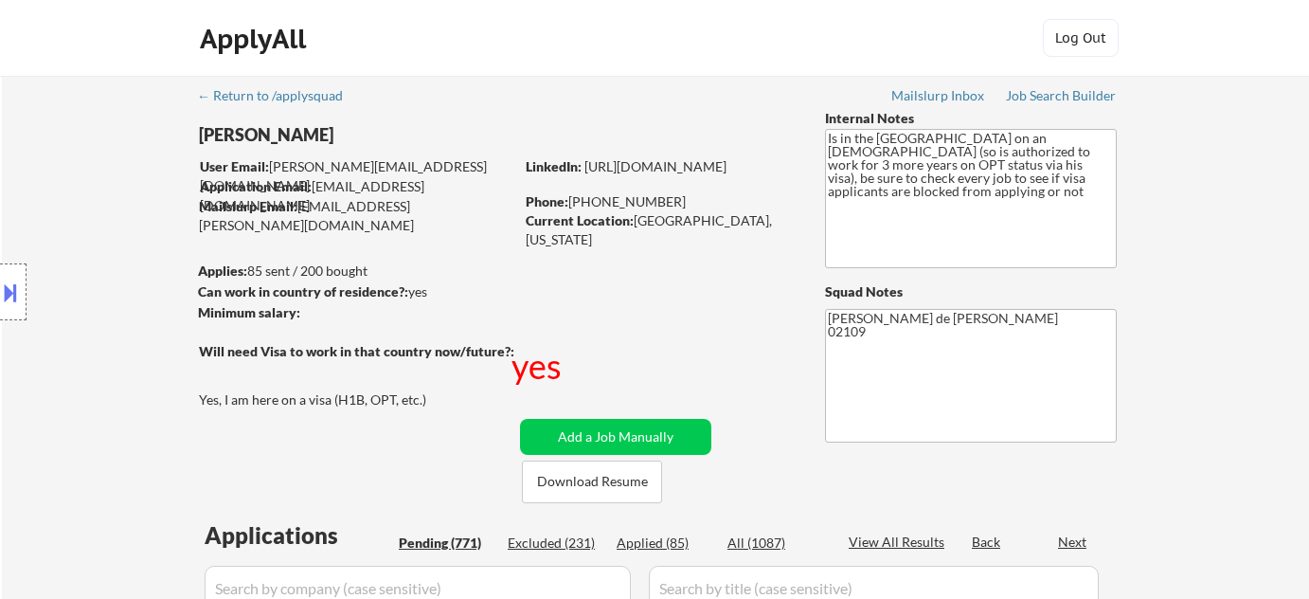
select select ""pending""
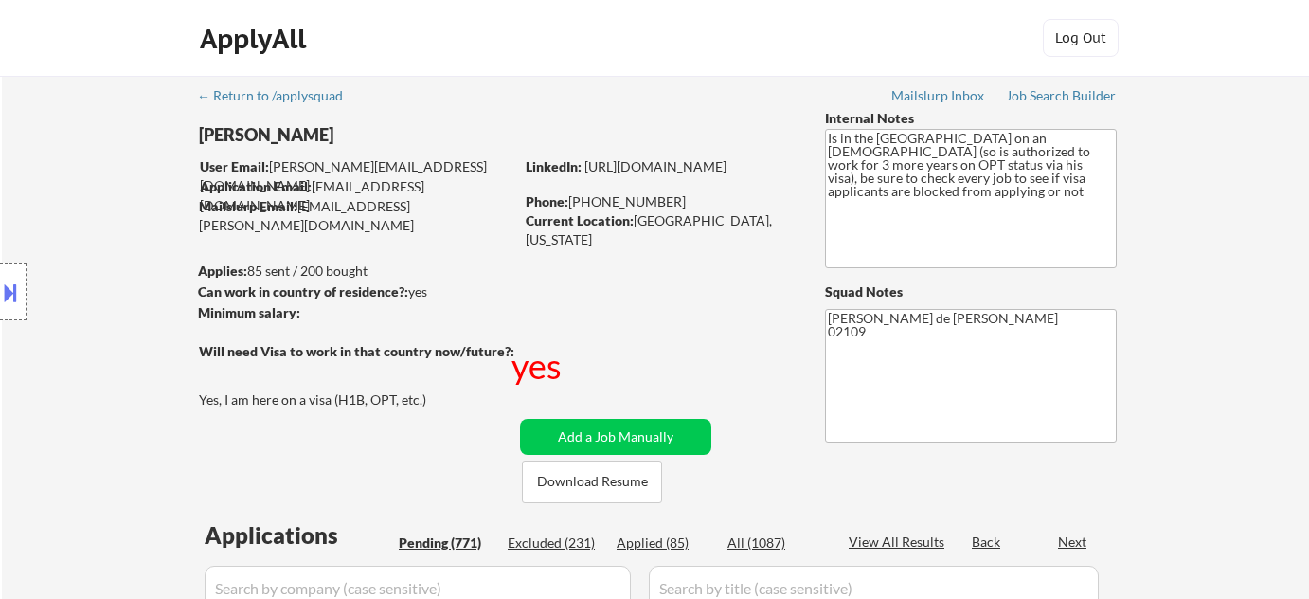
select select ""pending""
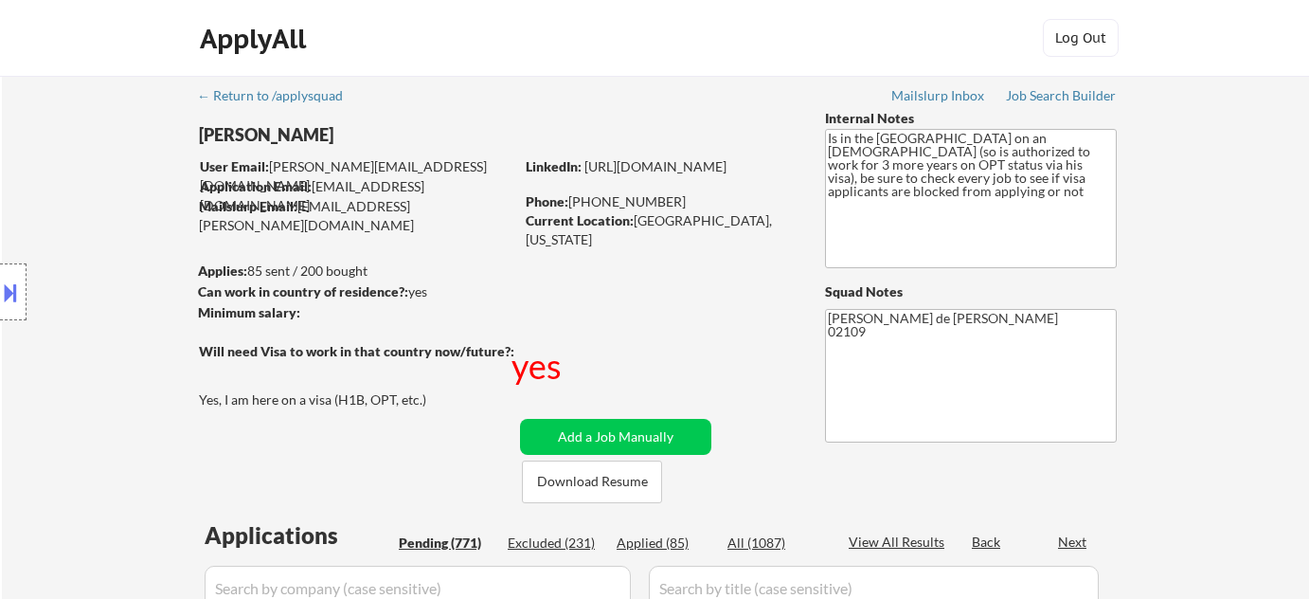
select select ""pending""
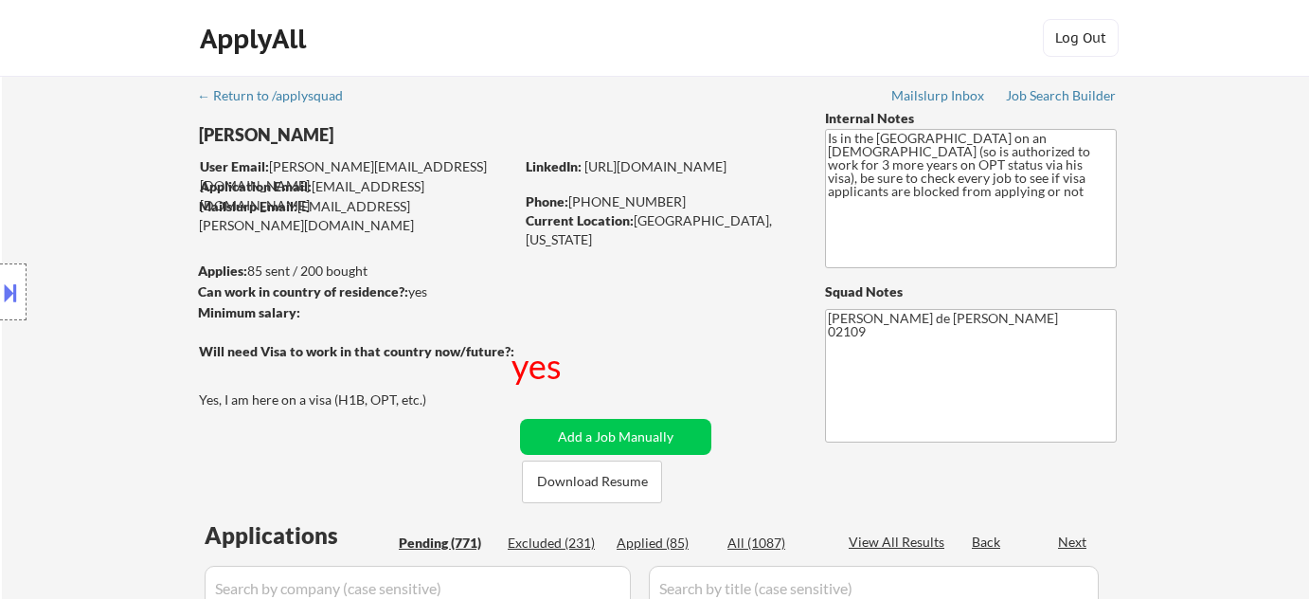
select select ""pending""
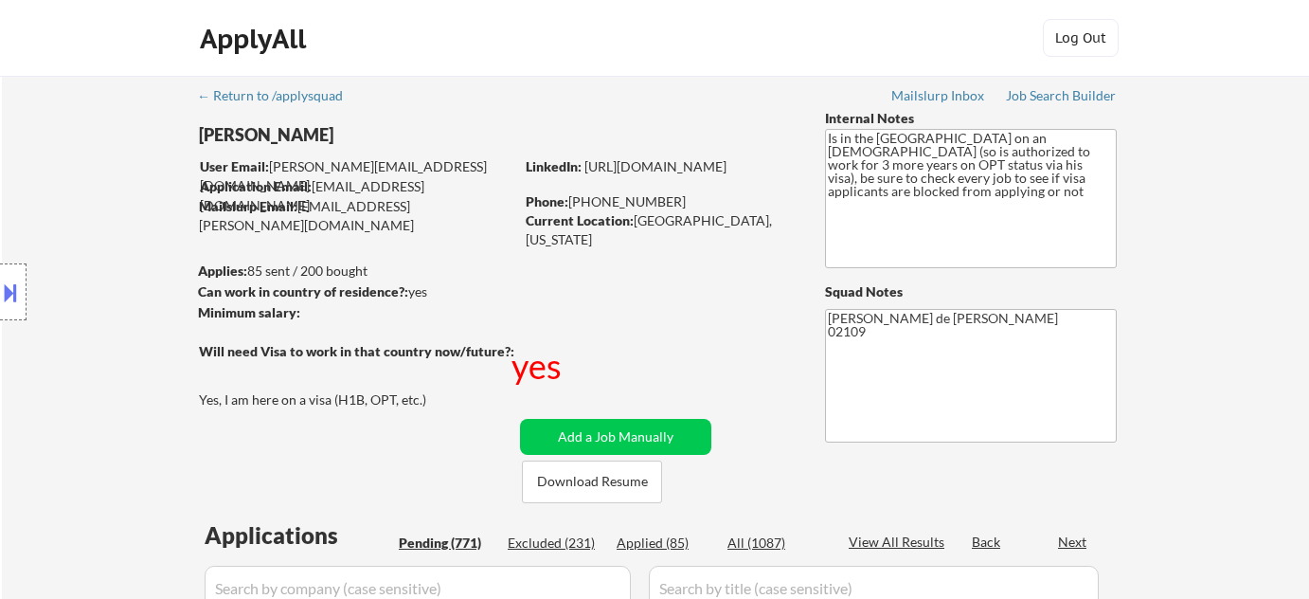
select select ""pending""
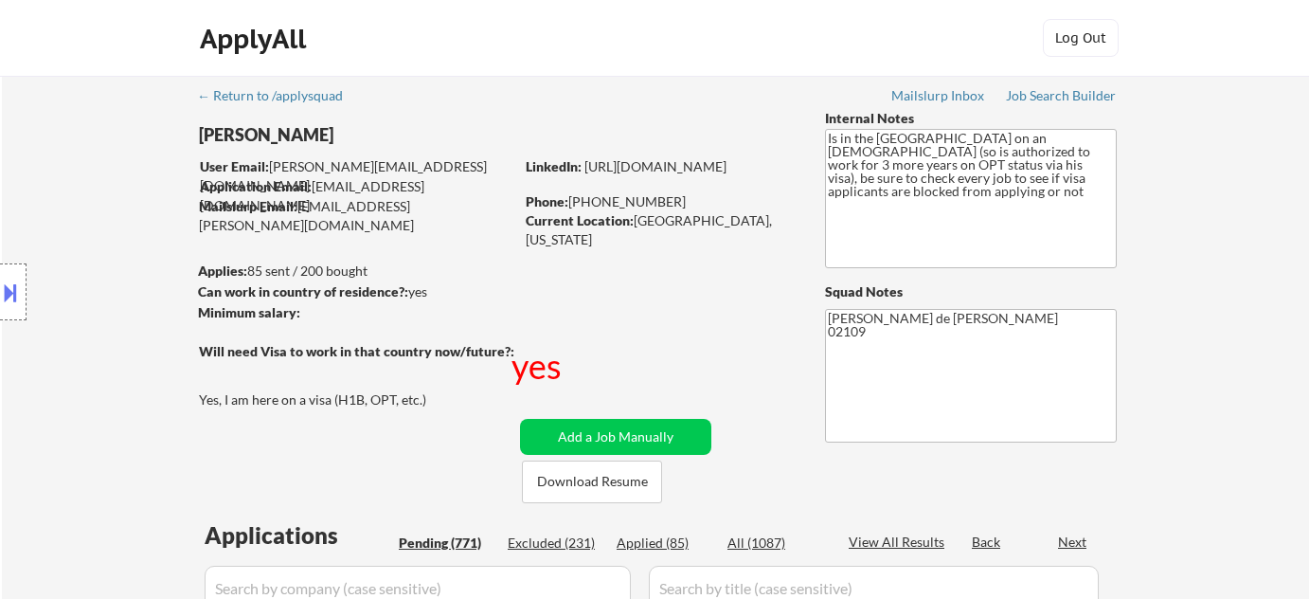
select select ""pending""
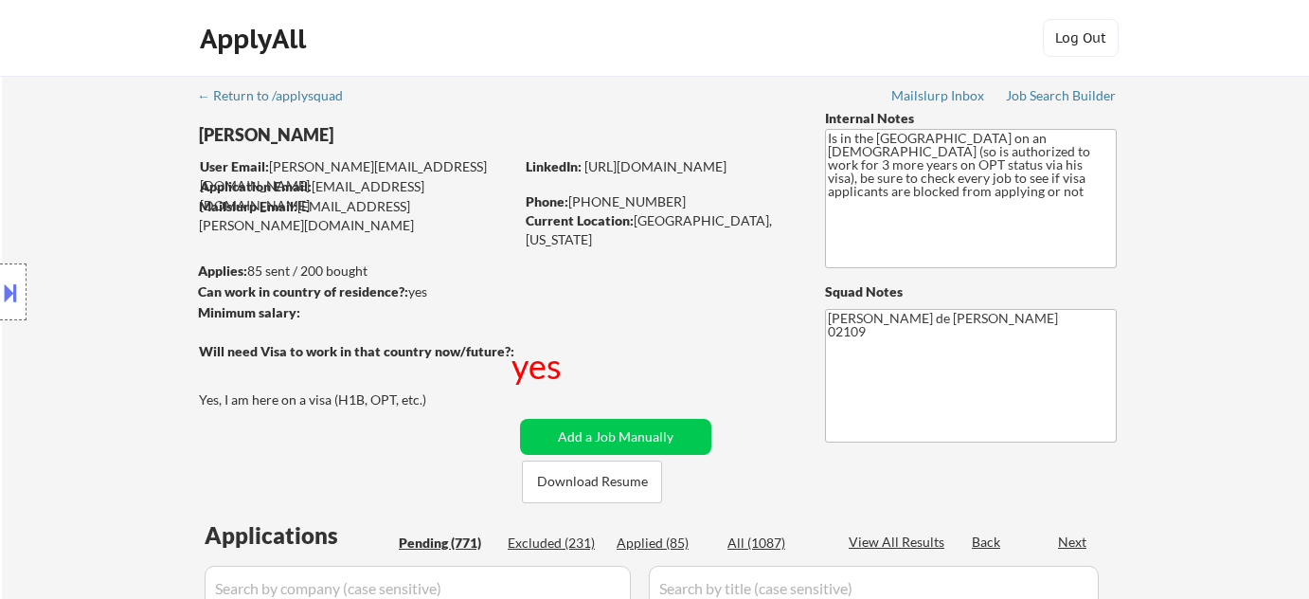
select select ""pending""
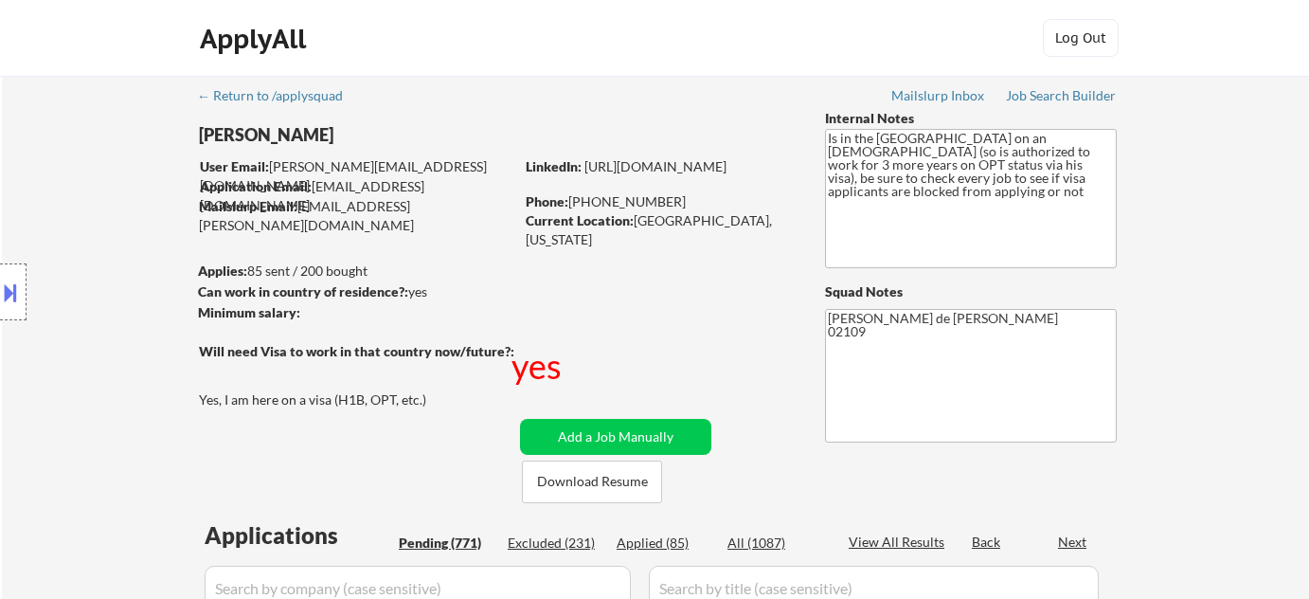
select select ""pending""
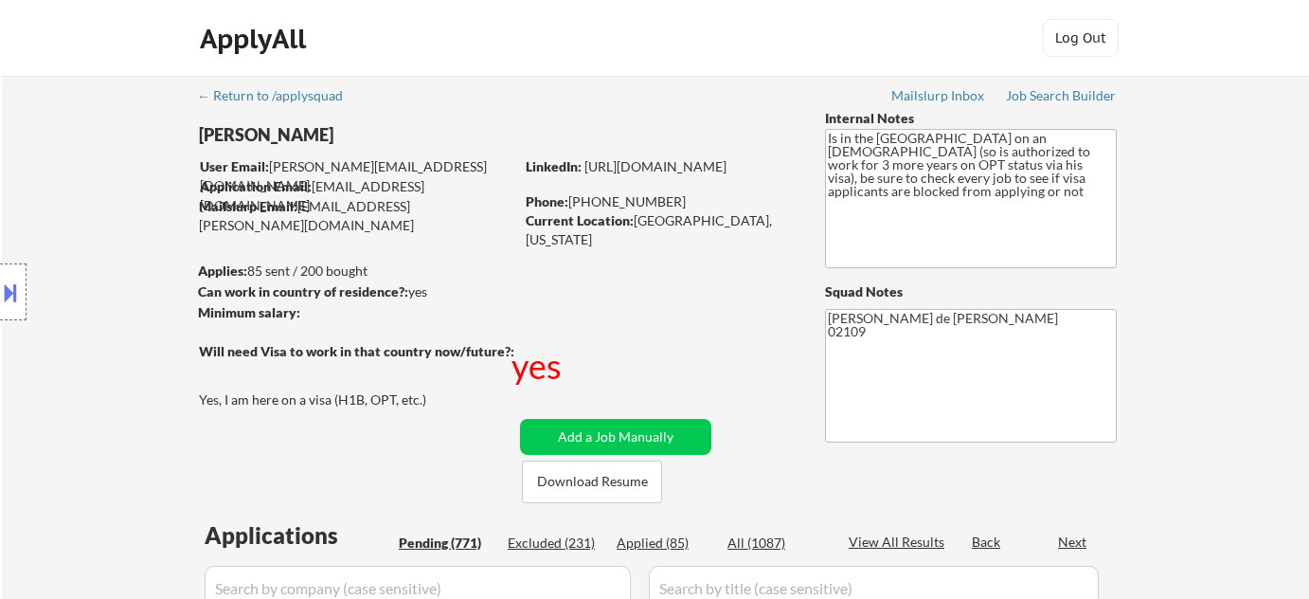
select select ""pending""
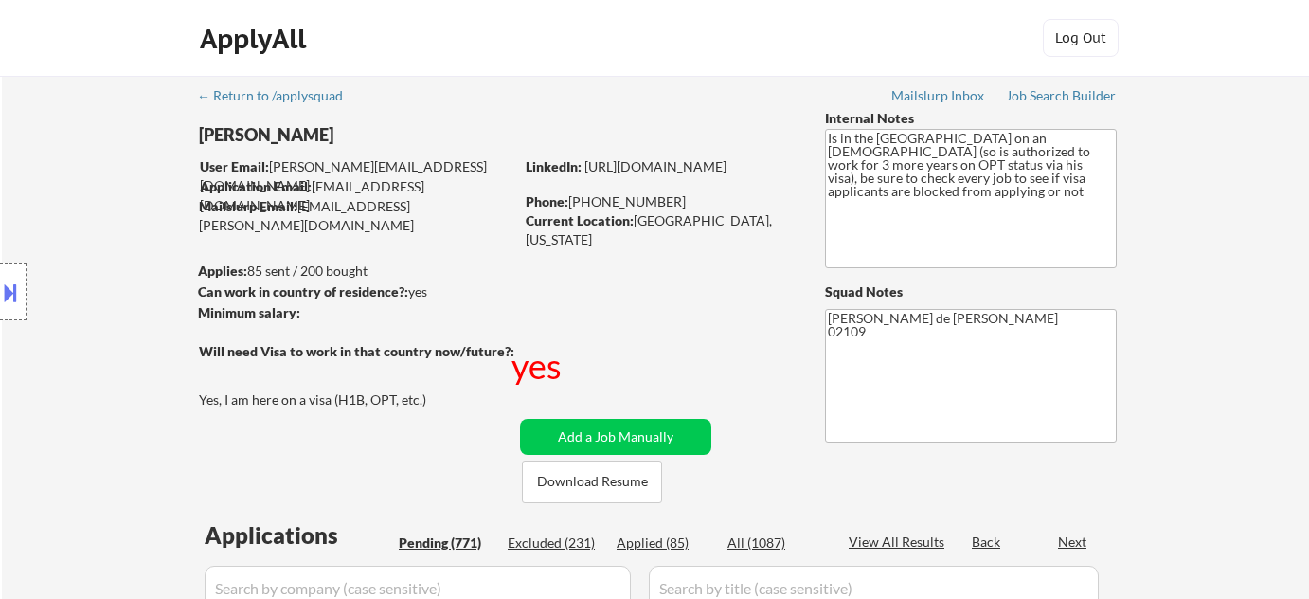
select select ""pending""
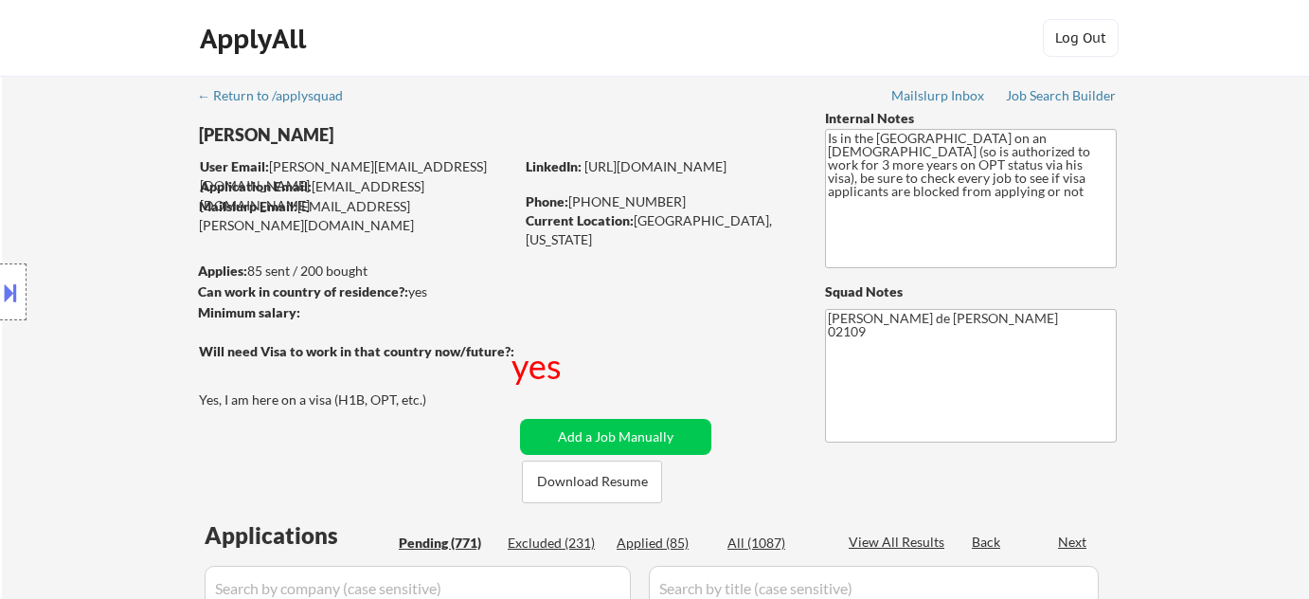
select select ""pending""
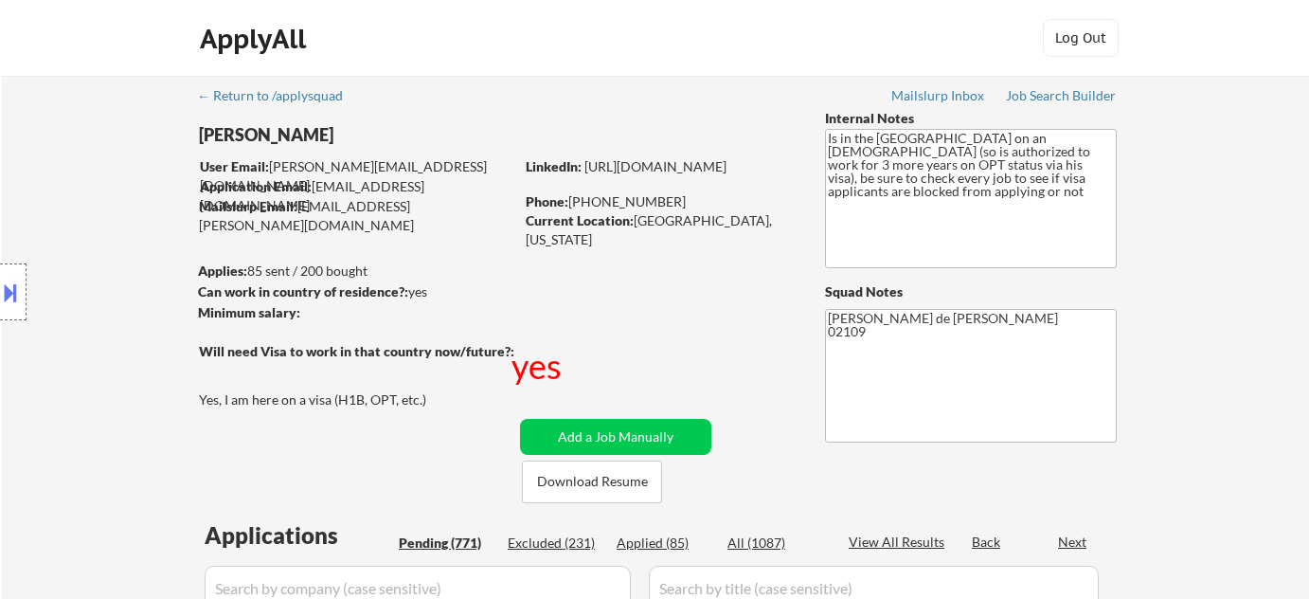
select select ""pending""
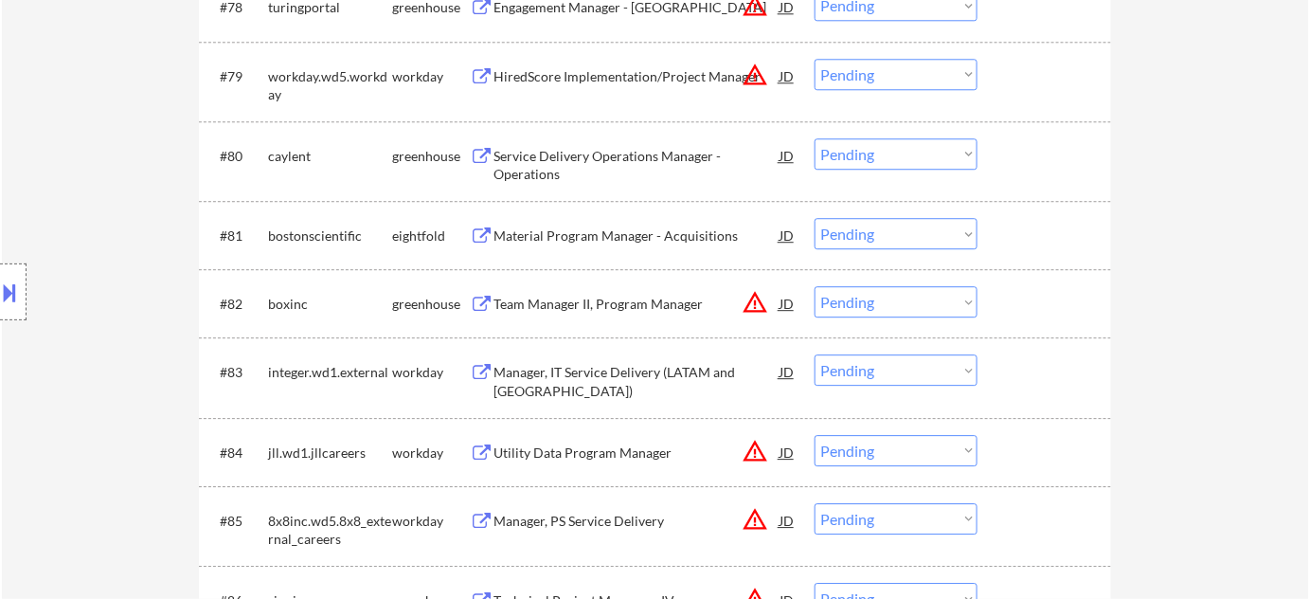
scroll to position [6631, 0]
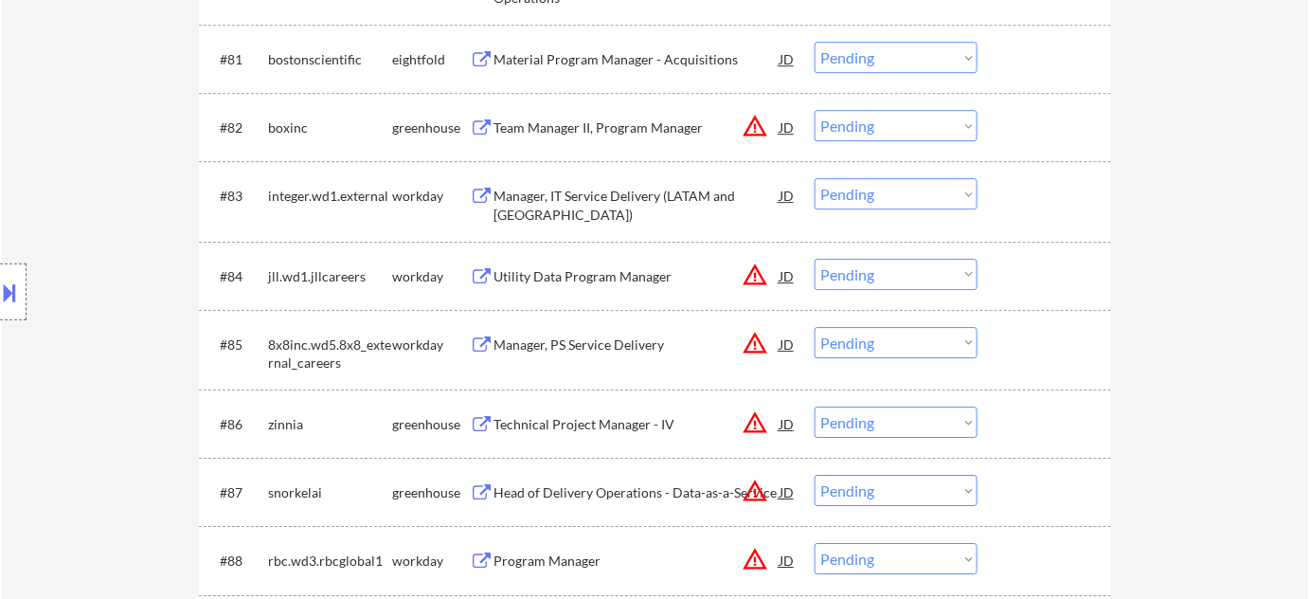
click at [758, 117] on button "warning_amber" at bounding box center [755, 126] width 27 height 27
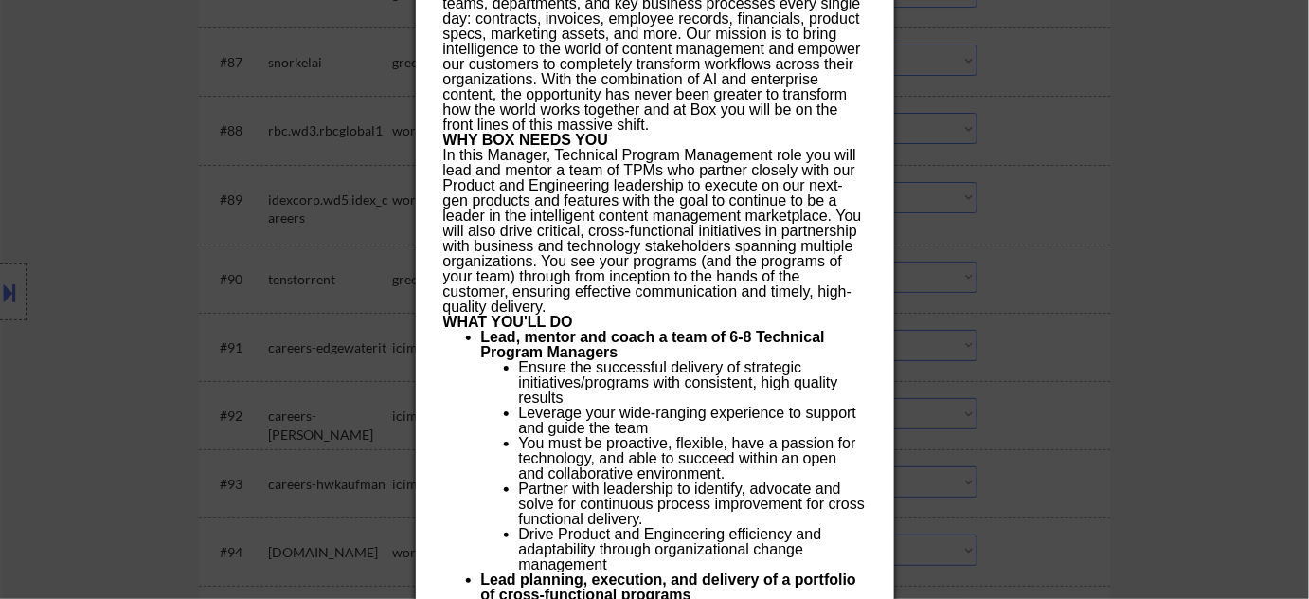
click at [1065, 169] on div at bounding box center [654, 299] width 1309 height 599
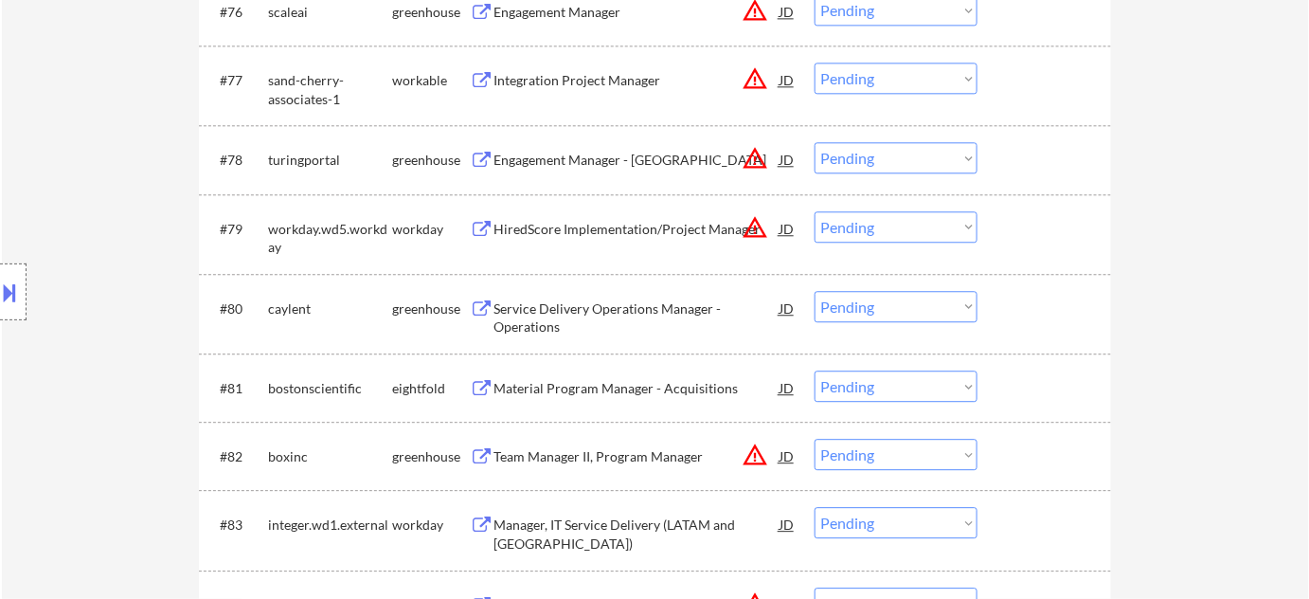
scroll to position [6200, 0]
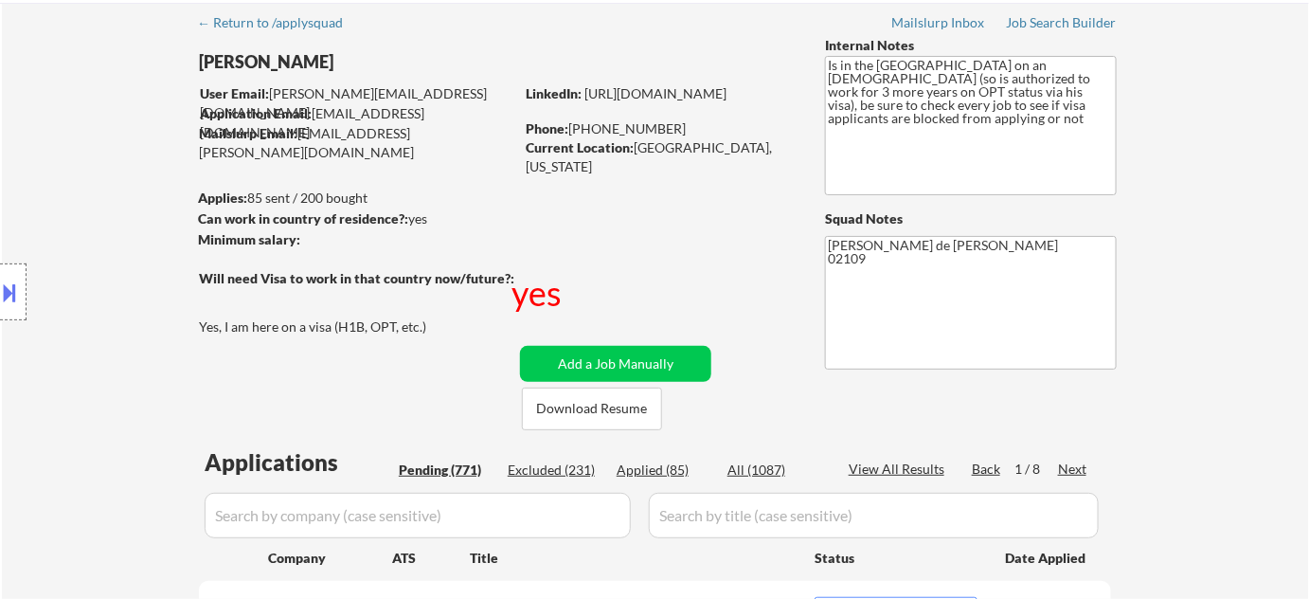
scroll to position [0, 0]
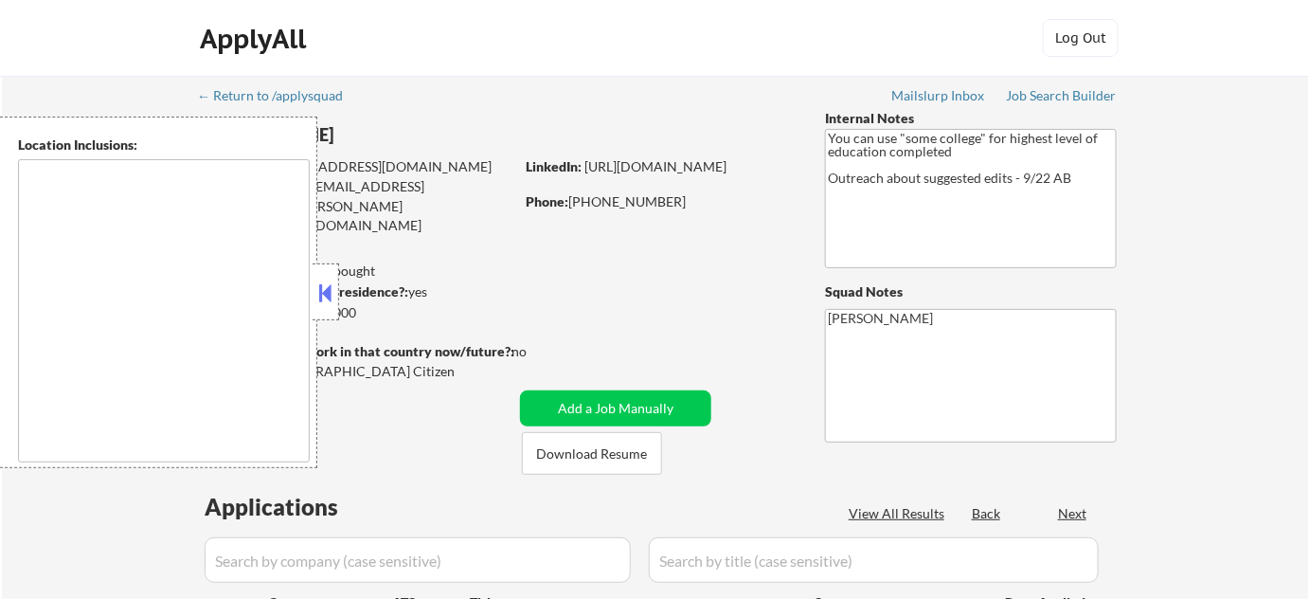
type textarea "[GEOGRAPHIC_DATA], [GEOGRAPHIC_DATA] [GEOGRAPHIC_DATA], [GEOGRAPHIC_DATA] [GEOG…"
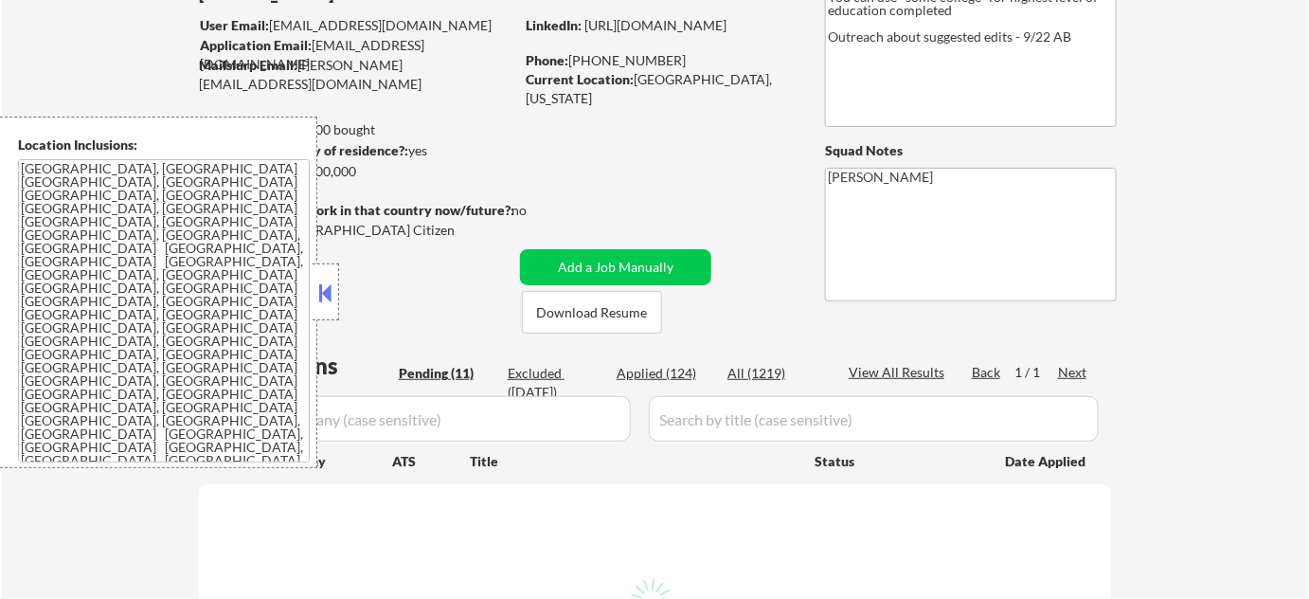
scroll to position [344, 0]
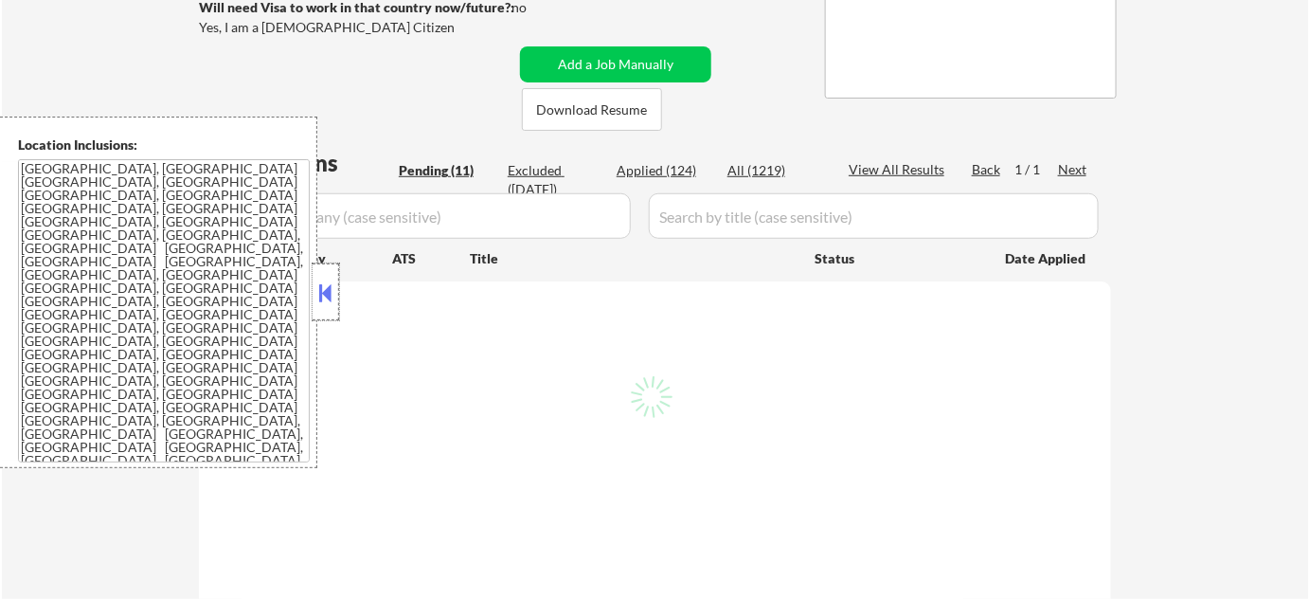
click at [332, 312] on div at bounding box center [326, 291] width 27 height 57
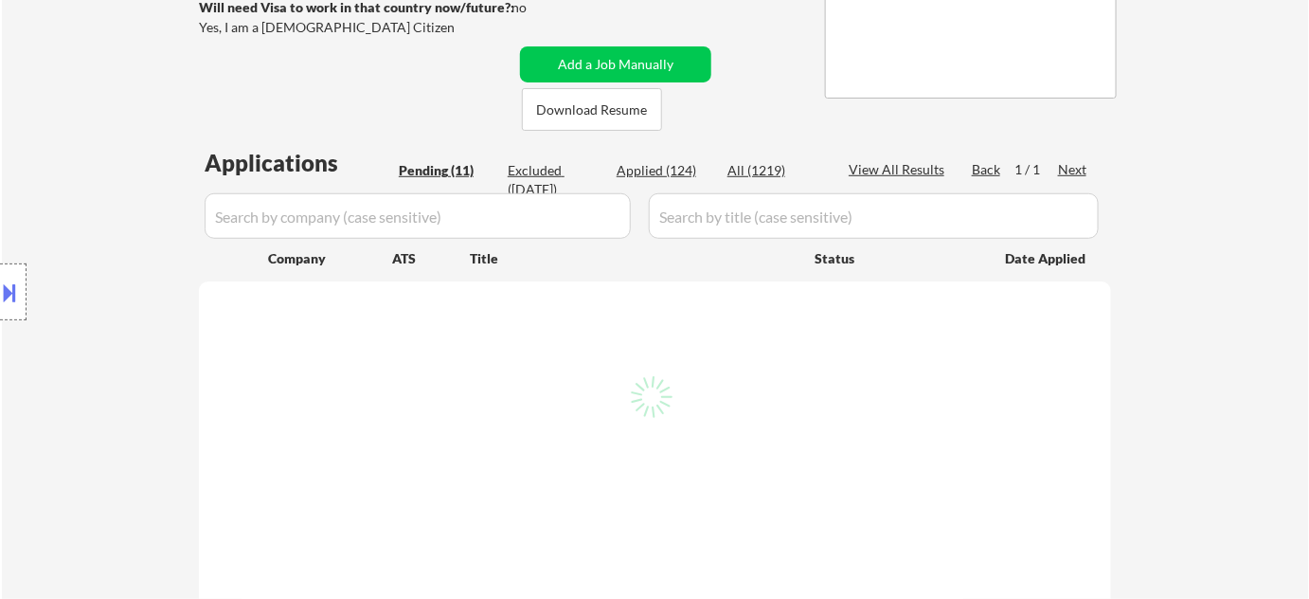
select select ""pending""
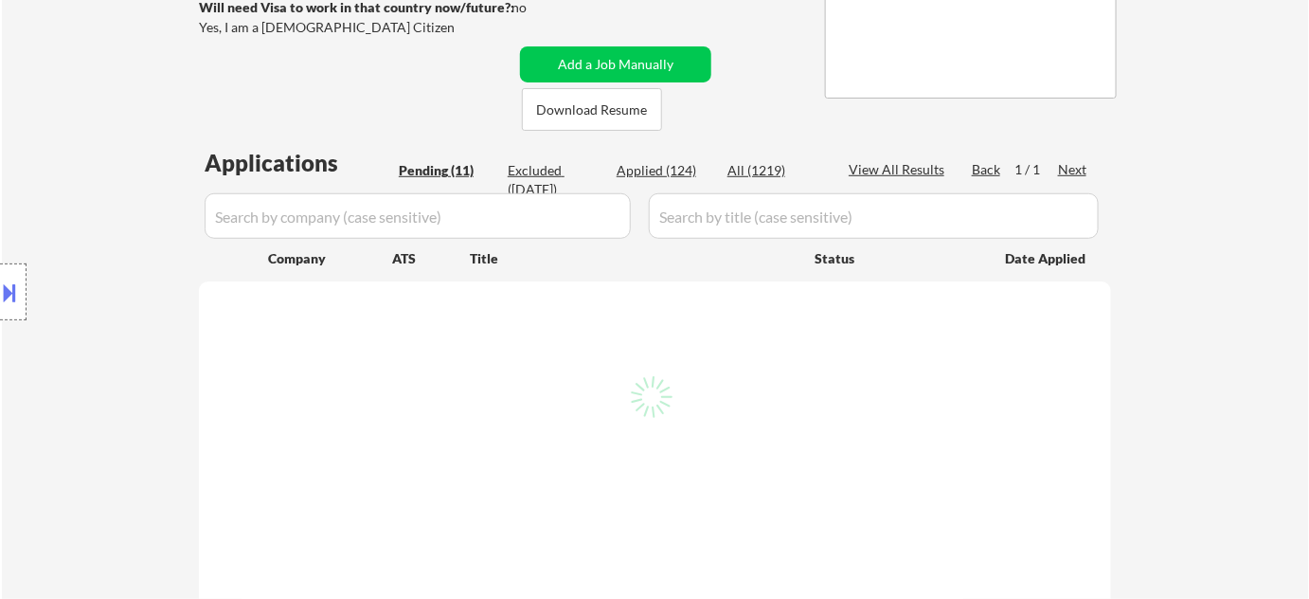
select select ""pending""
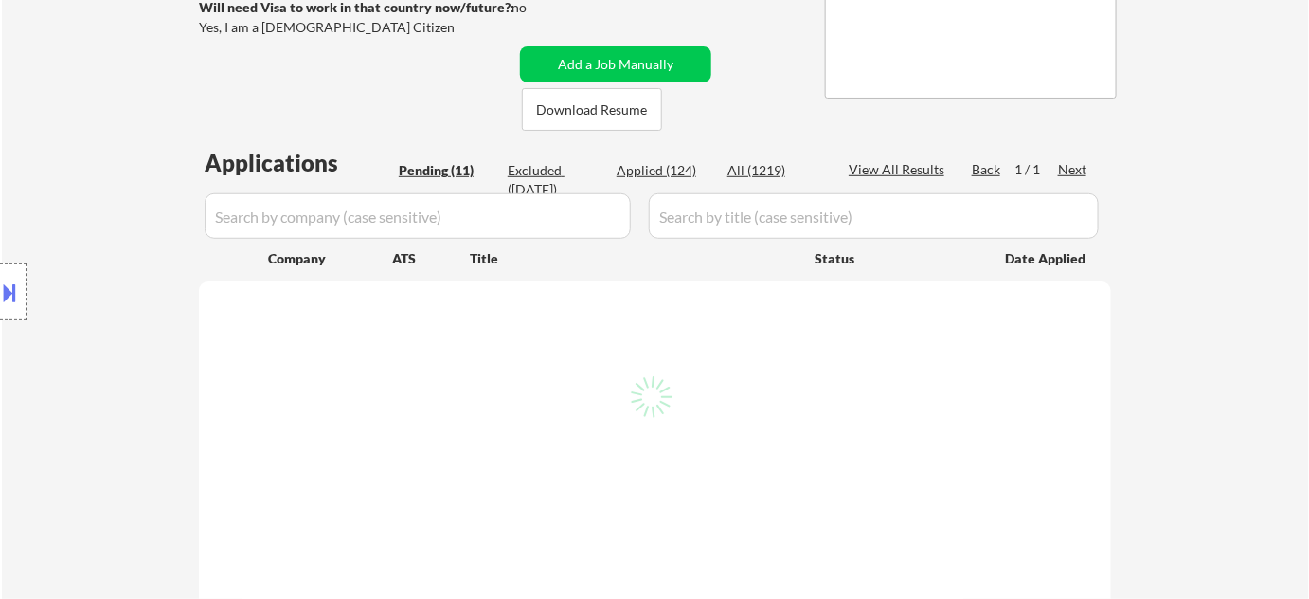
select select ""pending""
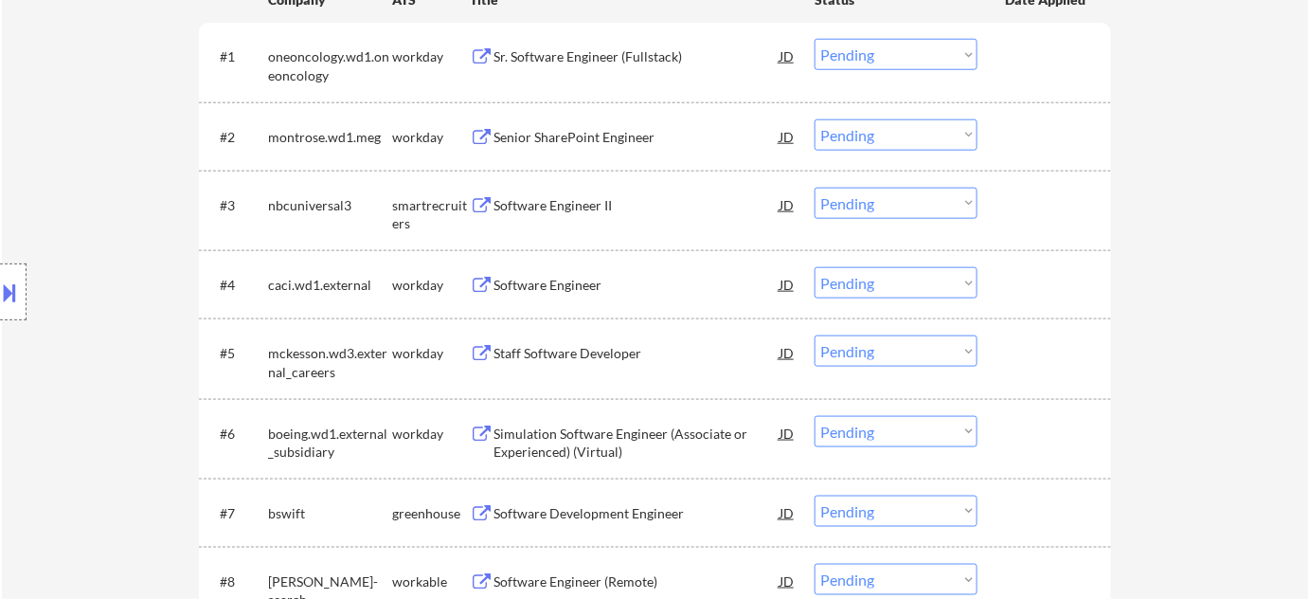
scroll to position [775, 0]
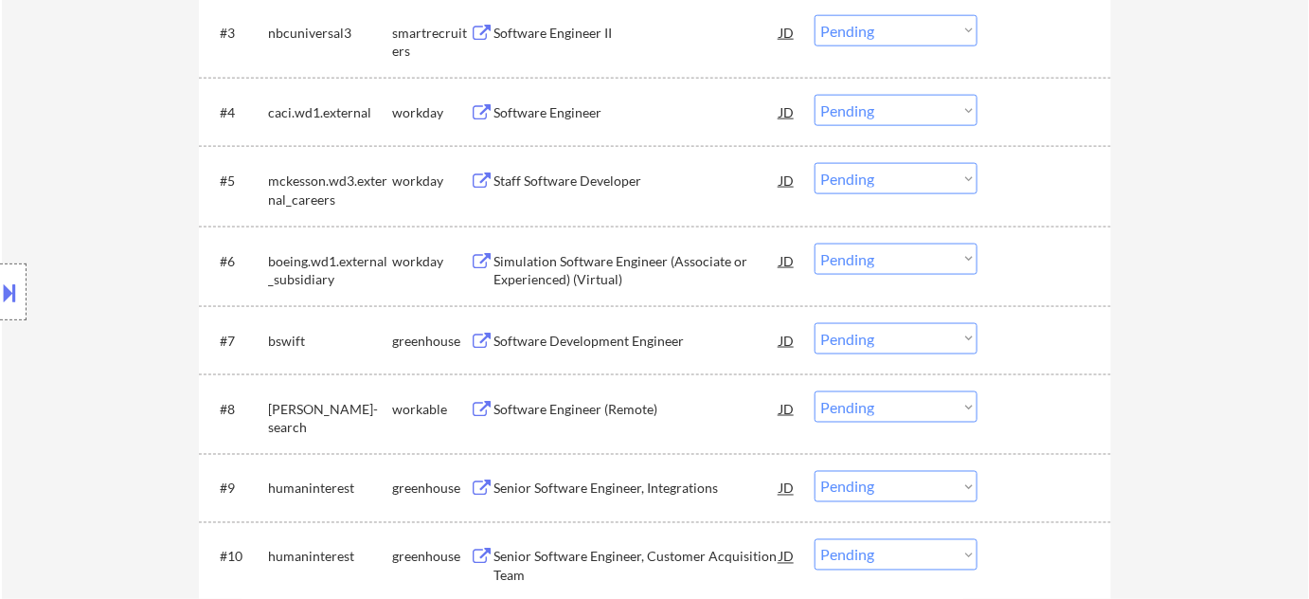
click at [904, 257] on select "Choose an option... Pending Applied Excluded (Questions) Excluded (Expired) Exc…" at bounding box center [896, 258] width 163 height 31
click at [815, 243] on select "Choose an option... Pending Applied Excluded (Questions) Excluded (Expired) Exc…" at bounding box center [896, 258] width 163 height 31
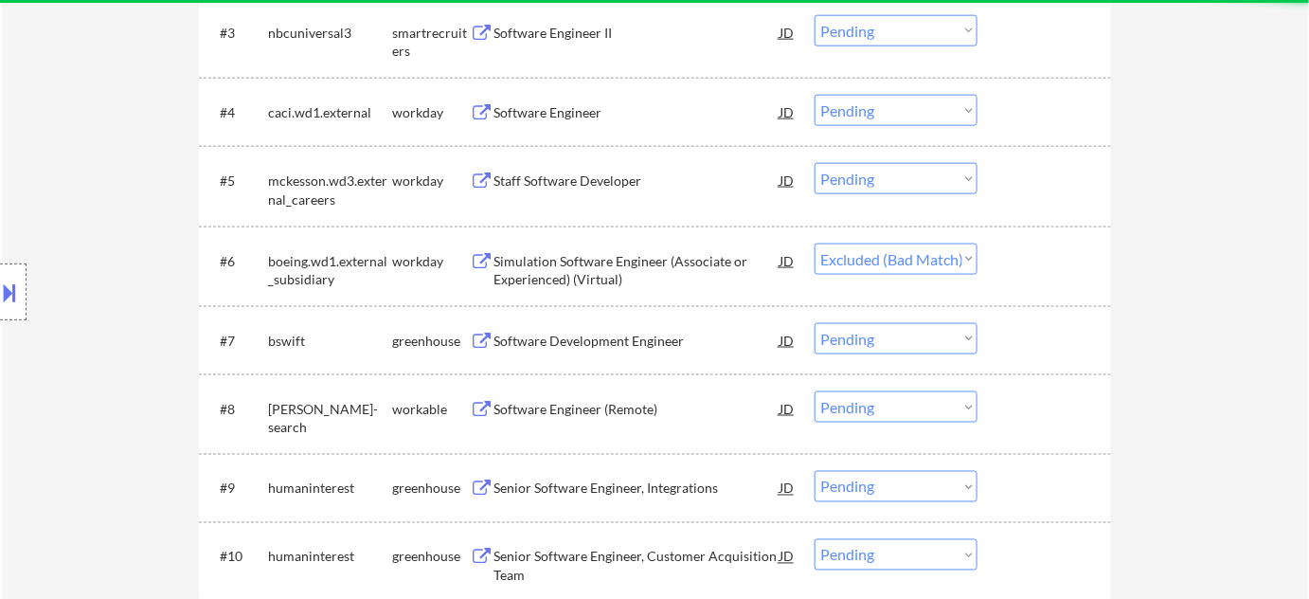
select select ""pending""
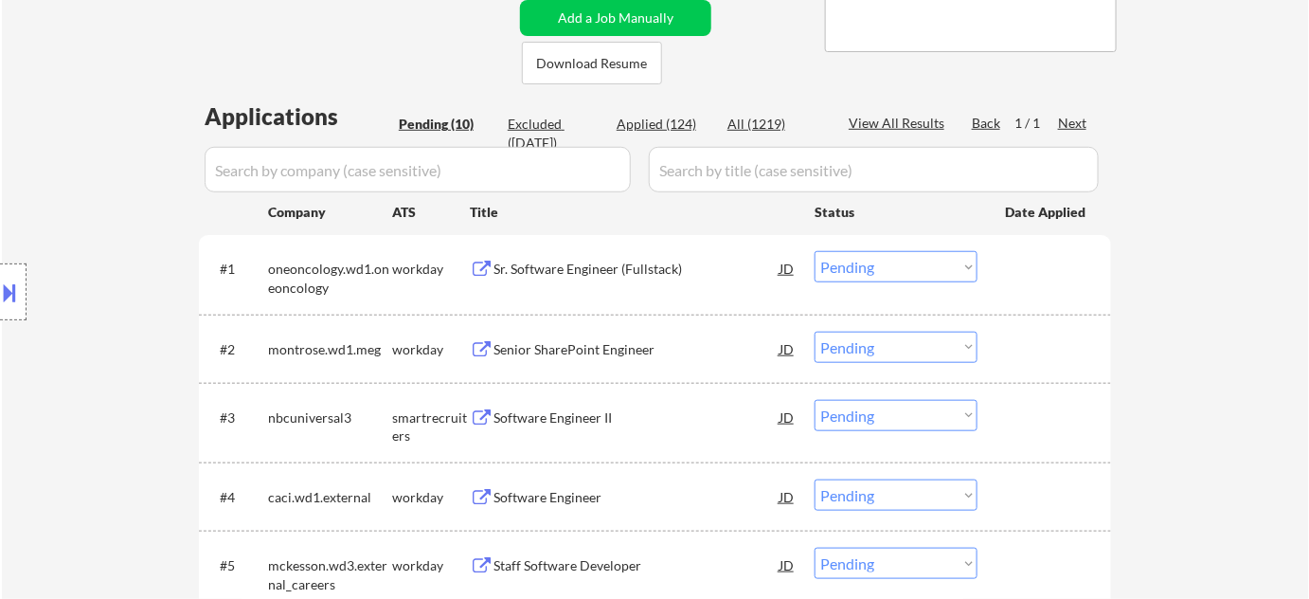
scroll to position [430, 0]
